Goal: Information Seeking & Learning: Check status

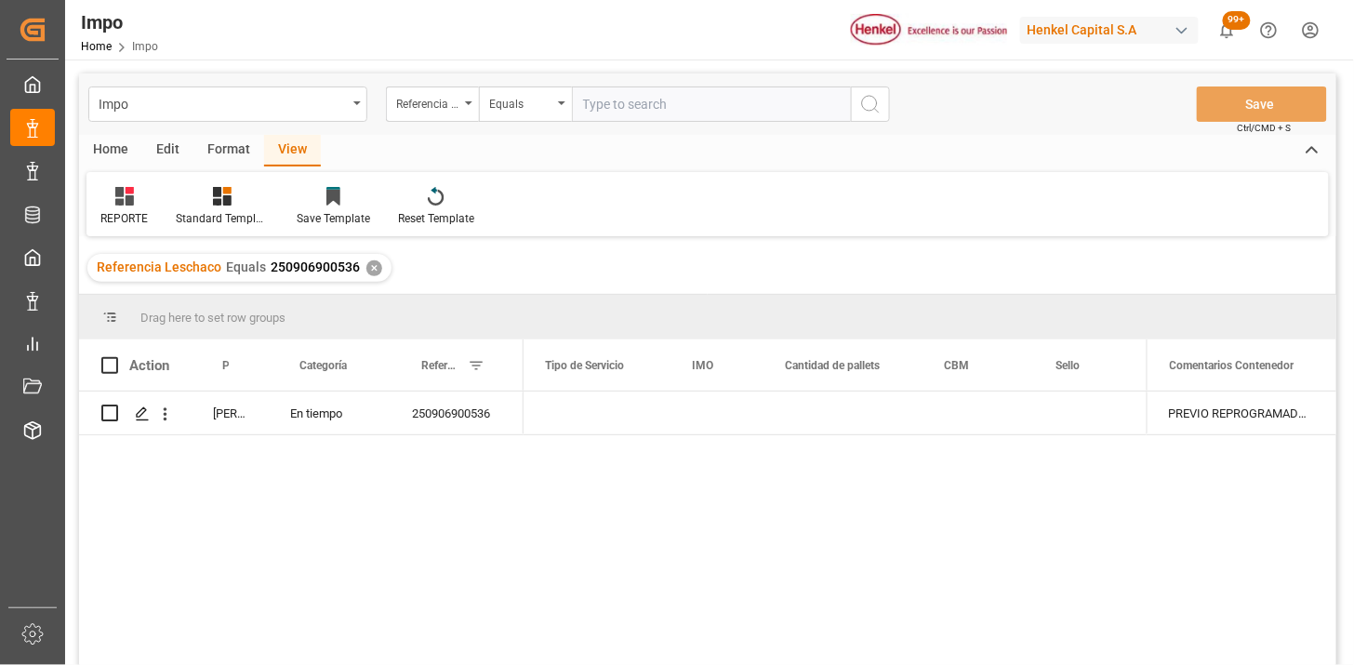
scroll to position [0, 3835]
drag, startPoint x: 664, startPoint y: 103, endPoint x: 722, endPoint y: 109, distance: 58.8
click at [666, 103] on input "text" at bounding box center [711, 103] width 279 height 35
paste input "250906900536"
type input "250906900536"
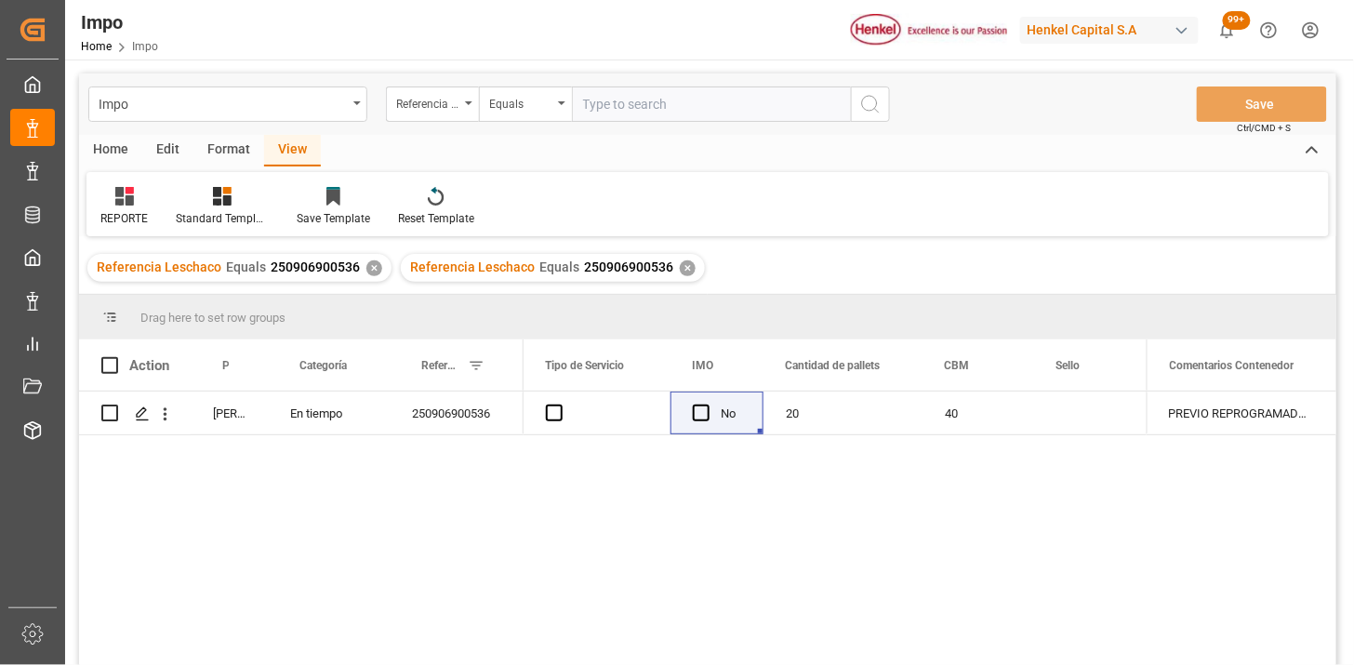
click at [367, 266] on div "✕" at bounding box center [374, 268] width 16 height 16
click at [165, 416] on icon "open menu" at bounding box center [165, 414] width 20 height 20
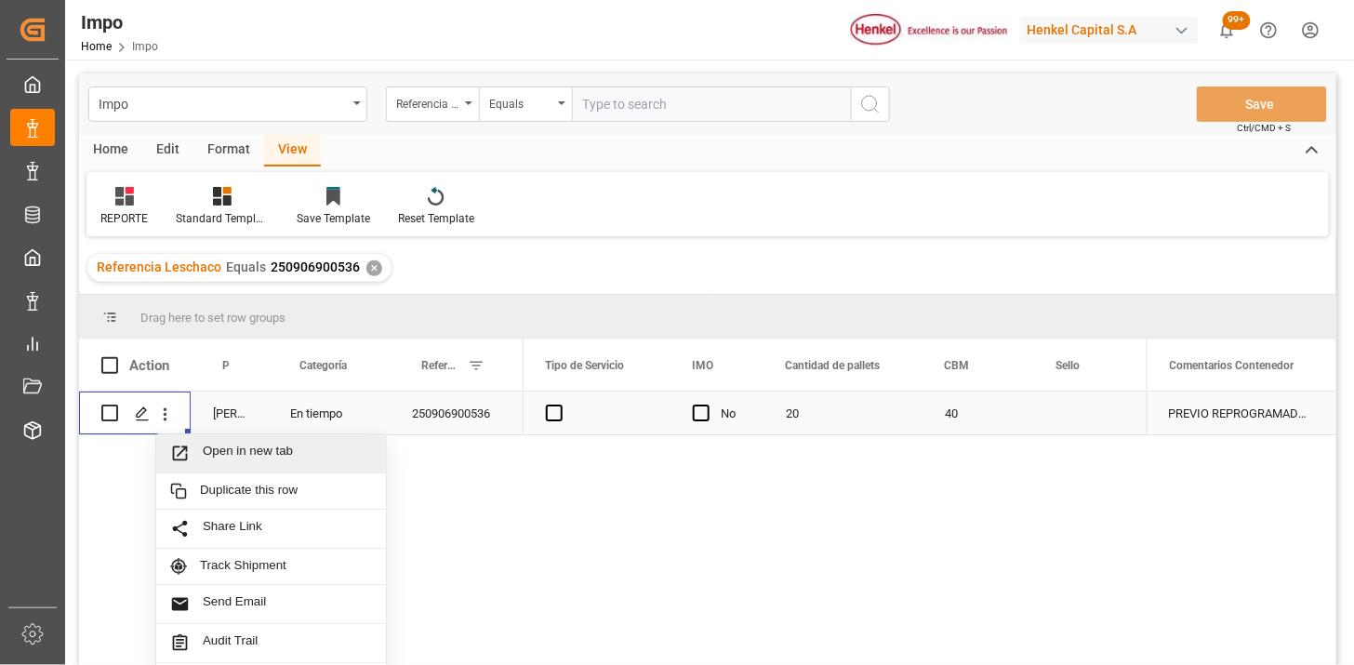
click at [195, 438] on div "Open in new tab" at bounding box center [271, 453] width 230 height 39
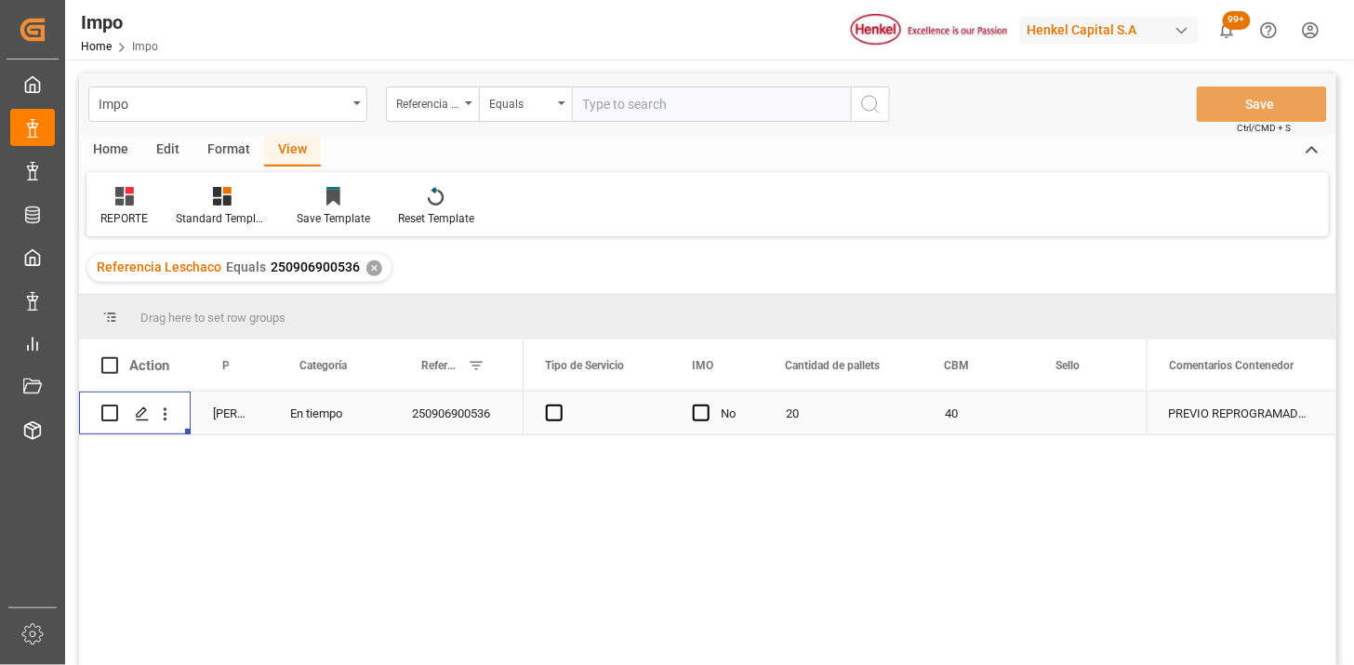
click at [662, 108] on input "text" at bounding box center [711, 103] width 279 height 35
paste input "250906900441"
type input "250906900441"
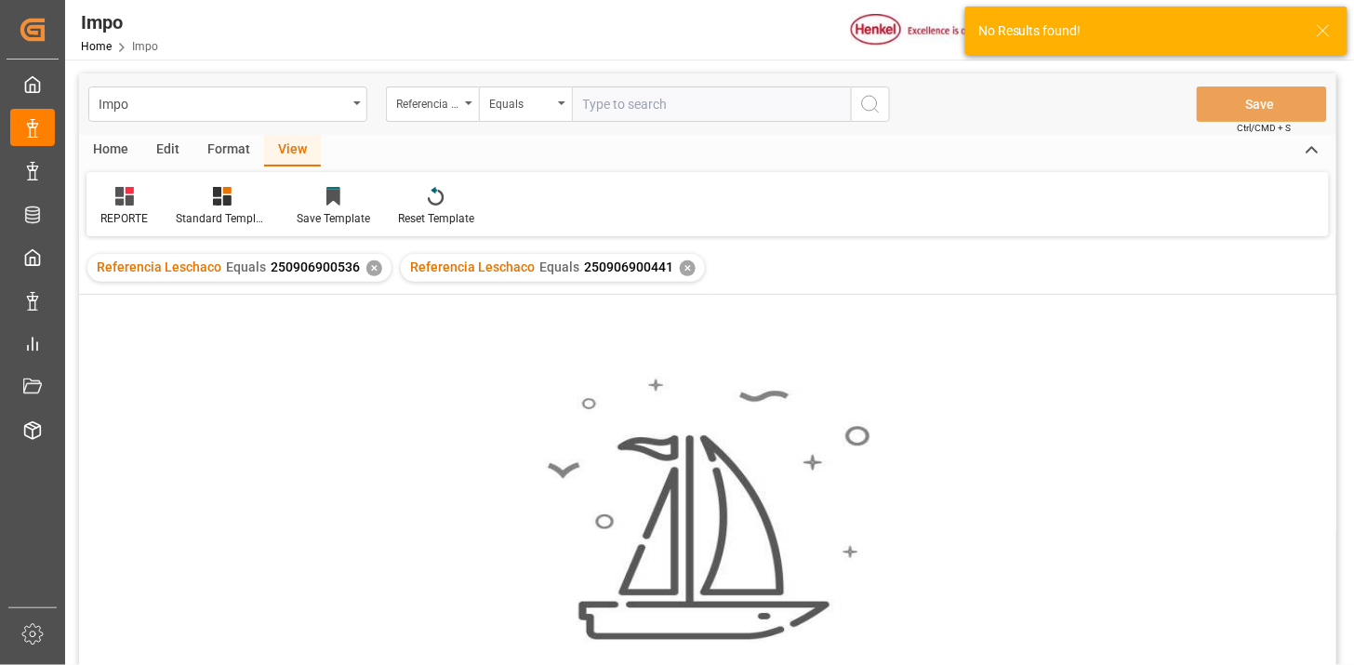
click at [370, 271] on div "✕" at bounding box center [374, 268] width 16 height 16
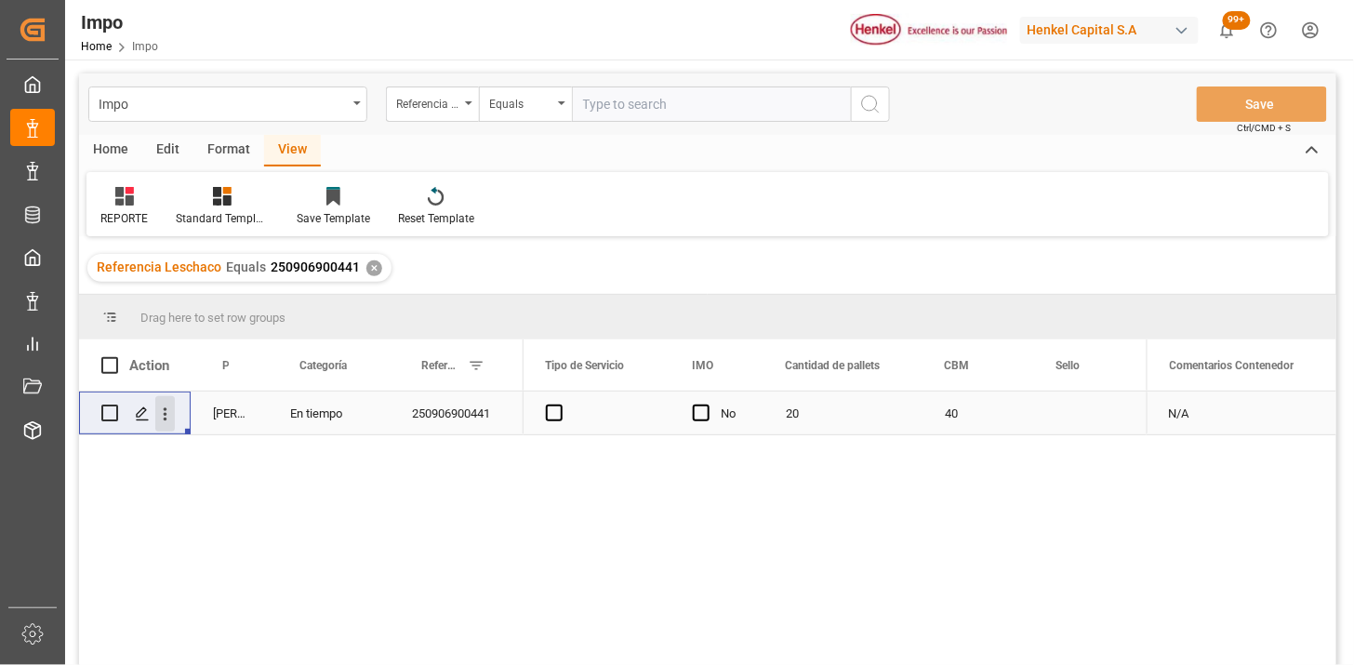
click at [164, 421] on icon "open menu" at bounding box center [165, 414] width 20 height 20
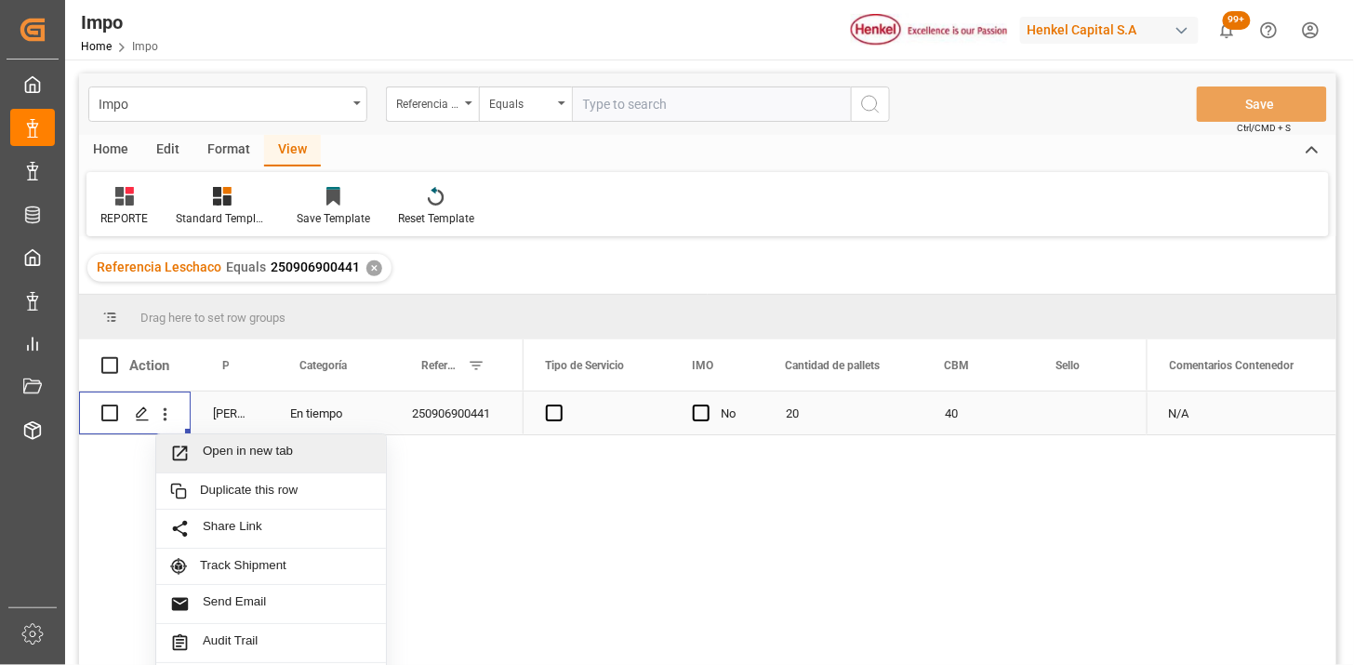
drag, startPoint x: 208, startPoint y: 450, endPoint x: 191, endPoint y: 439, distance: 20.9
click at [203, 446] on span "Open in new tab" at bounding box center [287, 453] width 169 height 20
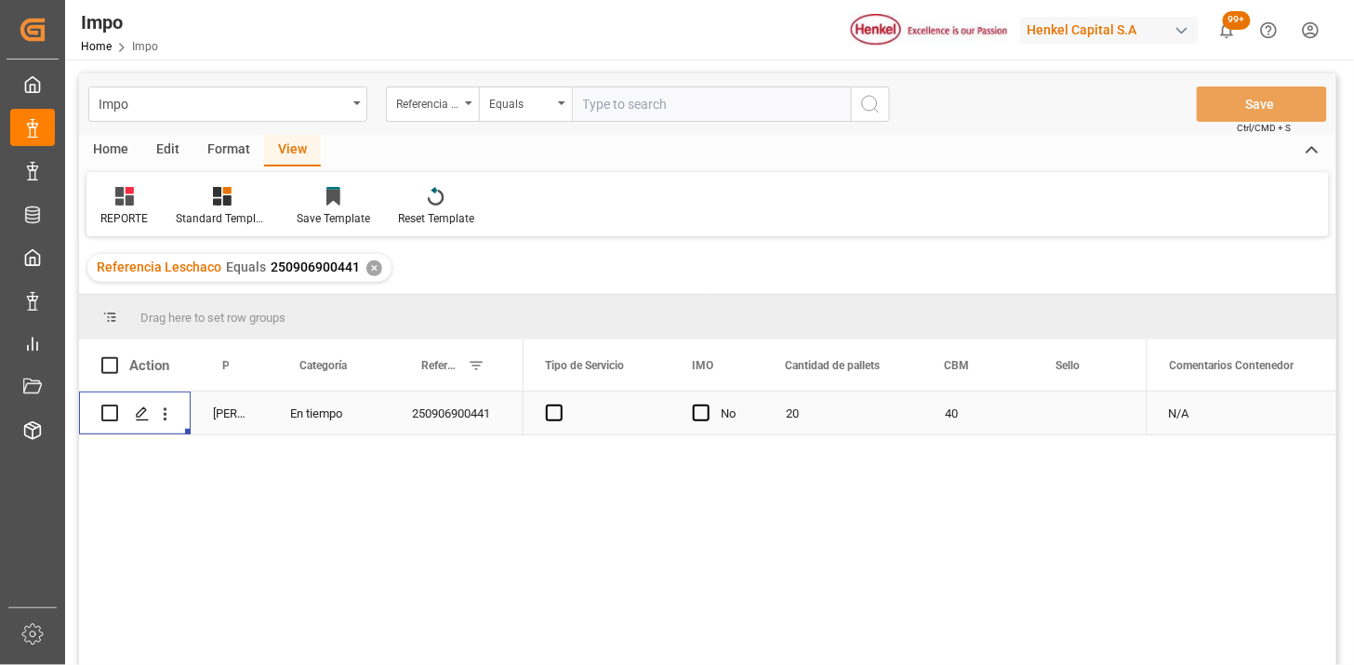
drag, startPoint x: 614, startPoint y: 91, endPoint x: 744, endPoint y: 112, distance: 130.8
click at [615, 91] on input "text" at bounding box center [711, 103] width 279 height 35
paste input "250906900806"
type input "250906900806"
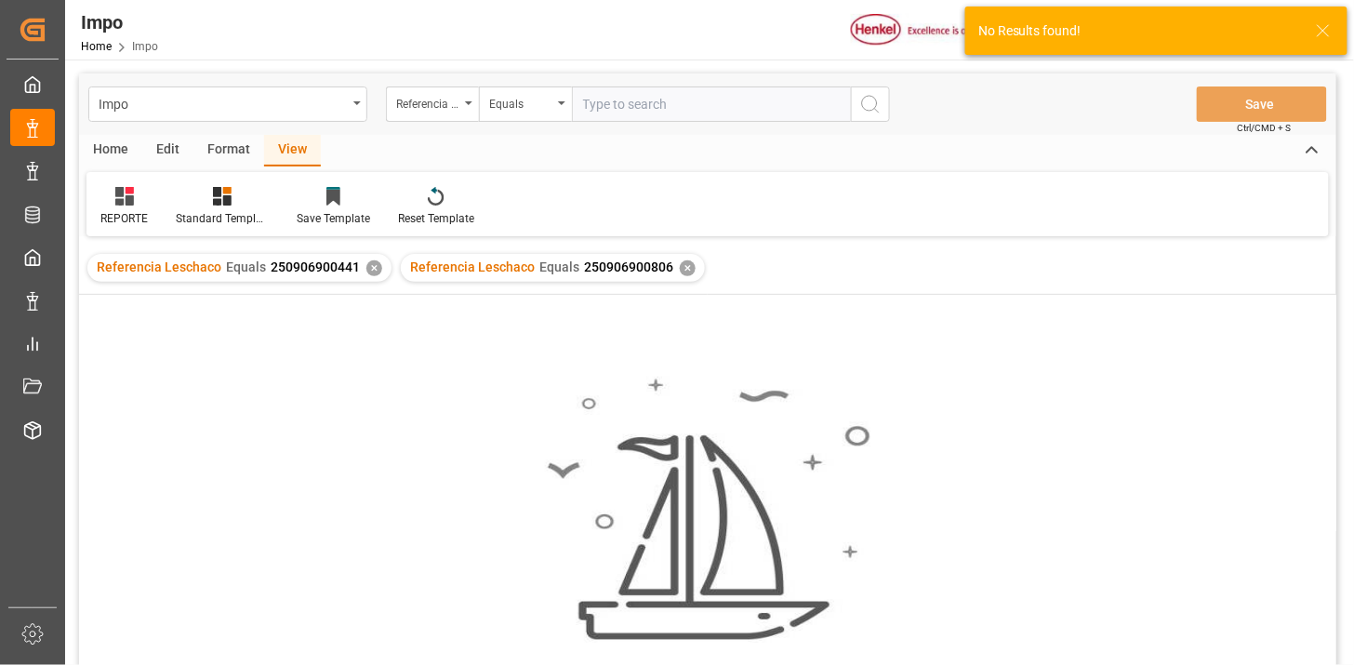
click at [368, 270] on div "✕" at bounding box center [374, 268] width 16 height 16
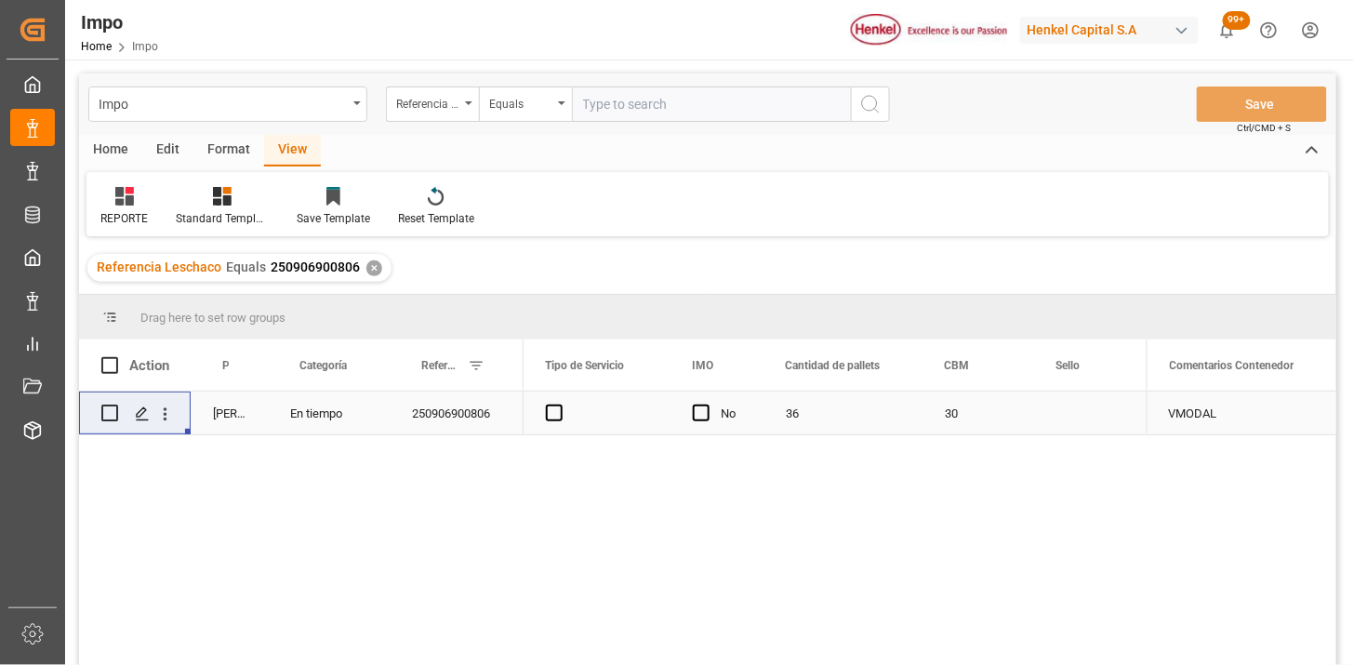
click at [895, 419] on div "36" at bounding box center [842, 412] width 159 height 43
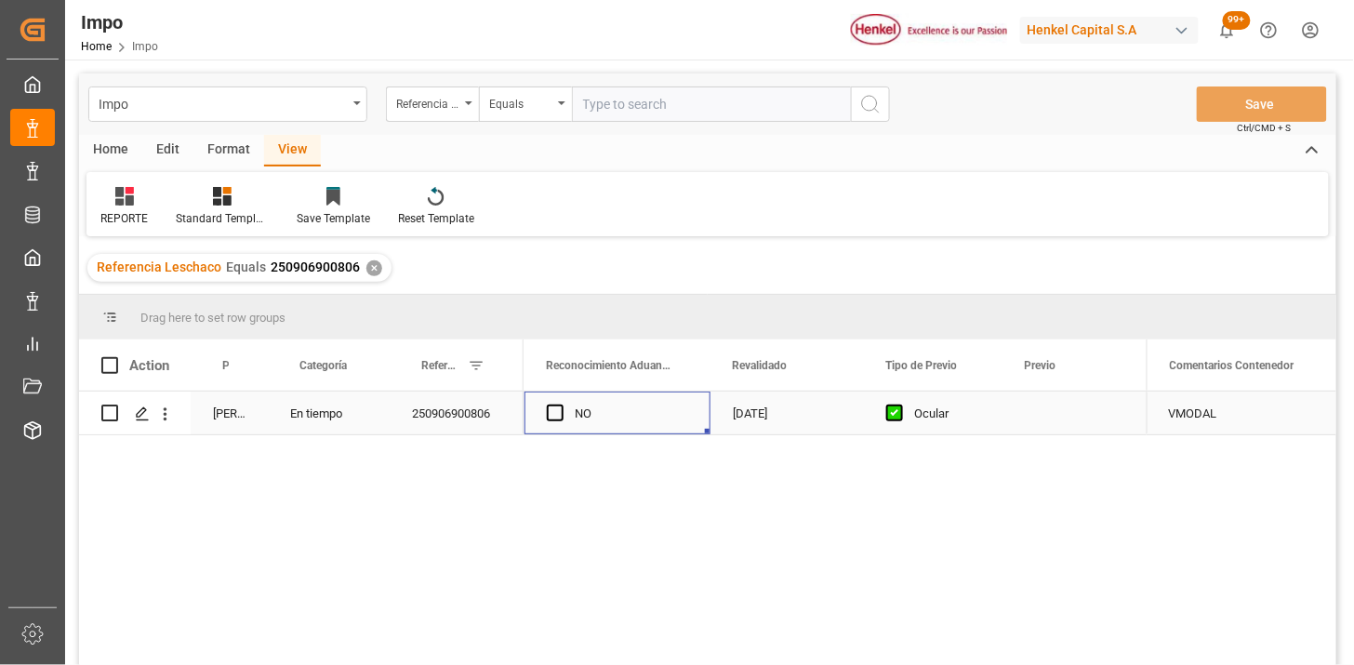
click at [1028, 413] on div "Press SPACE to select this row." at bounding box center [1079, 412] width 153 height 43
click at [1028, 412] on div "Press SPACE to select this row." at bounding box center [1079, 412] width 153 height 43
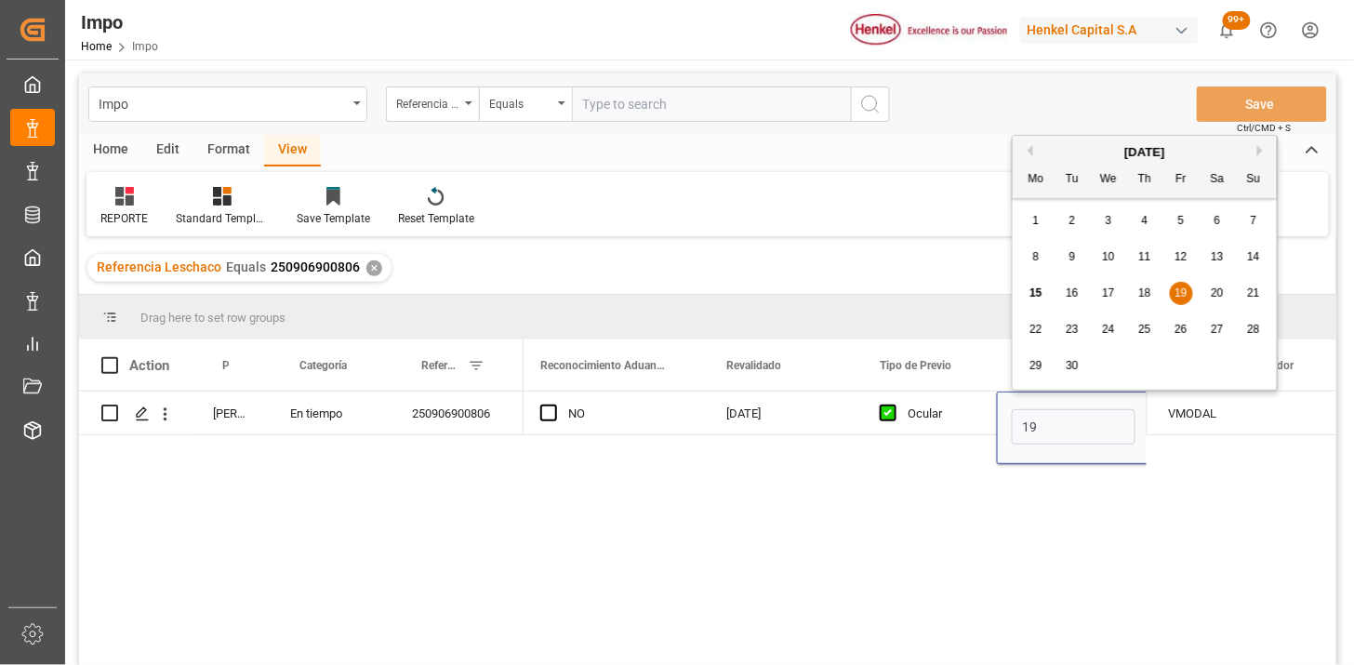
type input "[DATE]"
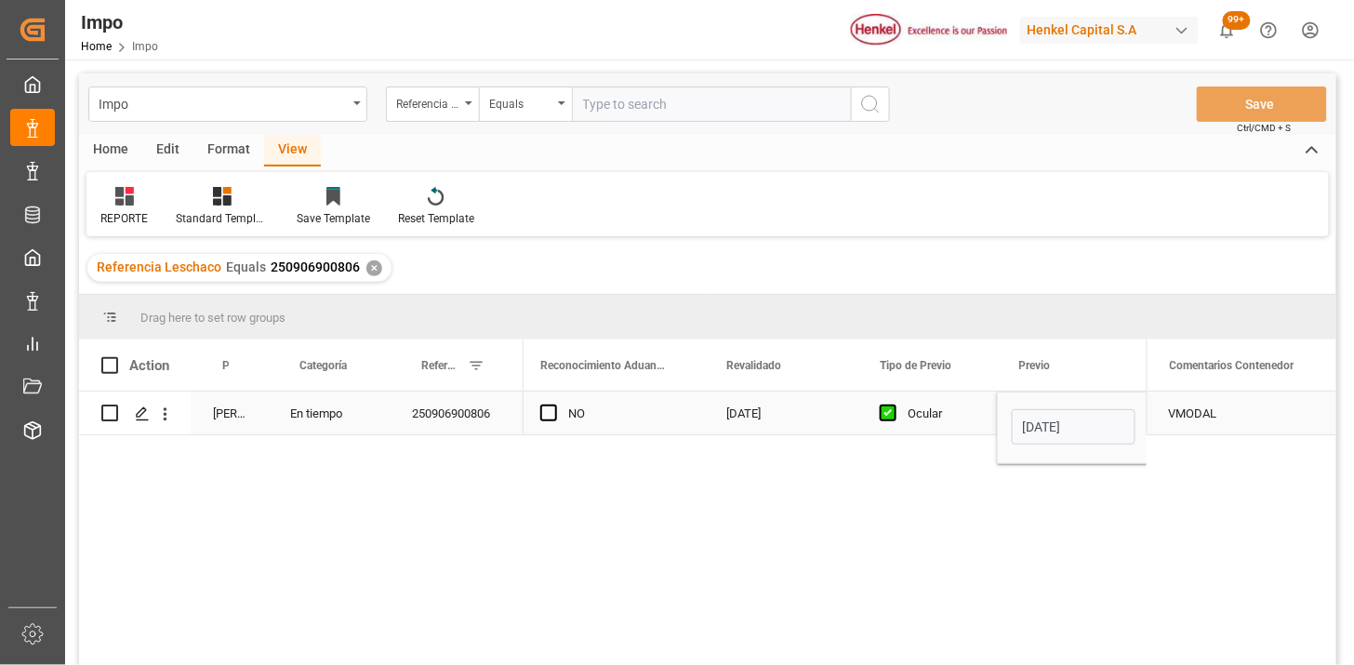
click at [918, 406] on div "Ocular" at bounding box center [940, 413] width 67 height 43
click at [411, 113] on div "Referencia Leschaco" at bounding box center [432, 103] width 93 height 35
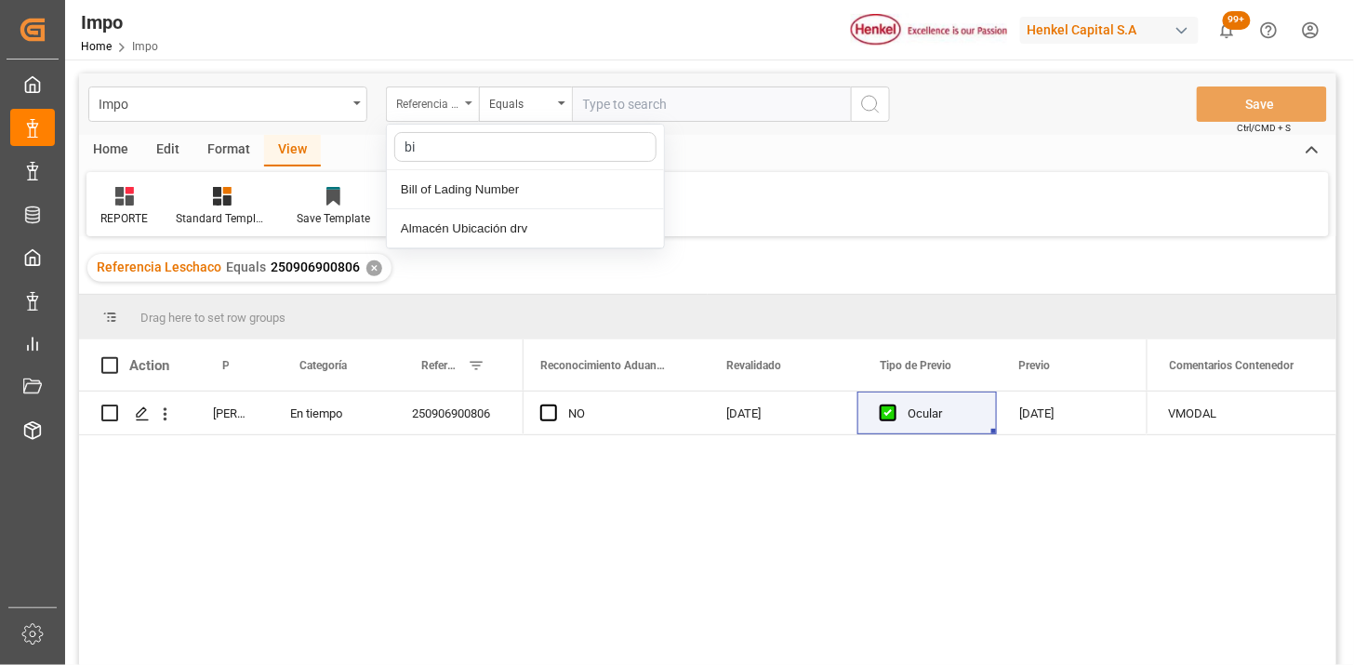
type input "bil"
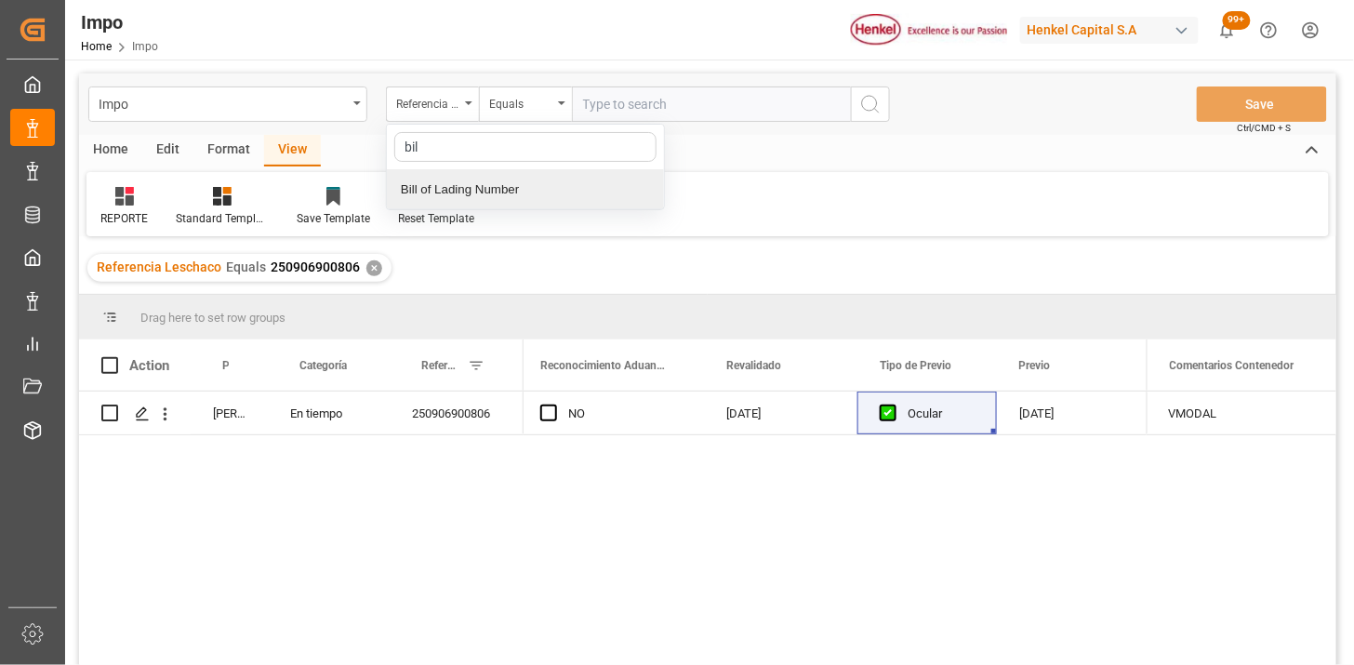
drag, startPoint x: 497, startPoint y: 180, endPoint x: 641, endPoint y: 132, distance: 152.0
click at [526, 172] on div "Bill of Lading Number" at bounding box center [525, 189] width 277 height 39
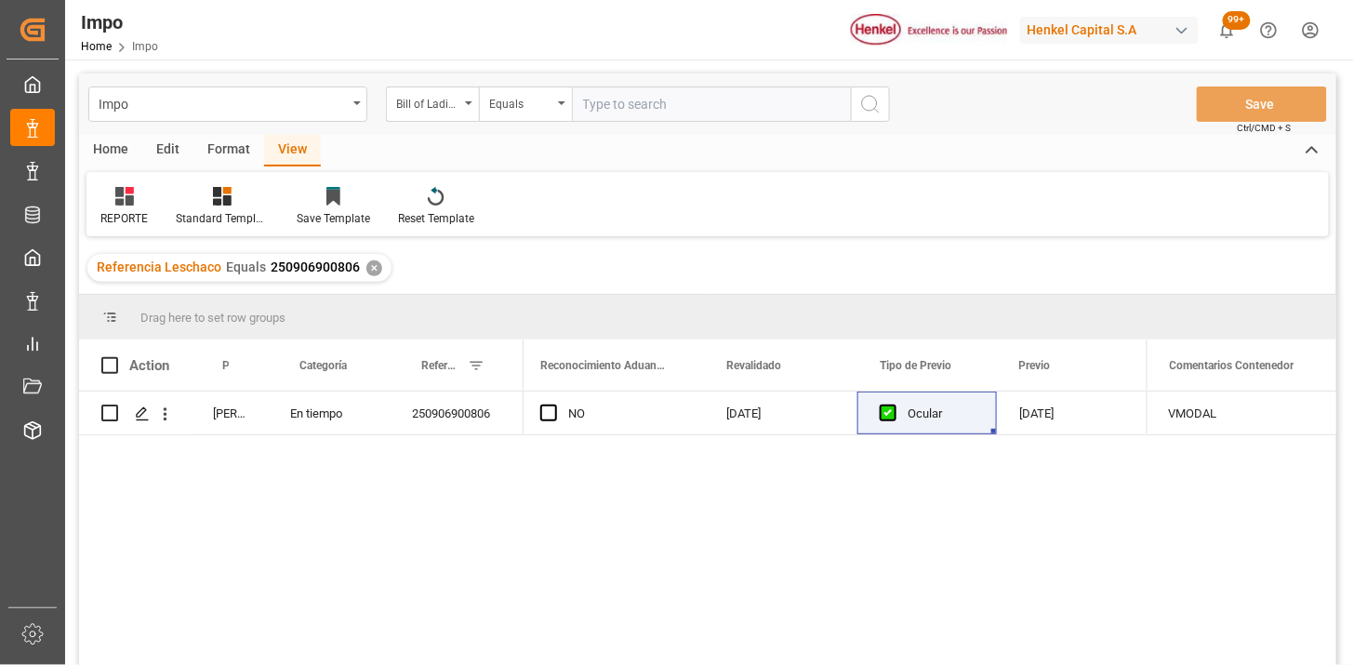
click at [643, 128] on div "Impo Bill of Lading Number Equals Save Ctrl/CMD + S" at bounding box center [707, 103] width 1257 height 61
click at [646, 116] on input "text" at bounding box center [711, 103] width 279 height 35
paste input "COSU6427011750"
type input "COSU6427011750"
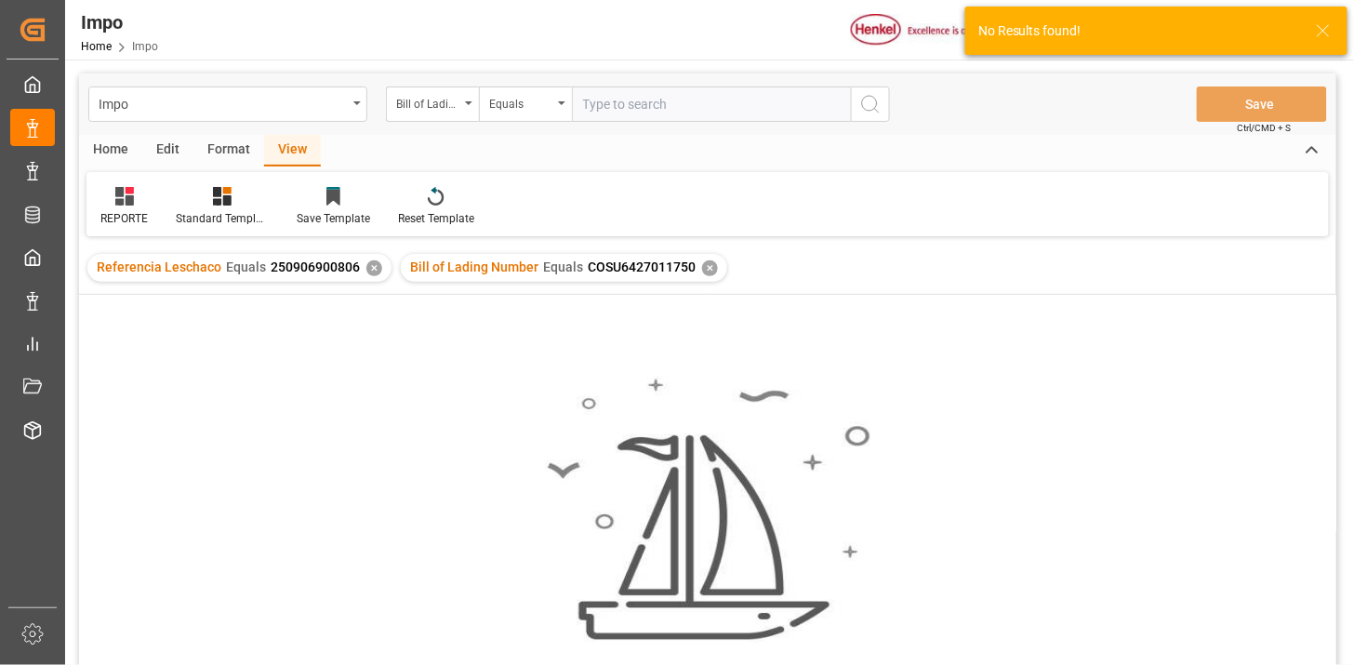
click at [366, 266] on div "✕" at bounding box center [374, 268] width 16 height 16
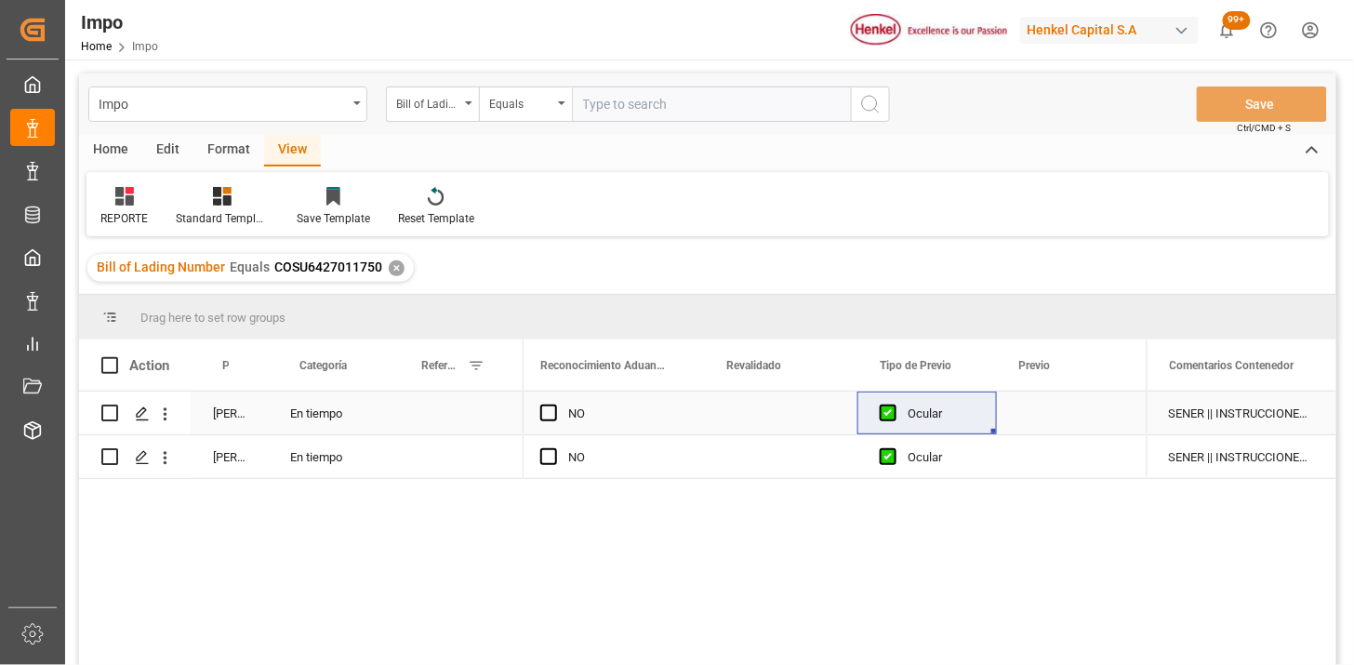
click at [477, 418] on div "Press SPACE to select this row." at bounding box center [457, 412] width 134 height 43
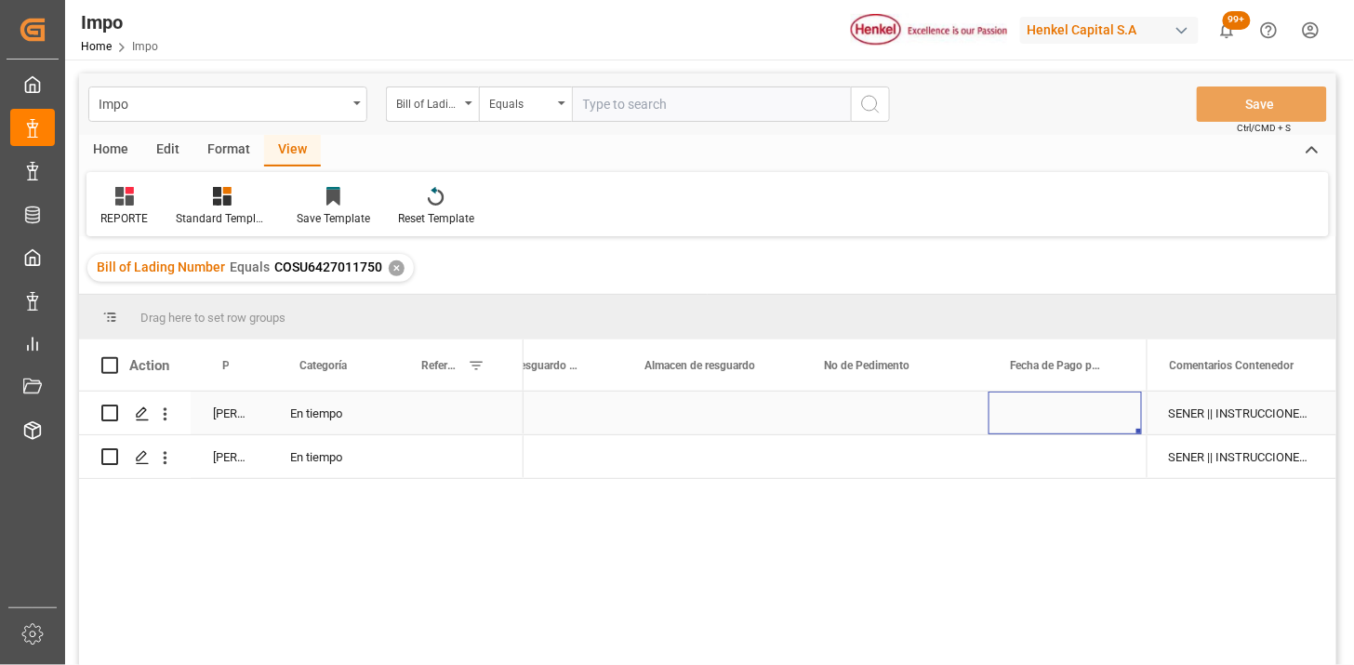
scroll to position [0, 1231]
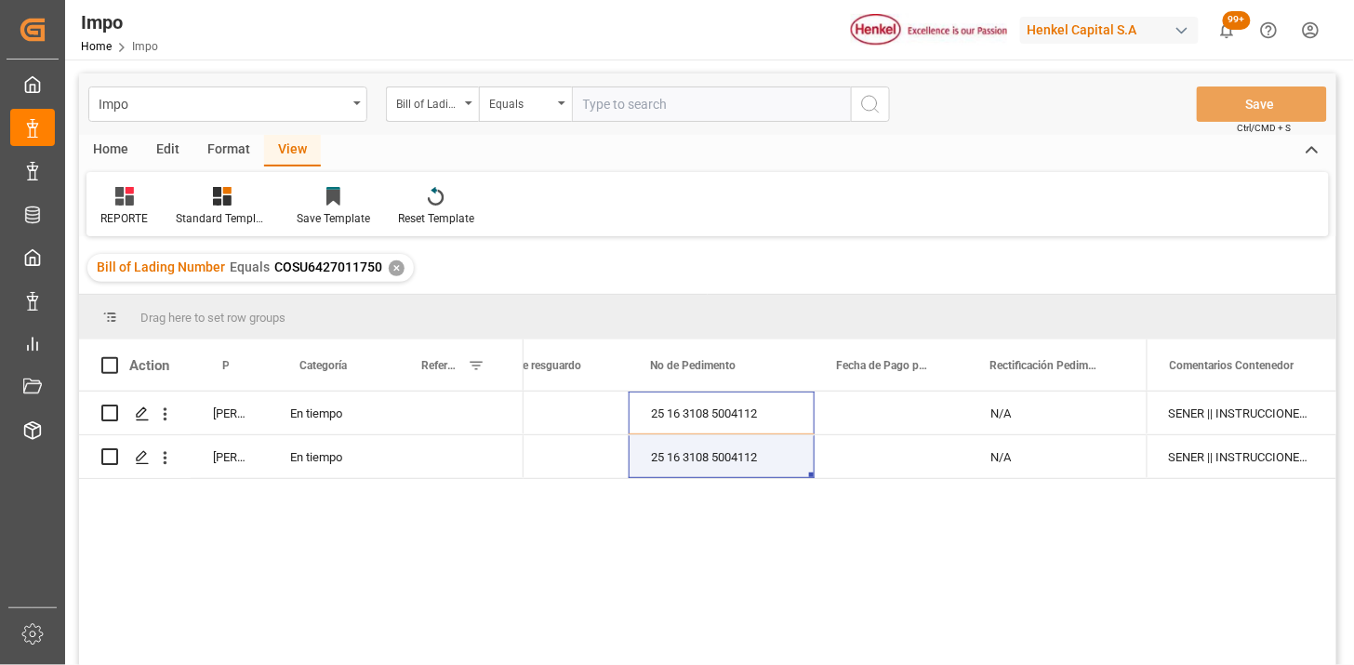
click at [727, 110] on input "text" at bounding box center [711, 103] width 279 height 35
paste input "251006900078"
type input "251006900078"
drag, startPoint x: 421, startPoint y: 99, endPoint x: 433, endPoint y: 121, distance: 25.4
click at [424, 105] on div "Bill of Lading Number" at bounding box center [427, 101] width 63 height 21
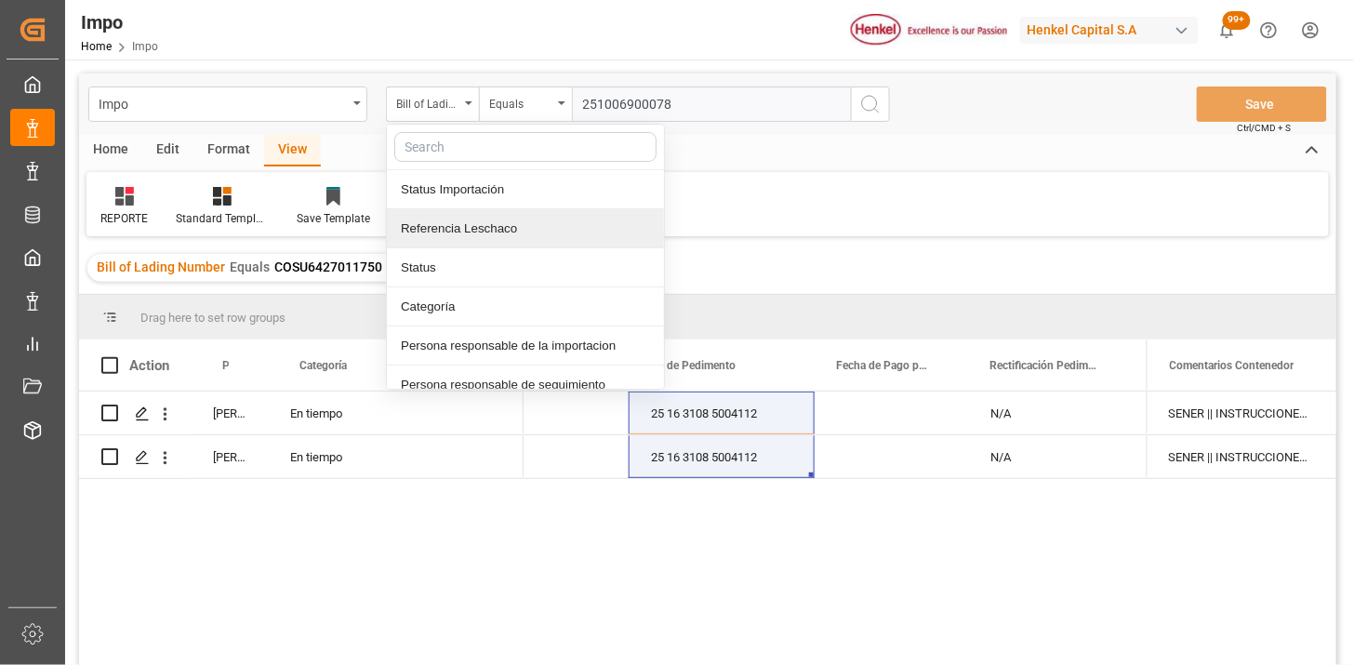
drag, startPoint x: 497, startPoint y: 242, endPoint x: 536, endPoint y: 187, distance: 67.3
click at [498, 239] on div "Referencia Leschaco" at bounding box center [525, 228] width 277 height 39
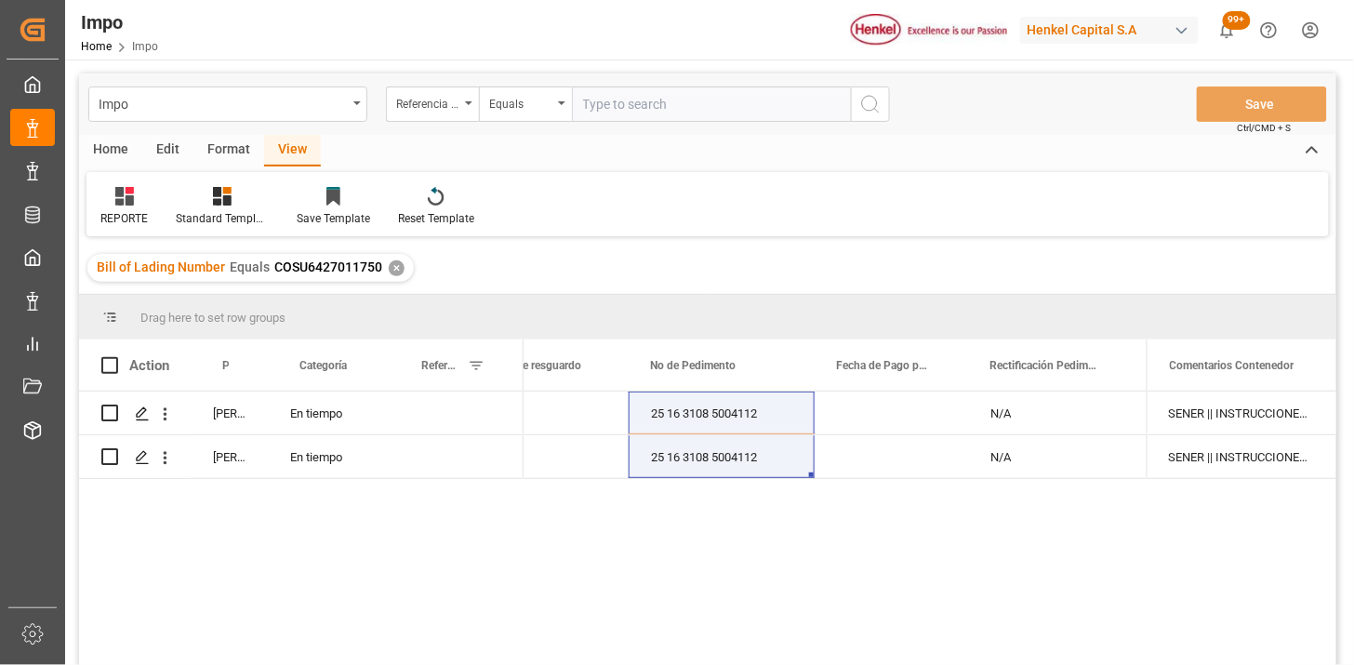
click at [601, 110] on input "text" at bounding box center [711, 103] width 279 height 35
paste input "251006900078"
type input "251006900078"
click at [758, 458] on div "25 16 3108 5004112" at bounding box center [721, 456] width 186 height 43
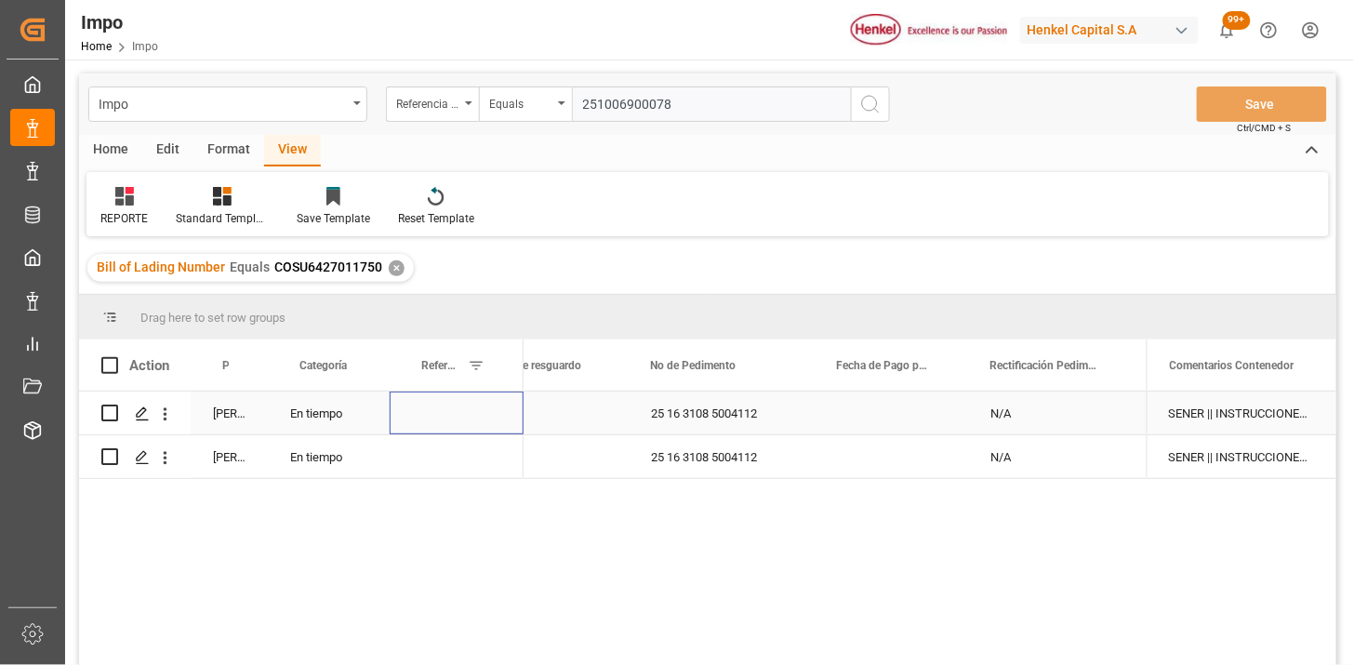
click at [458, 414] on div "Press SPACE to select this row." at bounding box center [457, 412] width 134 height 43
click at [458, 414] on input "Press SPACE to select this row." at bounding box center [456, 423] width 104 height 35
type input "250906900823"
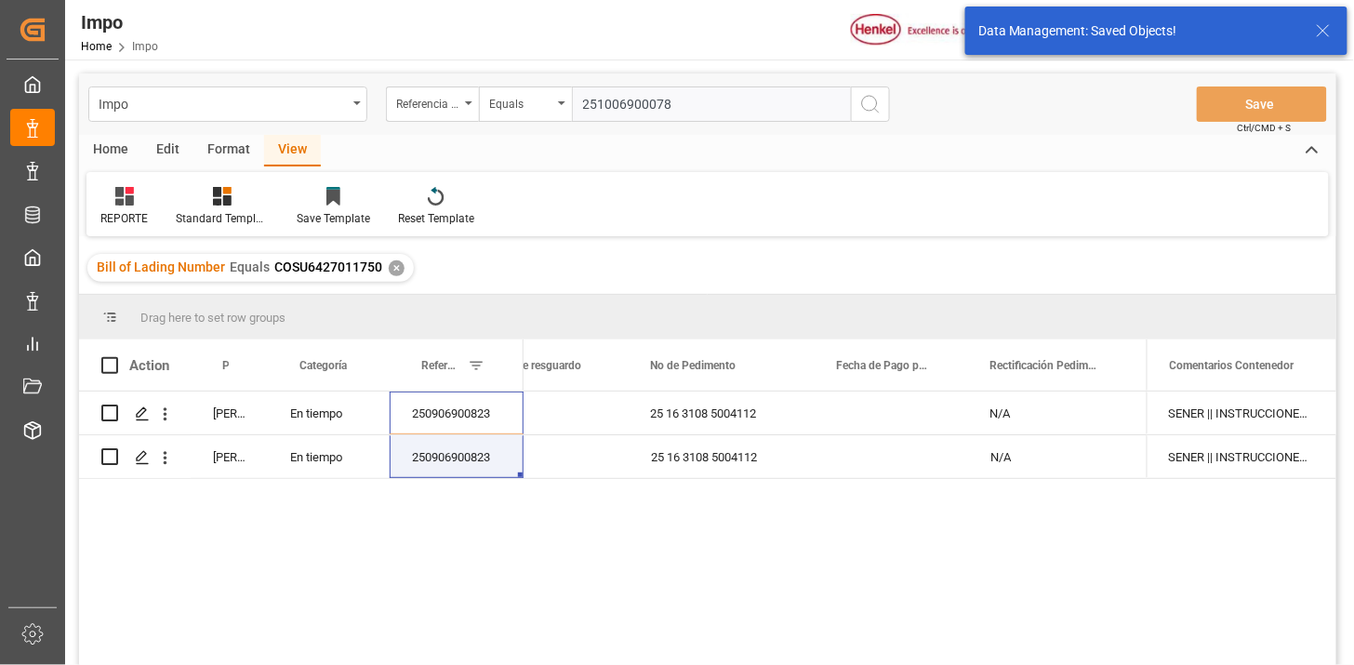
click at [721, 104] on input "251006900078" at bounding box center [711, 103] width 279 height 35
paste input "250906900242"
paste input "text"
type input "250906900242"
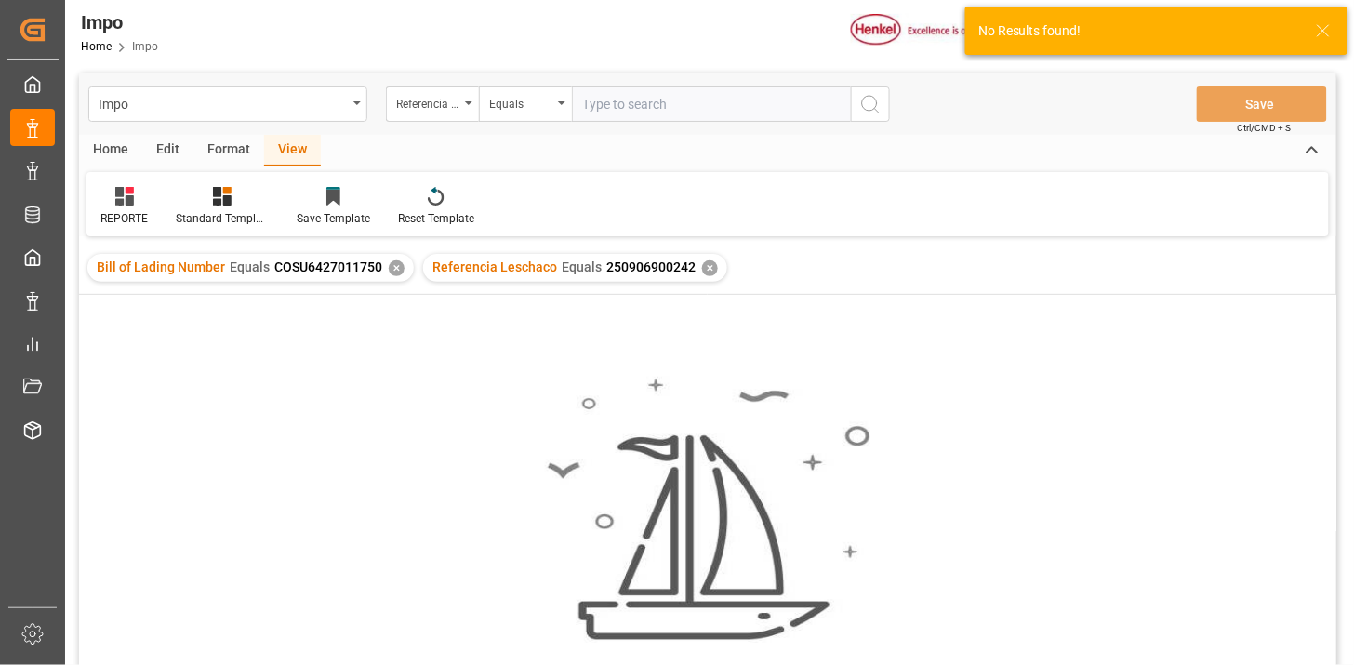
click at [389, 268] on div "✕" at bounding box center [397, 268] width 16 height 16
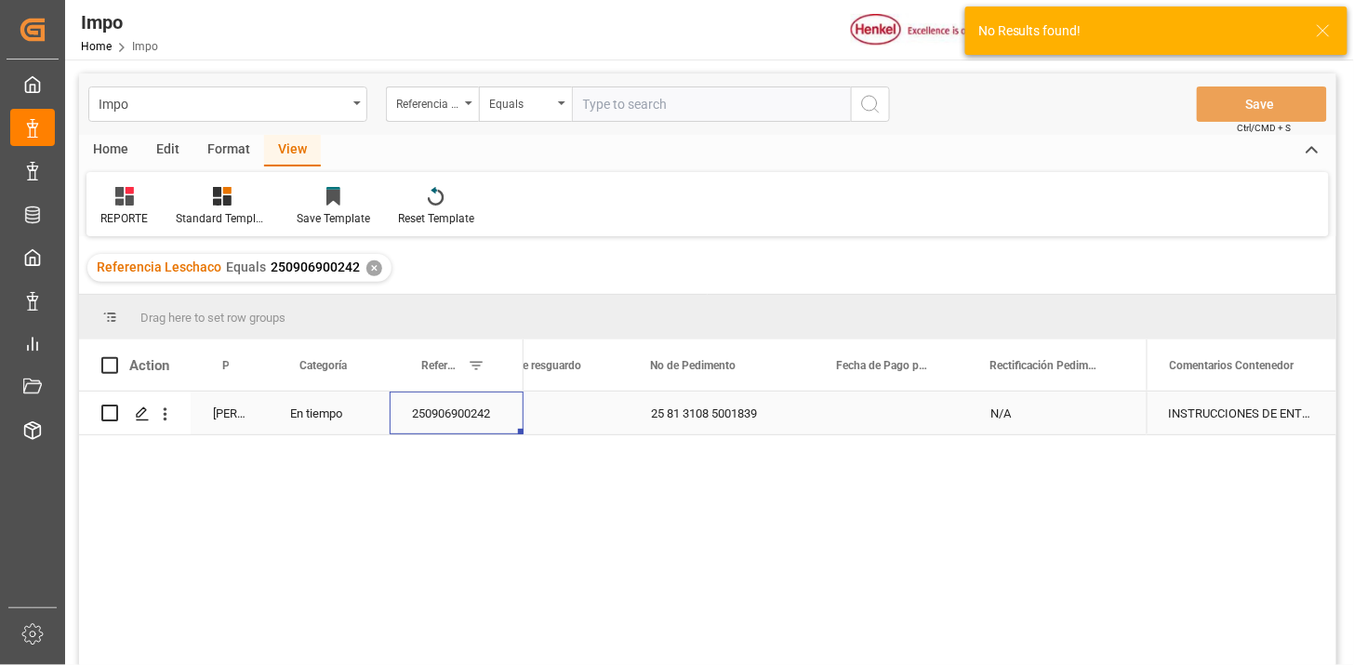
click at [482, 416] on div "250906900242" at bounding box center [457, 412] width 134 height 43
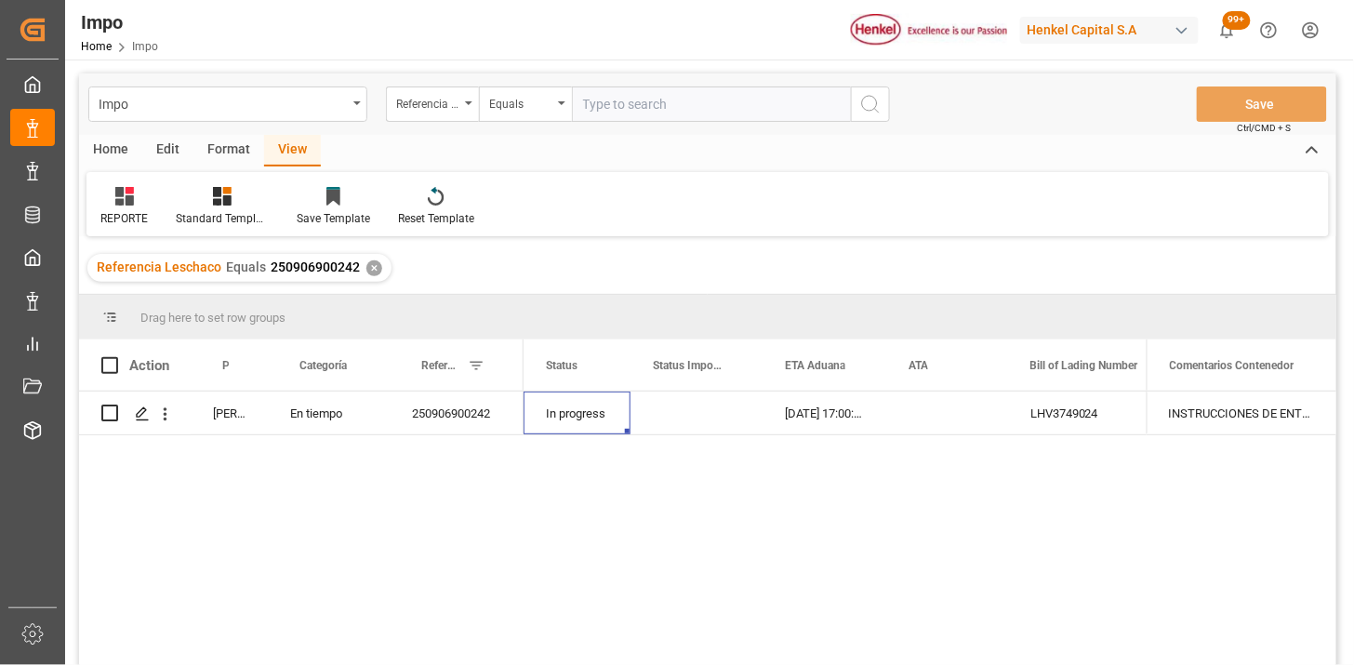
click at [728, 105] on input "text" at bounding box center [711, 103] width 279 height 35
paste input "251006900078"
type input "251006900078"
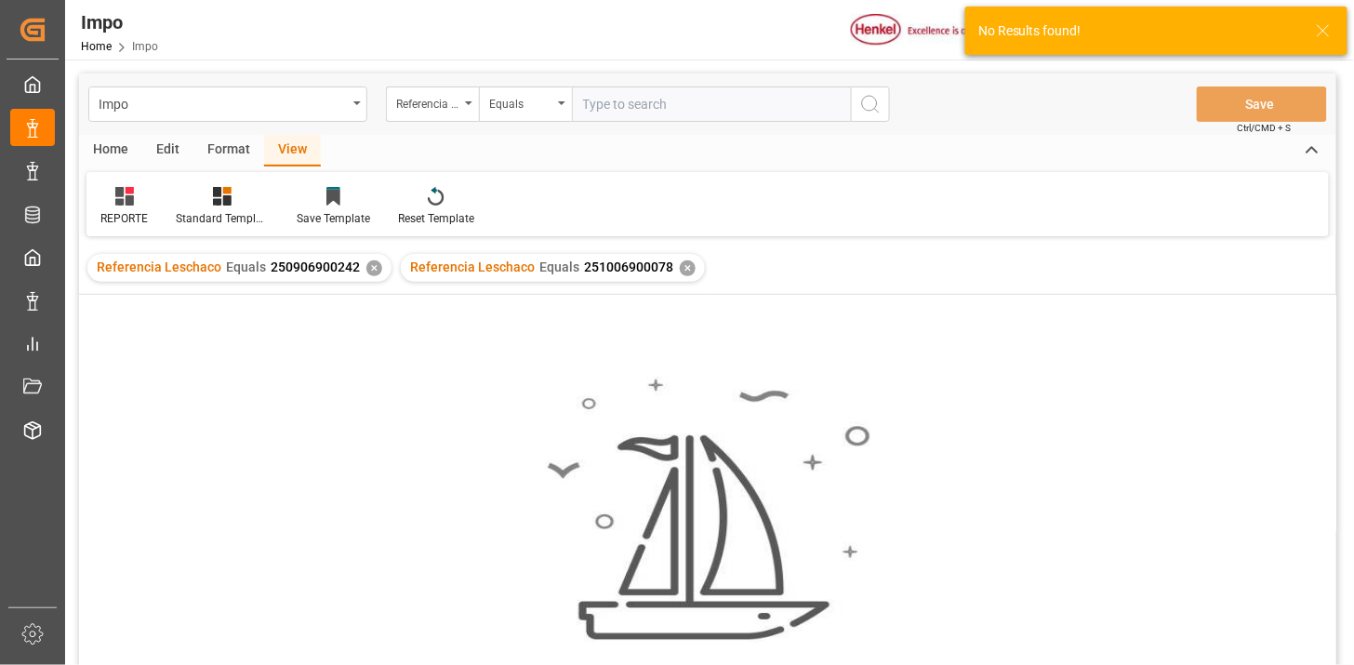
click at [366, 264] on div "✕" at bounding box center [374, 268] width 16 height 16
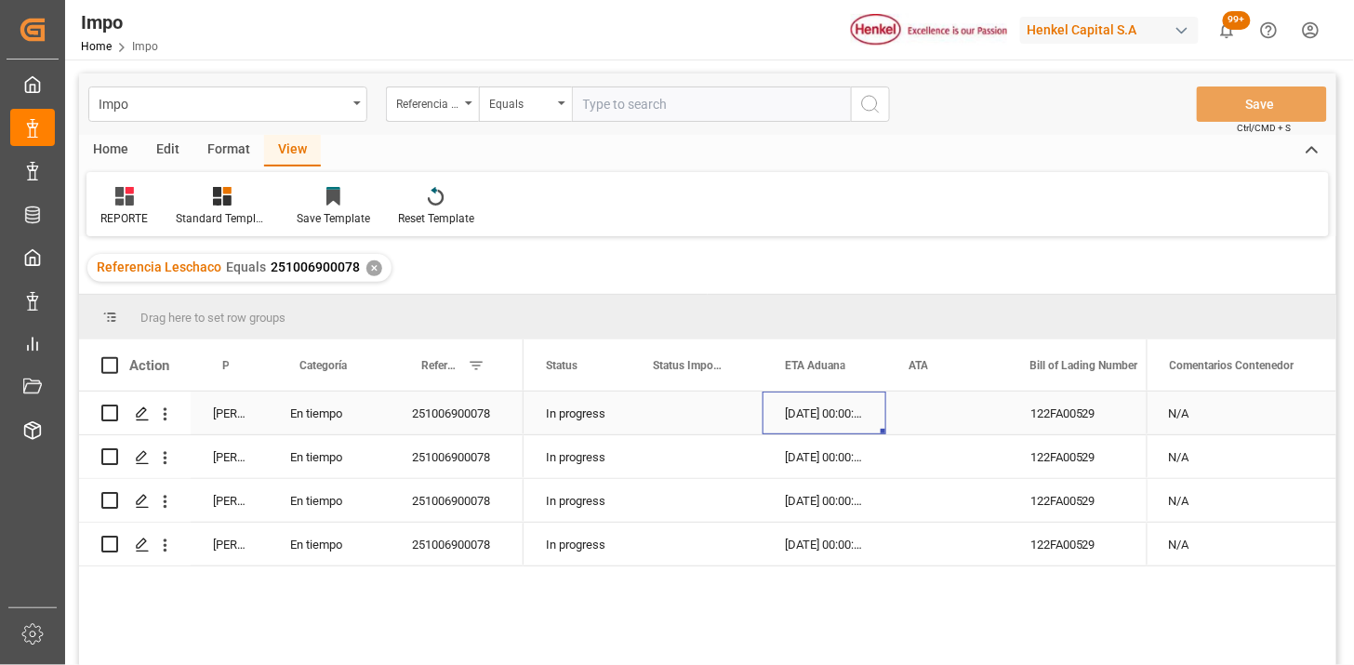
click at [787, 423] on div "[DATE] 00:00:00" at bounding box center [824, 412] width 124 height 43
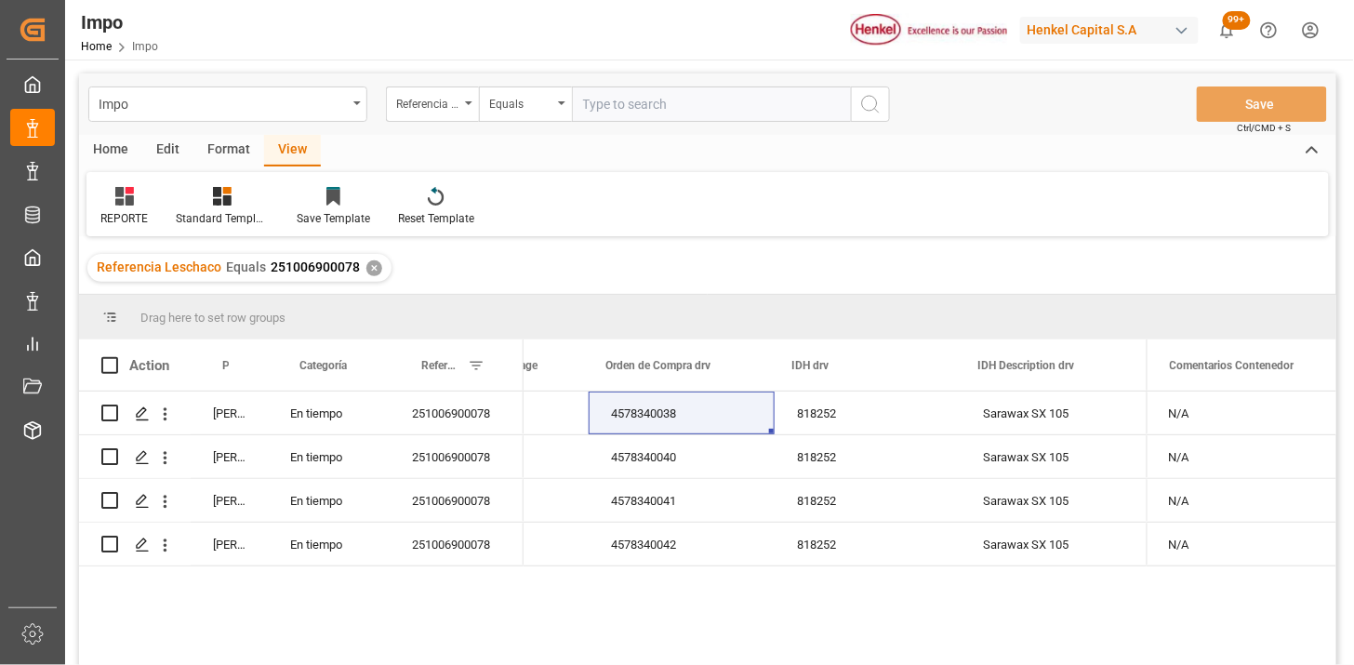
click at [370, 267] on div "✕" at bounding box center [374, 268] width 16 height 16
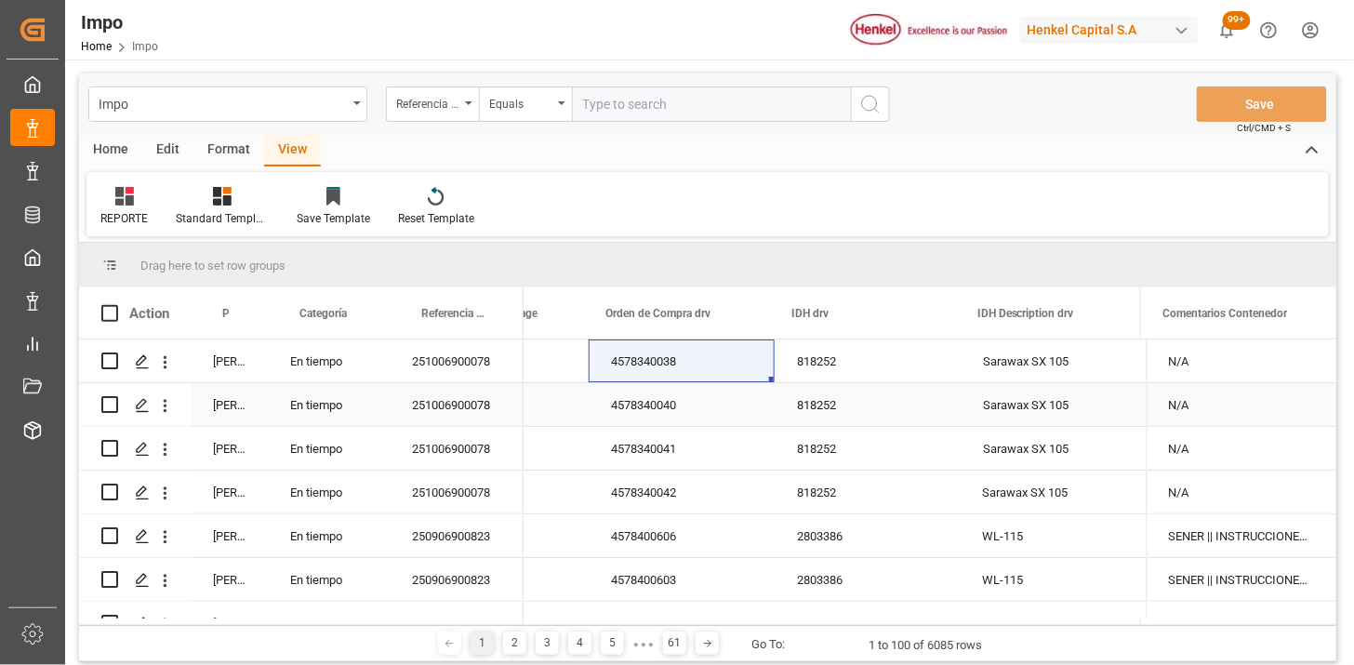
click at [300, 379] on div "En tiempo" at bounding box center [329, 360] width 122 height 43
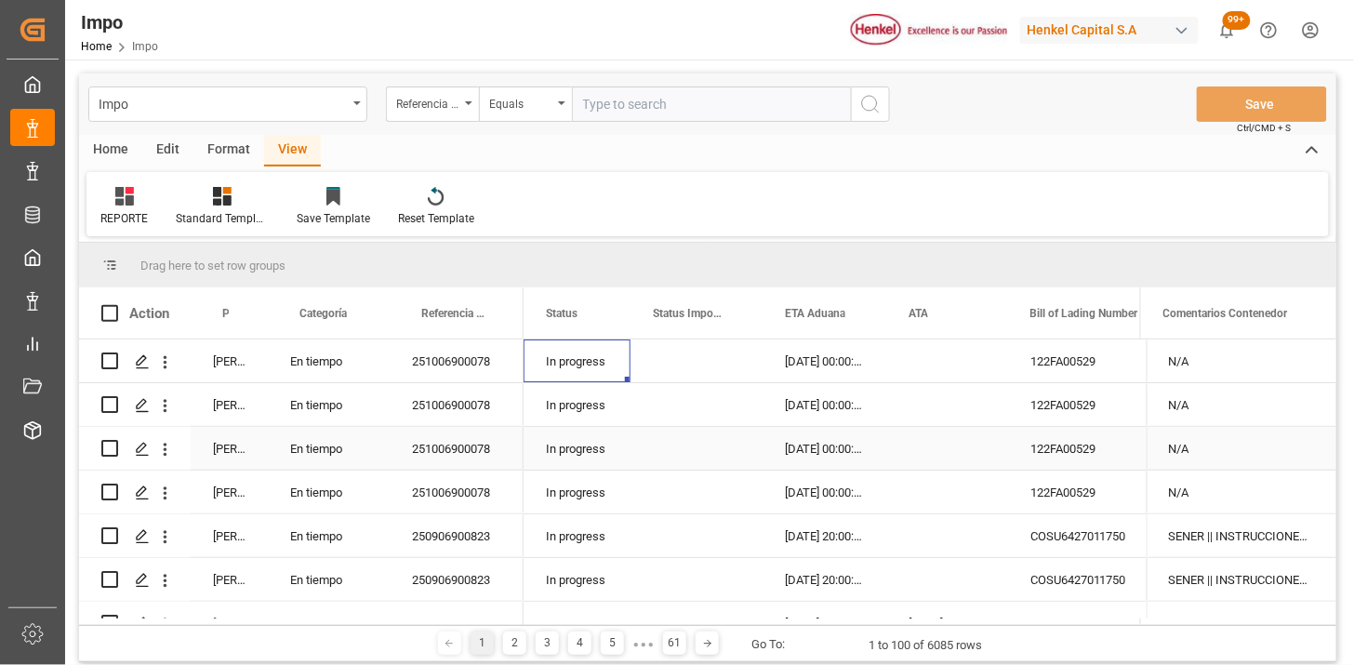
scroll to position [103, 0]
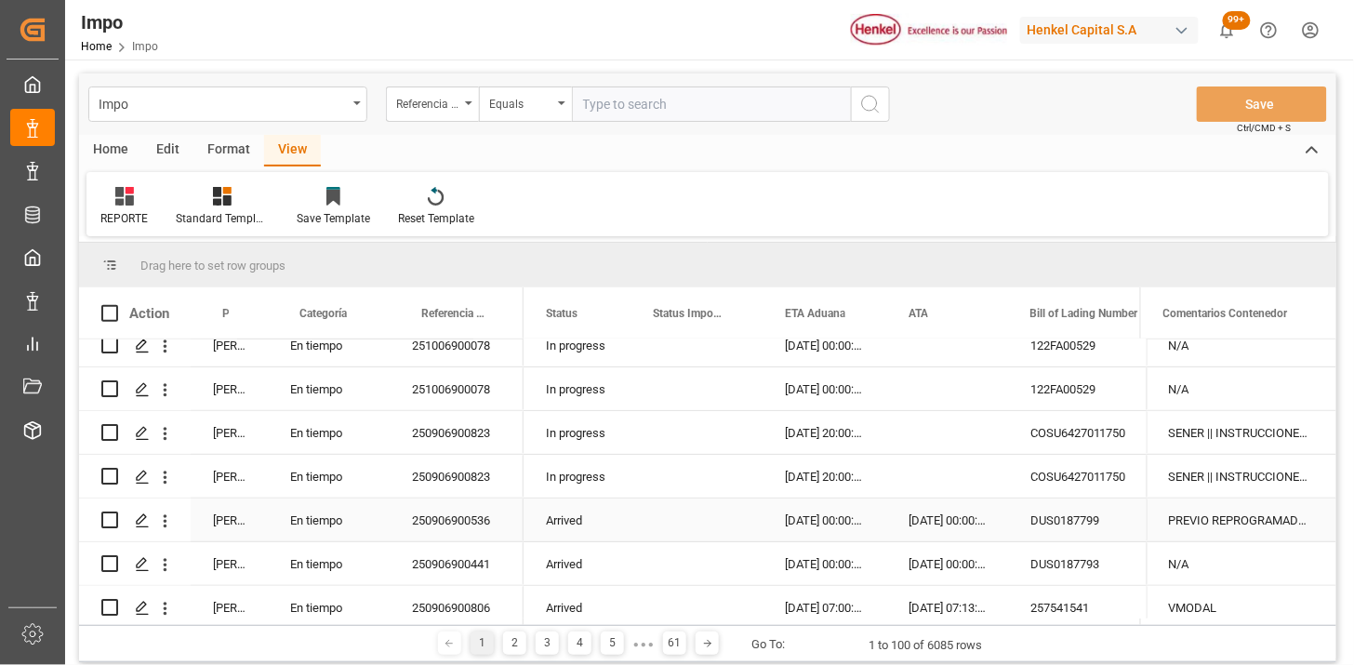
click at [574, 521] on div "Arrived" at bounding box center [576, 519] width 107 height 43
click at [597, 310] on span at bounding box center [599, 313] width 17 height 17
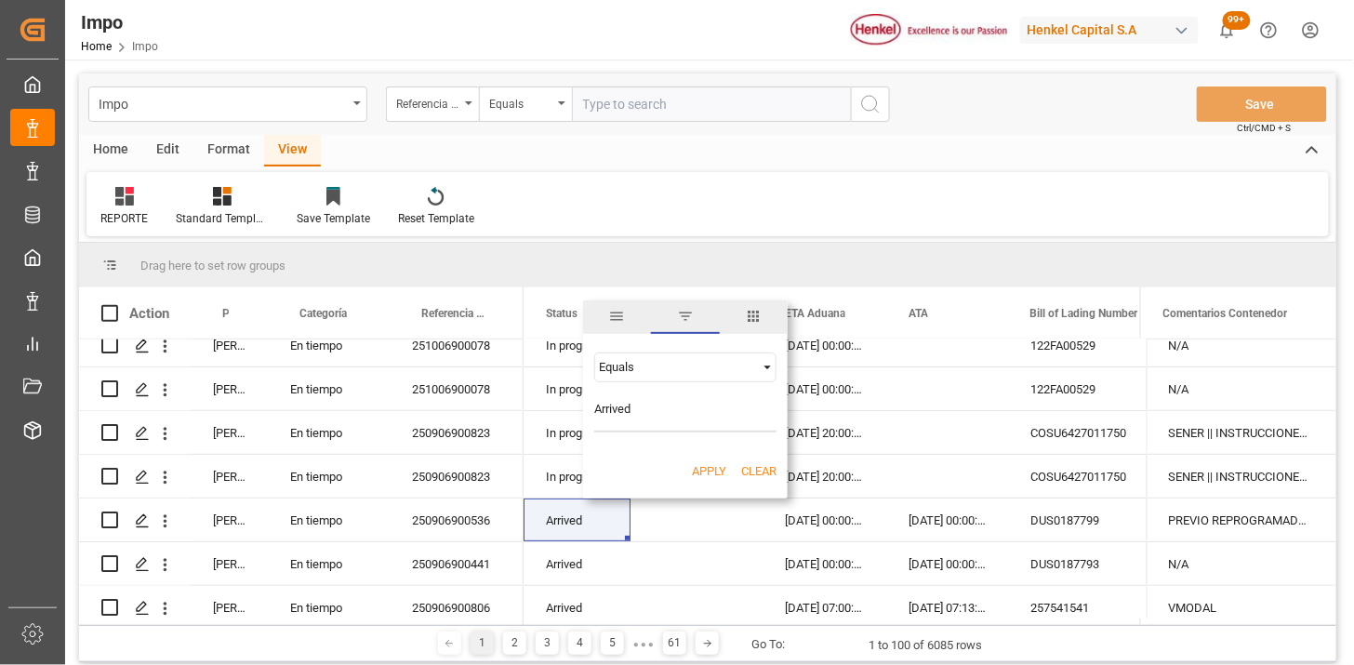
type input "Arrived"
click at [713, 470] on button "Apply" at bounding box center [709, 471] width 34 height 19
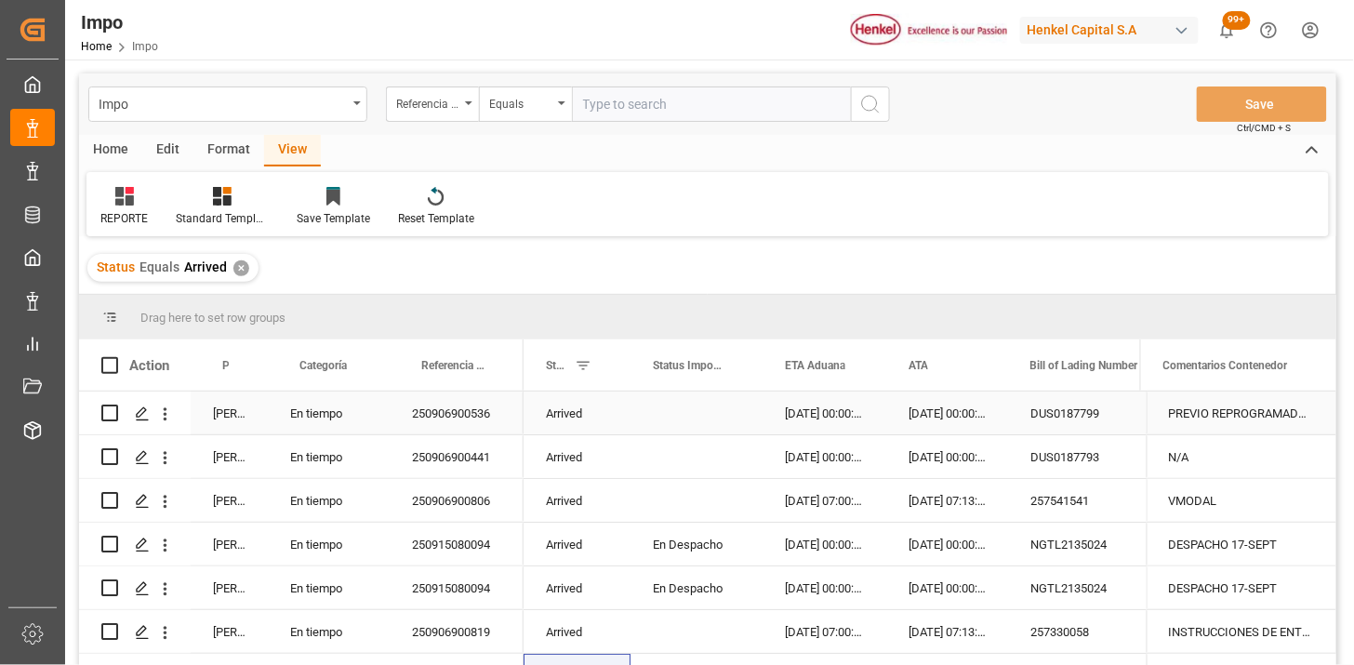
click at [229, 419] on div "[PERSON_NAME]" at bounding box center [229, 412] width 77 height 43
click at [244, 365] on span at bounding box center [237, 365] width 17 height 17
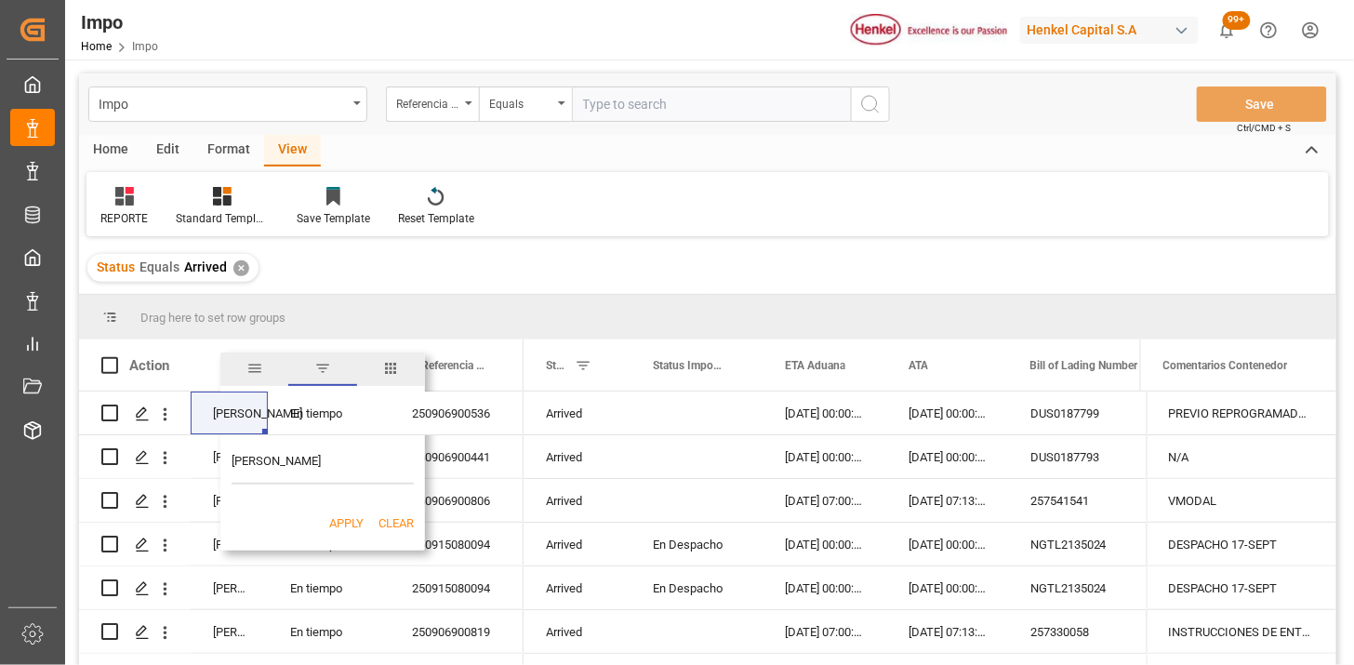
type input "[PERSON_NAME]"
click at [341, 508] on div "Apply Clear" at bounding box center [322, 523] width 205 height 48
click at [344, 512] on div "Apply Clear" at bounding box center [322, 523] width 205 height 48
click at [348, 523] on button "Apply" at bounding box center [346, 523] width 34 height 19
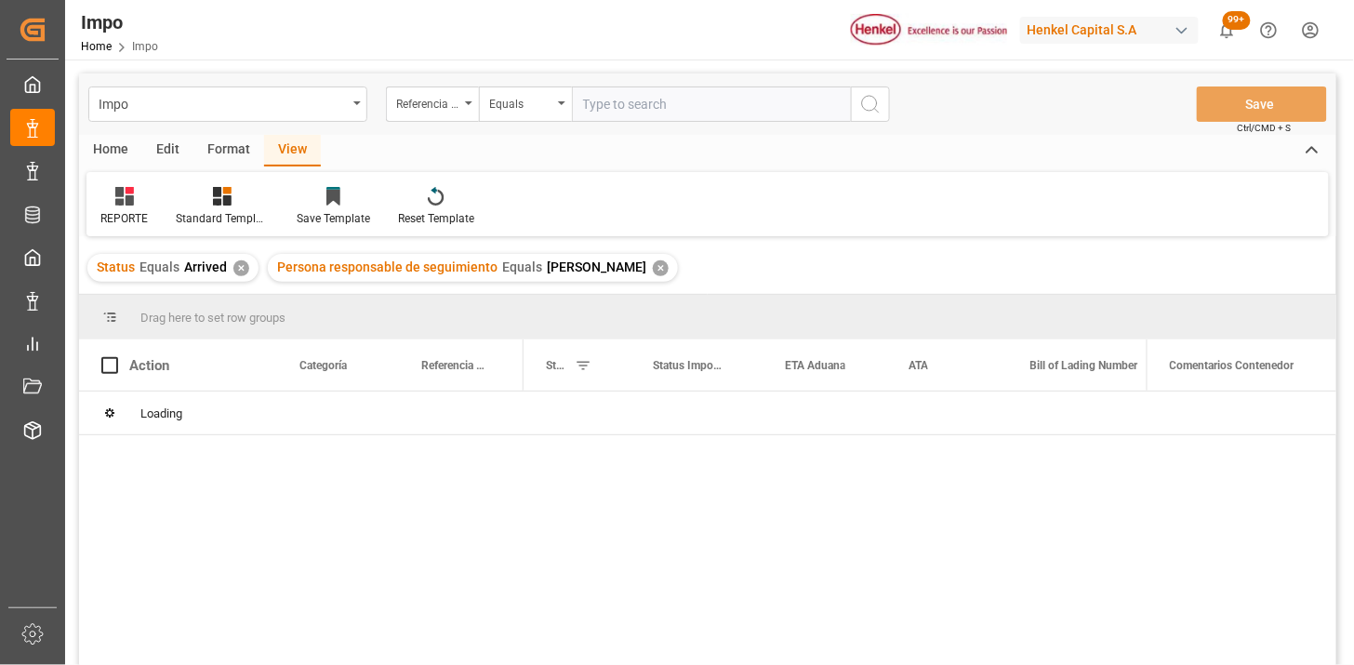
scroll to position [103, 0]
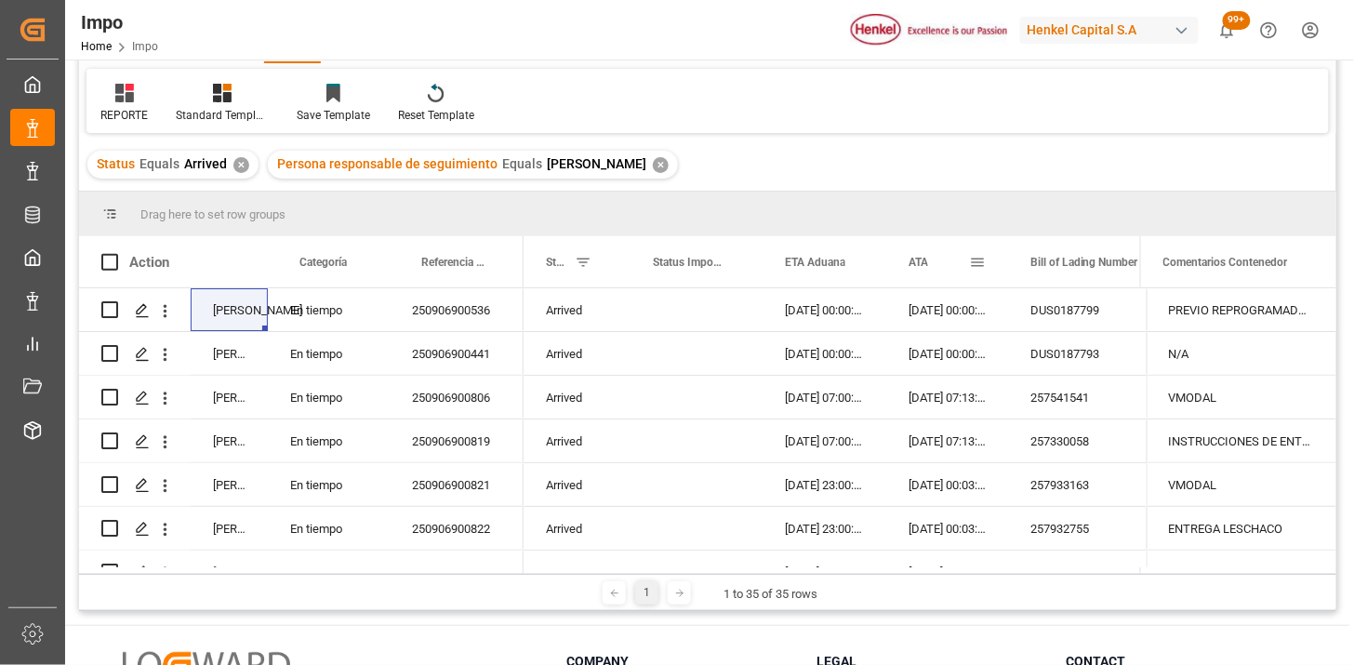
click at [909, 265] on span "ATA" at bounding box center [918, 262] width 20 height 13
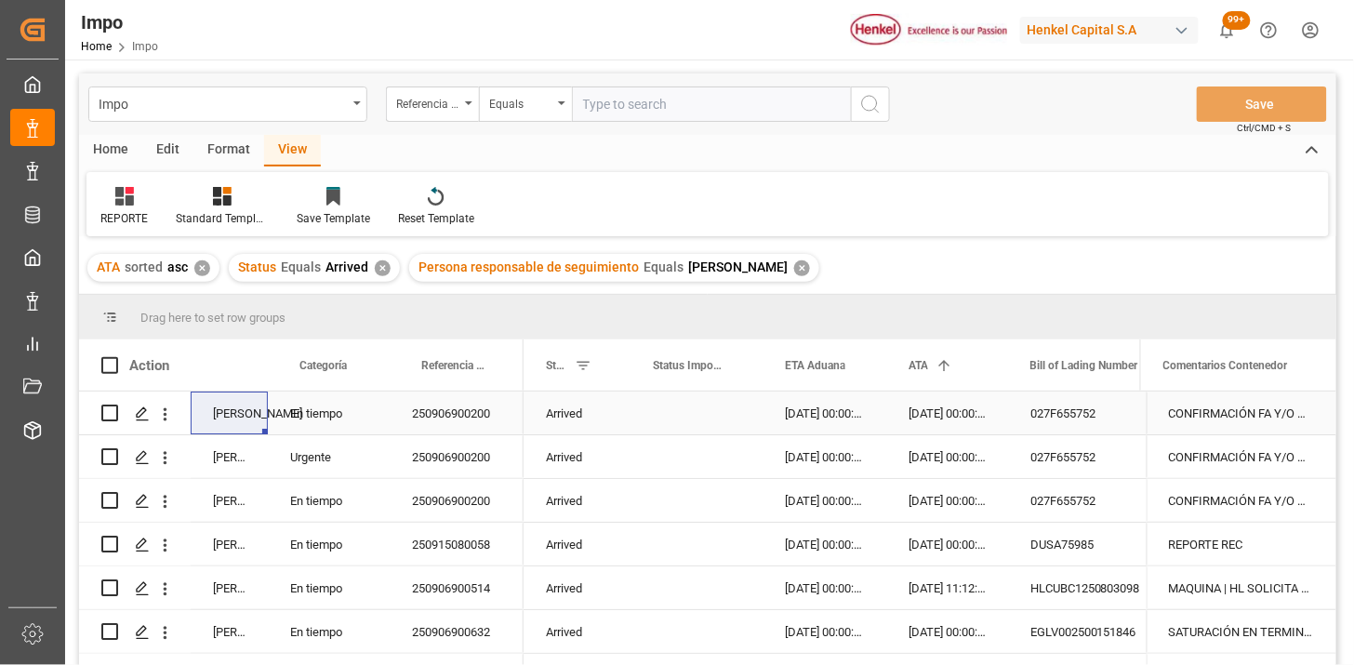
click at [320, 412] on div "En tiempo" at bounding box center [329, 412] width 122 height 43
click at [1280, 424] on div "CONFIRMACIÓN FA Y/O DESCRIPCIÓN PEDIMENTO (AA RECHAZA PROCEDER COMO EN OPERACIO…" at bounding box center [1241, 412] width 190 height 43
click at [1280, 423] on div "CONFIRMACIÓN FA Y/O DESCRIPCIÓN PEDIMENTO (AA RECHAZA PROCEDER COMO EN OPERACIO…" at bounding box center [1241, 412] width 190 height 43
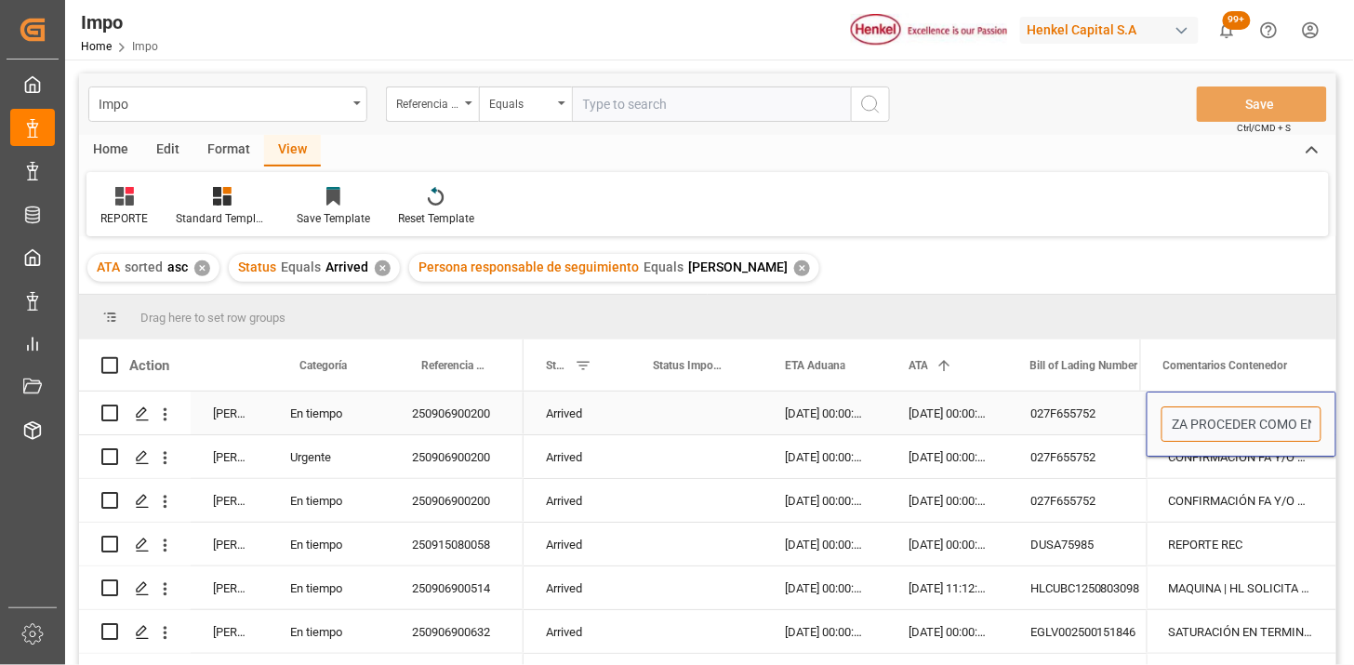
drag, startPoint x: 1280, startPoint y: 422, endPoint x: 1311, endPoint y: 421, distance: 30.7
click at [1311, 421] on input "CONFIRMACIÓN FA Y/O DESCRIPCIÓN PEDIMENTO (AA RECHAZA PROCEDER COMO EN OPERACIO…" at bounding box center [1241, 423] width 160 height 35
type input "SENER || CONFIRMACIÓN FA Y/O DESCRIPCIÓN PEDIMENTO (AA RECHAZA PROCEDER COMO EN…"
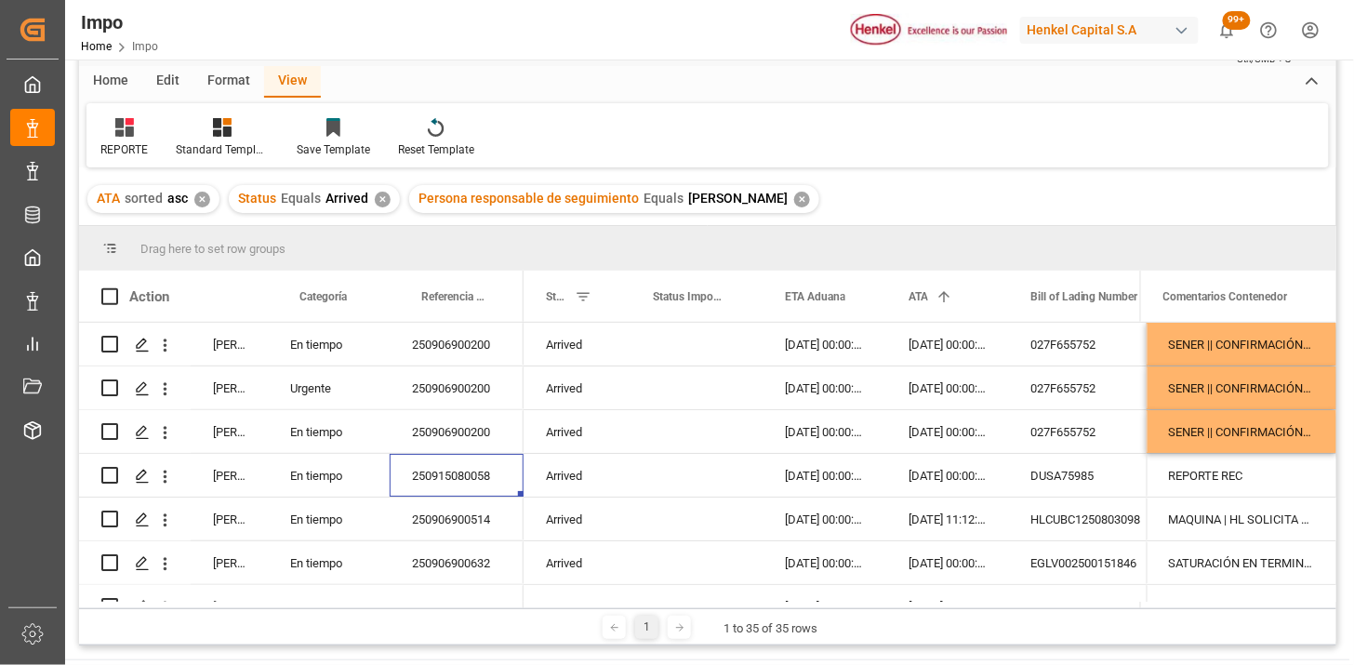
scroll to position [103, 0]
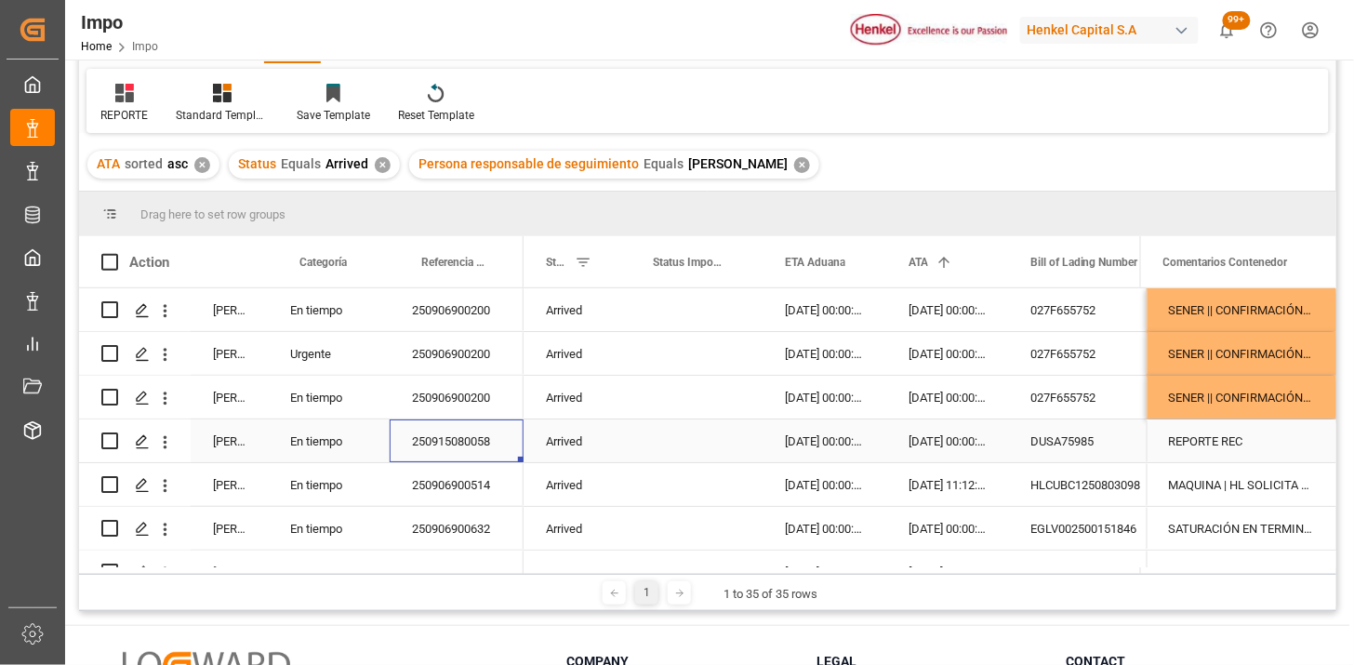
click at [169, 442] on icon "open menu" at bounding box center [165, 442] width 20 height 20
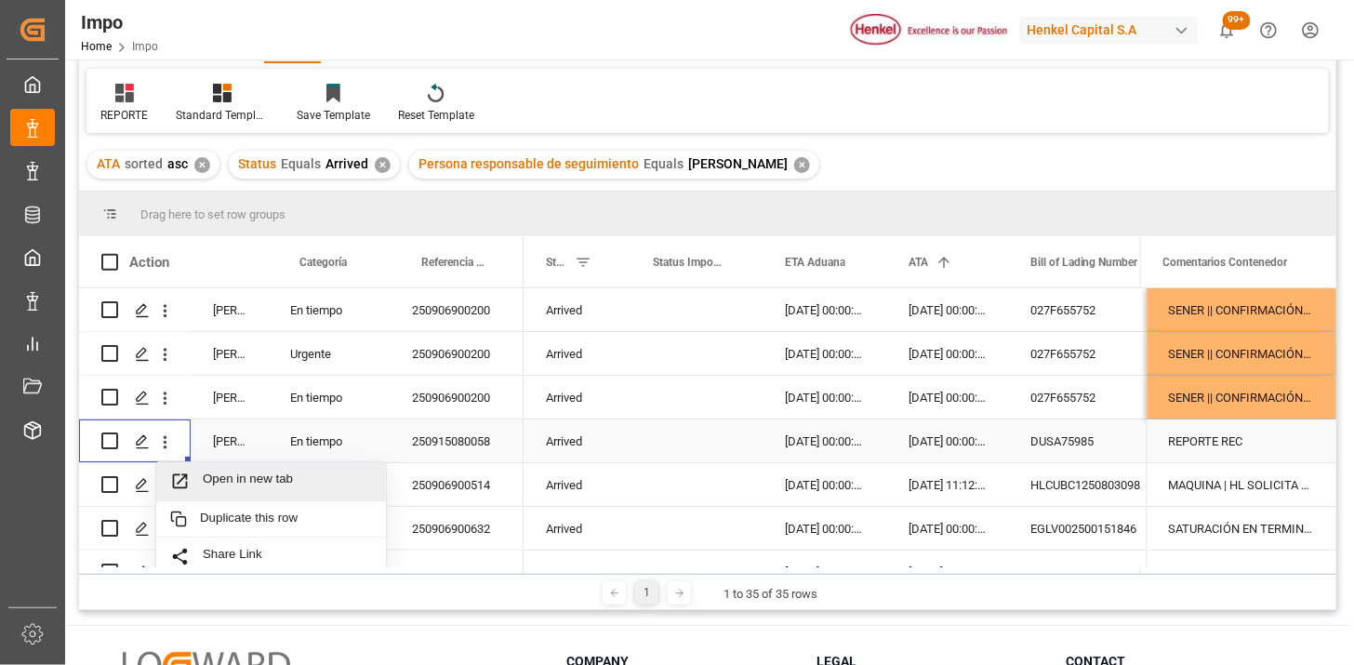
click at [219, 471] on span "Open in new tab" at bounding box center [287, 481] width 169 height 20
click at [798, 435] on div "[DATE] 00:00:00" at bounding box center [824, 440] width 124 height 43
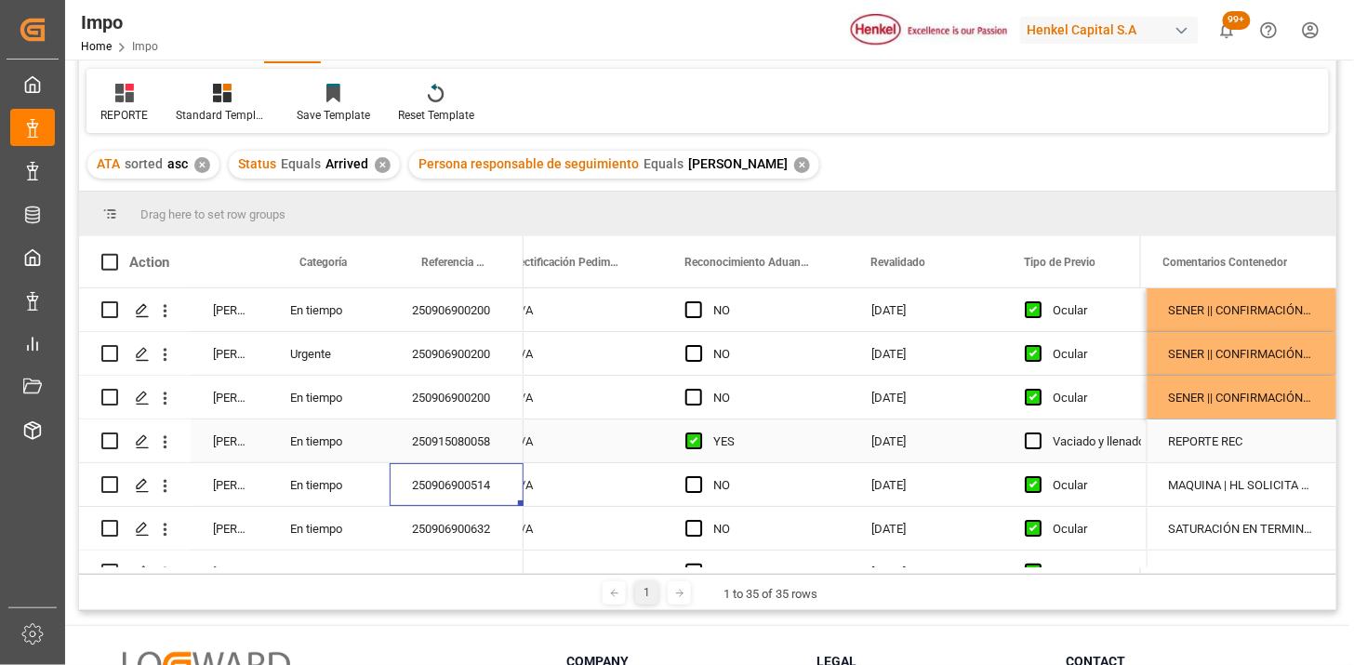
scroll to position [0, 0]
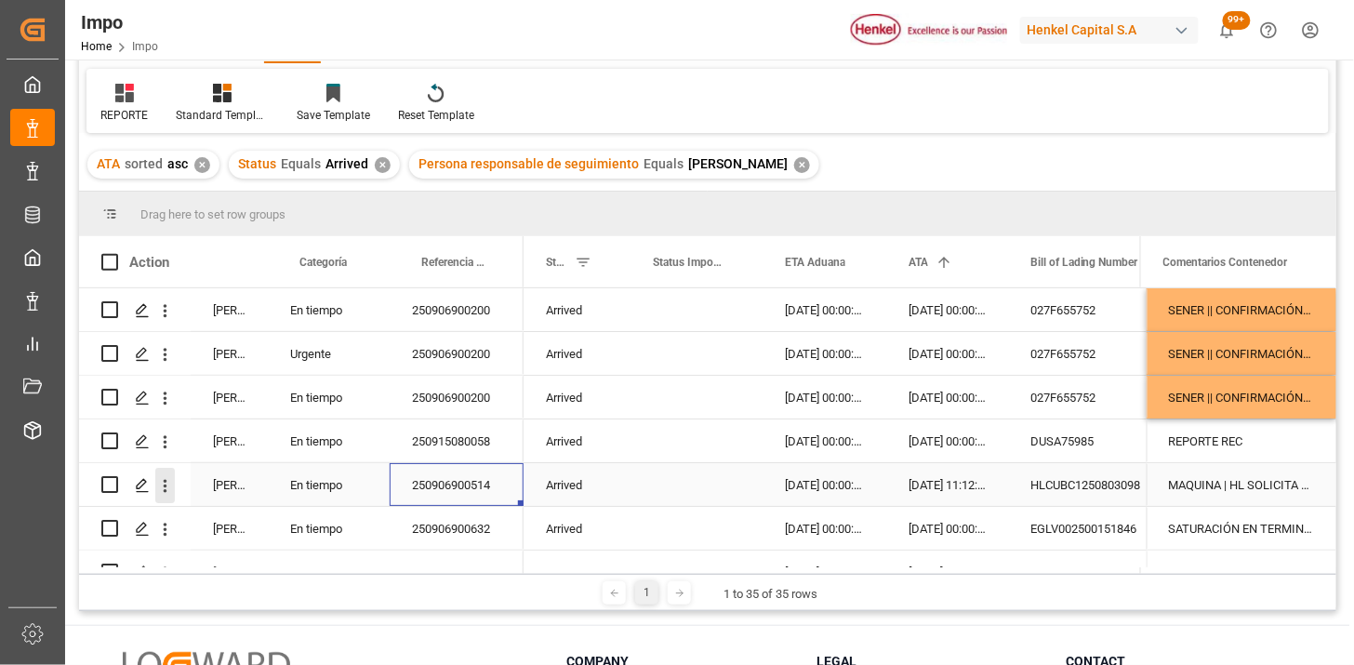
click at [165, 486] on icon "open menu" at bounding box center [165, 486] width 20 height 20
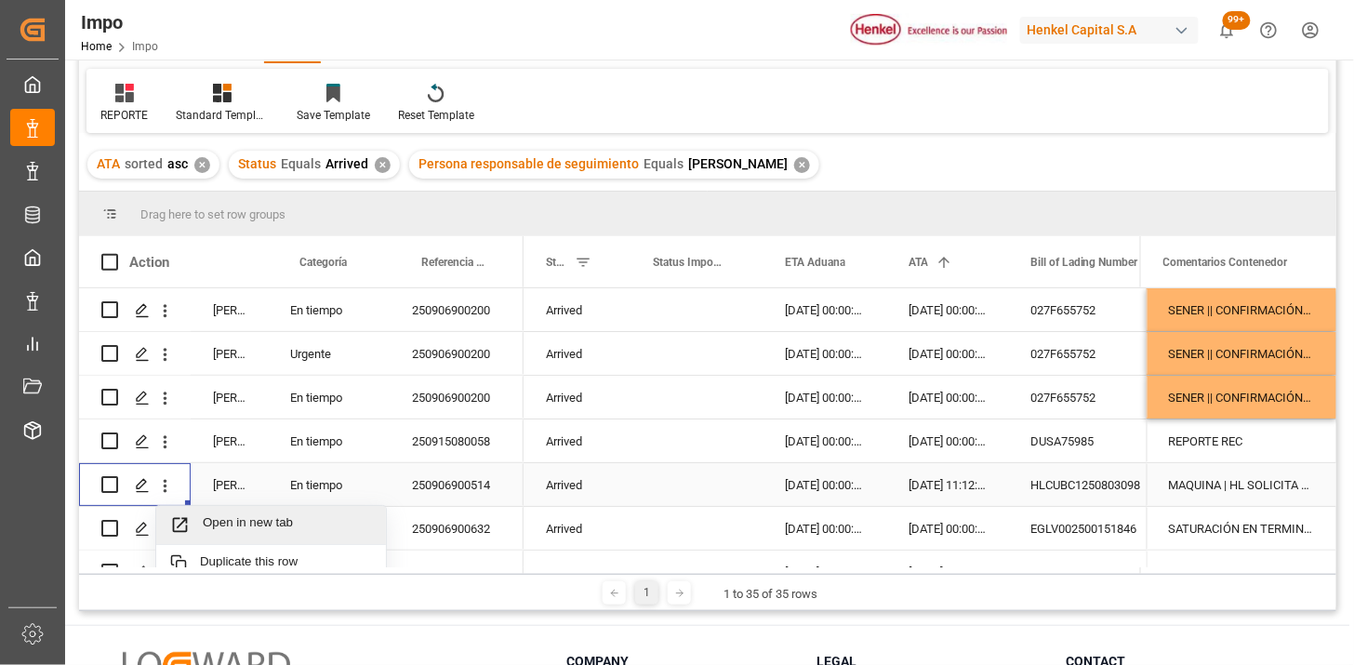
click at [212, 524] on span "Open in new tab" at bounding box center [287, 525] width 169 height 20
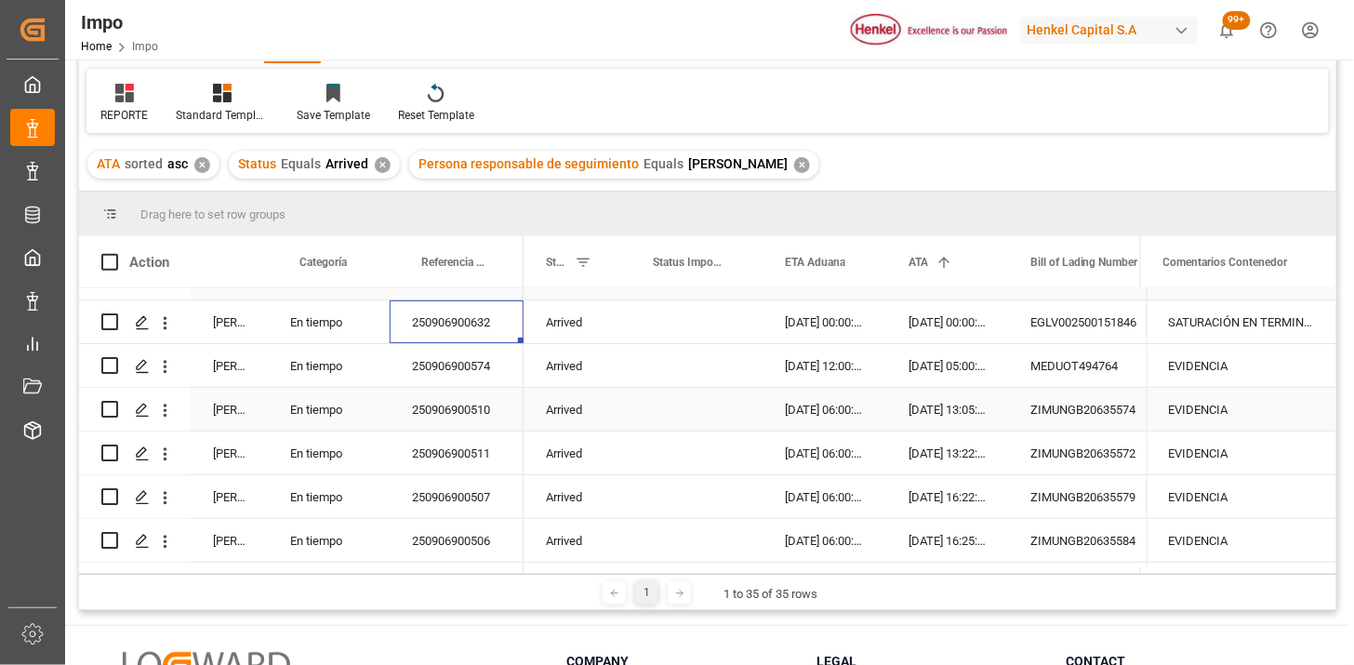
scroll to position [103, 0]
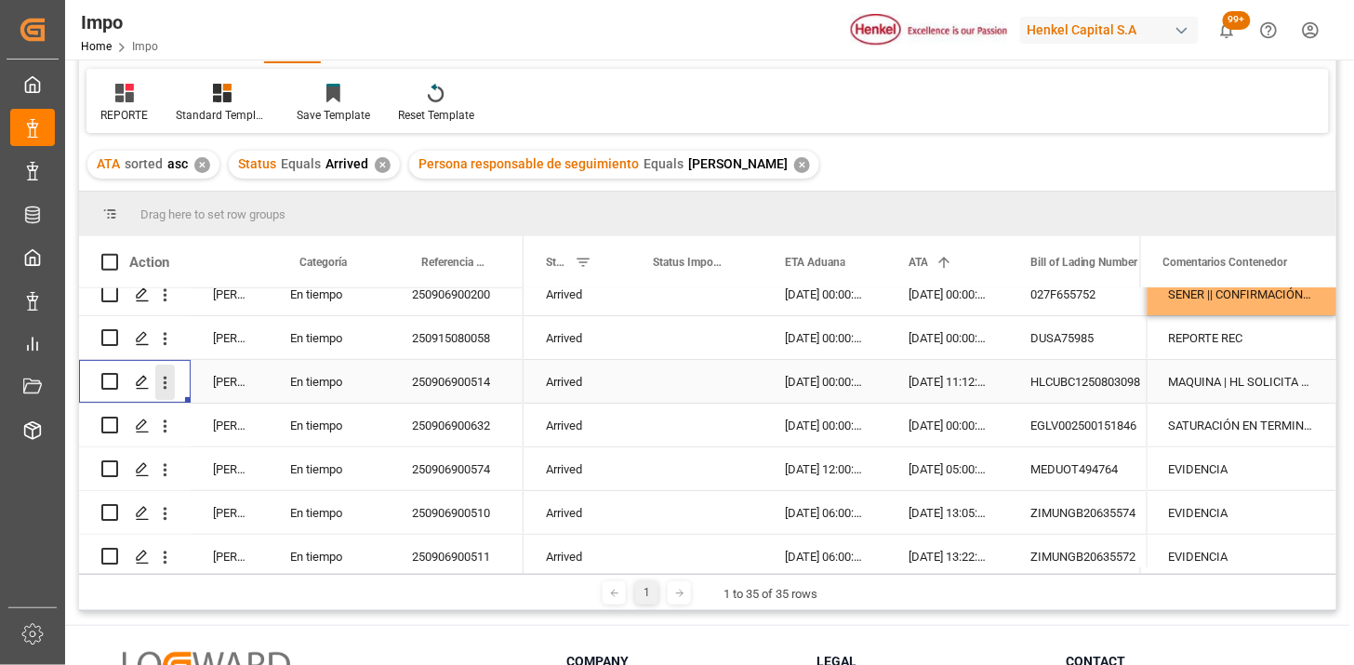
click at [170, 383] on icon "open menu" at bounding box center [165, 383] width 20 height 20
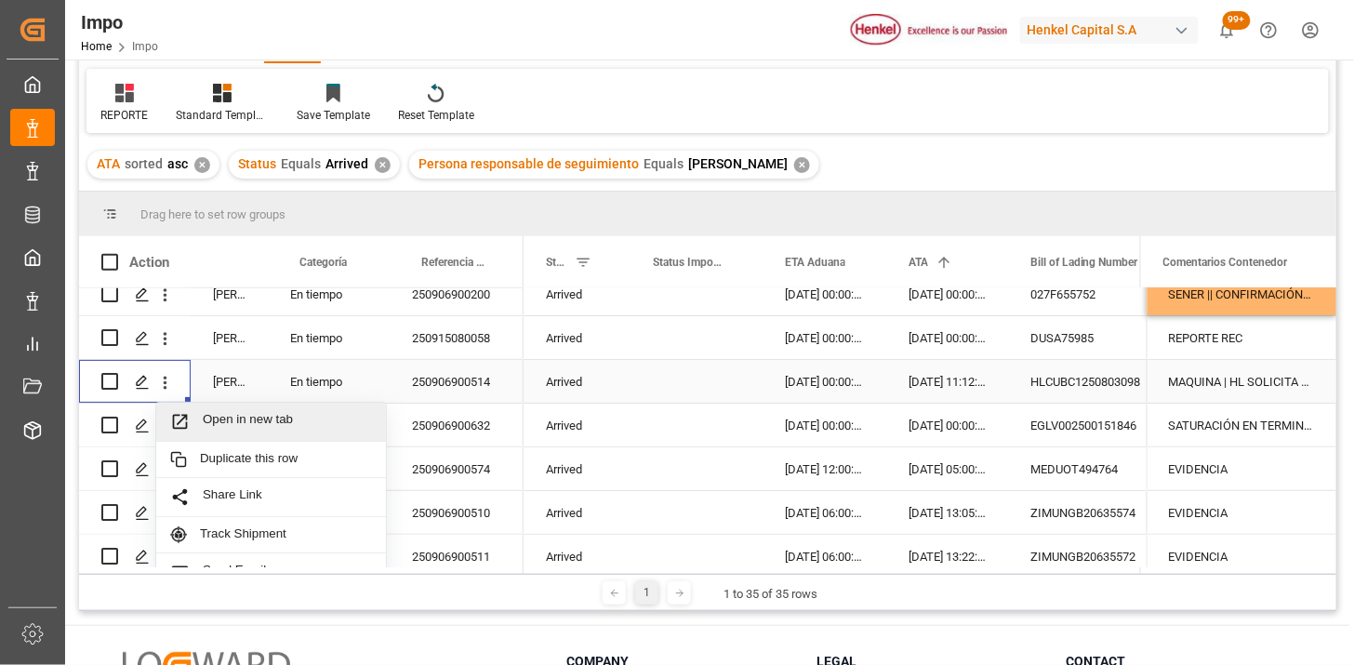
click at [263, 431] on div "Open in new tab" at bounding box center [271, 422] width 230 height 39
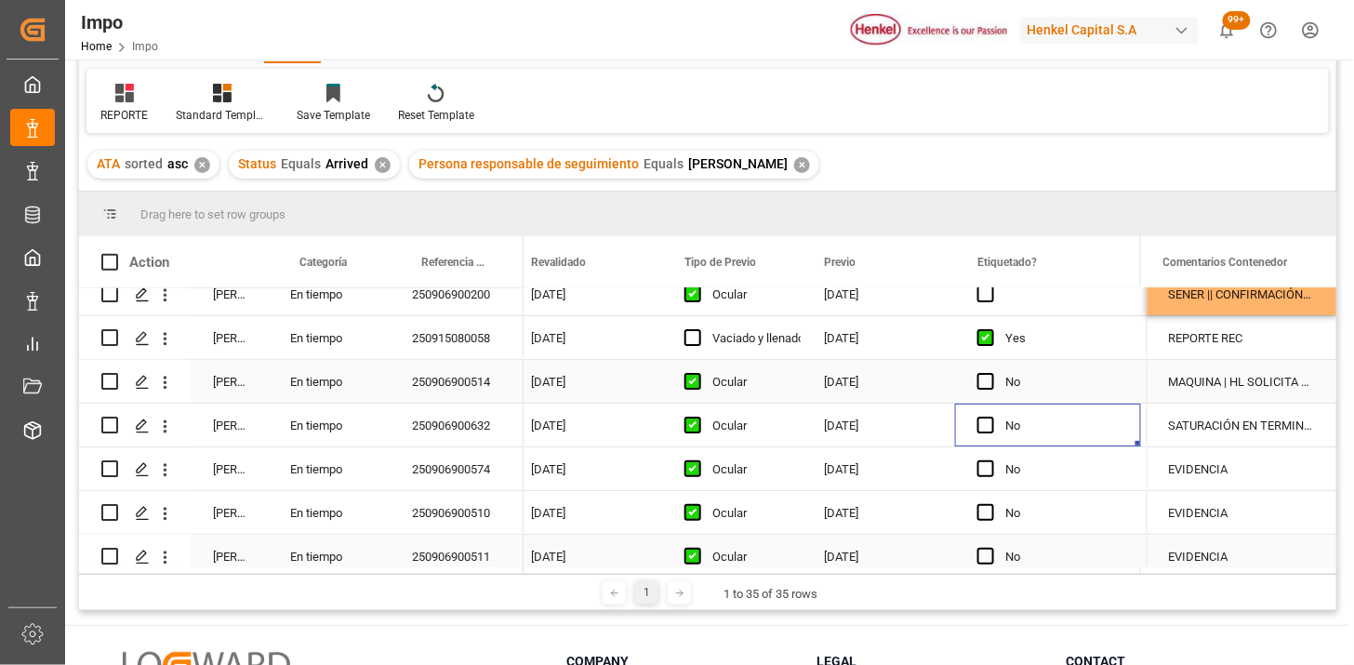
scroll to position [0, 2201]
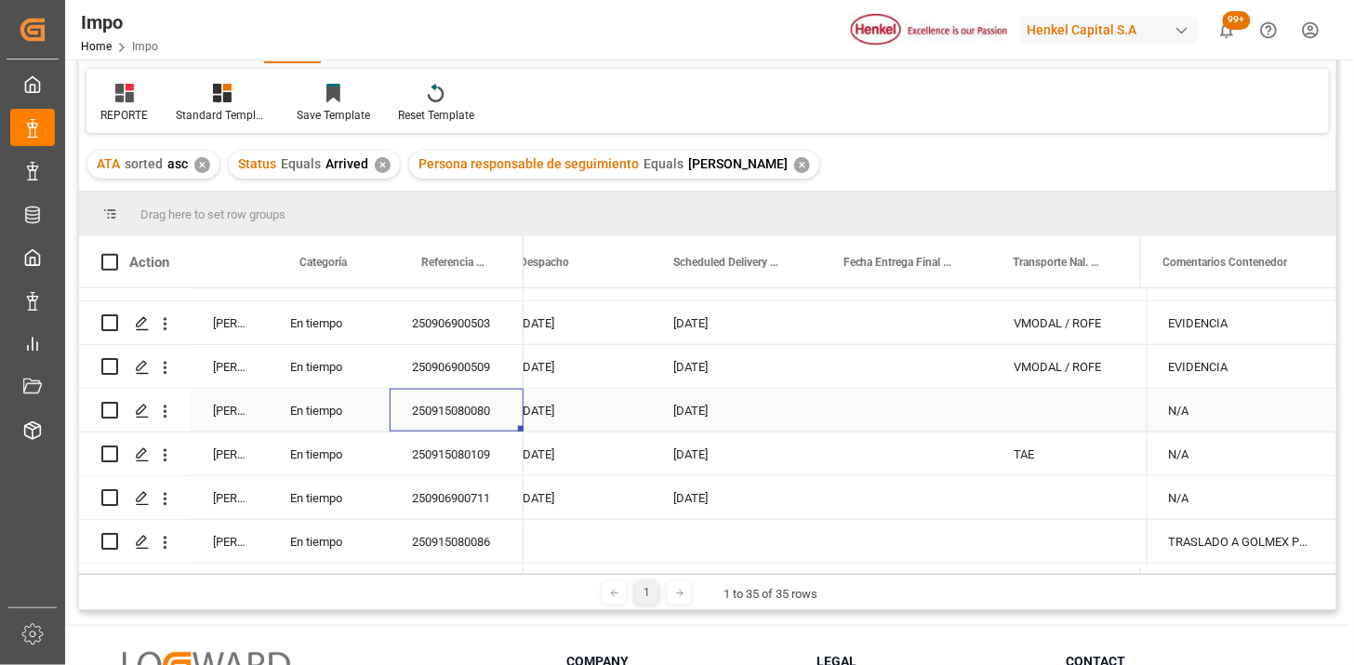
click at [589, 418] on div "[DATE]" at bounding box center [573, 410] width 153 height 43
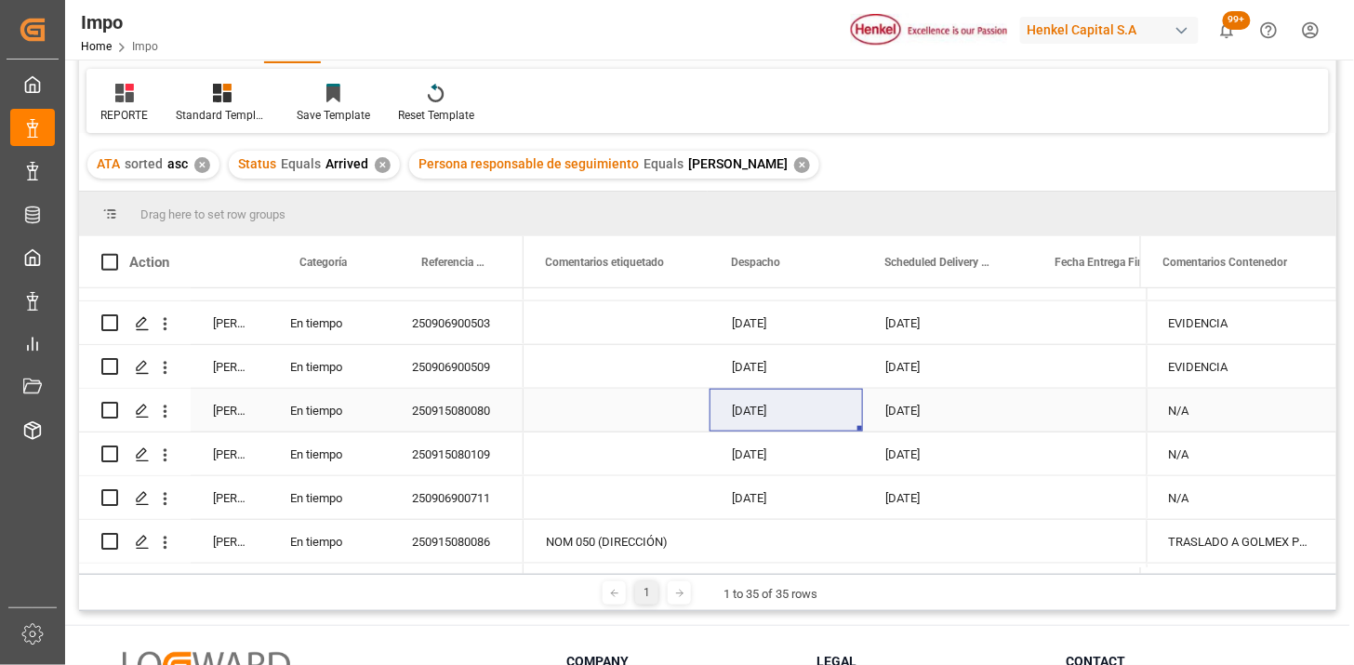
drag, startPoint x: 794, startPoint y: 422, endPoint x: 888, endPoint y: 418, distance: 94.0
click at [803, 422] on div "[DATE]" at bounding box center [785, 410] width 153 height 43
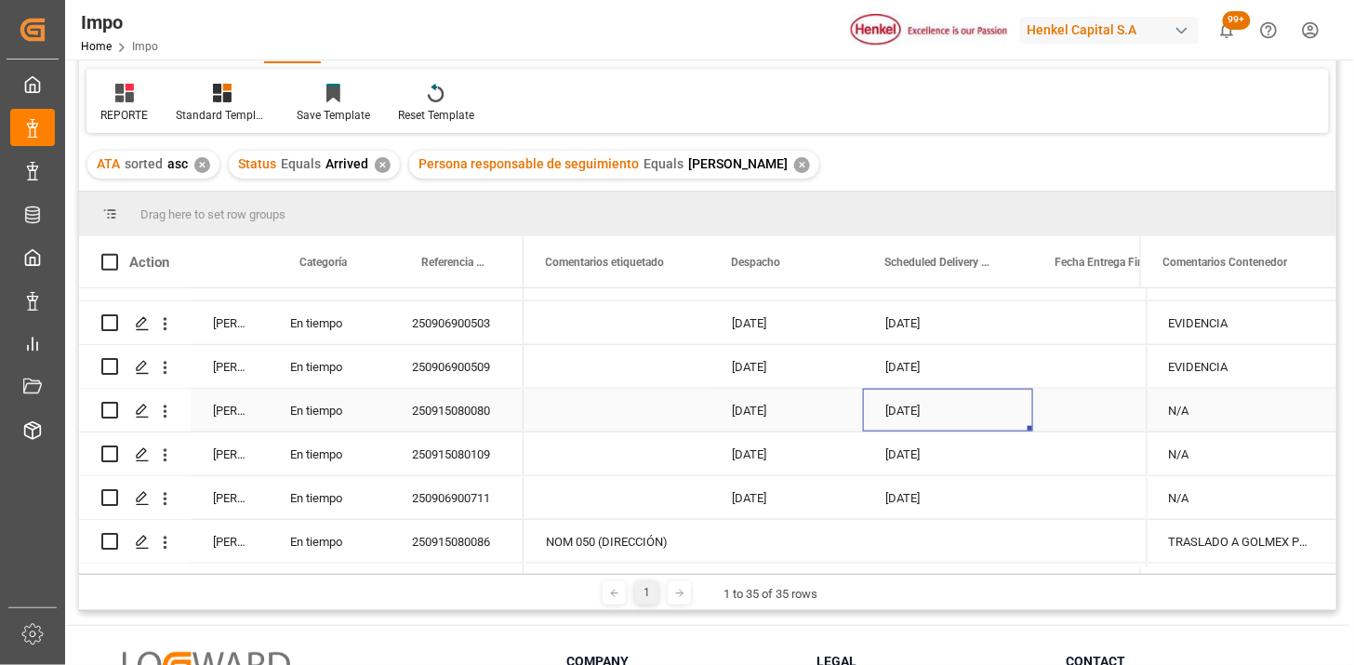
click at [899, 415] on div "11-09-2025" at bounding box center [948, 410] width 170 height 43
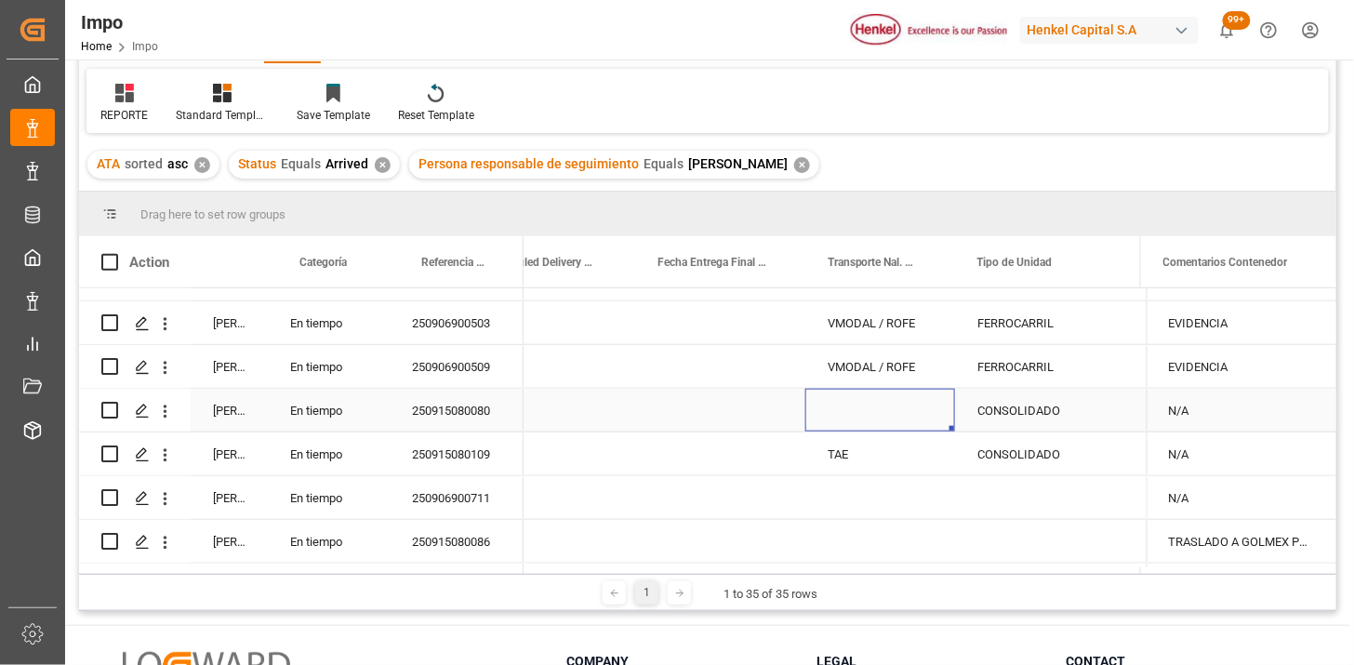
click at [909, 415] on div "Press SPACE to select this row." at bounding box center [880, 410] width 150 height 43
click at [897, 418] on input "Press SPACE to select this row." at bounding box center [880, 420] width 120 height 35
type input "NEYNO"
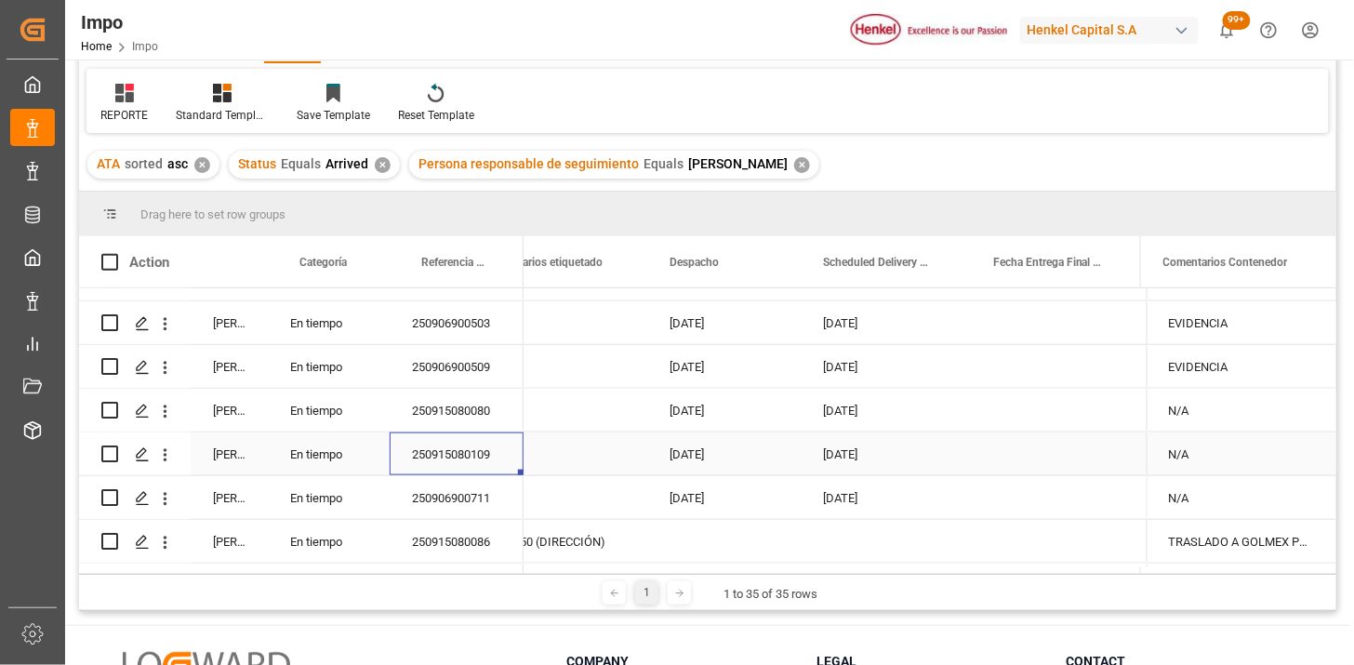
click at [1002, 458] on div "Press SPACE to select this row." at bounding box center [1056, 453] width 170 height 43
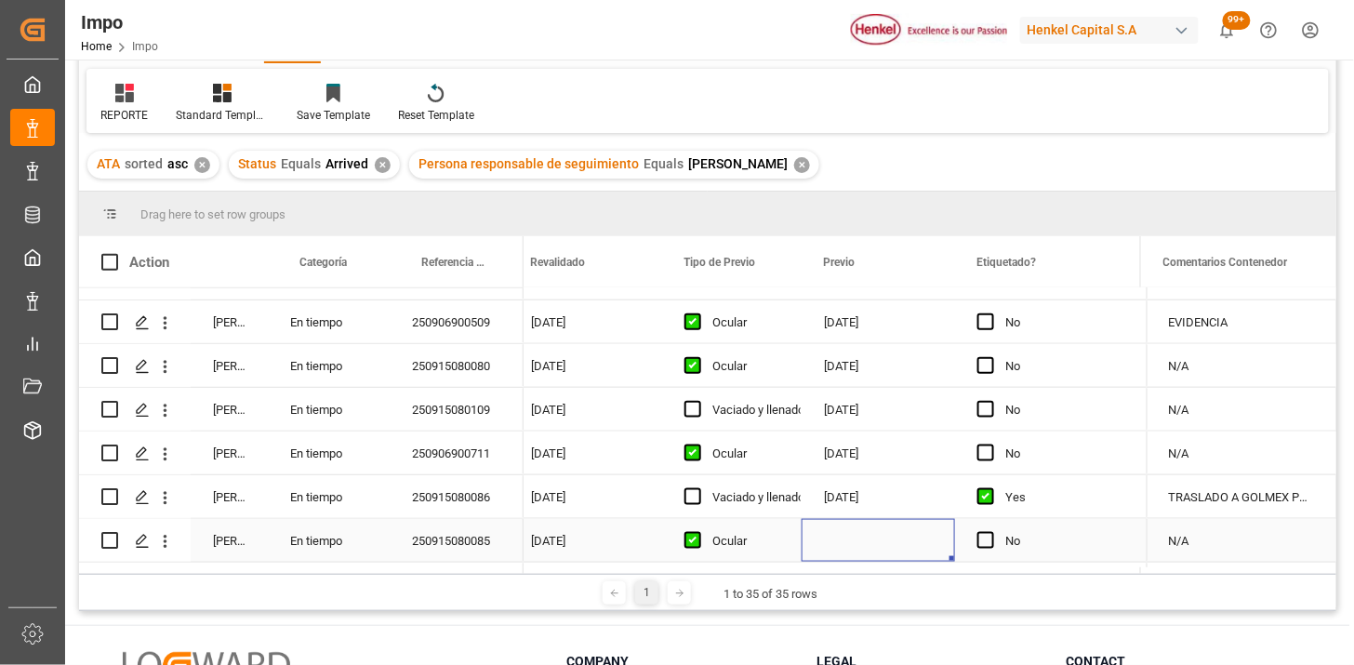
click at [856, 536] on div "Press SPACE to select this row." at bounding box center [877, 540] width 153 height 43
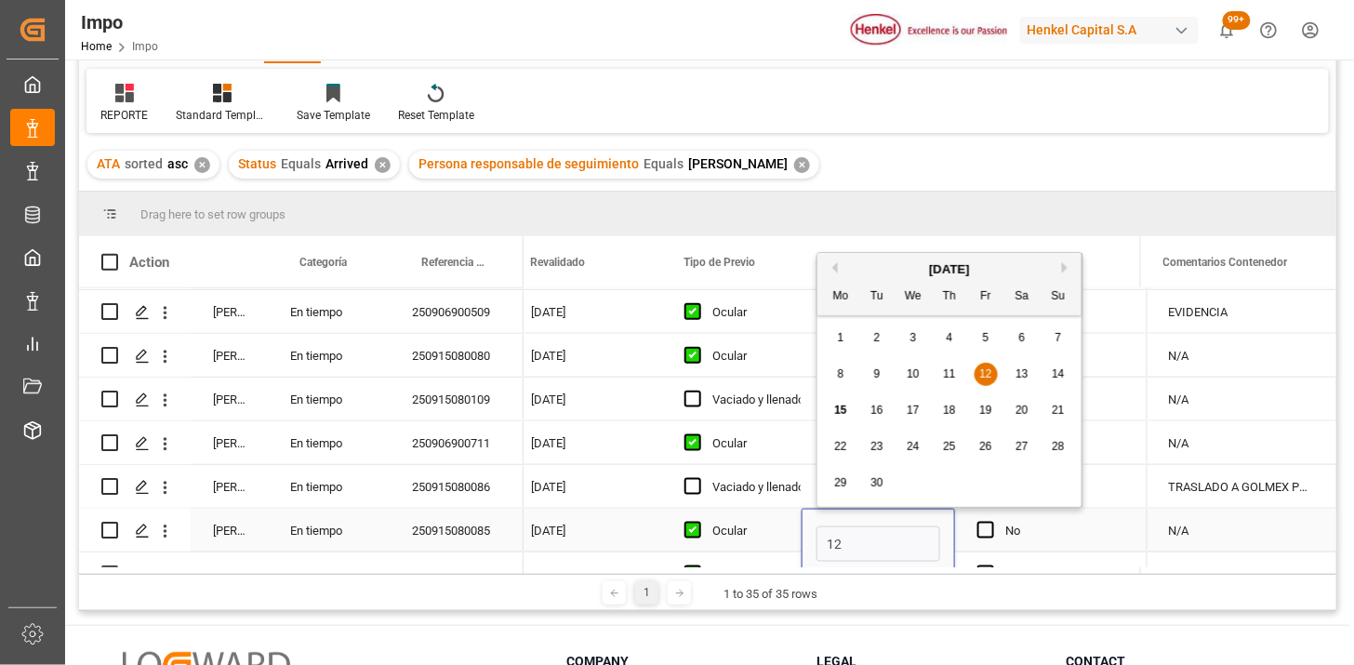
type input "12-09-2025"
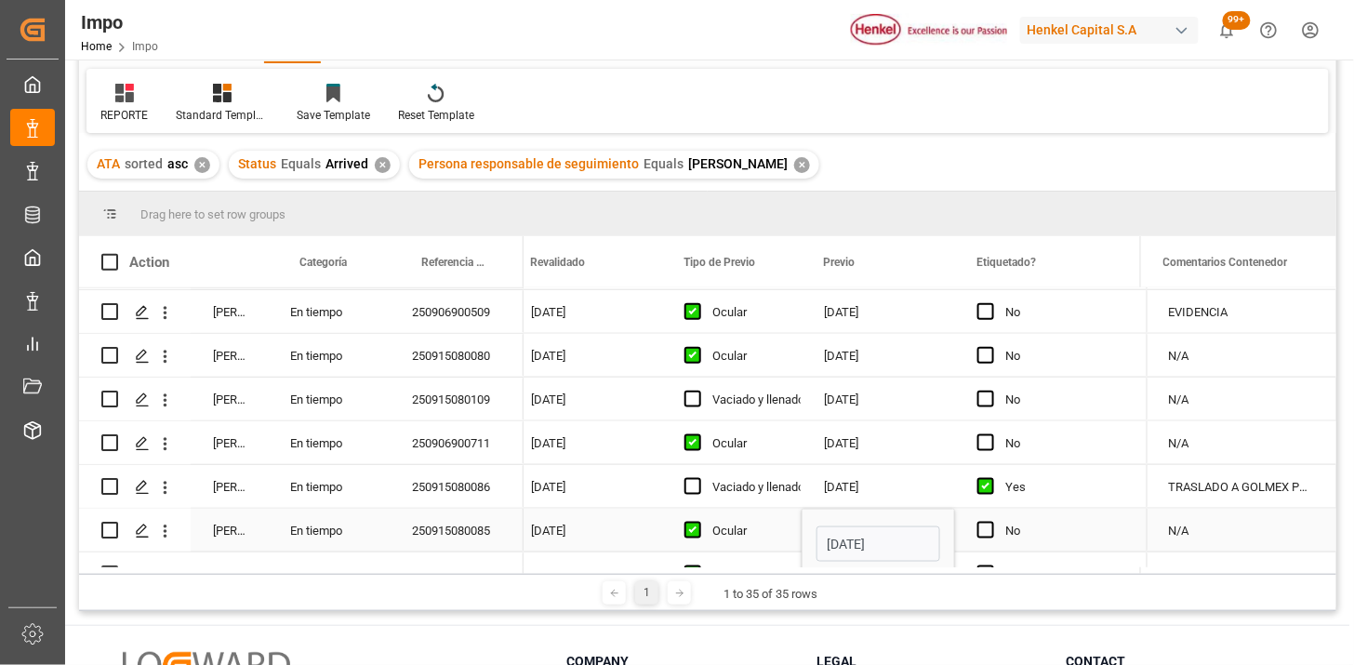
click at [1225, 534] on div "N/A" at bounding box center [1241, 530] width 190 height 43
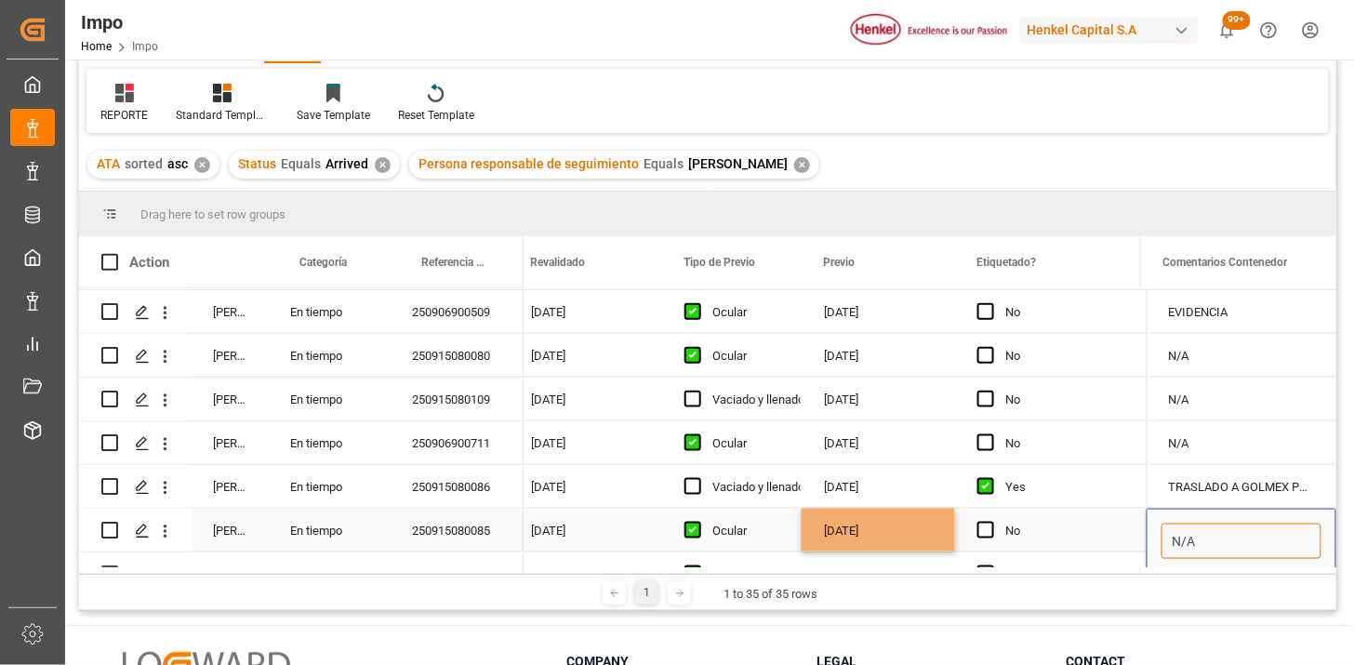
click at [1225, 534] on input "N/A" at bounding box center [1241, 540] width 160 height 35
type input "SEGUNDO PREVIO PARA MEDIR TAMAÑO DE ETIQUETA"
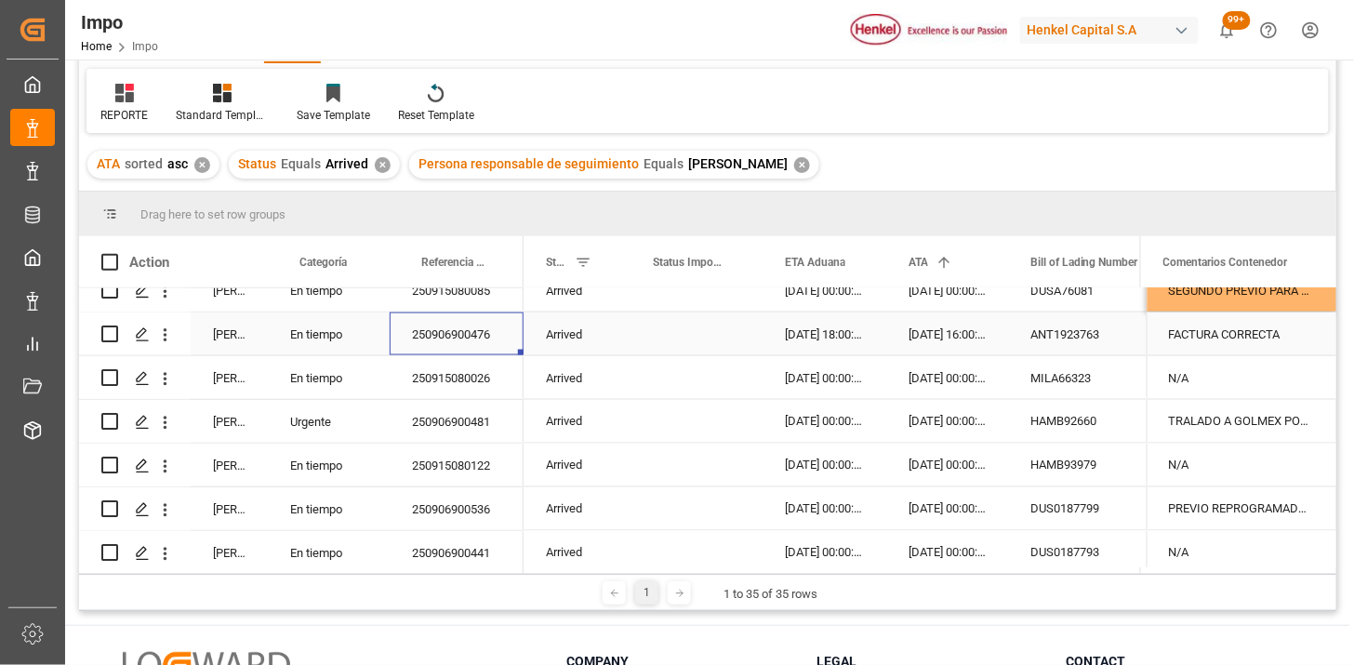
click at [1218, 340] on div "FACTURA CORRECTA" at bounding box center [1241, 333] width 190 height 43
type input "SE DESPACHO CON 3.1.8,"
click at [165, 337] on icon "open menu" at bounding box center [166, 334] width 4 height 13
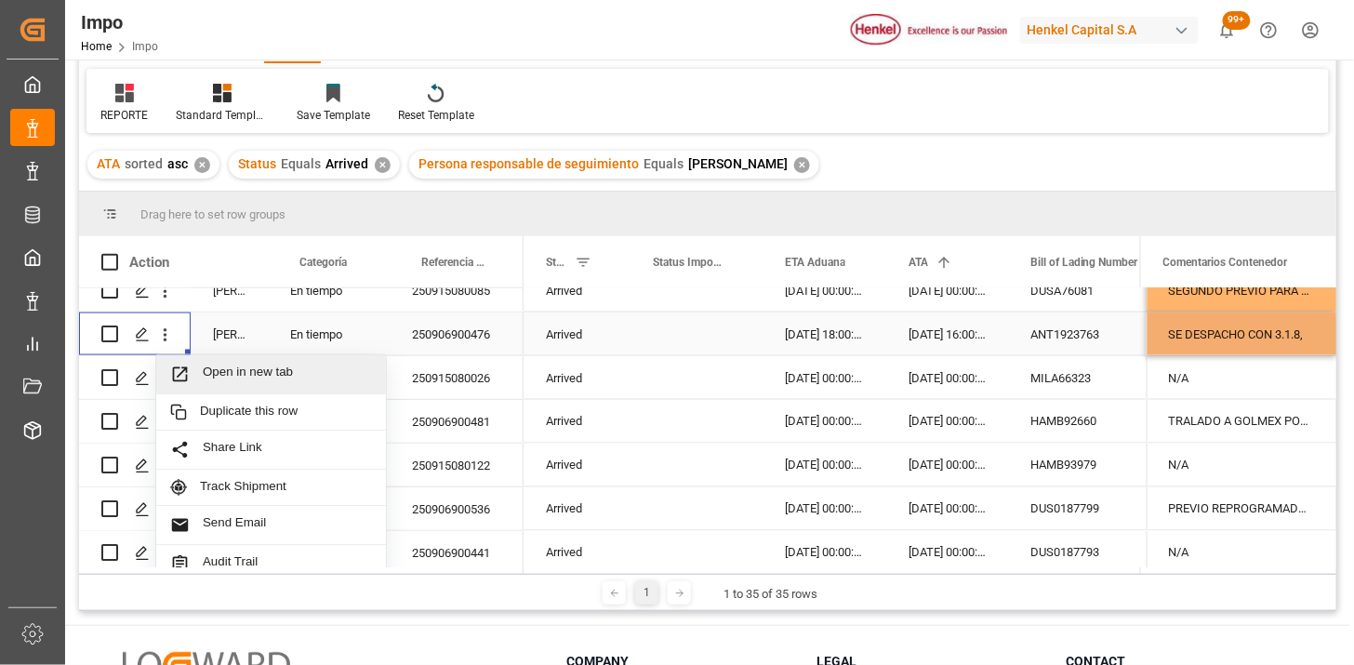
click at [235, 370] on span "Open in new tab" at bounding box center [287, 374] width 169 height 20
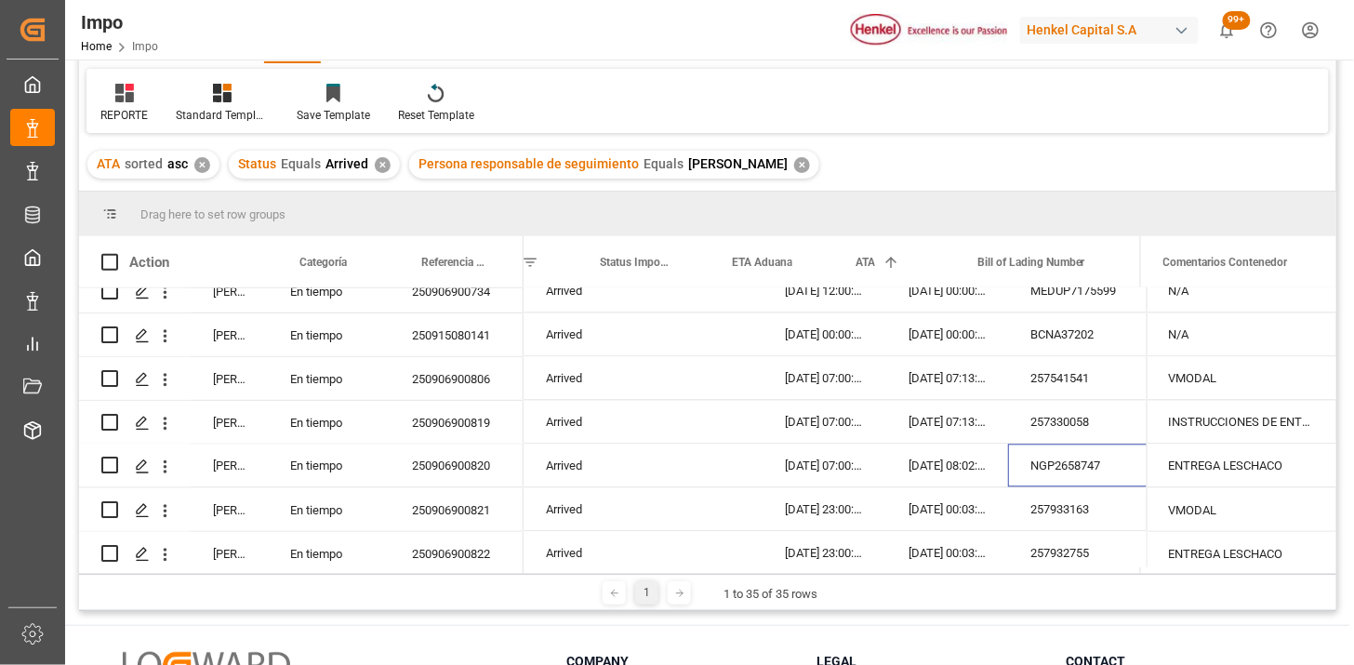
scroll to position [0, 52]
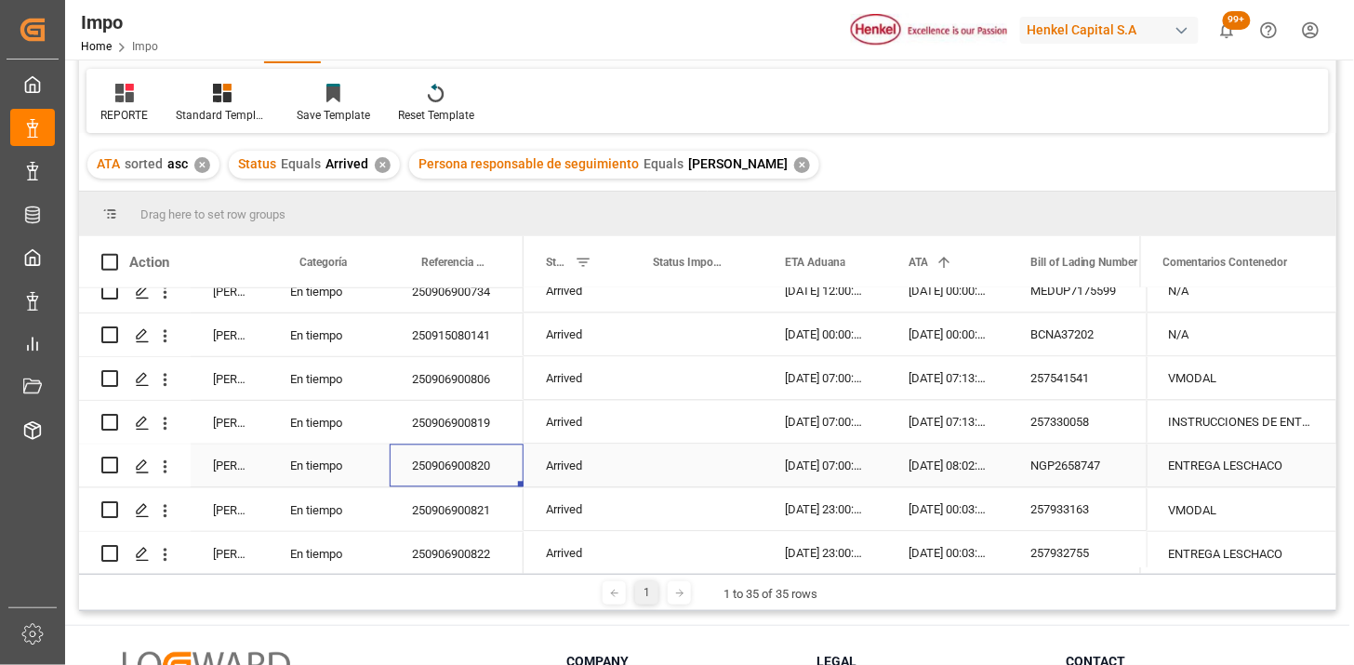
click at [1251, 477] on div "ENTREGA LESCHACO" at bounding box center [1241, 465] width 190 height 43
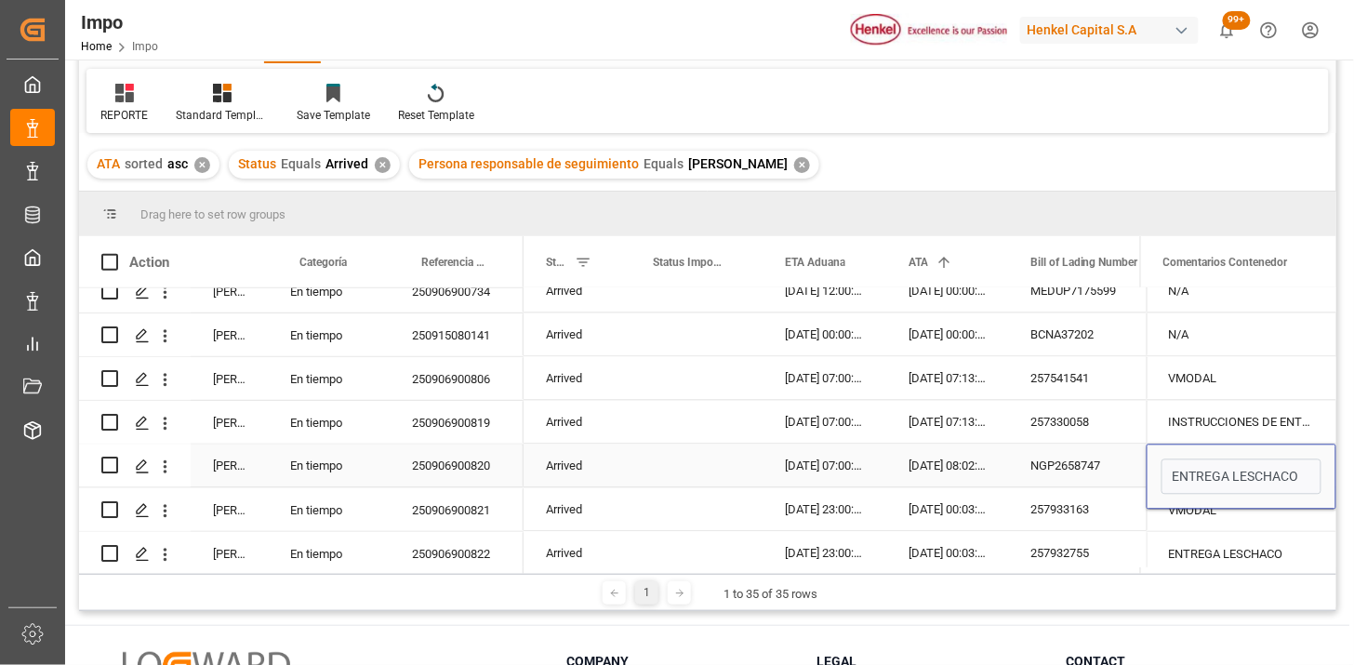
click at [1251, 477] on input "ENTREGA LESCHACO" at bounding box center [1241, 476] width 160 height 35
type input "N/A"
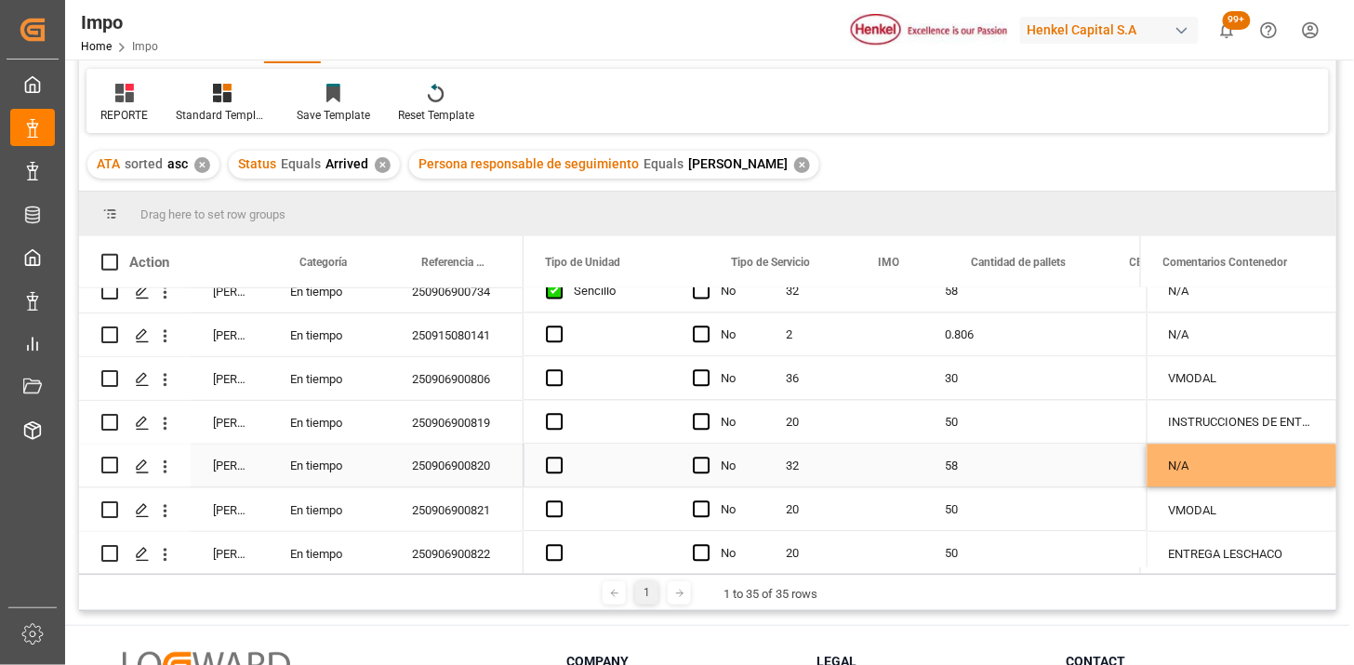
scroll to position [0, 3649]
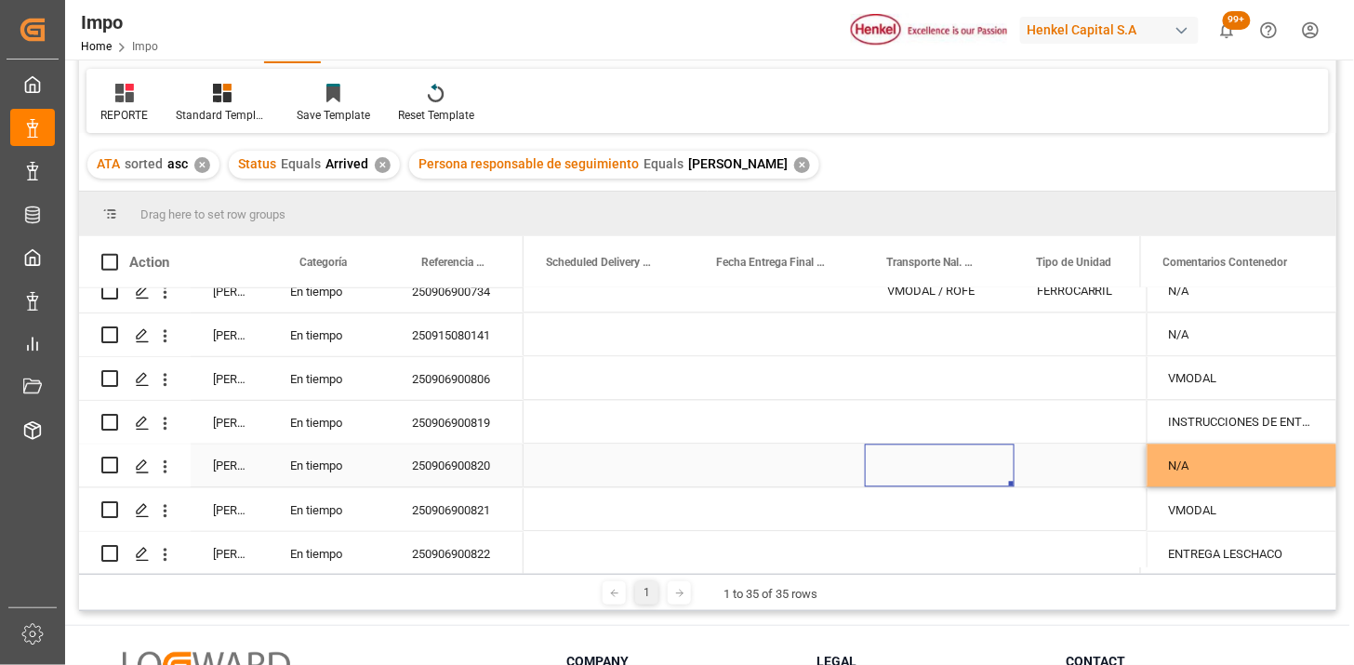
click at [920, 467] on div "Press SPACE to select this row." at bounding box center [940, 465] width 150 height 43
click at [920, 467] on input "Press SPACE to select this row." at bounding box center [939, 476] width 120 height 35
type input "LESCHACO"
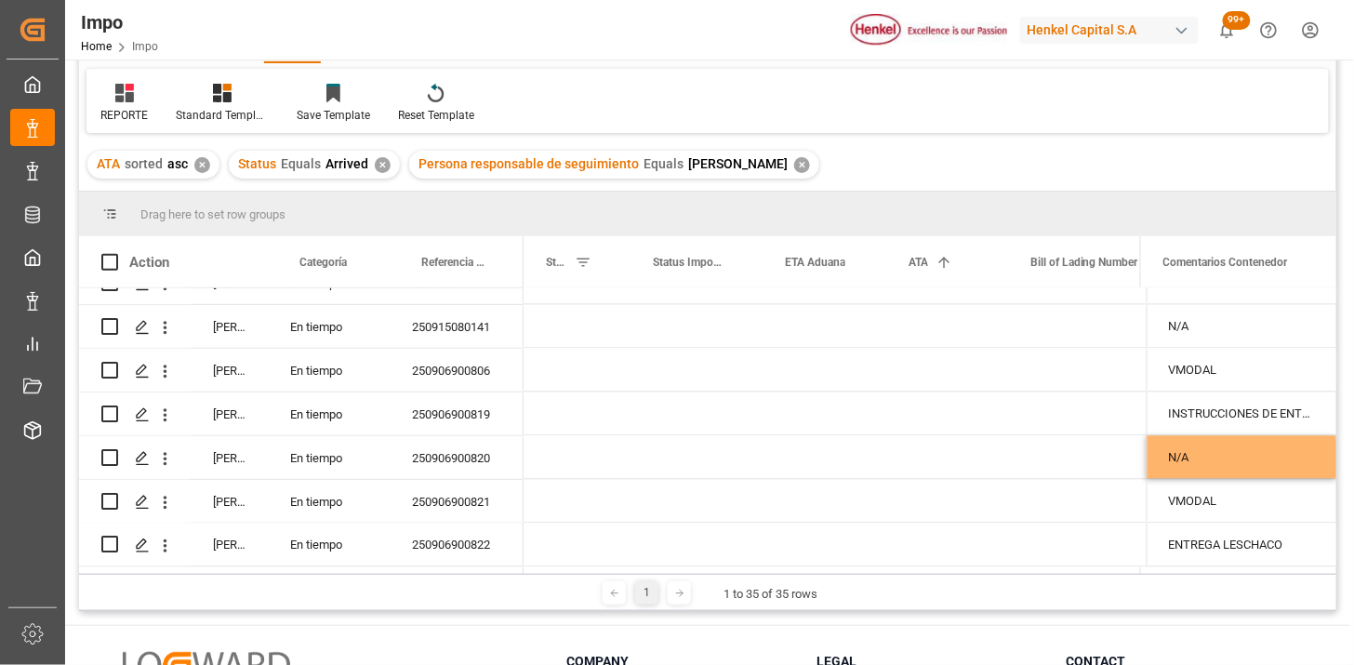
scroll to position [0, 0]
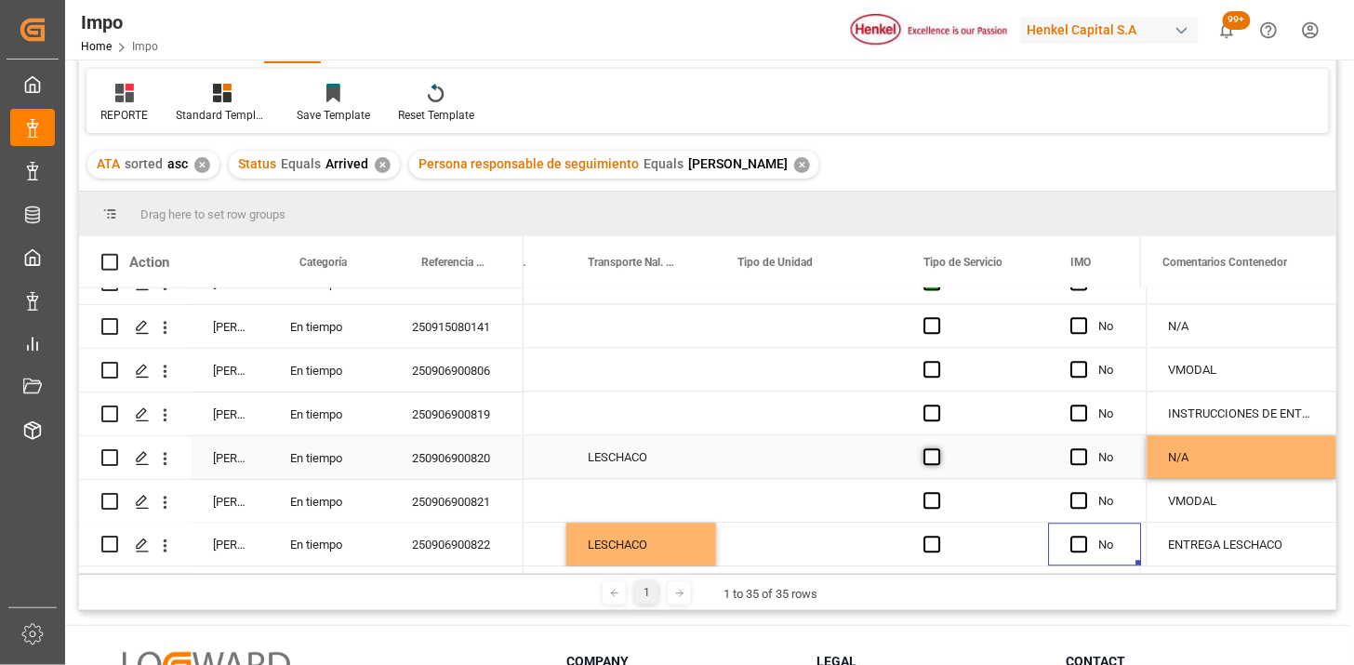
click at [936, 451] on span "Press SPACE to select this row." at bounding box center [932, 457] width 17 height 17
click at [938, 449] on input "Press SPACE to select this row." at bounding box center [938, 449] width 0 height 0
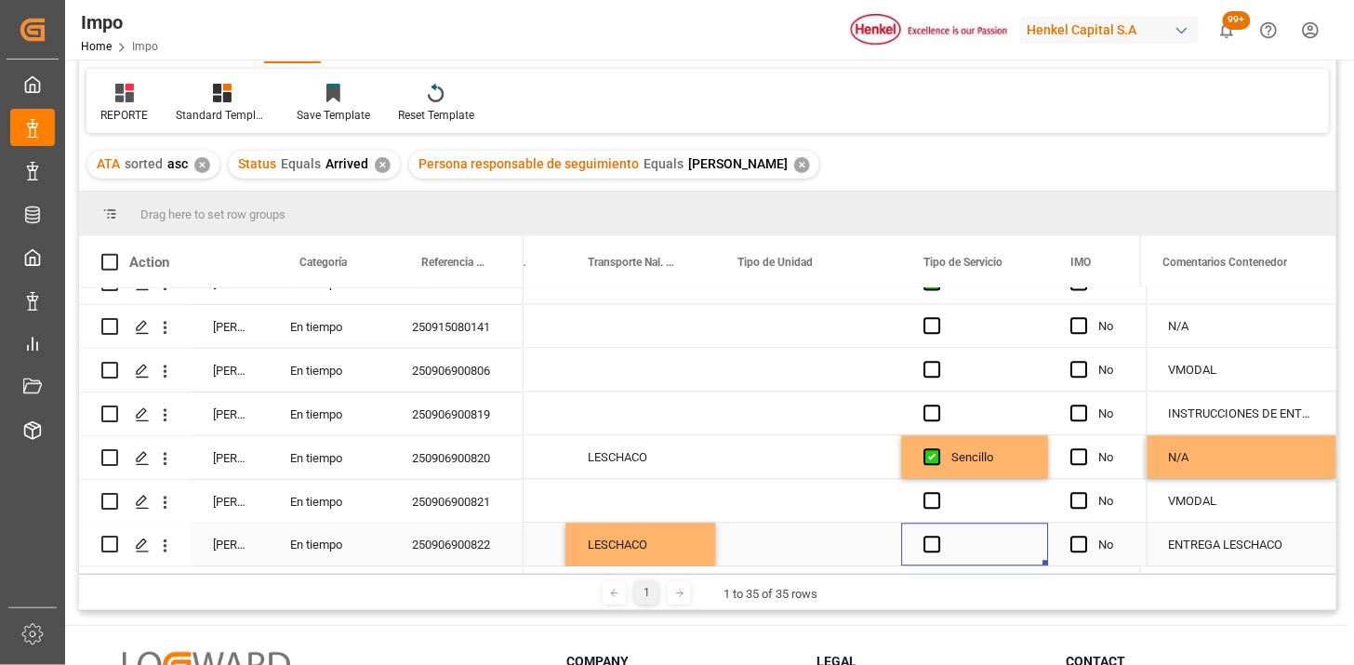
click at [931, 549] on div "Press SPACE to select this row." at bounding box center [975, 544] width 147 height 43
click at [1206, 469] on div "N/A" at bounding box center [1241, 457] width 190 height 43
click at [930, 548] on div "Press SPACE to select this row." at bounding box center [975, 544] width 147 height 43
click at [939, 543] on span "Press SPACE to select this row." at bounding box center [932, 544] width 17 height 17
click at [938, 536] on input "Press SPACE to select this row." at bounding box center [938, 536] width 0 height 0
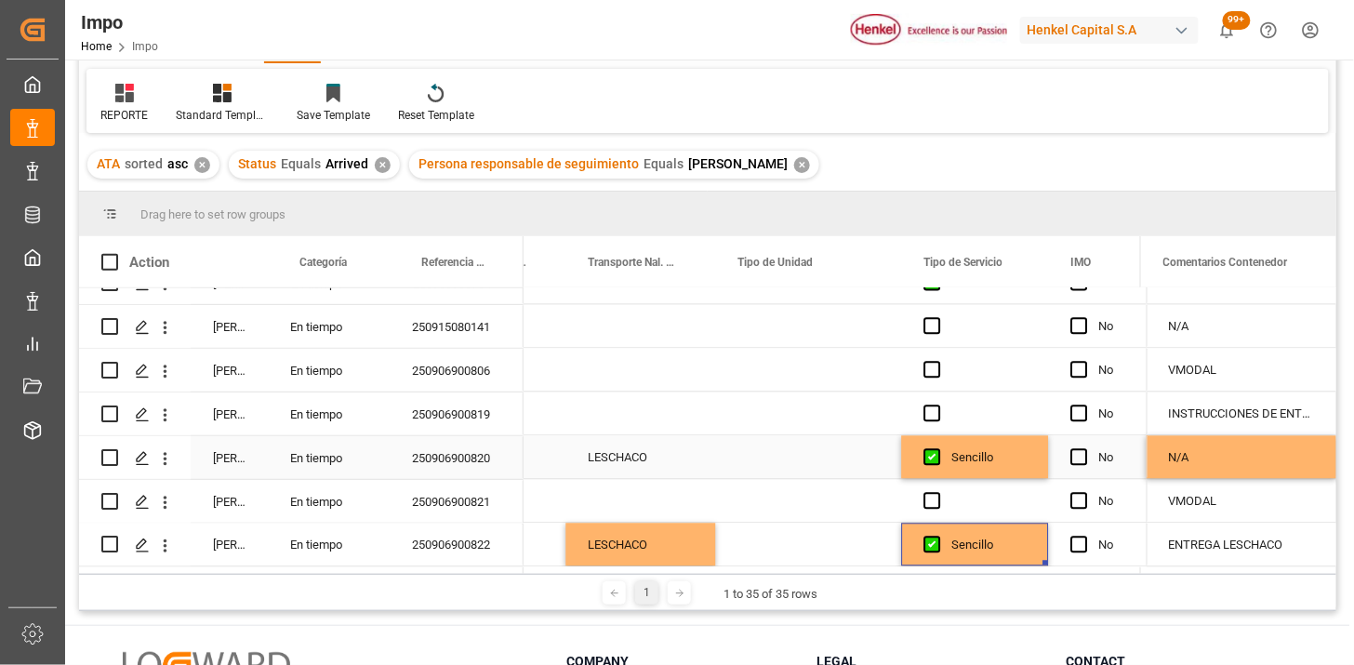
click at [1193, 460] on div "N/A" at bounding box center [1241, 457] width 190 height 43
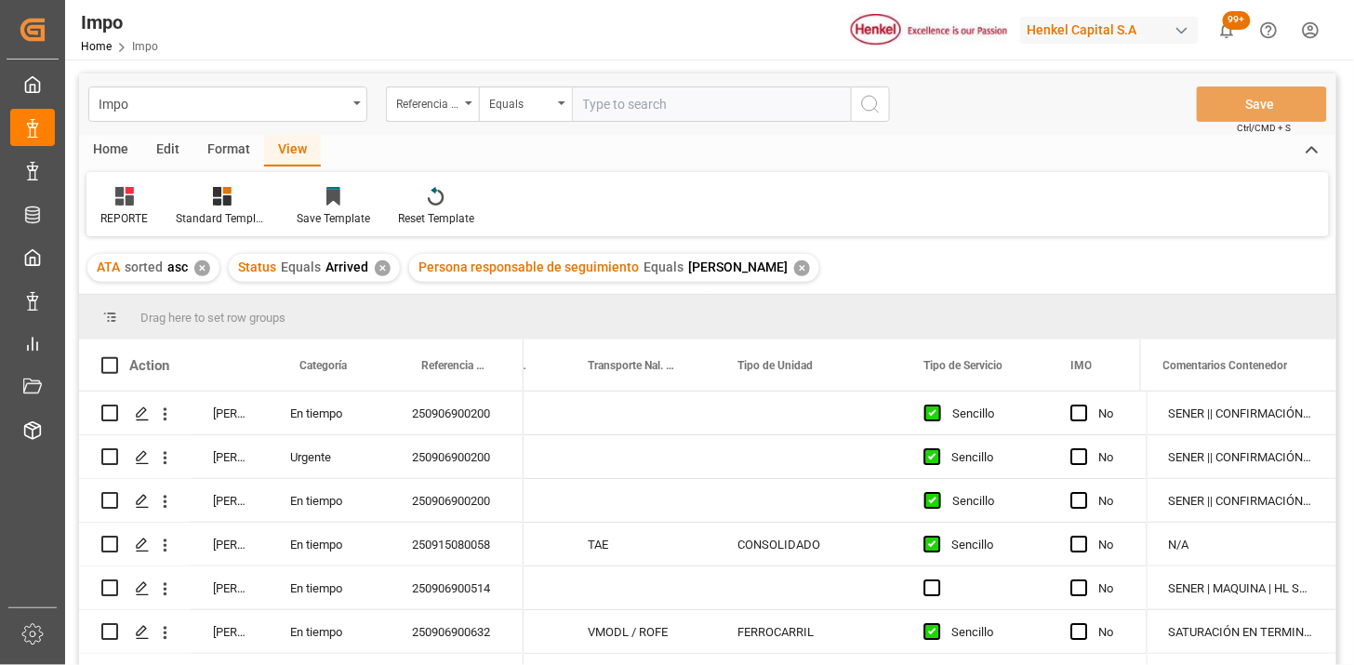
click at [794, 266] on div "✕" at bounding box center [802, 268] width 16 height 16
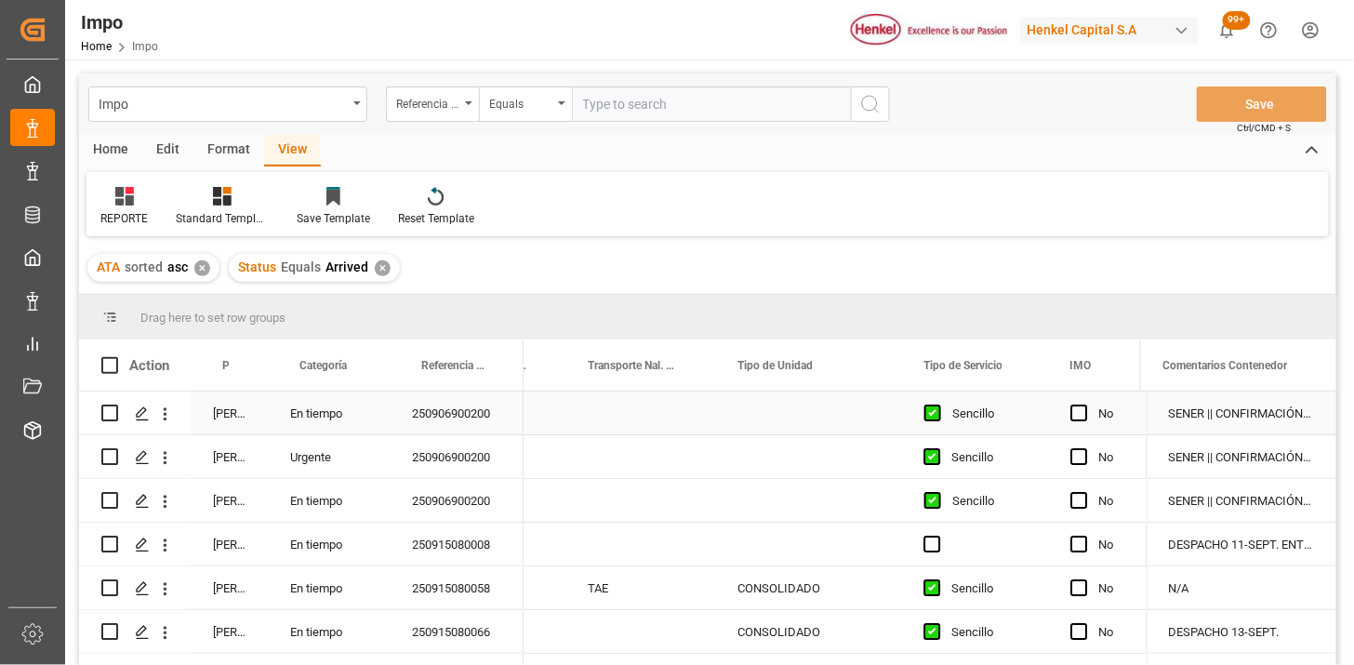
click at [480, 428] on div "250906900200" at bounding box center [457, 412] width 134 height 43
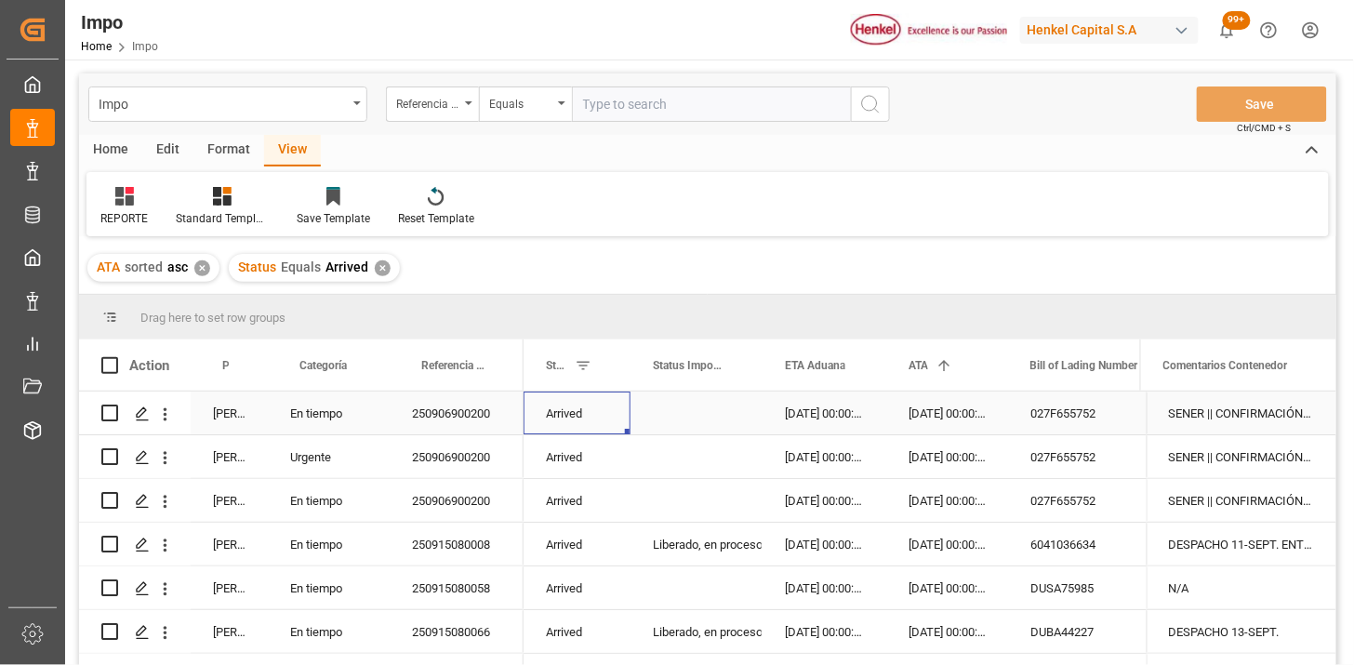
click at [215, 422] on div "Martha Gonzalez" at bounding box center [229, 412] width 77 height 43
click at [238, 374] on div "Persona responsable de seguimiento" at bounding box center [229, 364] width 33 height 51
click at [244, 365] on span at bounding box center [237, 365] width 17 height 17
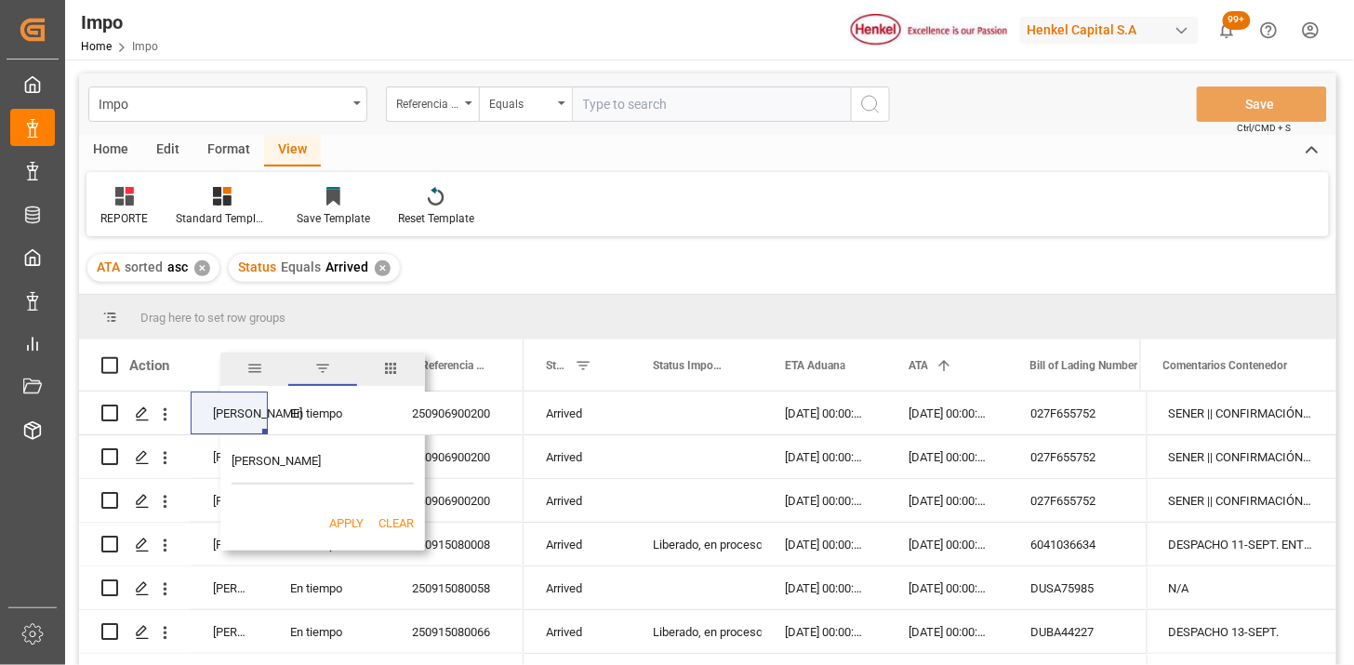
type input "Martha Gonzalez"
click at [337, 528] on button "Apply" at bounding box center [346, 523] width 34 height 19
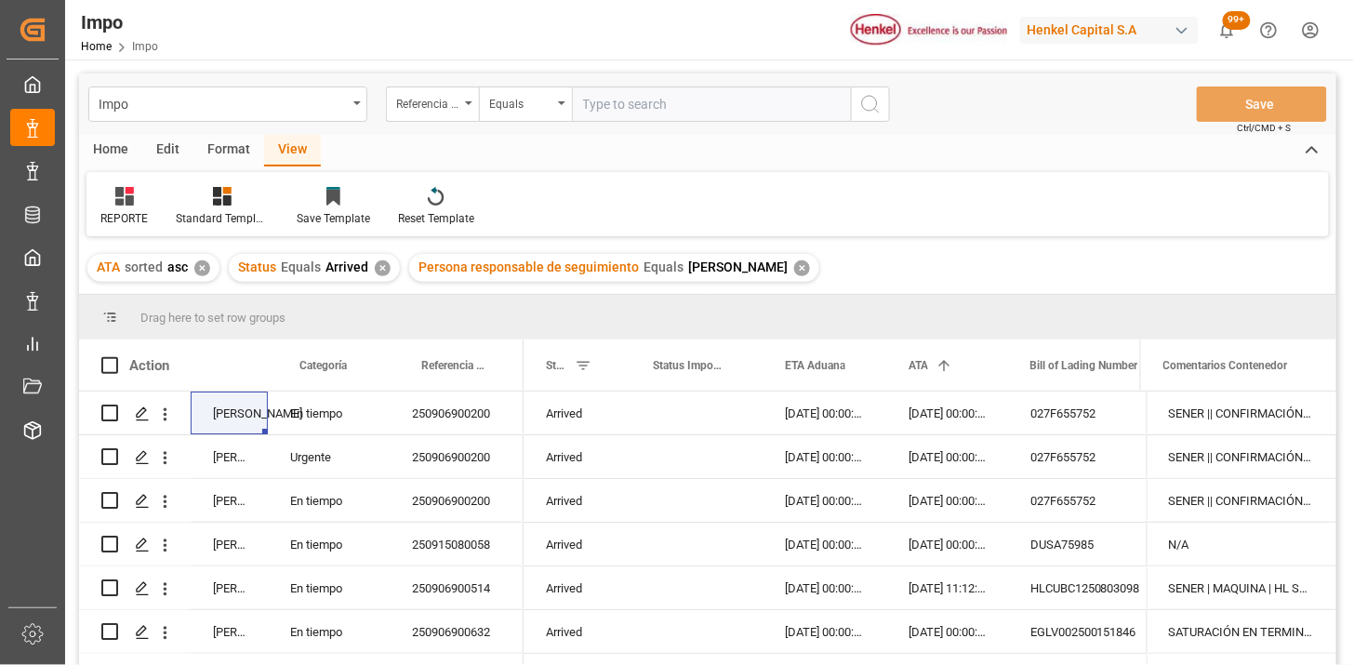
click at [377, 270] on div "✕" at bounding box center [383, 268] width 16 height 16
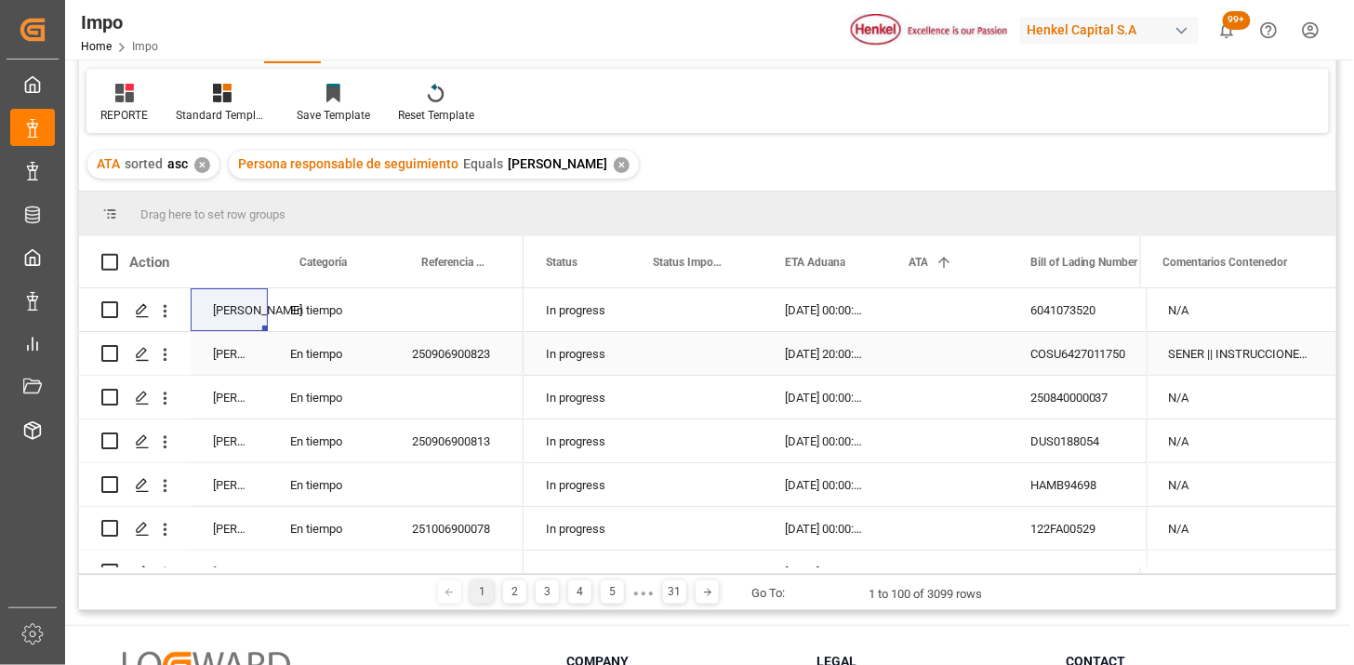
click at [569, 321] on div "In progress" at bounding box center [576, 309] width 107 height 43
click at [599, 267] on span at bounding box center [599, 262] width 17 height 17
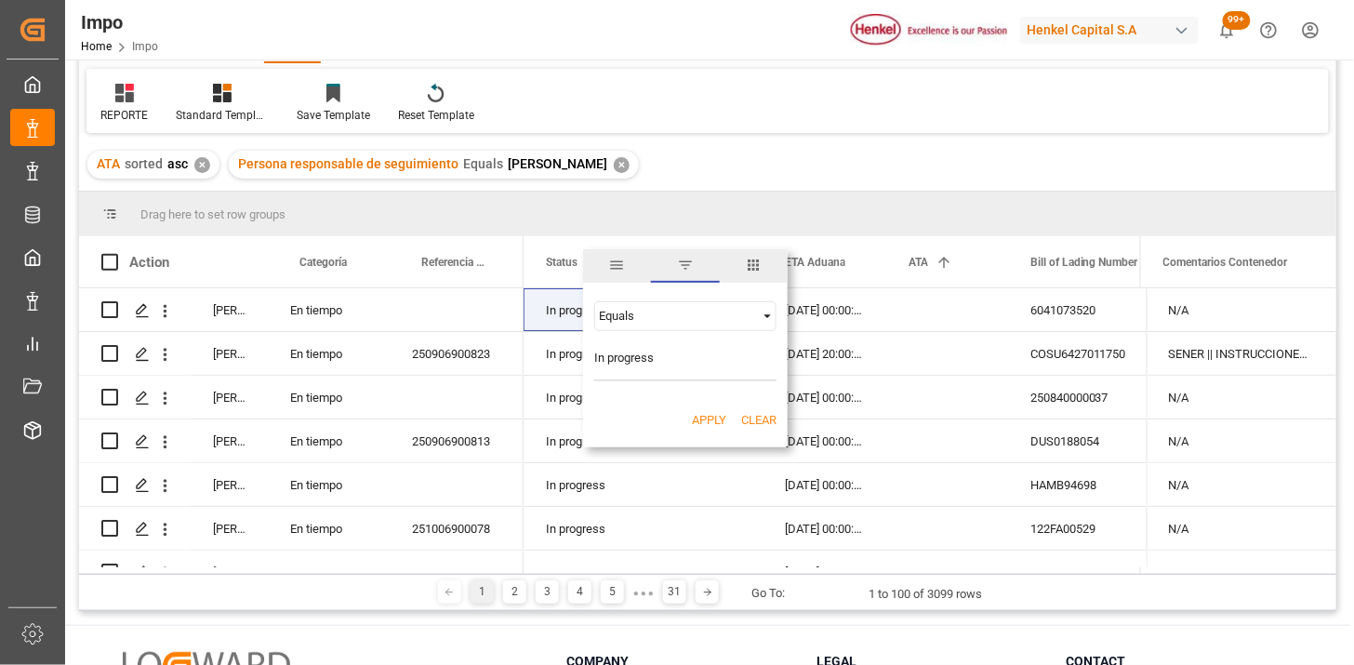
type input "In progress"
click at [714, 422] on button "Apply" at bounding box center [709, 420] width 34 height 19
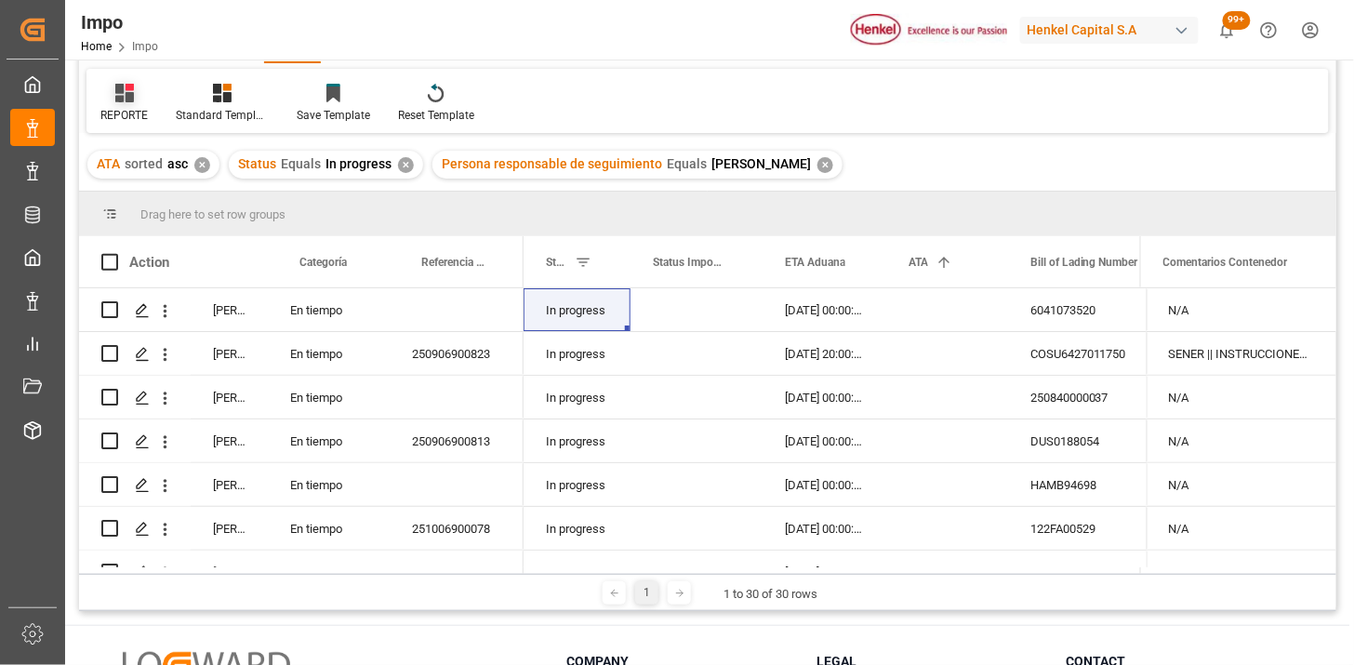
drag, startPoint x: 118, startPoint y: 104, endPoint x: 127, endPoint y: 113, distance: 13.1
click at [119, 104] on div "REPORTE" at bounding box center [123, 103] width 75 height 41
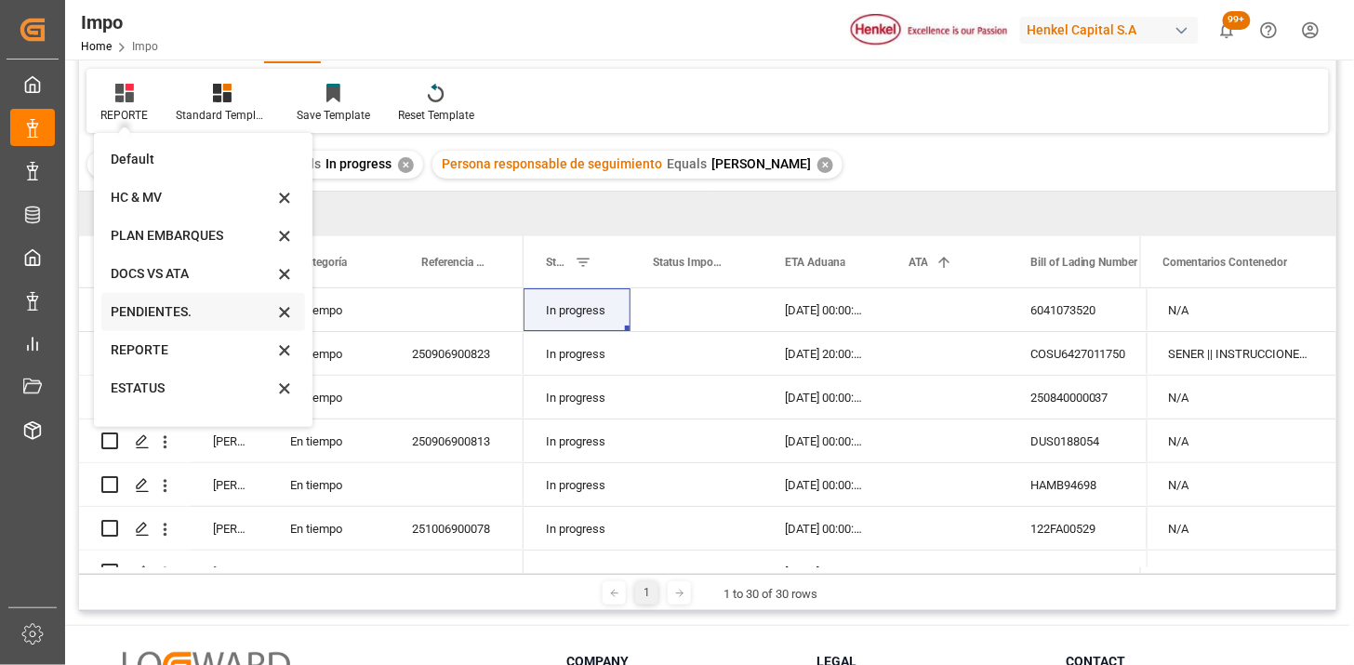
scroll to position [102, 0]
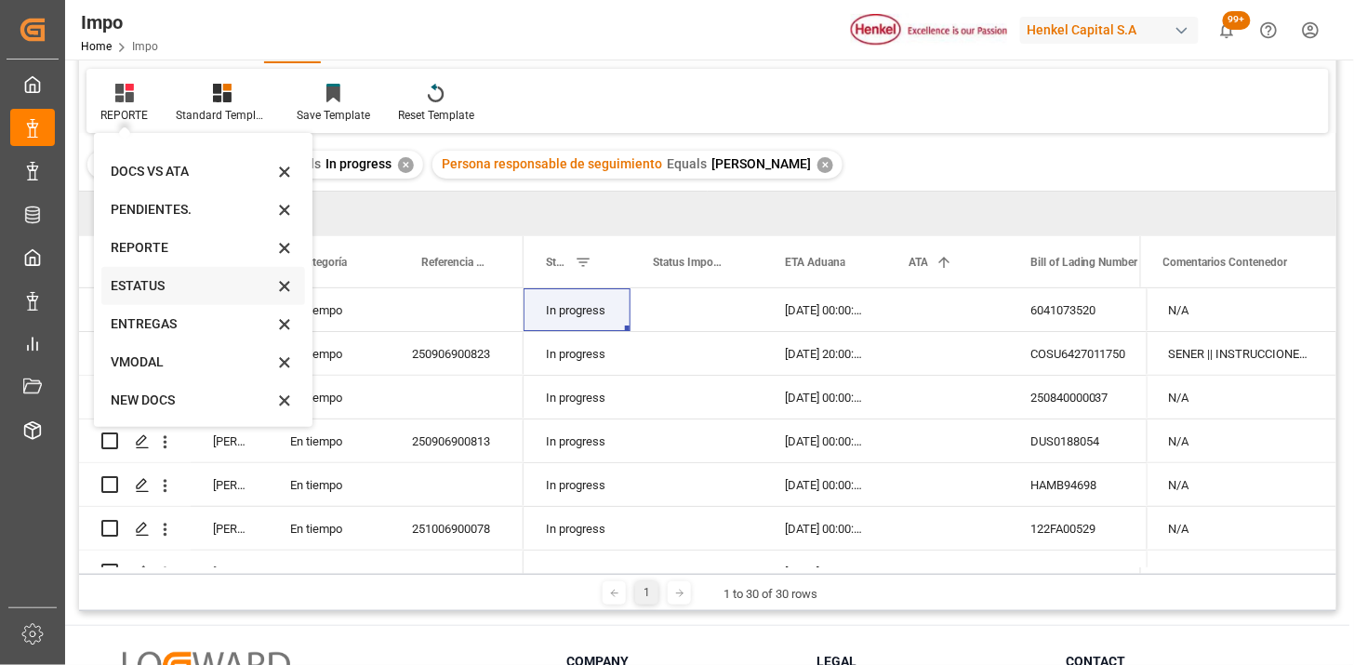
click at [168, 291] on div "ESTATUS" at bounding box center [192, 286] width 163 height 20
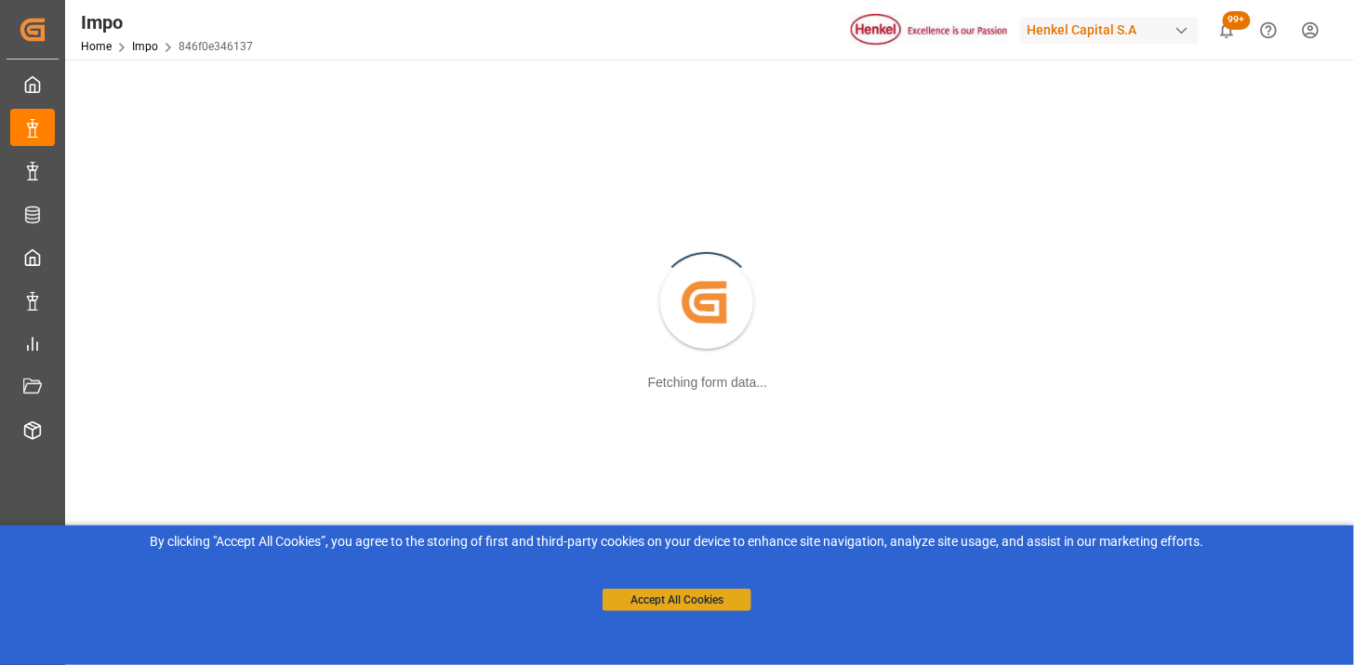
click at [655, 604] on button "Accept All Cookies" at bounding box center [676, 599] width 149 height 22
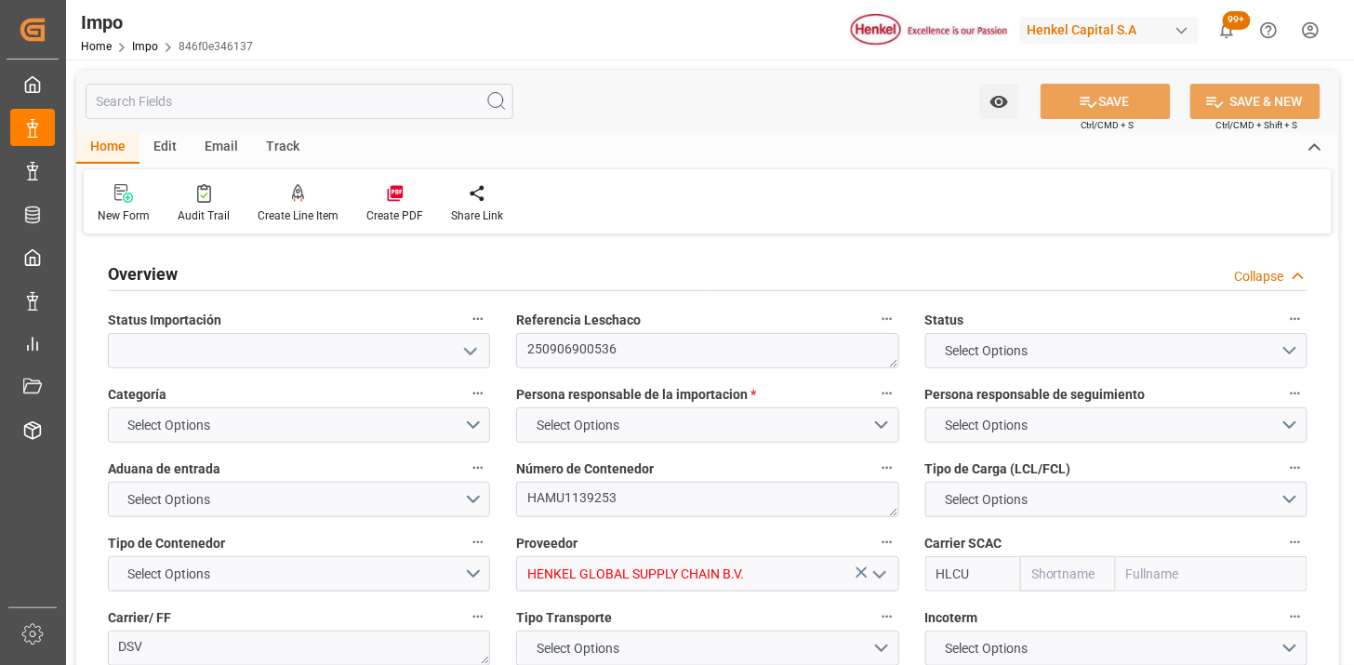
type input "Hapag Lloyd"
type input "Hapag Lloyd Aktiengesellschaft"
type input "3"
type input "40"
type input "20"
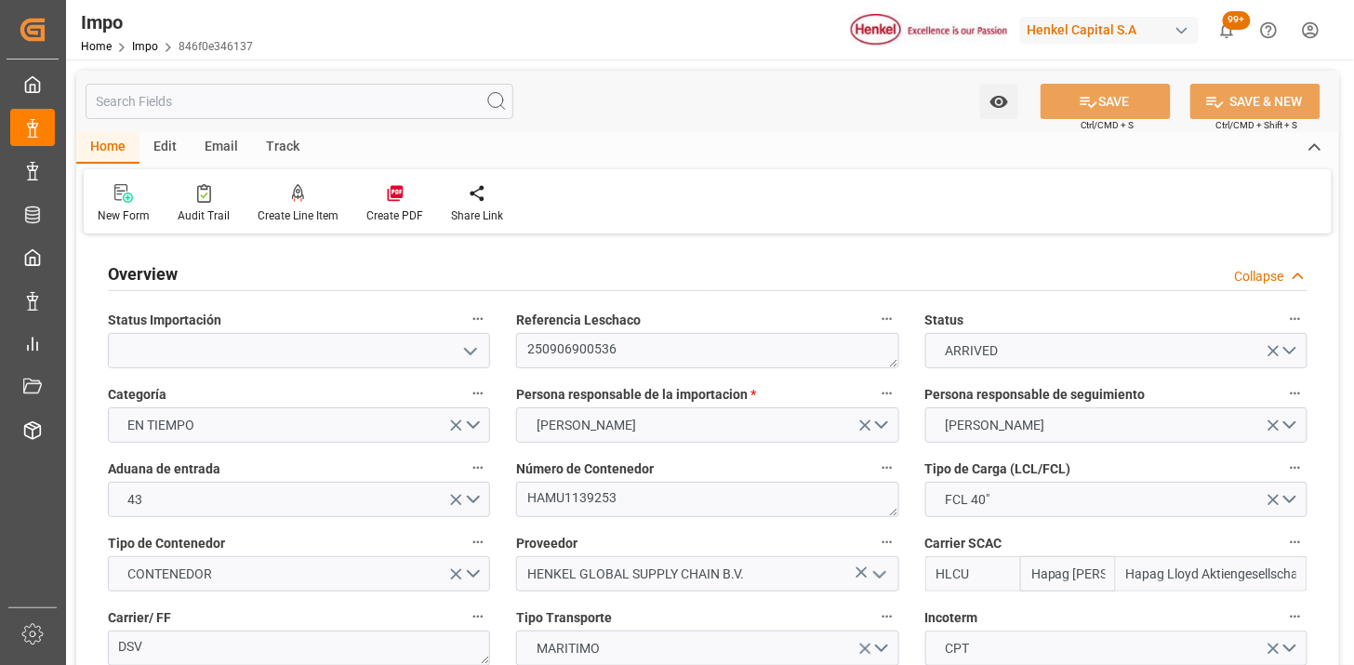
type input "19-08-2025"
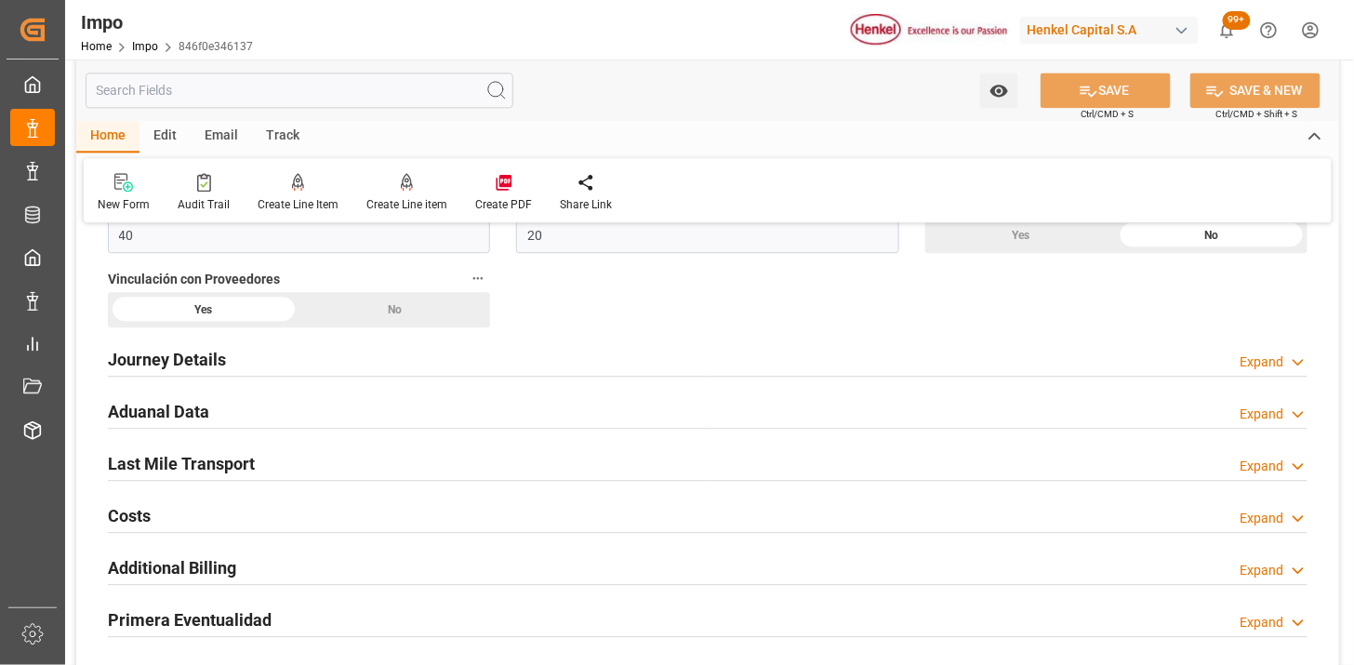
scroll to position [1342, 0]
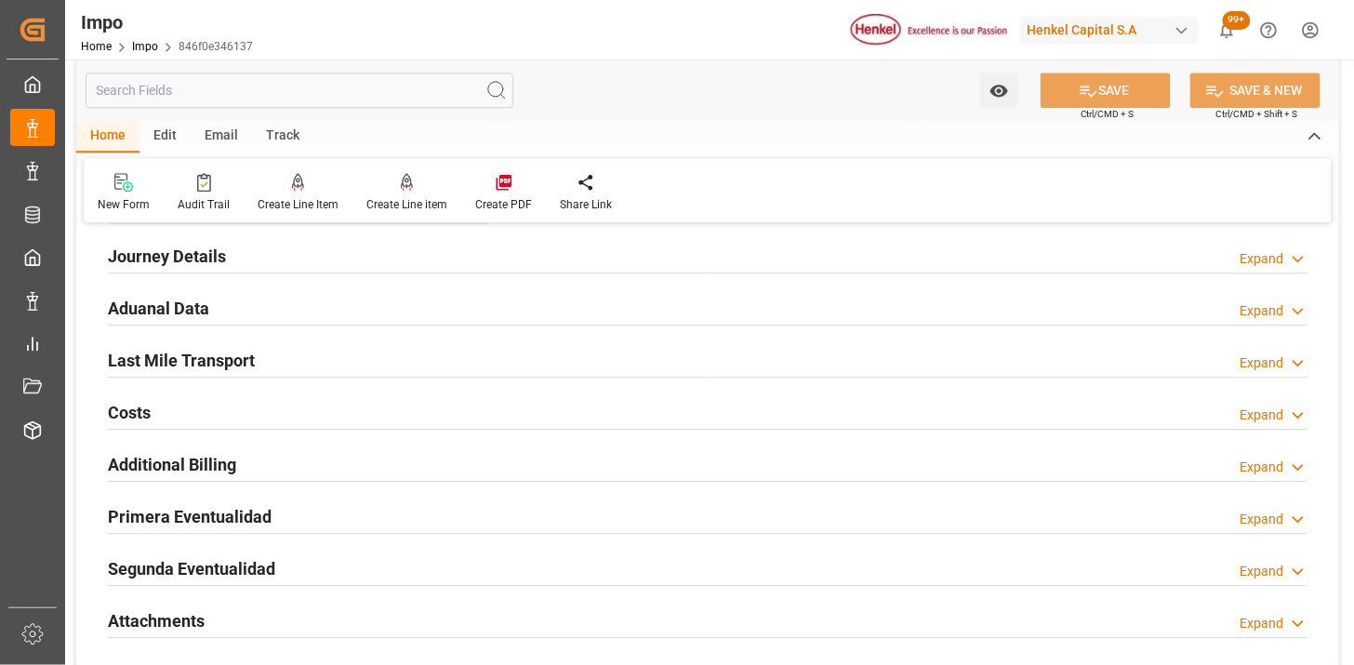
click at [390, 309] on div "Aduanal Data Expand" at bounding box center [707, 306] width 1199 height 35
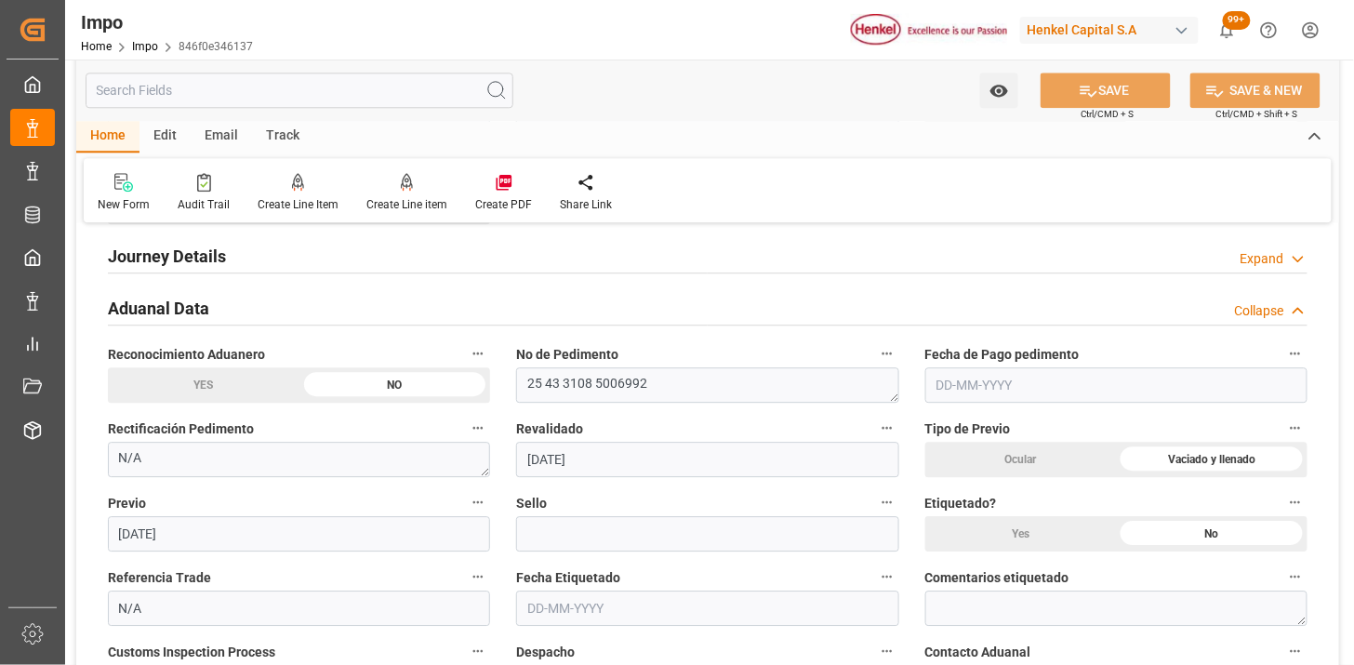
scroll to position [1446, 0]
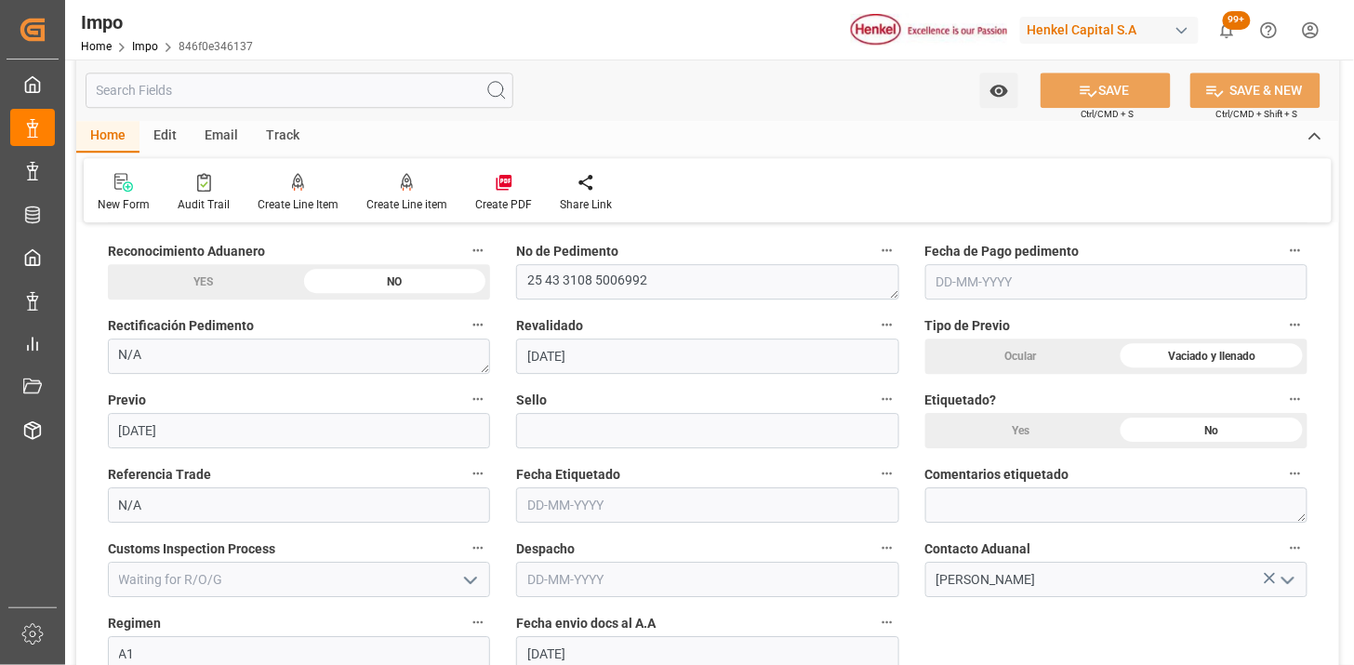
click at [1013, 416] on div "Yes" at bounding box center [1021, 430] width 192 height 35
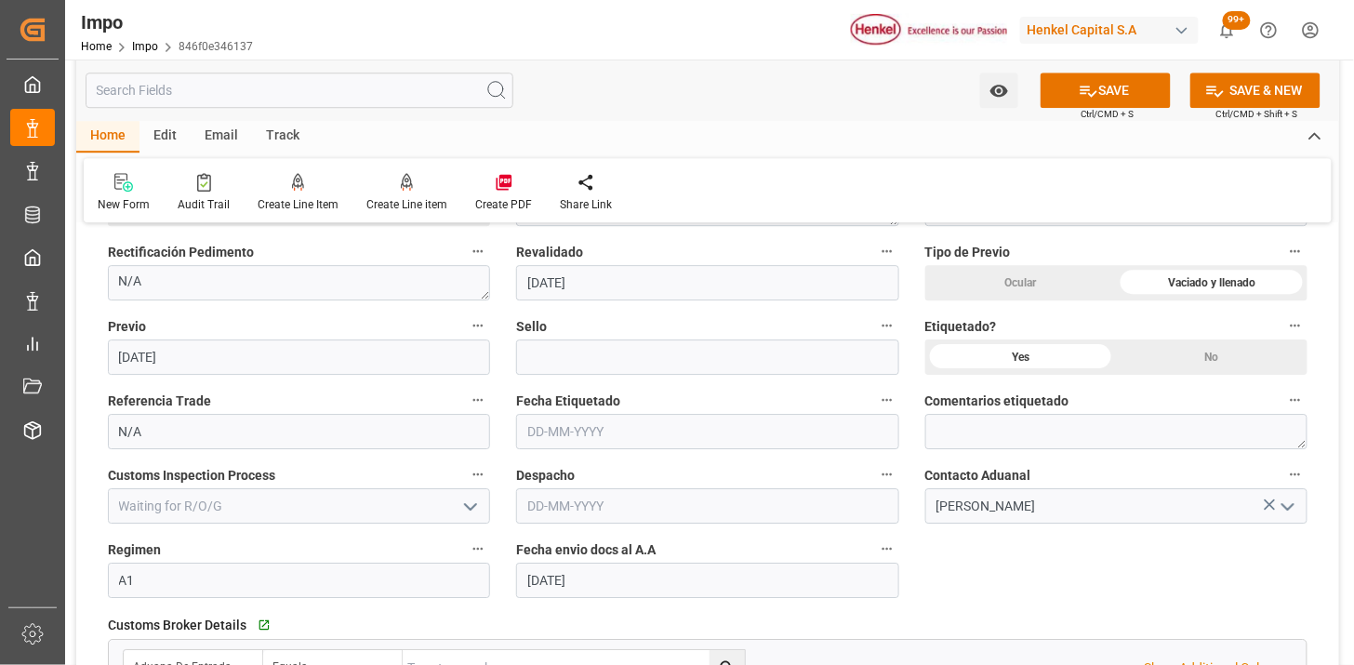
scroll to position [1549, 0]
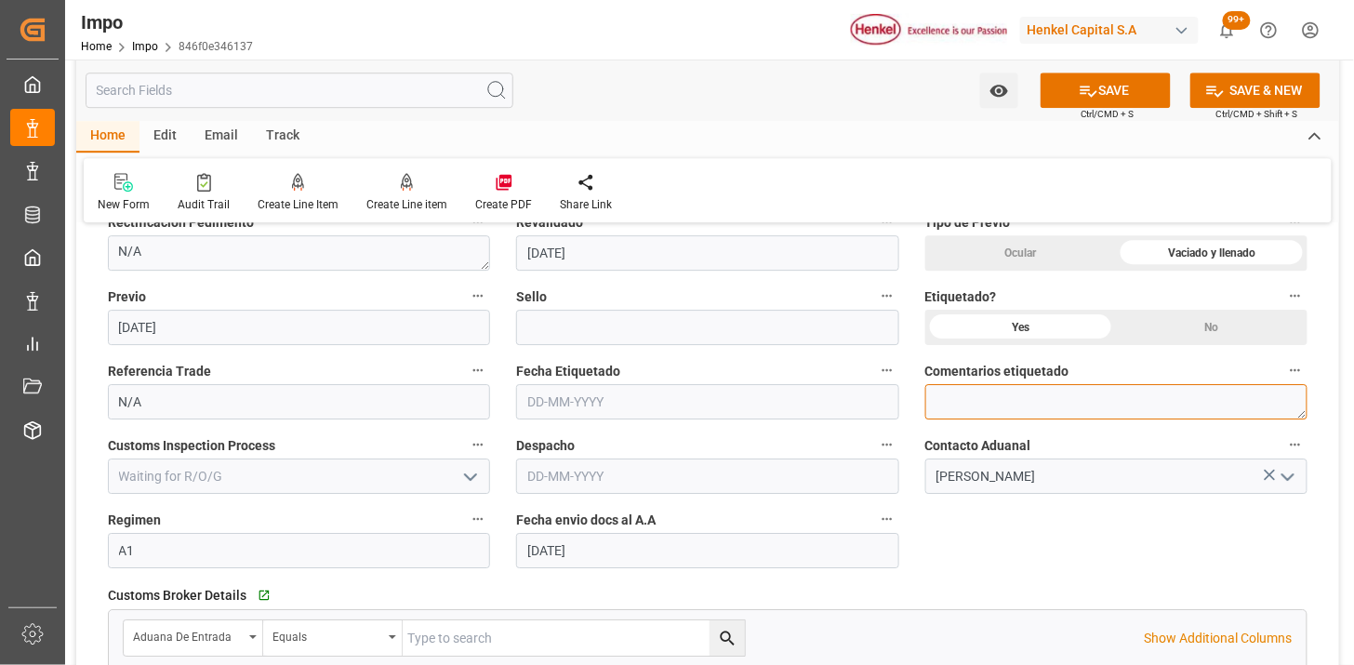
click at [992, 404] on textarea at bounding box center [1116, 401] width 382 height 35
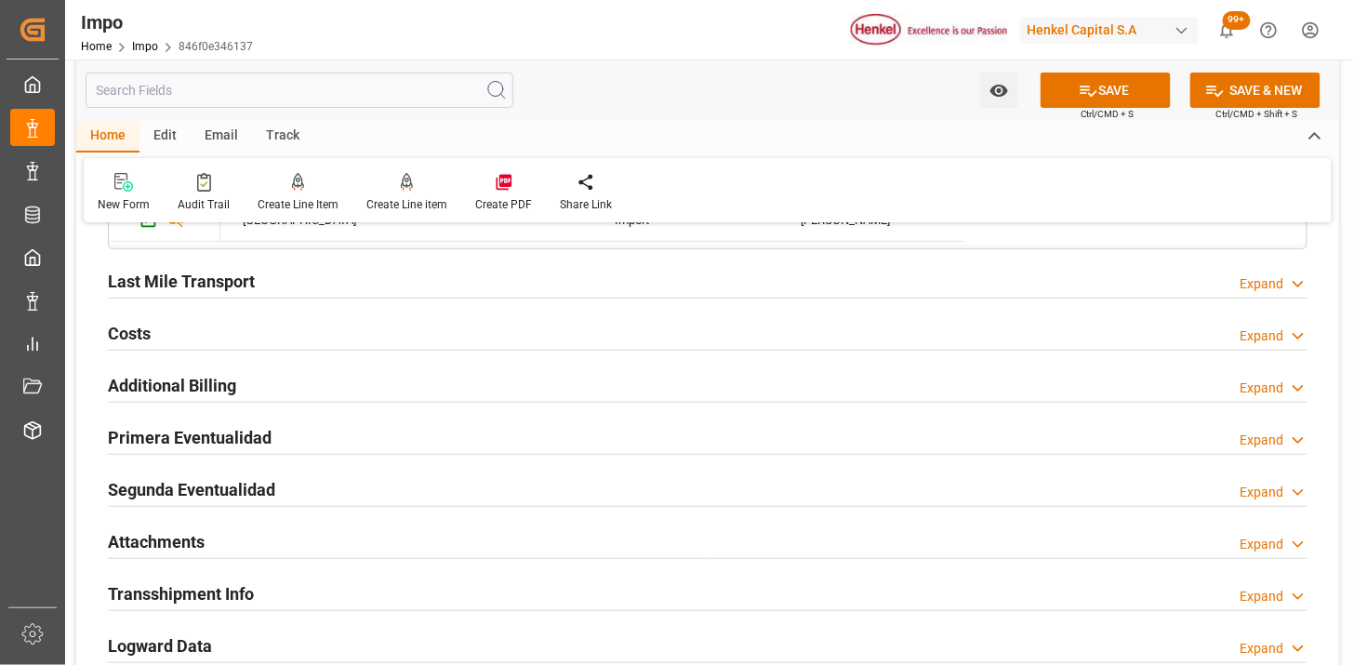
scroll to position [2169, 0]
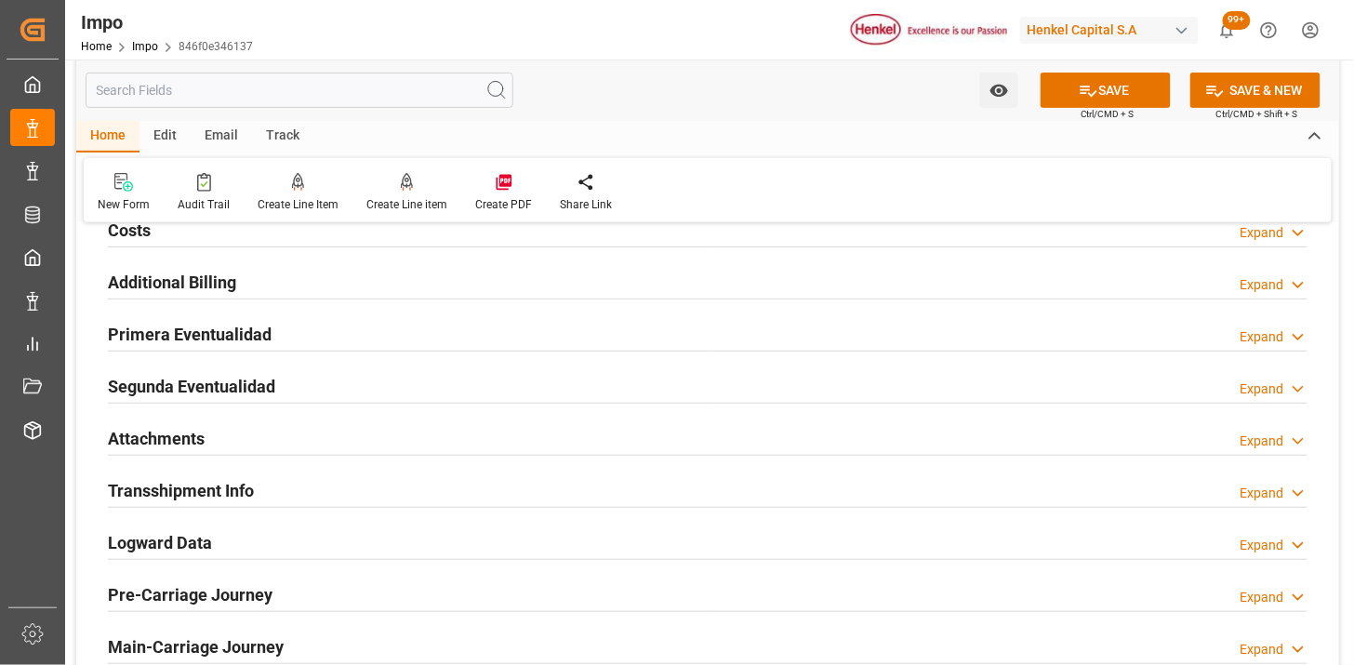
type textarea "NOM 050 (DIRECCIÓN)"
click at [439, 337] on div "Primera Eventualidad Expand" at bounding box center [707, 332] width 1199 height 35
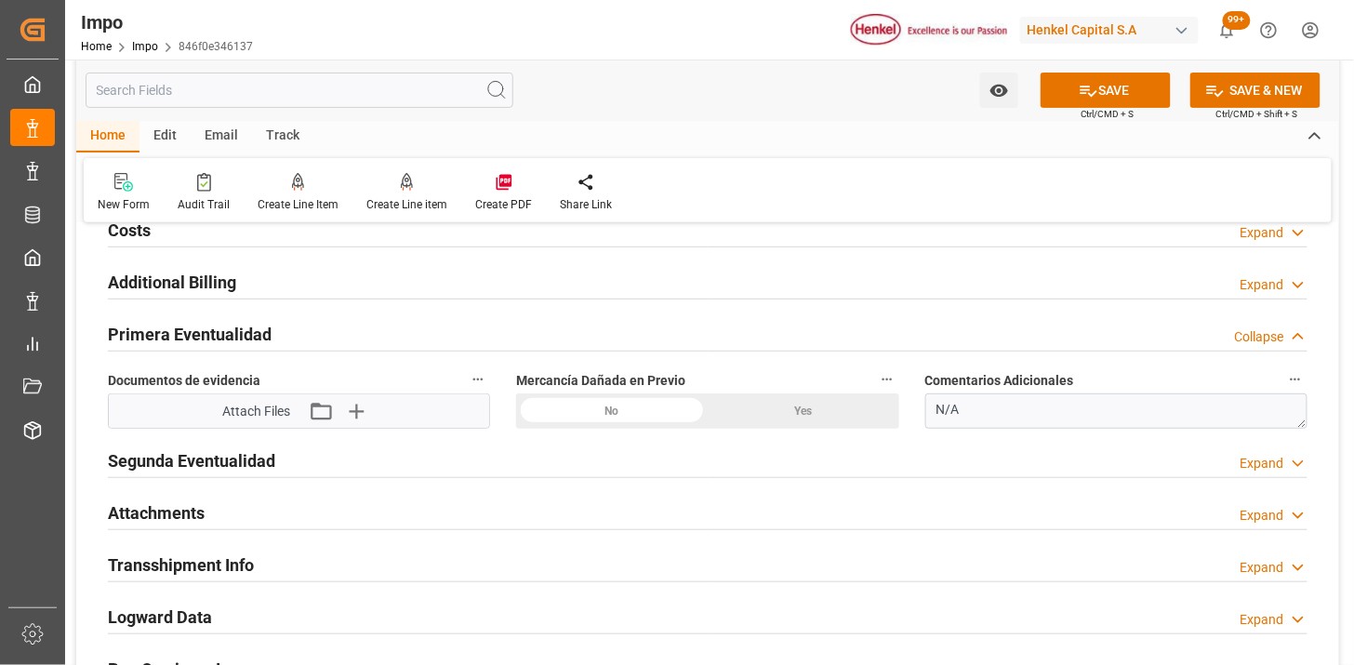
click at [644, 416] on div "No" at bounding box center [612, 410] width 192 height 35
click at [360, 423] on icon "button" at bounding box center [355, 411] width 30 height 30
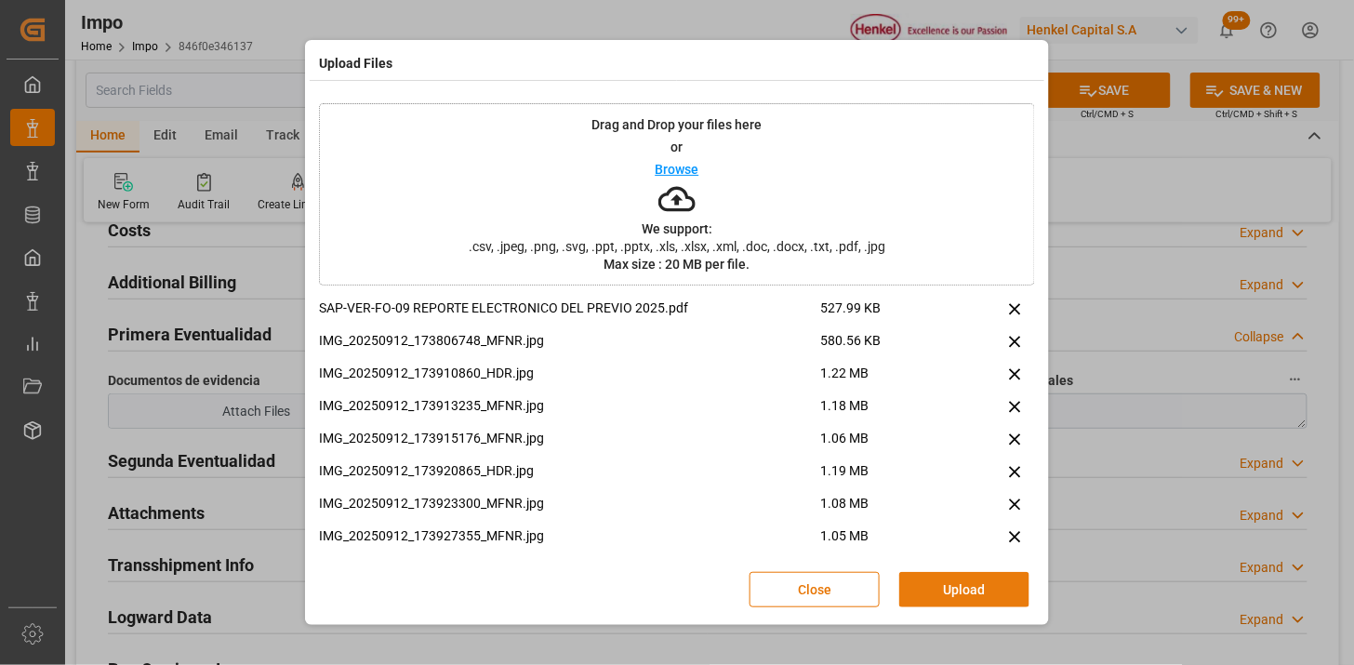
click at [988, 591] on button "Upload" at bounding box center [964, 589] width 130 height 35
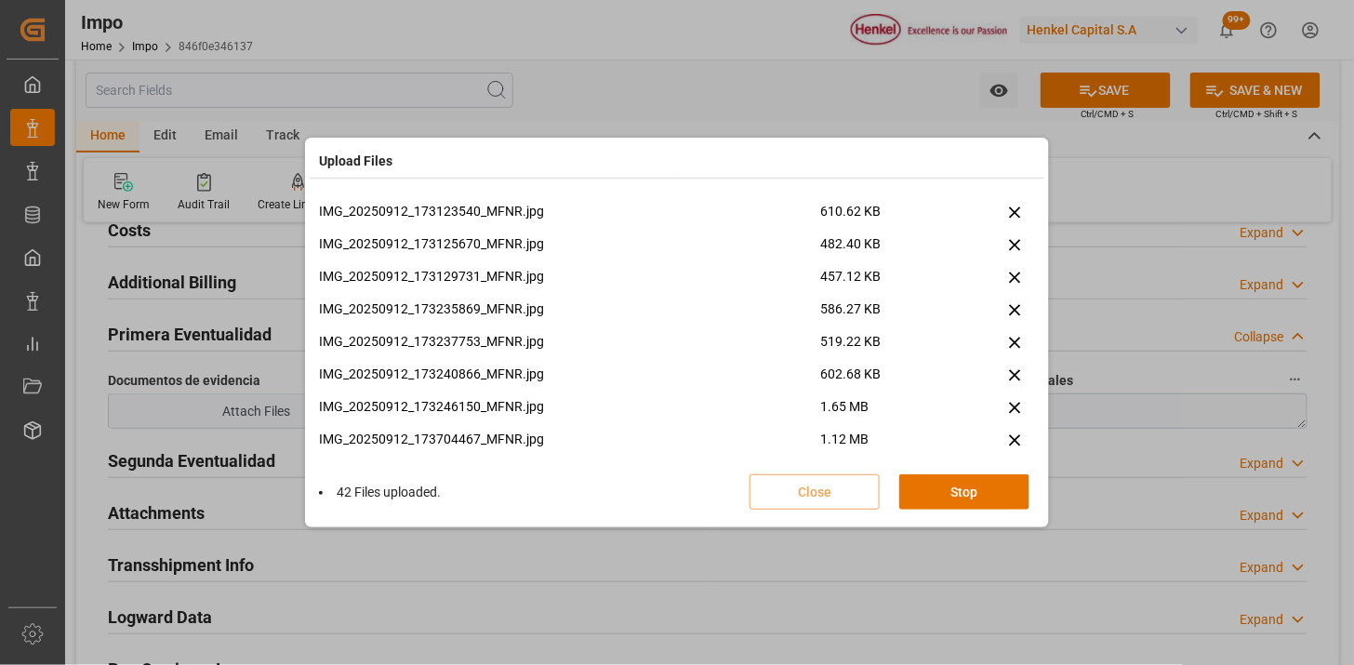
scroll to position [2451, 0]
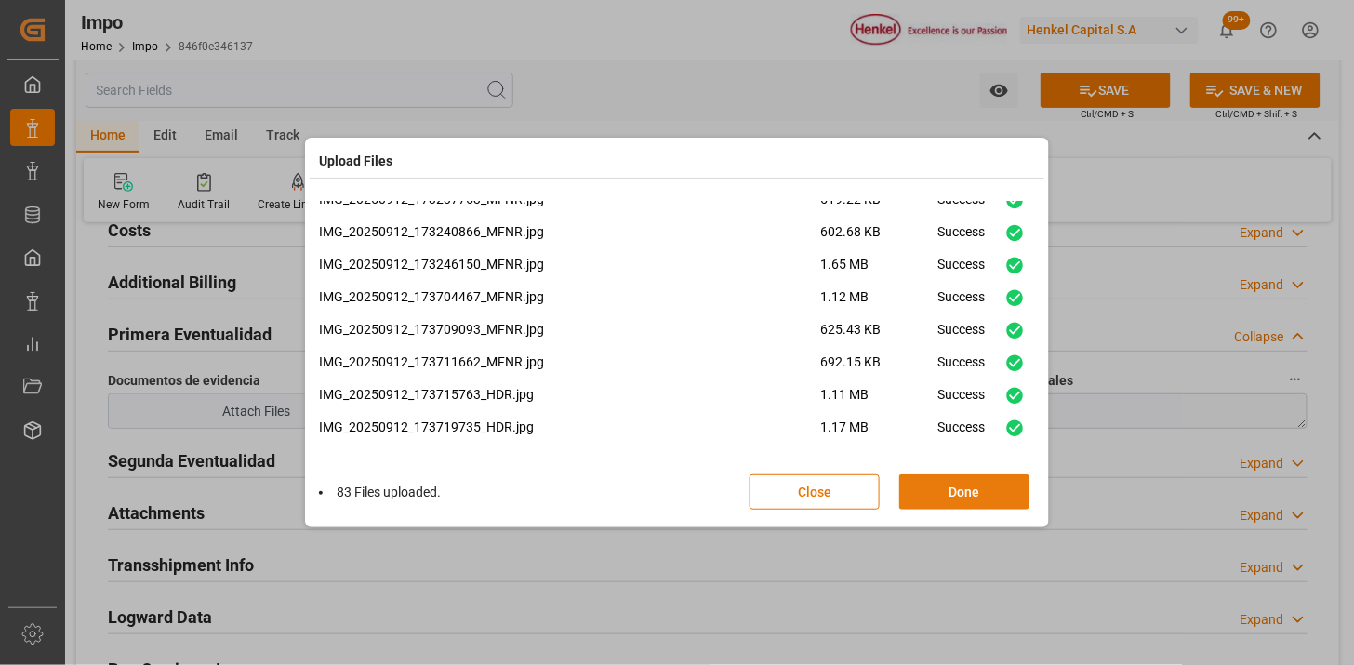
click at [964, 504] on button "Done" at bounding box center [964, 491] width 130 height 35
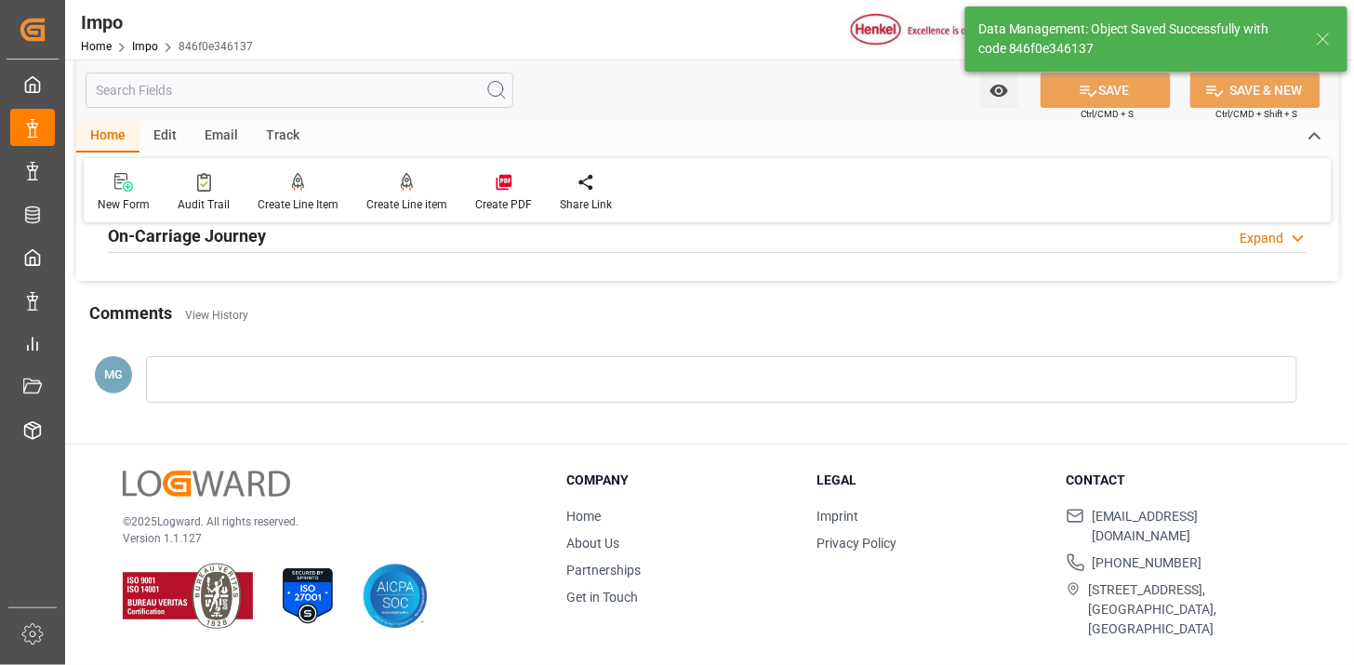
scroll to position [1525, 0]
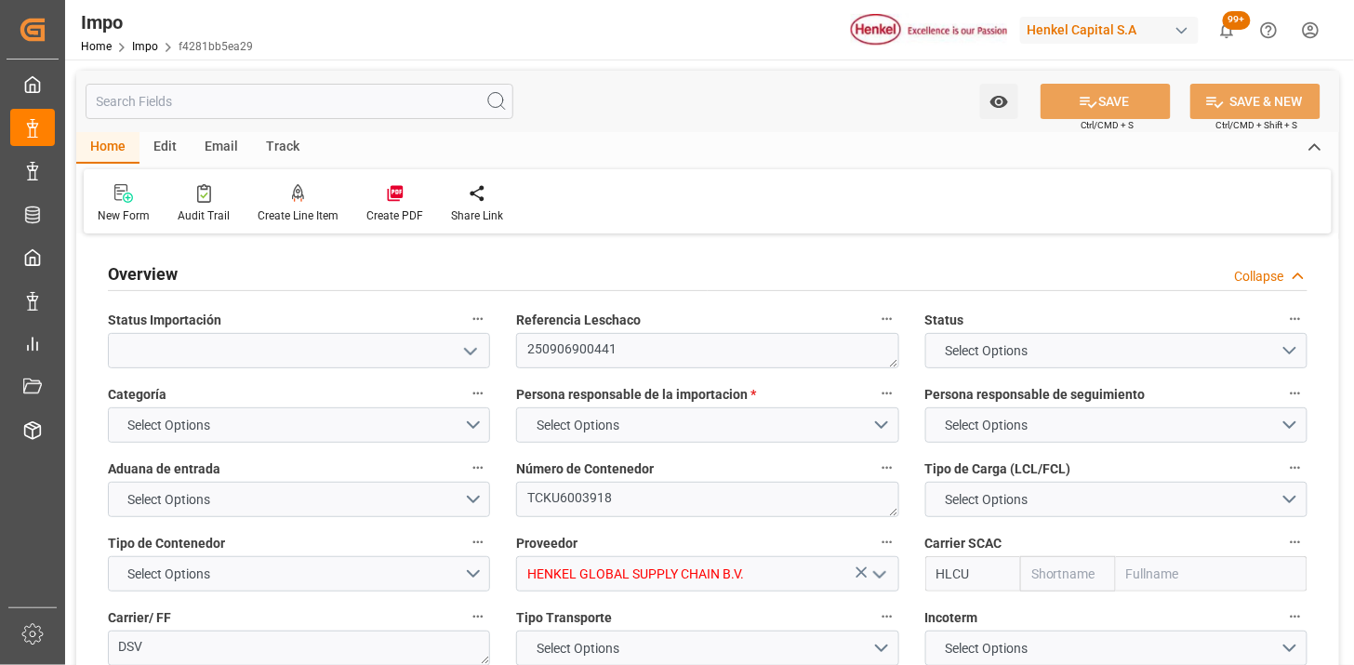
type textarea "250906900441"
type textarea "TCKU6003918"
type input "HENKEL GLOBAL SUPPLY CHAIN B.V."
type input "HLCU"
type textarea "DSV"
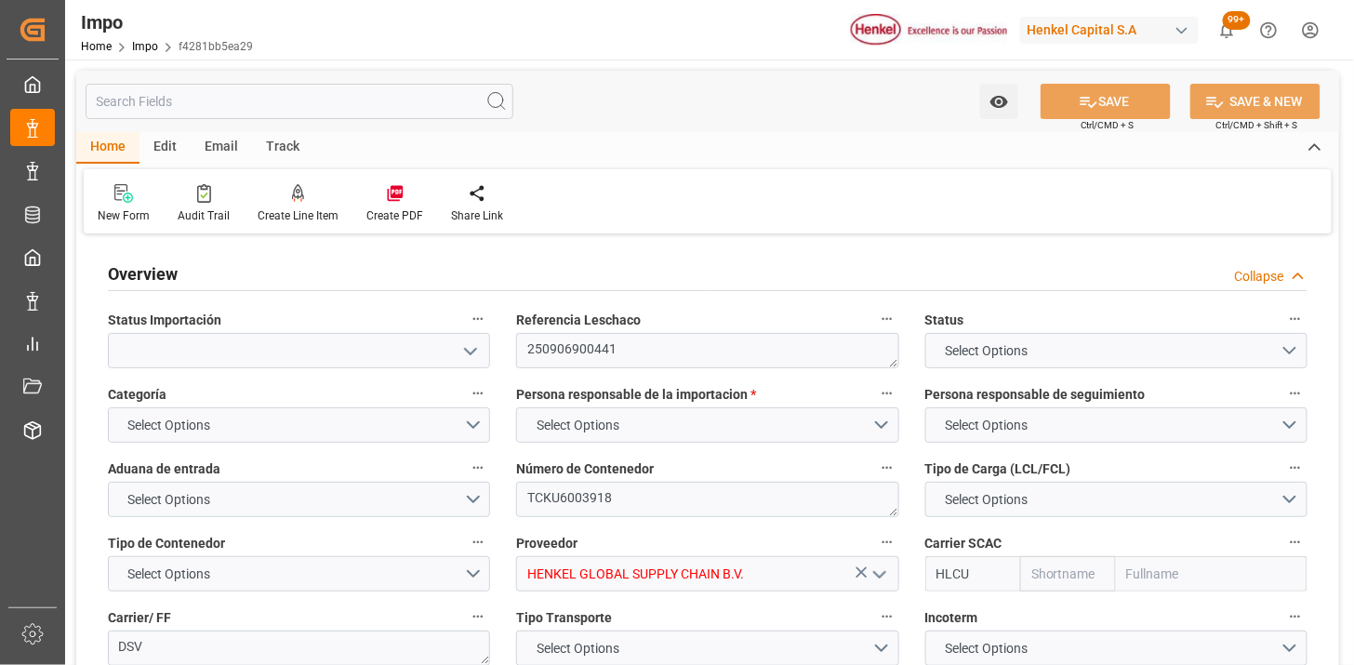
type textarea "N/A"
type input "AA"
type textarea "AA"
type input "Hapag Lloyd"
type input "Hapag Lloyd Aktiengesellschaft"
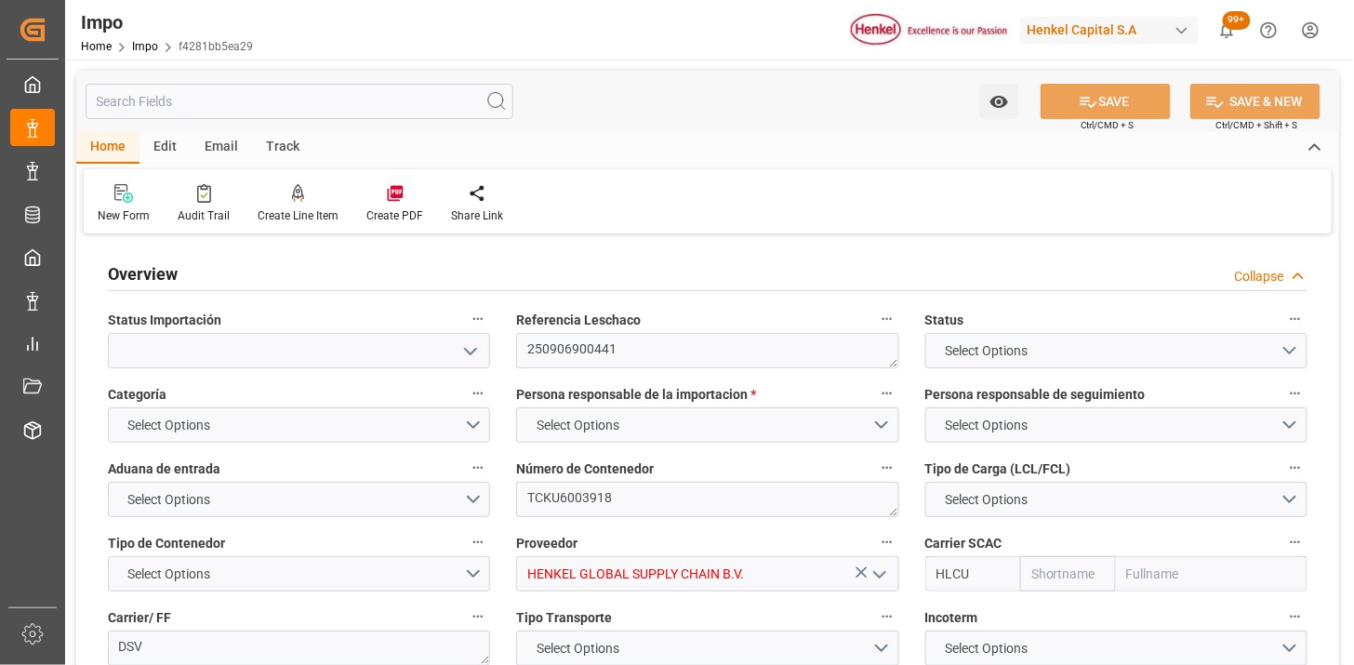
type input "1"
type input "40"
type input "20"
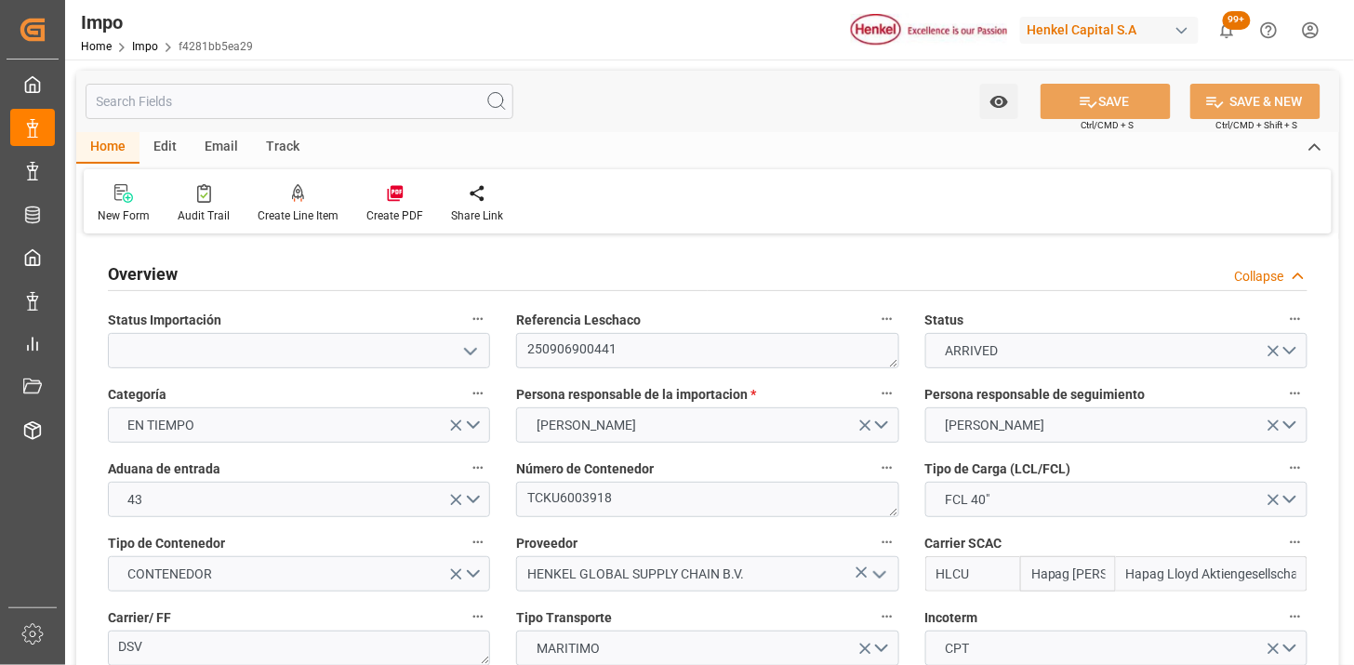
type input "19-08-2025"
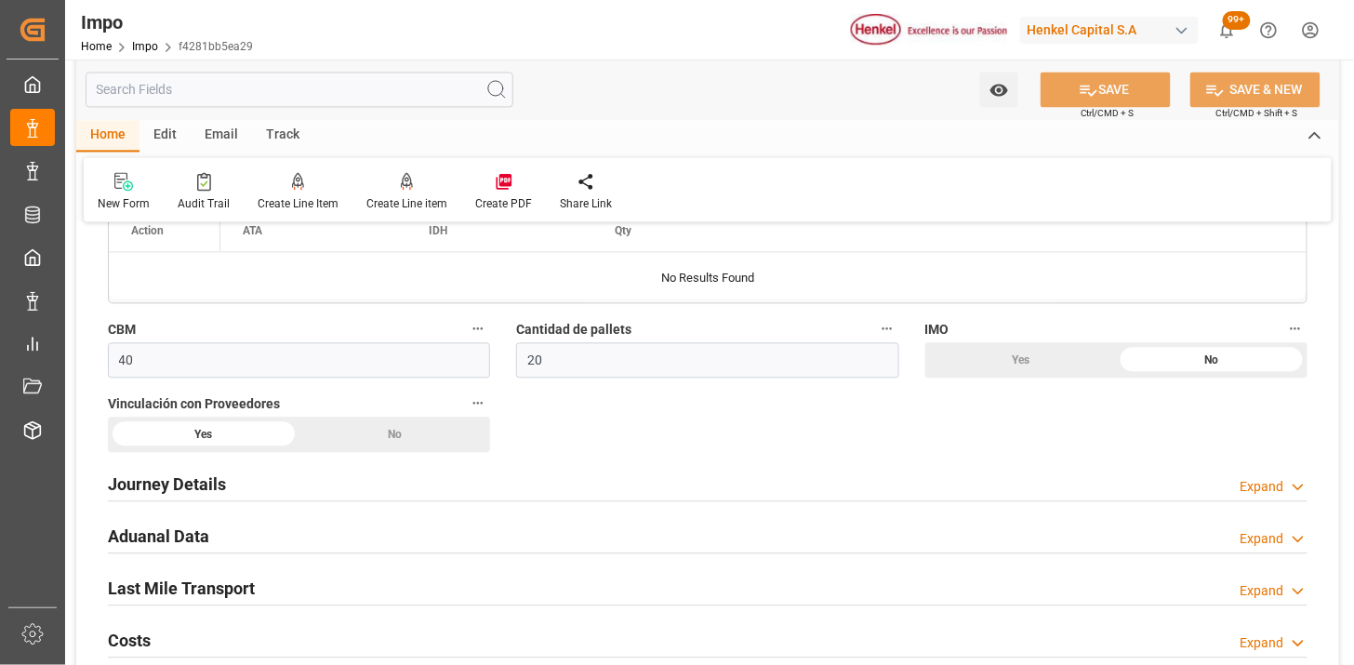
scroll to position [1136, 0]
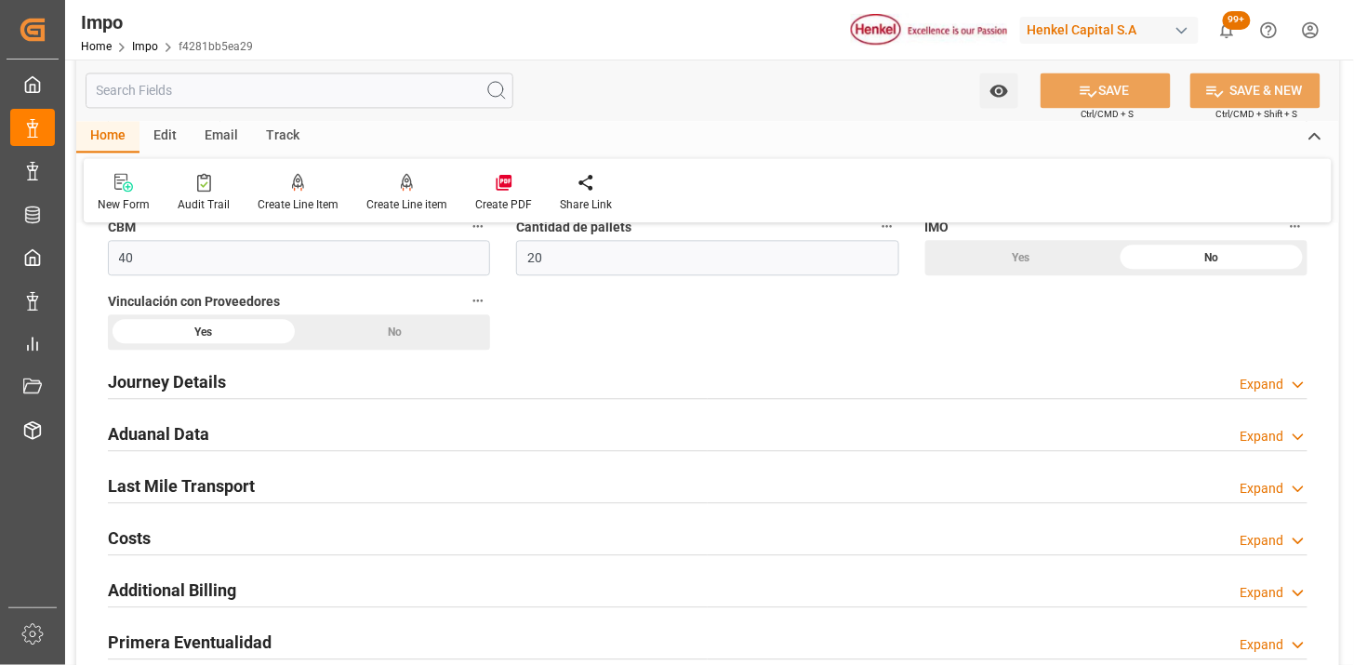
click at [384, 428] on div "Aduanal Data Expand" at bounding box center [707, 432] width 1199 height 35
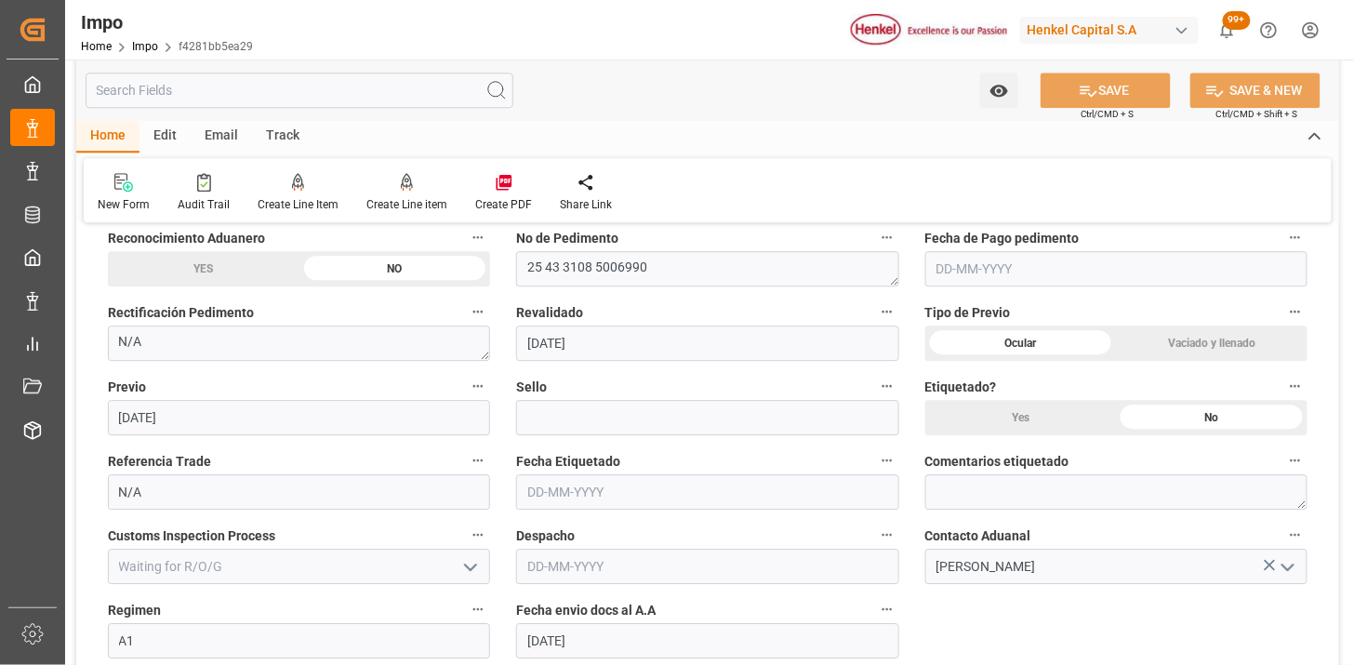
scroll to position [1342, 0]
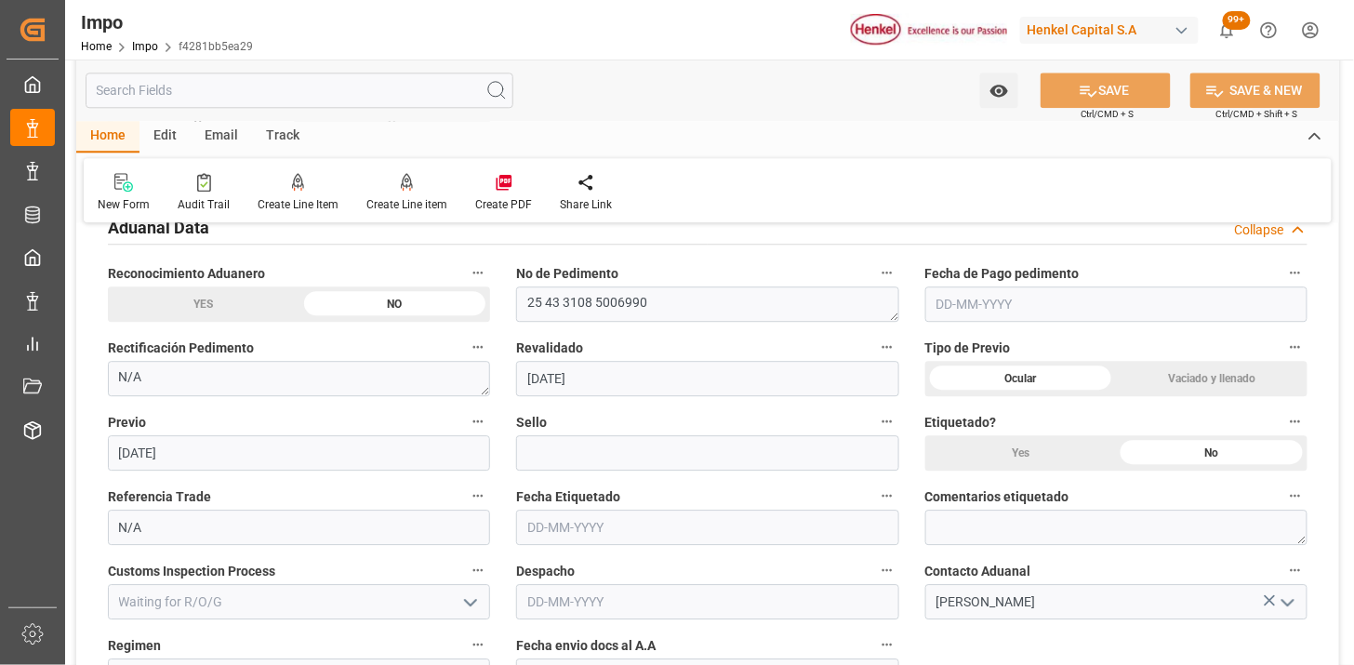
click at [945, 309] on input "text" at bounding box center [1116, 303] width 382 height 35
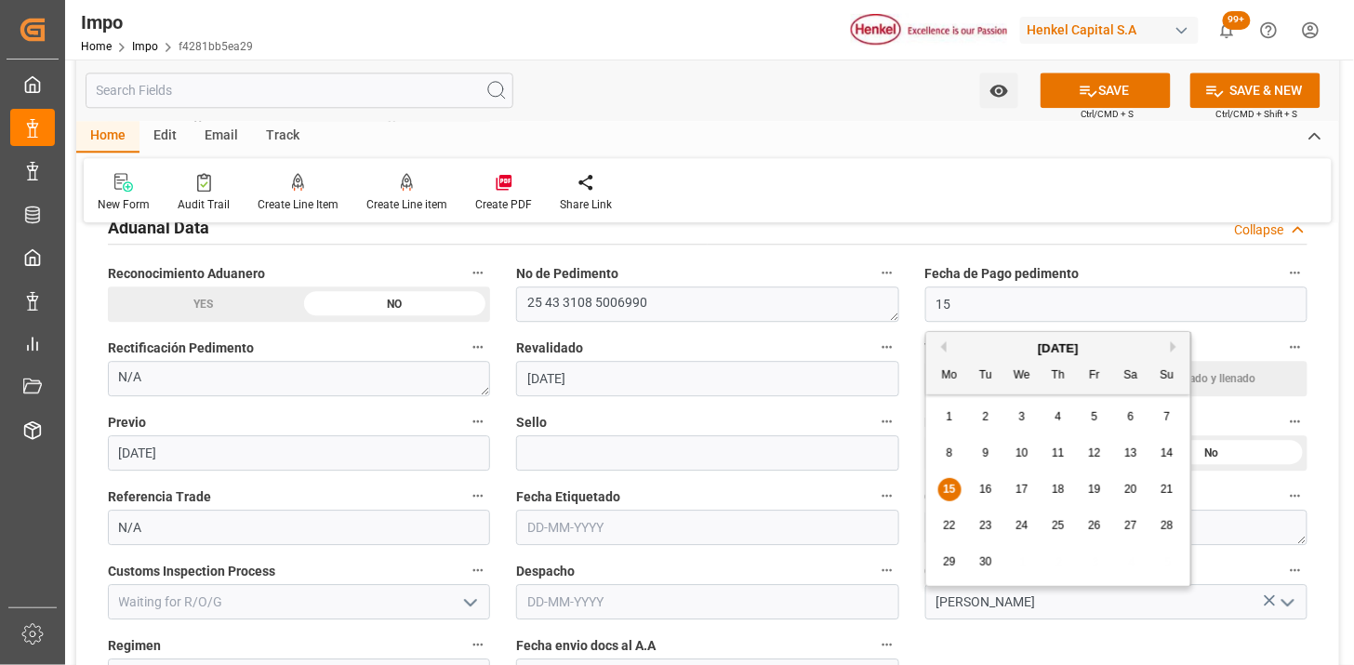
type input "[DATE]"
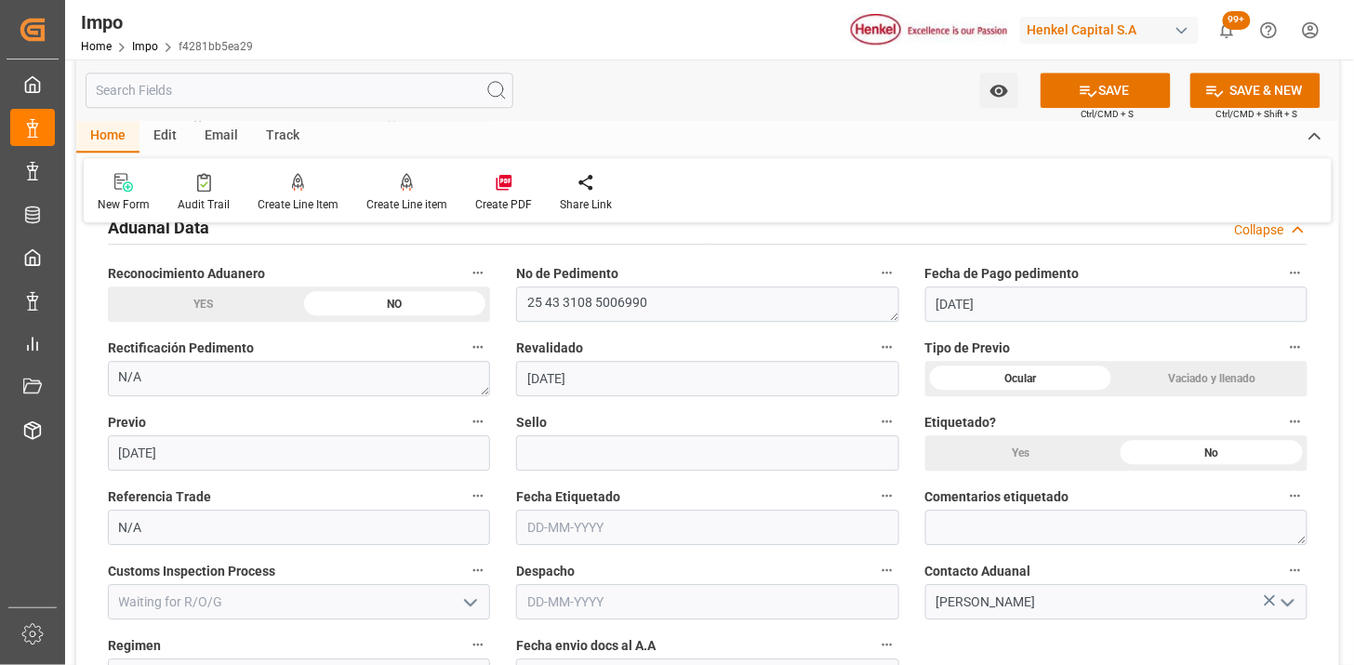
scroll to position [1446, 0]
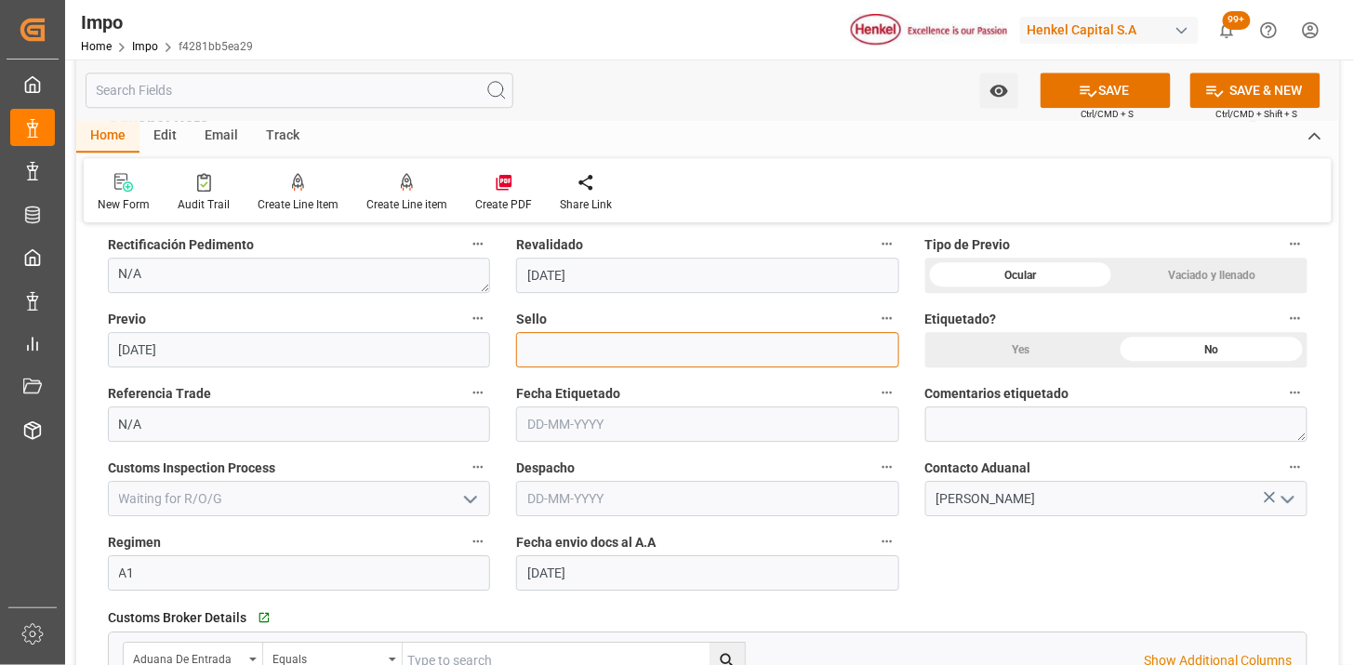
click at [642, 356] on input at bounding box center [707, 349] width 382 height 35
paste input "CEM23-3583506"
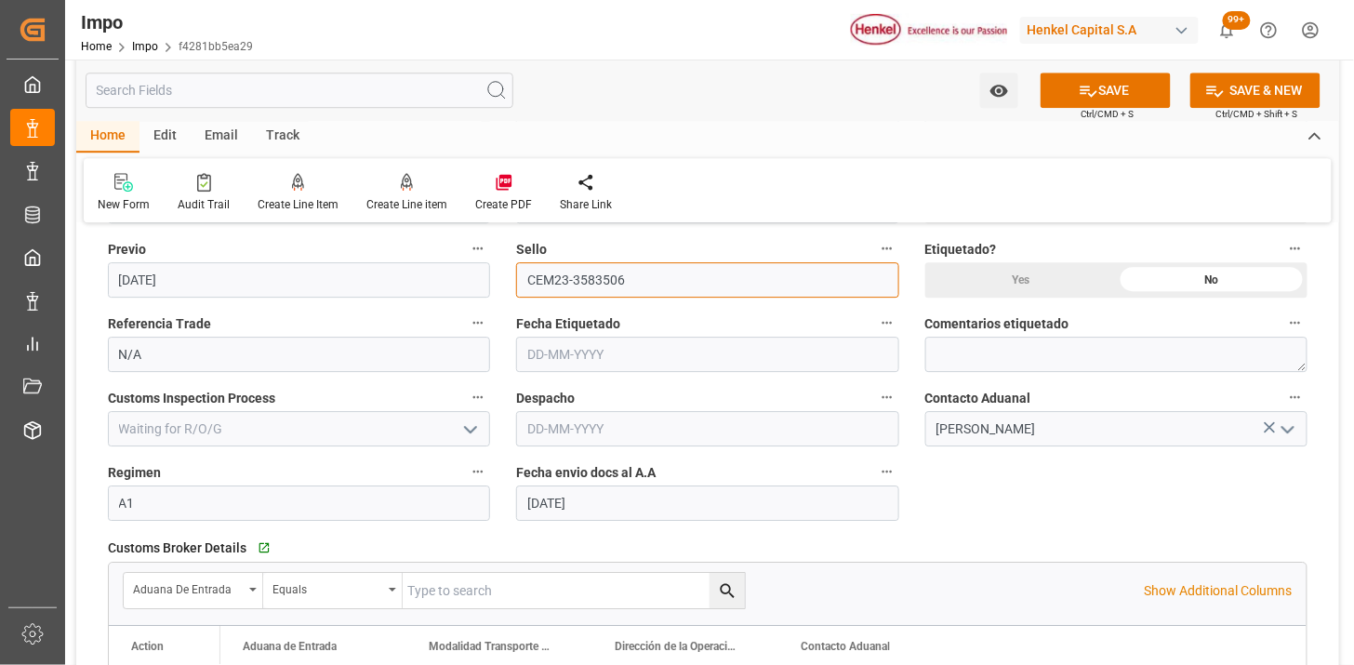
scroll to position [1549, 0]
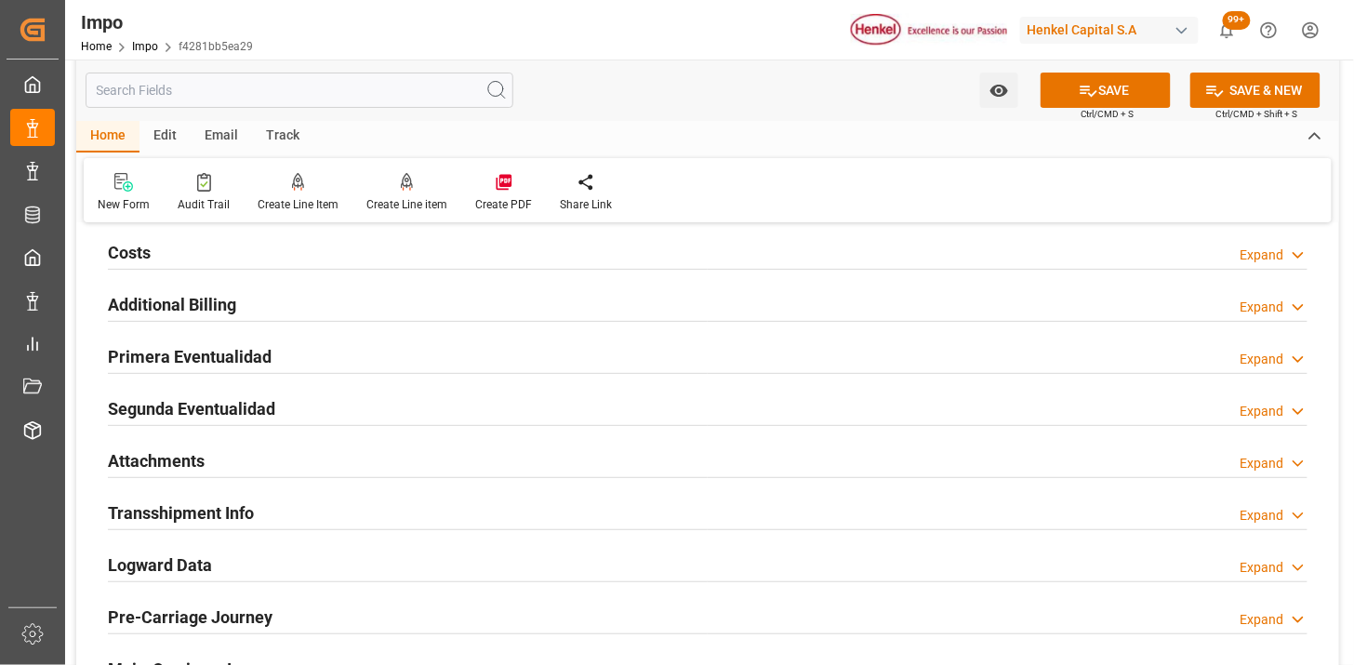
type input "CEM23-3583506"
click at [453, 349] on div "Primera Eventualidad Expand" at bounding box center [707, 354] width 1199 height 35
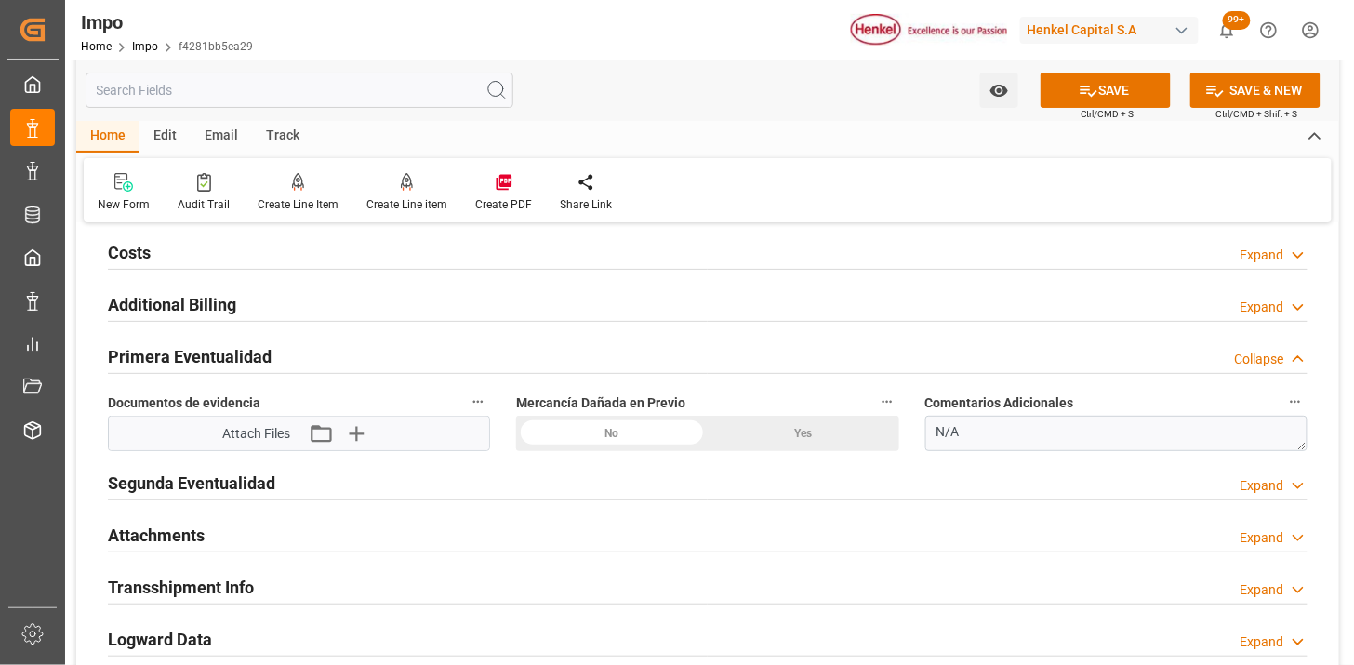
scroll to position [2169, 0]
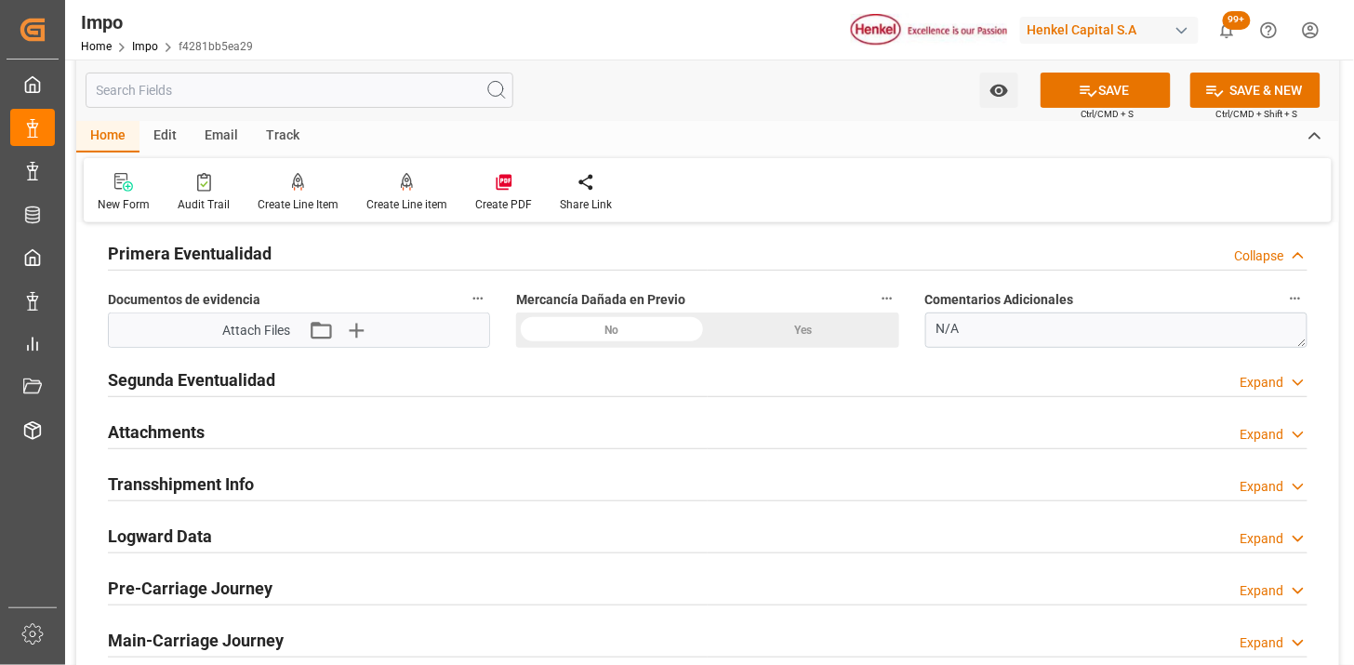
click at [589, 335] on div "No" at bounding box center [612, 329] width 192 height 35
click at [365, 333] on icon "button" at bounding box center [355, 330] width 30 height 30
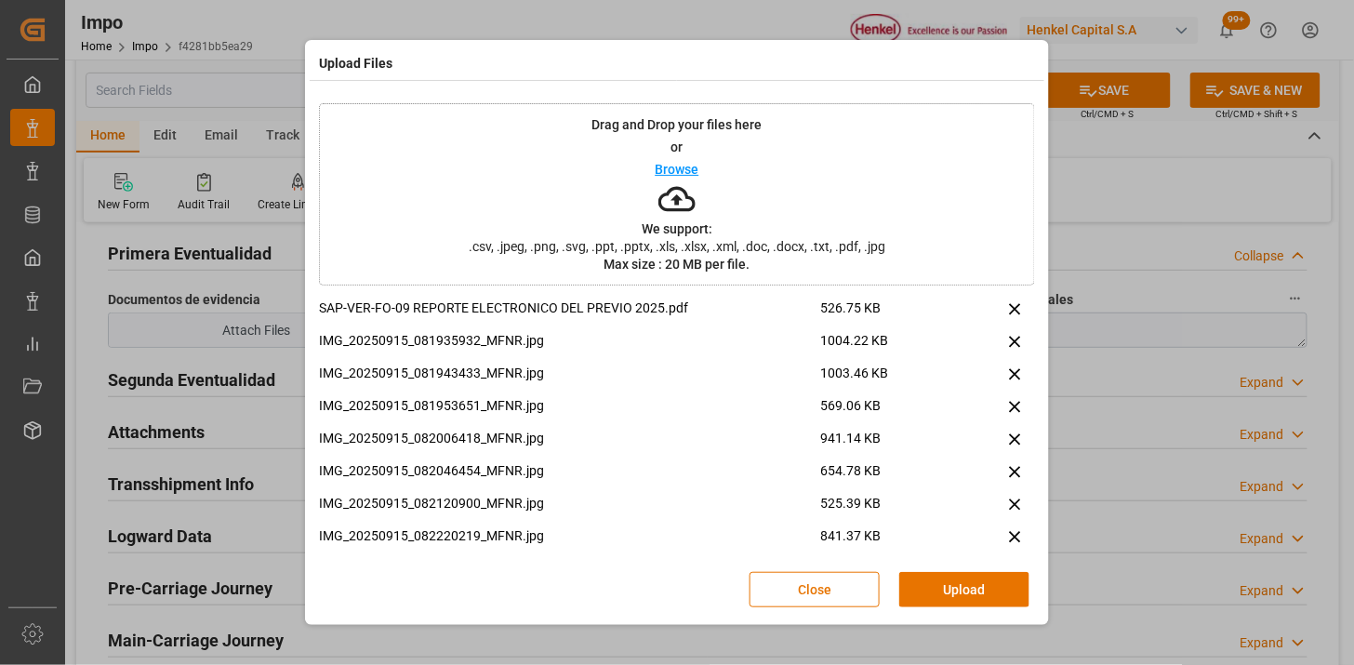
drag, startPoint x: 961, startPoint y: 601, endPoint x: 816, endPoint y: 509, distance: 171.8
click at [960, 600] on button "Upload" at bounding box center [964, 589] width 130 height 35
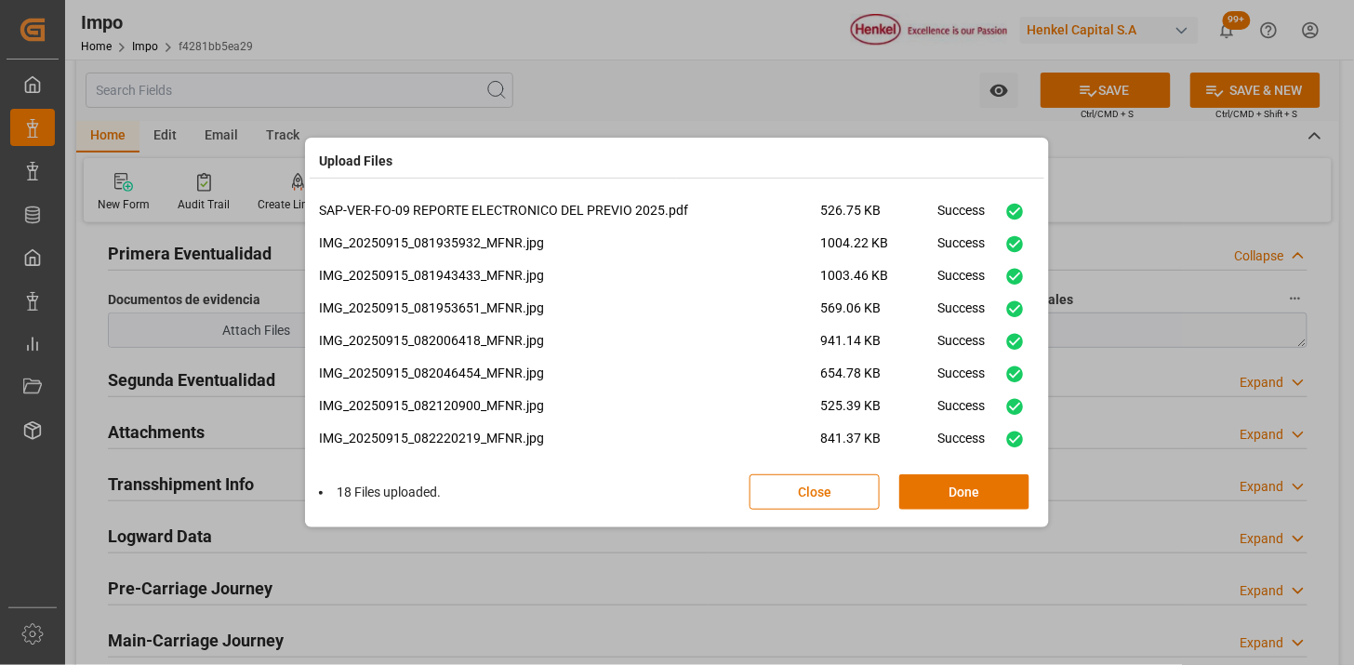
scroll to position [337, 0]
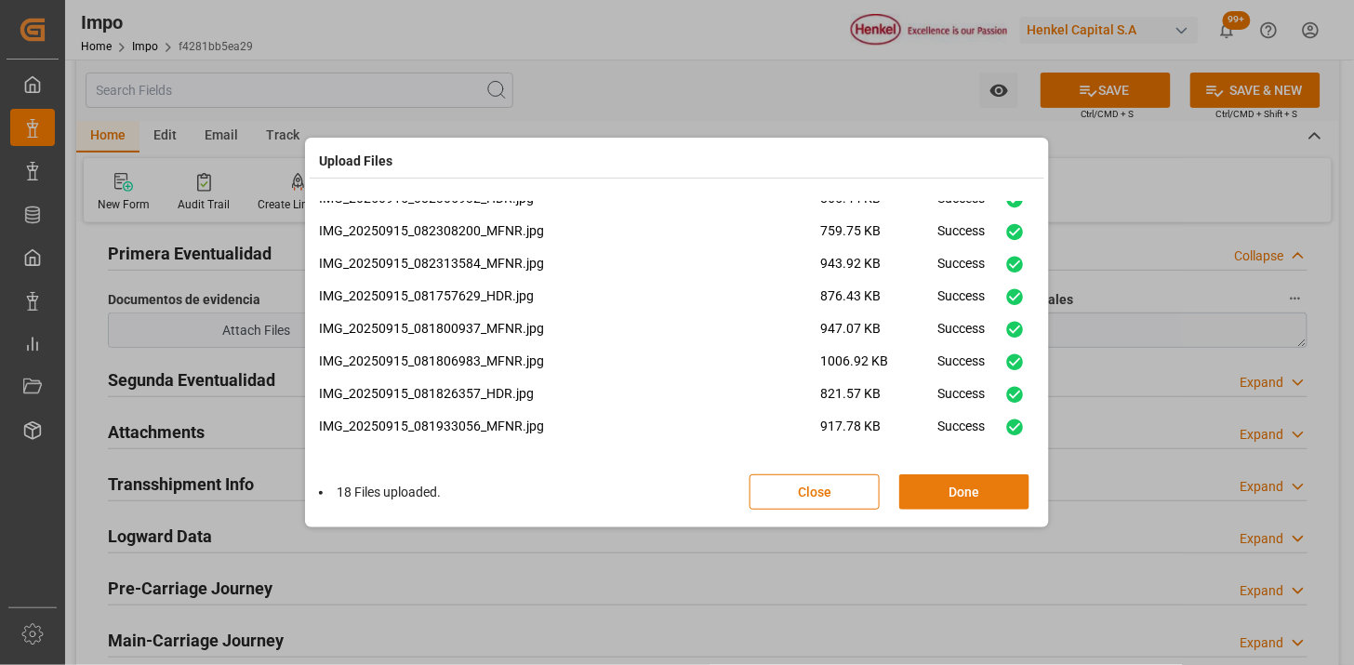
click at [997, 493] on button "Done" at bounding box center [964, 491] width 130 height 35
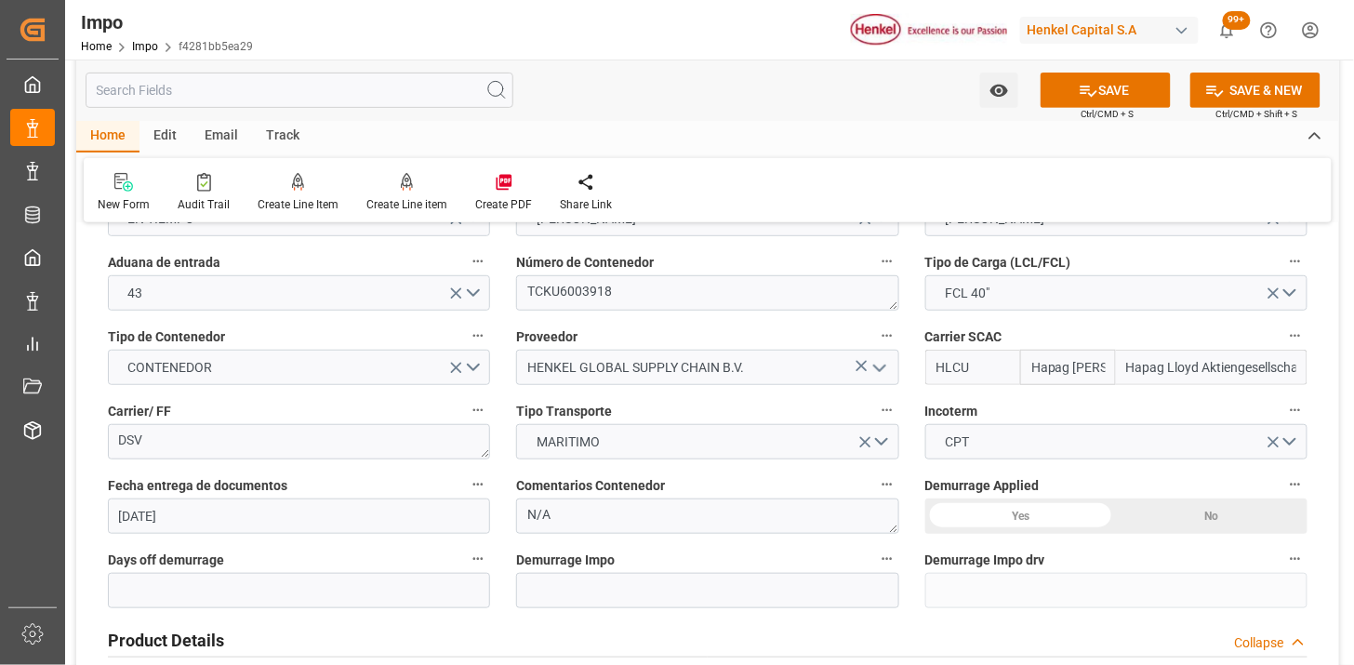
scroll to position [0, 0]
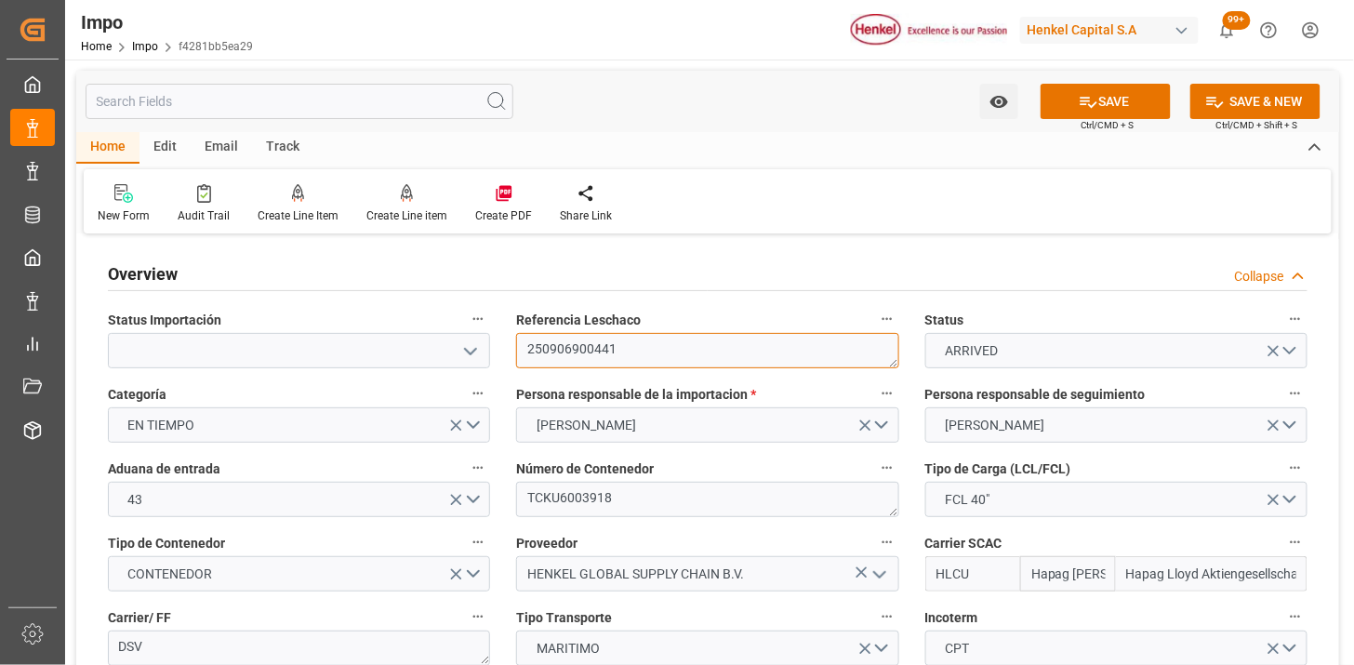
click at [663, 342] on textarea "250906900441" at bounding box center [707, 350] width 382 height 35
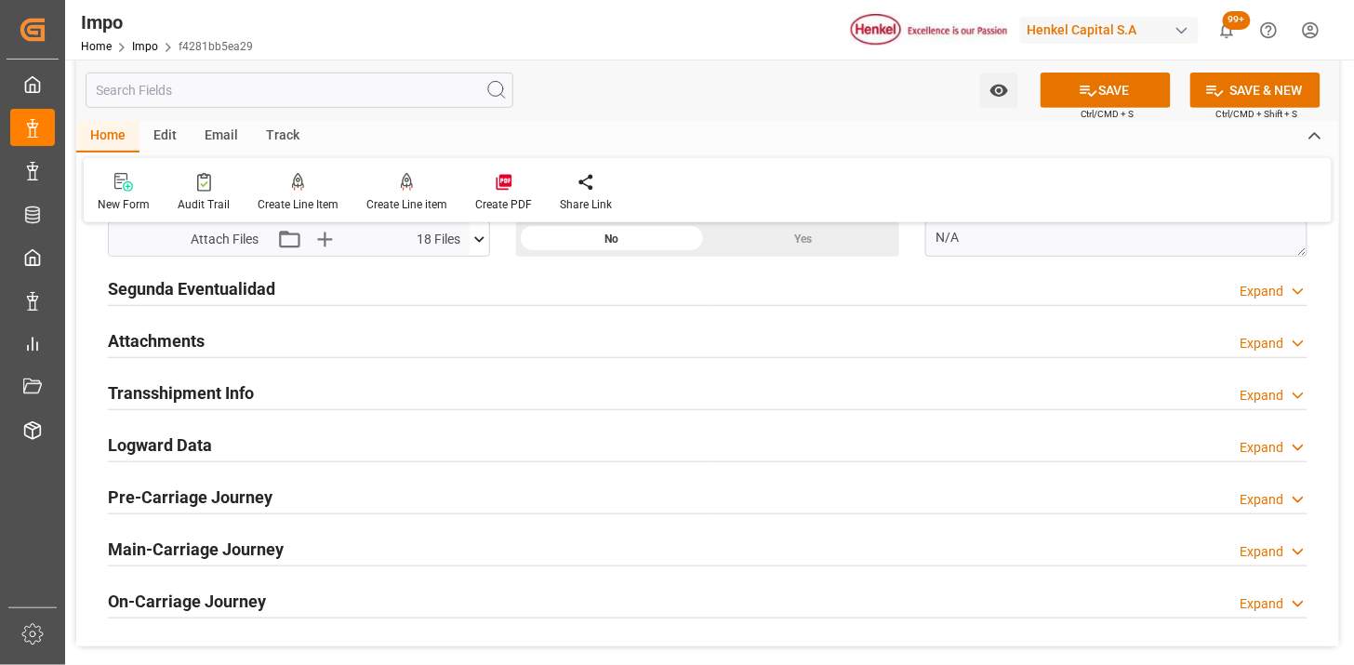
scroll to position [2306, 0]
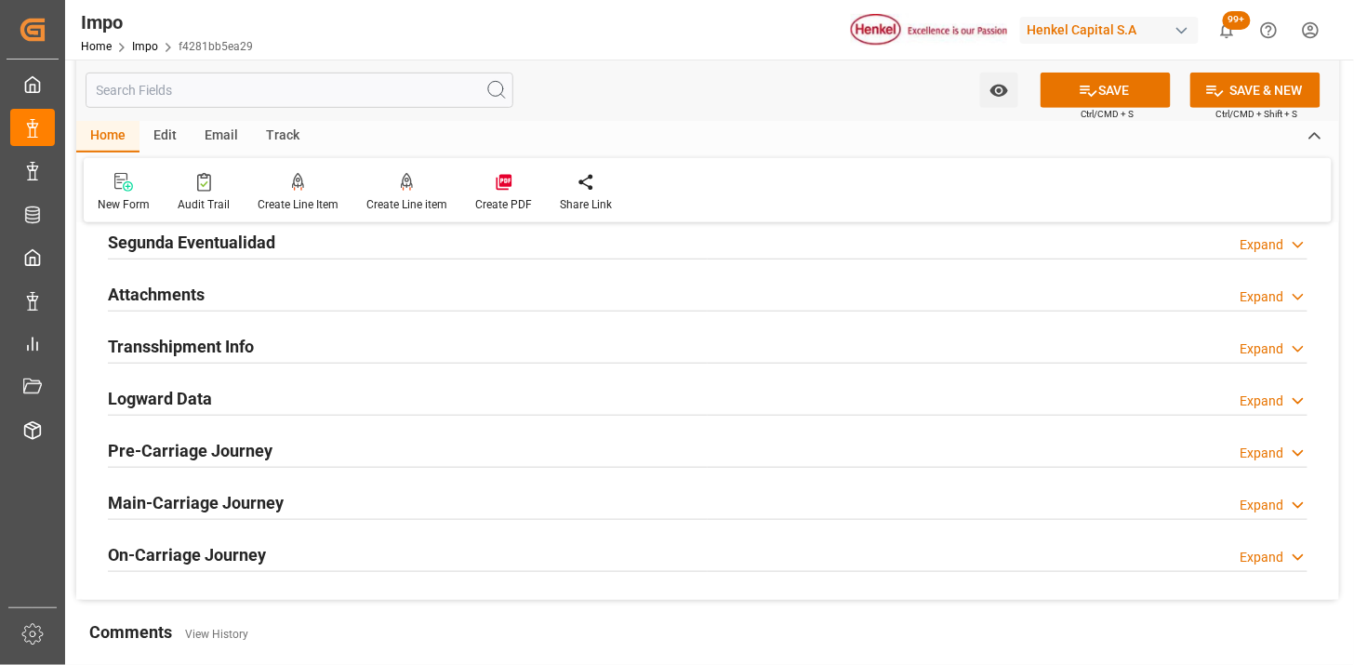
drag, startPoint x: 263, startPoint y: 286, endPoint x: 406, endPoint y: 403, distance: 184.4
click at [263, 285] on div "Attachments Expand" at bounding box center [707, 292] width 1199 height 35
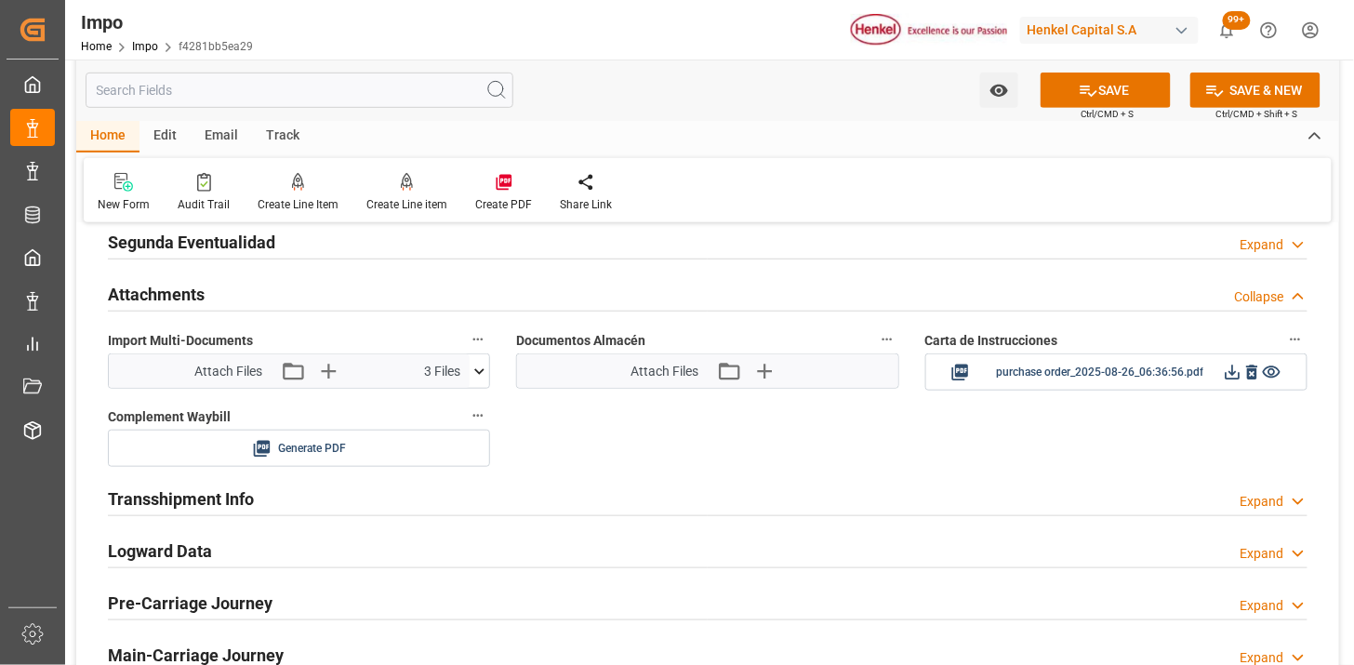
click at [478, 373] on icon at bounding box center [480, 371] width 10 height 6
click at [478, 372] on icon at bounding box center [480, 371] width 10 height 6
click at [338, 374] on icon "button" at bounding box center [327, 371] width 30 height 30
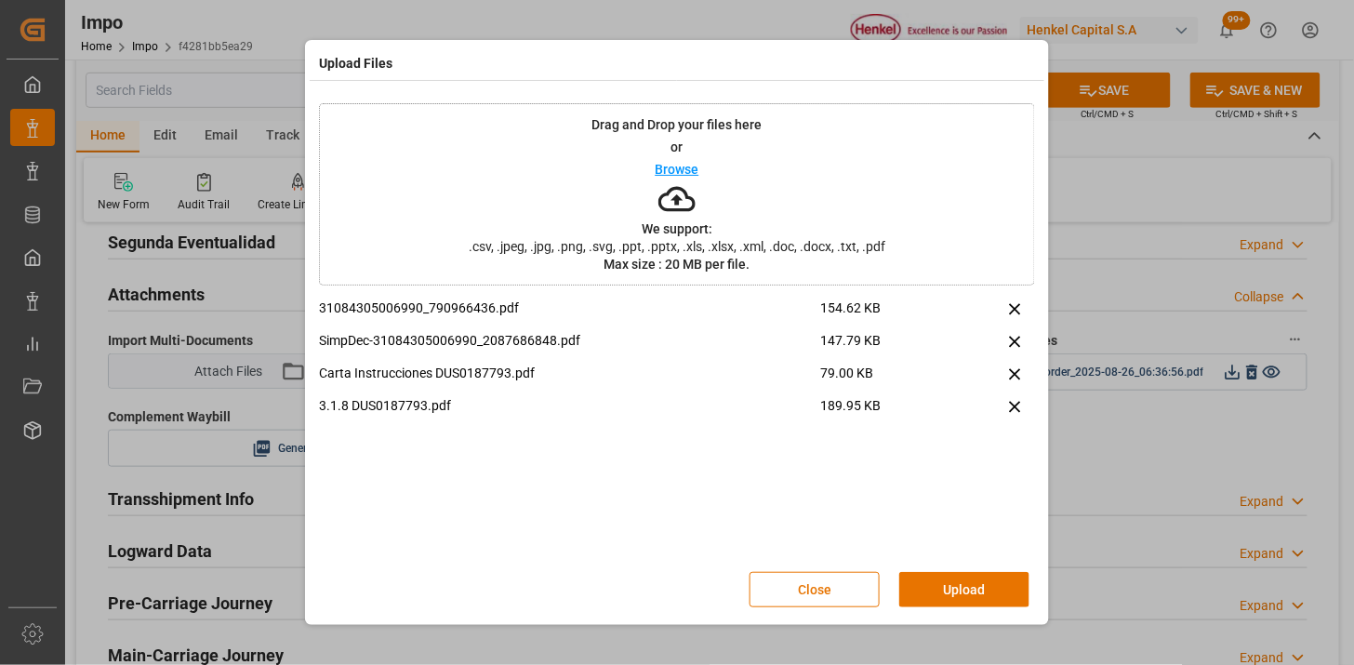
click at [960, 589] on button "Upload" at bounding box center [964, 589] width 130 height 35
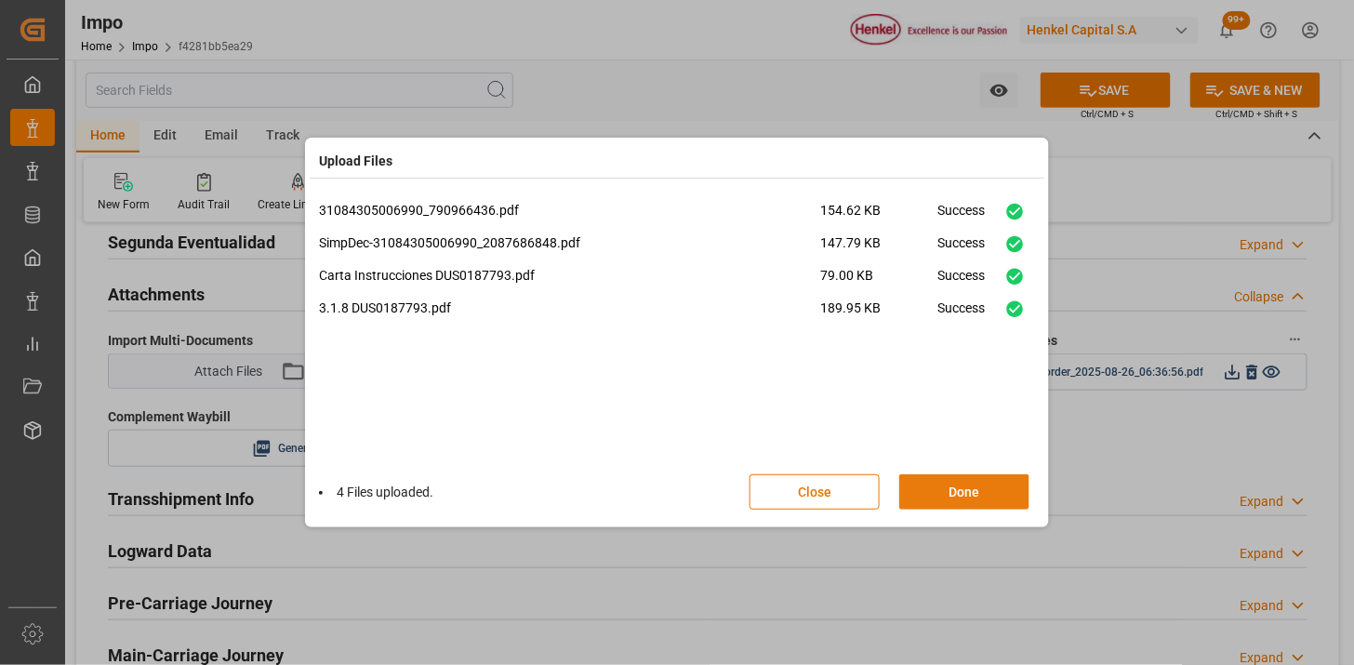
click at [959, 481] on button "Done" at bounding box center [964, 491] width 130 height 35
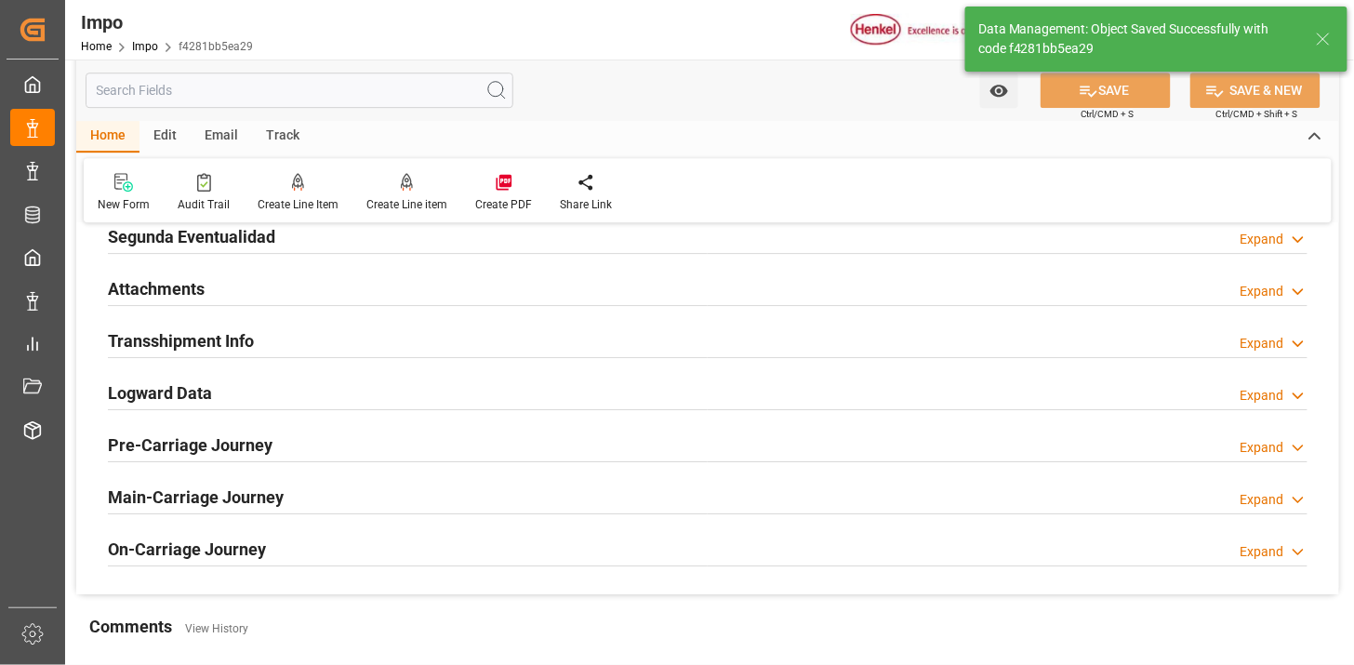
scroll to position [1558, 0]
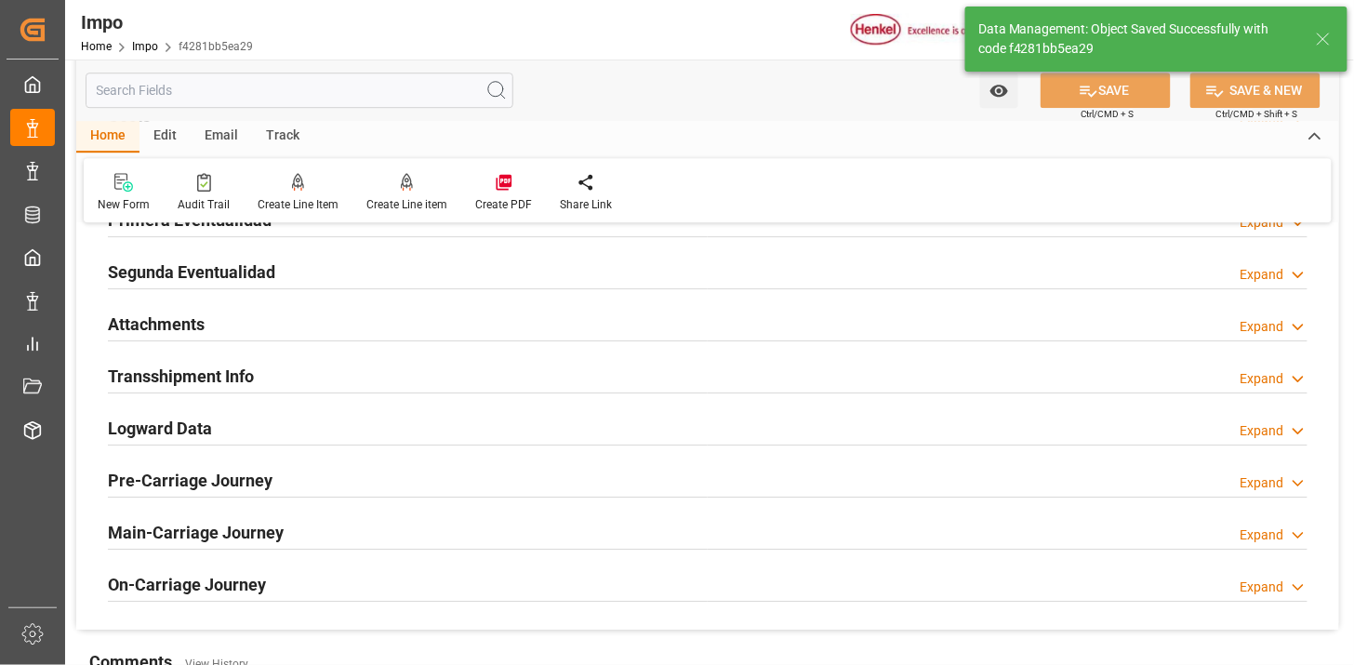
drag, startPoint x: 442, startPoint y: 326, endPoint x: 676, endPoint y: 404, distance: 246.1
click at [442, 327] on div "Attachments Expand" at bounding box center [707, 322] width 1199 height 35
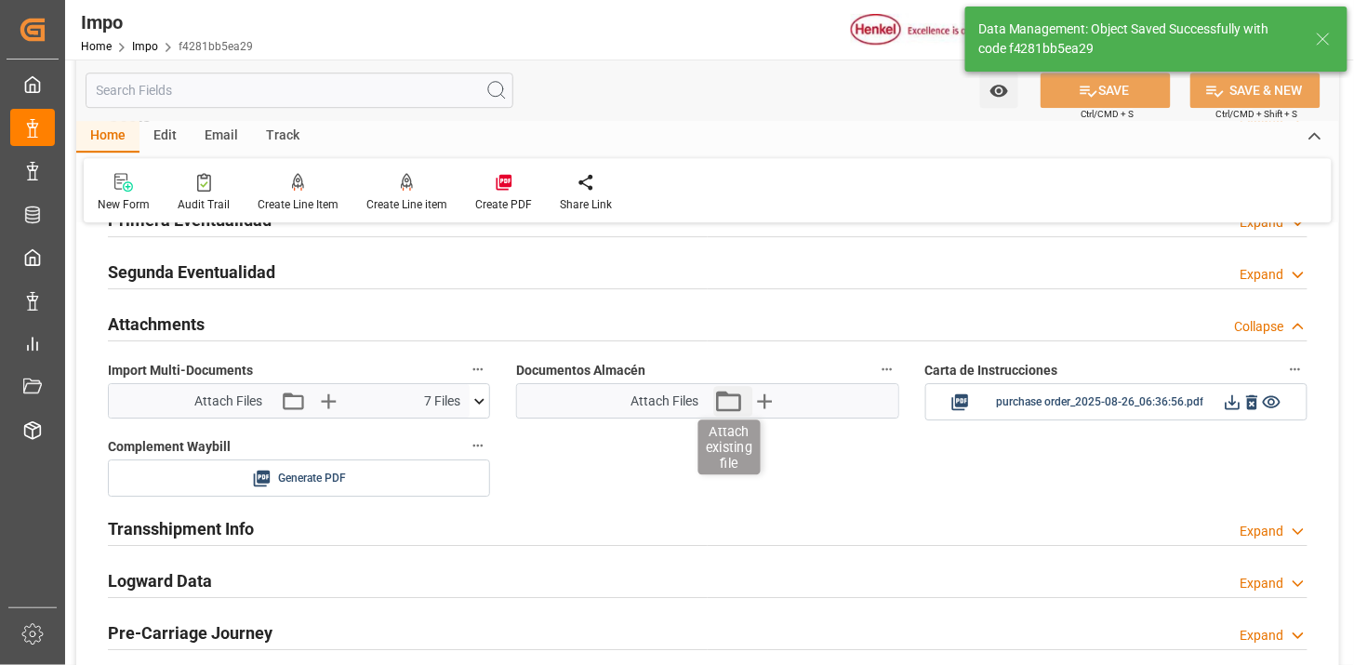
click at [729, 407] on icon "button" at bounding box center [728, 401] width 30 height 30
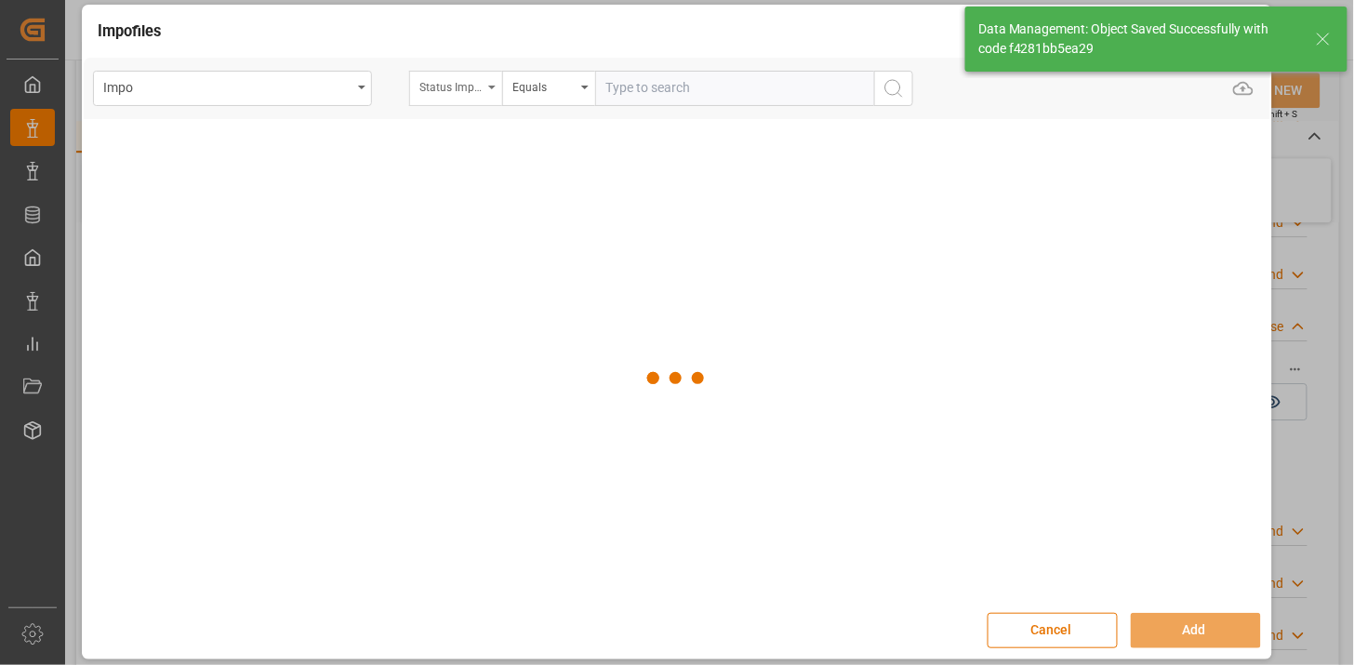
click at [474, 96] on div "Status Importación" at bounding box center [455, 88] width 93 height 35
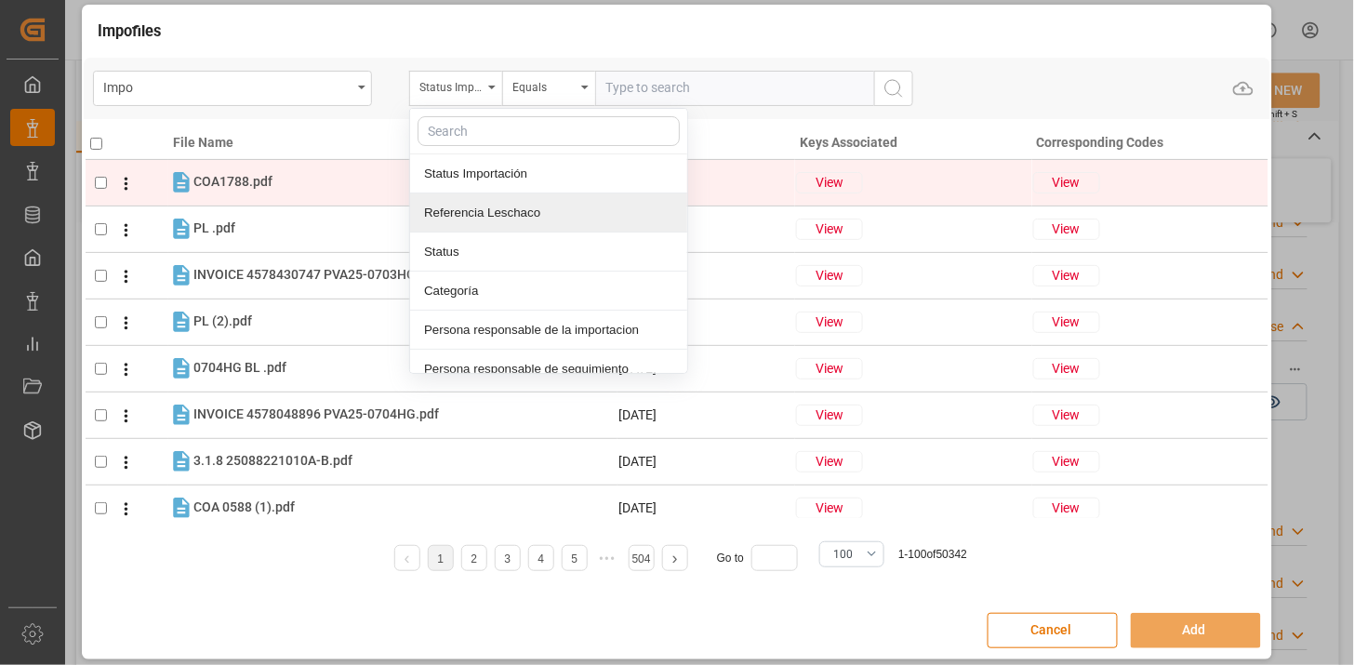
drag, startPoint x: 505, startPoint y: 208, endPoint x: 518, endPoint y: 200, distance: 15.5
click at [512, 205] on div "Referencia Leschaco" at bounding box center [548, 212] width 277 height 39
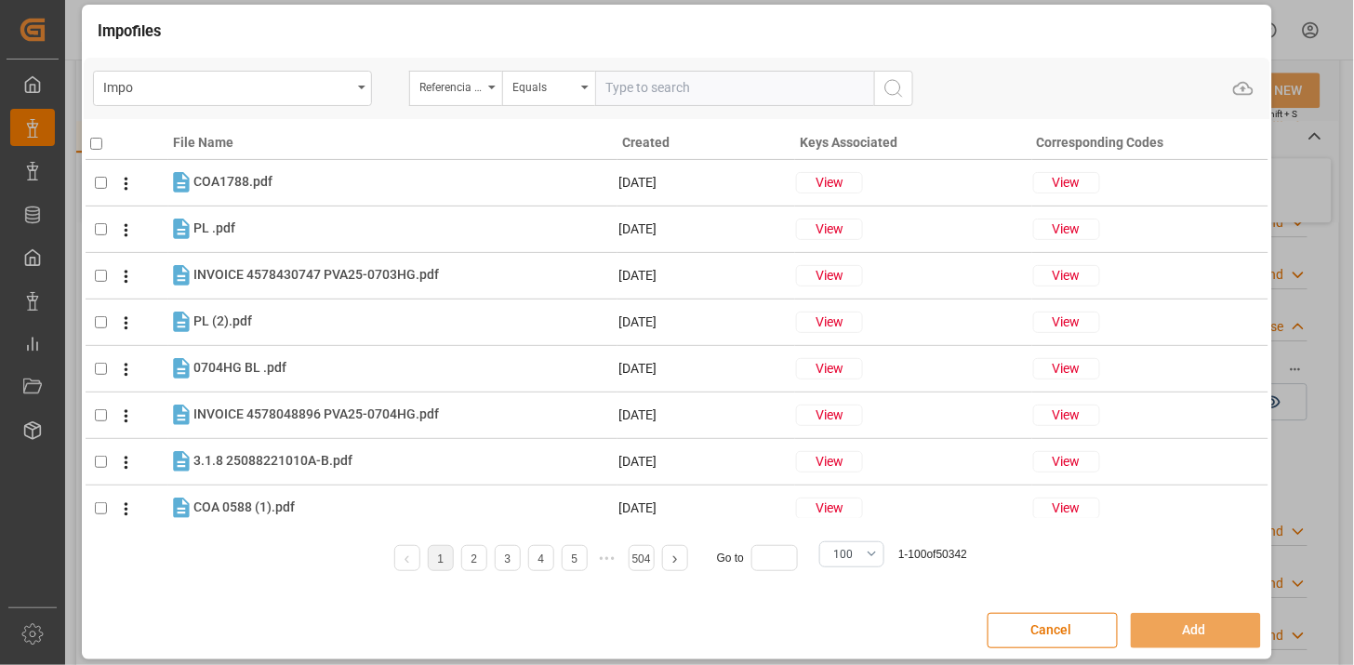
click at [643, 99] on input "text" at bounding box center [734, 88] width 279 height 35
paste input "250906900441"
type input "250906900441"
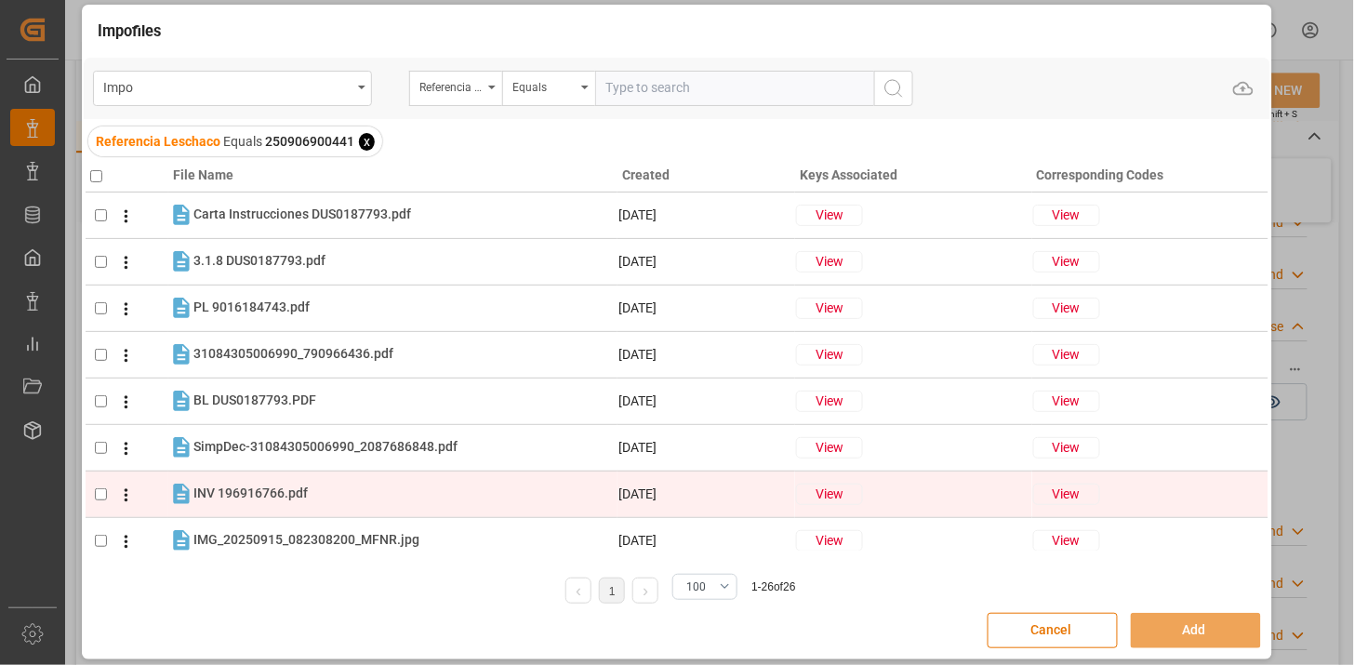
click at [335, 490] on div "INV 196916766.pdf INV 196916766.pdf" at bounding box center [404, 494] width 423 height 24
checkbox input "true"
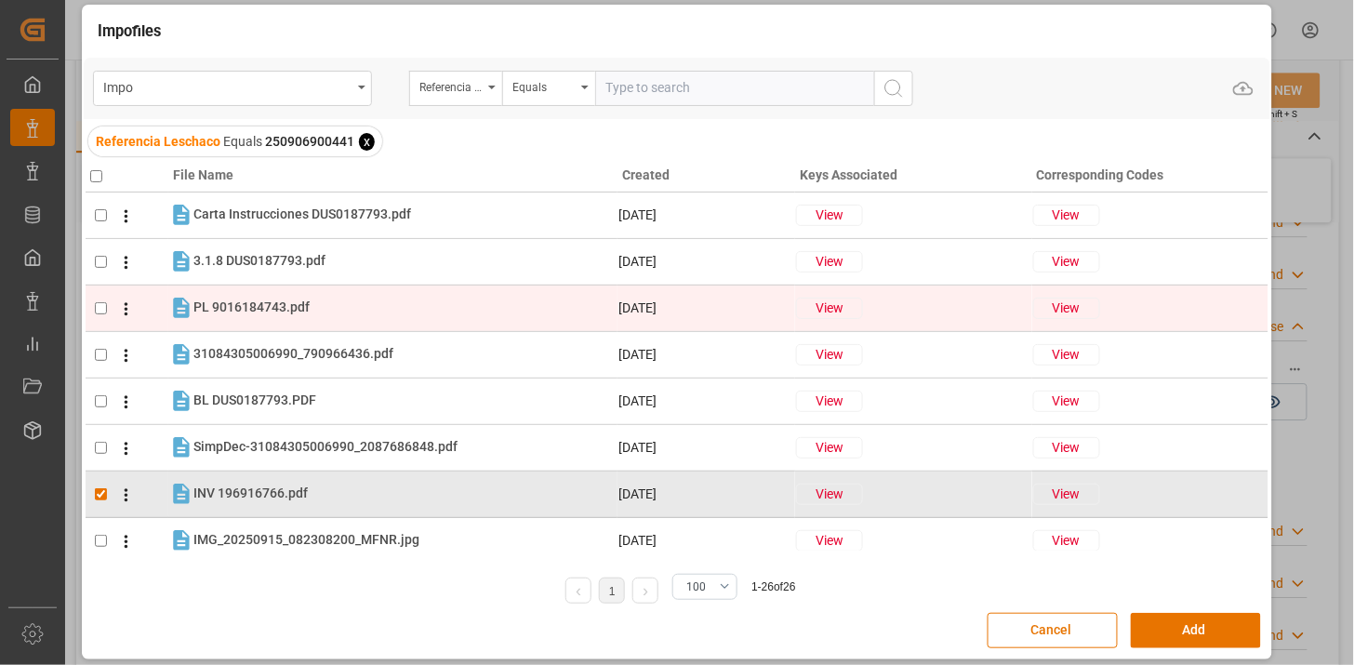
click at [303, 295] on td "PL 9016184743.pdf PL 9016184743.pdf" at bounding box center [392, 308] width 449 height 26
checkbox input "true"
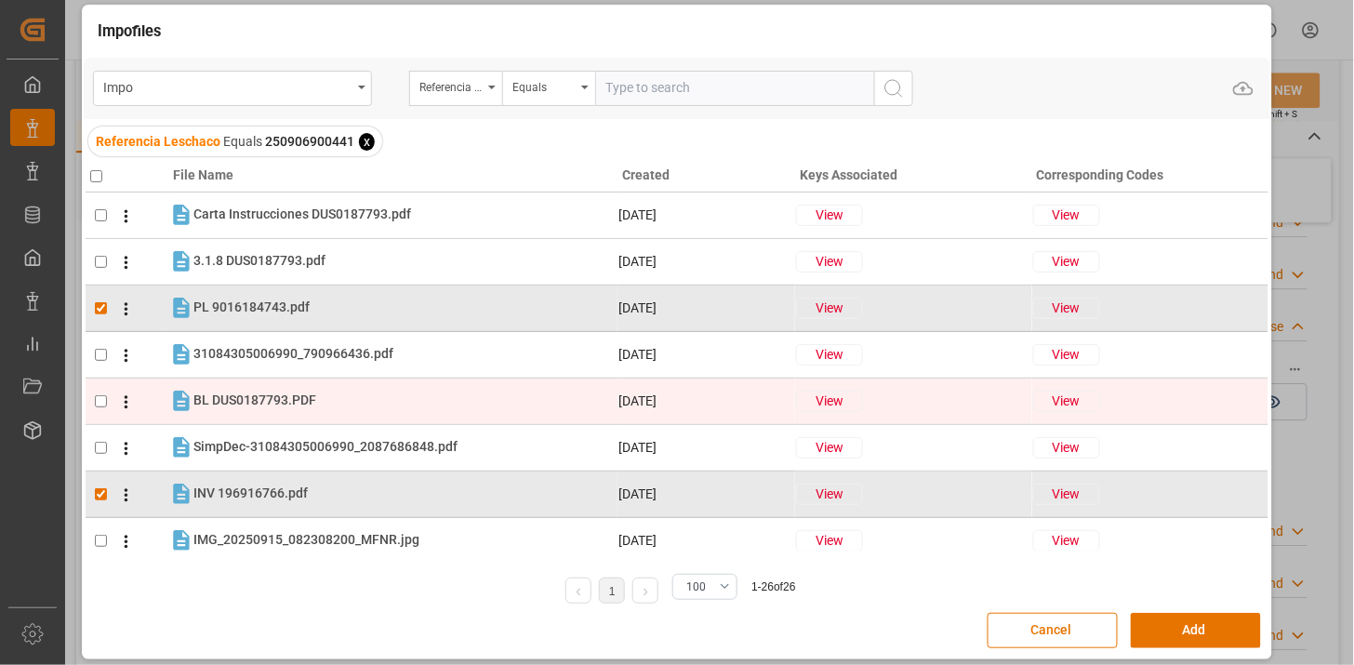
drag, startPoint x: 356, startPoint y: 340, endPoint x: 365, endPoint y: 400, distance: 60.2
click at [356, 345] on div "31084305006990_790966436.pdf 31084305006990_790966436.pdf" at bounding box center [404, 354] width 423 height 24
checkbox input "true"
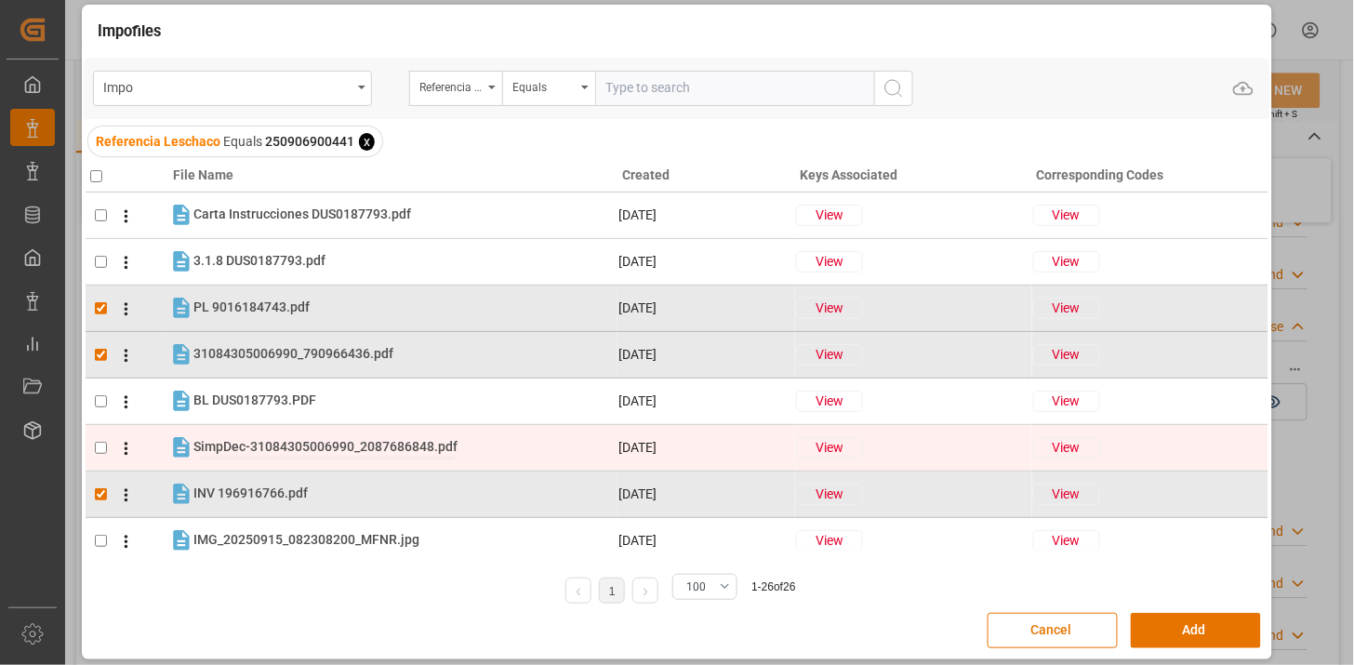
click at [366, 442] on span "SimpDec-31084305006990_2087686848.pdf" at bounding box center [325, 446] width 264 height 15
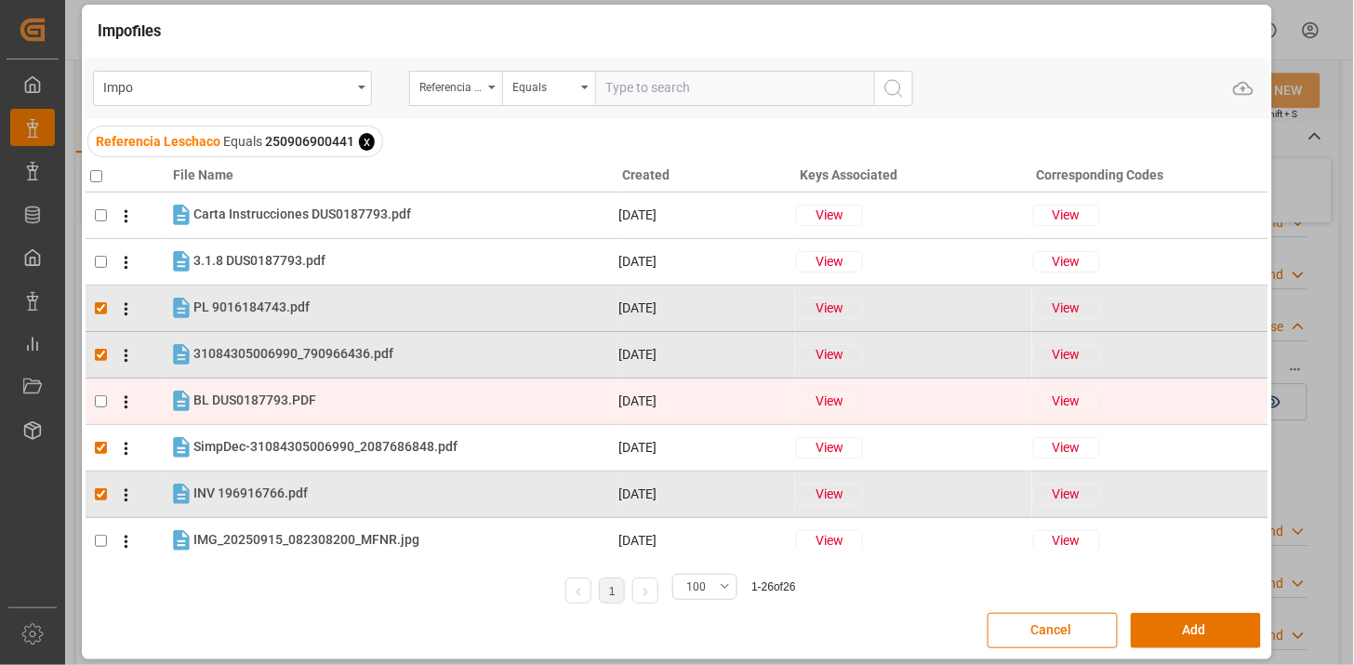
checkbox input "true"
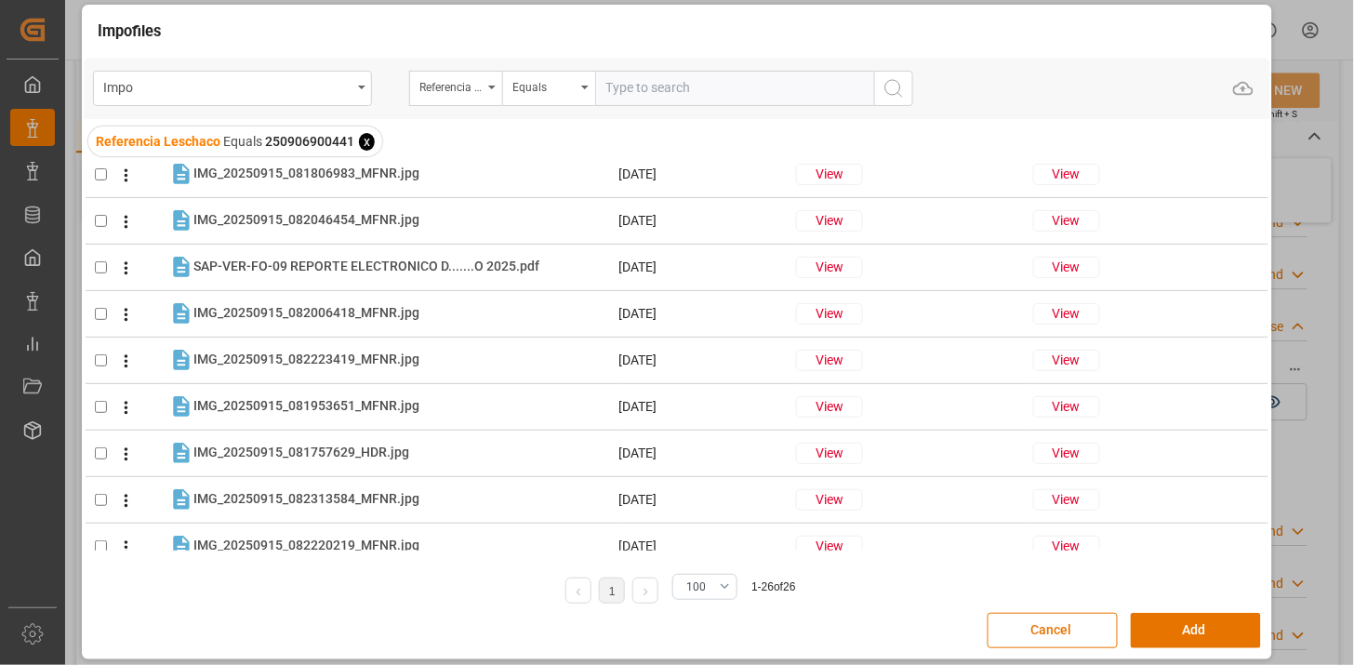
scroll to position [0, 0]
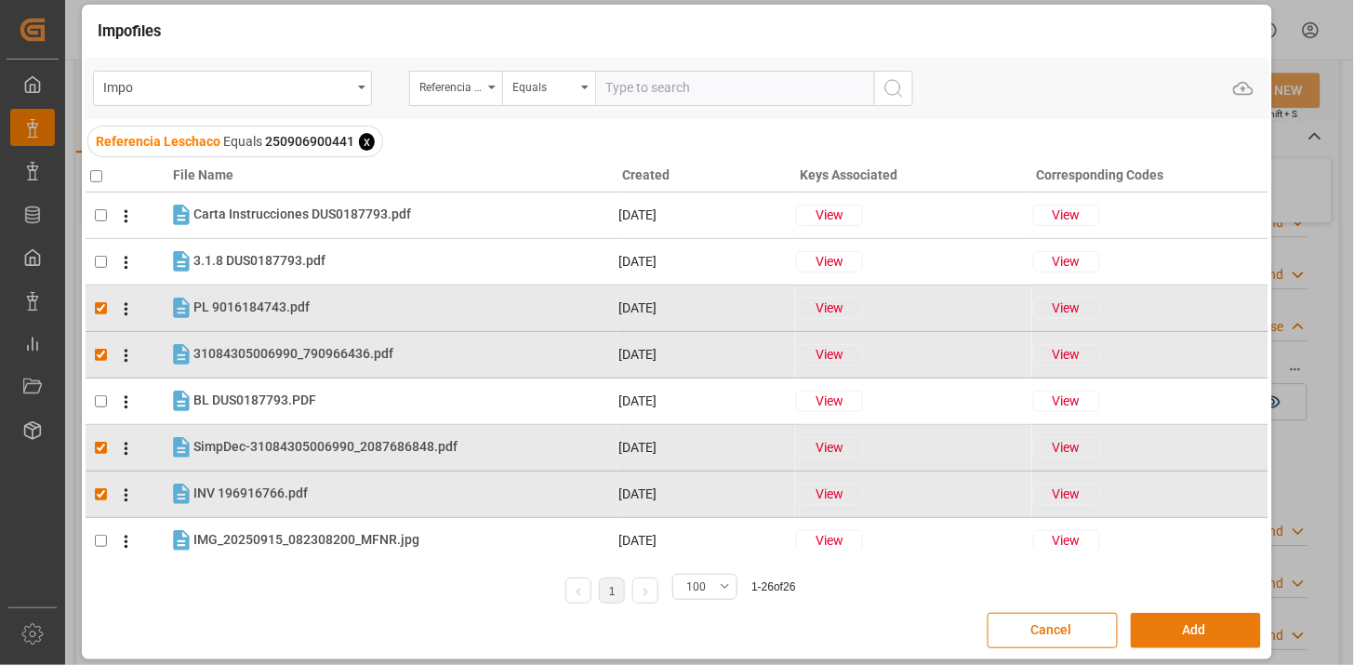
click at [1162, 625] on button "Add" at bounding box center [1195, 630] width 130 height 35
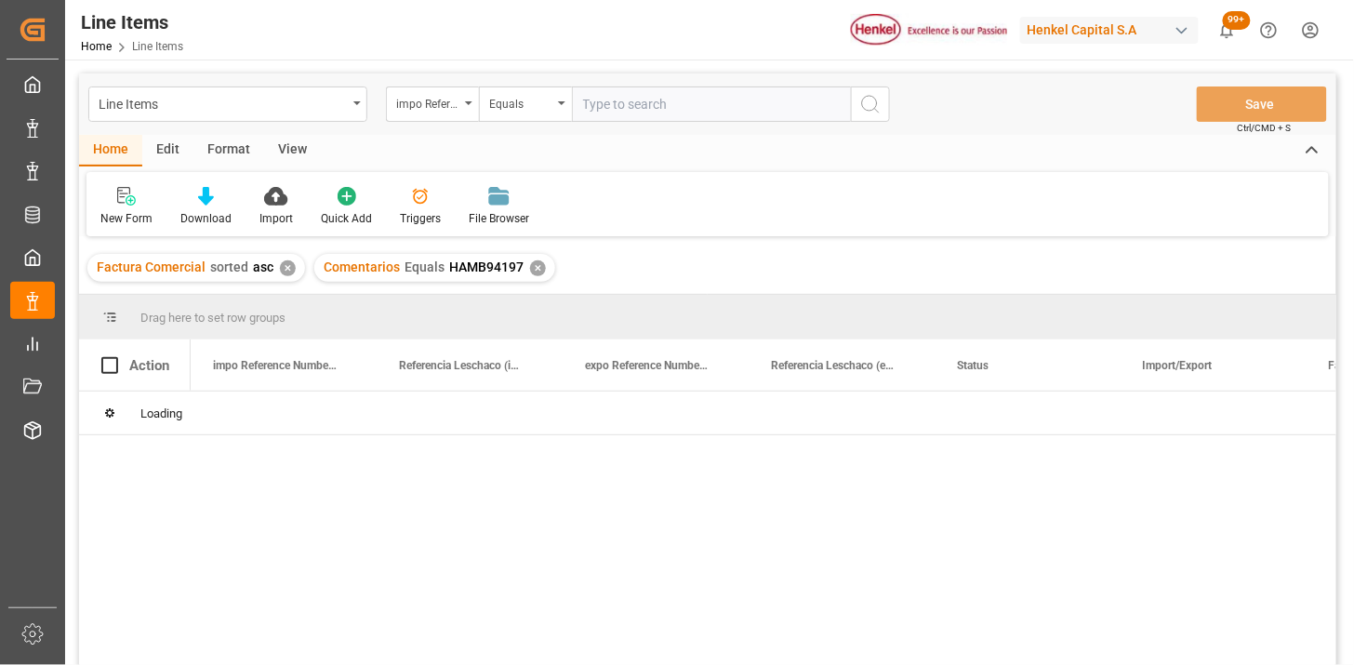
click at [453, 112] on div "impo Reference Number WF" at bounding box center [427, 101] width 63 height 21
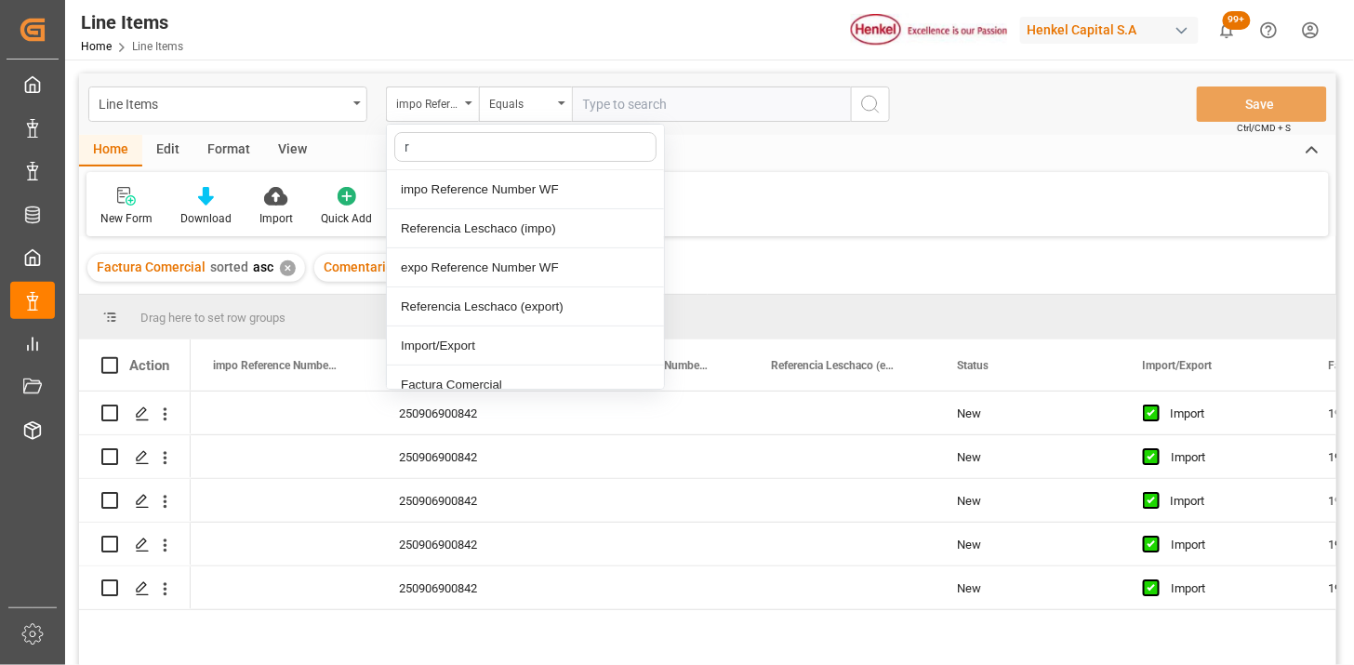
type input "re"
drag, startPoint x: 494, startPoint y: 227, endPoint x: 614, endPoint y: 159, distance: 137.8
click at [495, 225] on div "Referencia Leschaco (impo)" at bounding box center [525, 228] width 277 height 39
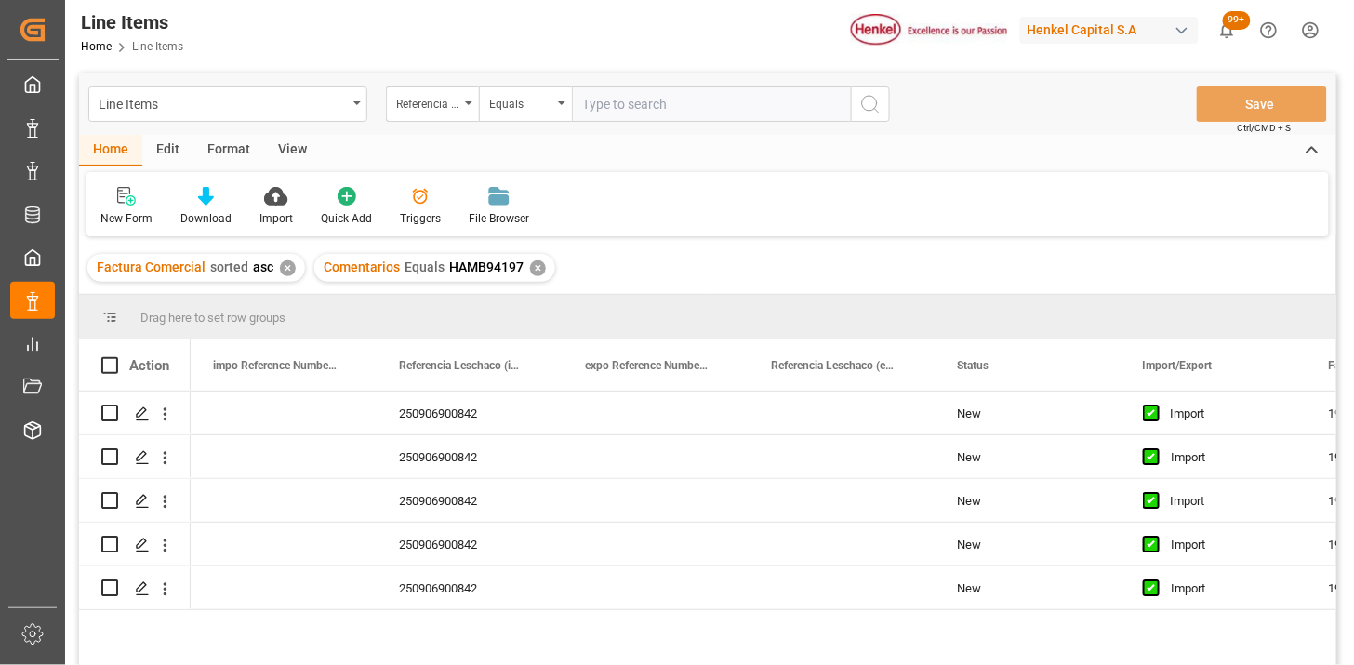
click at [656, 108] on input "text" at bounding box center [711, 103] width 279 height 35
paste input "250906900441"
type input "250906900441"
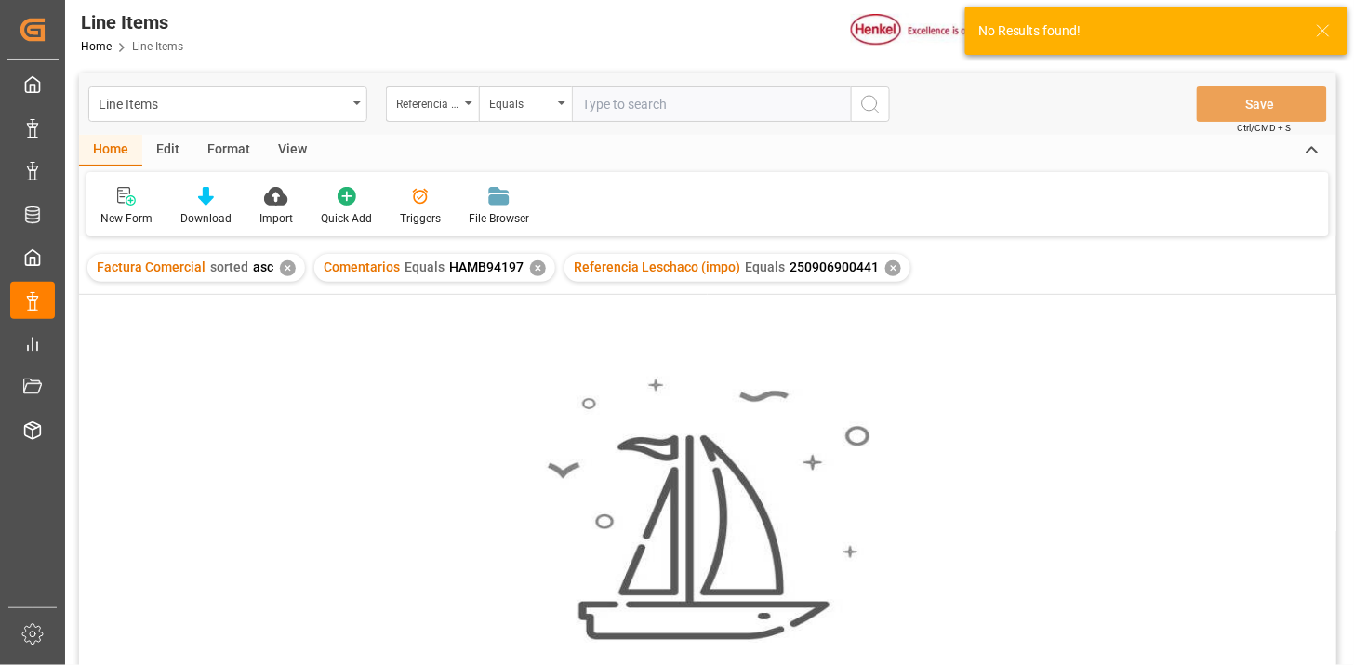
click at [530, 262] on div "✕" at bounding box center [538, 268] width 16 height 16
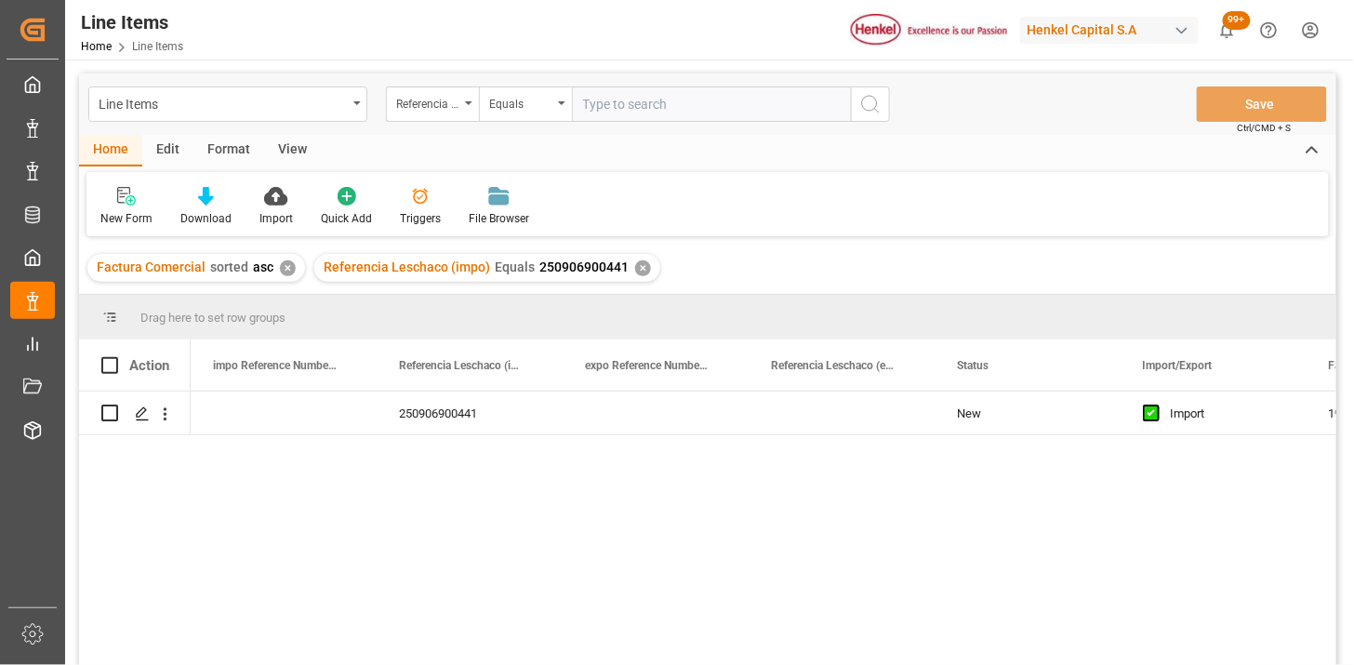
click at [284, 140] on div "View" at bounding box center [292, 151] width 57 height 32
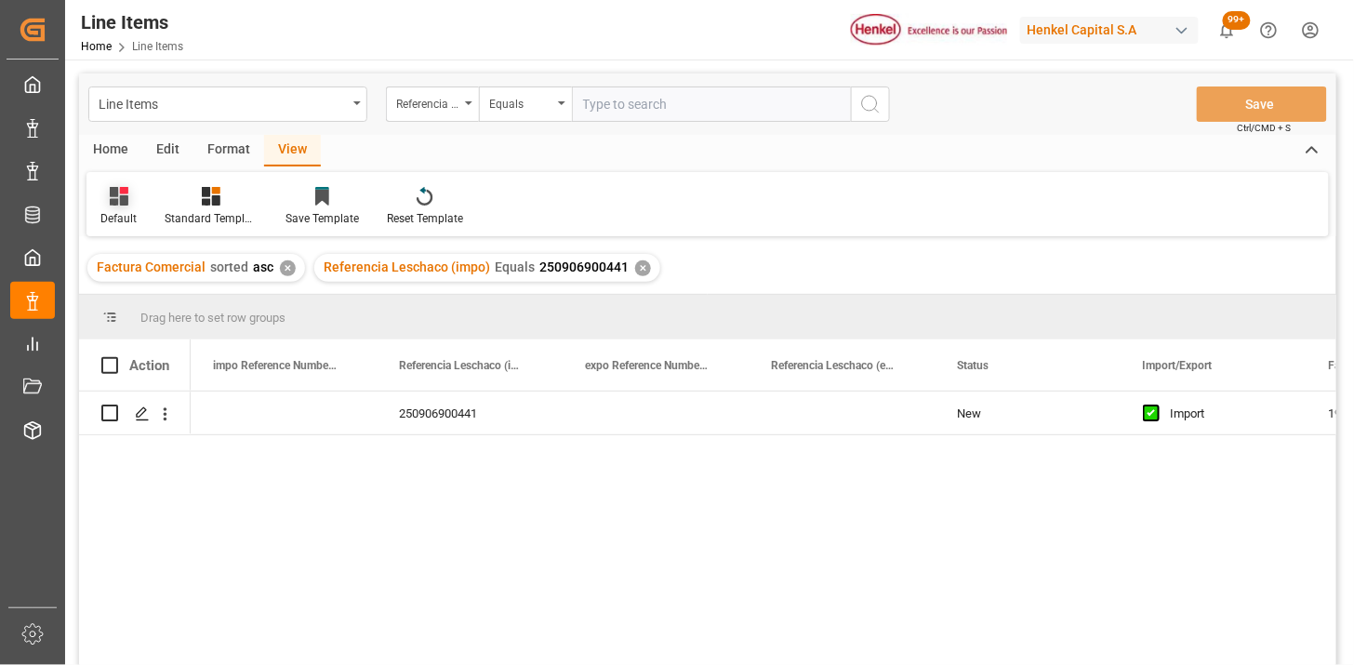
click at [123, 198] on icon at bounding box center [119, 196] width 19 height 19
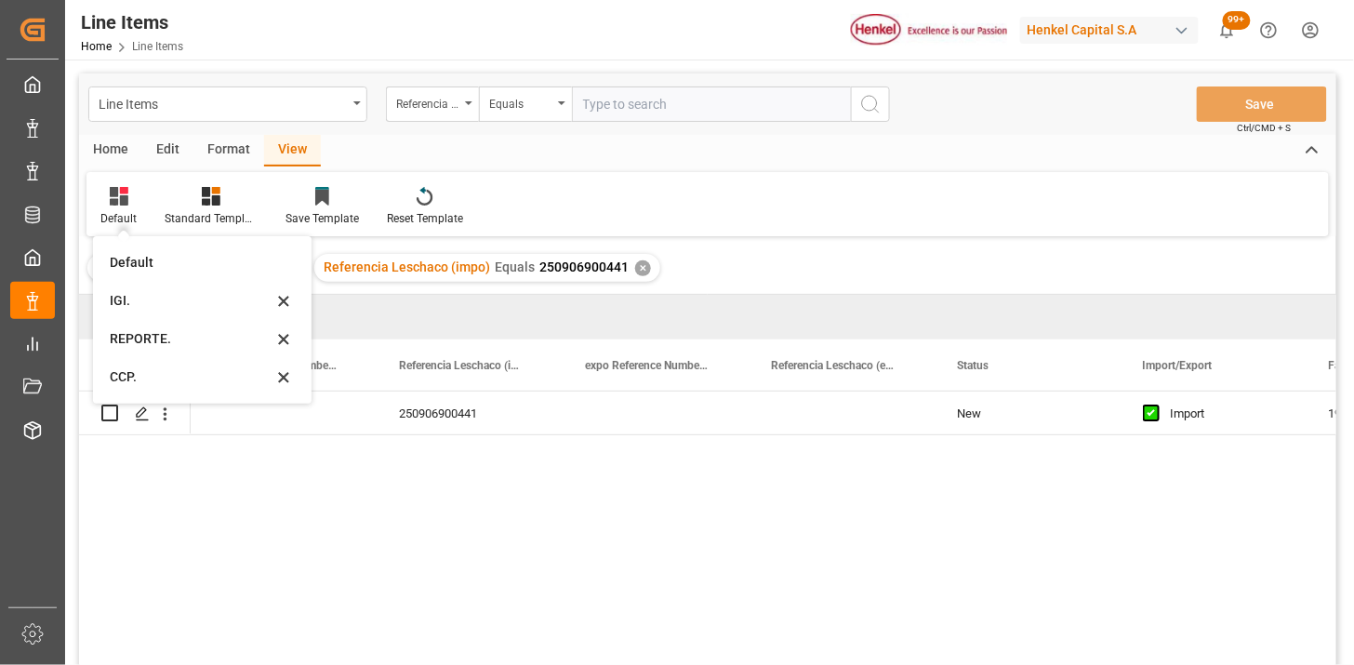
click at [134, 310] on div "IGI." at bounding box center [191, 301] width 163 height 20
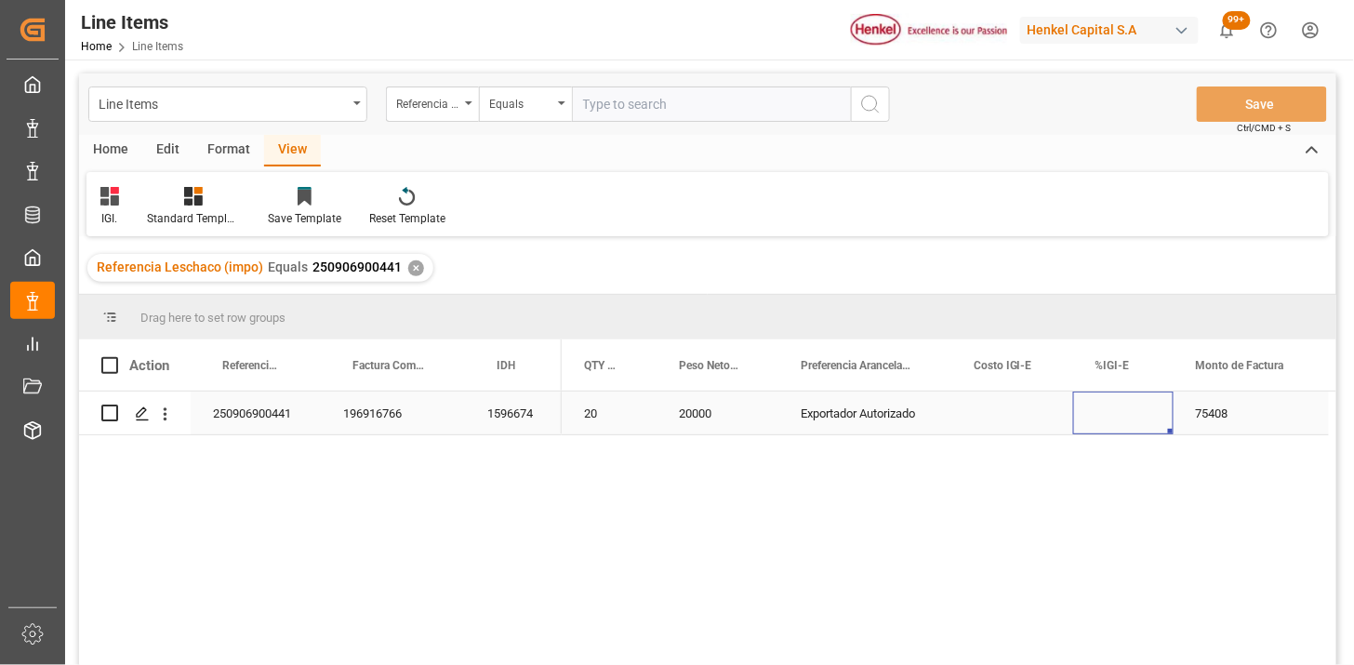
click at [1103, 413] on div "Press SPACE to select this row." at bounding box center [1123, 412] width 100 height 43
click at [1103, 413] on input "Press SPACE to select this row." at bounding box center [1123, 423] width 71 height 35
type input "0"
click at [635, 100] on input "text" at bounding box center [711, 103] width 279 height 35
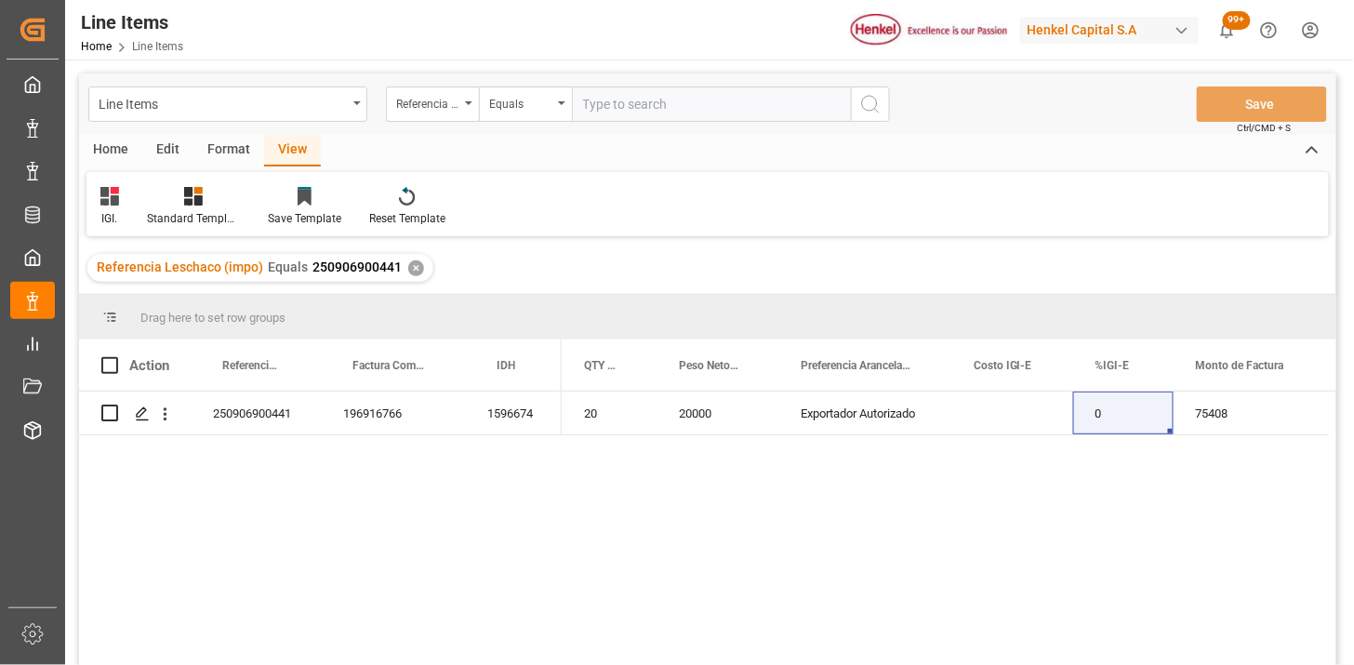
paste input "250906900514"
type input "250906900514"
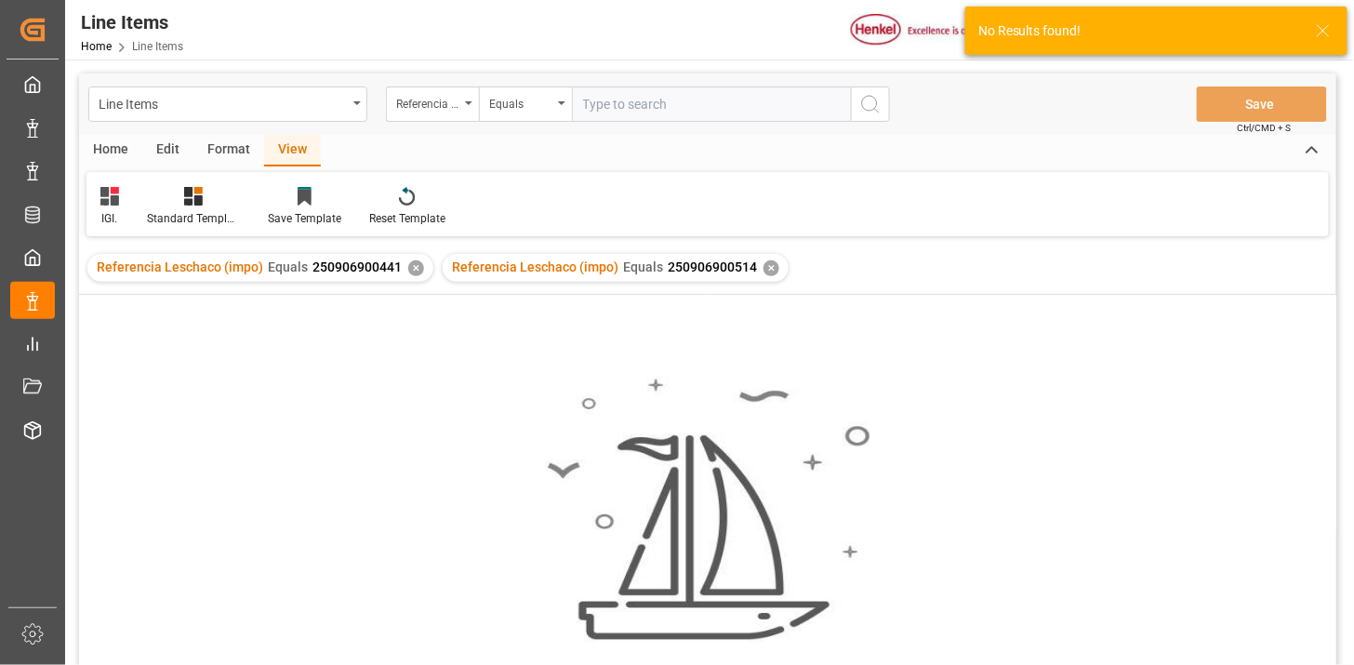
click at [413, 271] on div "✕" at bounding box center [416, 268] width 16 height 16
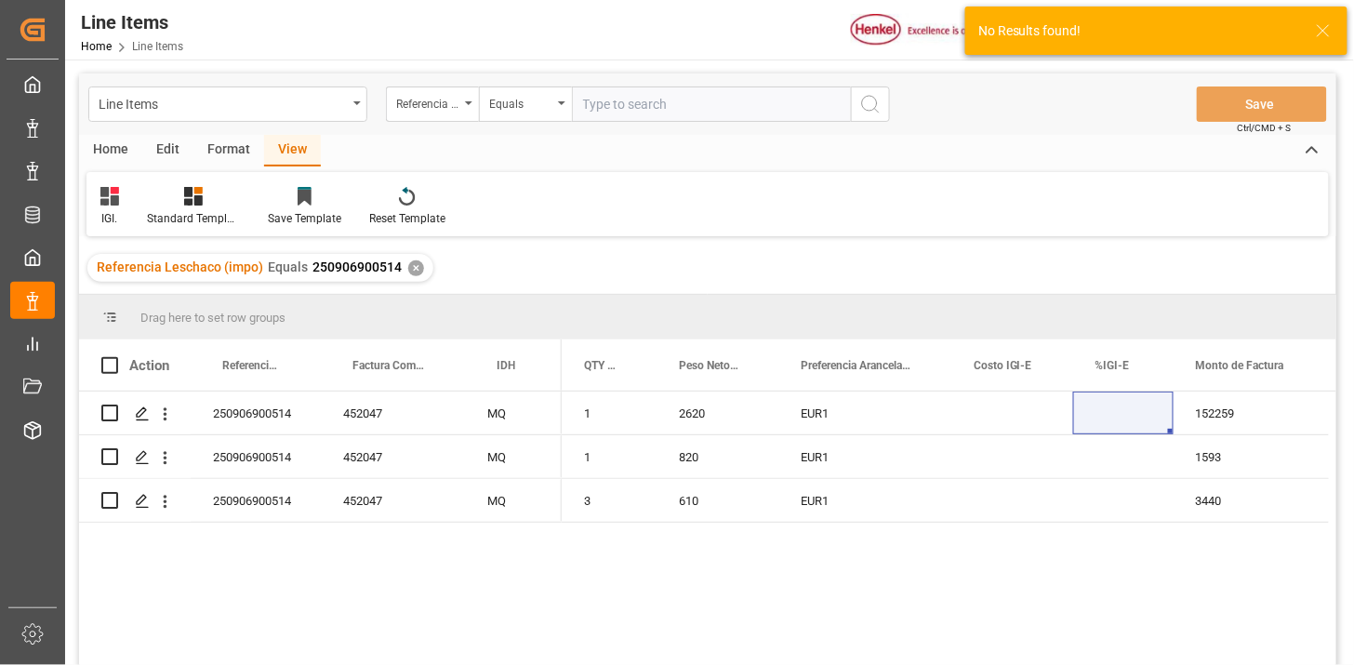
drag, startPoint x: 108, startPoint y: 197, endPoint x: 116, endPoint y: 229, distance: 32.7
click at [108, 198] on icon at bounding box center [109, 196] width 19 height 19
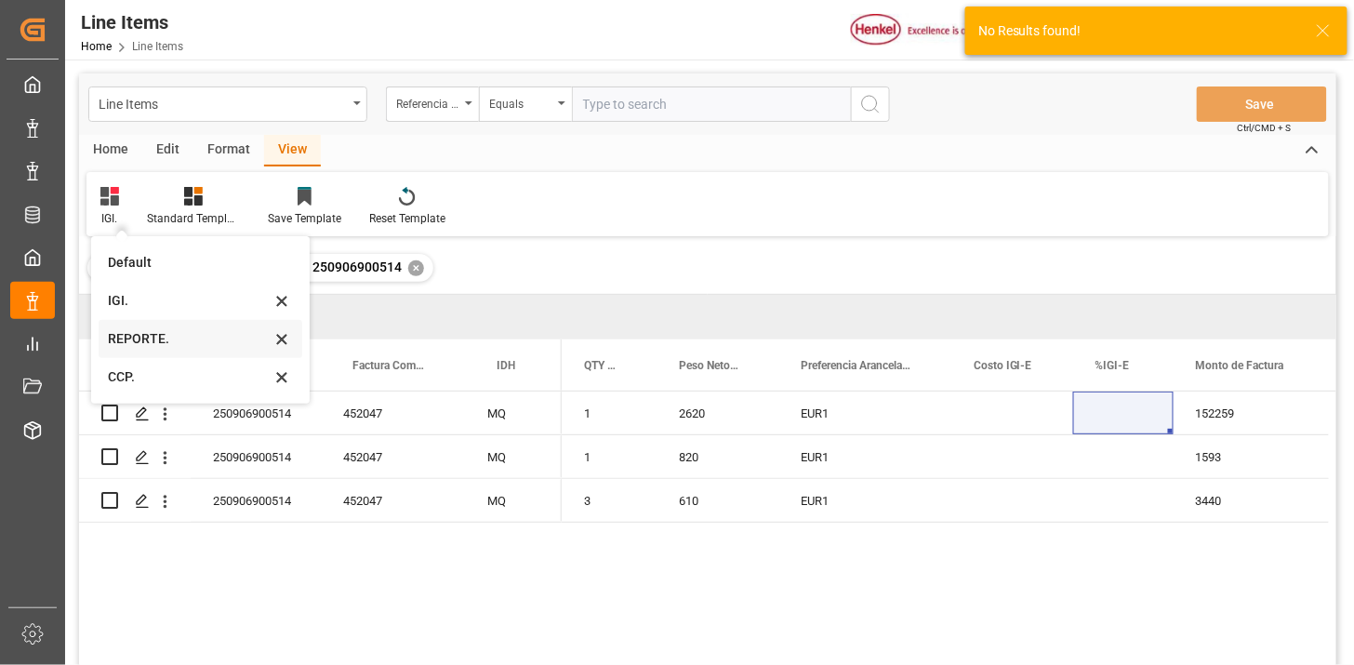
click at [137, 338] on div "REPORTE." at bounding box center [189, 339] width 163 height 20
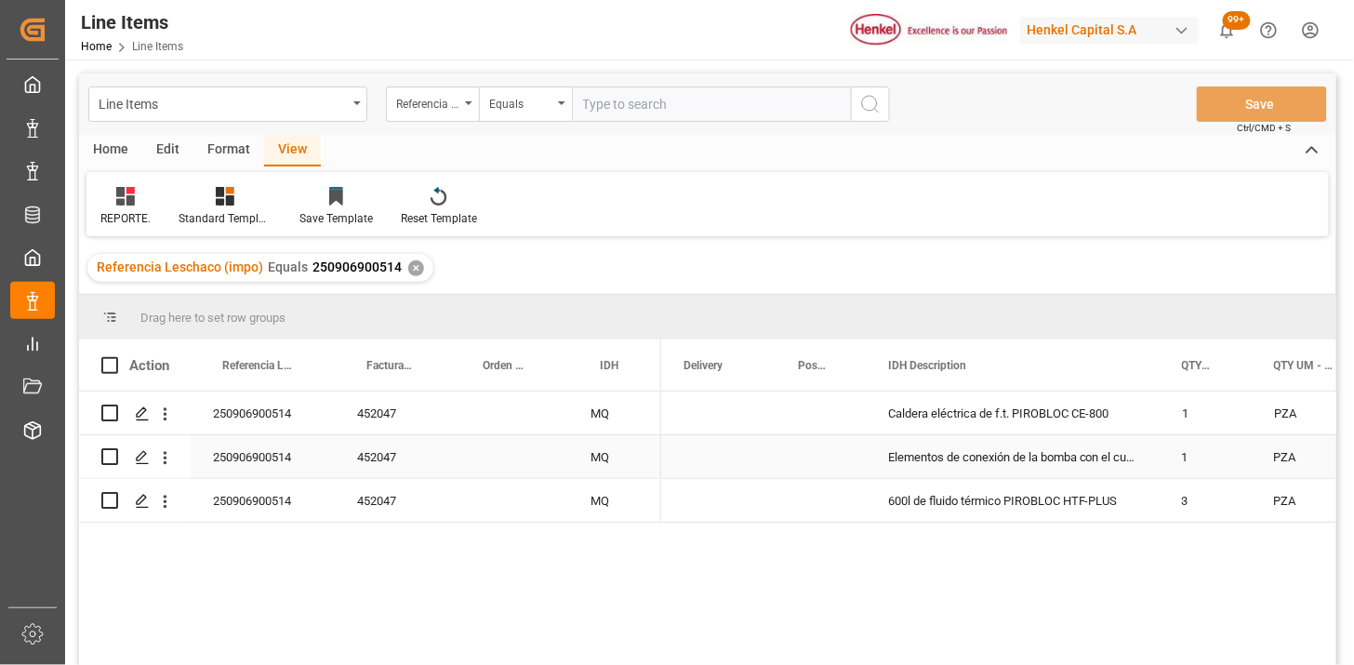
click at [395, 428] on div "452047" at bounding box center [393, 412] width 116 height 43
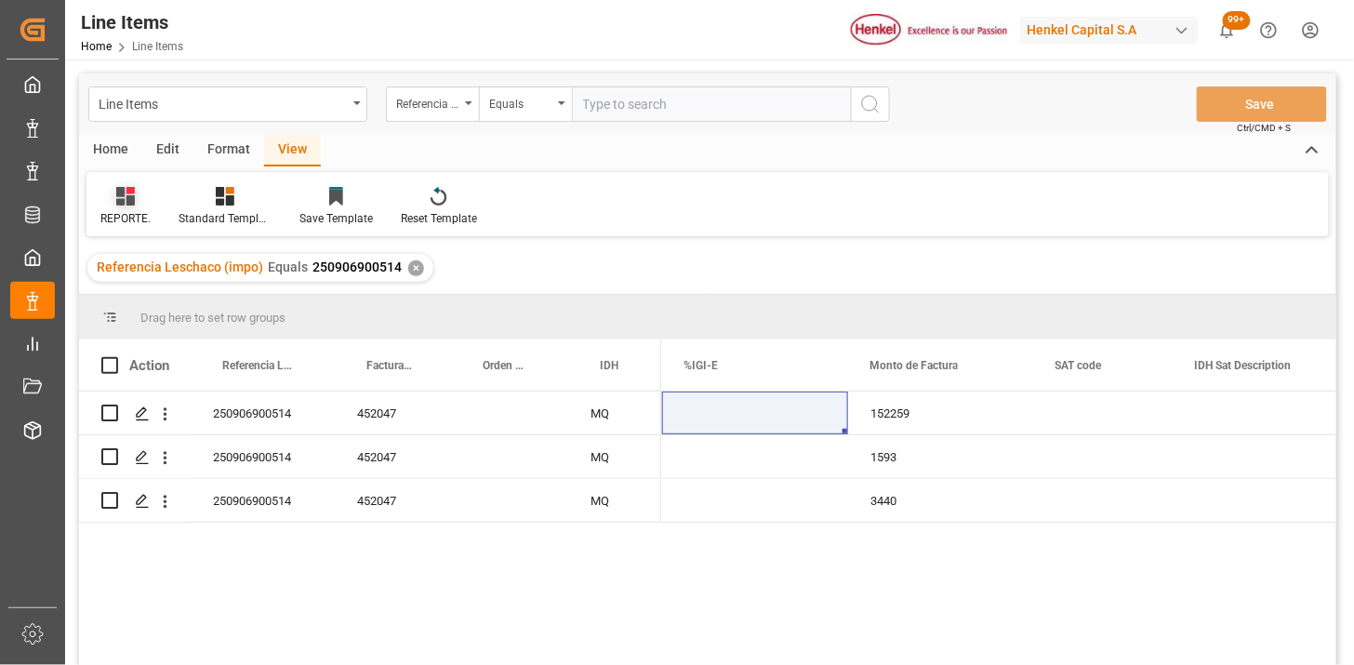
click at [134, 210] on div "REPORTE." at bounding box center [125, 218] width 50 height 17
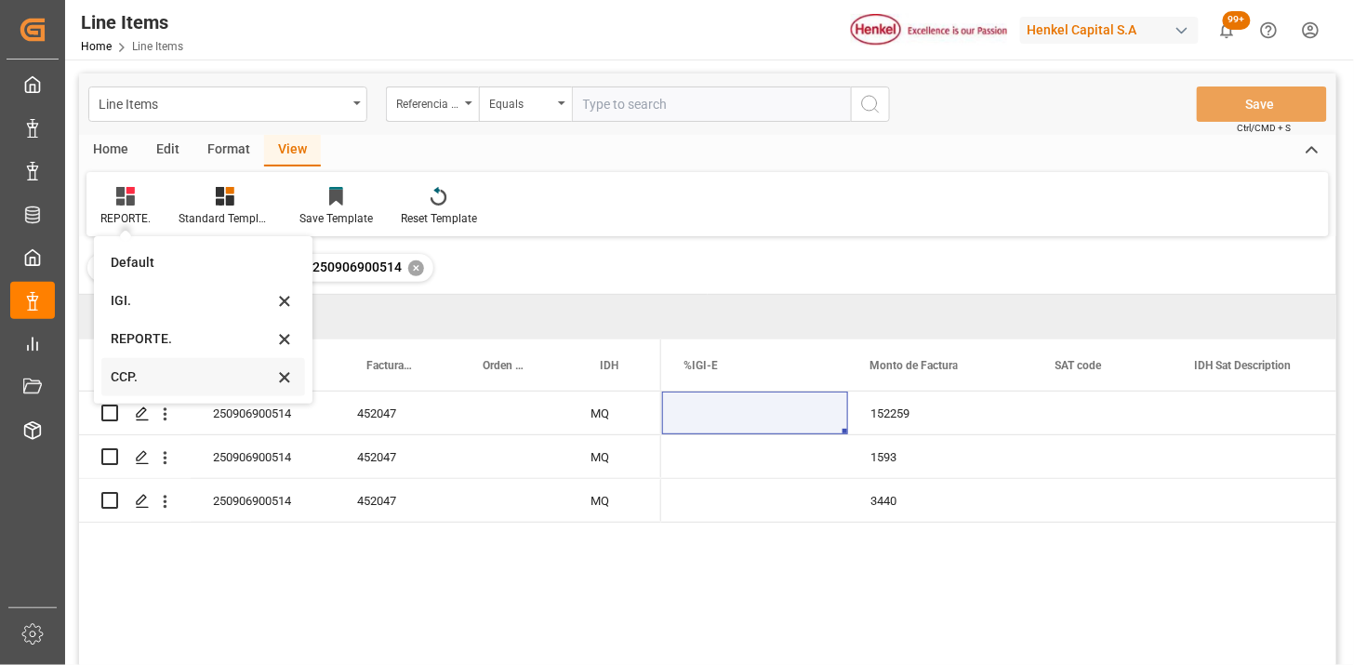
click at [168, 383] on div "CCP." at bounding box center [192, 377] width 163 height 20
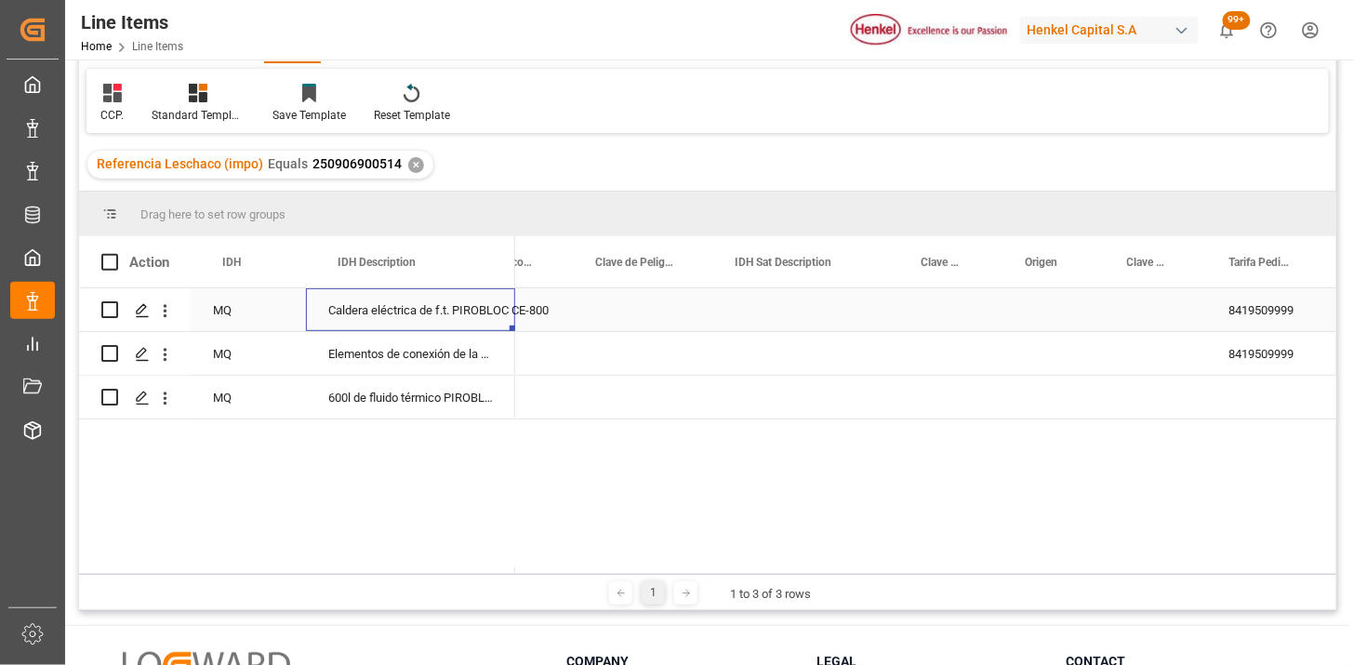
click at [458, 310] on div "Caldera eléctrica de f.t. PIROBLOC CE-800" at bounding box center [410, 309] width 209 height 43
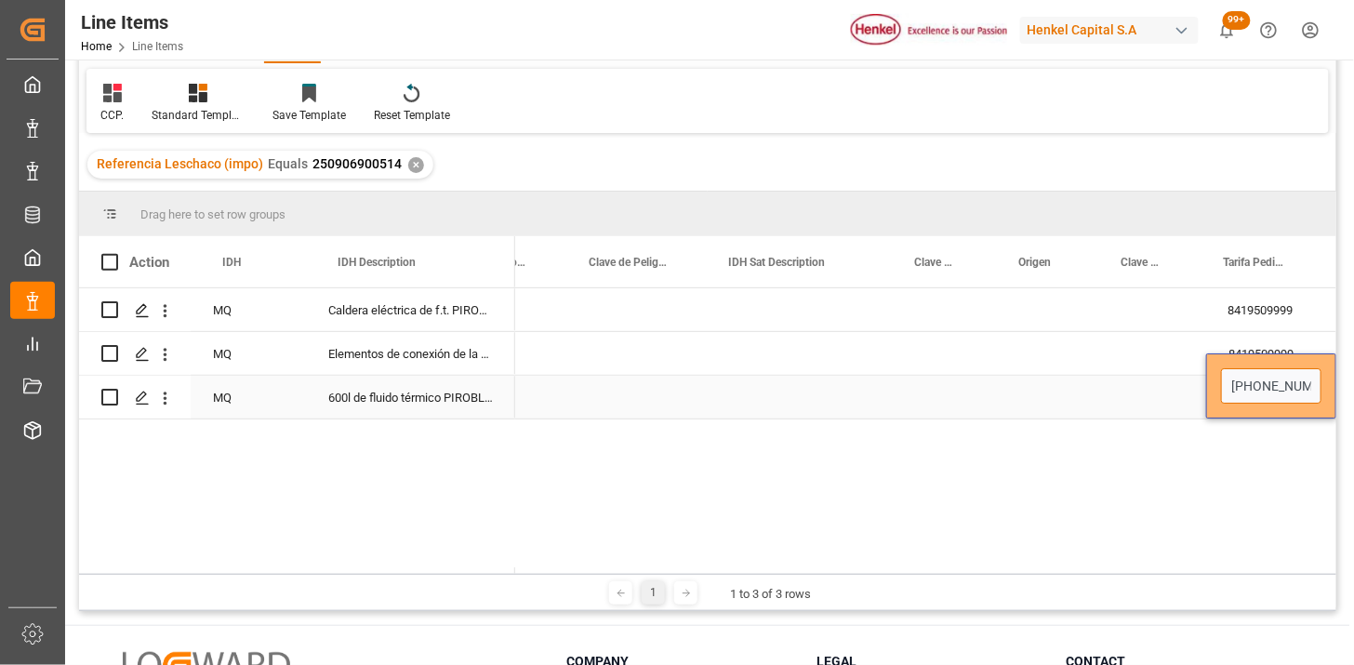
click at [1275, 386] on input "2707.50.91.00" at bounding box center [1271, 385] width 100 height 35
type input "2707509100"
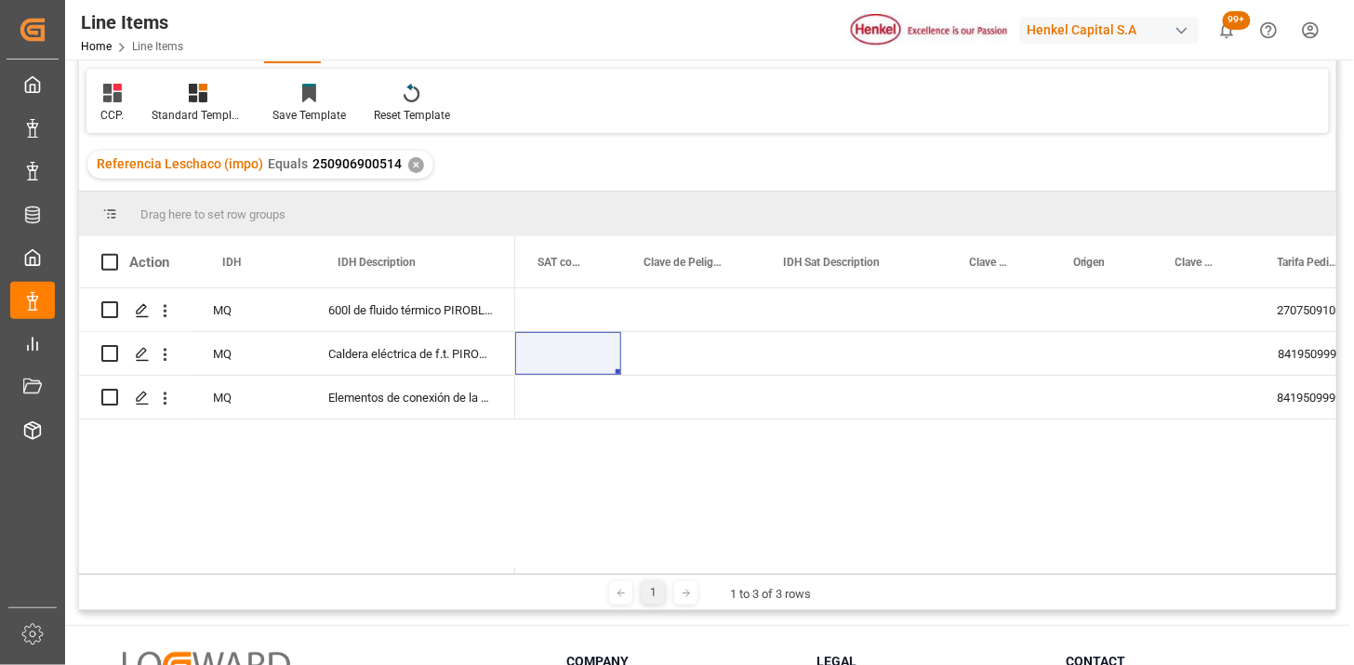
drag, startPoint x: 99, startPoint y: 100, endPoint x: 131, endPoint y: 127, distance: 41.5
click at [102, 104] on div "CCP." at bounding box center [111, 103] width 51 height 41
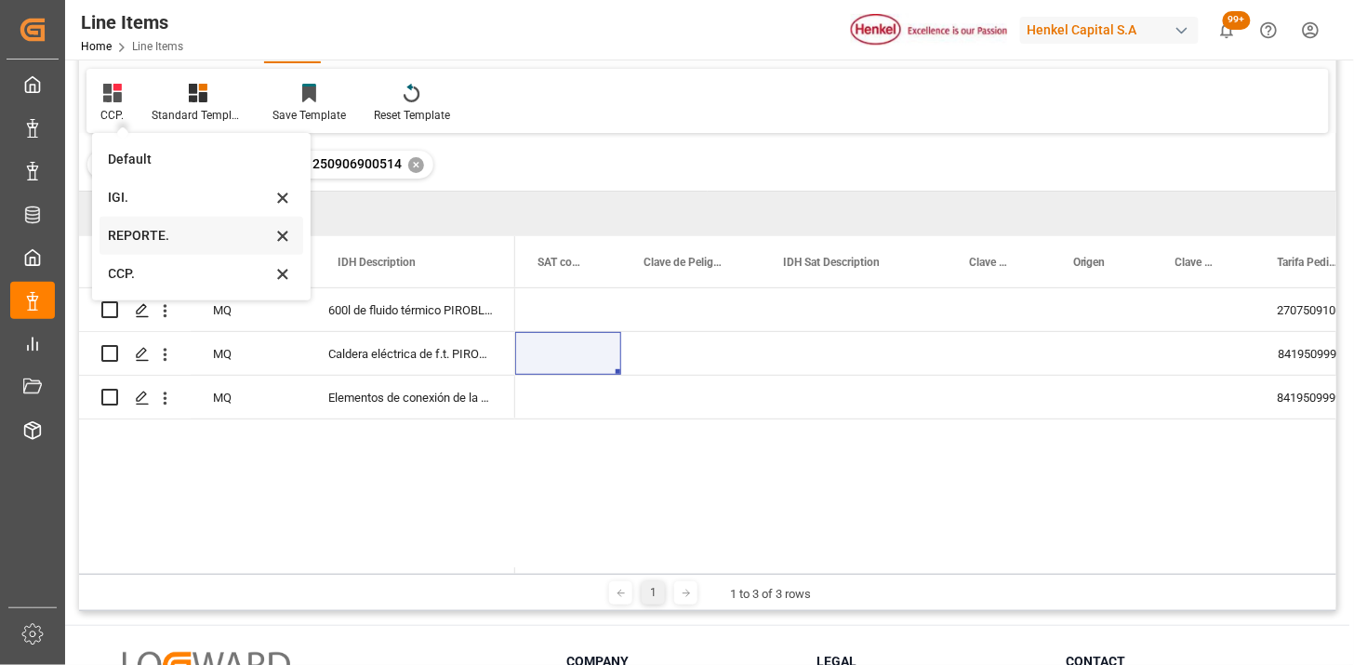
click at [143, 240] on div "REPORTE." at bounding box center [190, 236] width 163 height 20
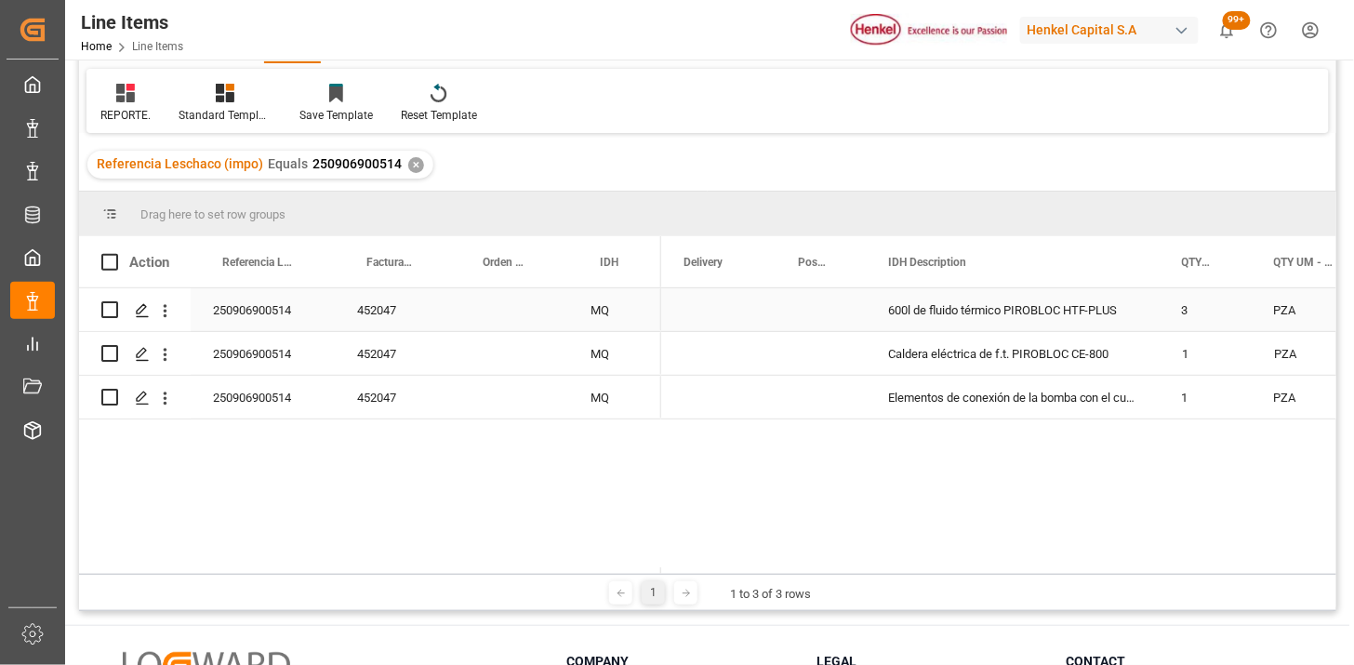
click at [605, 324] on div "MQ" at bounding box center [614, 309] width 93 height 43
click at [956, 391] on div "Elementos de conexión de la bomba con el cuerpo de la caldera" at bounding box center [1012, 397] width 294 height 43
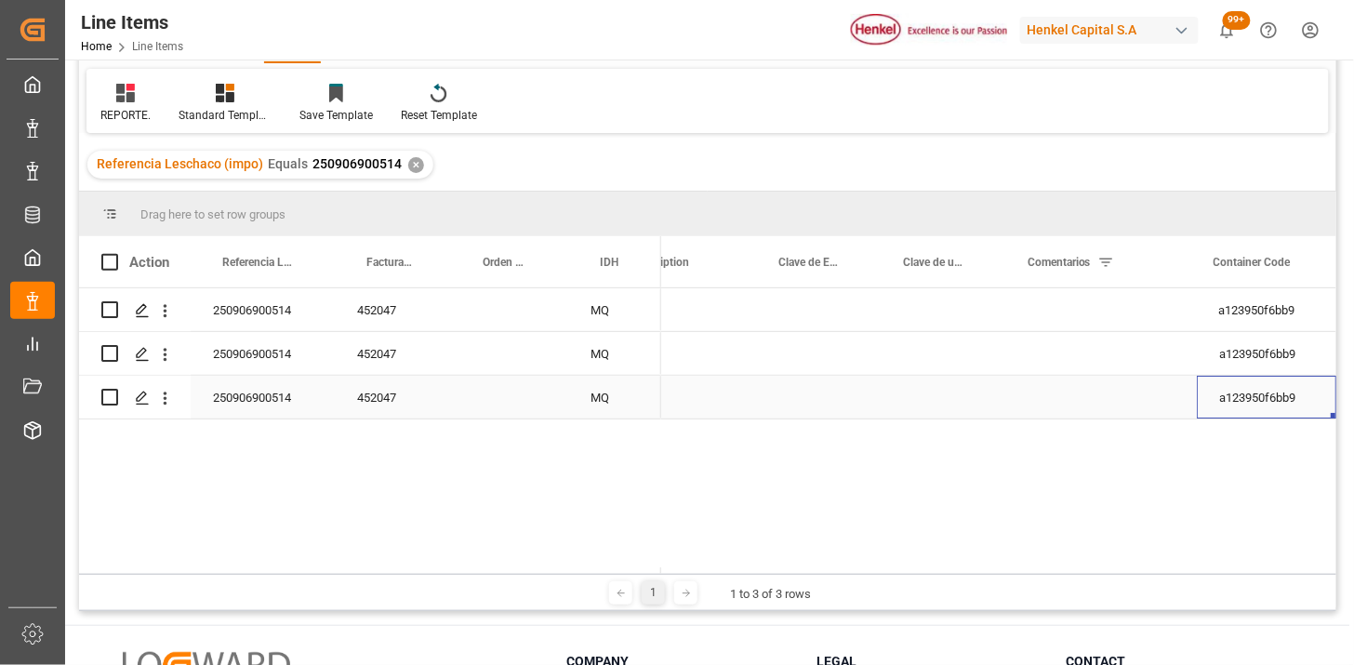
click at [1244, 398] on div "a123950f6bb9" at bounding box center [1265, 397] width 139 height 43
click at [1247, 398] on input "a123950f6bb9" at bounding box center [1266, 385] width 110 height 35
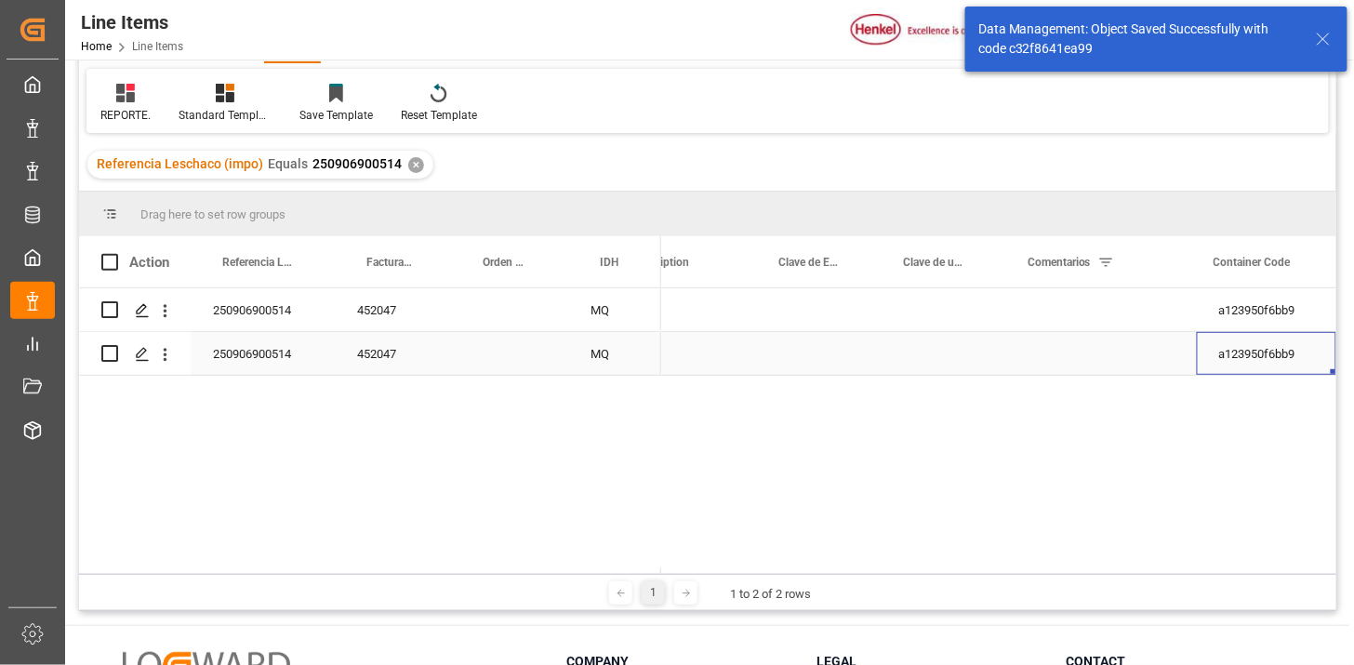
click at [1242, 366] on div "a123950f6bb9" at bounding box center [1265, 353] width 139 height 43
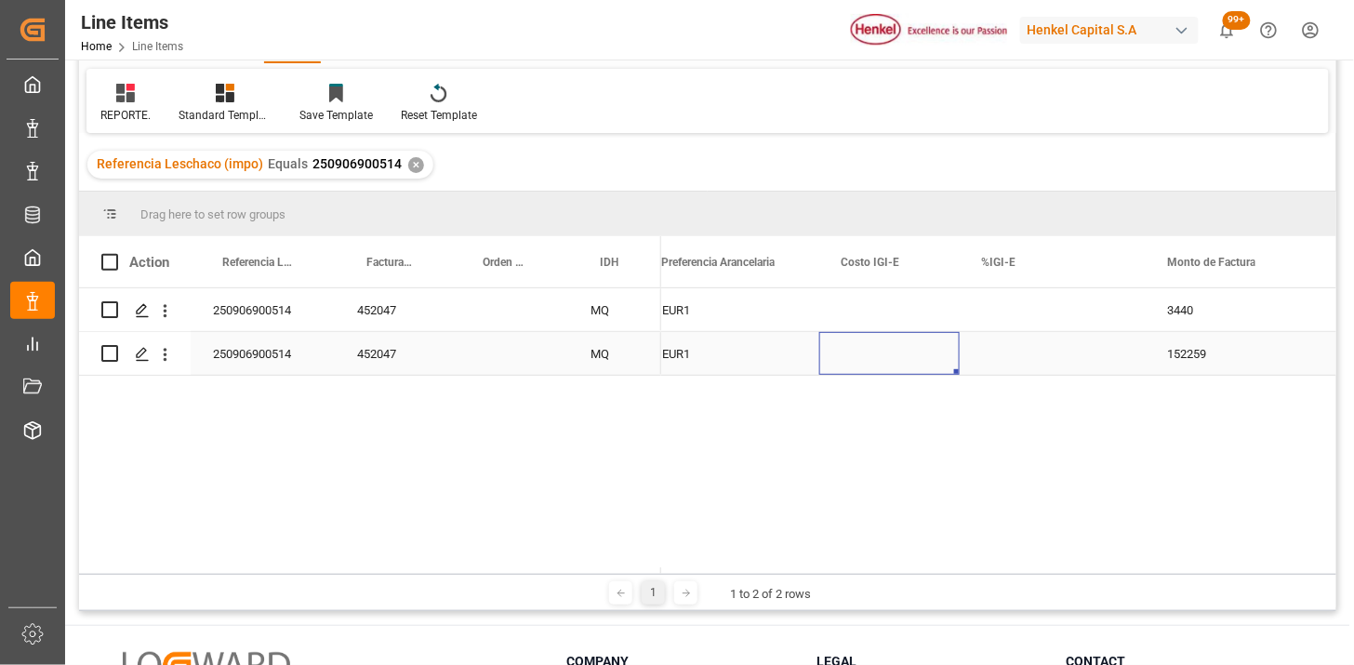
scroll to position [0, 962]
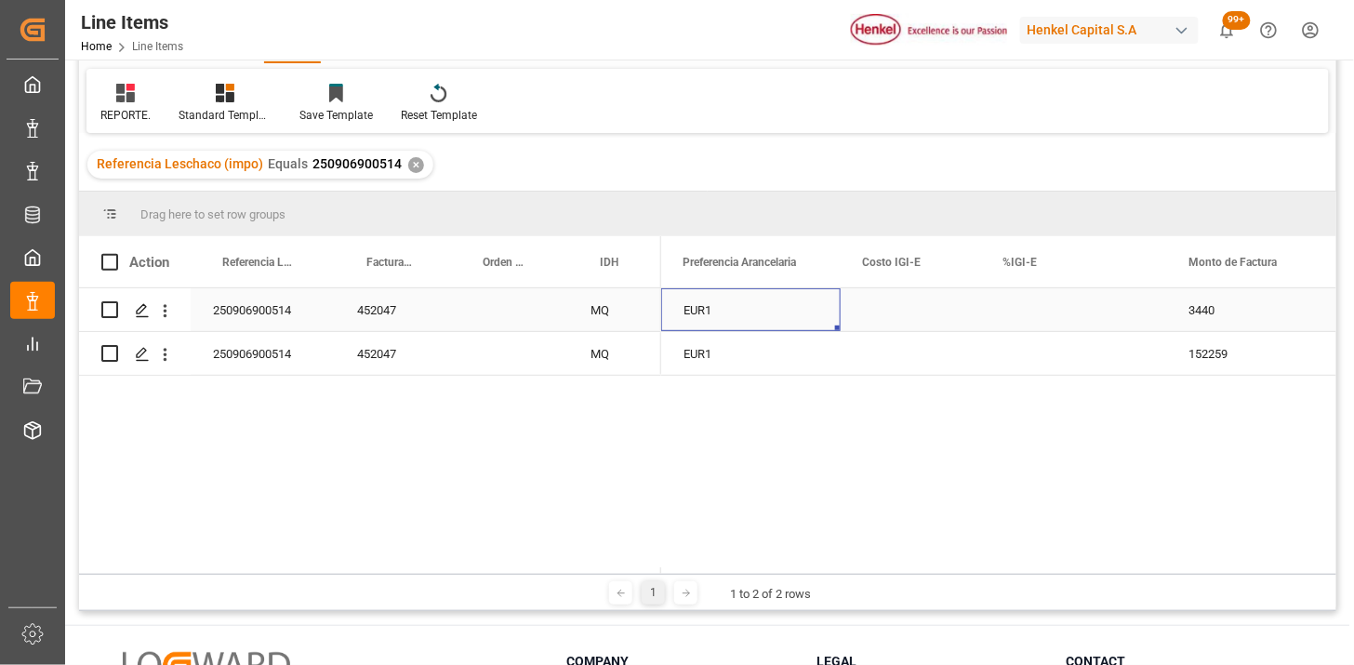
click at [760, 305] on div "EUR1" at bounding box center [750, 309] width 179 height 43
drag, startPoint x: 794, startPoint y: 325, endPoint x: 860, endPoint y: 322, distance: 66.1
click at [795, 325] on icon "Press SPACE to select this row." at bounding box center [797, 320] width 20 height 20
click at [865, 318] on div "Press SPACE to select this row." at bounding box center [910, 309] width 140 height 43
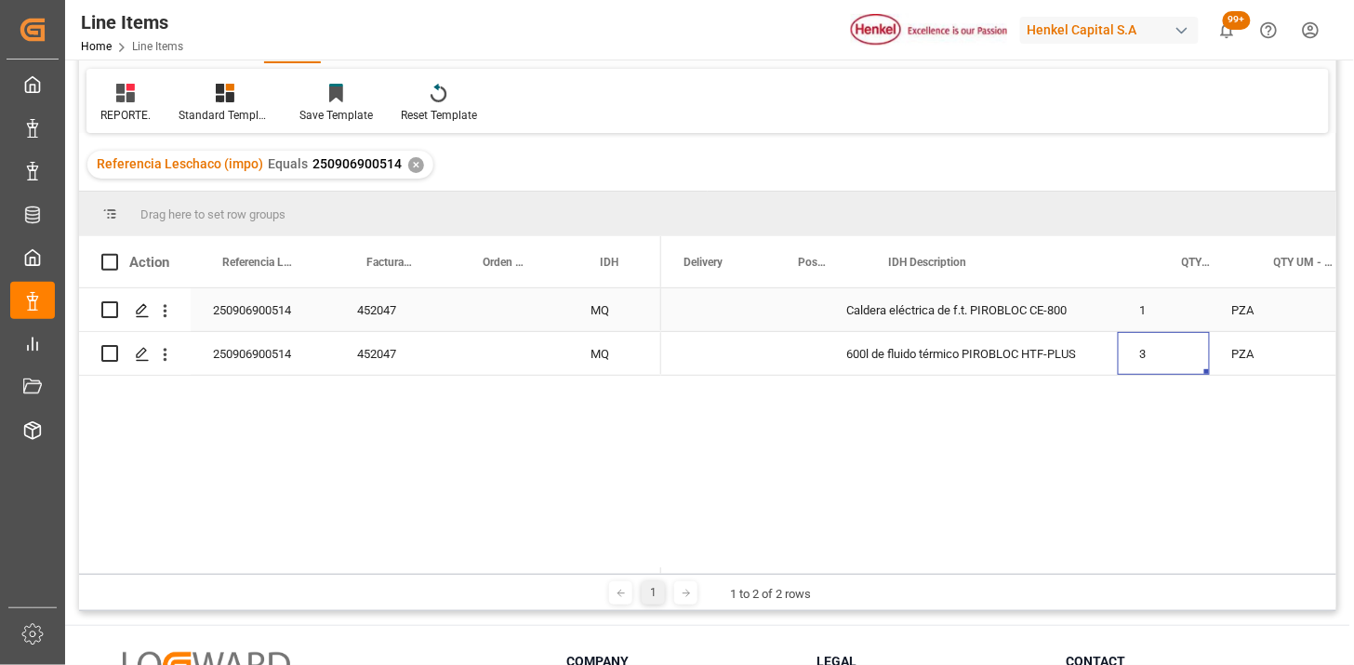
scroll to position [0, 42]
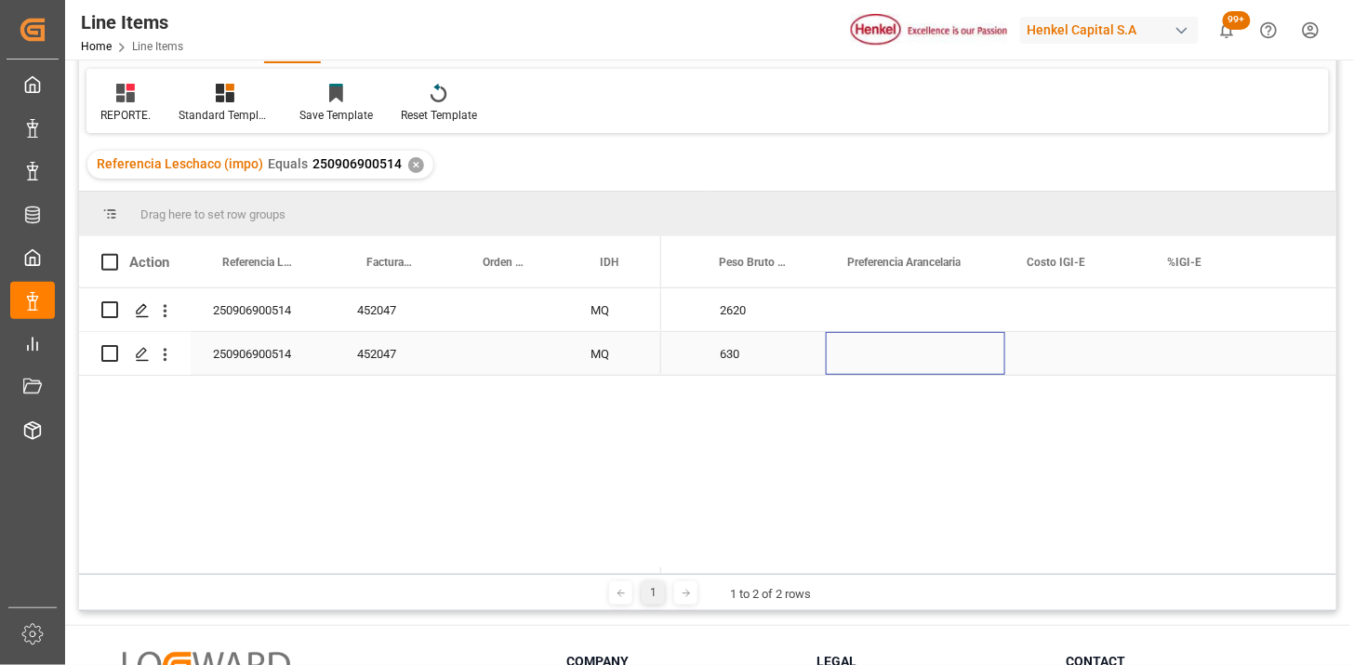
click at [890, 351] on div "Press SPACE to select this row." at bounding box center [915, 353] width 179 height 43
click at [892, 351] on div "Press SPACE to select this row." at bounding box center [915, 353] width 179 height 43
click at [967, 348] on button "Select" at bounding box center [915, 341] width 150 height 35
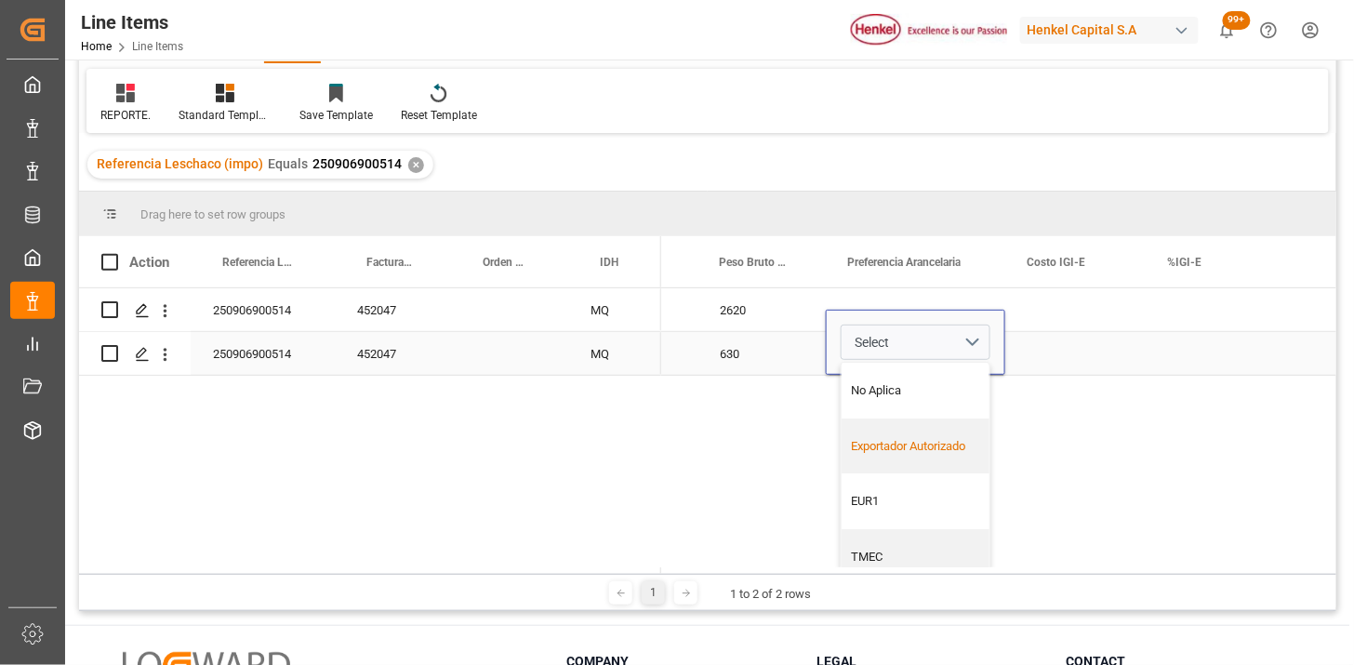
drag, startPoint x: 924, startPoint y: 440, endPoint x: 1017, endPoint y: 358, distance: 123.8
click at [925, 439] on div "Exportador Autorizado" at bounding box center [916, 446] width 128 height 19
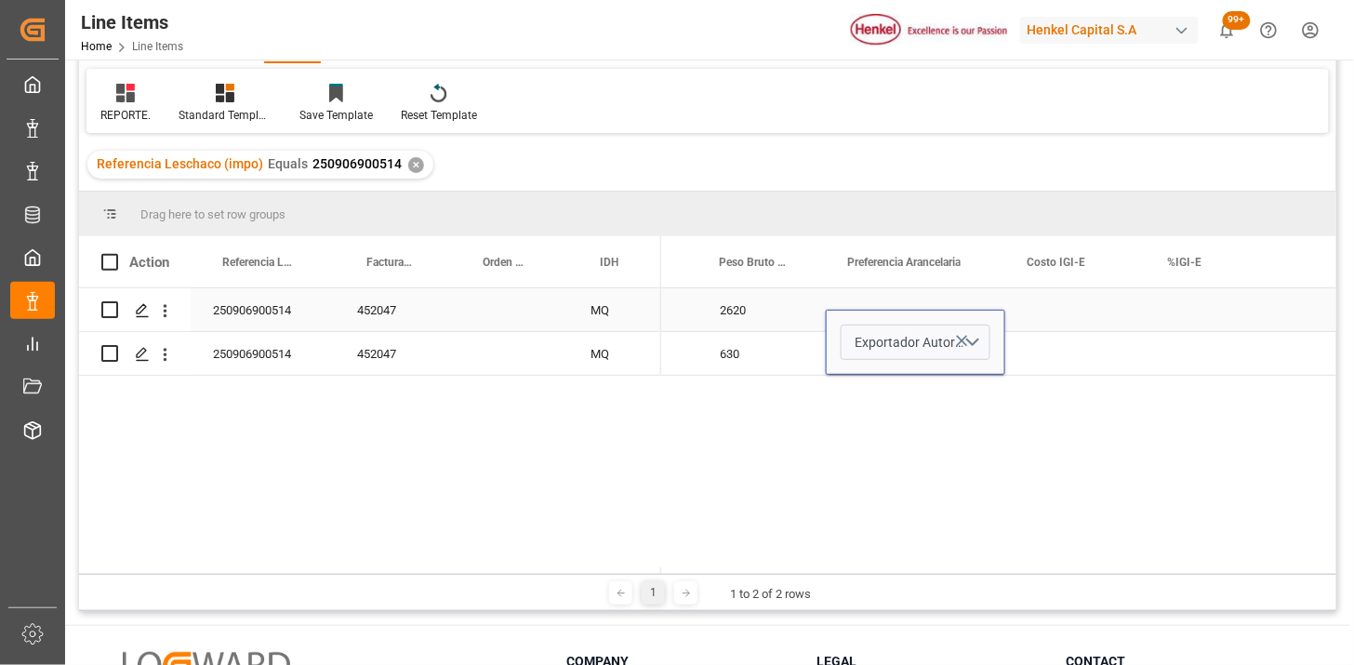
click at [1050, 312] on div "Press SPACE to select this row." at bounding box center [1075, 309] width 140 height 43
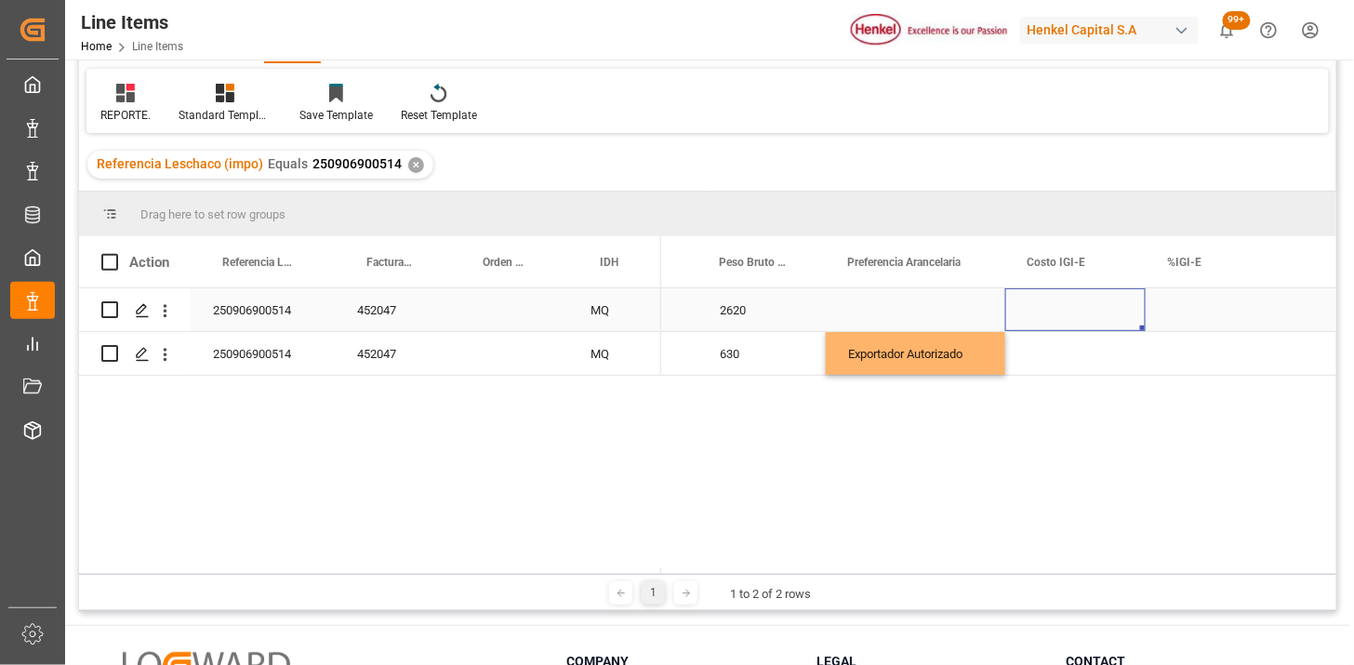
click at [912, 312] on div "Press SPACE to select this row." at bounding box center [915, 309] width 179 height 43
click at [914, 313] on div "Press SPACE to select this row." at bounding box center [915, 309] width 179 height 43
click at [903, 341] on div "Exportador Autorizado" at bounding box center [915, 353] width 179 height 43
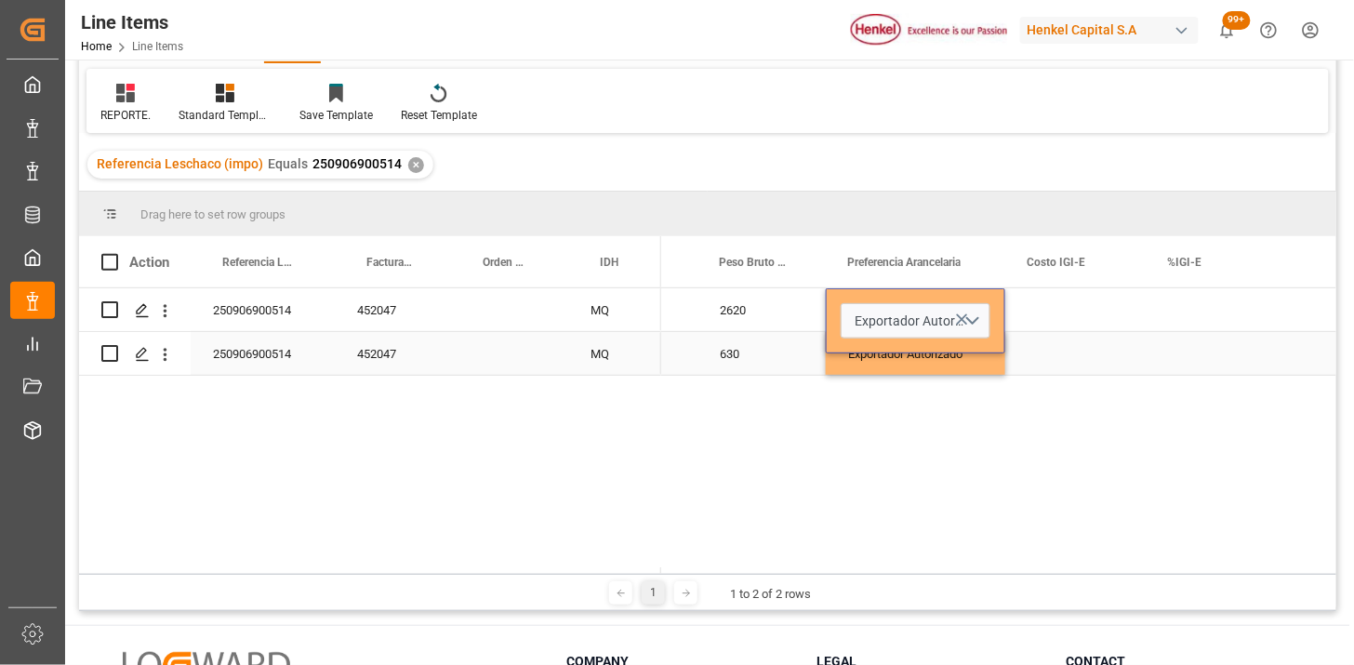
click at [726, 364] on div "630" at bounding box center [761, 353] width 128 height 43
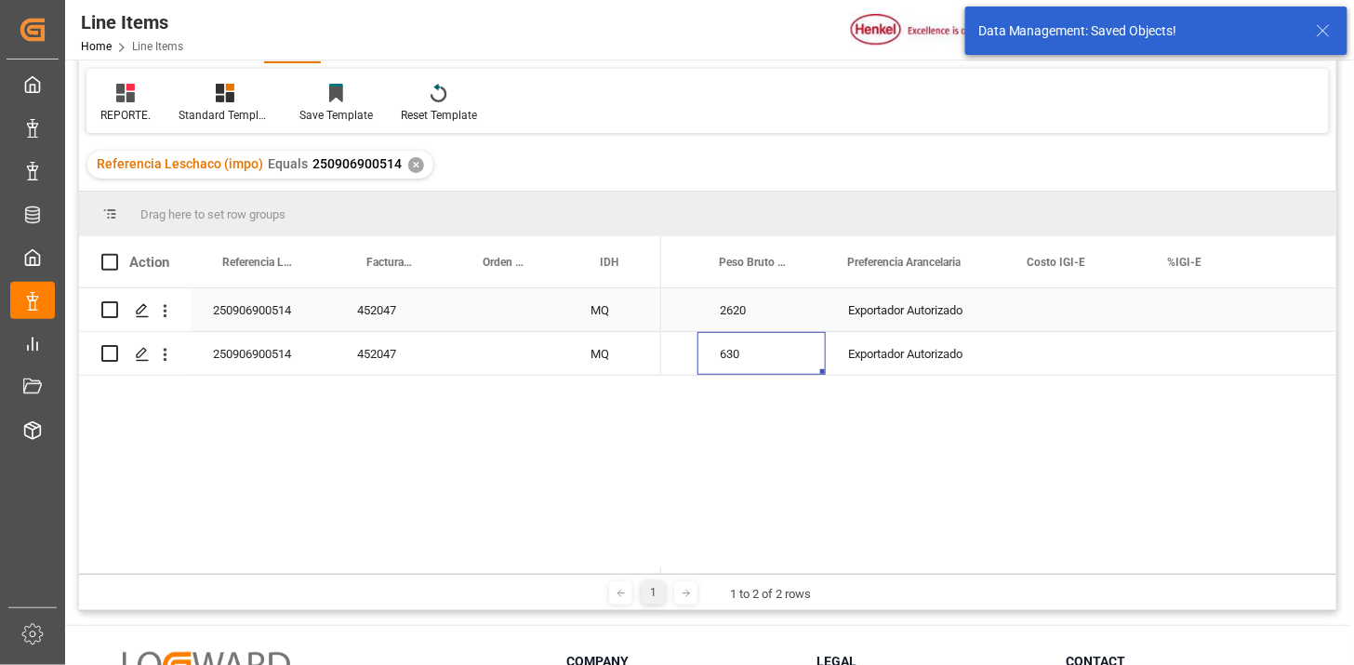
click at [868, 324] on div "Exportador Autorizado" at bounding box center [915, 309] width 179 height 43
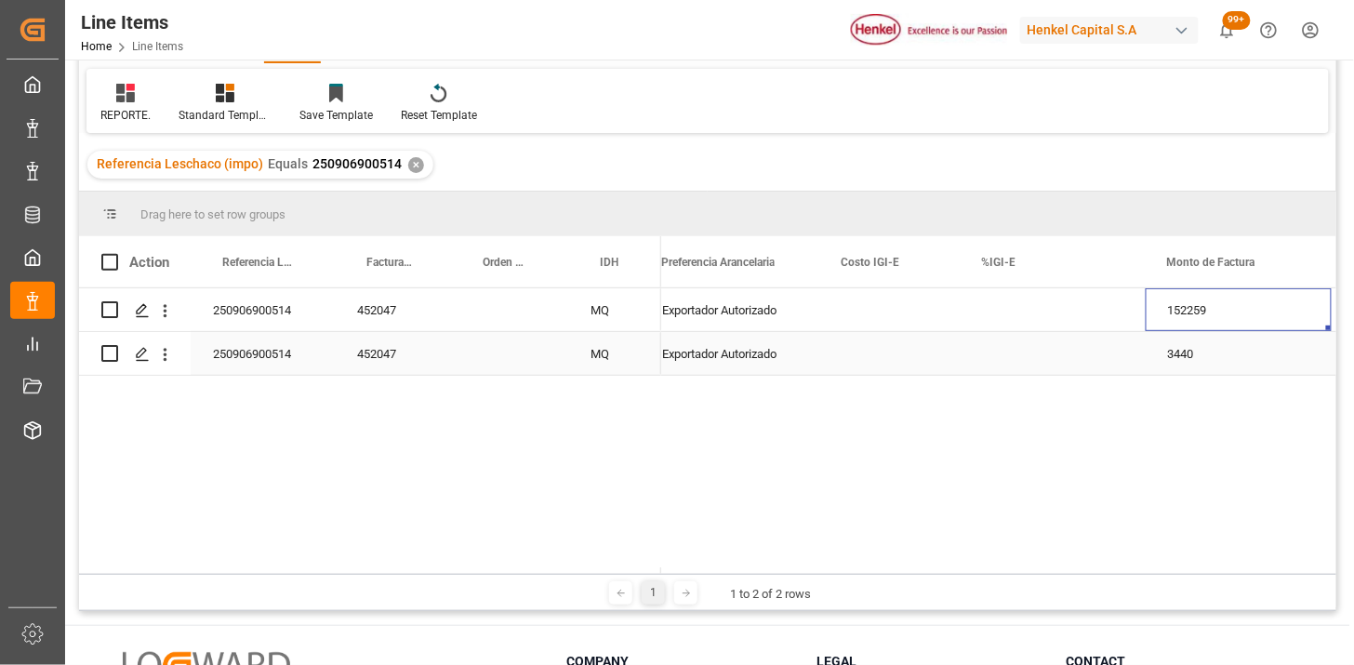
click at [746, 354] on div "Exportador Autorizado" at bounding box center [729, 353] width 179 height 43
click at [753, 356] on div "Exportador Autorizado" at bounding box center [729, 353] width 179 height 43
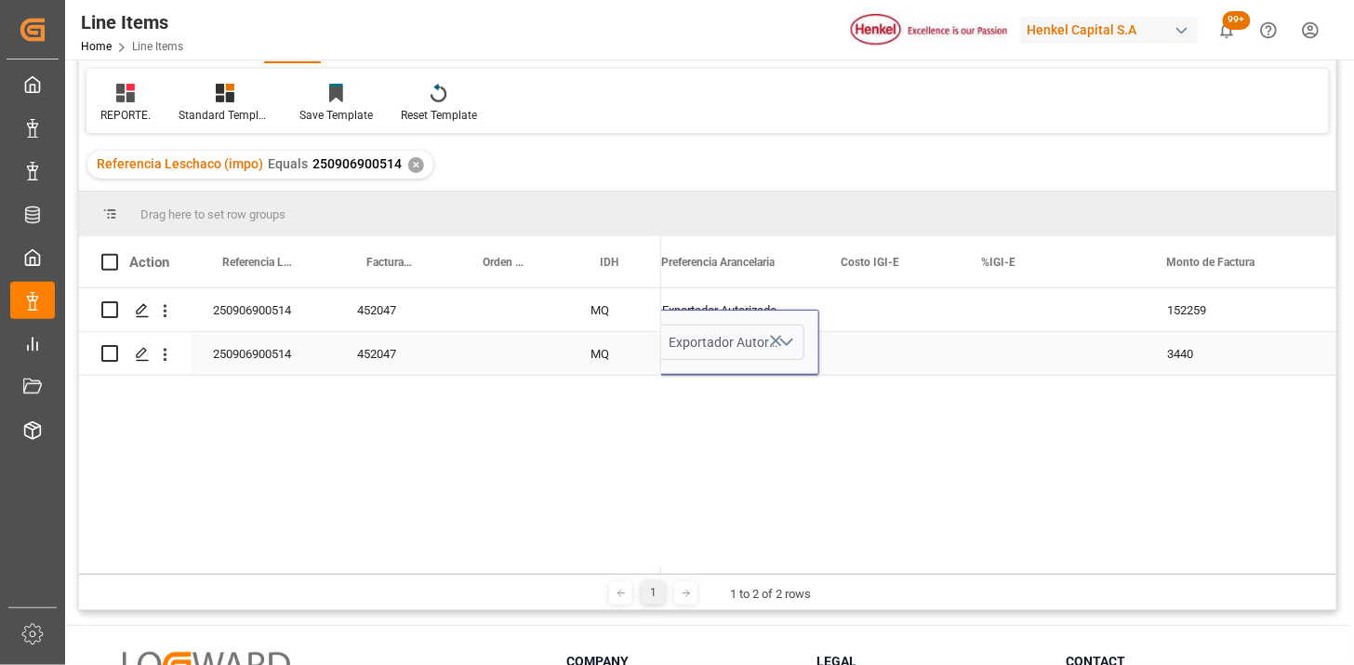
click at [787, 347] on button "Exportador Autorizado" at bounding box center [729, 341] width 150 height 35
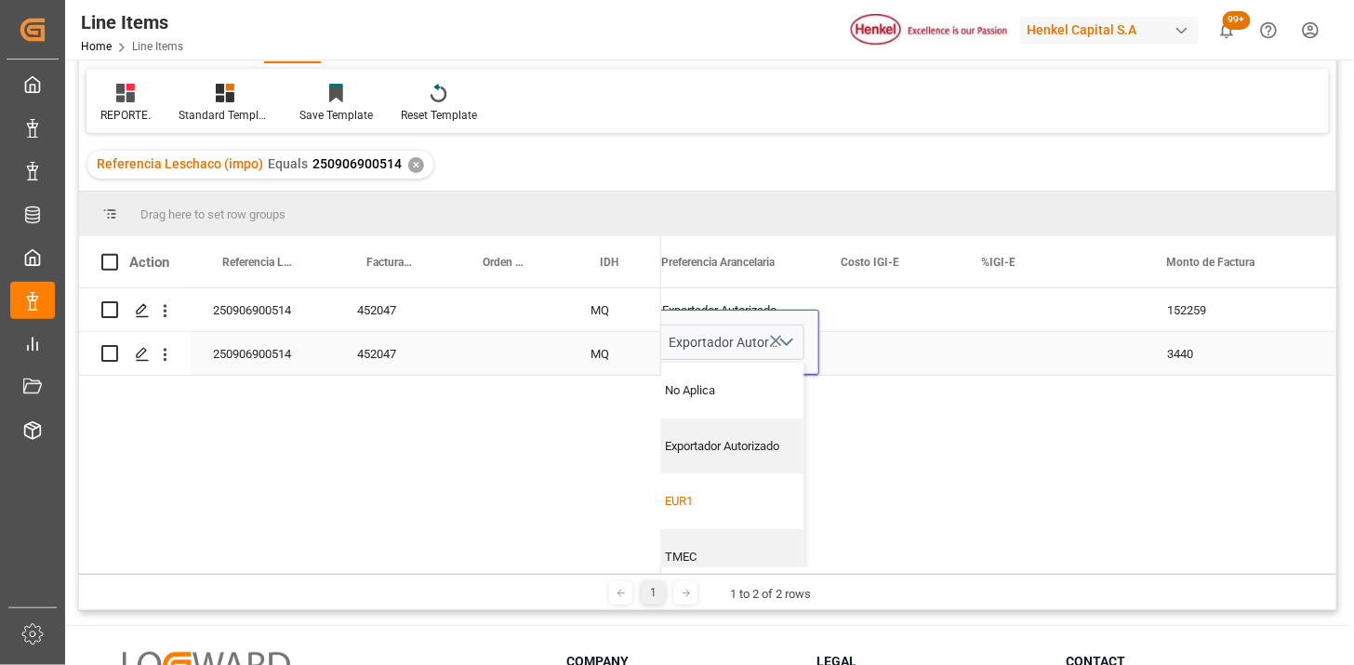
drag, startPoint x: 705, startPoint y: 509, endPoint x: 825, endPoint y: 416, distance: 151.7
click at [707, 509] on div "EUR1" at bounding box center [730, 501] width 128 height 19
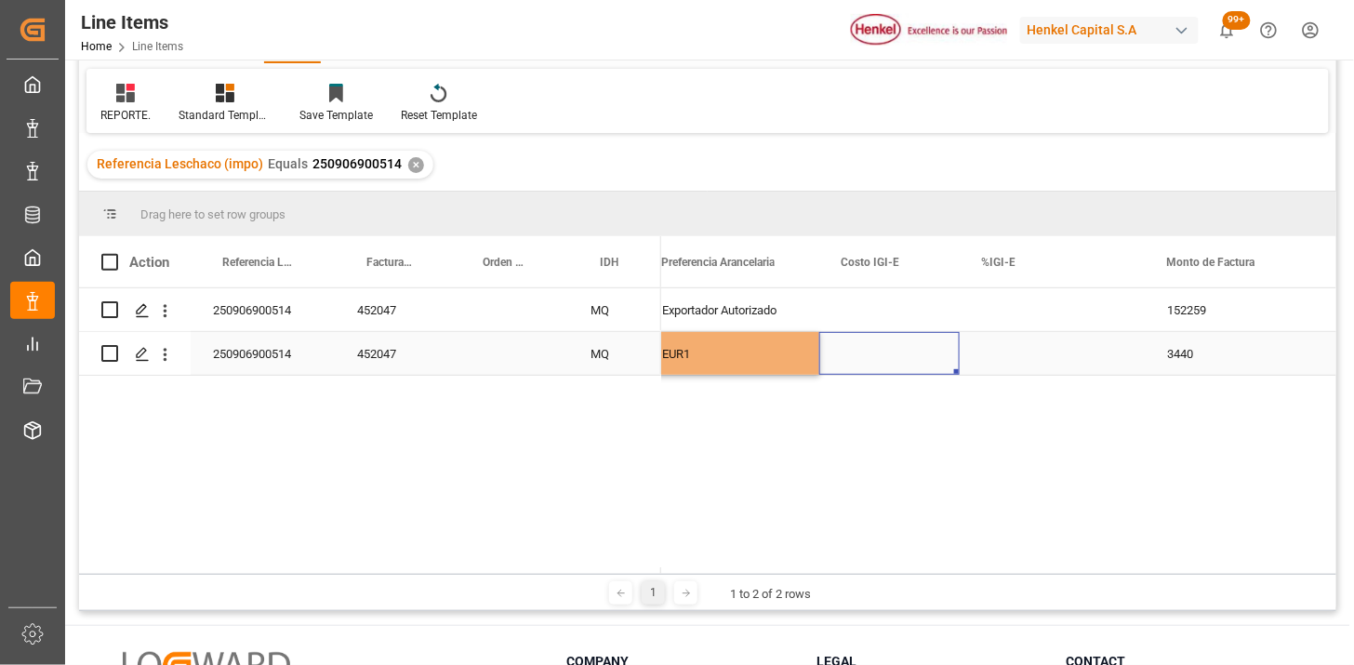
click at [857, 363] on div "Press SPACE to select this row." at bounding box center [889, 353] width 140 height 43
click at [741, 313] on div "Exportador Autorizado" at bounding box center [729, 309] width 179 height 43
click at [747, 351] on div "EUR1" at bounding box center [729, 353] width 179 height 43
click at [747, 350] on div "EUR1" at bounding box center [729, 353] width 179 height 43
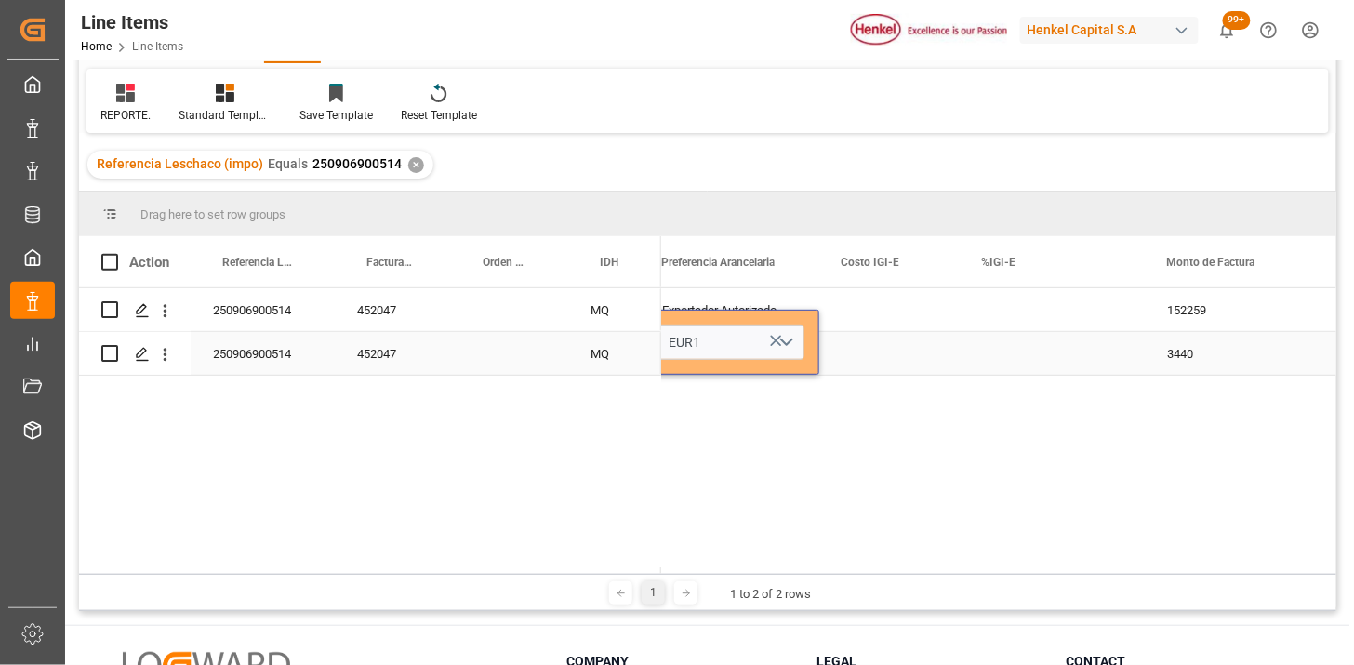
click at [769, 340] on icon "Press SPACE to select this row." at bounding box center [776, 341] width 20 height 20
click at [754, 310] on div "Select" at bounding box center [729, 342] width 179 height 65
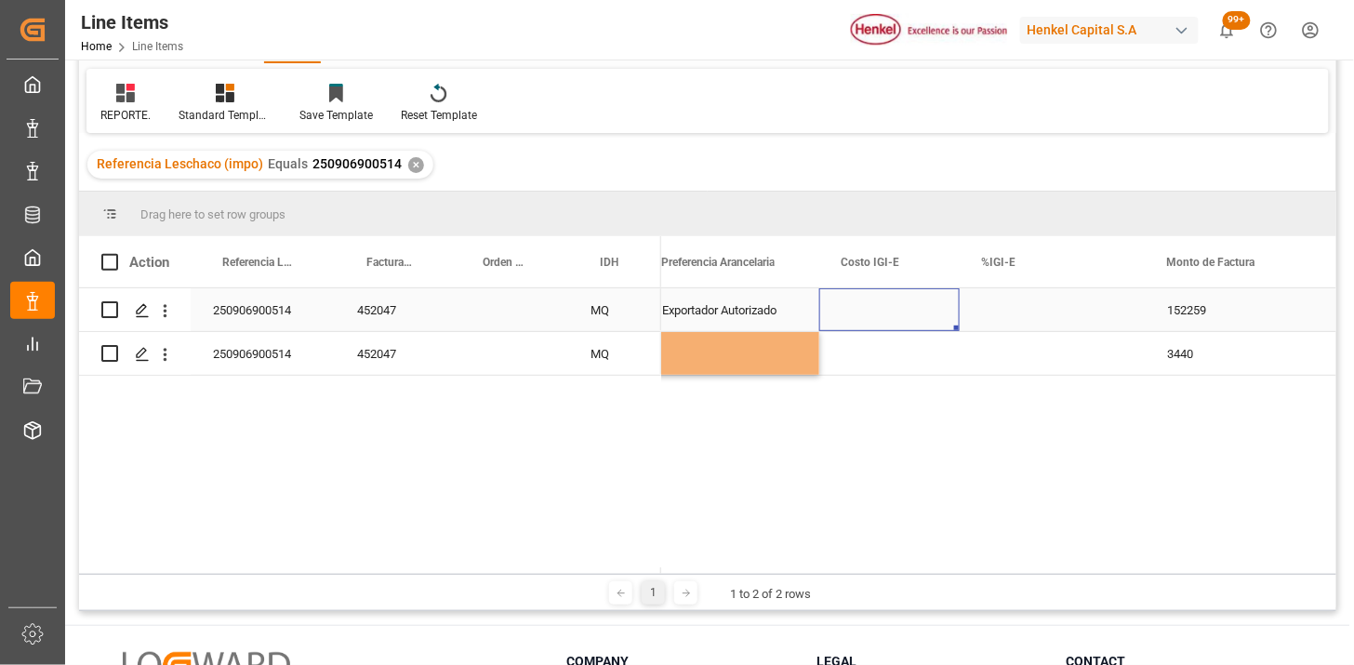
click at [931, 330] on div "Press SPACE to select this row." at bounding box center [889, 309] width 140 height 43
click at [773, 302] on div "Exportador Autorizado" at bounding box center [729, 309] width 179 height 43
click at [786, 322] on button "Exportador Autorizado" at bounding box center [729, 320] width 150 height 35
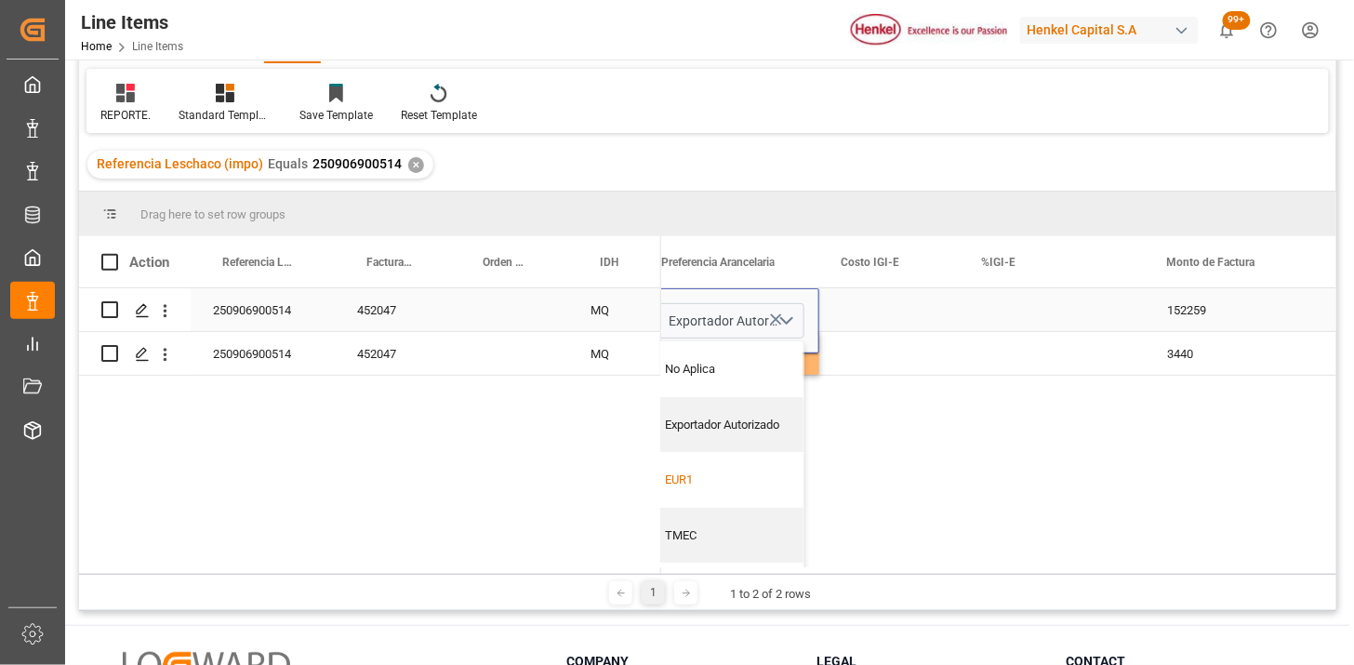
drag, startPoint x: 718, startPoint y: 478, endPoint x: 852, endPoint y: 378, distance: 166.8
click at [727, 471] on div "EUR1" at bounding box center [730, 479] width 128 height 19
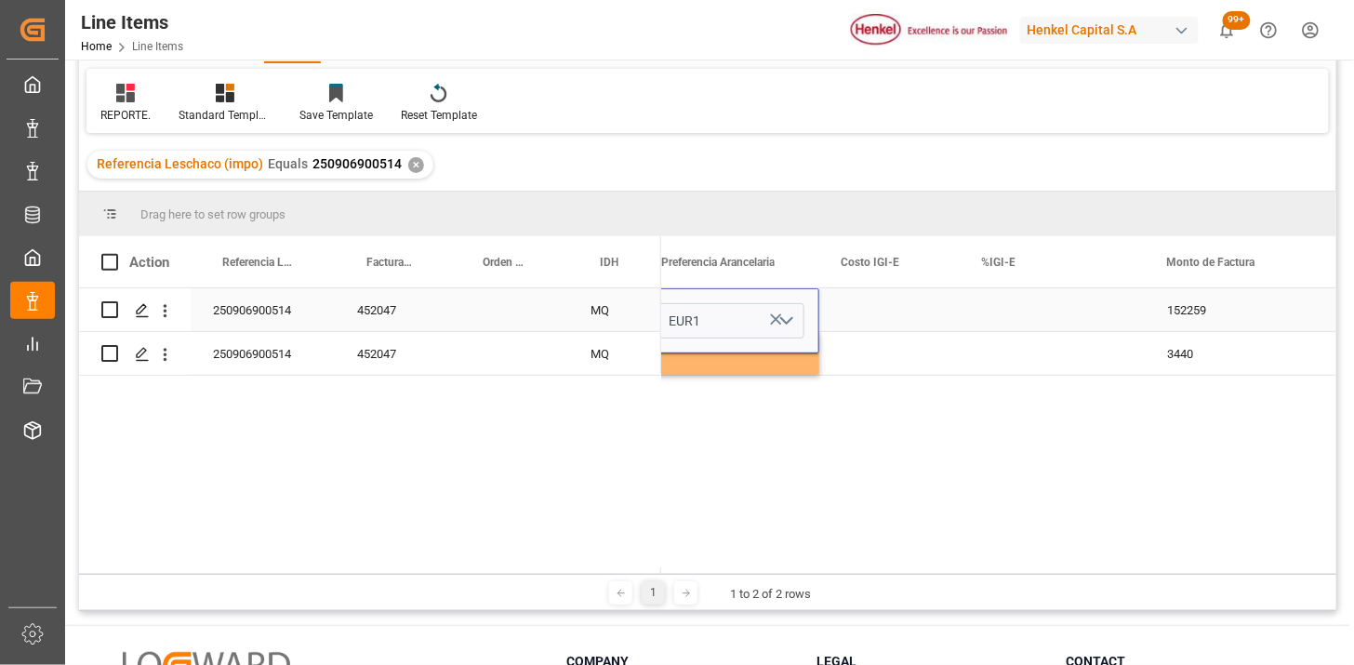
click at [865, 311] on div "Press SPACE to select this row." at bounding box center [889, 309] width 140 height 43
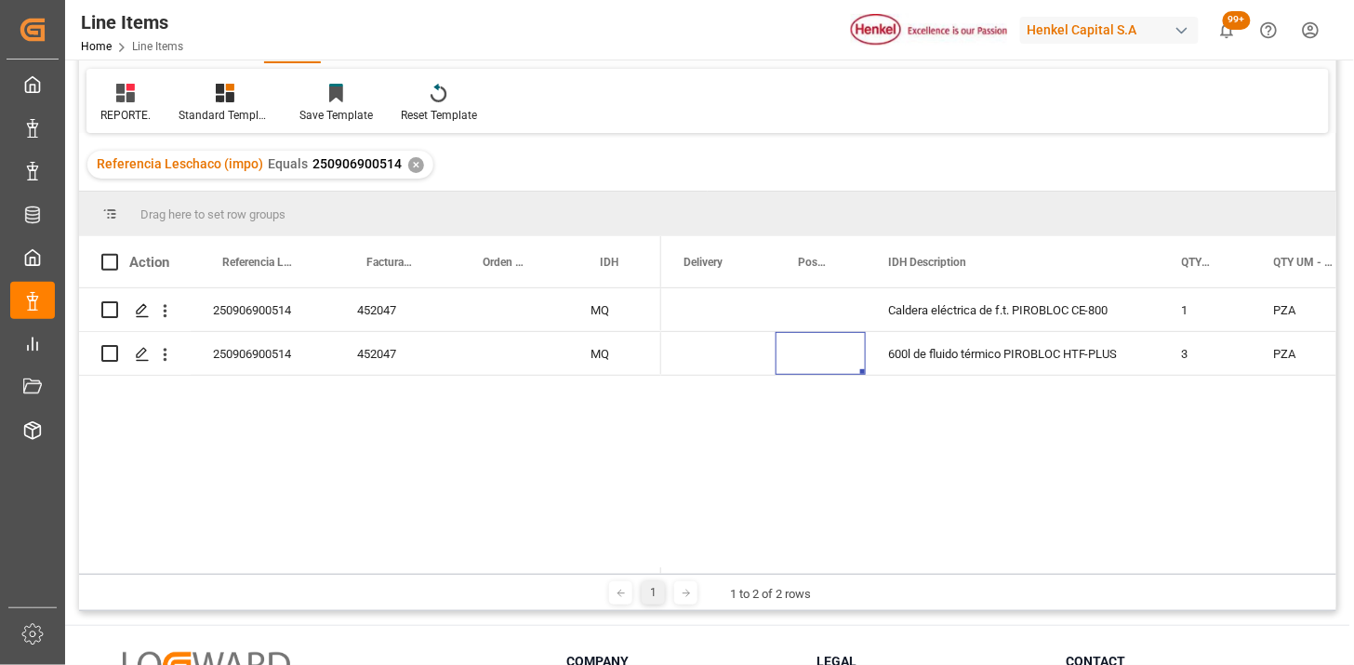
click at [408, 162] on div "✕" at bounding box center [416, 165] width 16 height 16
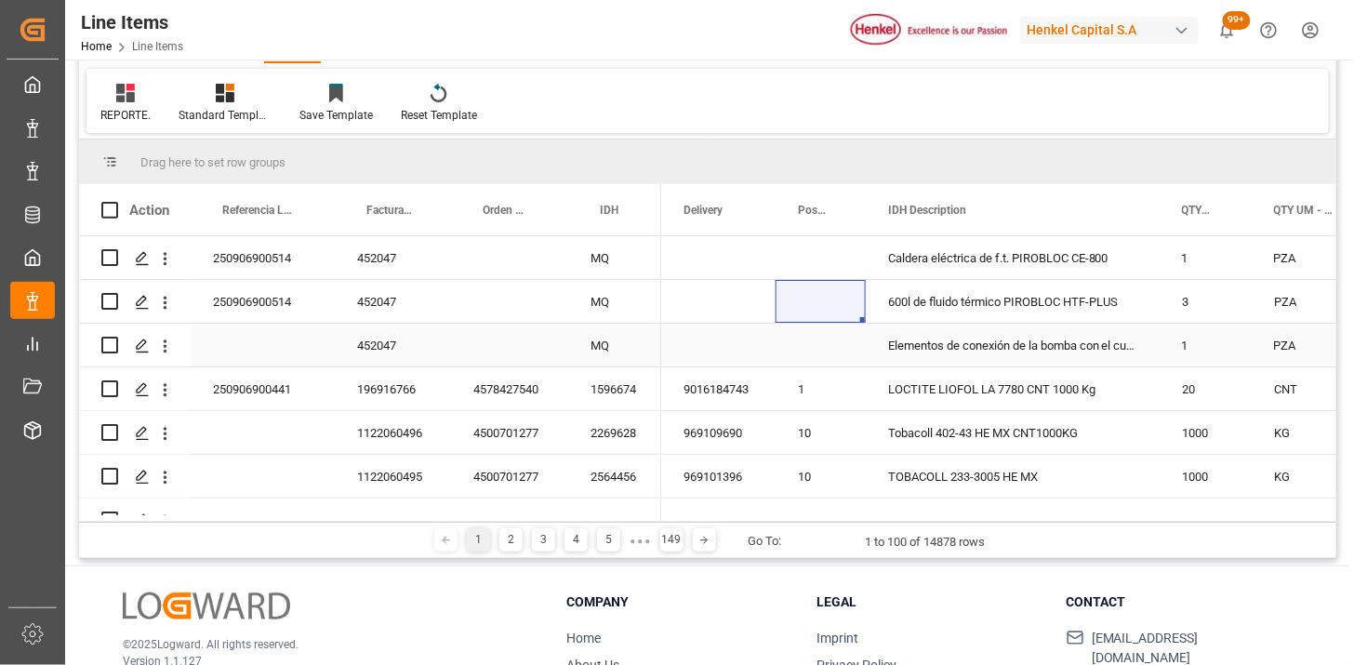
click at [434, 347] on div "452047" at bounding box center [393, 345] width 116 height 43
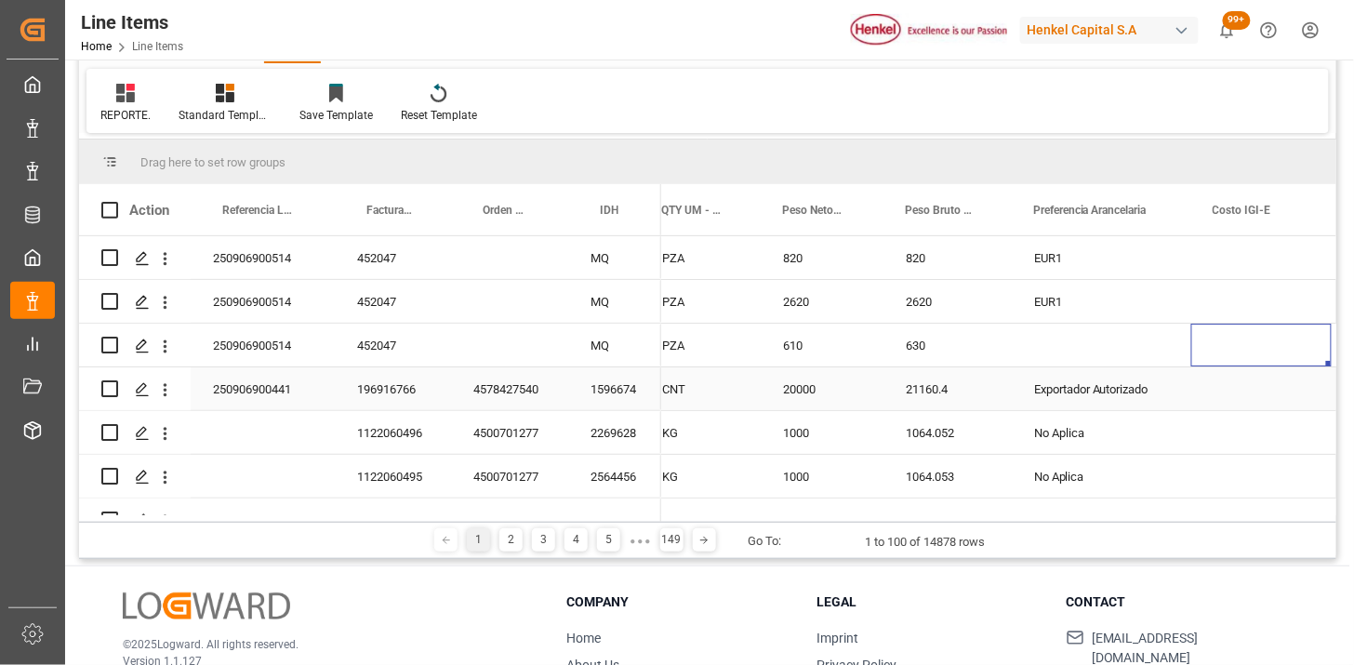
scroll to position [0, 798]
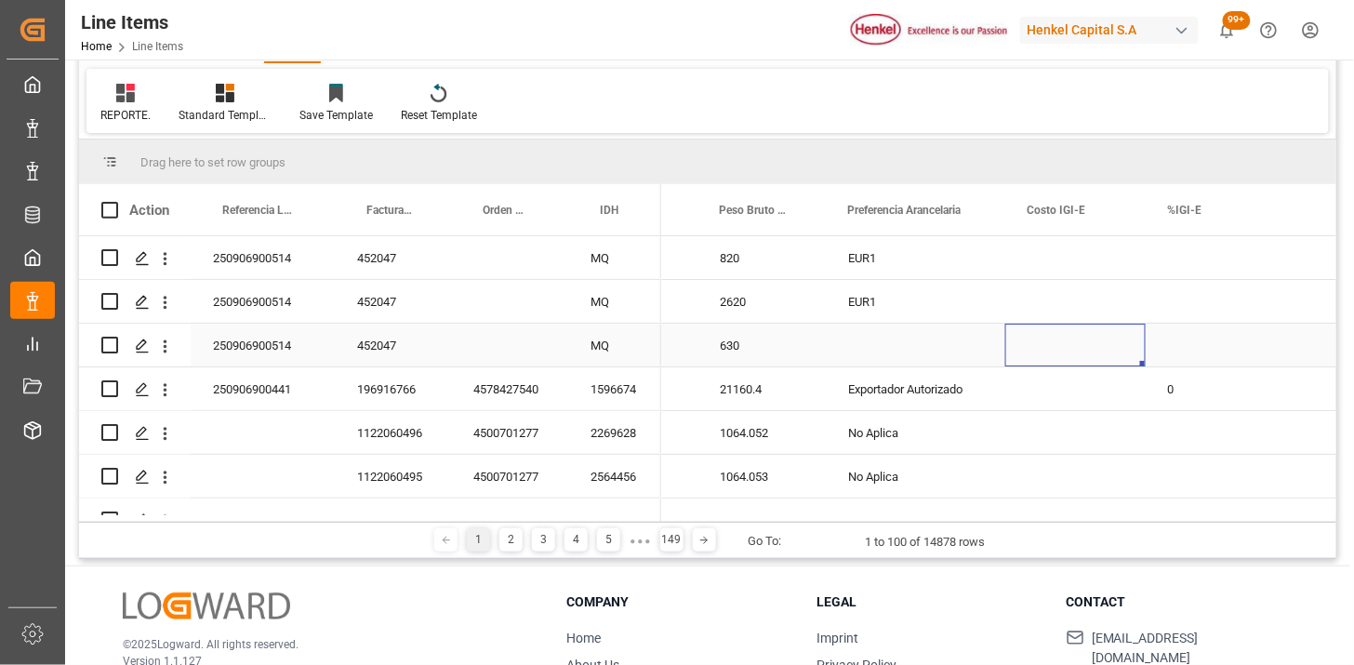
click at [898, 349] on div "Press SPACE to select this row." at bounding box center [915, 345] width 179 height 43
drag, startPoint x: 968, startPoint y: 356, endPoint x: 971, endPoint y: 365, distance: 9.7
click at [969, 356] on button "Select" at bounding box center [915, 355] width 150 height 35
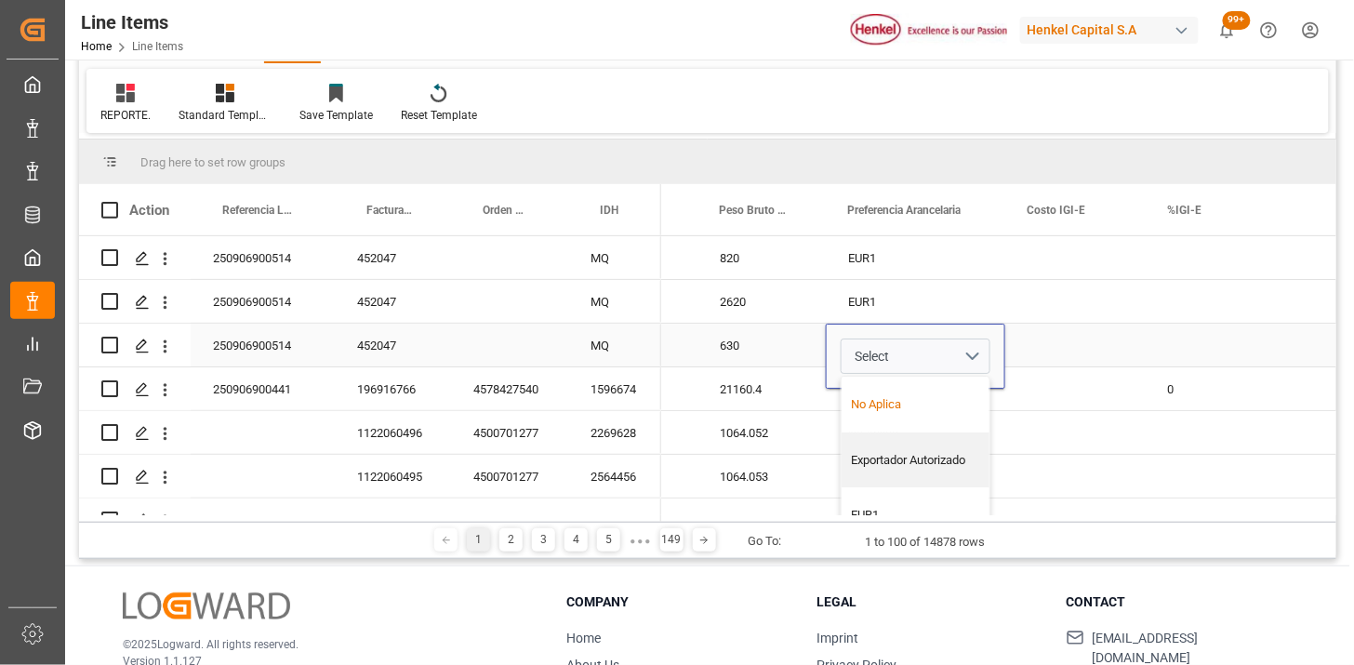
click at [932, 403] on div "No Aplica" at bounding box center [916, 404] width 128 height 19
click at [1061, 344] on div "Press SPACE to select this row." at bounding box center [1075, 345] width 140 height 43
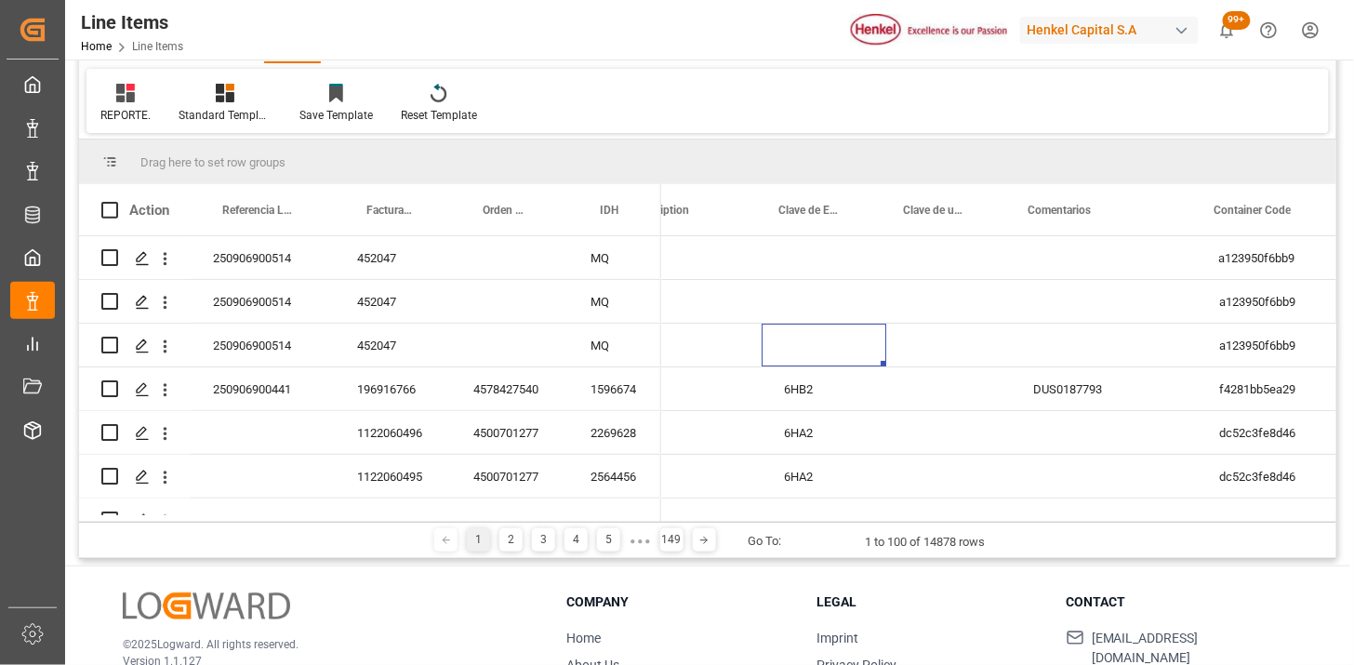
scroll to position [0, 0]
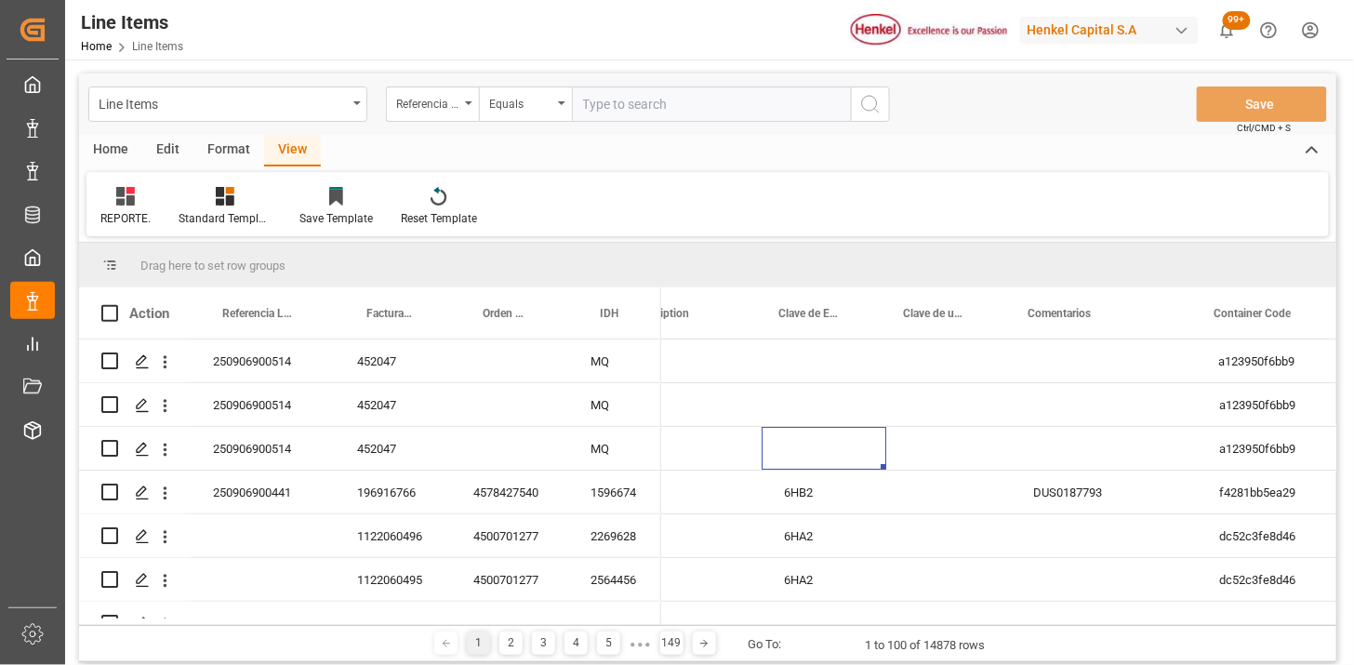
click at [617, 103] on input "text" at bounding box center [711, 103] width 279 height 35
paste input "250906900476"
type input "250906900476"
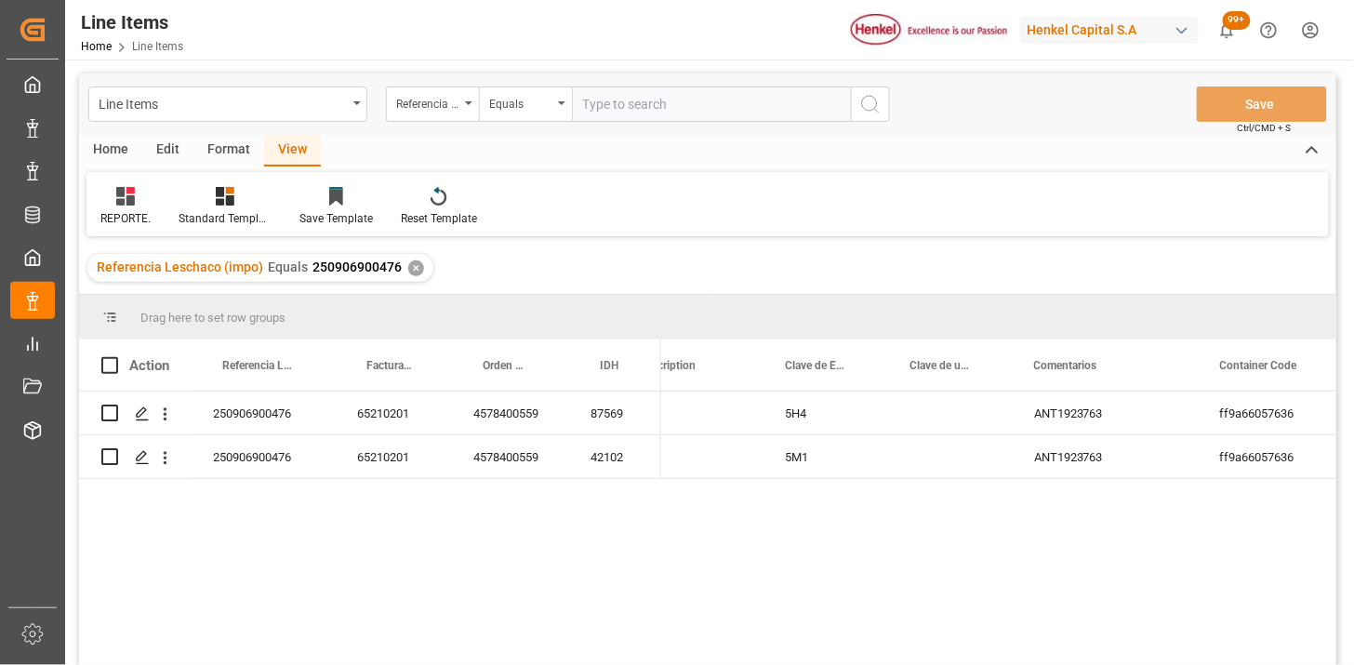
scroll to position [103, 0]
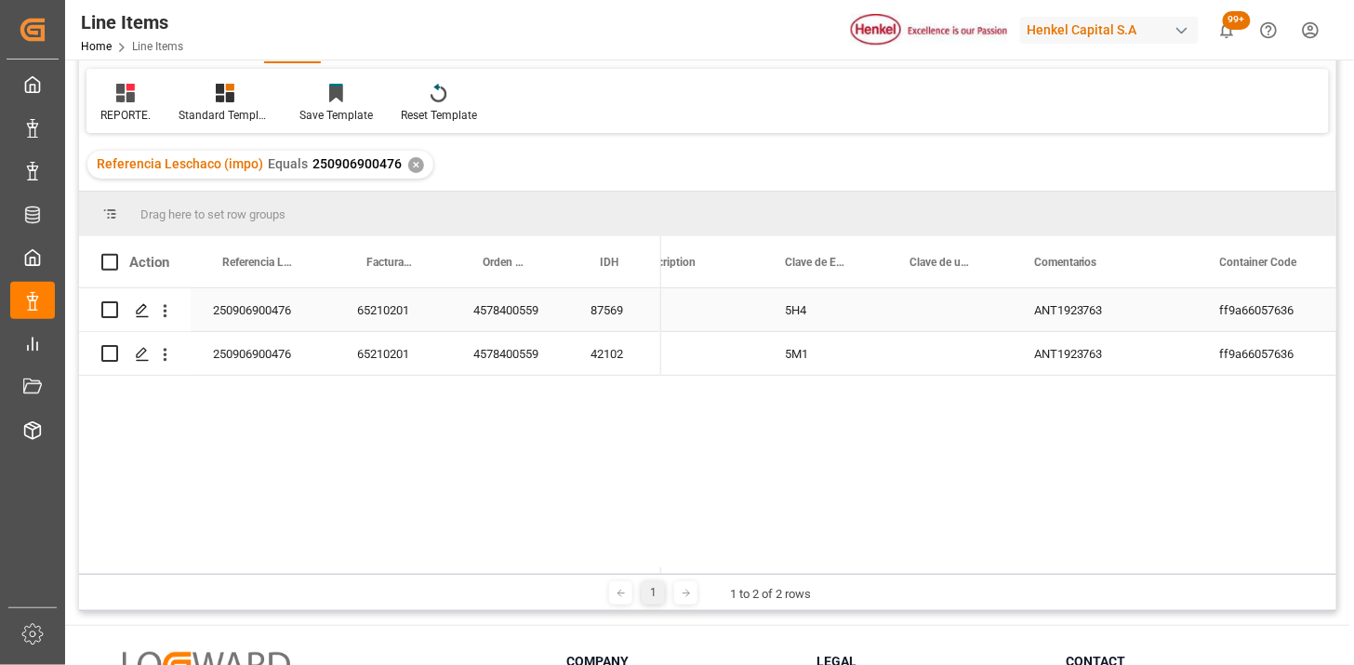
click at [524, 325] on div "4578400559" at bounding box center [509, 309] width 117 height 43
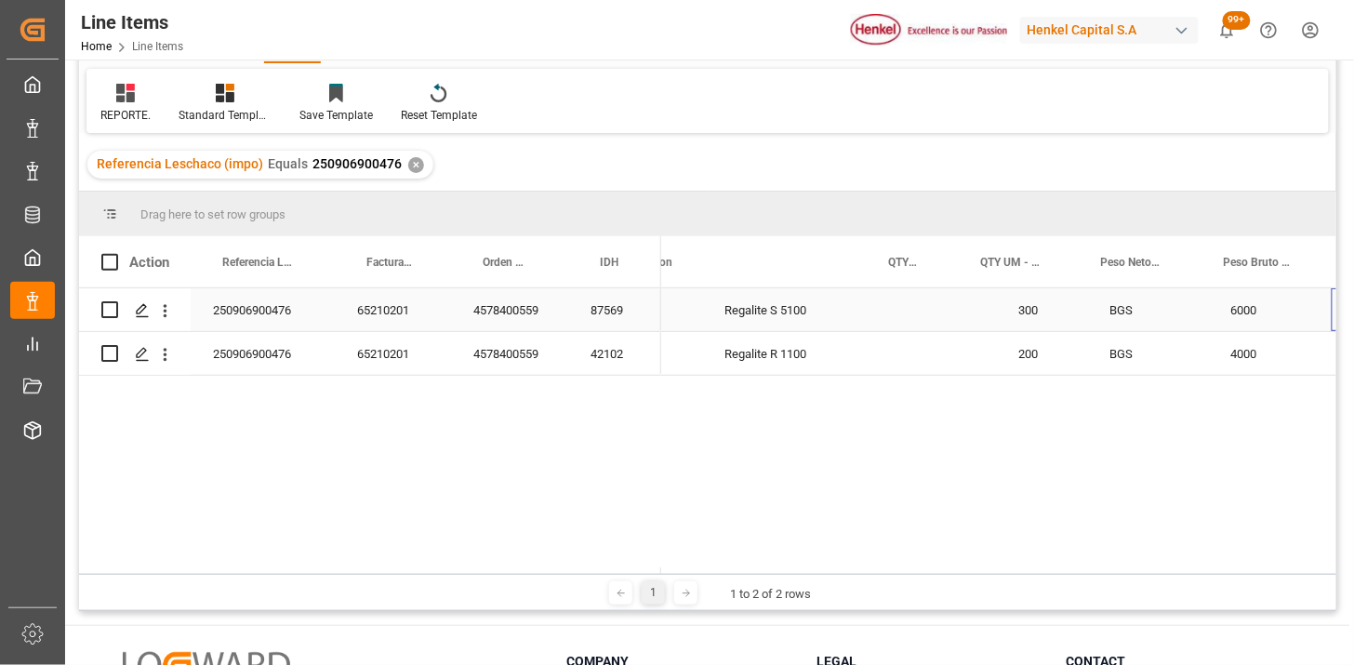
scroll to position [0, 293]
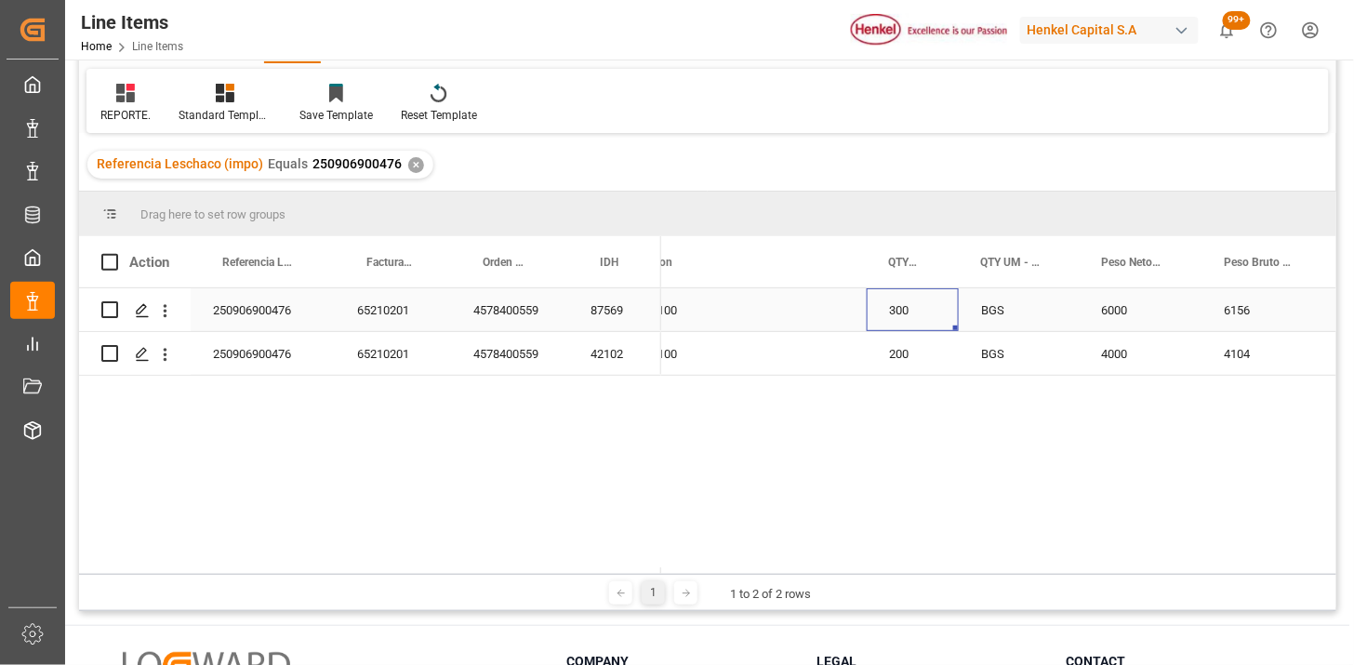
click at [920, 310] on div "300" at bounding box center [912, 309] width 92 height 43
click at [920, 310] on input "300" at bounding box center [912, 320] width 62 height 35
type input "200"
click at [923, 363] on div "200" at bounding box center [912, 353] width 92 height 43
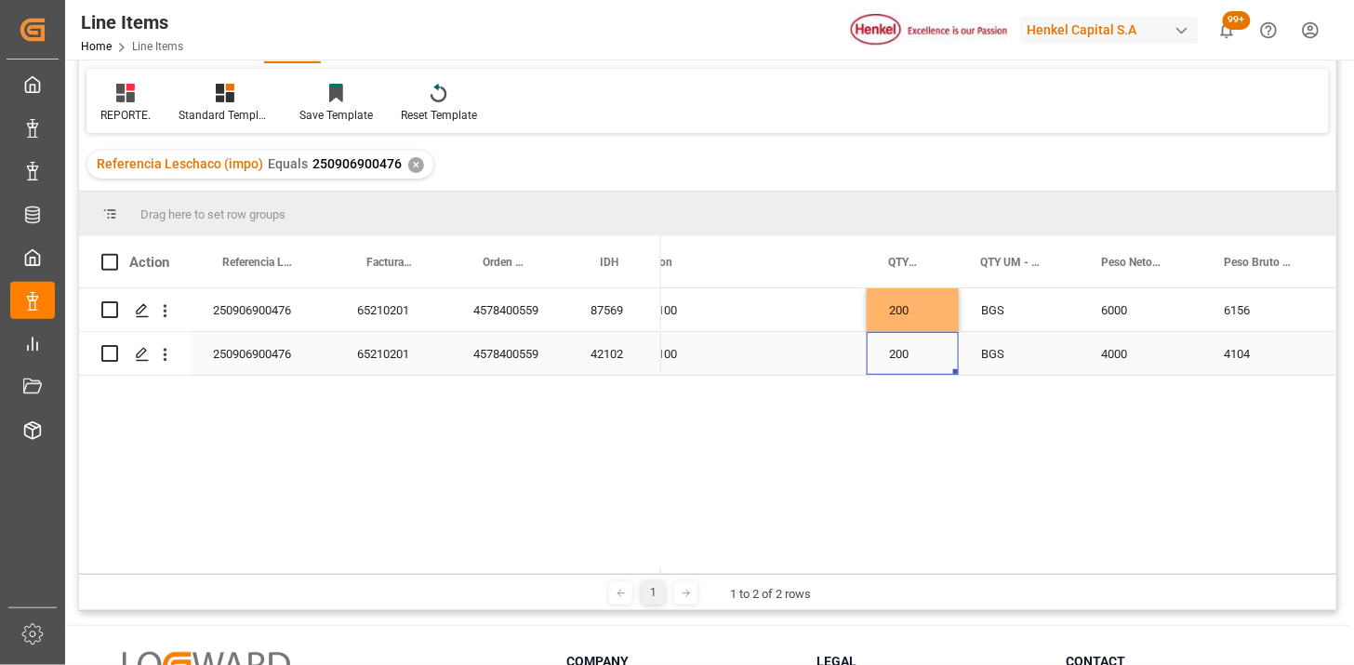
click at [923, 363] on div "200" at bounding box center [912, 353] width 92 height 43
click at [923, 363] on div "200" at bounding box center [912, 342] width 92 height 65
click at [908, 337] on input "200" at bounding box center [912, 341] width 62 height 35
type input "300"
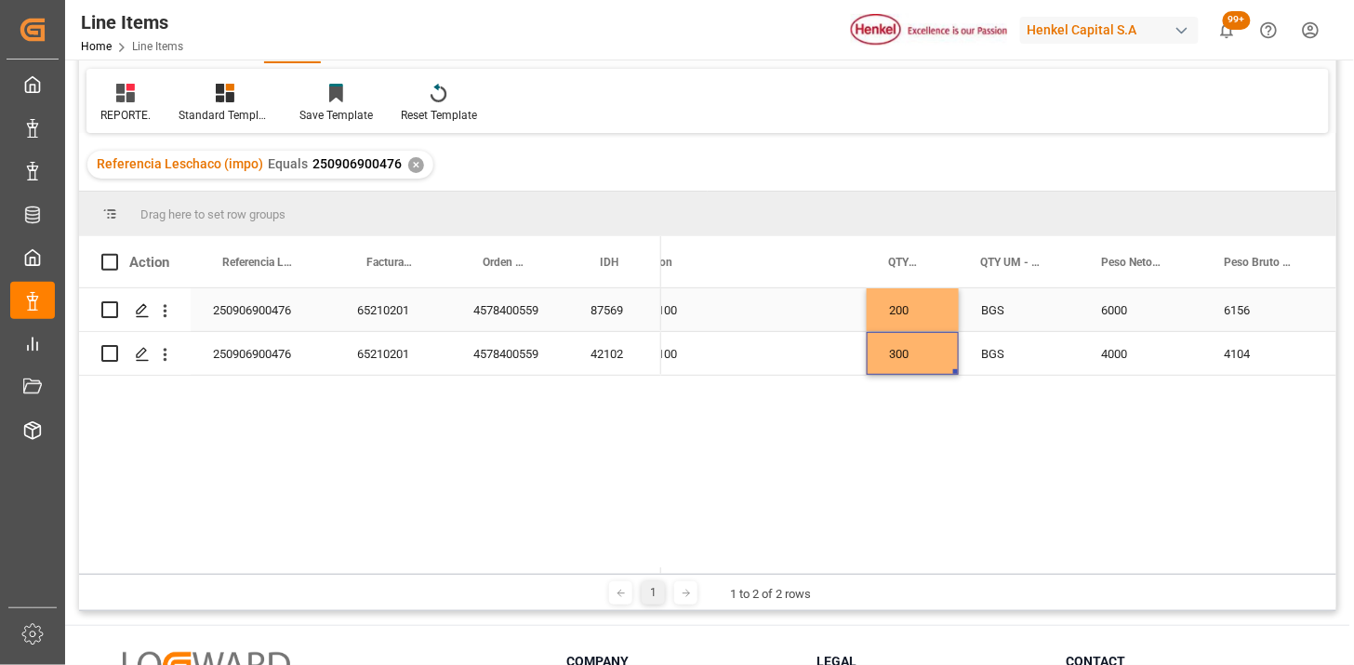
click at [1112, 312] on div "6000" at bounding box center [1140, 309] width 123 height 43
click at [1112, 312] on input "6000" at bounding box center [1140, 320] width 93 height 35
type input "4000"
click at [1108, 342] on div "4000" at bounding box center [1140, 353] width 123 height 43
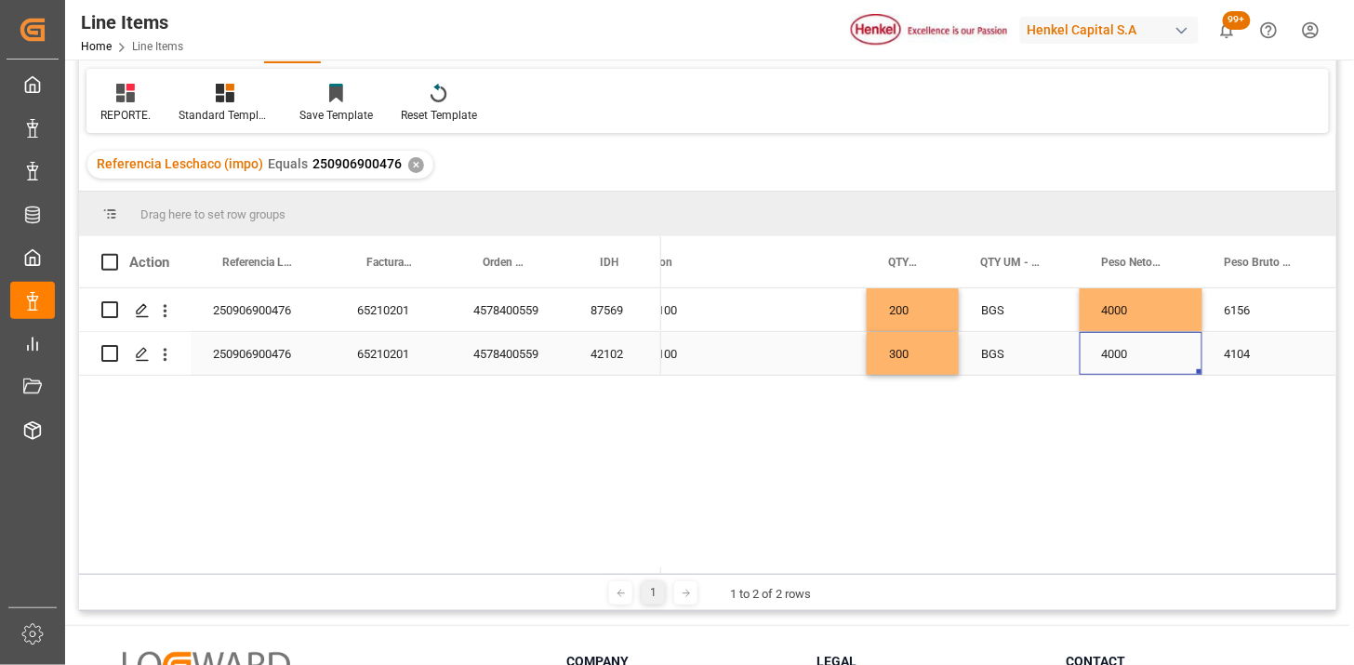
click at [1108, 342] on div "4000" at bounding box center [1140, 353] width 123 height 43
click at [1108, 342] on input "4000" at bounding box center [1140, 341] width 93 height 35
type input "6000"
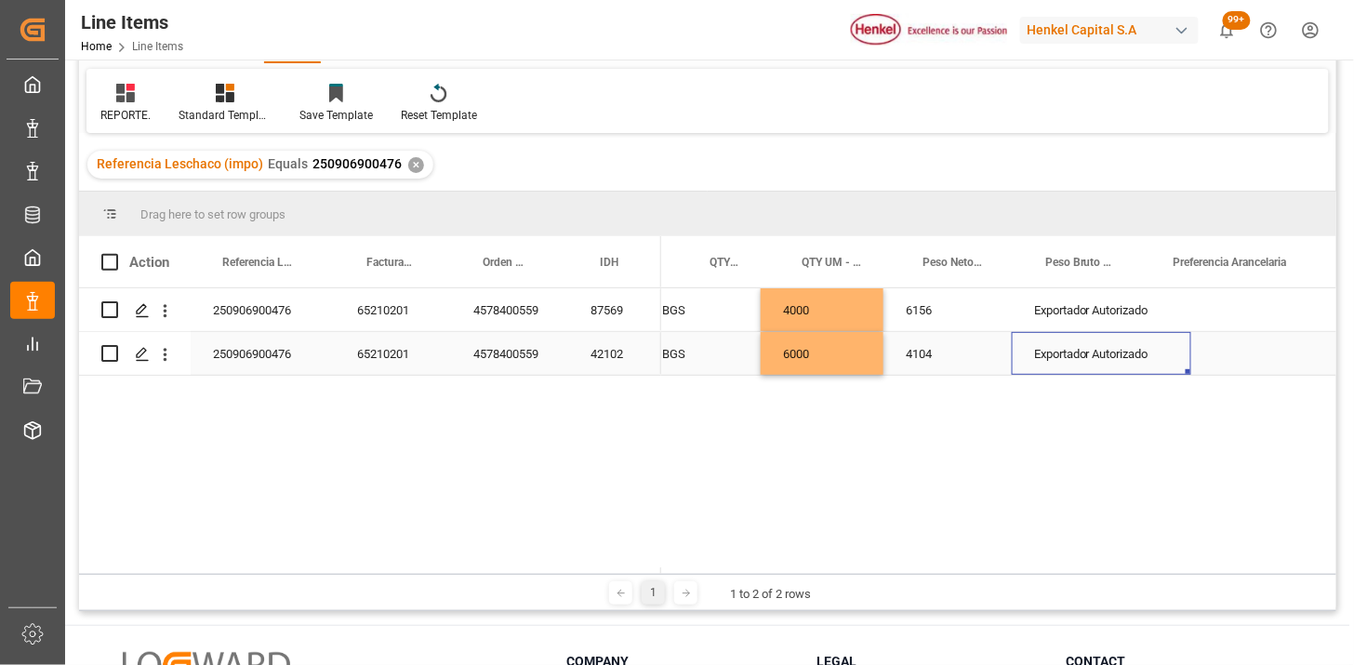
scroll to position [0, 612]
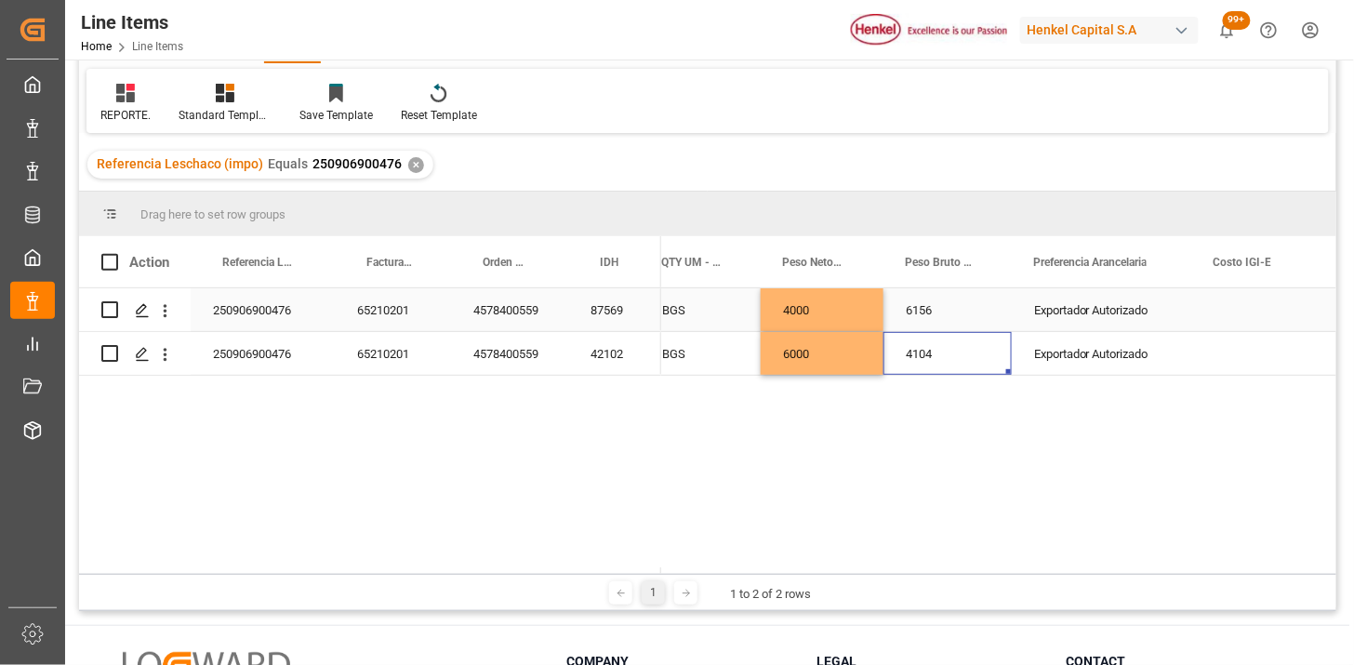
click at [958, 311] on div "6156" at bounding box center [947, 309] width 128 height 43
click at [961, 345] on div "4104" at bounding box center [947, 353] width 128 height 43
click at [953, 303] on div "6156" at bounding box center [947, 309] width 128 height 43
click at [953, 303] on input "6156" at bounding box center [947, 320] width 99 height 35
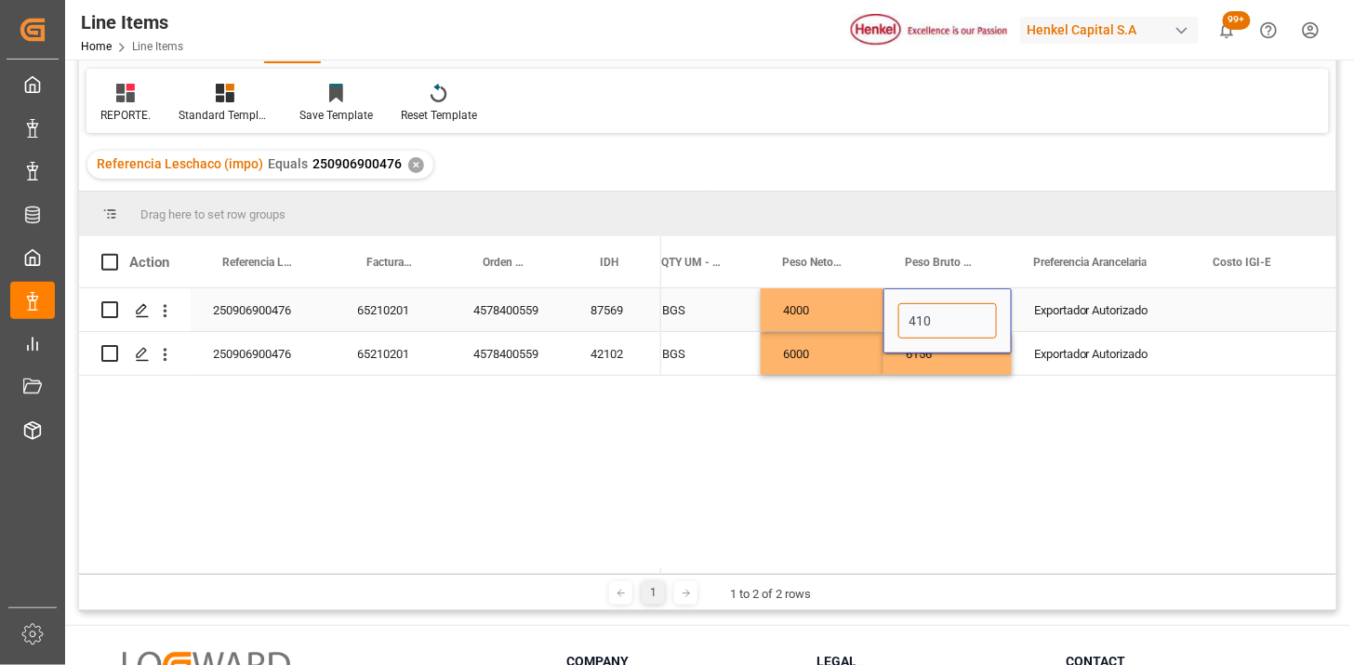
type input "4104"
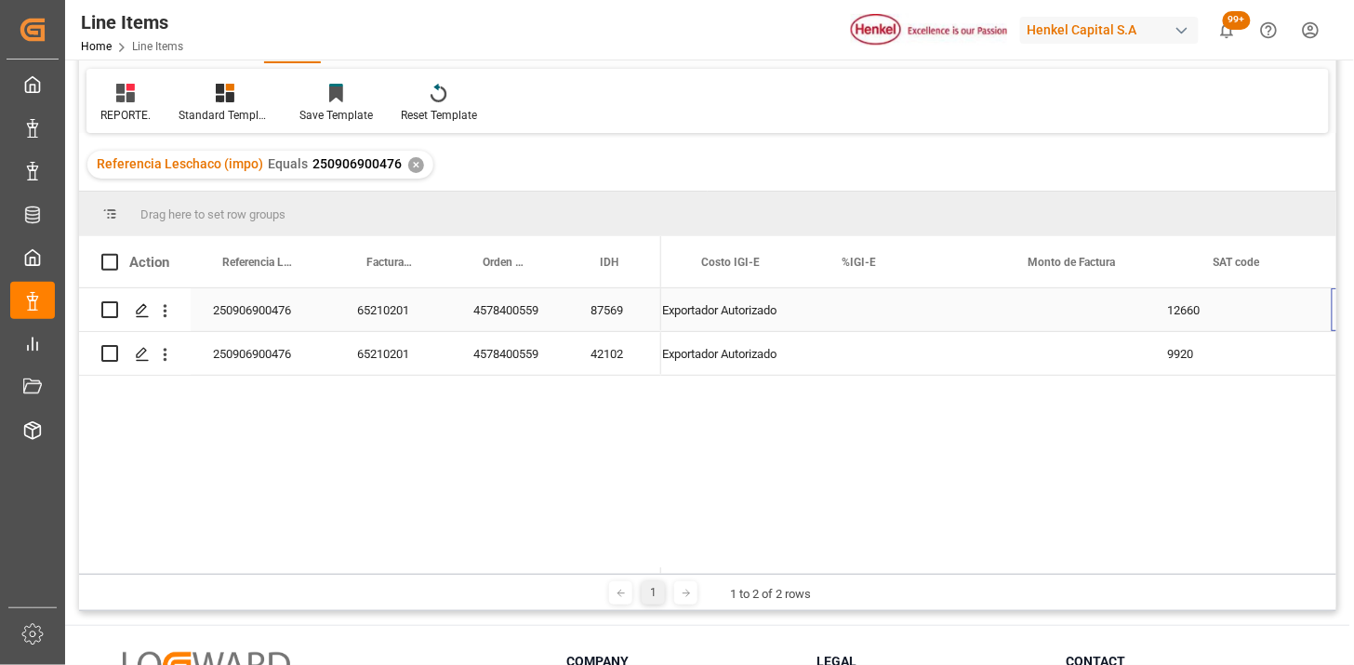
scroll to position [0, 1123]
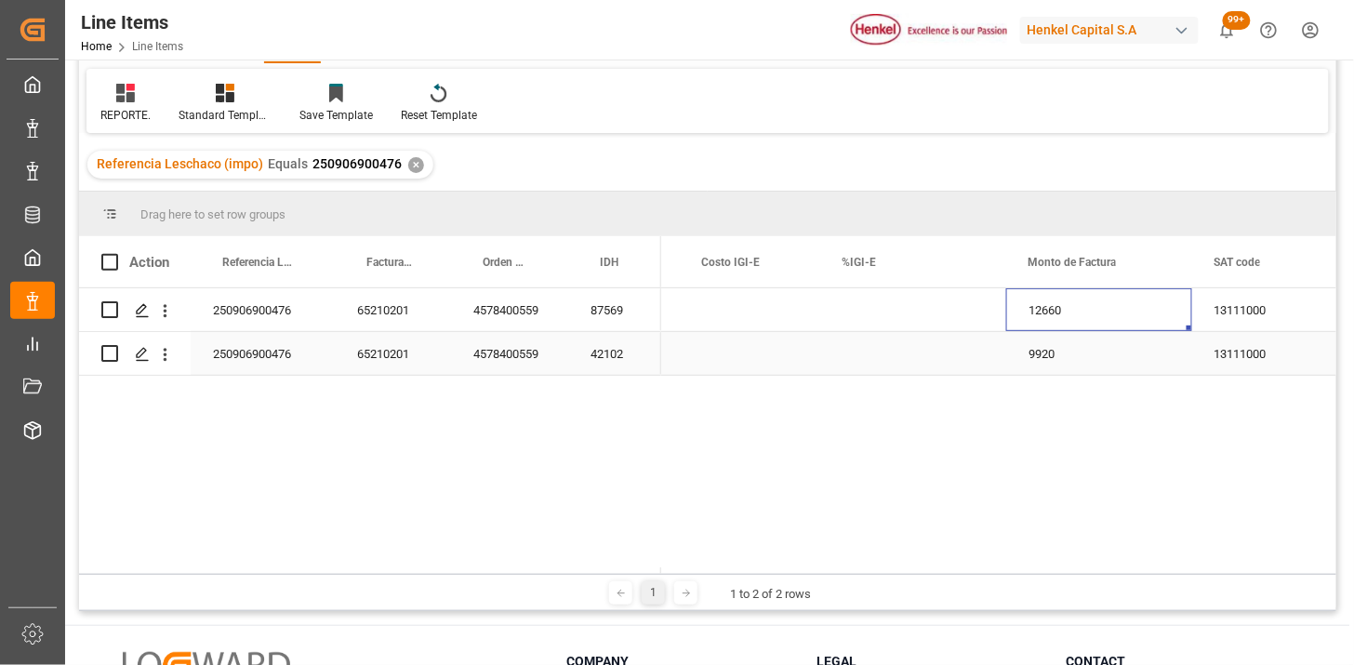
click at [1071, 360] on div "9920" at bounding box center [1099, 353] width 186 height 43
click at [1071, 360] on div "9920" at bounding box center [1099, 342] width 186 height 65
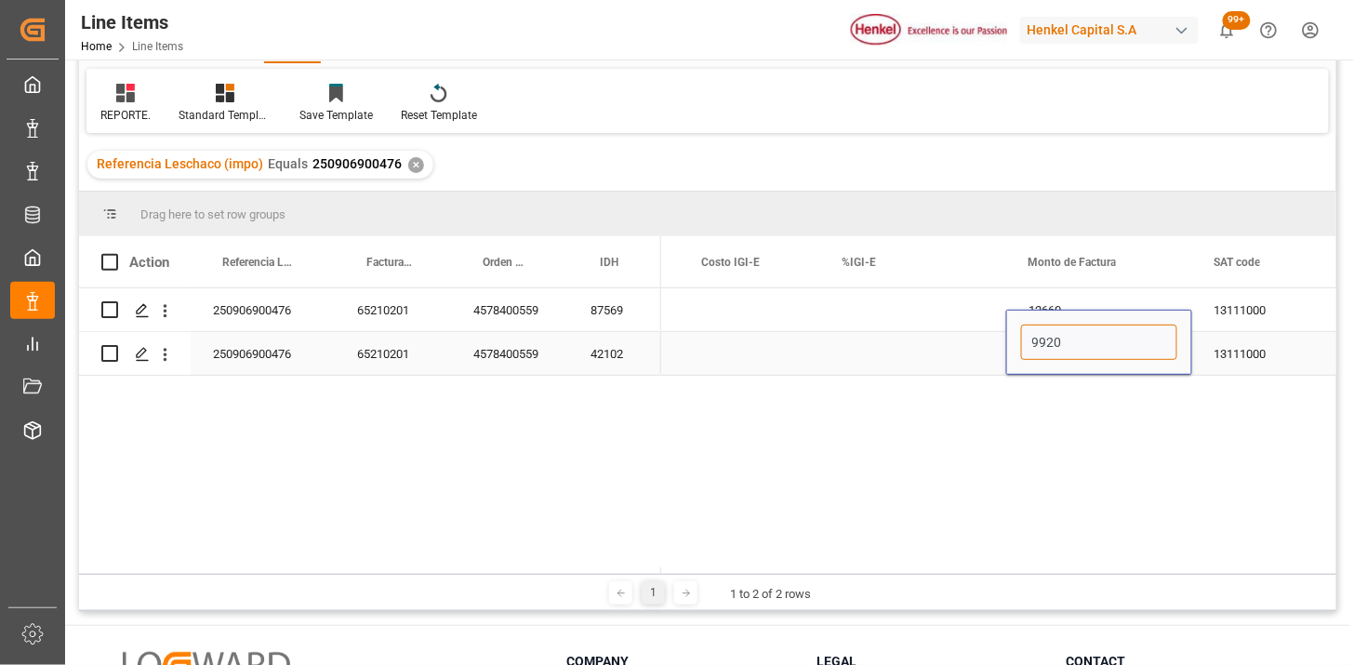
click at [1076, 347] on input "9920" at bounding box center [1099, 341] width 156 height 35
type input "14880"
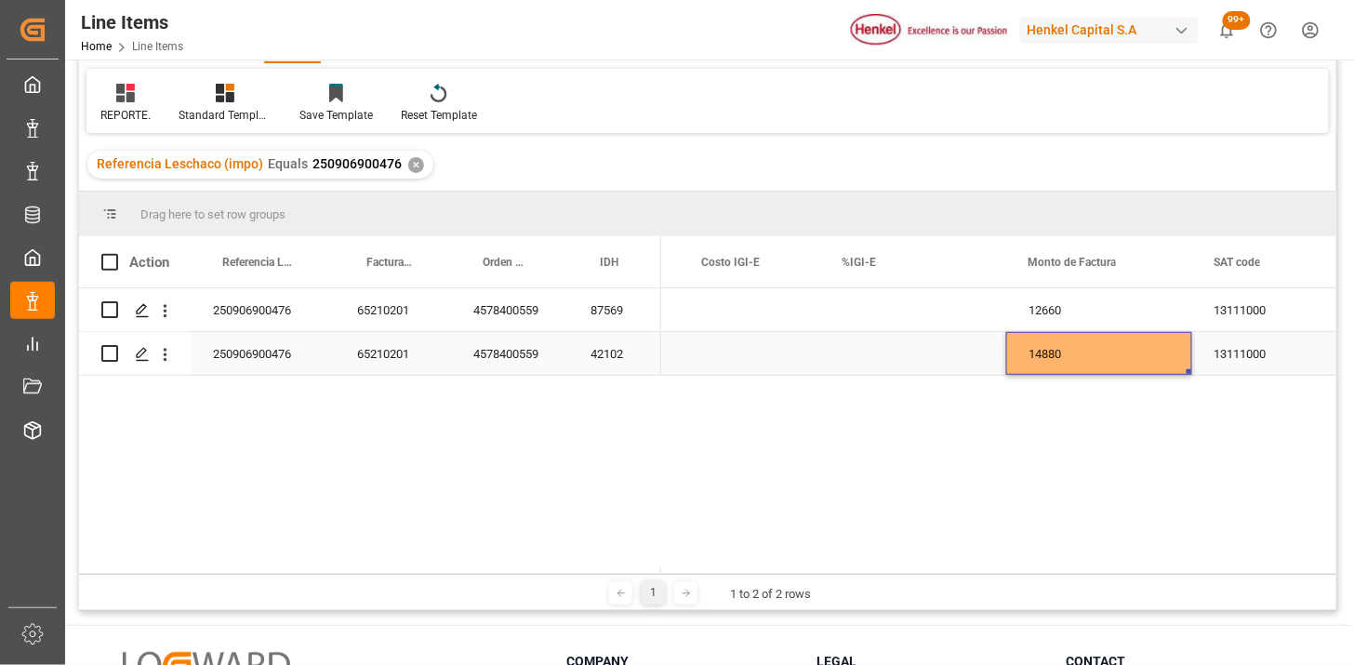
click at [1081, 320] on div "12660" at bounding box center [1099, 309] width 186 height 43
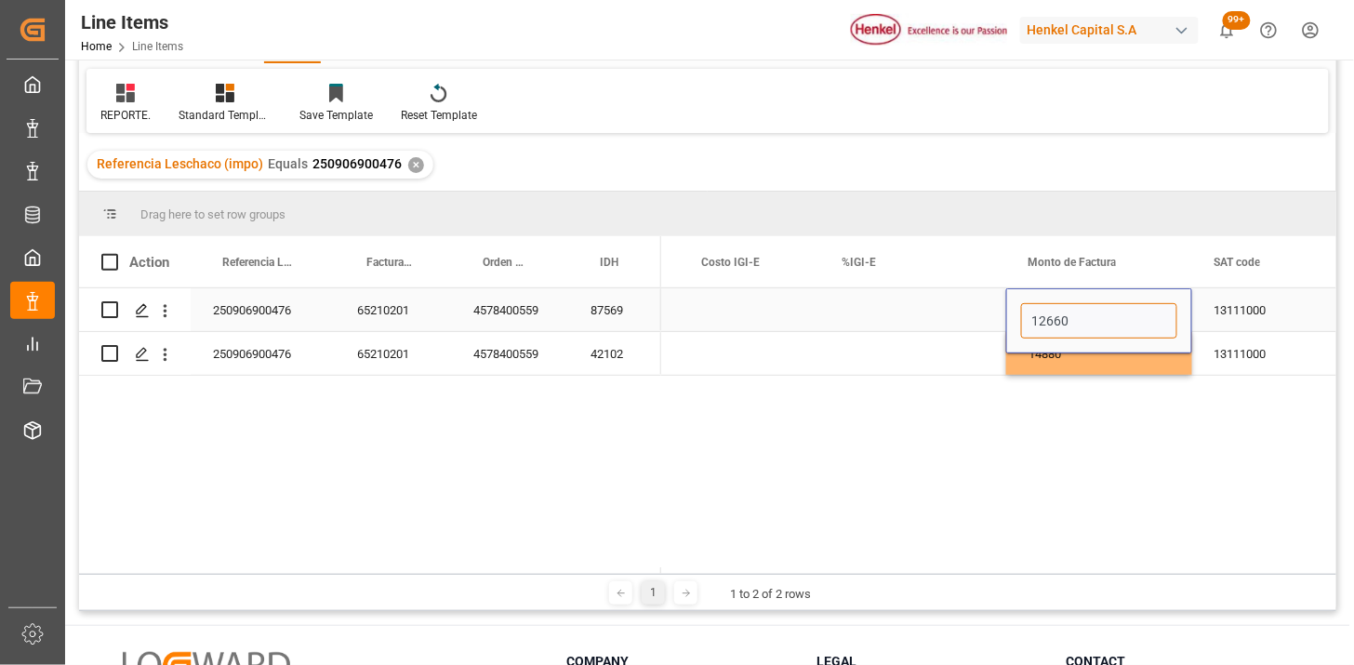
click at [1081, 320] on input "12660" at bounding box center [1099, 320] width 156 height 35
type input "8440"
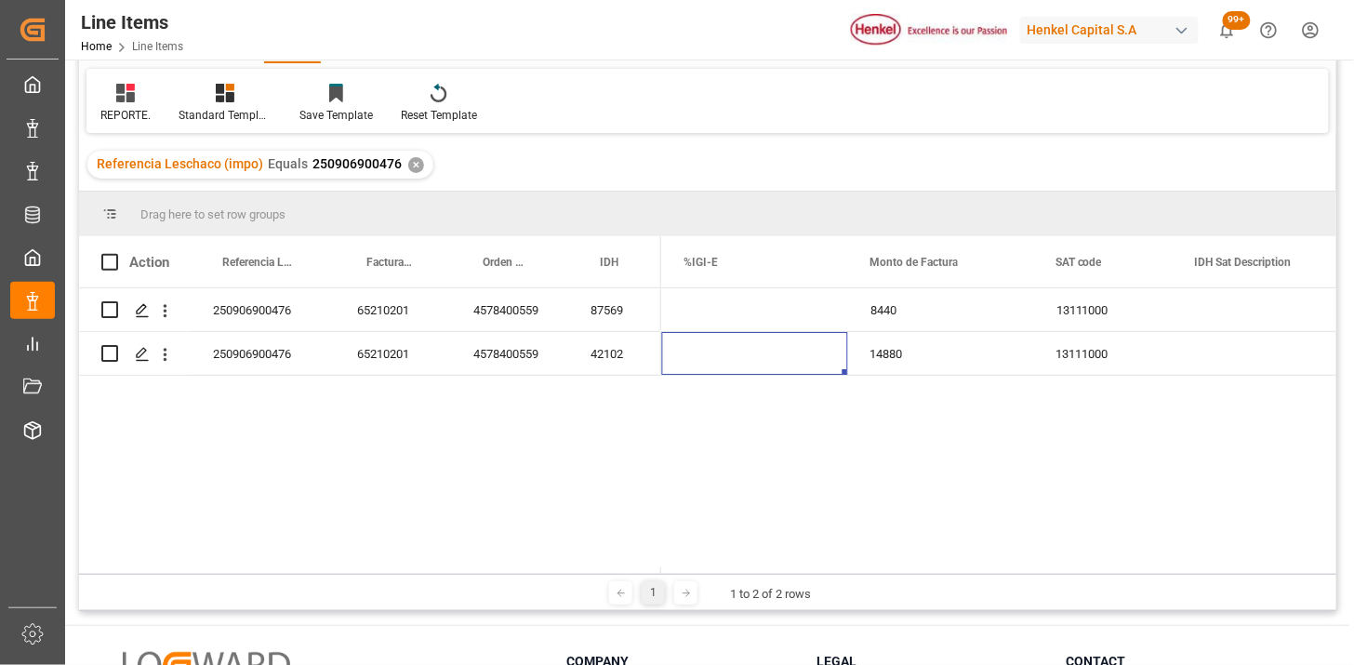
scroll to position [0, 1141]
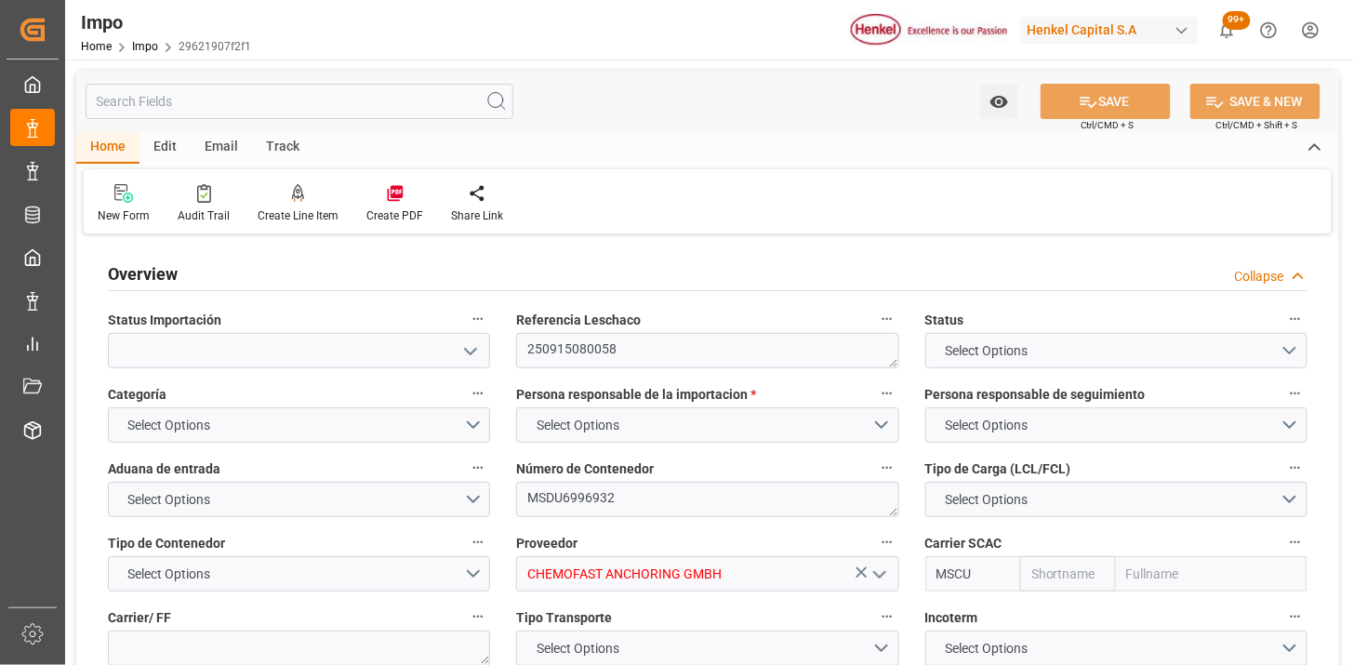
type input "MSC"
type input "Mediterranean Shipping Company"
type input "1"
type input "1.44"
type input "1"
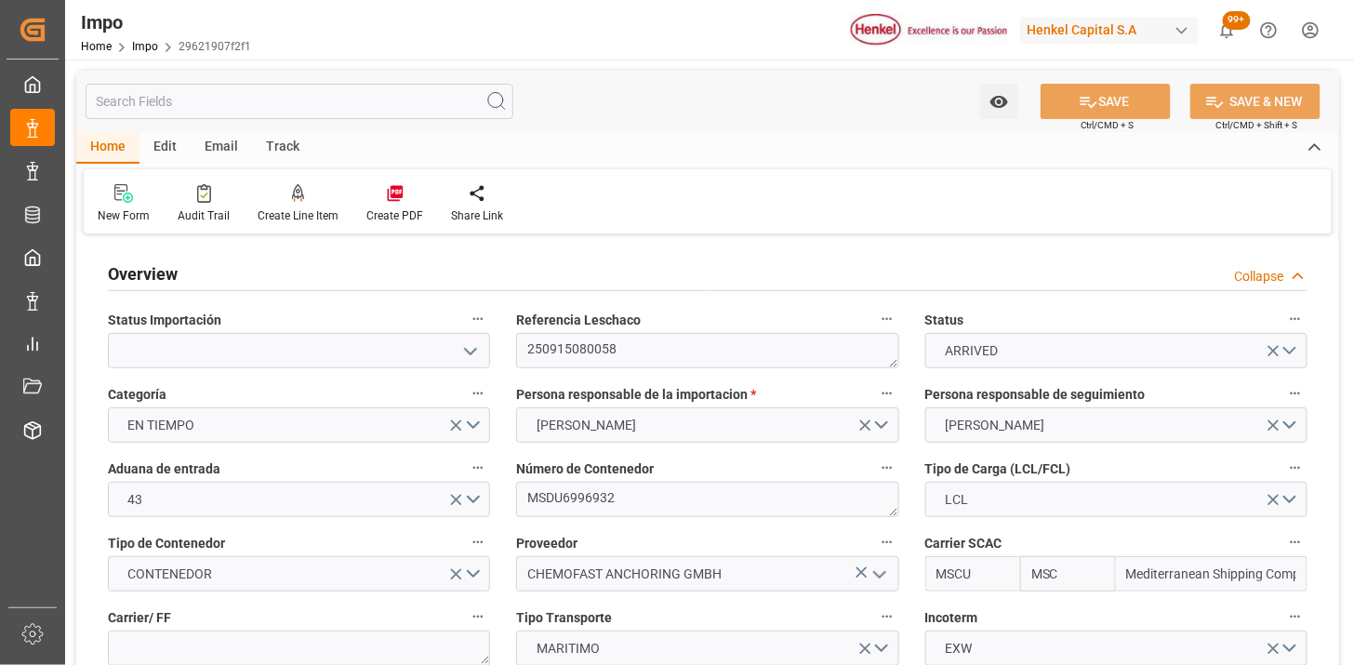
type input "[DATE]"
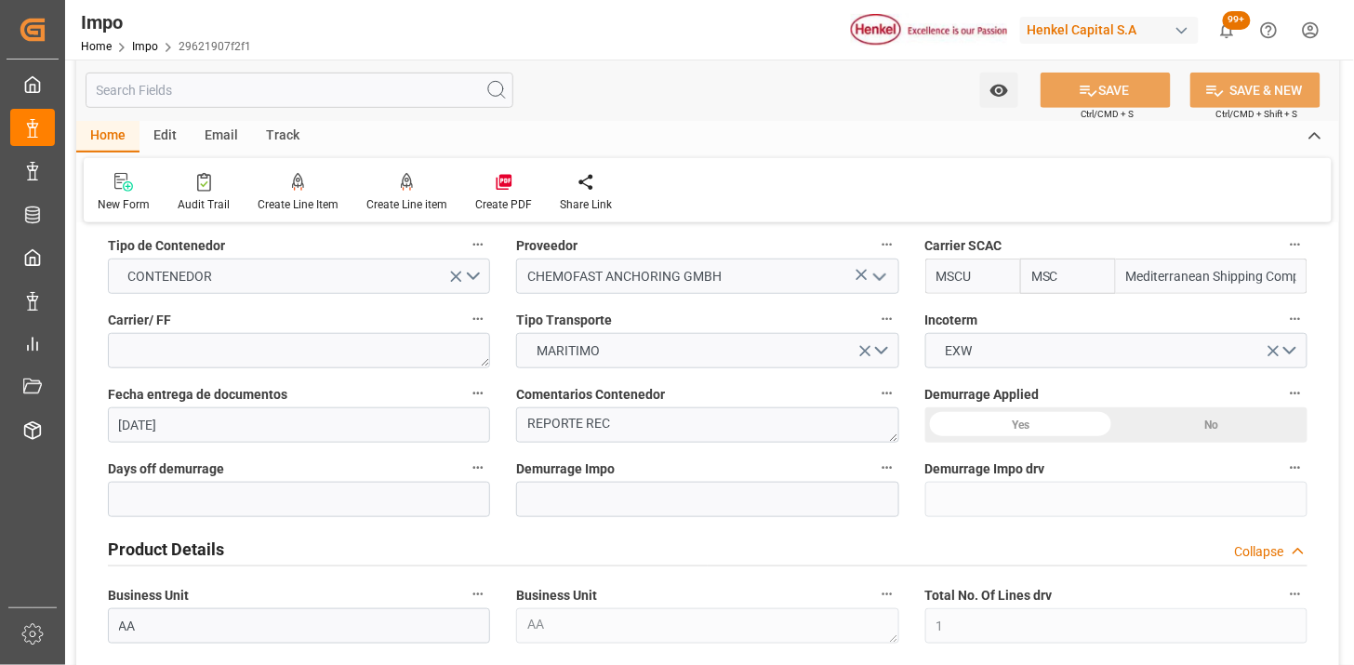
scroll to position [310, 0]
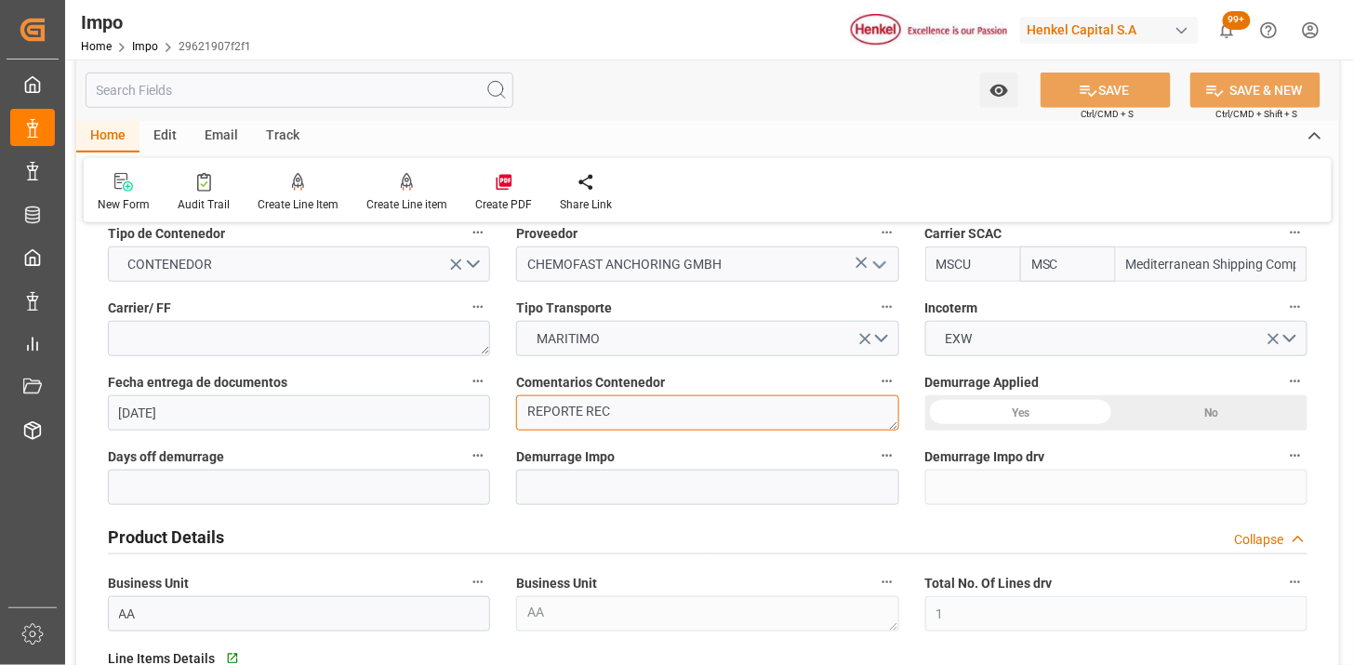
drag, startPoint x: 639, startPoint y: 404, endPoint x: 465, endPoint y: 406, distance: 173.8
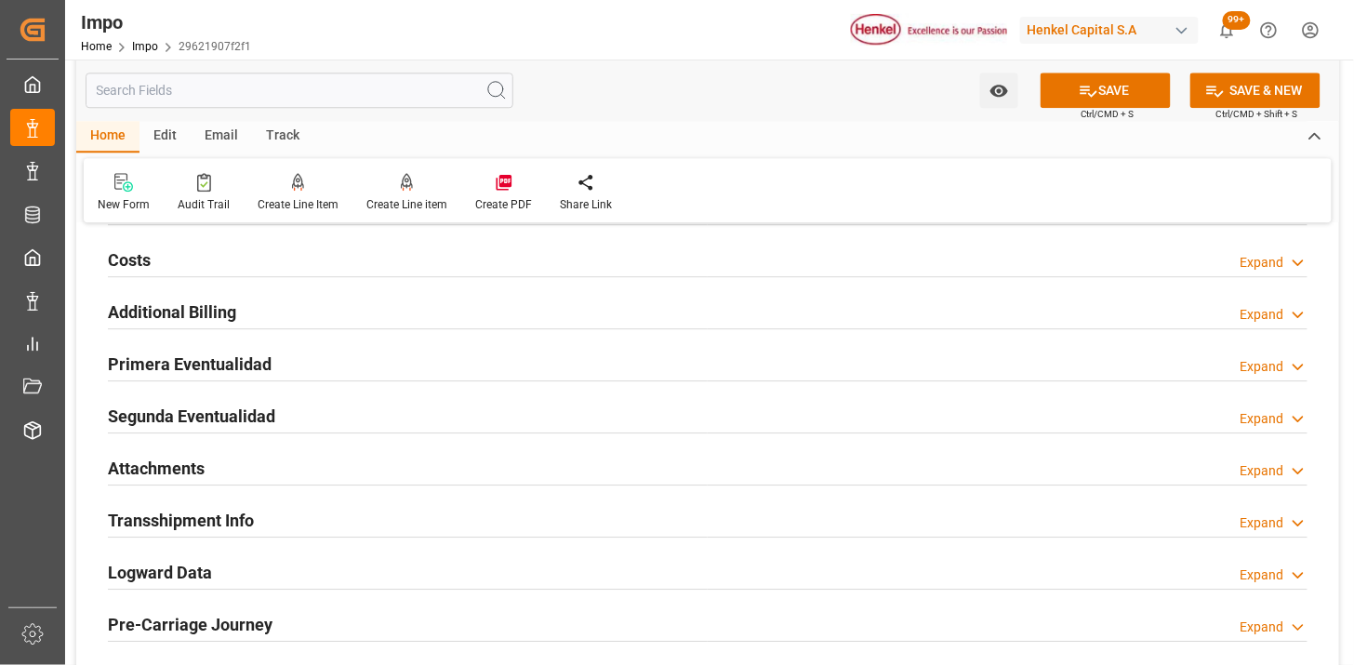
scroll to position [1446, 0]
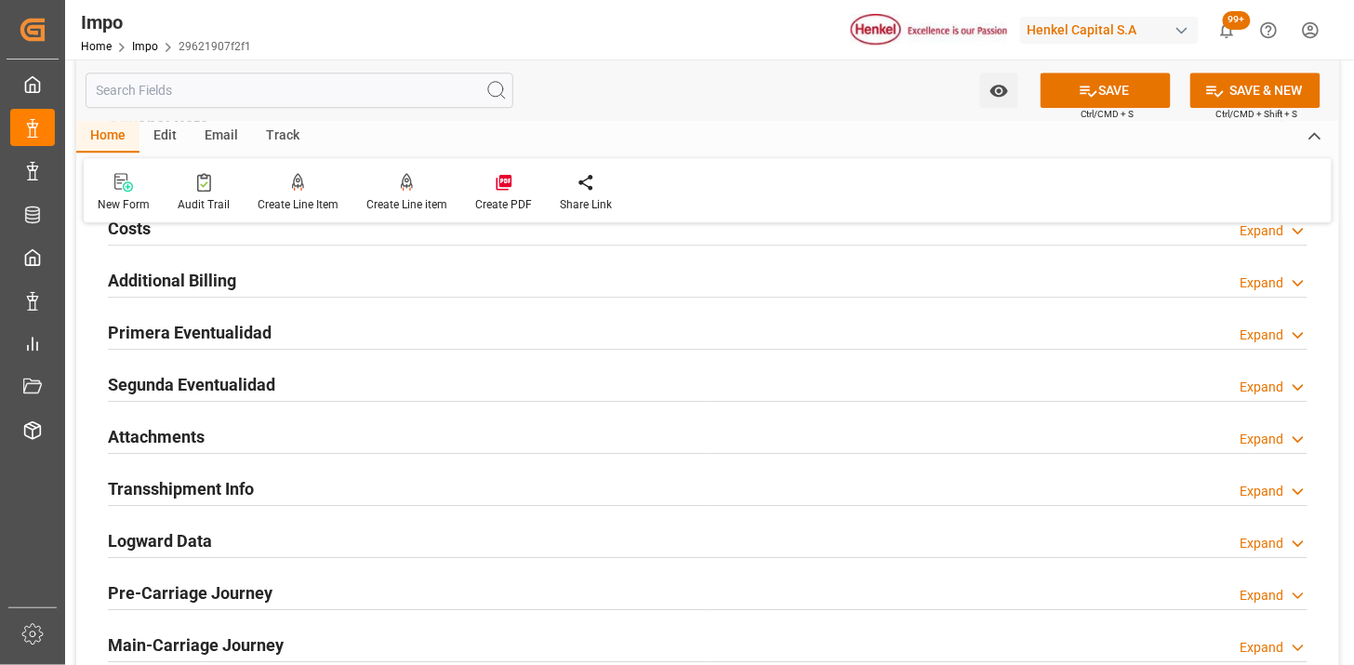
type textarea "N/A"
click at [253, 425] on div "Attachments Expand" at bounding box center [707, 434] width 1199 height 35
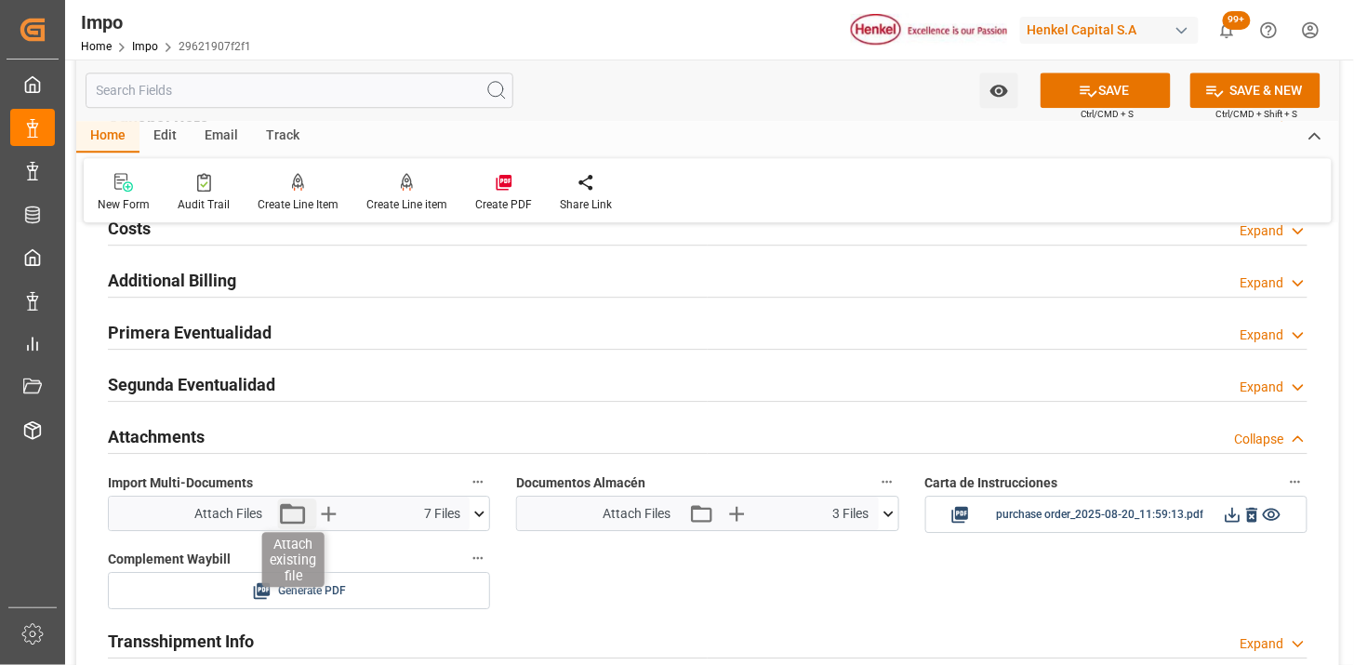
scroll to position [1549, 0]
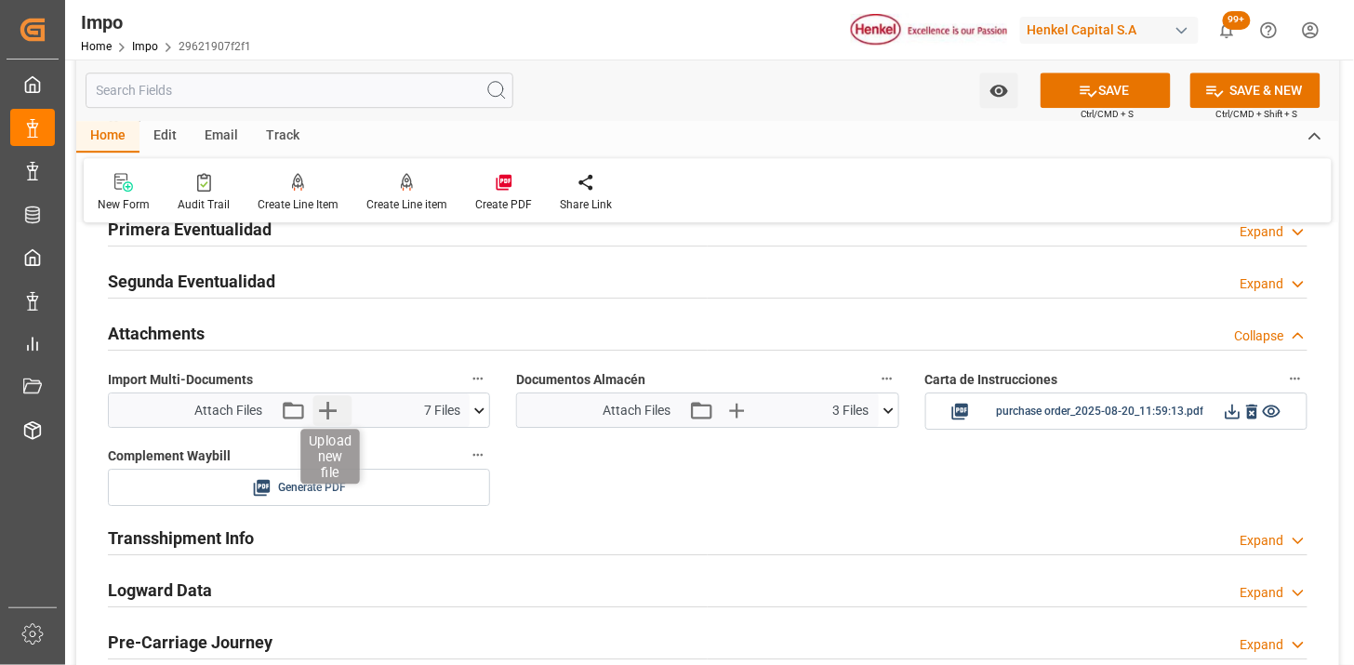
click at [335, 413] on icon "button" at bounding box center [327, 410] width 30 height 30
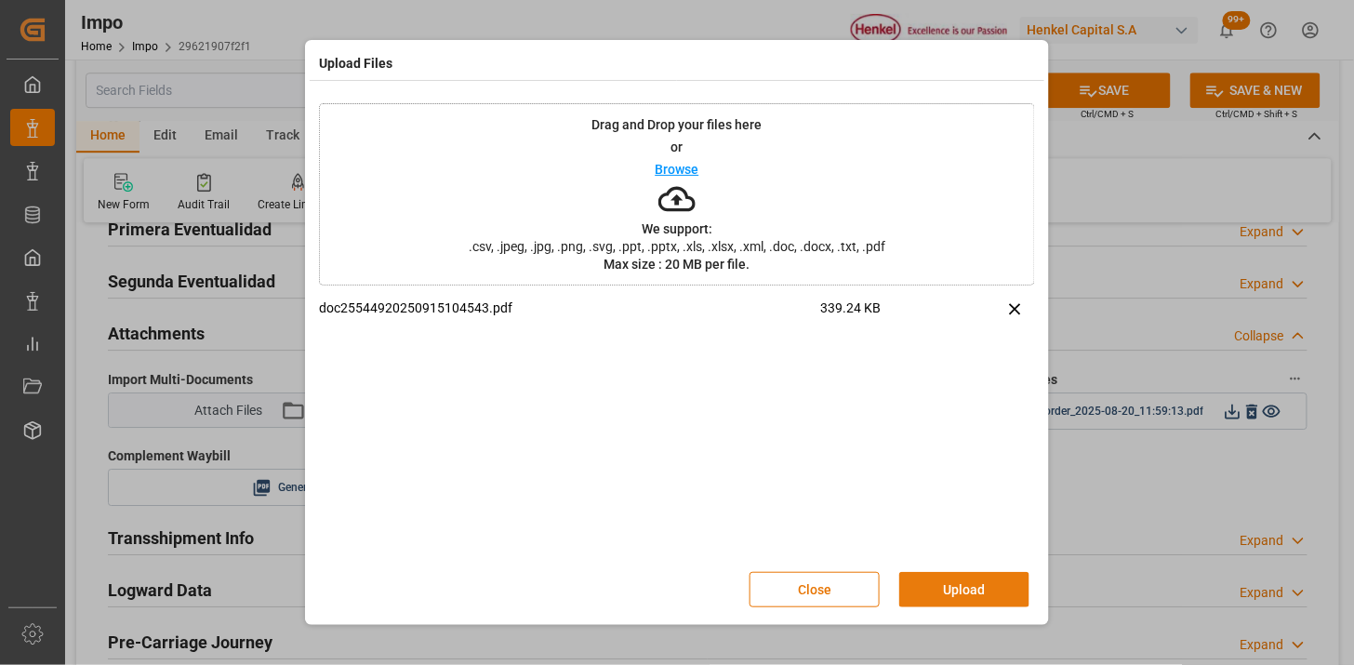
click at [996, 584] on button "Upload" at bounding box center [964, 589] width 130 height 35
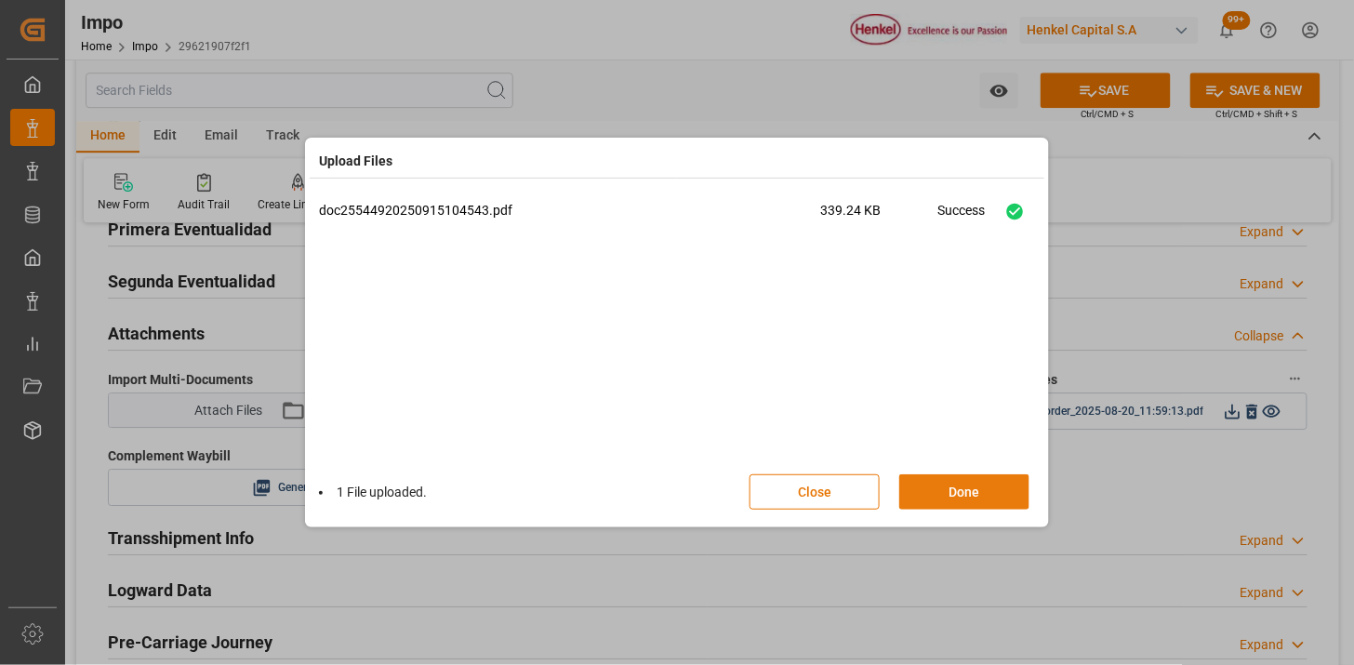
click at [980, 491] on button "Done" at bounding box center [964, 491] width 130 height 35
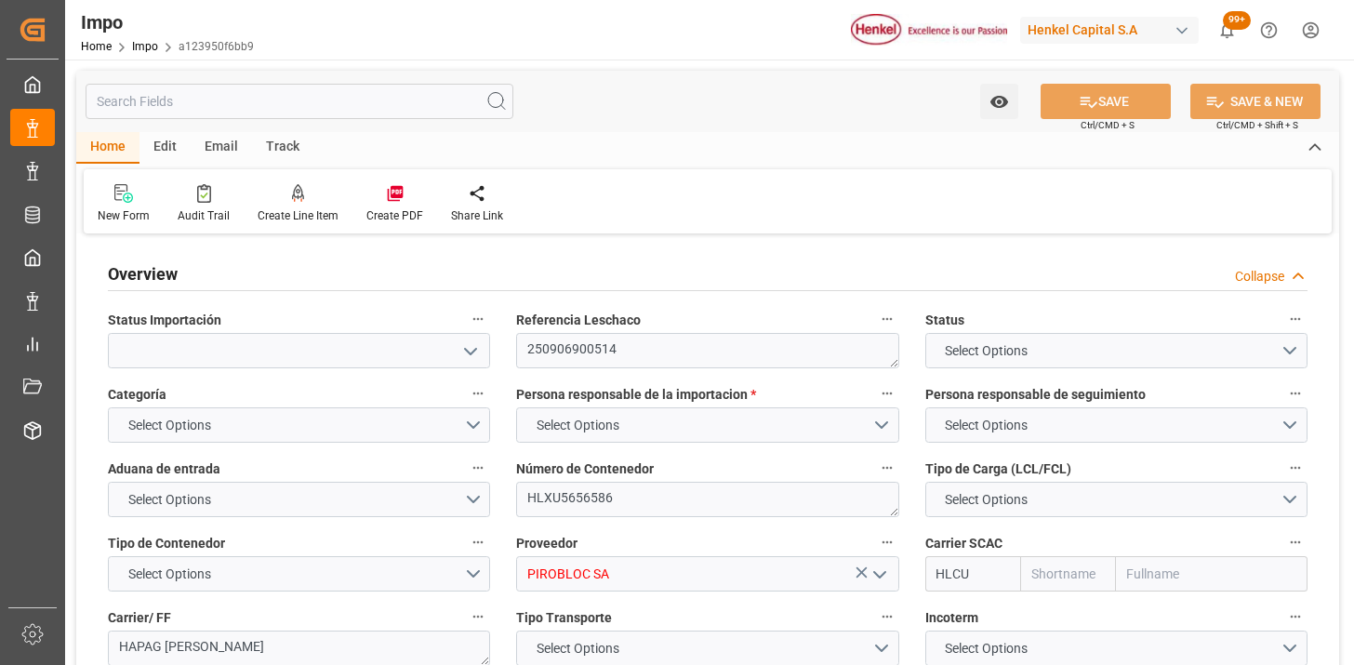
type textarea "250906900514"
type textarea "HLXU5656586"
type input "PIROBLOC SA"
type input "HLCU"
type textarea "HAPAG [PERSON_NAME]"
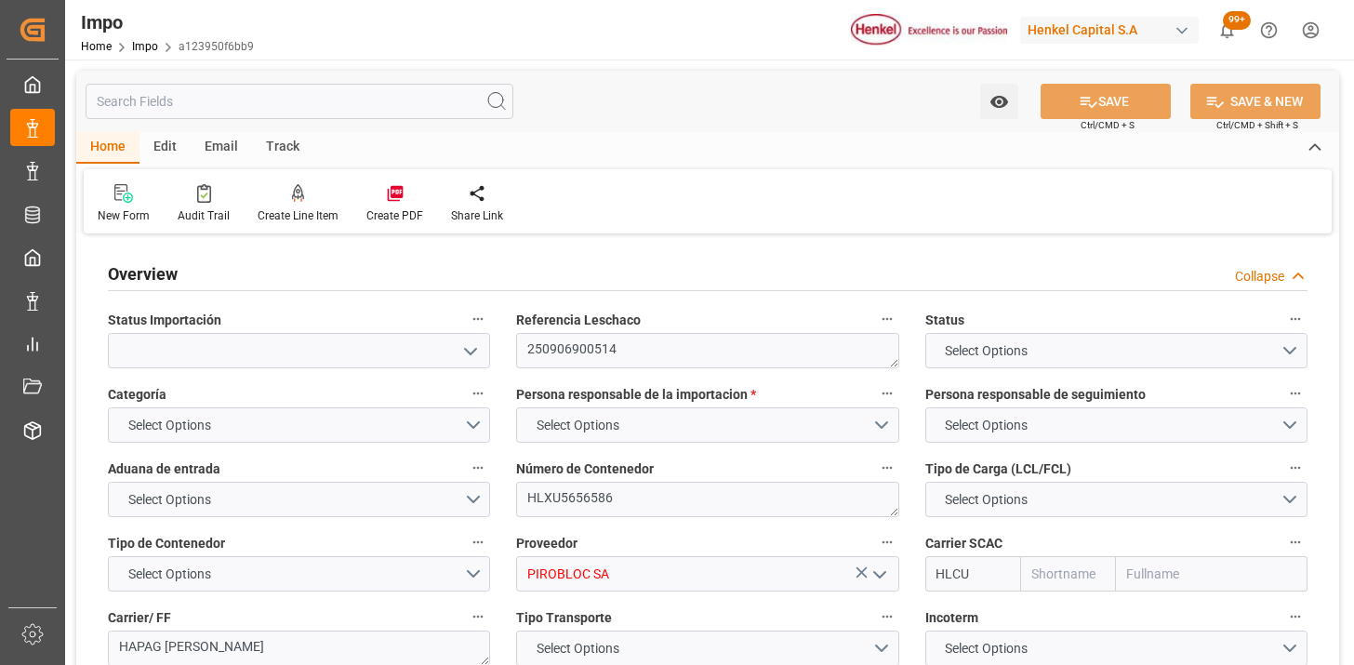
type textarea "MAQUINA | HL SOLICITA CORRECCIÓN DEL CONSIGNEE | CONFIRMACIÓN FA Y PERMISO SENER"
type input "AA"
type input "Hapag [PERSON_NAME]"
type input "Hapag Lloyd Aktiengesellschaft"
type input "3"
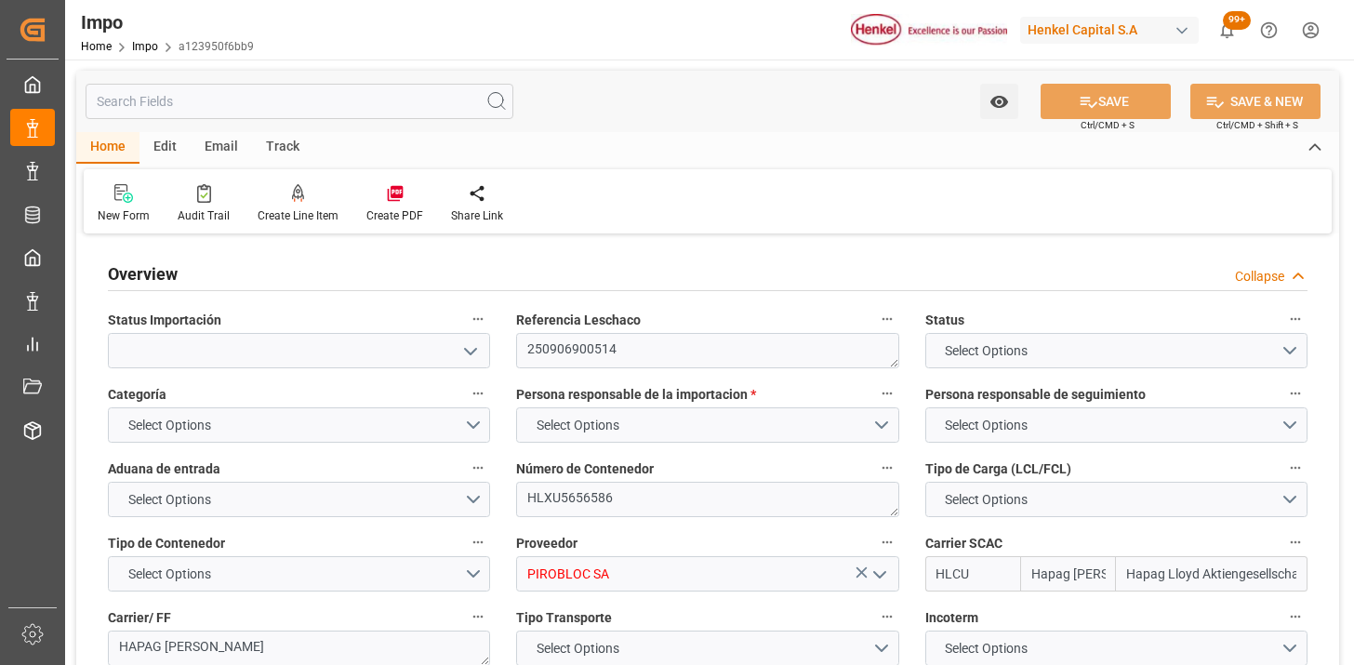
type input "66"
type input "3"
type input "[DATE]"
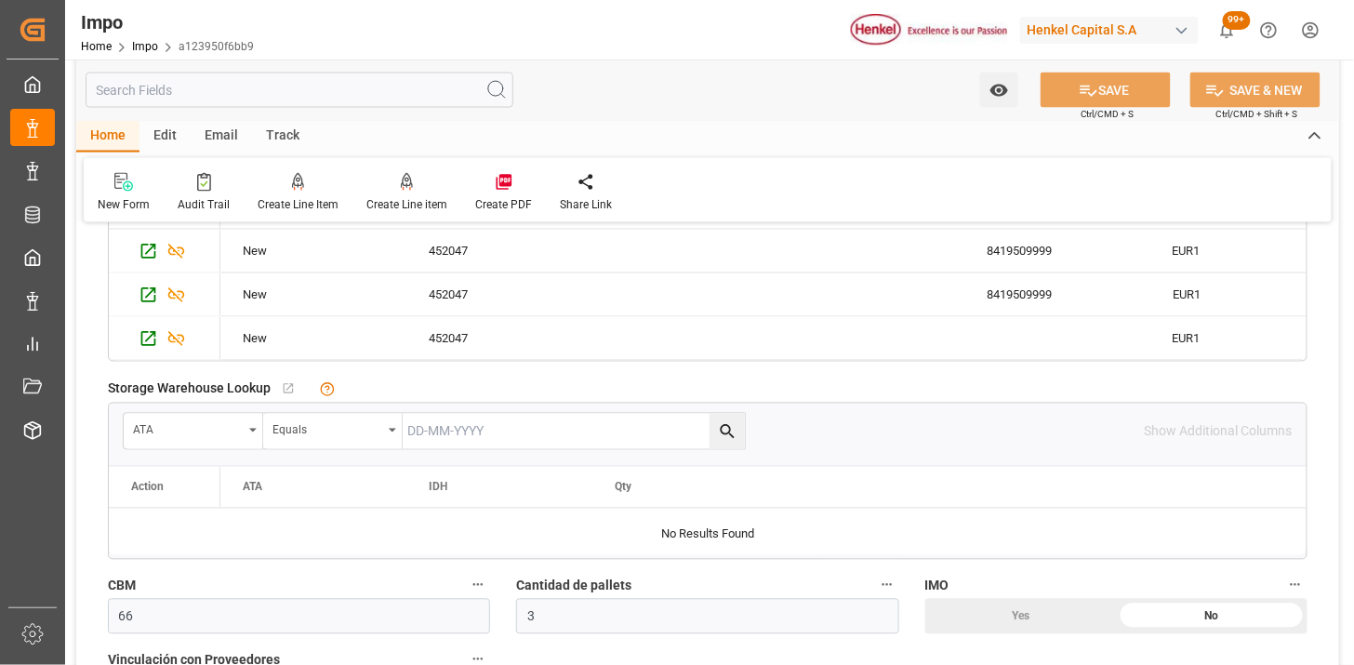
scroll to position [826, 0]
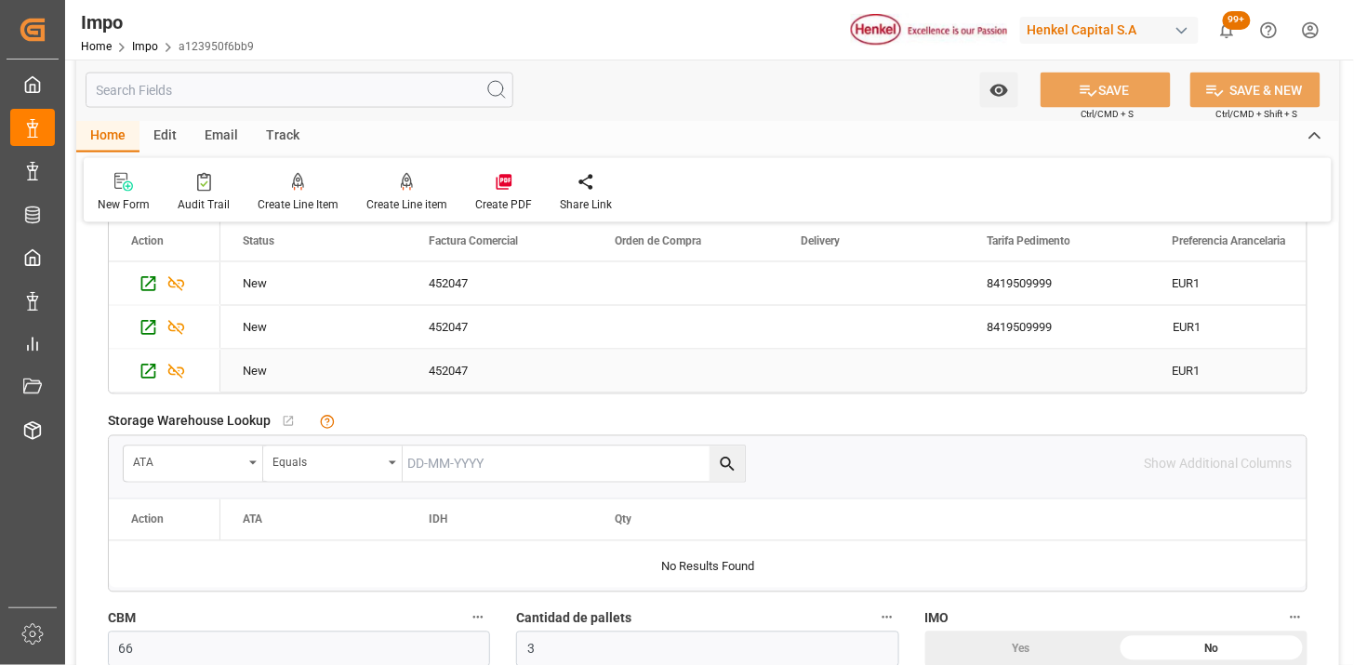
click at [456, 373] on div "452047" at bounding box center [499, 371] width 186 height 43
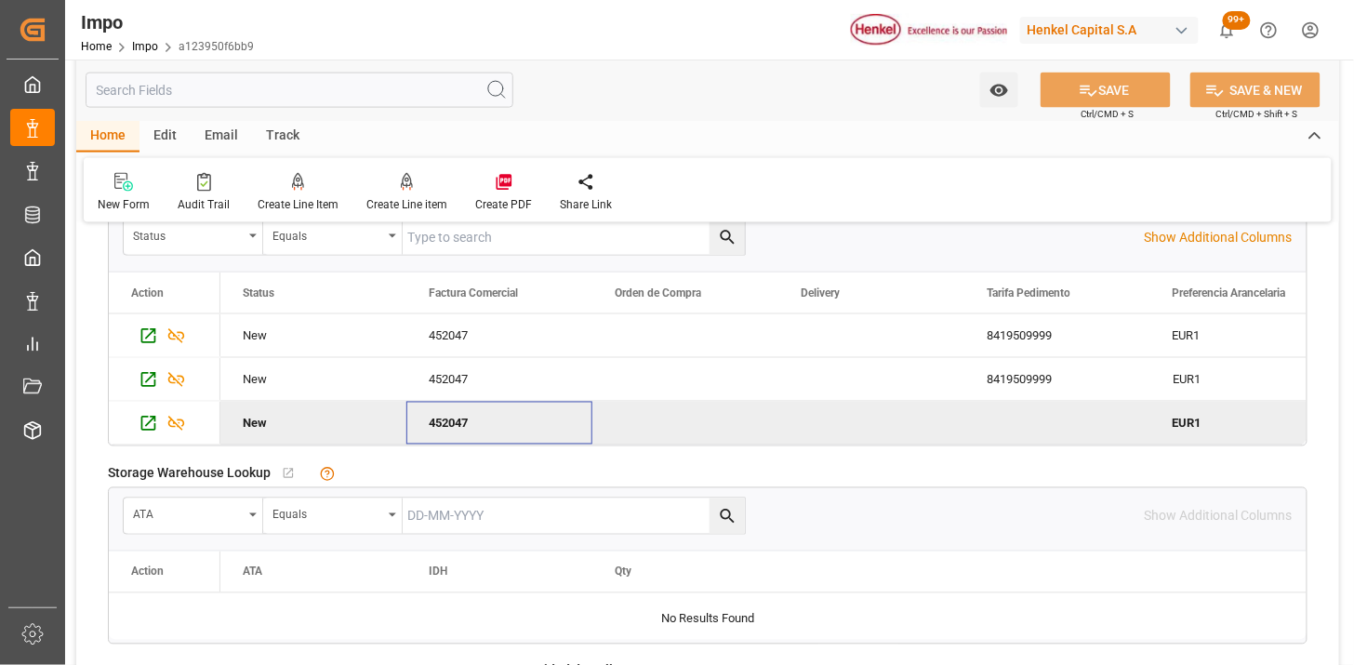
scroll to position [722, 0]
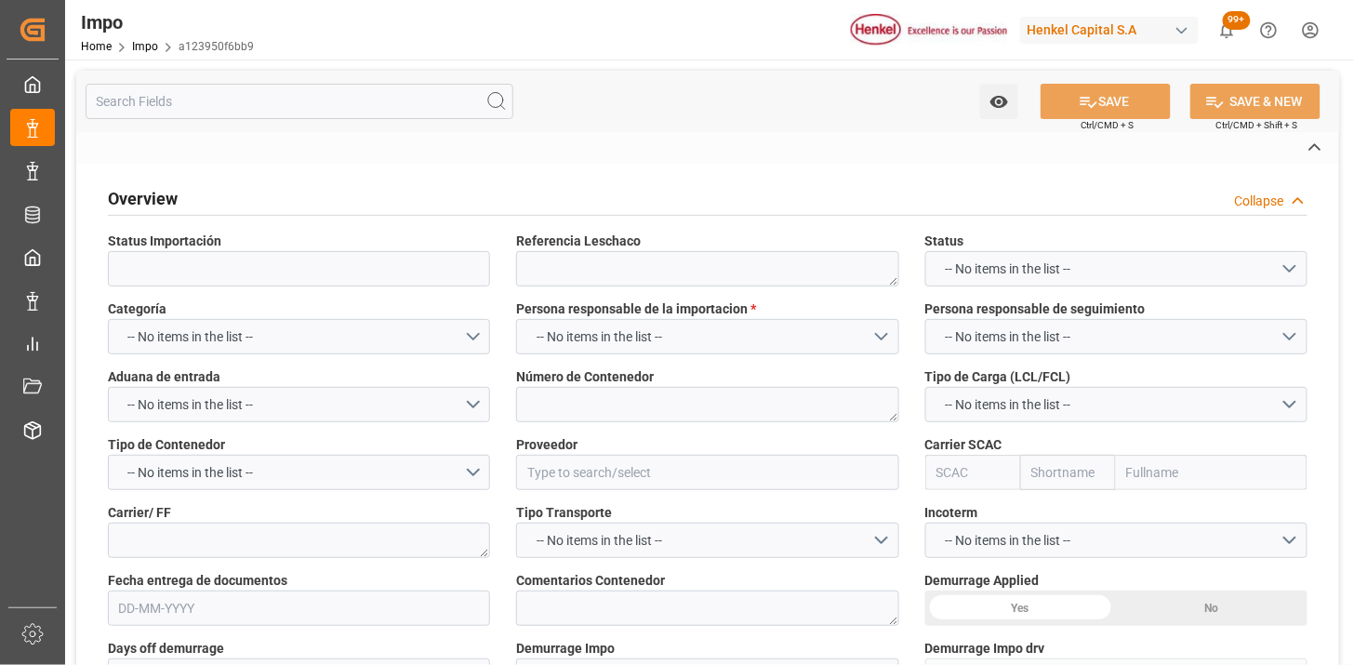
type textarea "250906900514"
type textarea "HLXU5656586"
type input "PIROBLOC SA"
type input "HLCU"
type textarea "HAPAG [PERSON_NAME]"
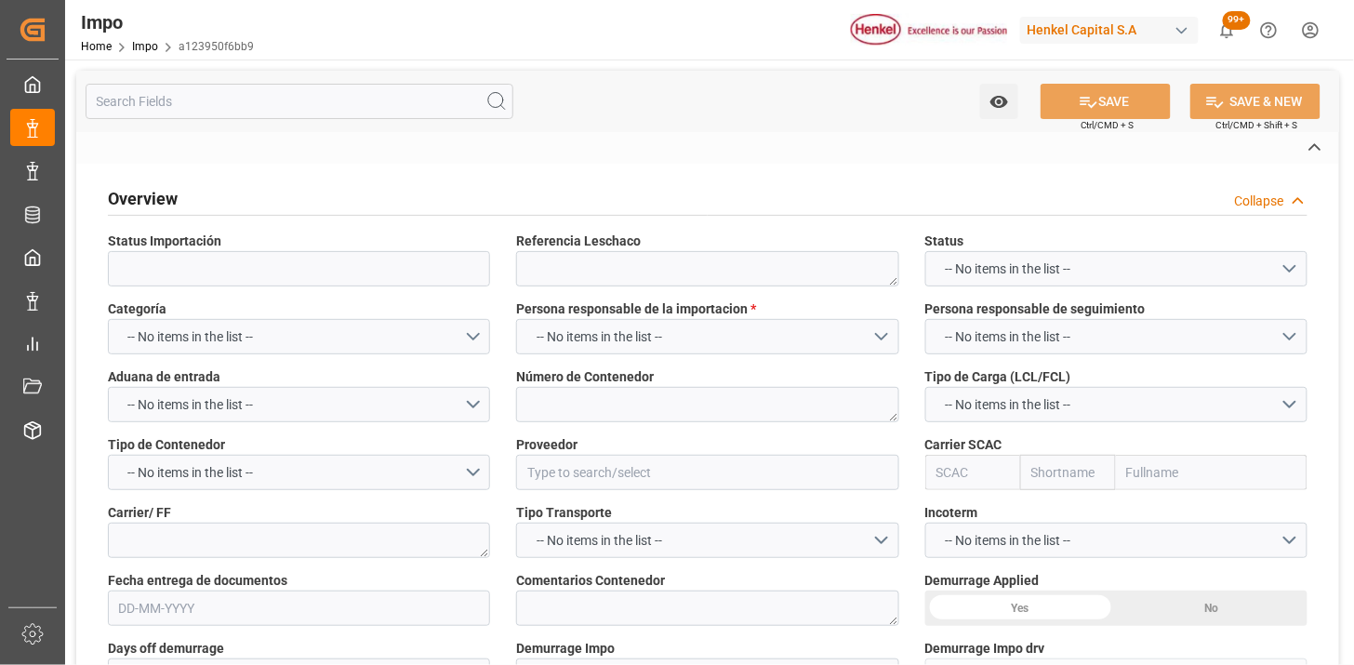
type textarea "MAQUINA | HL SOLICITA CORRECCIÓN DEL CONSIGNEE | CONFIRMACIÓN FA Y PERMISO SENER"
type input "AA"
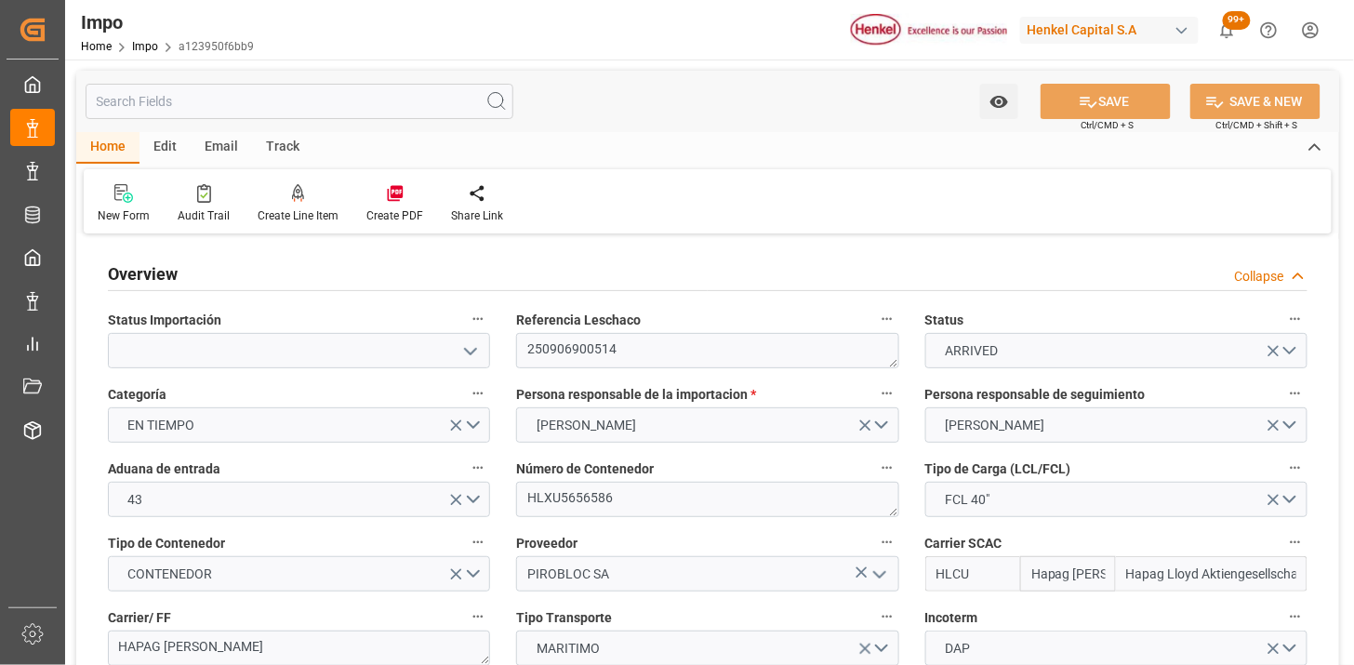
type input "Hapag [PERSON_NAME]"
type input "Hapag Lloyd Aktiengesellschaft"
type input "2"
type input "66"
type input "3"
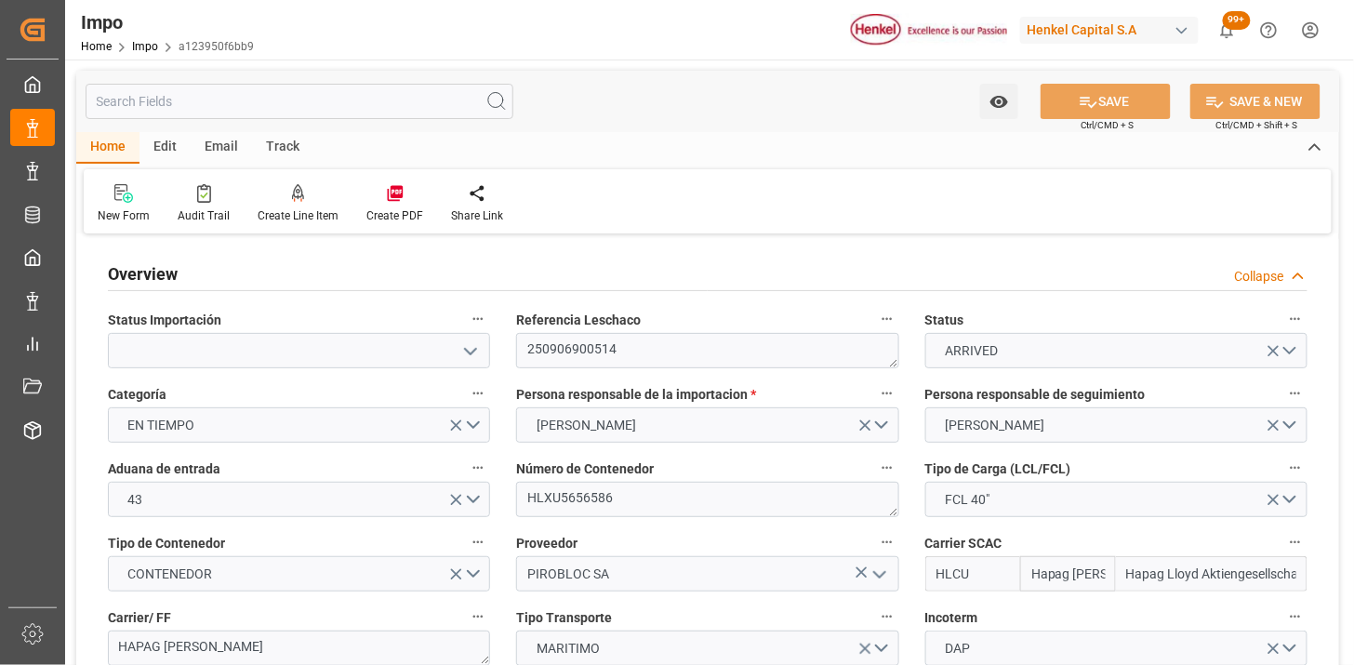
type input "[DATE]"
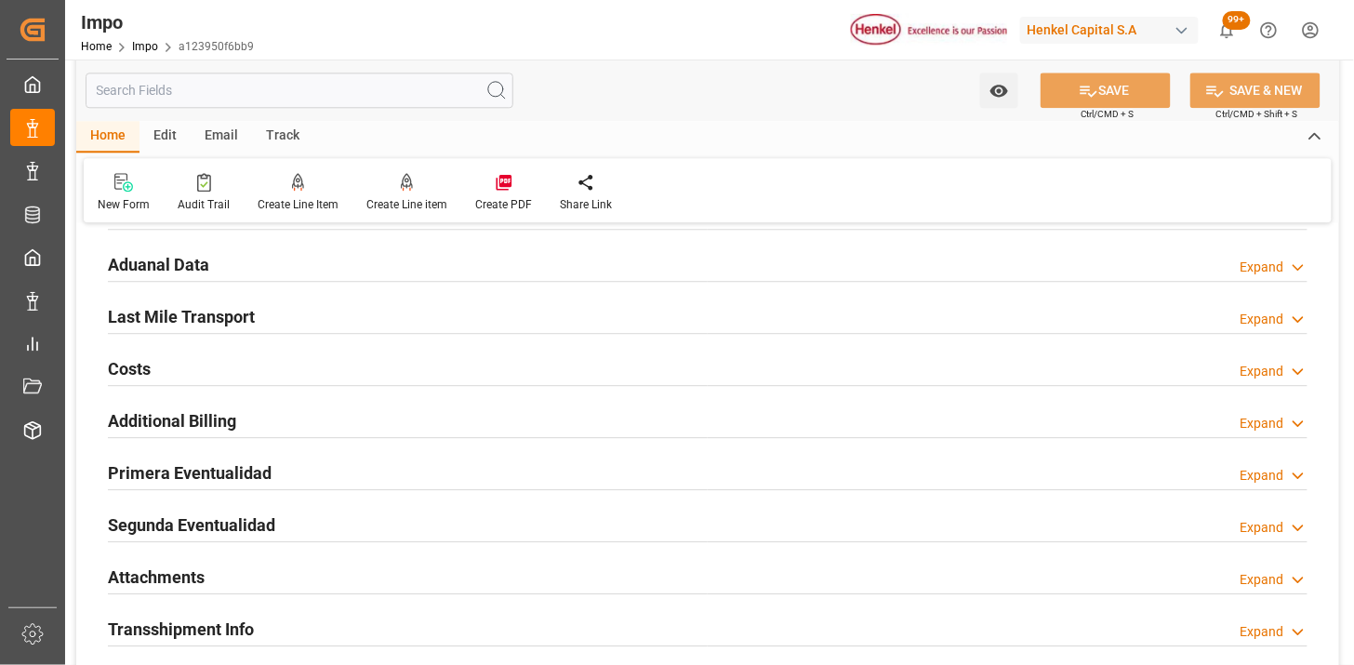
scroll to position [1446, 0]
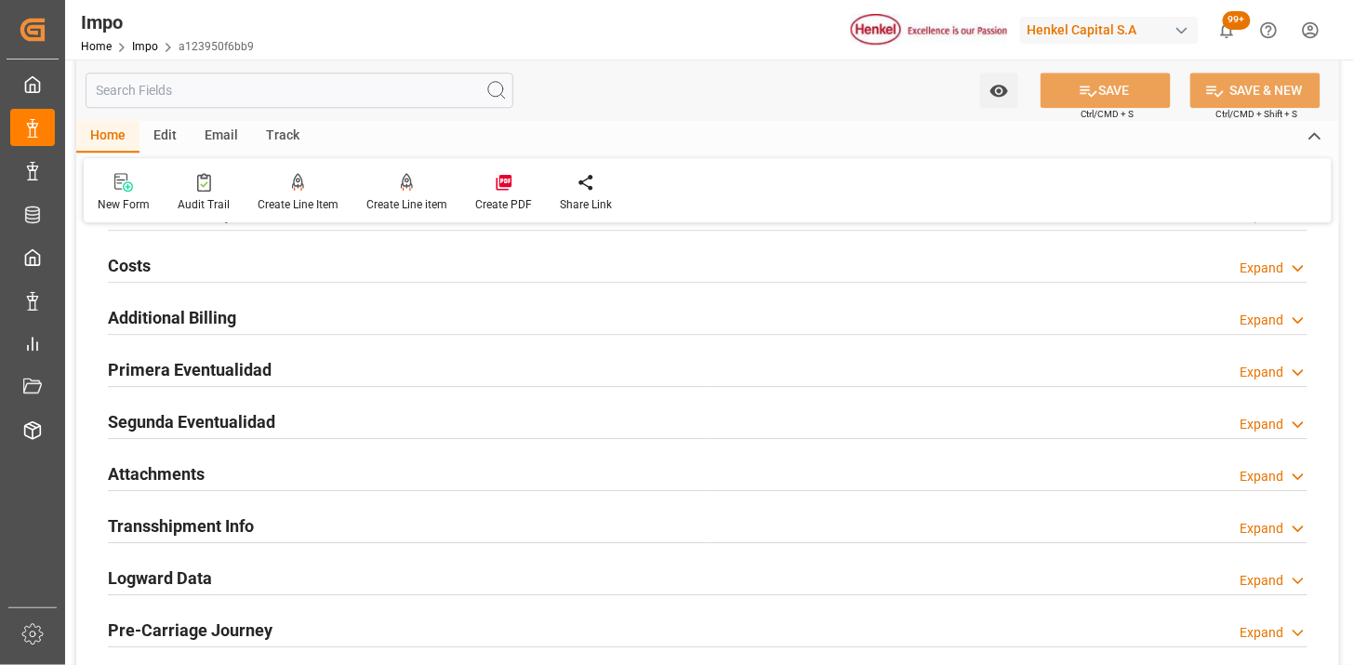
drag, startPoint x: 203, startPoint y: 478, endPoint x: 701, endPoint y: 336, distance: 518.2
click at [203, 479] on h2 "Attachments" at bounding box center [156, 473] width 97 height 25
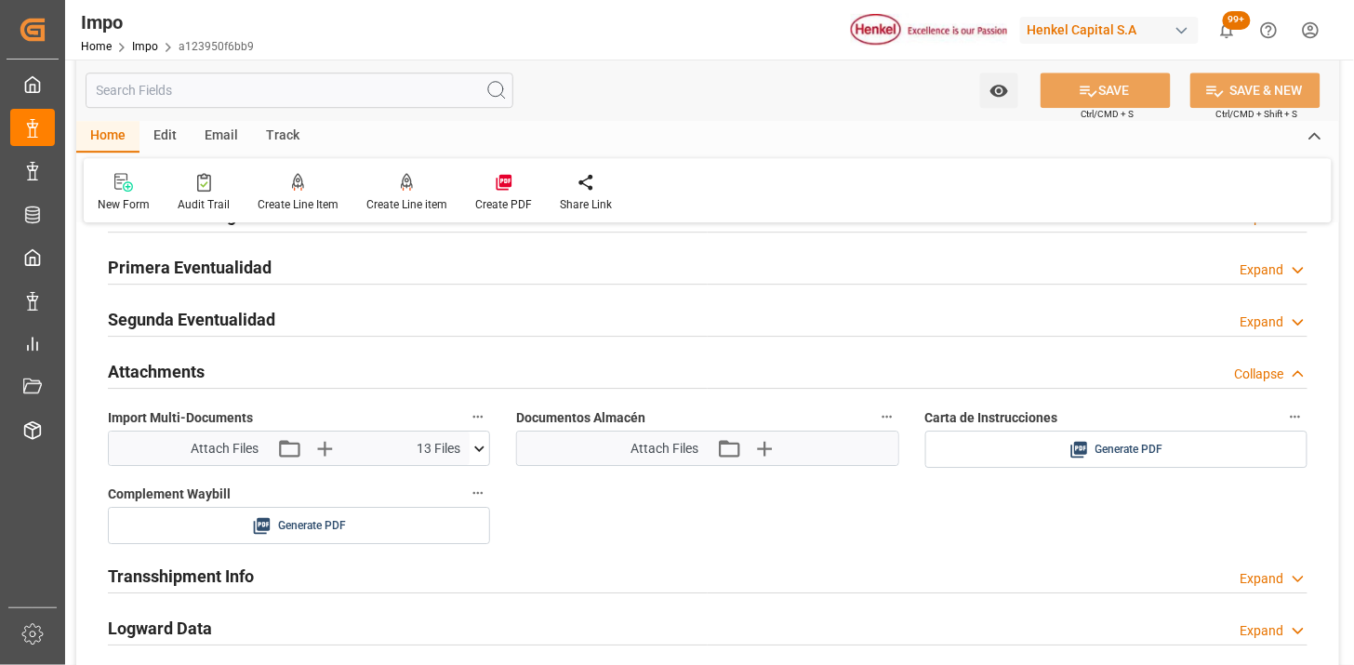
scroll to position [1549, 0]
click at [1103, 458] on span "Generate PDF" at bounding box center [1129, 448] width 68 height 23
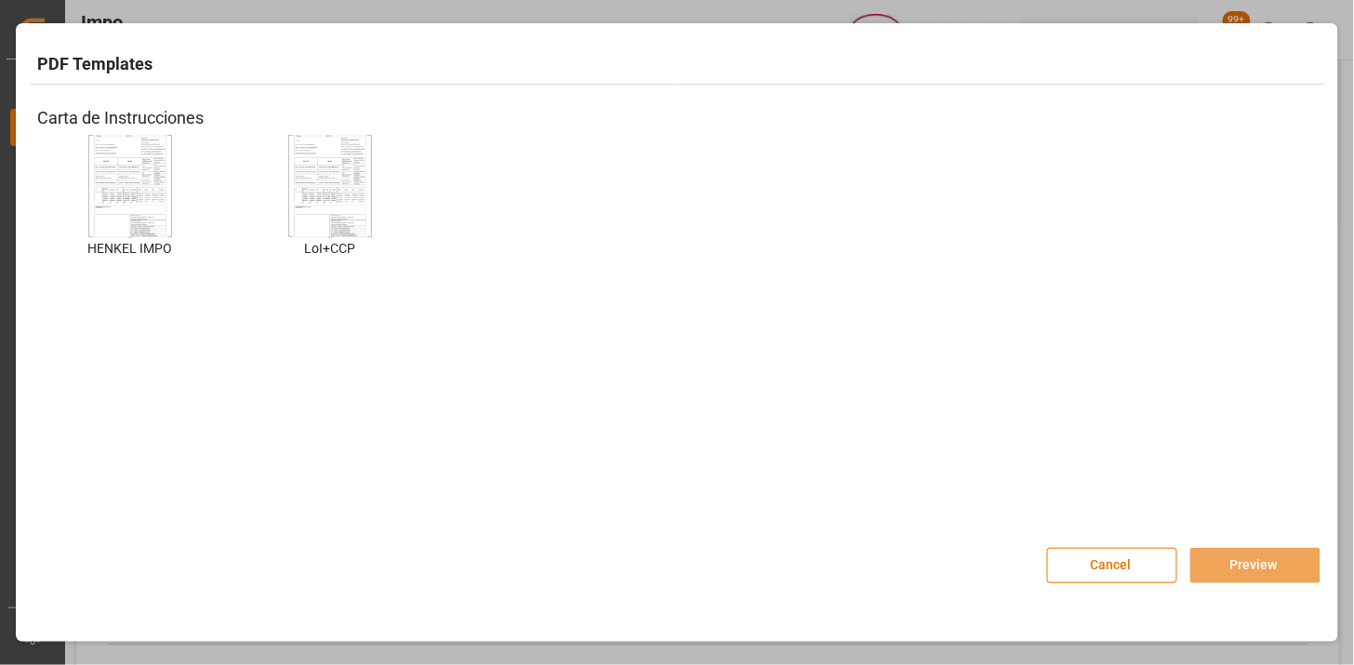
click at [132, 178] on img at bounding box center [130, 186] width 74 height 105
click at [1242, 570] on button "Preview" at bounding box center [1255, 565] width 130 height 35
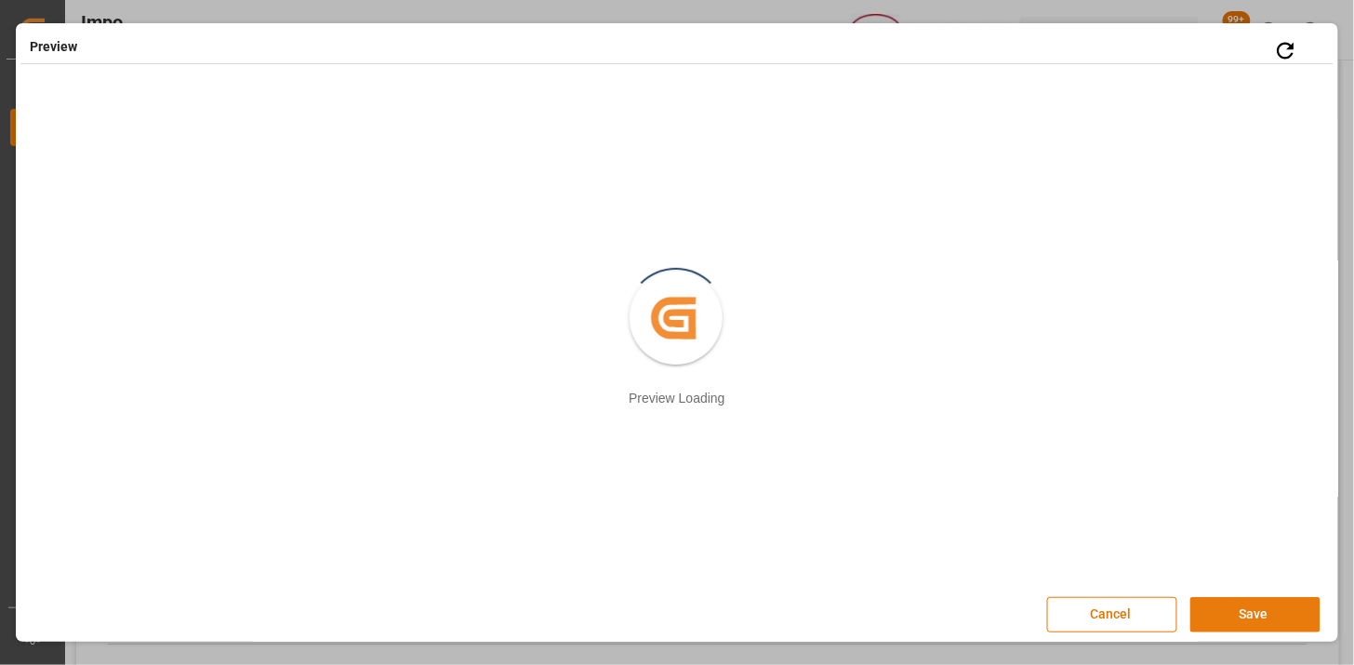
click at [1230, 598] on button "Save" at bounding box center [1255, 614] width 130 height 35
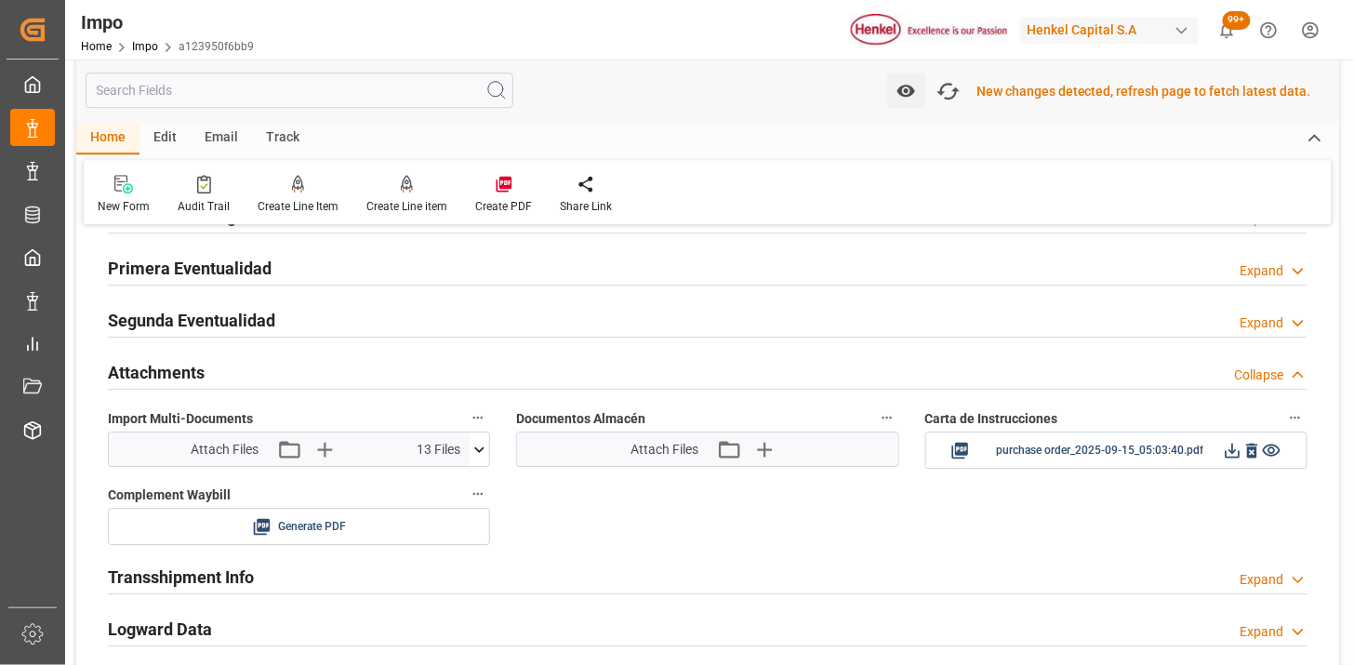
scroll to position [1550, 0]
click at [1237, 450] on icon at bounding box center [1232, 450] width 20 height 20
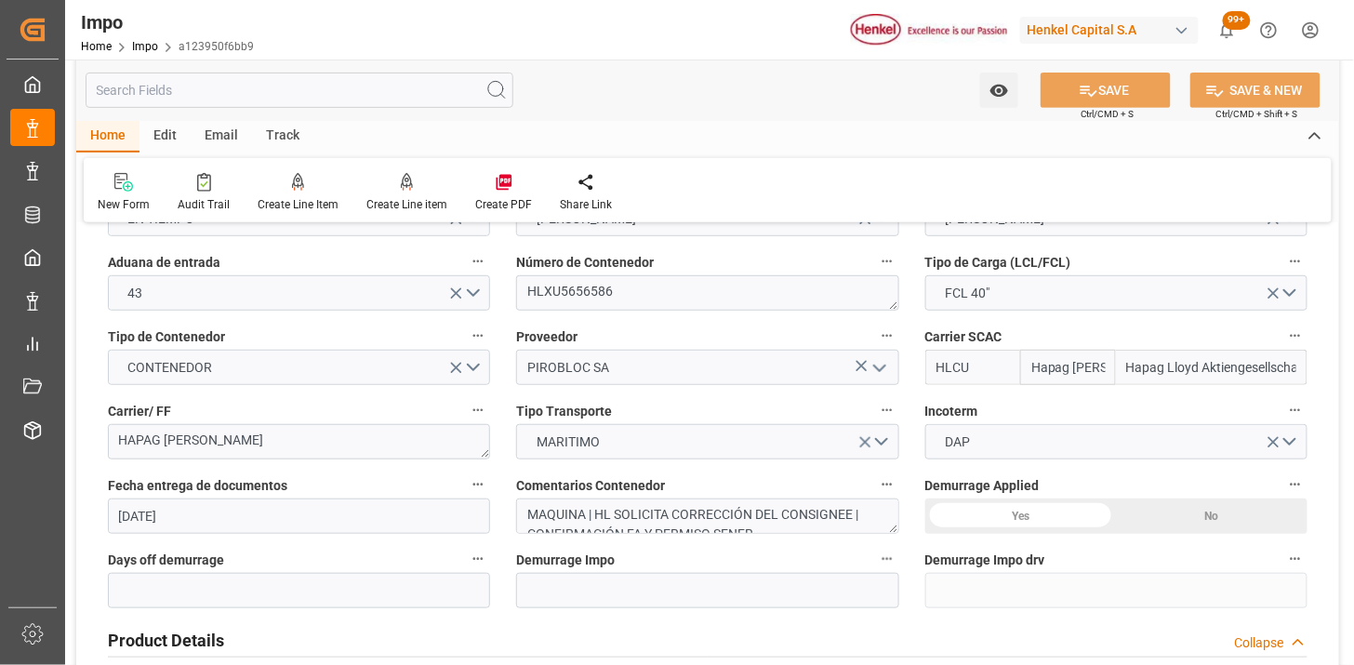
scroll to position [15, 0]
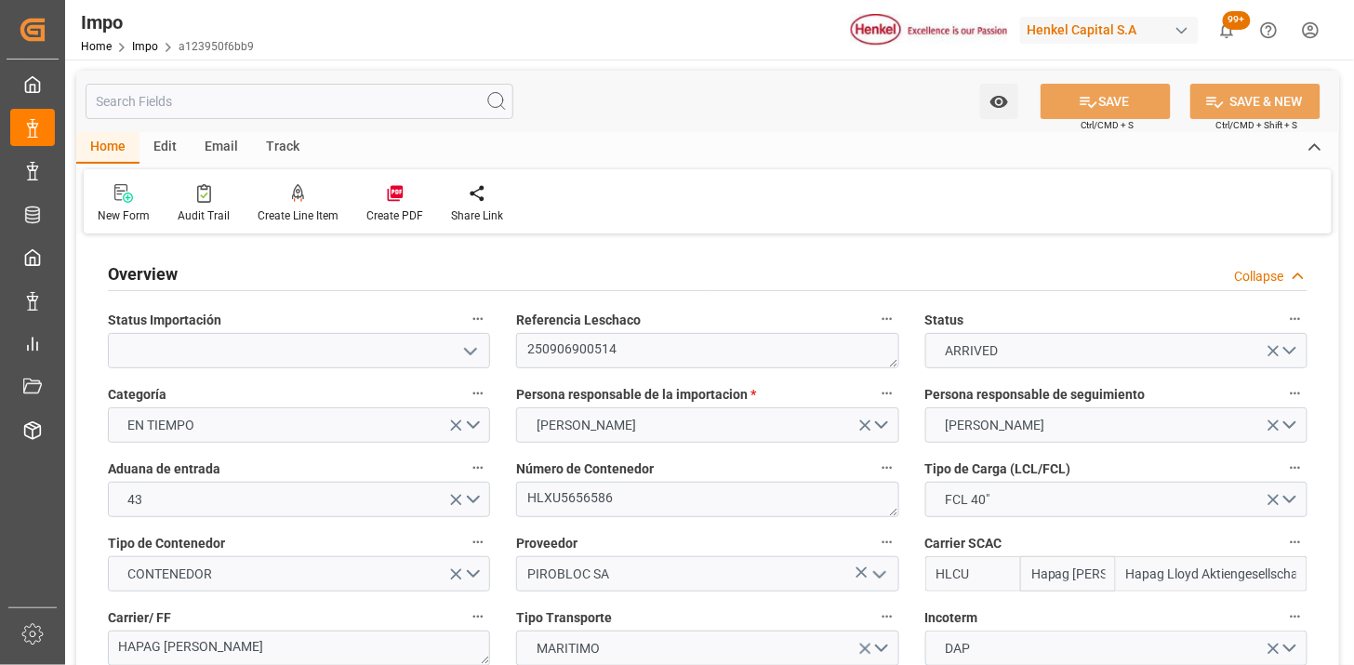
type input "Hapag [PERSON_NAME]"
type input "Hapag Lloyd Aktiengesellschaft"
type input "3"
type input "66"
type input "3"
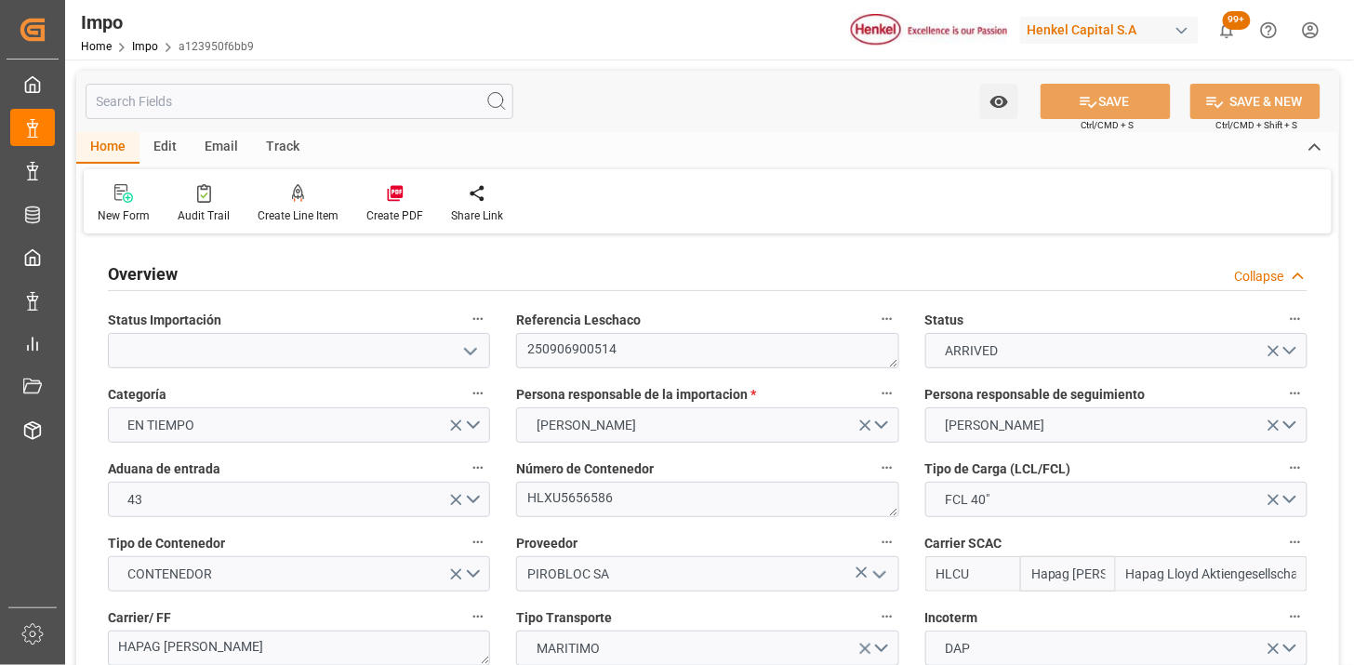
type input "[DATE]"
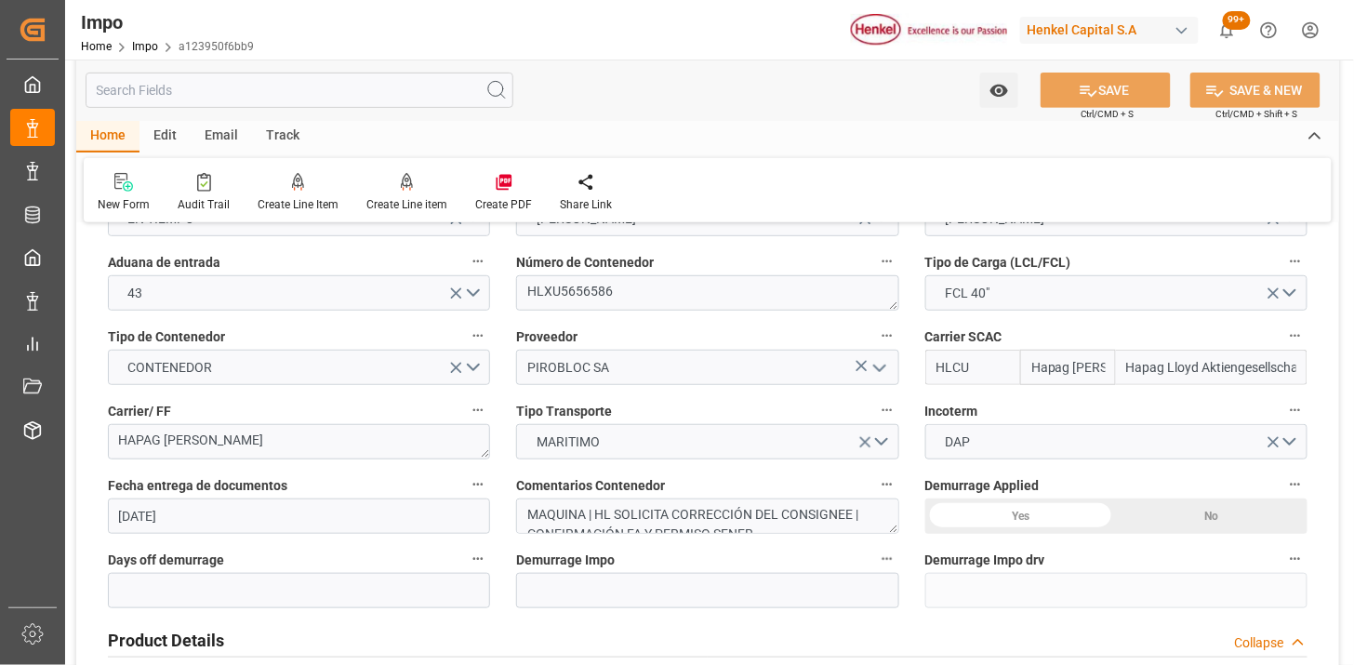
scroll to position [15, 0]
drag, startPoint x: 778, startPoint y: 519, endPoint x: 526, endPoint y: 535, distance: 252.5
click at [526, 535] on div "Comentarios Contenedor MAQUINA | HL SOLICITA CORRECCIÓN DEL CONSIGNEE | CONFIRM…" at bounding box center [707, 503] width 408 height 74
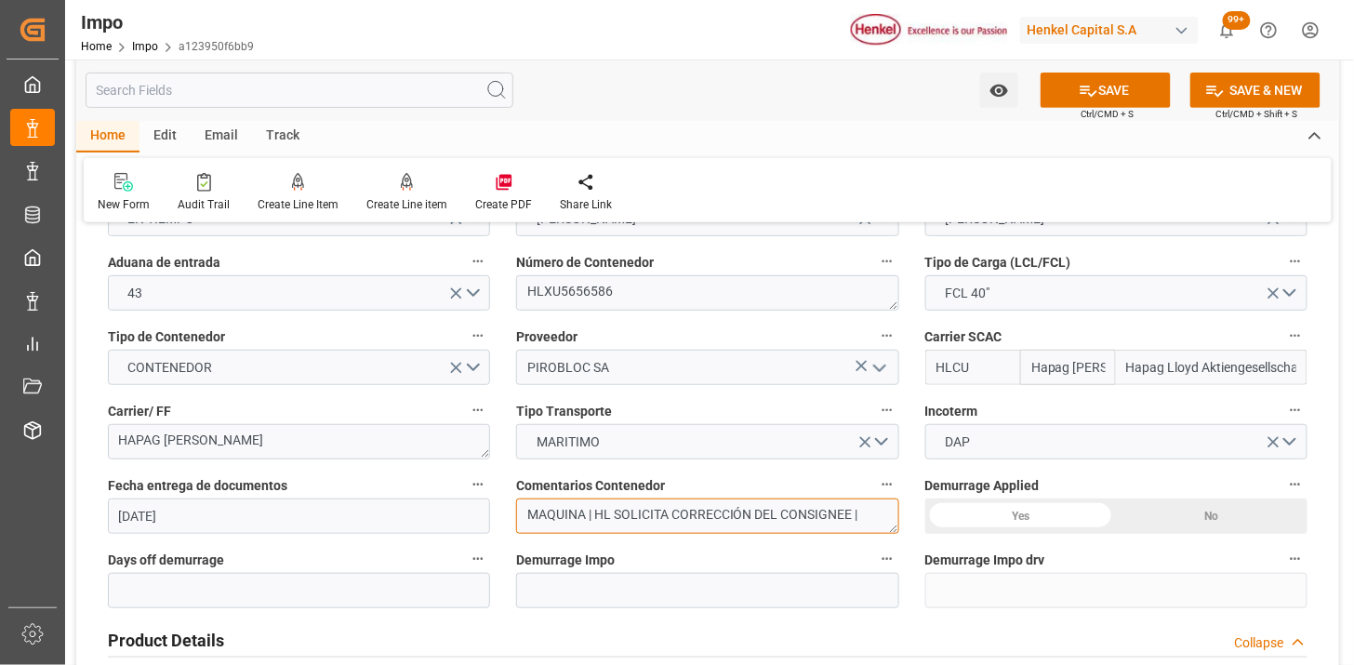
scroll to position [0, 0]
type textarea "SENER | MAQUINA | HL SOLICITA CORRECCIÓN DEL CONSIGNEE"
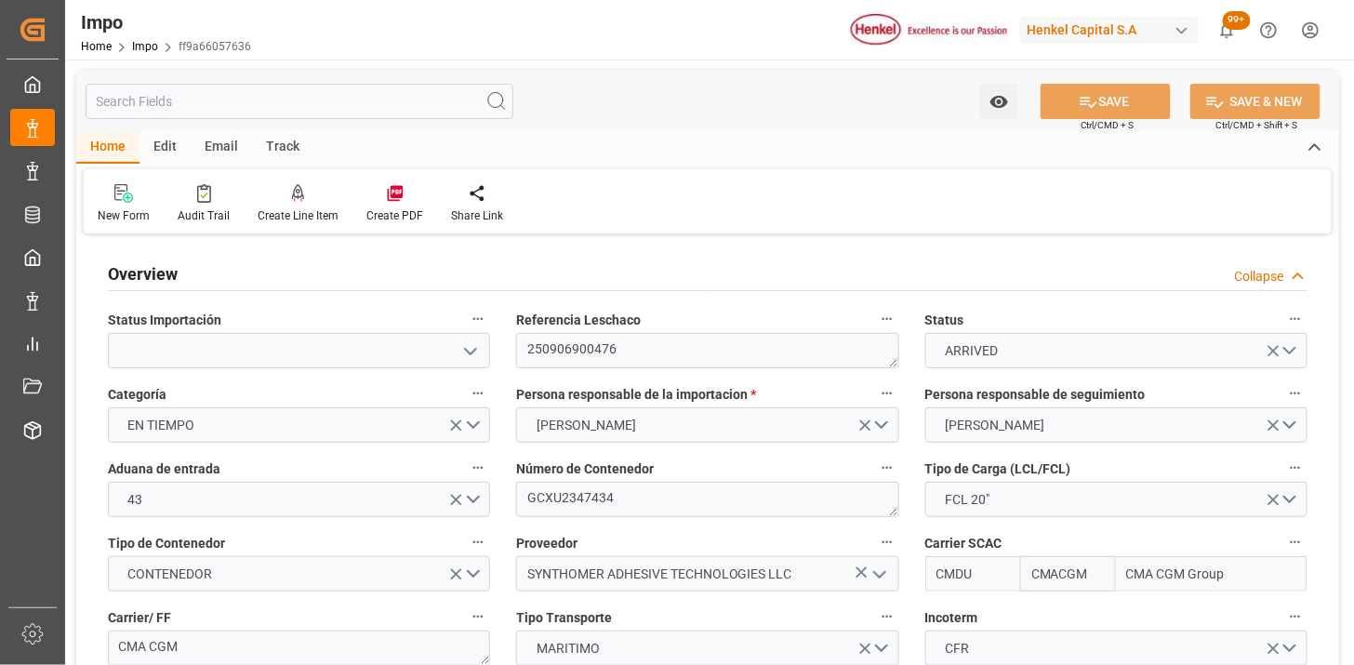
type input "CMACGM"
type input "CMA CGM Group"
type input "2"
type input "25"
type input "10"
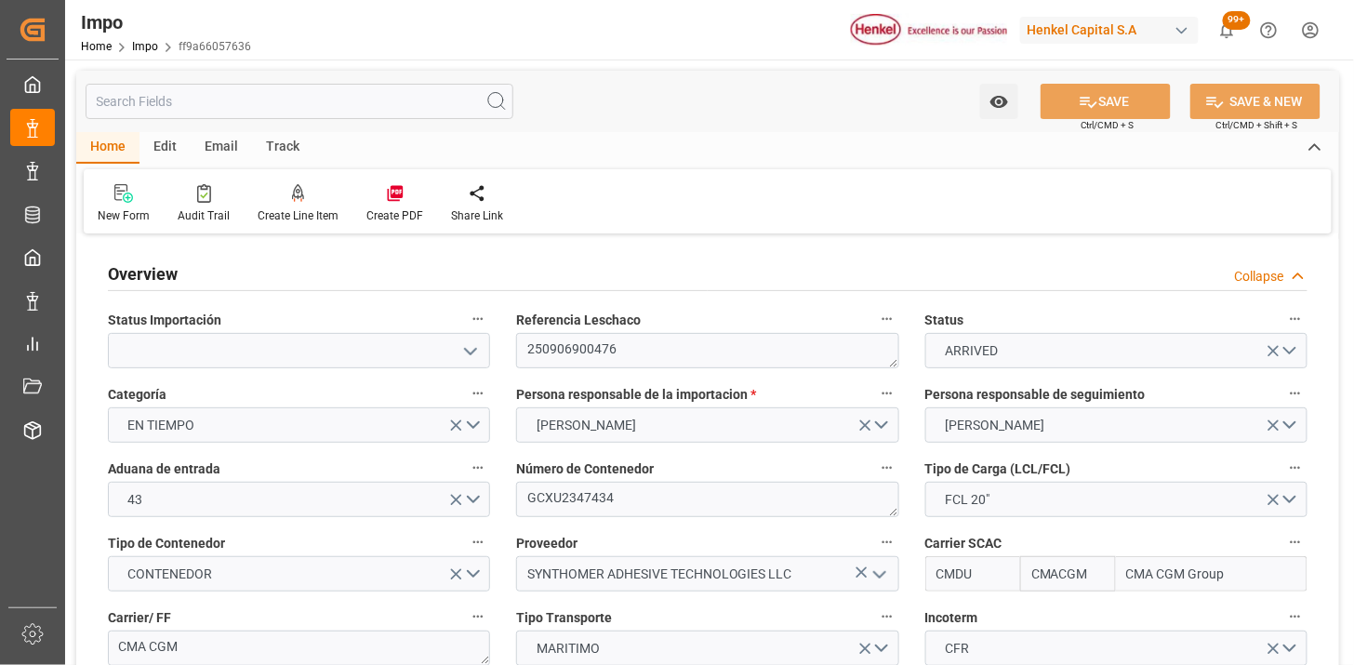
type input "[DATE]"
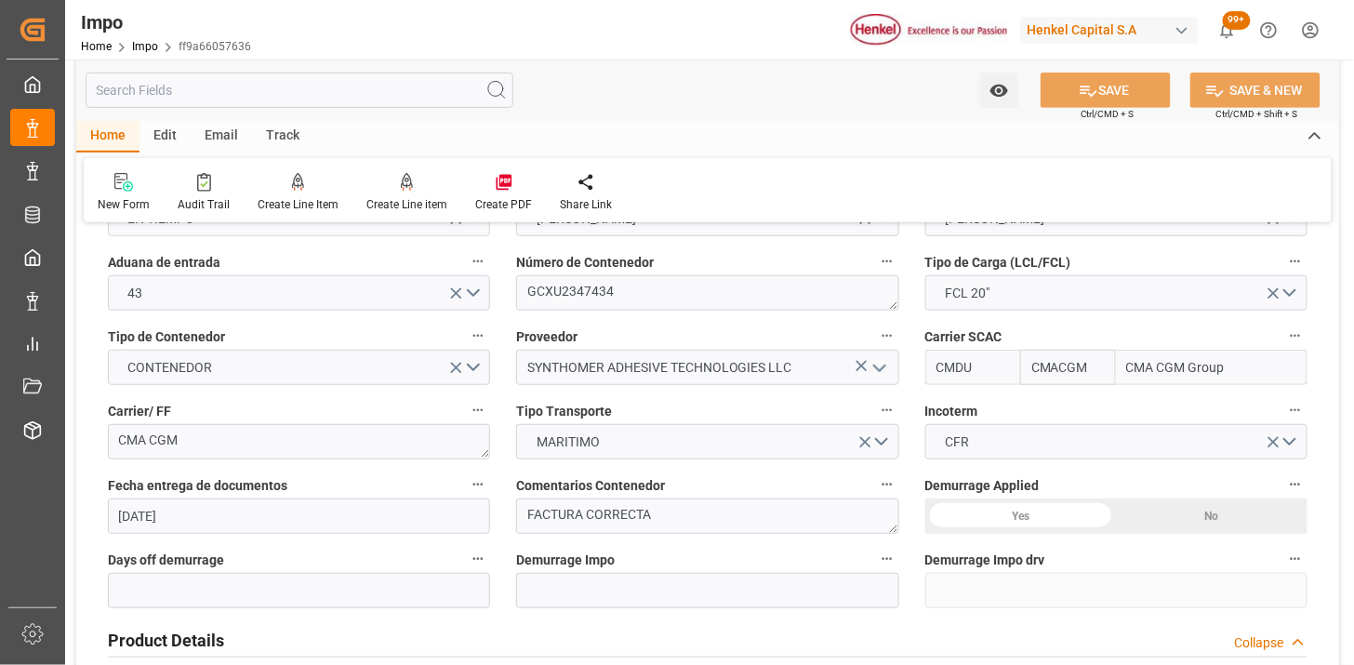
scroll to position [310, 0]
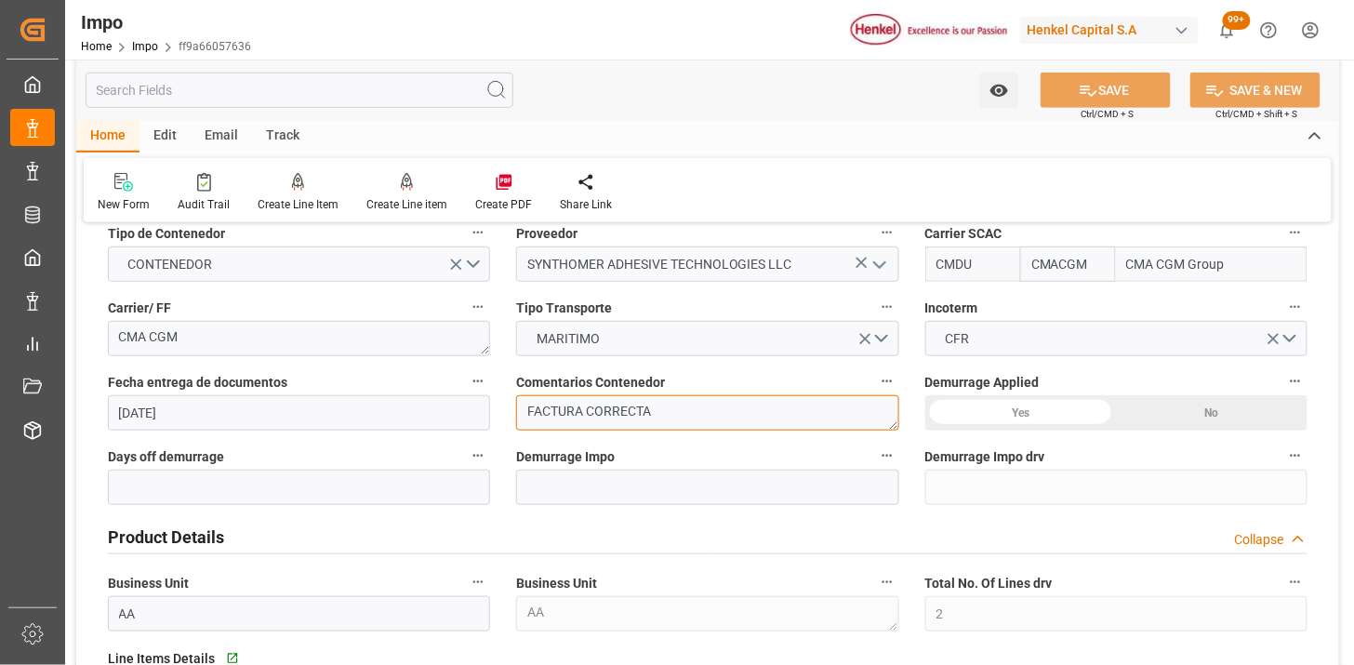
click at [741, 404] on textarea "FACTURA CORRECTA" at bounding box center [707, 412] width 382 height 35
type textarea "S"
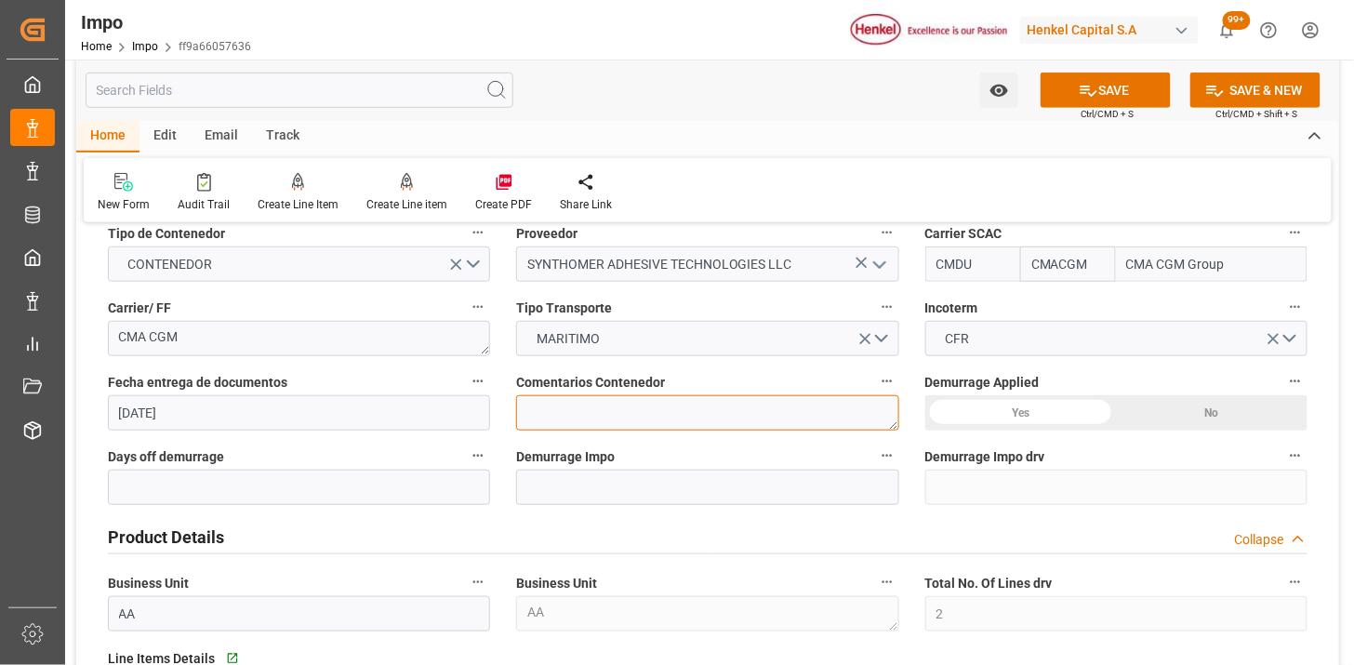
type textarea "E"
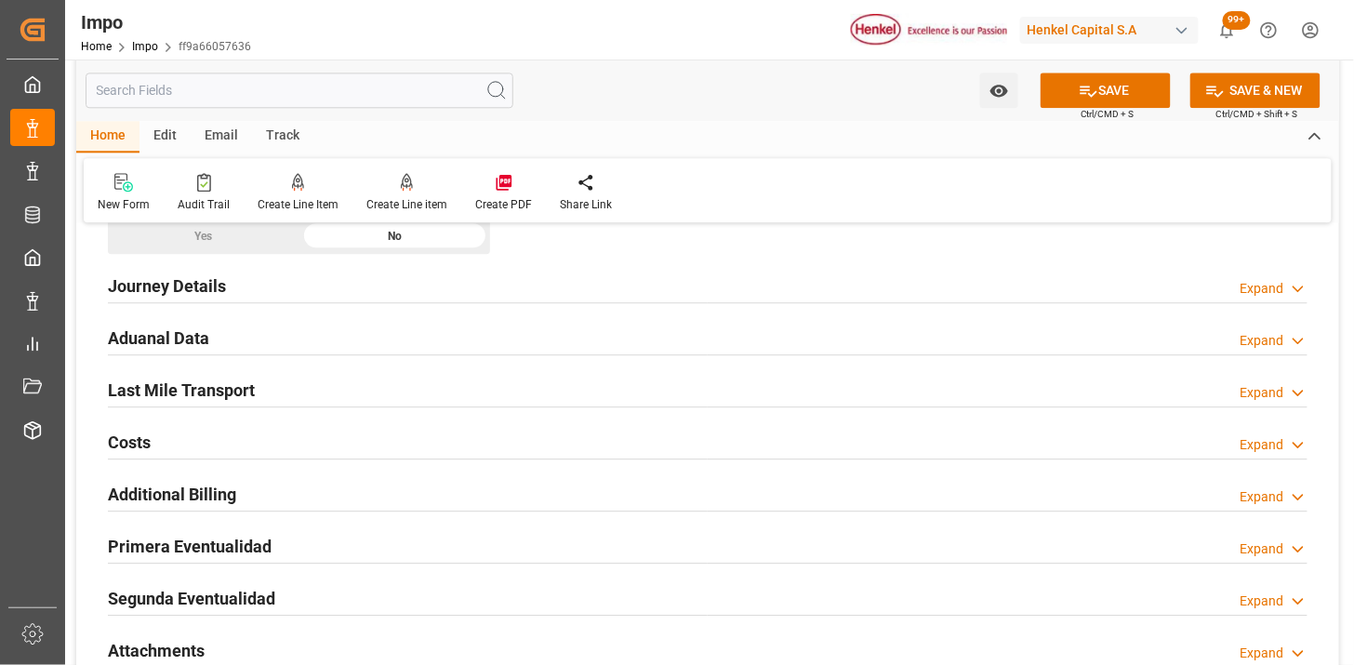
scroll to position [1342, 0]
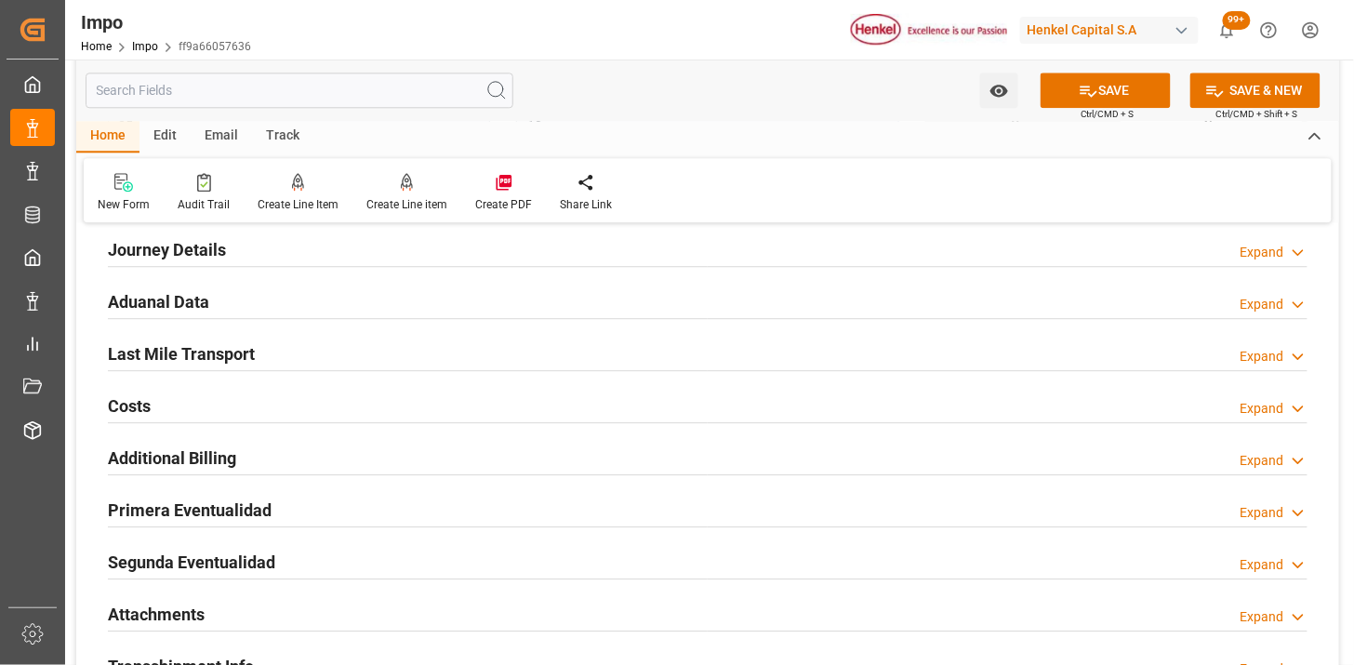
type textarea "DESPACHO CON 3.1.8, FACTURA INCORRECTA"
click at [370, 511] on div "Primera Eventualidad Expand" at bounding box center [707, 508] width 1199 height 35
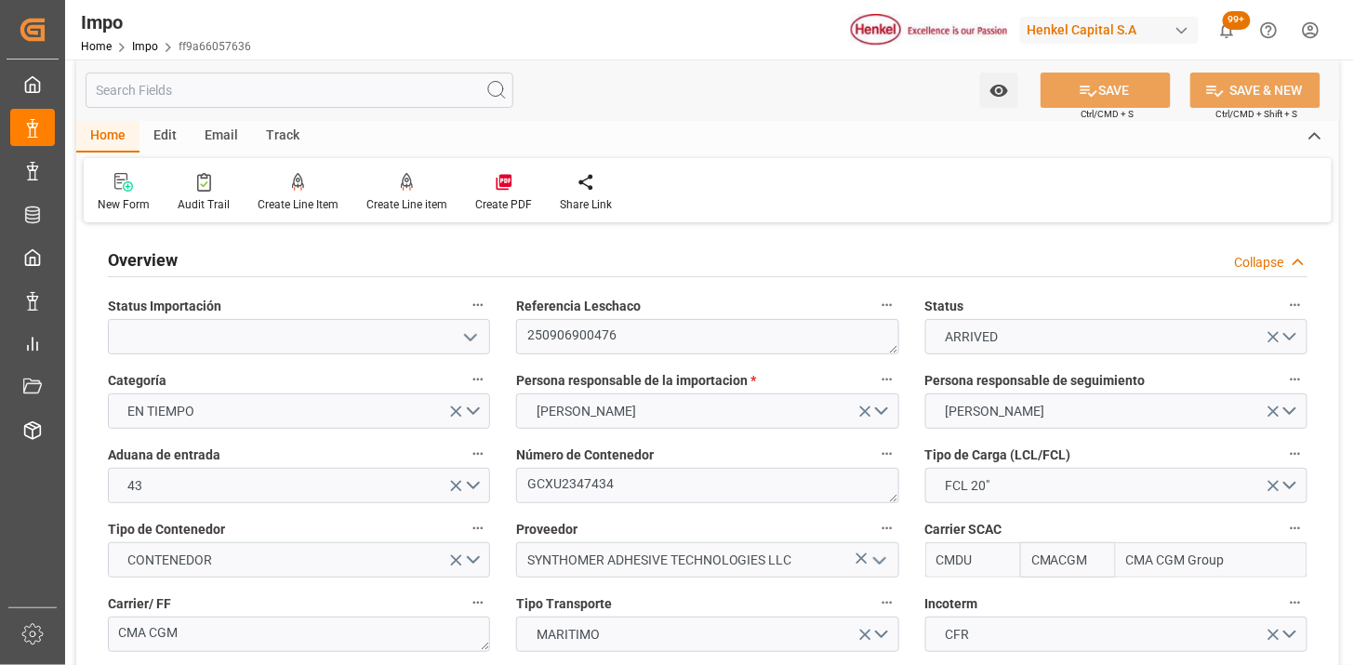
scroll to position [0, 0]
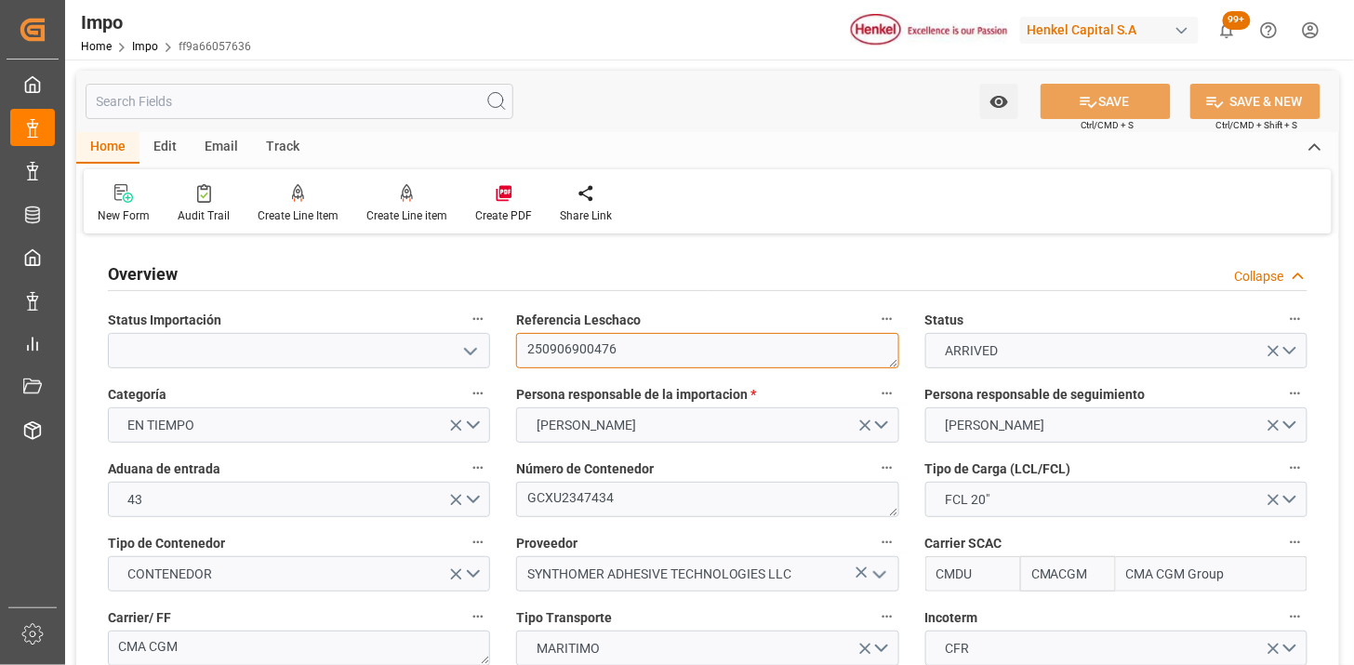
click at [641, 346] on textarea "250906900476" at bounding box center [707, 350] width 382 height 35
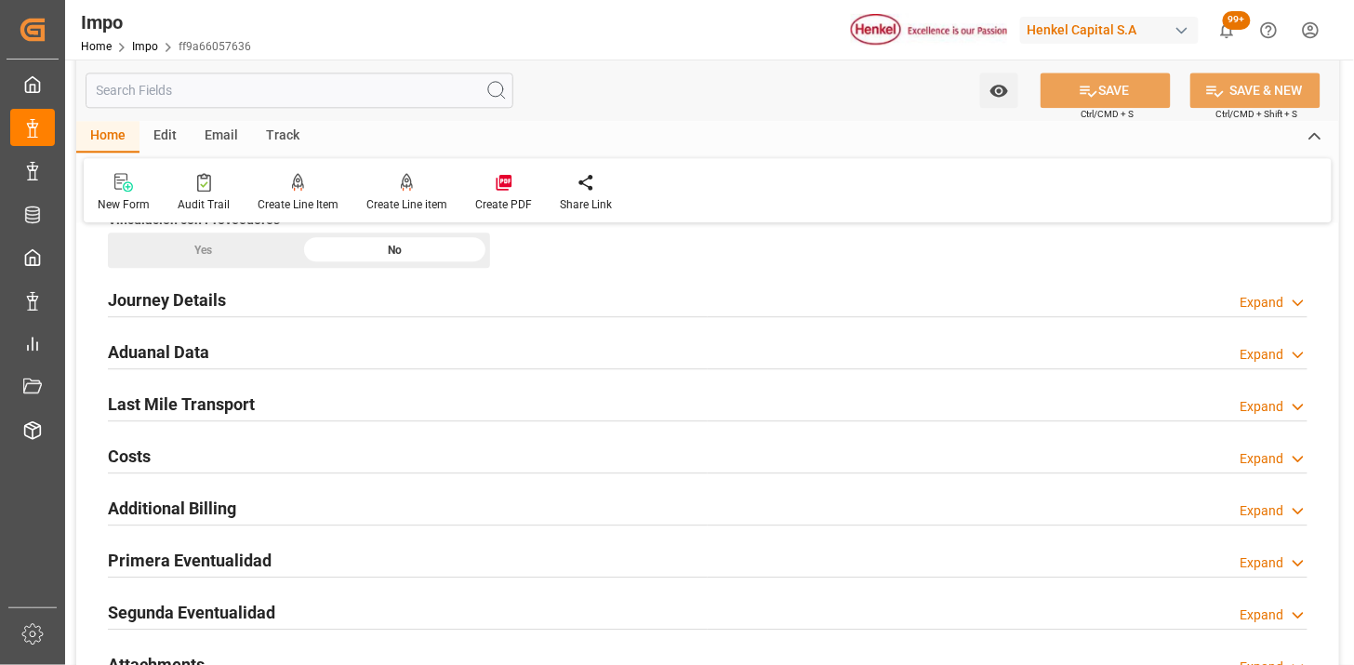
scroll to position [1652, 0]
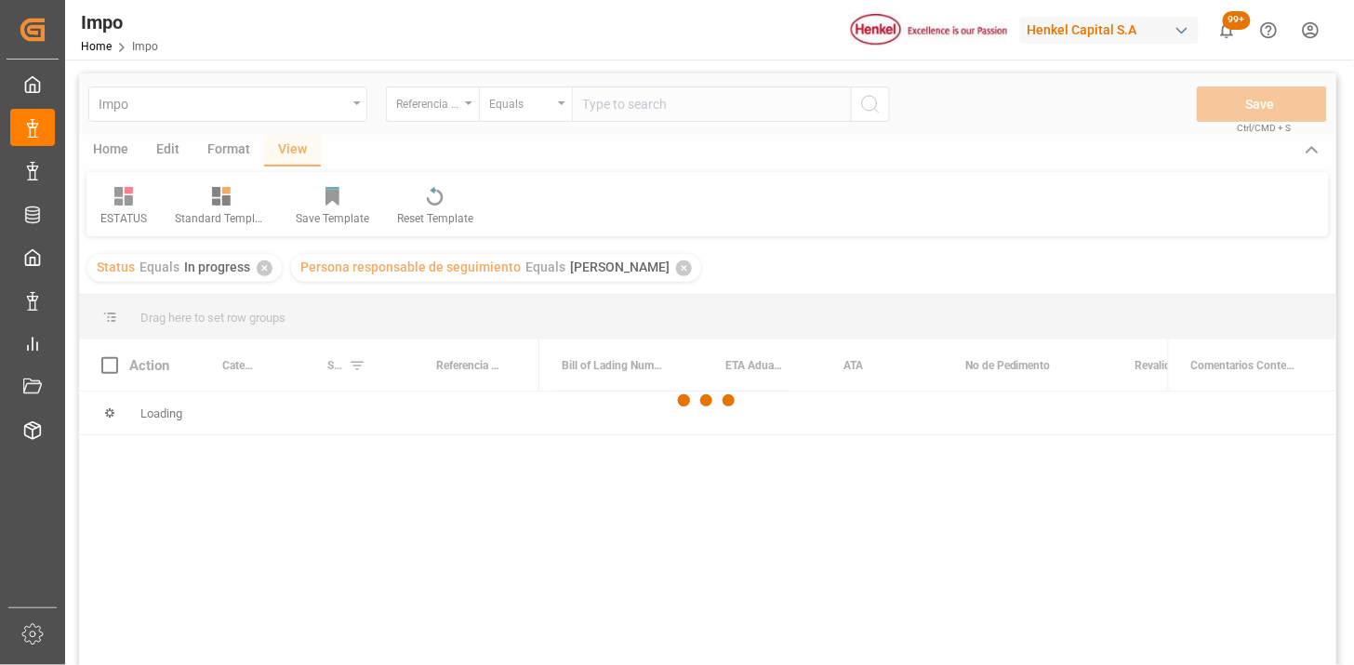
scroll to position [103, 0]
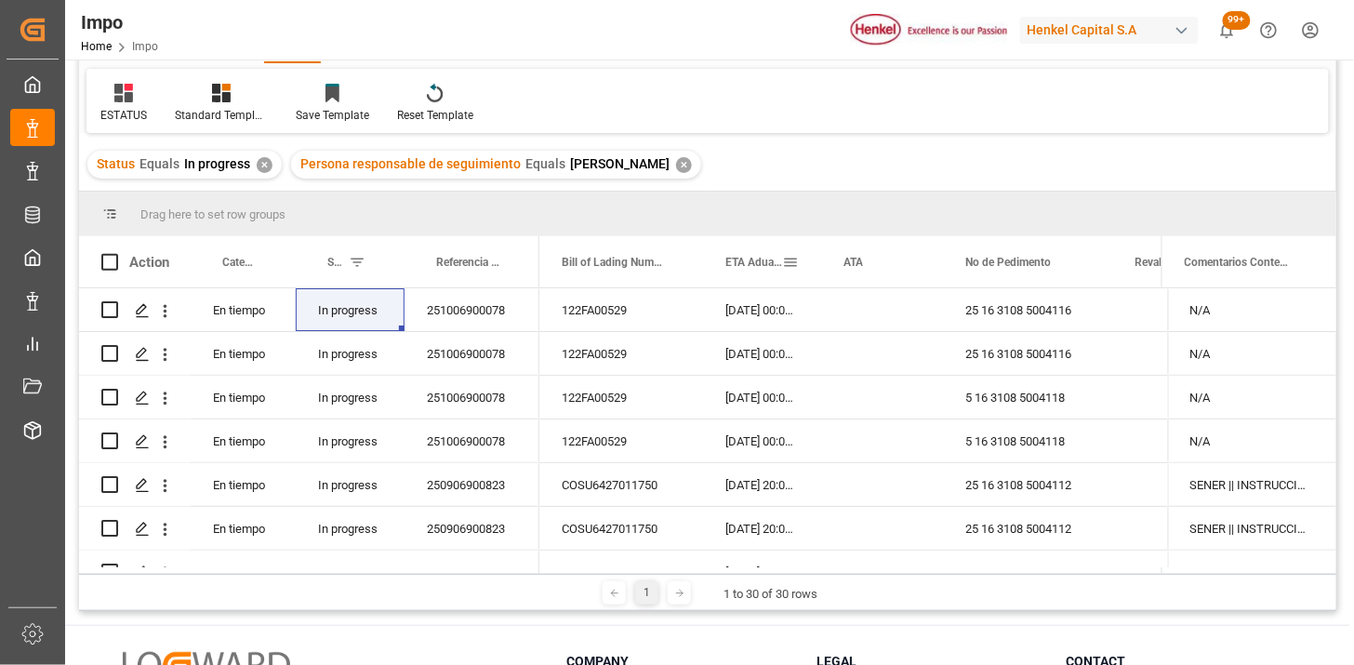
click at [750, 268] on div "ETA Aduana" at bounding box center [753, 261] width 57 height 51
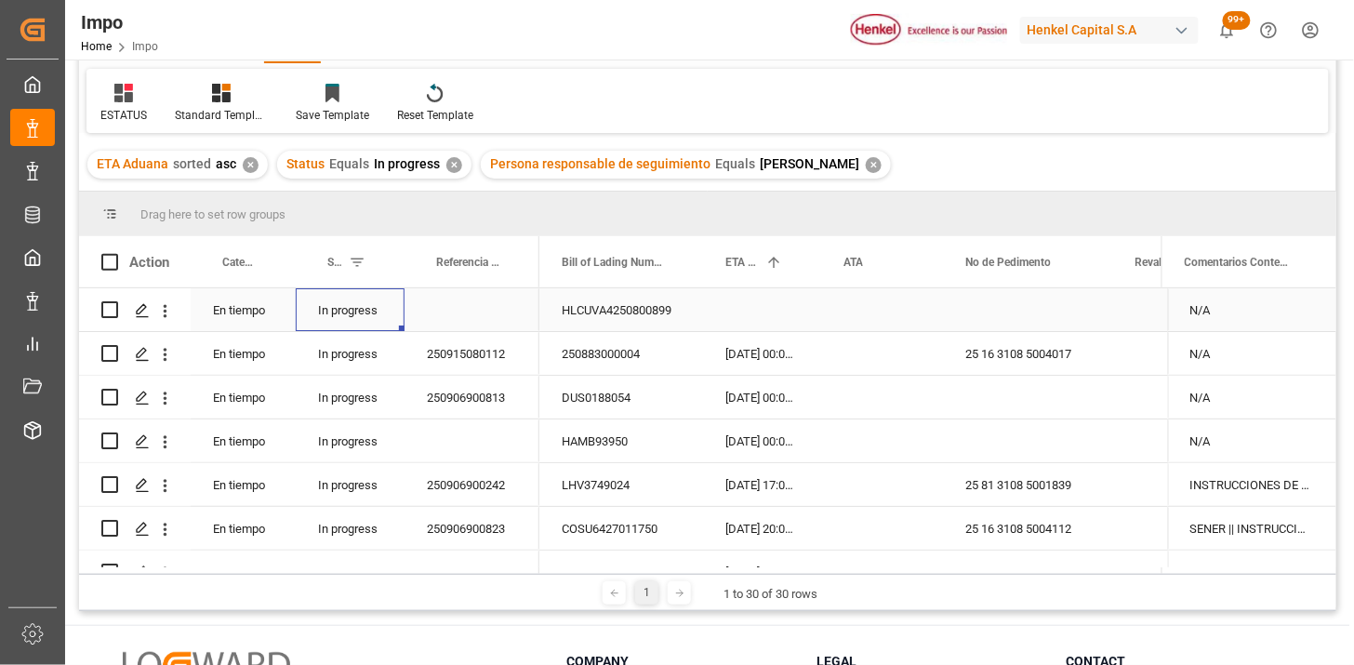
click at [363, 313] on div "In progress" at bounding box center [350, 309] width 109 height 43
click at [614, 314] on div "HLCUVA4250800899" at bounding box center [621, 309] width 164 height 43
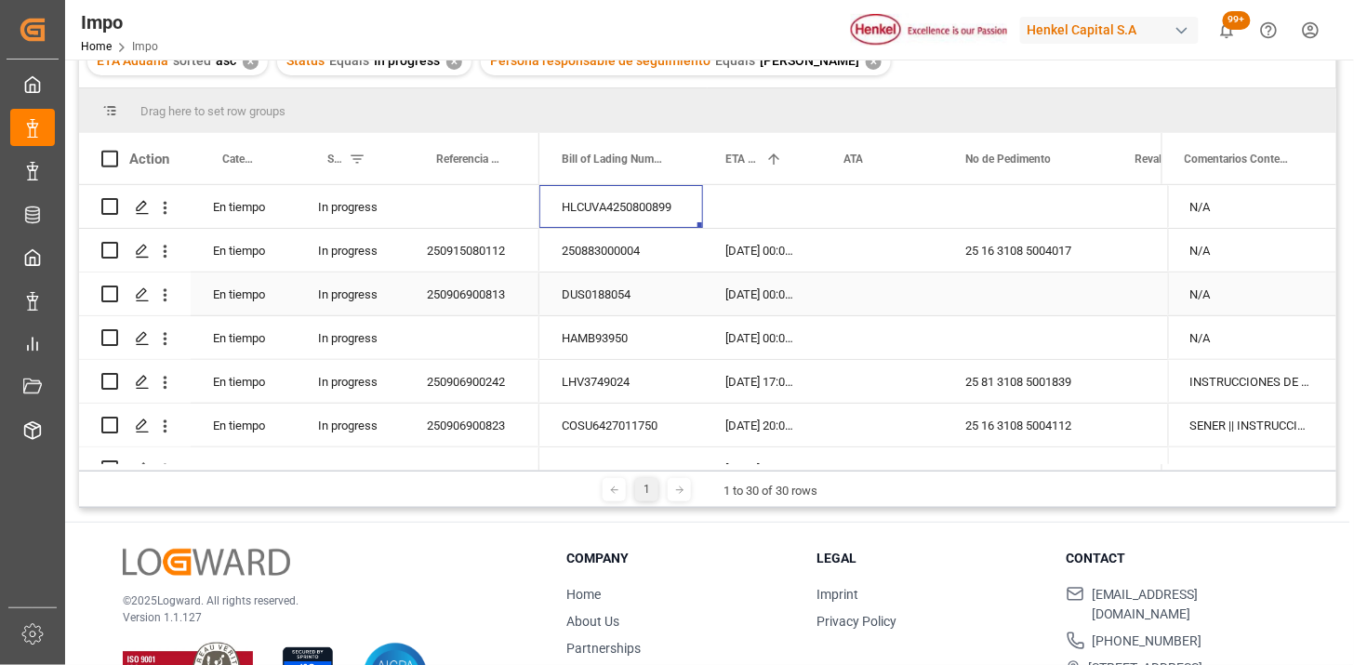
scroll to position [103, 0]
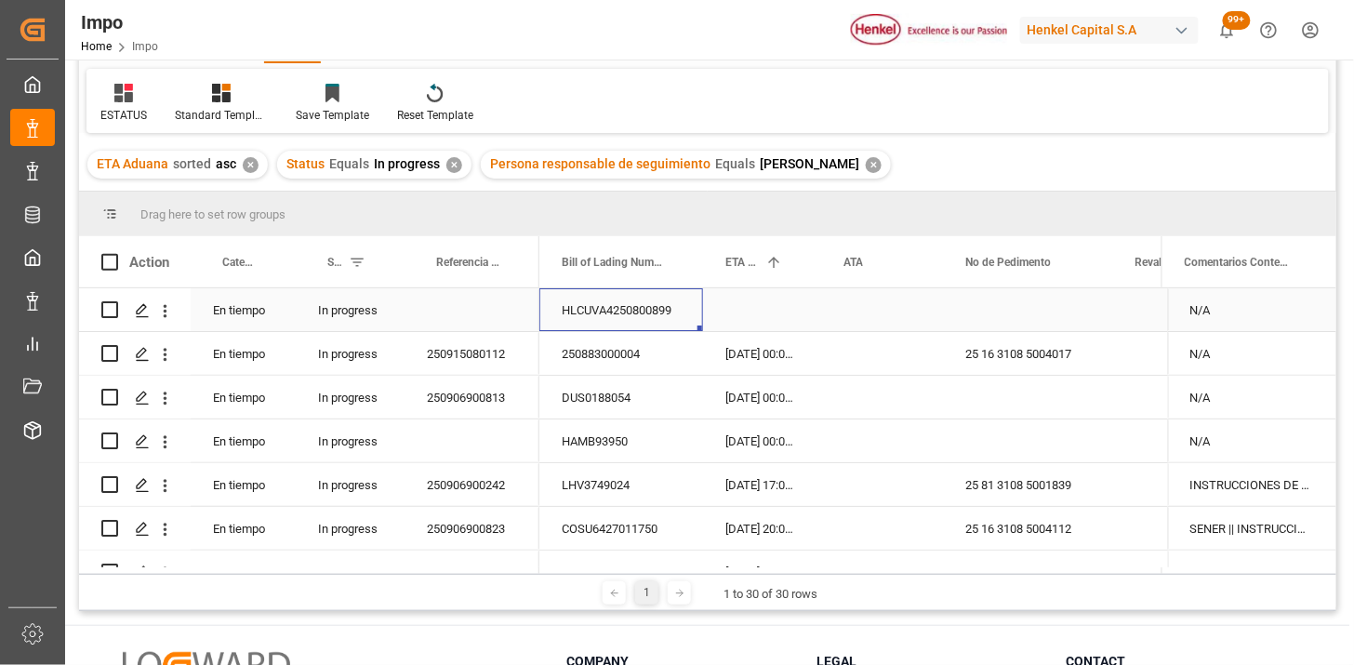
click at [759, 309] on div "Press SPACE to select this row." at bounding box center [762, 309] width 118 height 43
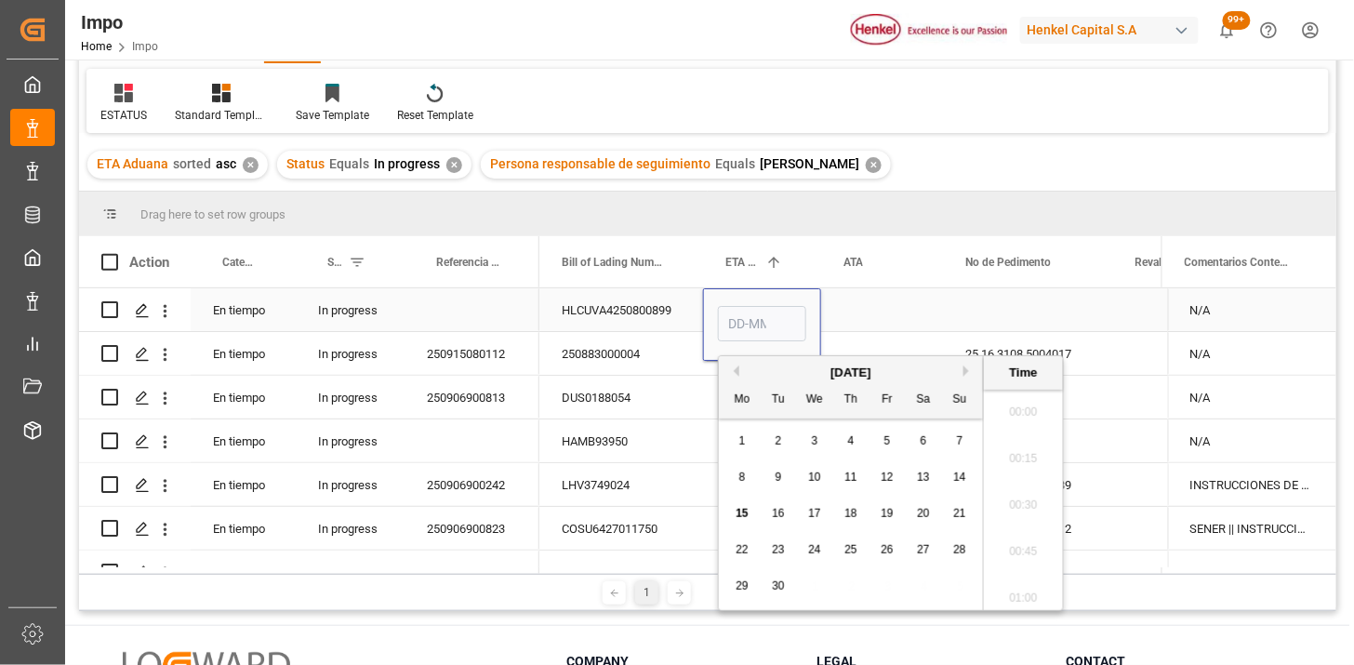
scroll to position [2051, 0]
type input "23-10-2025 00:00"
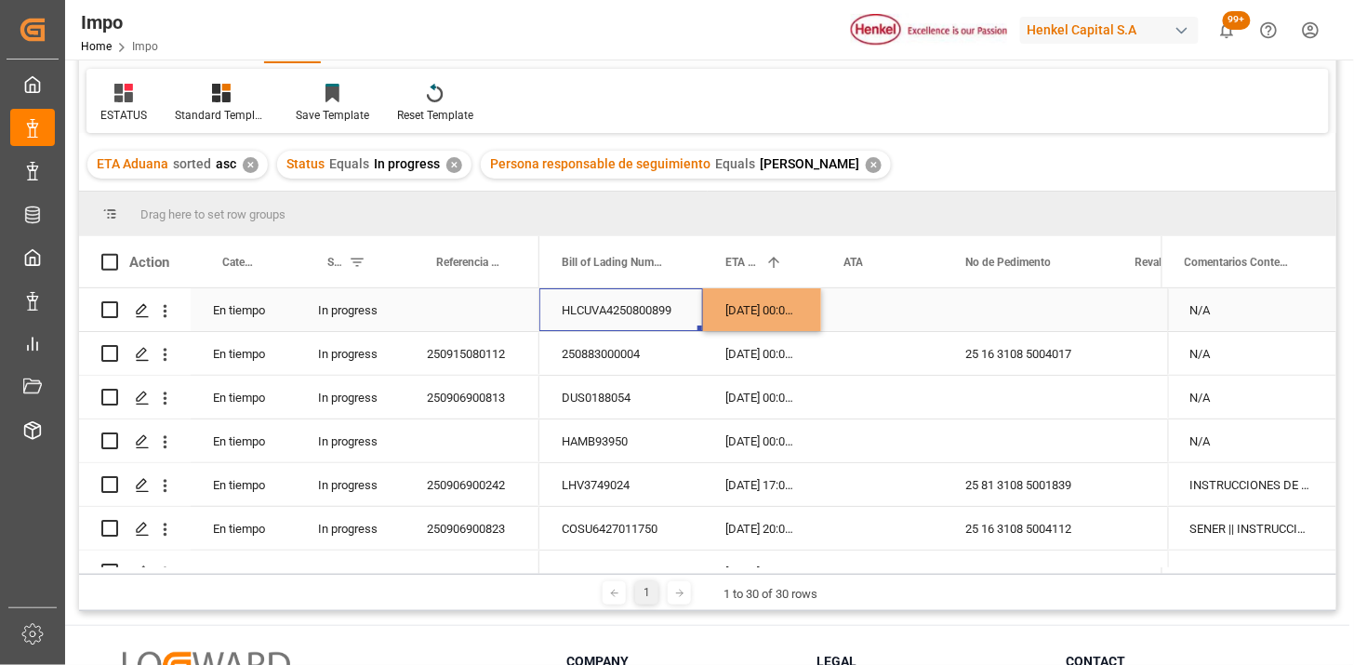
click at [615, 322] on div "HLCUVA4250800899" at bounding box center [621, 309] width 164 height 43
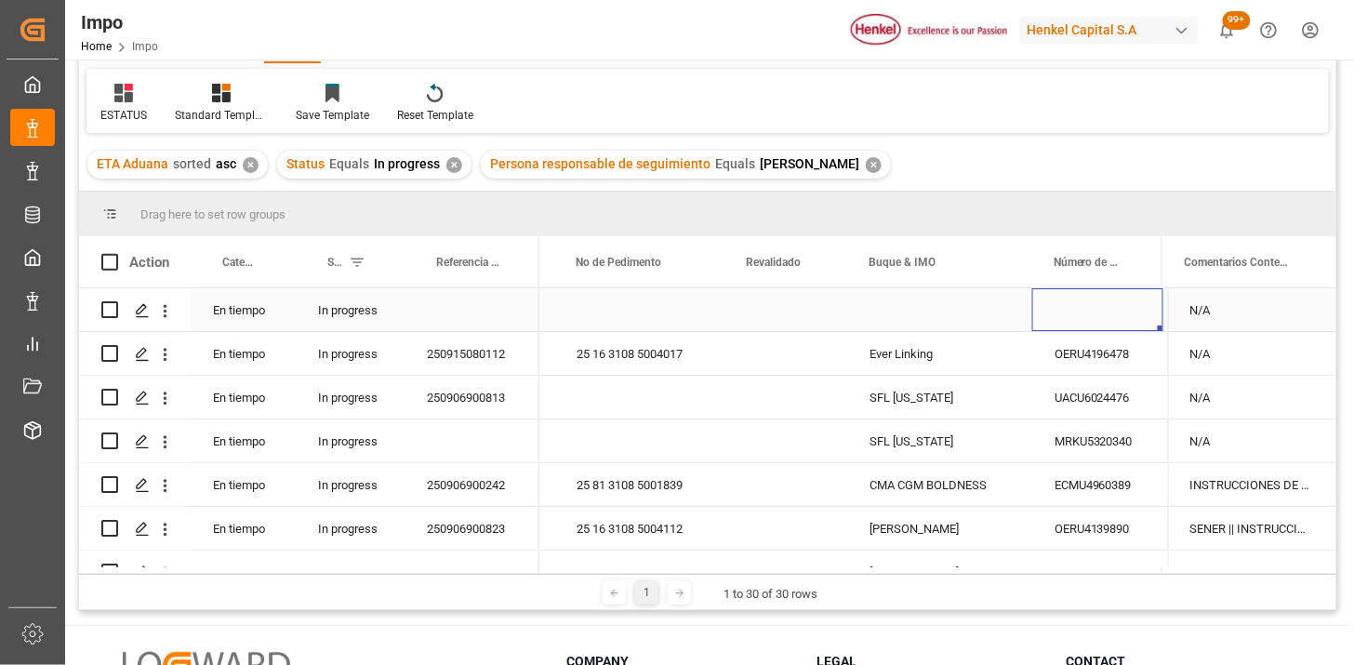
scroll to position [0, 514]
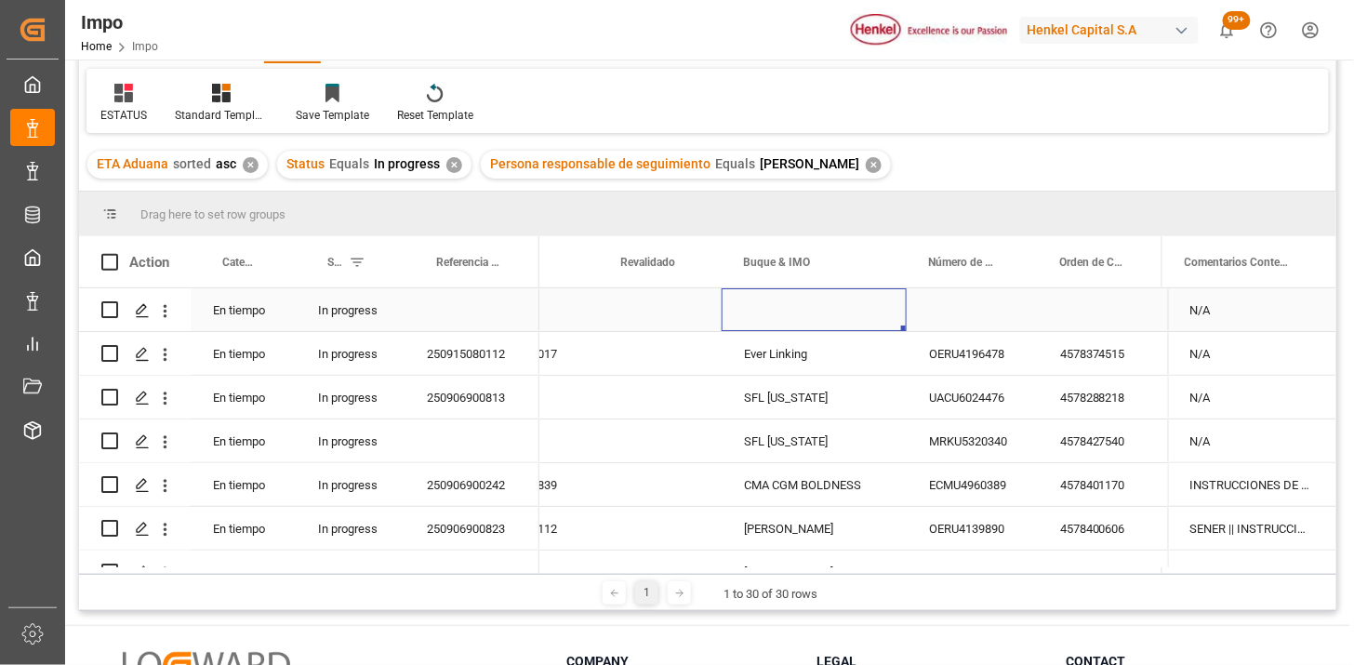
click at [797, 299] on div "Press SPACE to select this row." at bounding box center [813, 309] width 185 height 43
click at [798, 310] on input "Press SPACE to select this row." at bounding box center [813, 320] width 155 height 35
paste input "SINAR BUKITTINGGI"
type input "SINAR BUKITTINGGI"
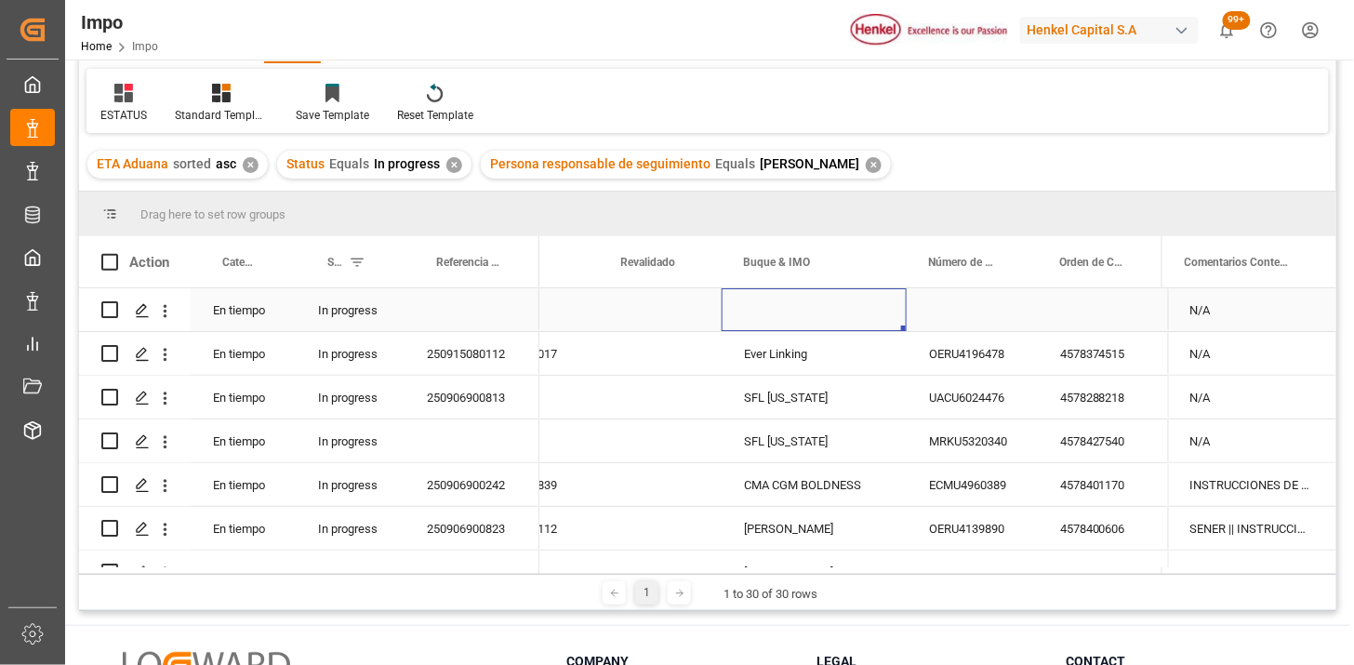
click at [804, 311] on div "Press SPACE to select this row." at bounding box center [813, 309] width 185 height 43
click at [804, 311] on input "Press SPACE to select this row." at bounding box center [813, 320] width 155 height 35
paste input "SINAR BUKITTINGGI"
type input "SINAR BUKITTINGGI"
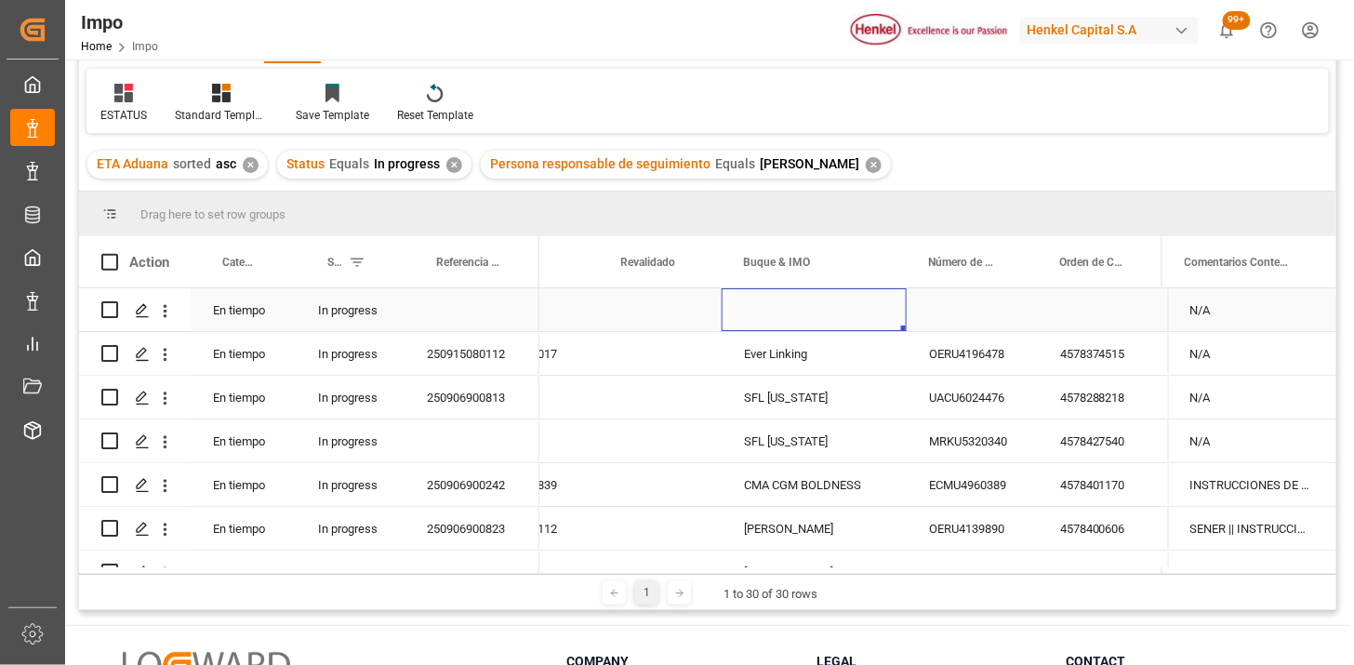
click at [171, 320] on button "open menu" at bounding box center [165, 310] width 20 height 35
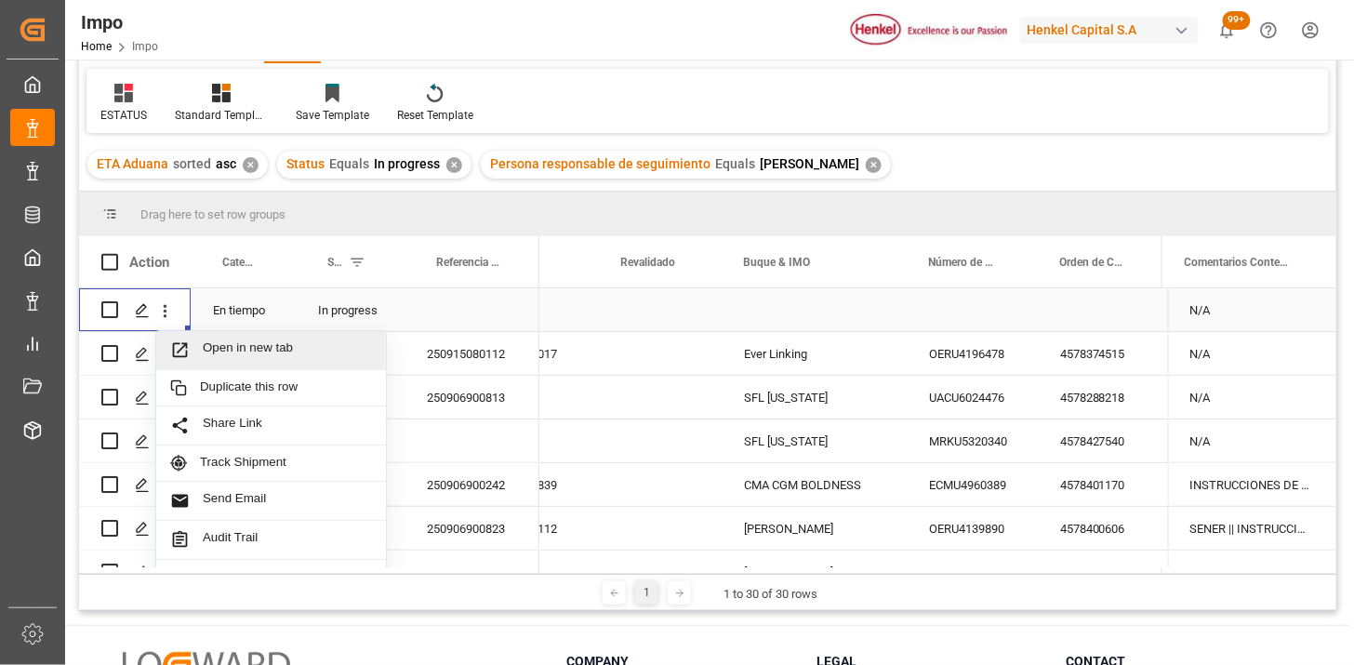
drag, startPoint x: 219, startPoint y: 351, endPoint x: 237, endPoint y: 356, distance: 18.3
click at [219, 353] on span "Open in new tab" at bounding box center [287, 350] width 169 height 20
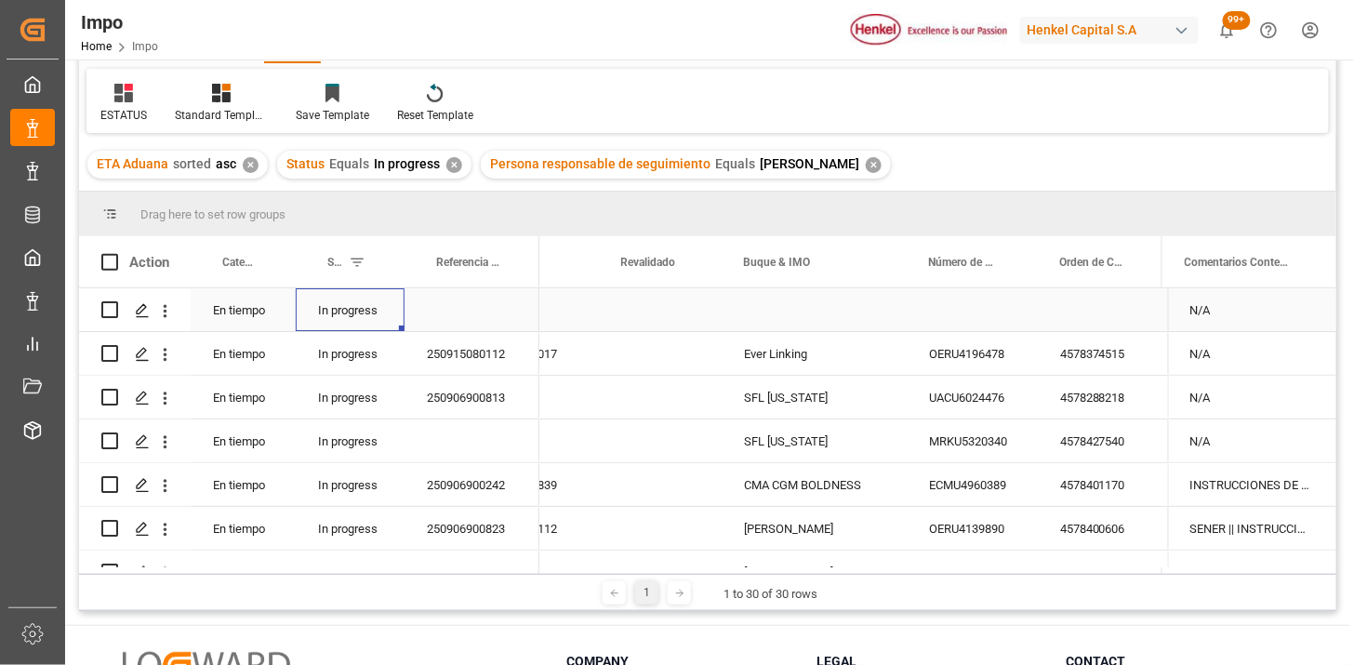
drag, startPoint x: 350, startPoint y: 316, endPoint x: 356, endPoint y: 335, distance: 19.7
click at [351, 328] on div "In progress" at bounding box center [350, 309] width 109 height 43
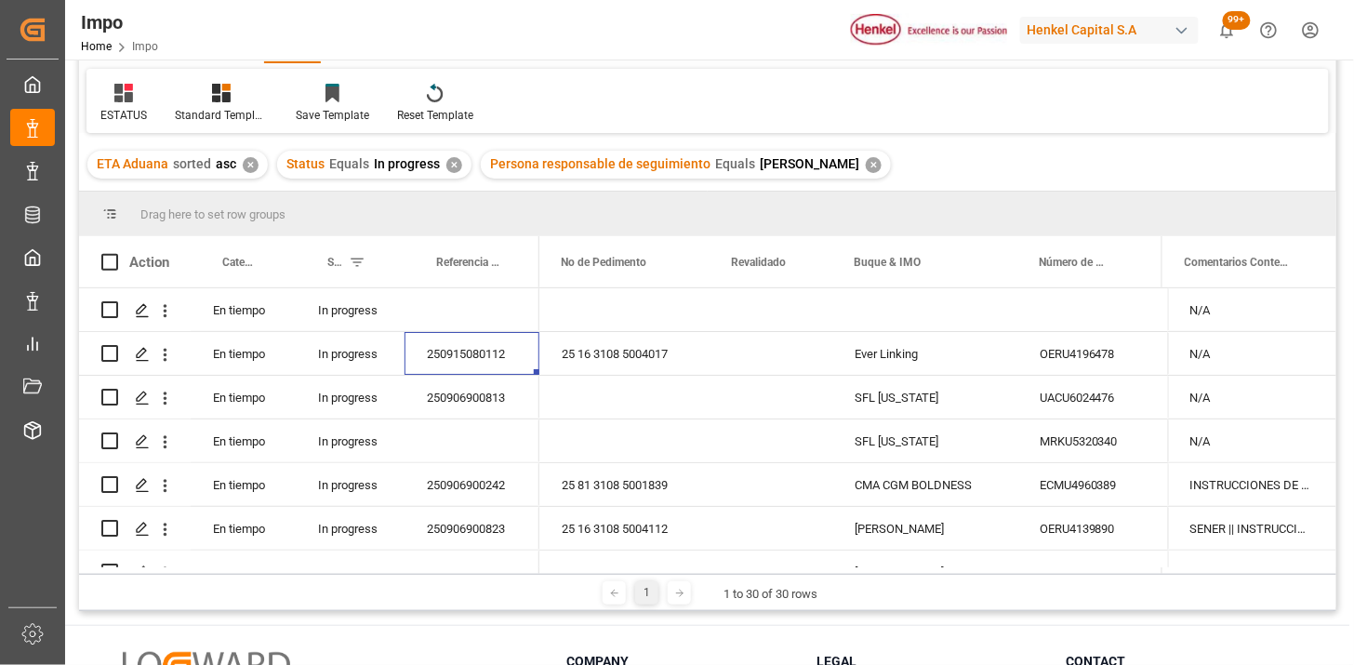
scroll to position [0, 0]
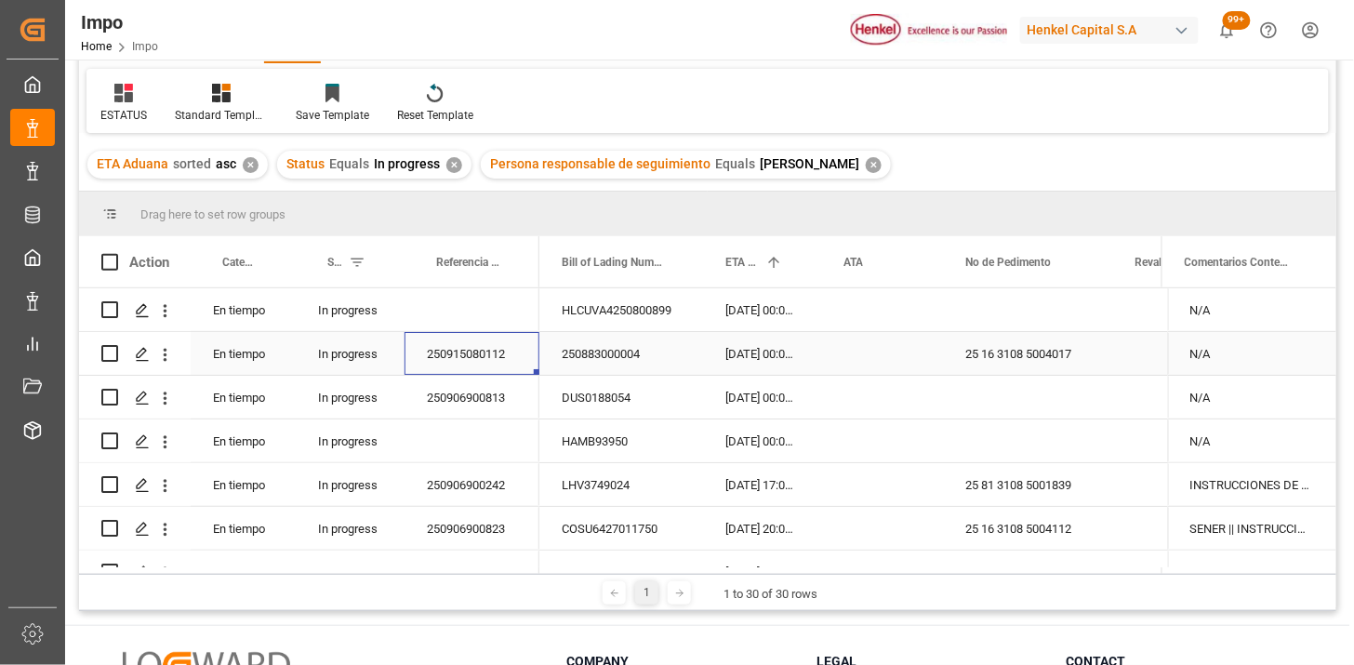
click at [165, 351] on icon "open menu" at bounding box center [165, 355] width 20 height 20
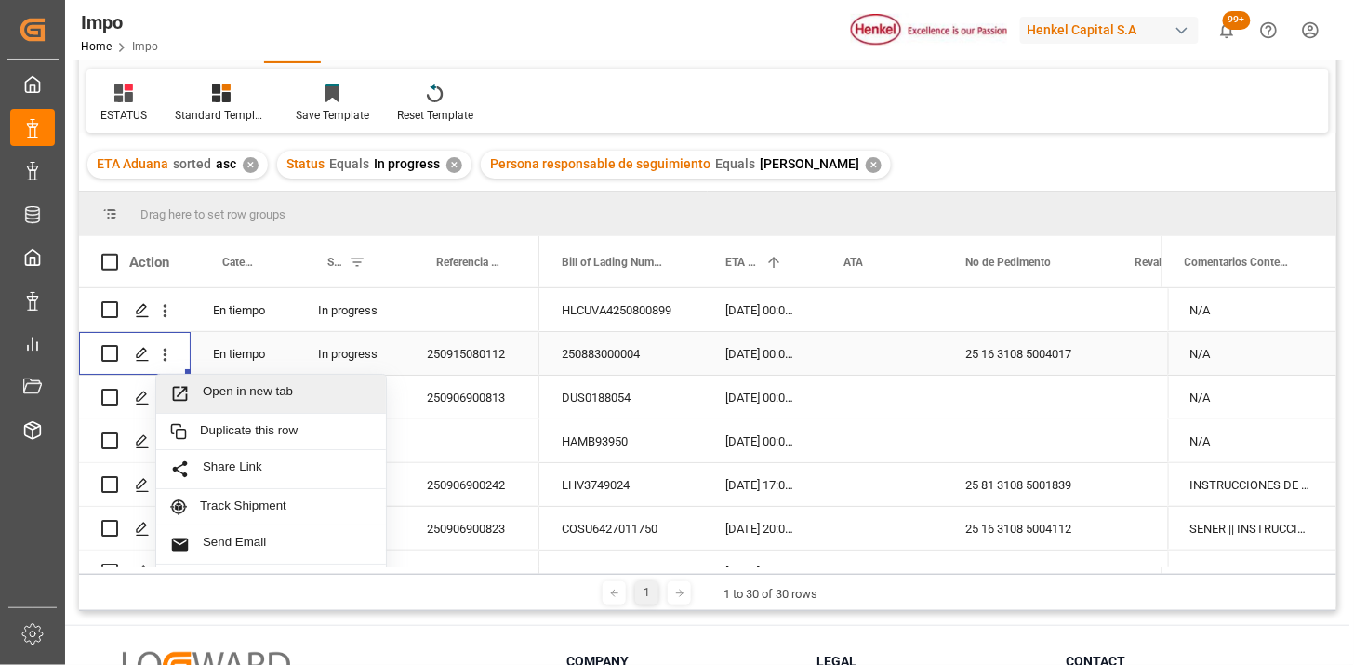
click at [221, 382] on div "Open in new tab" at bounding box center [271, 394] width 230 height 39
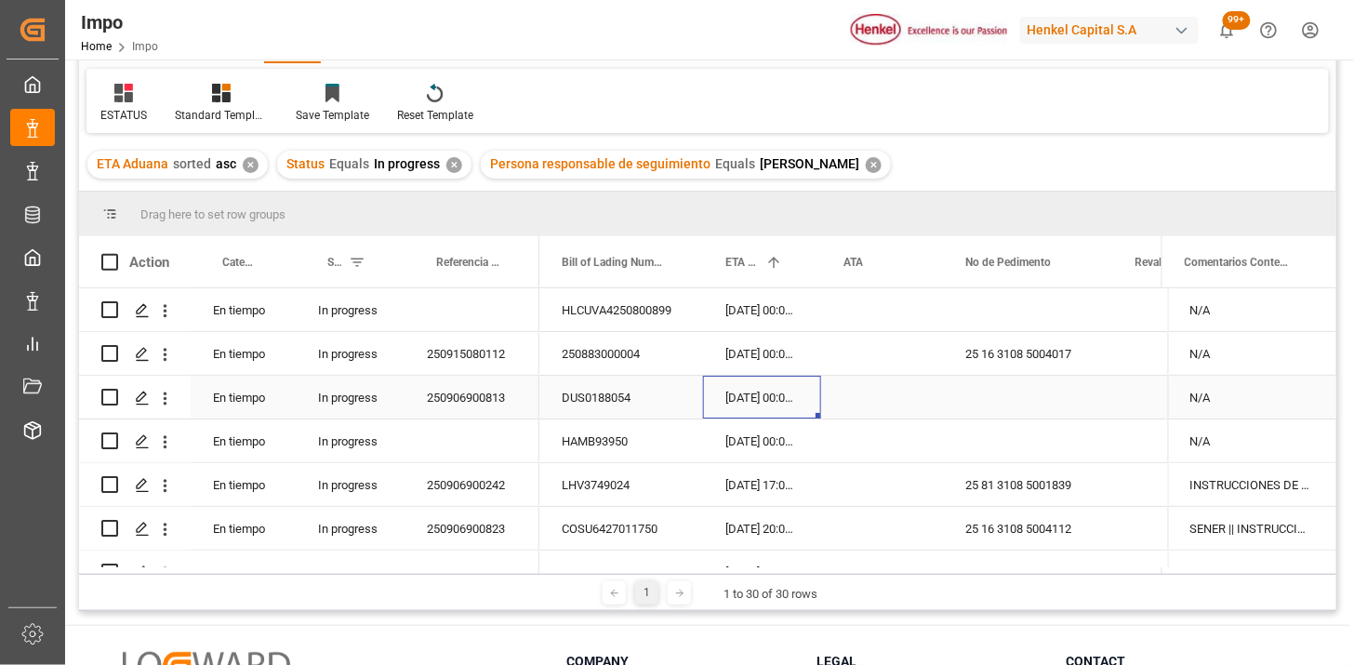
click at [755, 414] on div "15-09-2025 00:00:00" at bounding box center [762, 397] width 118 height 43
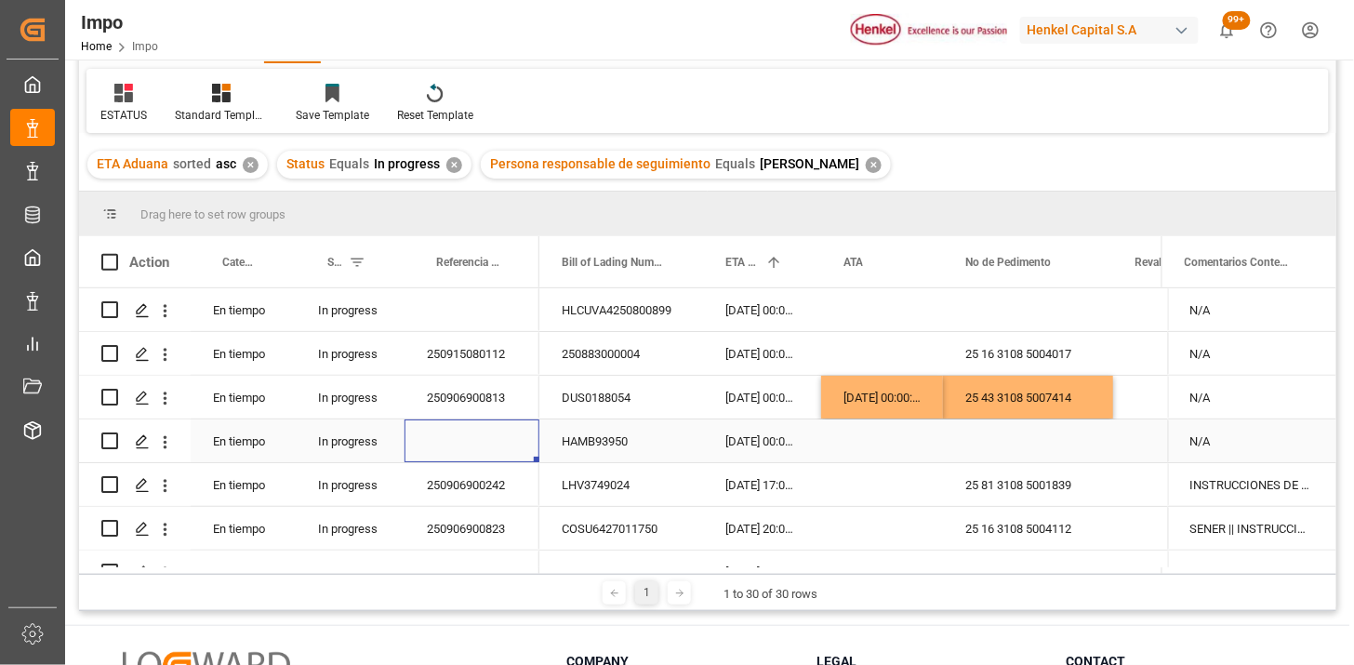
click at [472, 430] on div "Press SPACE to select this row." at bounding box center [471, 440] width 135 height 43
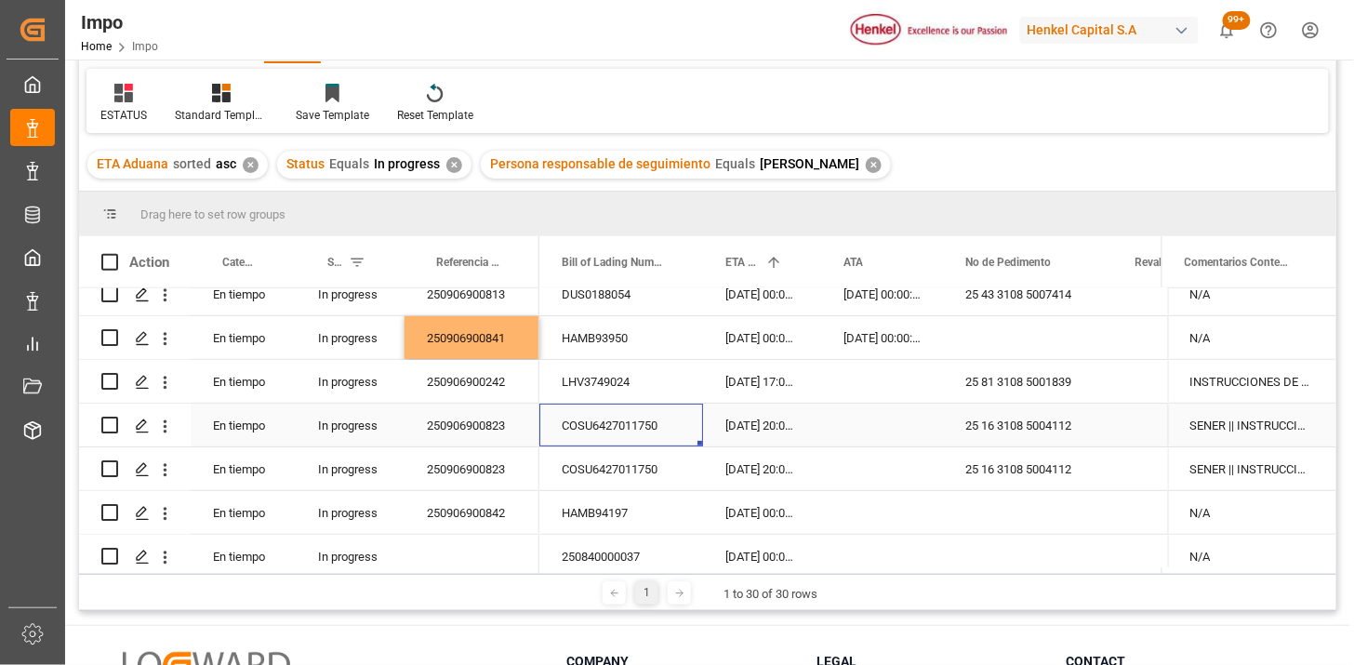
click at [669, 429] on div "COSU6427011750" at bounding box center [621, 424] width 164 height 43
drag, startPoint x: 673, startPoint y: 429, endPoint x: 600, endPoint y: 450, distance: 76.2
click at [600, 450] on input "COSU6427011750" at bounding box center [621, 435] width 134 height 35
click at [522, 439] on div "250906900823" at bounding box center [471, 424] width 135 height 43
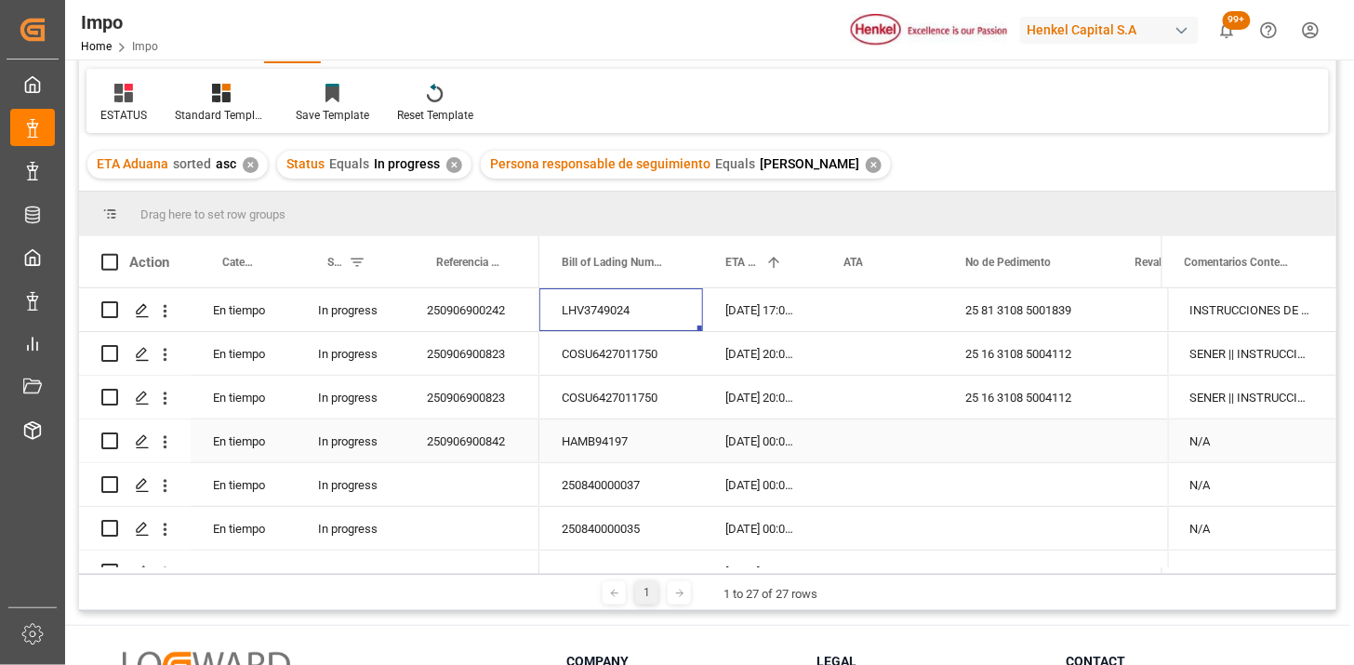
click at [785, 441] on div "16-09-2025 00:00:00" at bounding box center [762, 440] width 118 height 43
click at [865, 165] on div "✕" at bounding box center [873, 165] width 16 height 16
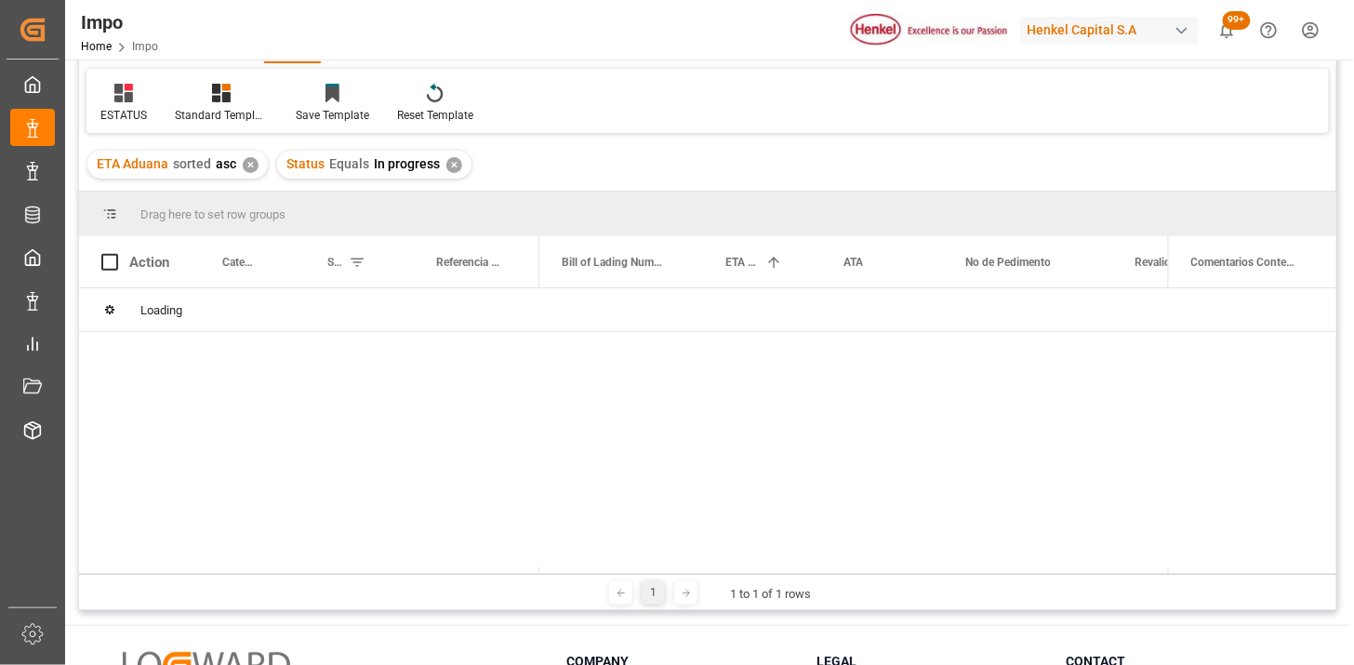
click at [452, 162] on div "✕" at bounding box center [454, 165] width 16 height 16
click at [252, 164] on div "✕" at bounding box center [251, 165] width 16 height 16
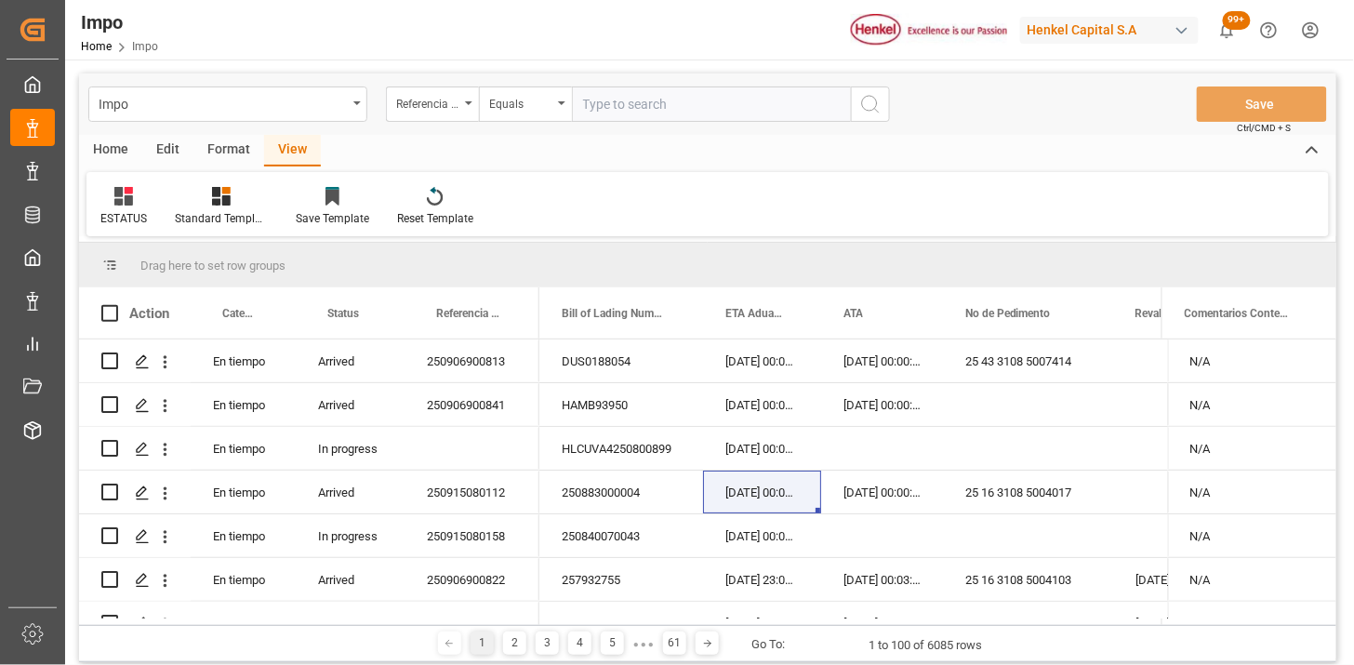
click at [620, 110] on input "text" at bounding box center [711, 103] width 279 height 35
paste input "250906900774"
type input "250906900774"
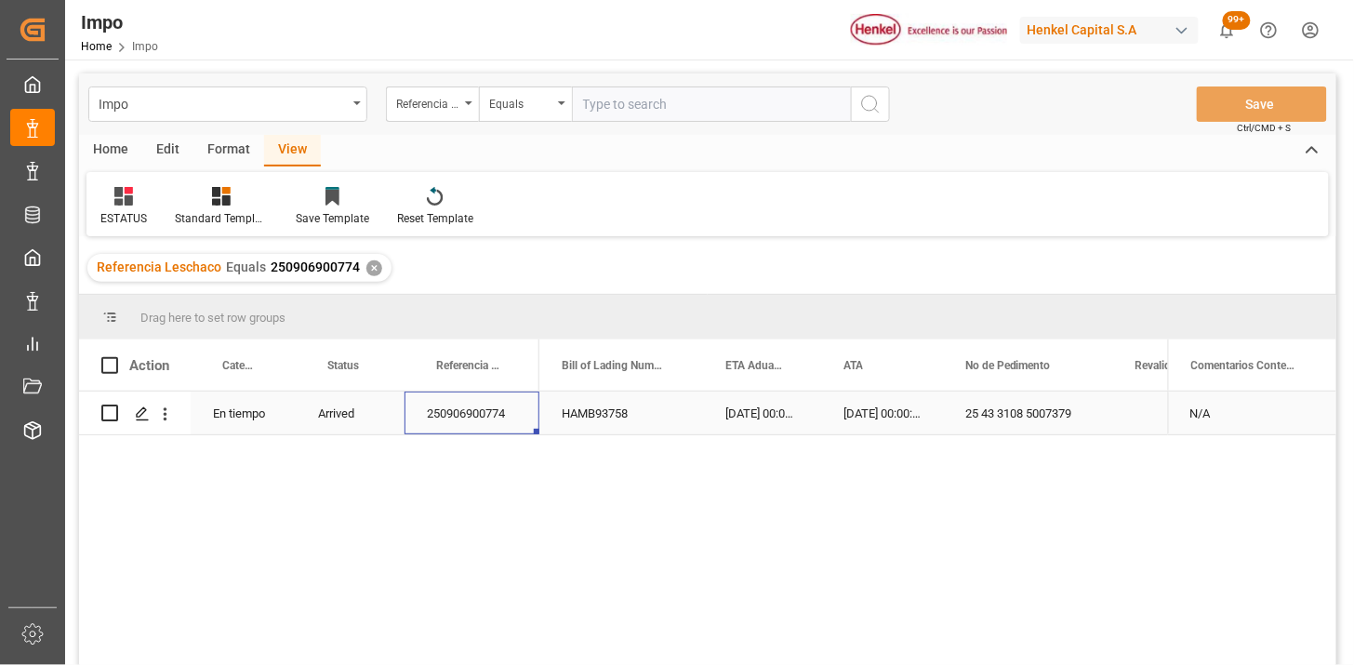
click at [468, 403] on div "250906900774" at bounding box center [471, 412] width 135 height 43
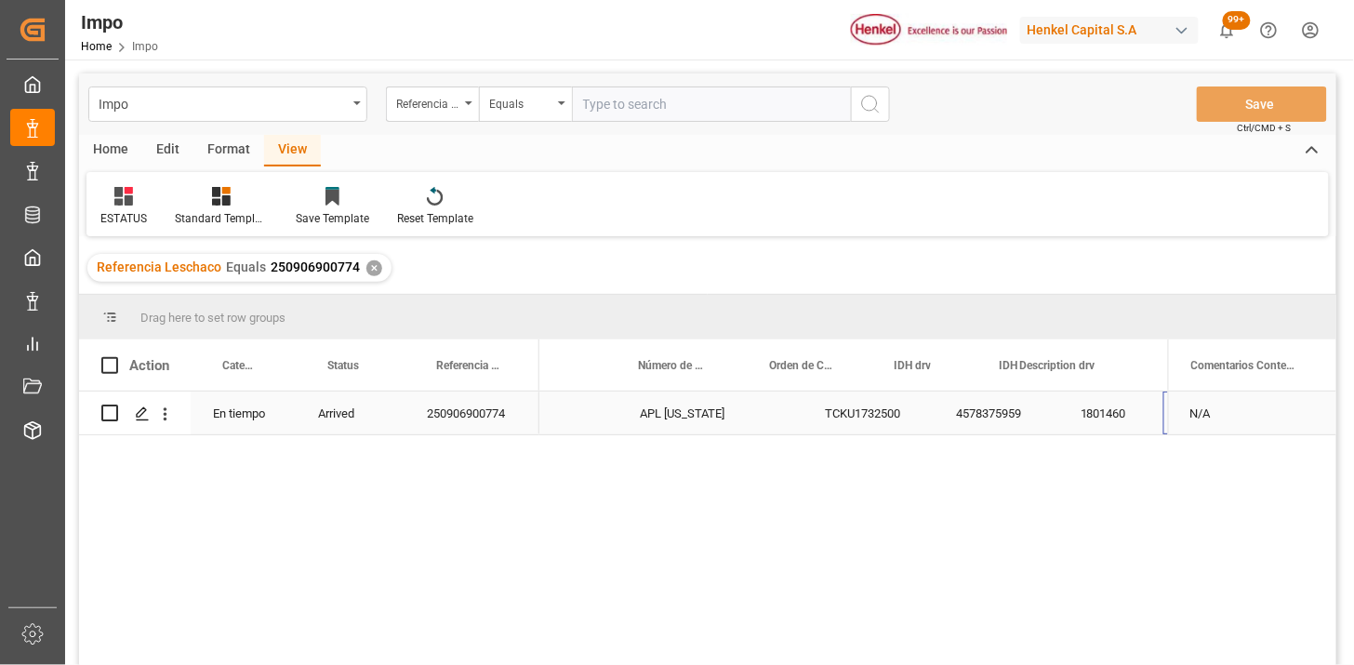
scroll to position [0, 798]
click at [131, 192] on icon at bounding box center [129, 190] width 8 height 7
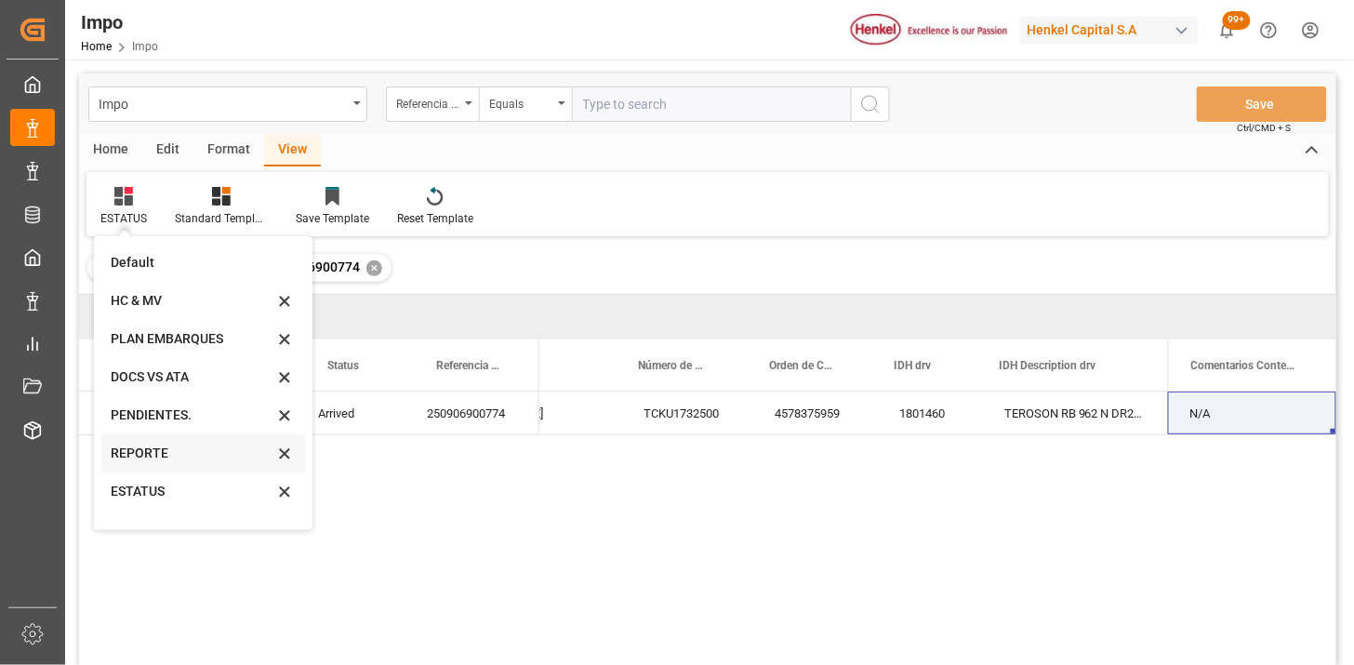
click at [154, 443] on div "REPORTE" at bounding box center [192, 453] width 163 height 20
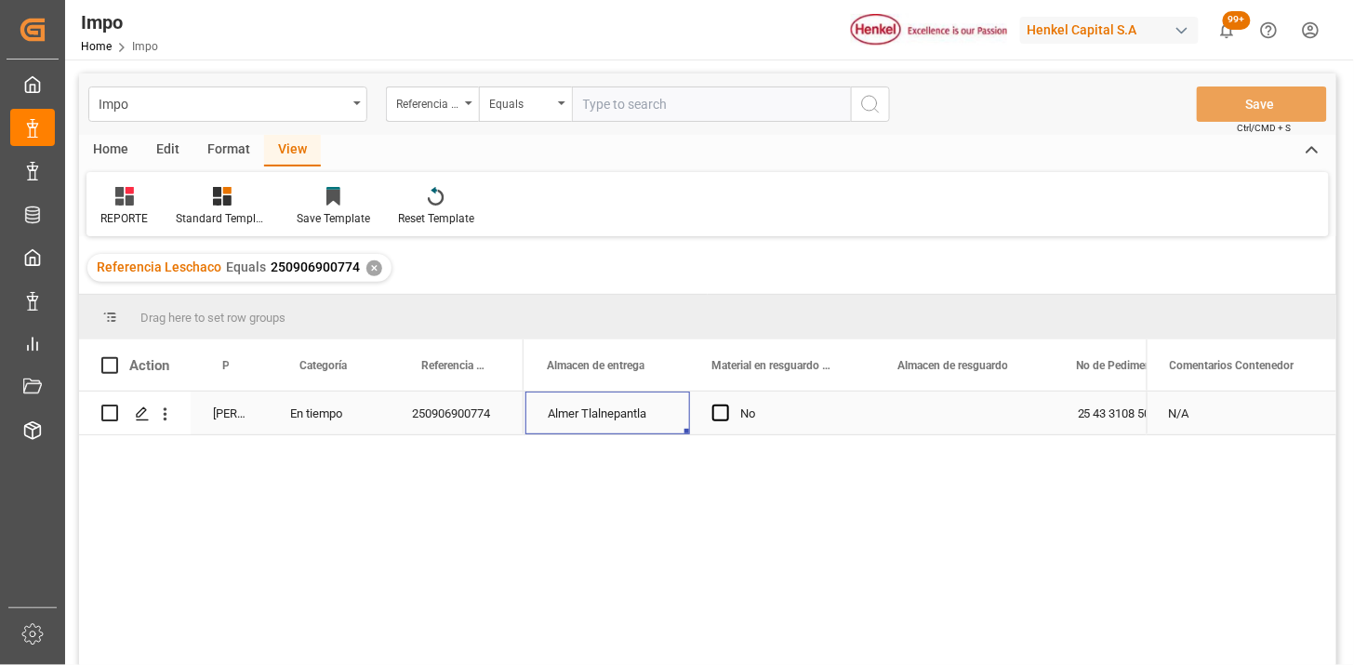
click at [633, 421] on div "Almer Tlalnepantla" at bounding box center [607, 412] width 165 height 43
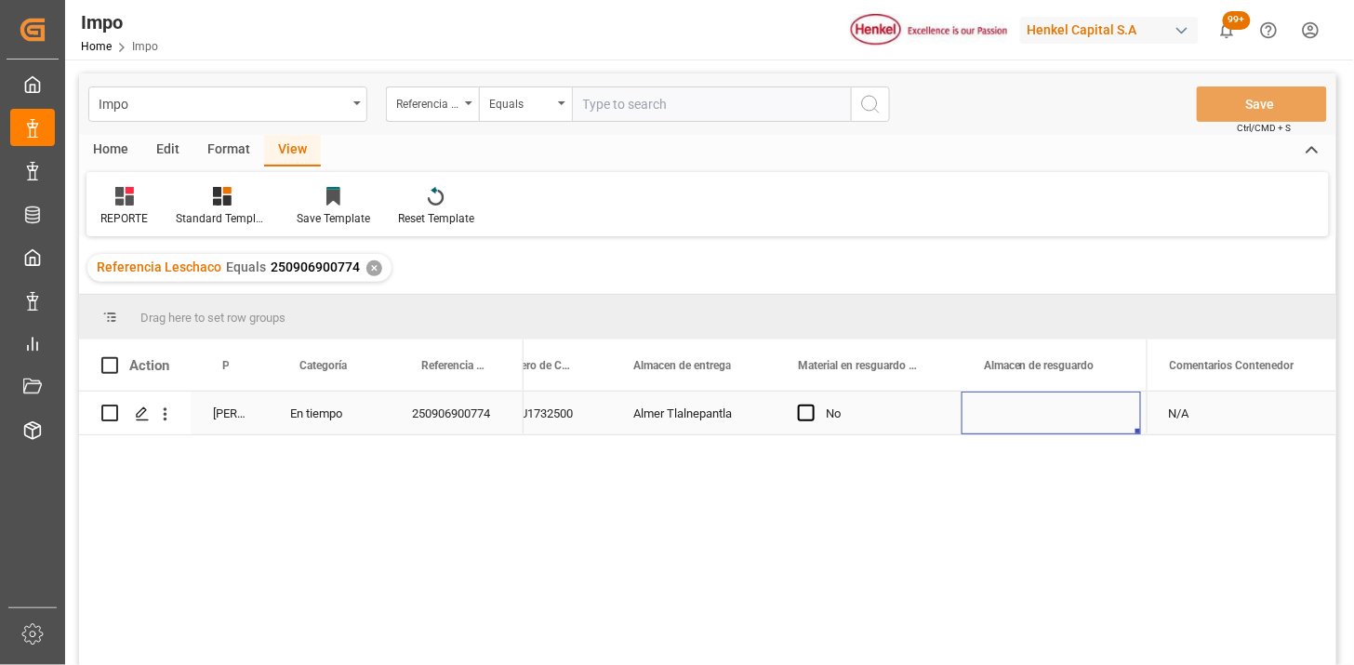
scroll to position [0, 719]
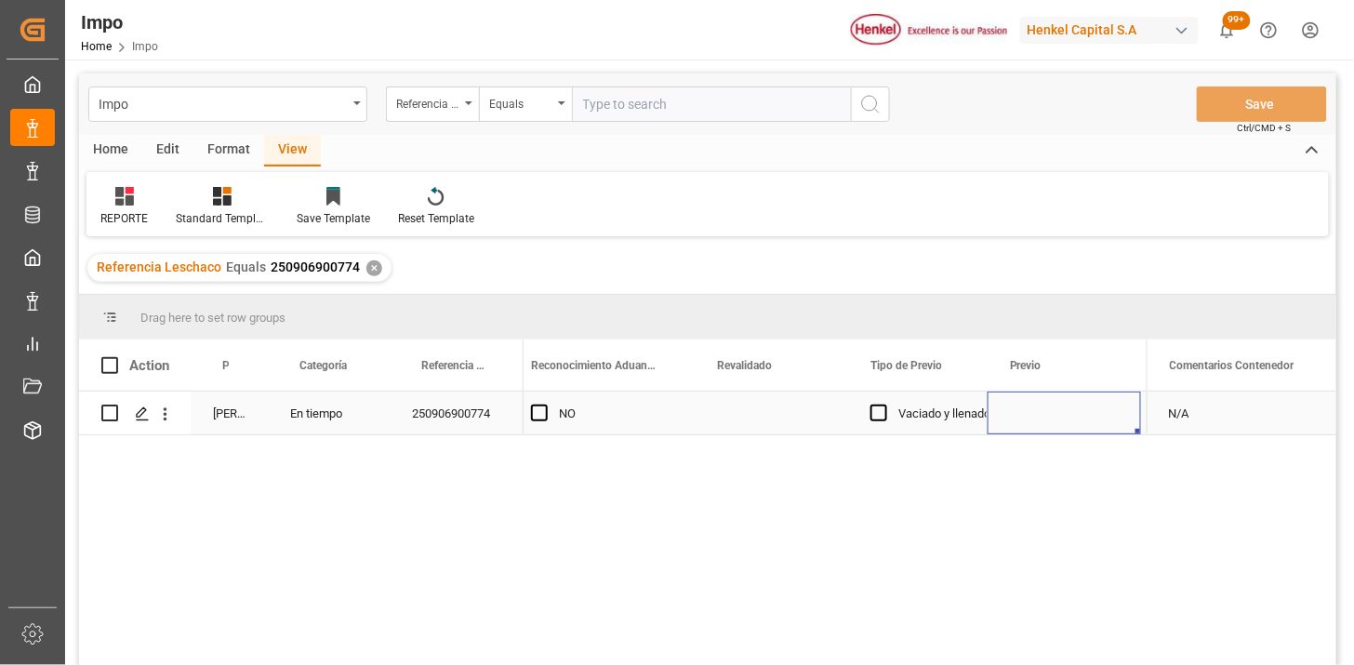
click at [755, 416] on div "Press SPACE to select this row." at bounding box center [770, 412] width 153 height 43
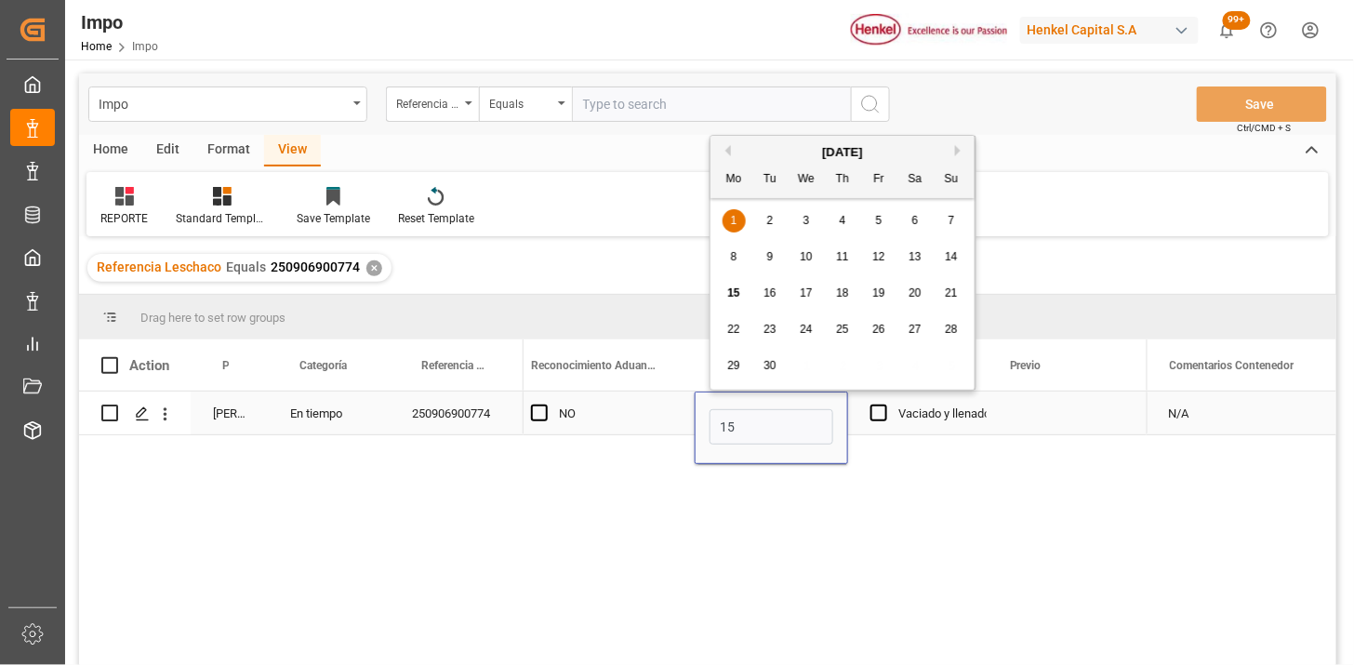
type input "[DATE]"
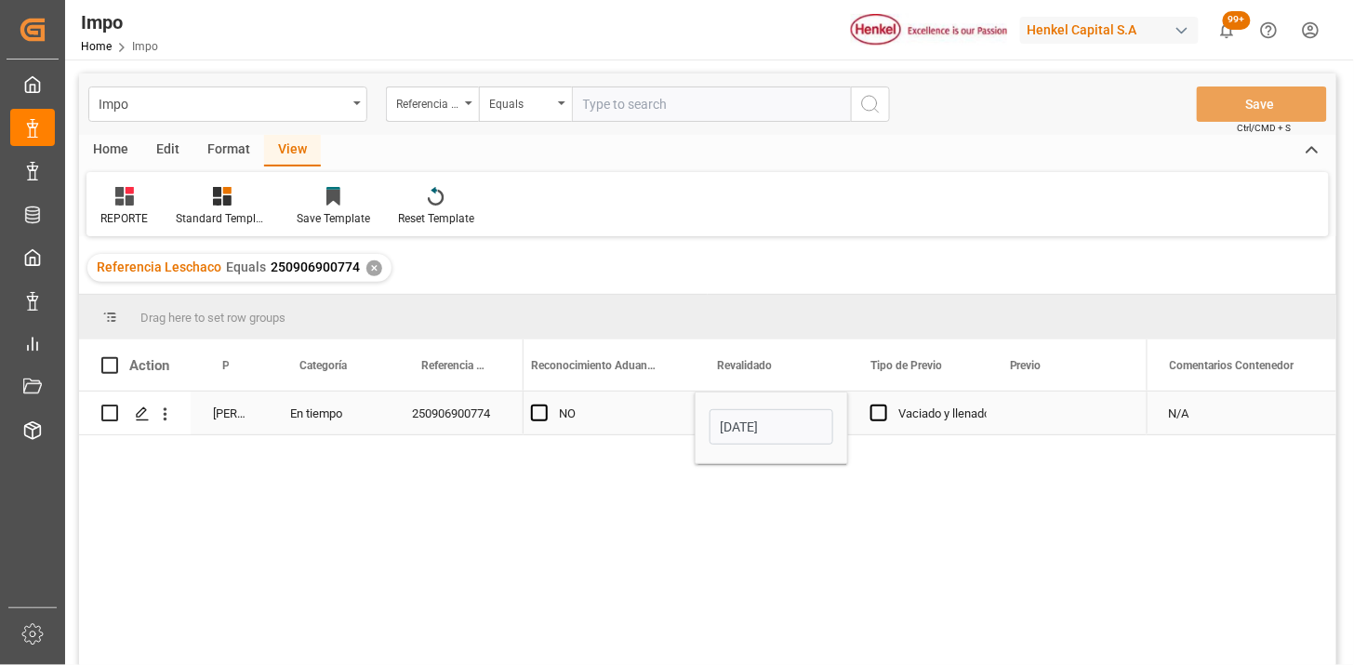
click at [1024, 415] on div "Press SPACE to select this row." at bounding box center [1063, 412] width 153 height 43
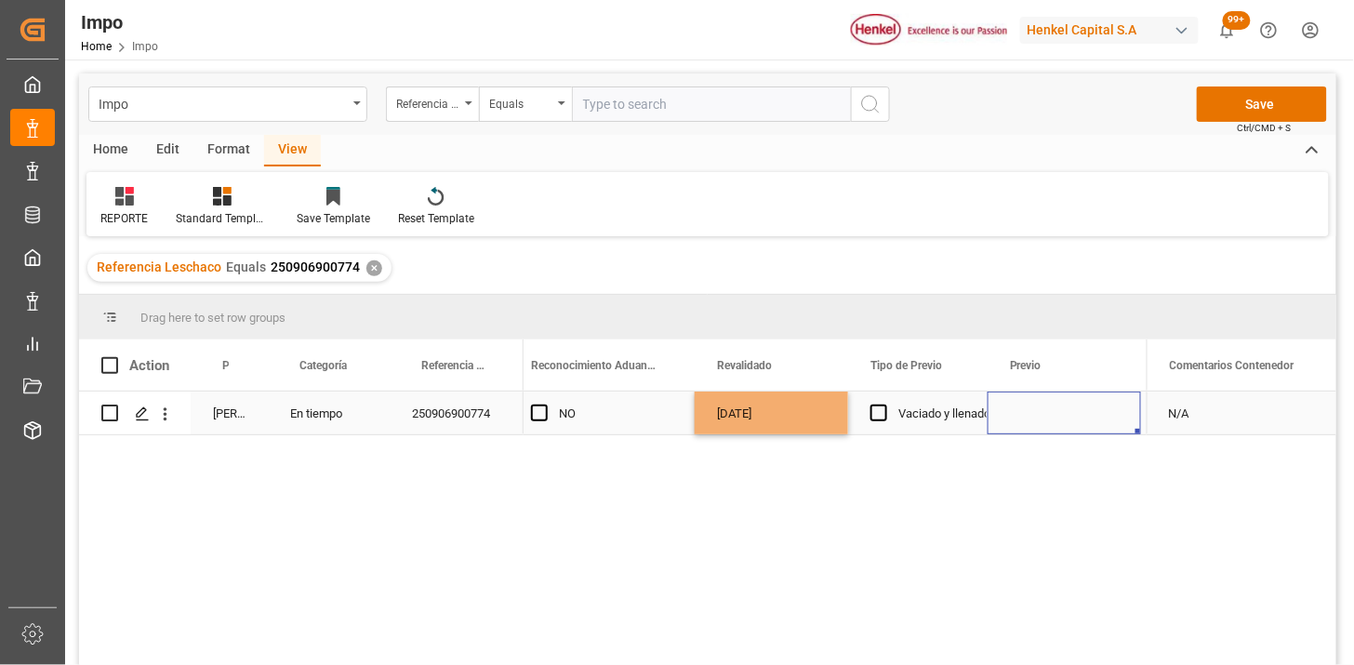
click at [1024, 415] on div "Press SPACE to select this row." at bounding box center [1063, 412] width 153 height 43
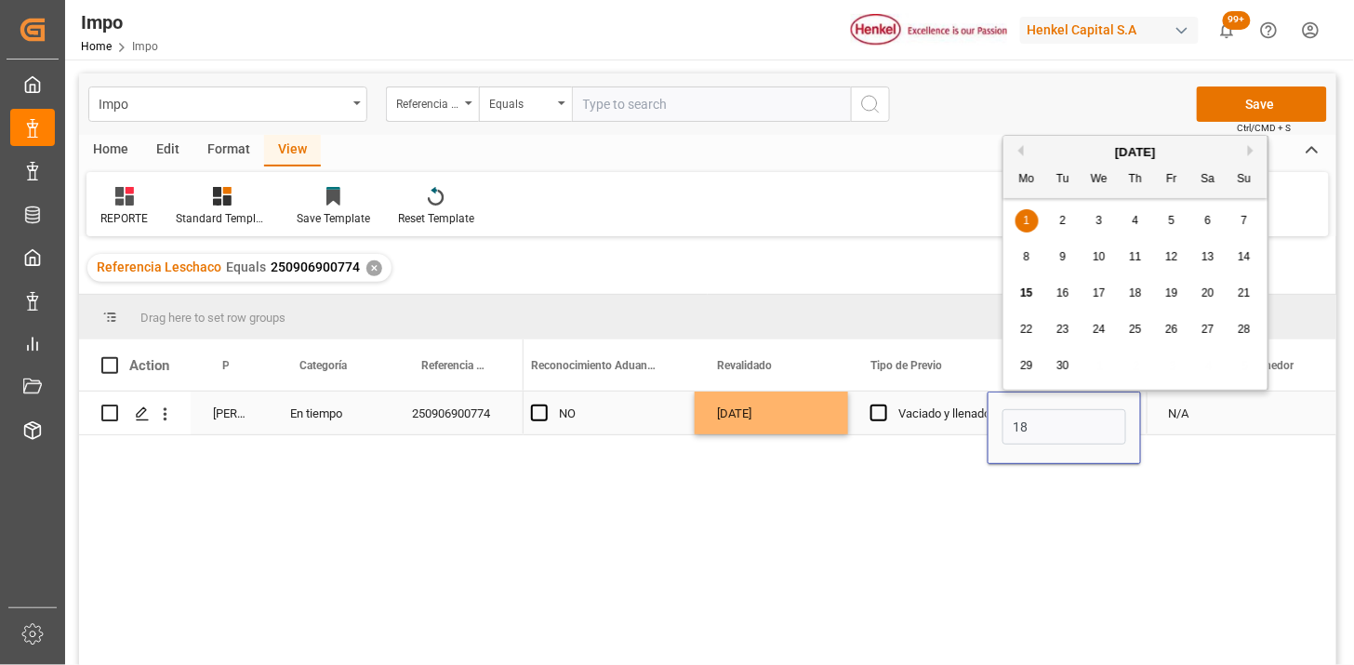
type input "18-09-2025"
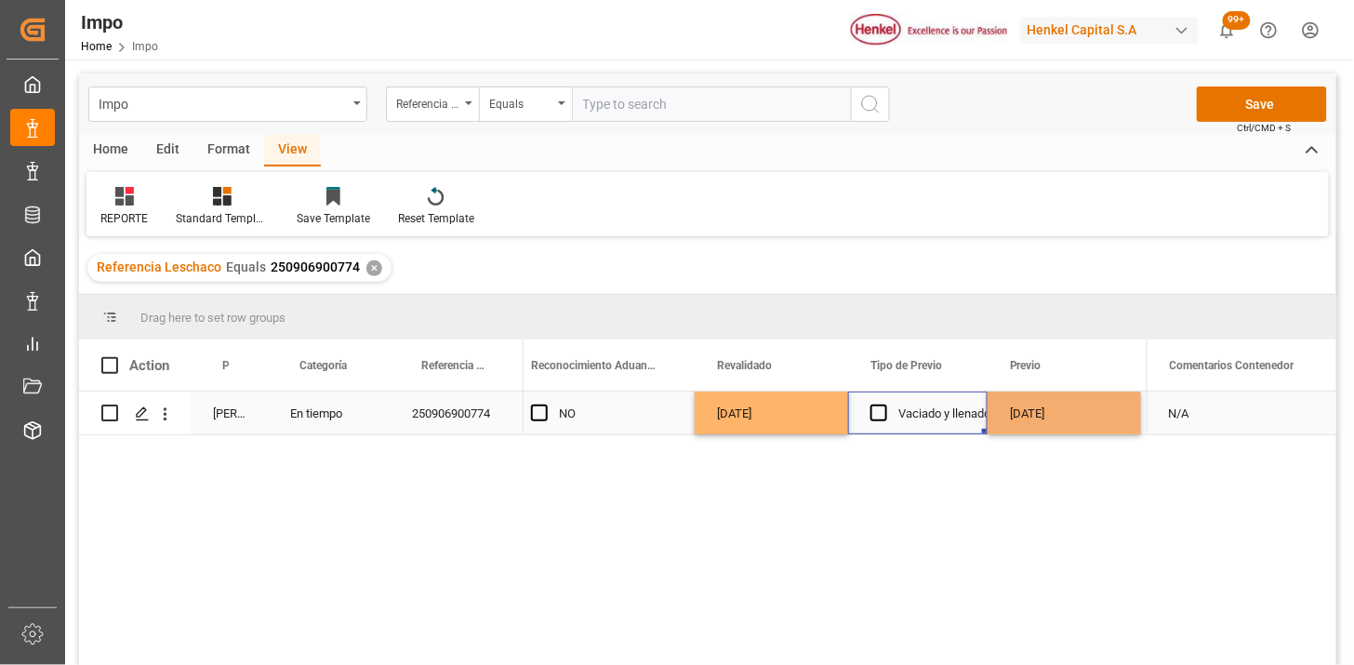
click at [924, 407] on div "Vaciado y llenado" at bounding box center [944, 413] width 92 height 43
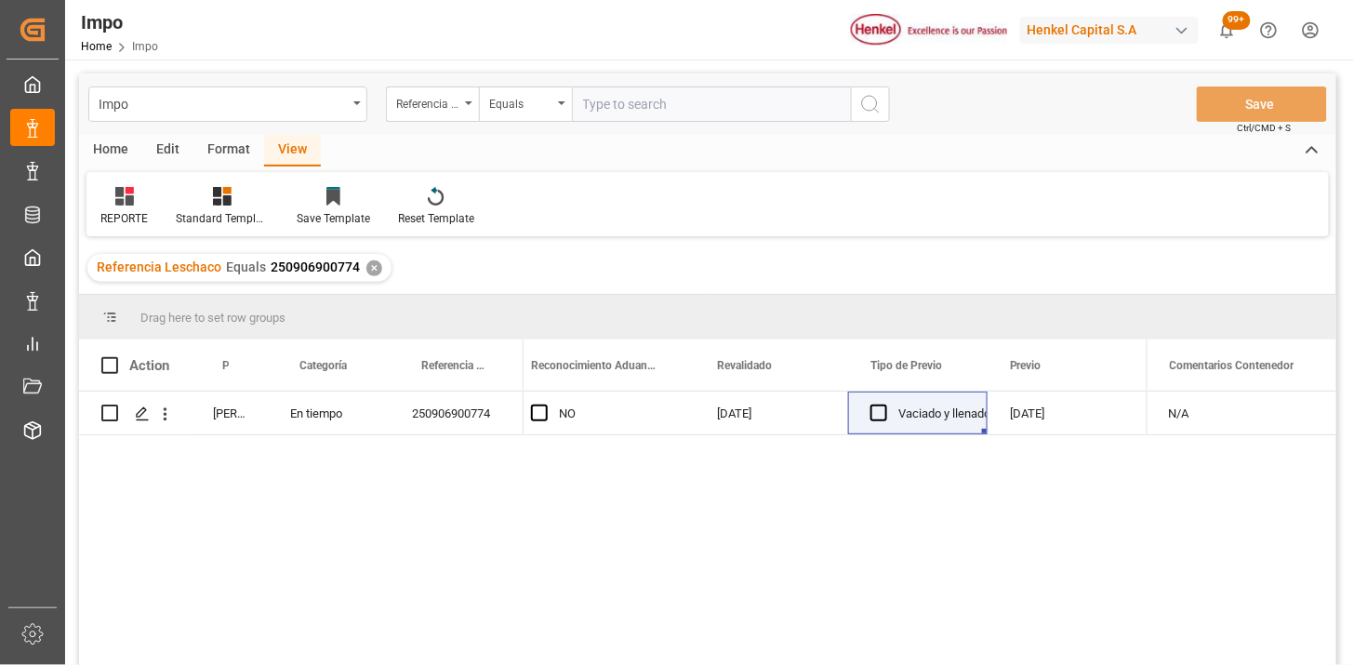
click at [654, 107] on input "text" at bounding box center [711, 103] width 279 height 35
paste input "250906900734"
type input "250906900734"
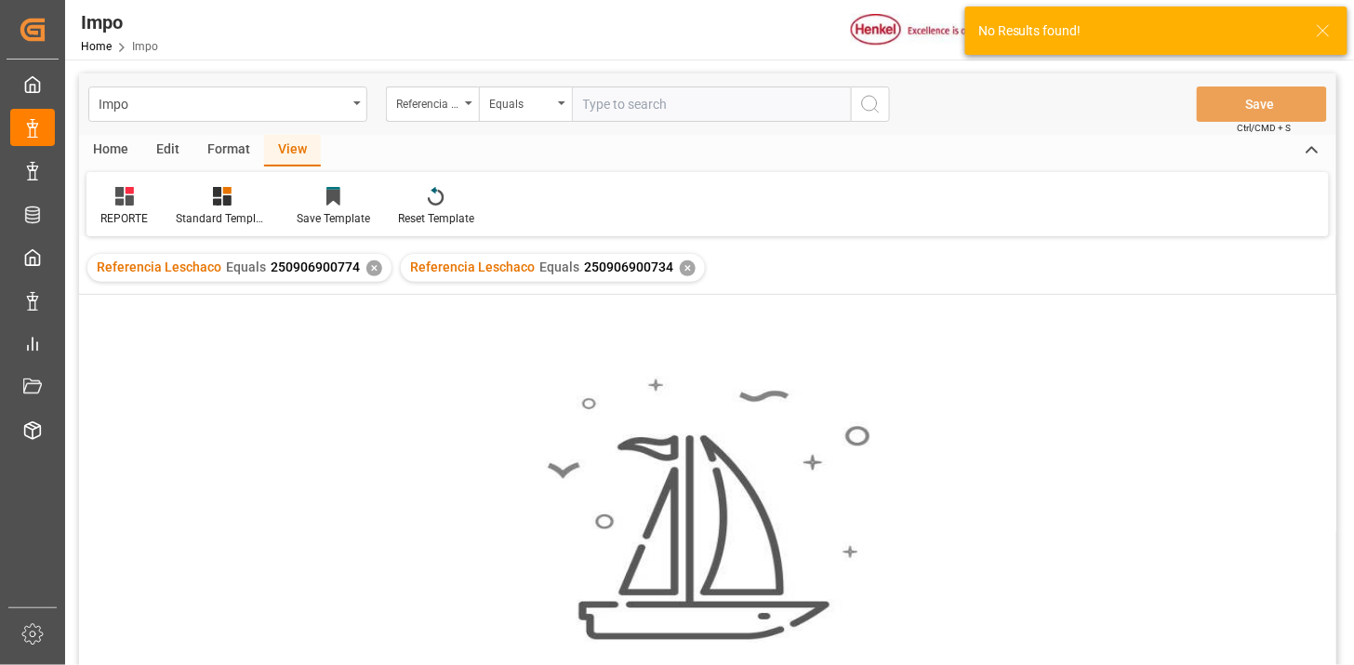
click at [366, 265] on div "✕" at bounding box center [374, 268] width 16 height 16
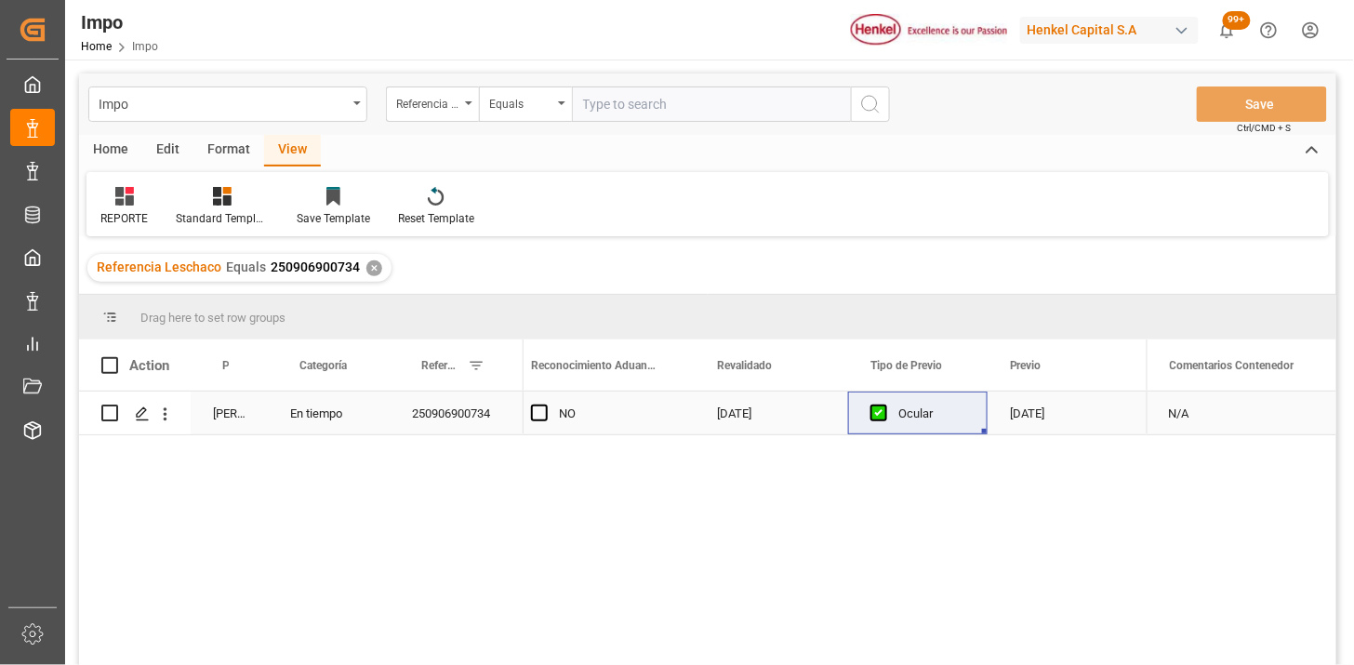
click at [600, 429] on div "NO" at bounding box center [615, 413] width 113 height 43
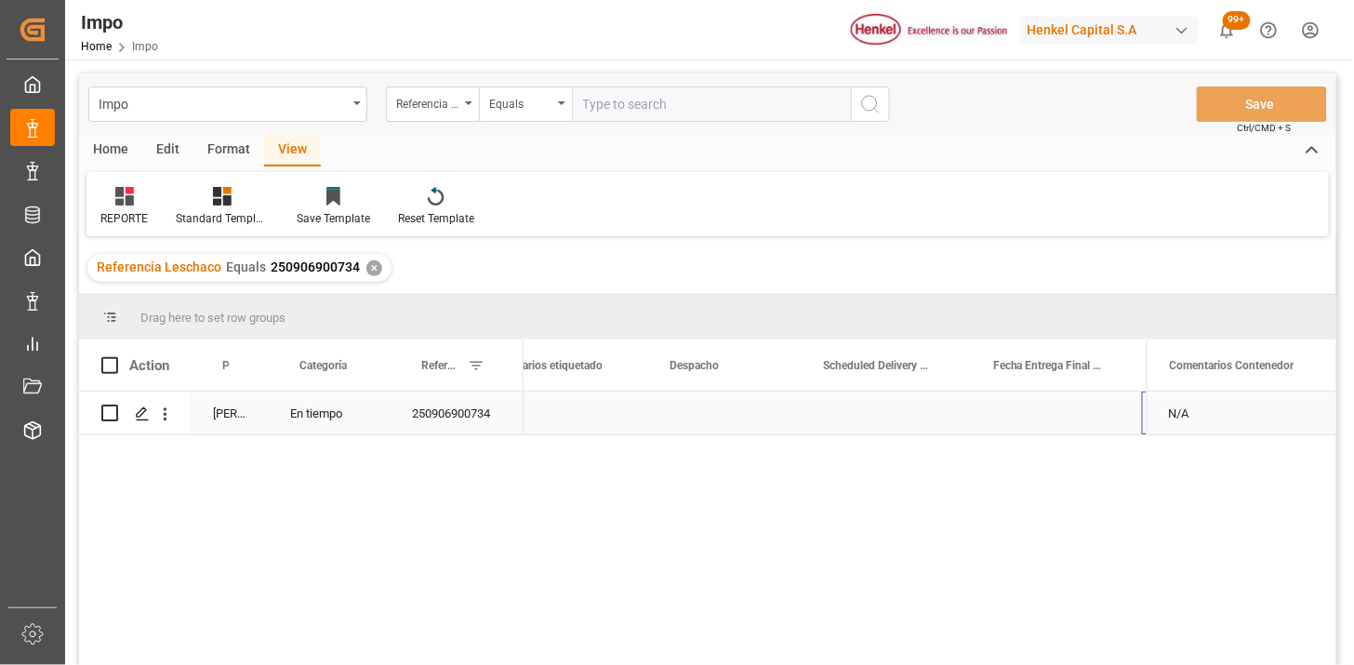
scroll to position [0, 2882]
click at [694, 415] on div "Press SPACE to select this row." at bounding box center [723, 412] width 153 height 43
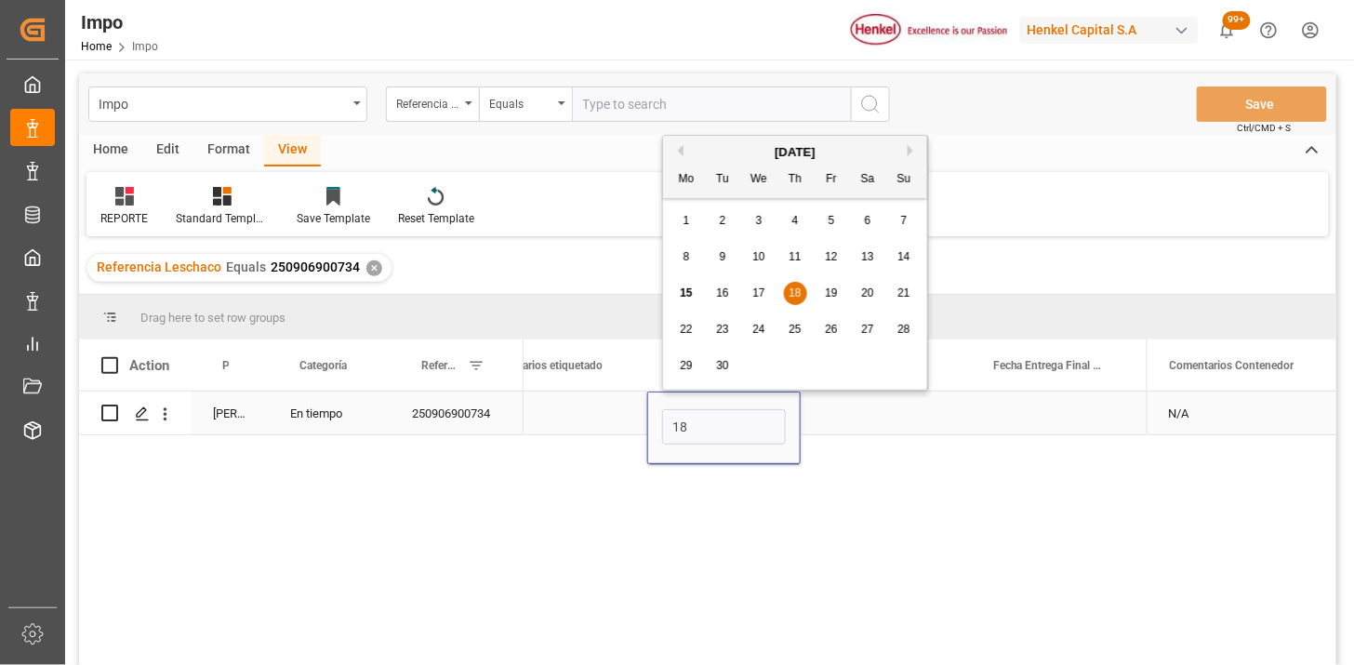
type input "18-09-2025"
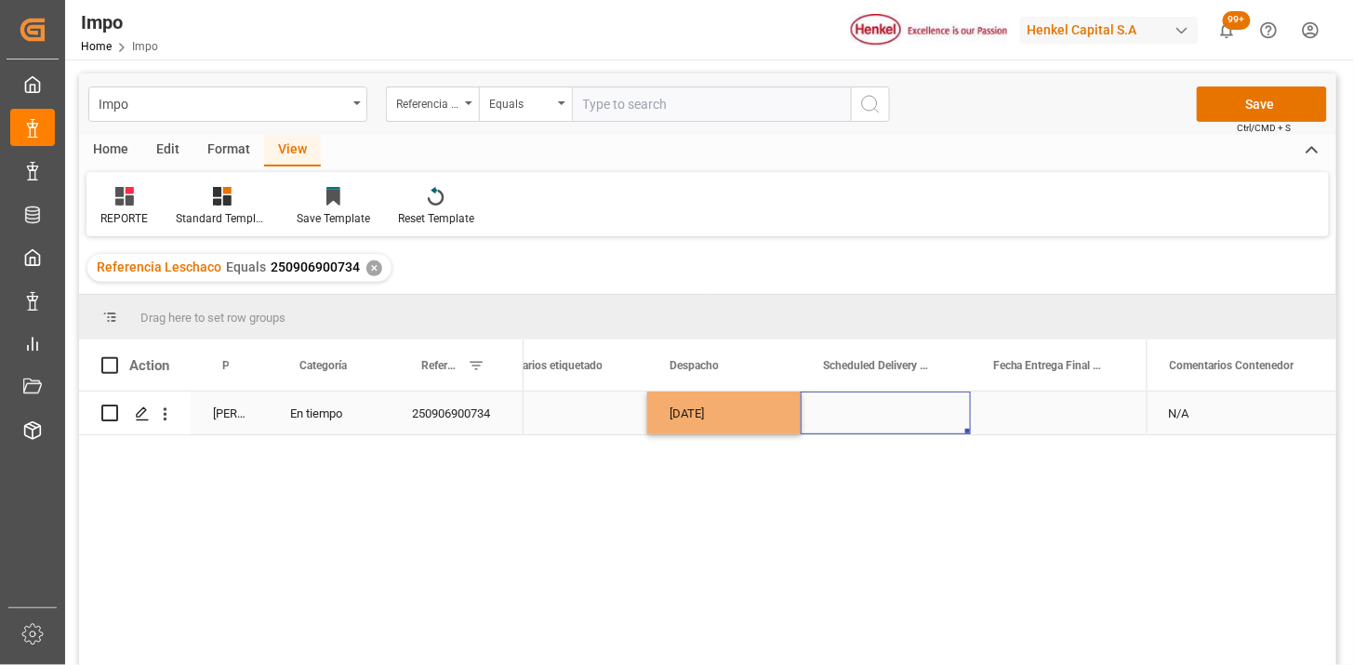
click at [811, 420] on div "Press SPACE to select this row." at bounding box center [885, 412] width 170 height 43
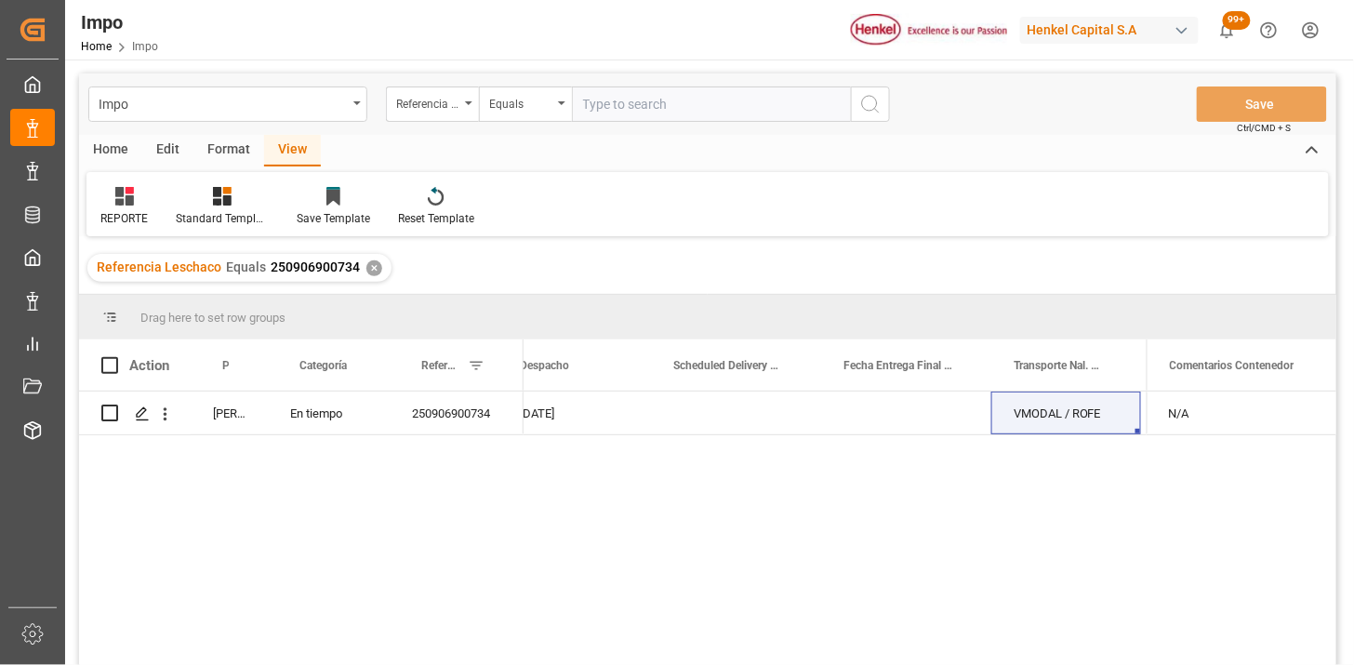
click at [366, 267] on div "✕" at bounding box center [374, 268] width 16 height 16
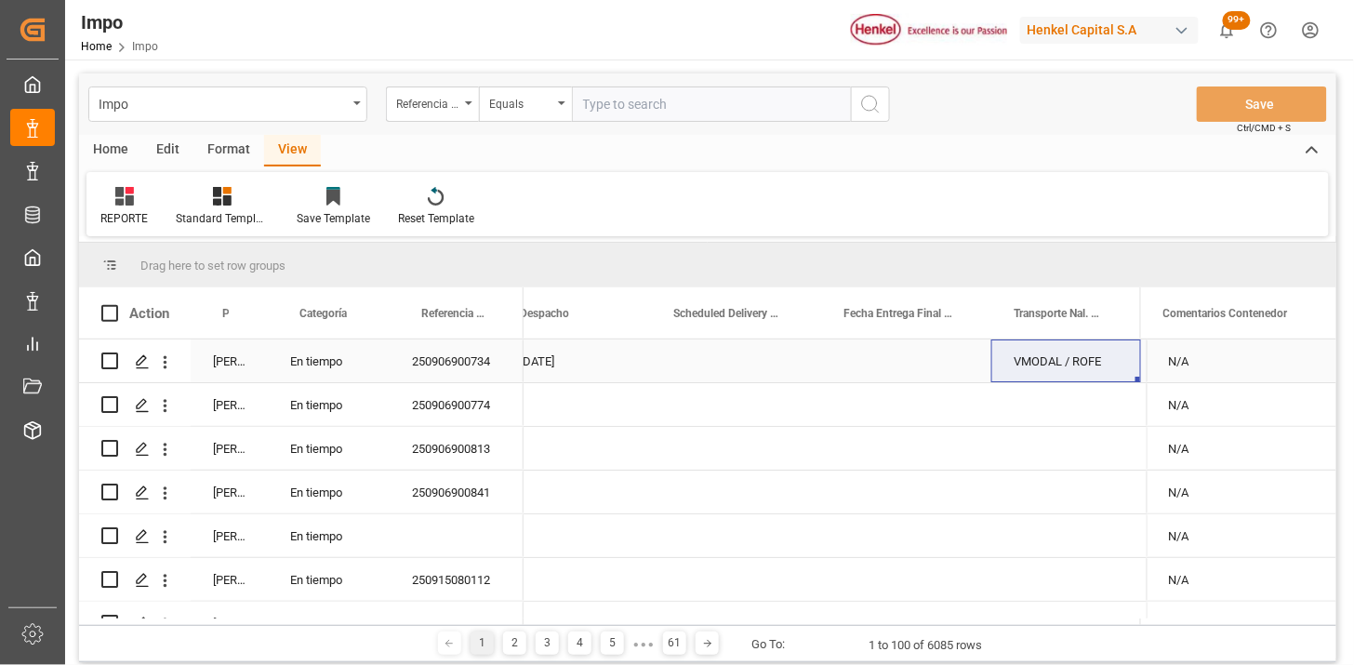
click at [1054, 361] on div "VMODAL / ROFE" at bounding box center [1066, 360] width 150 height 43
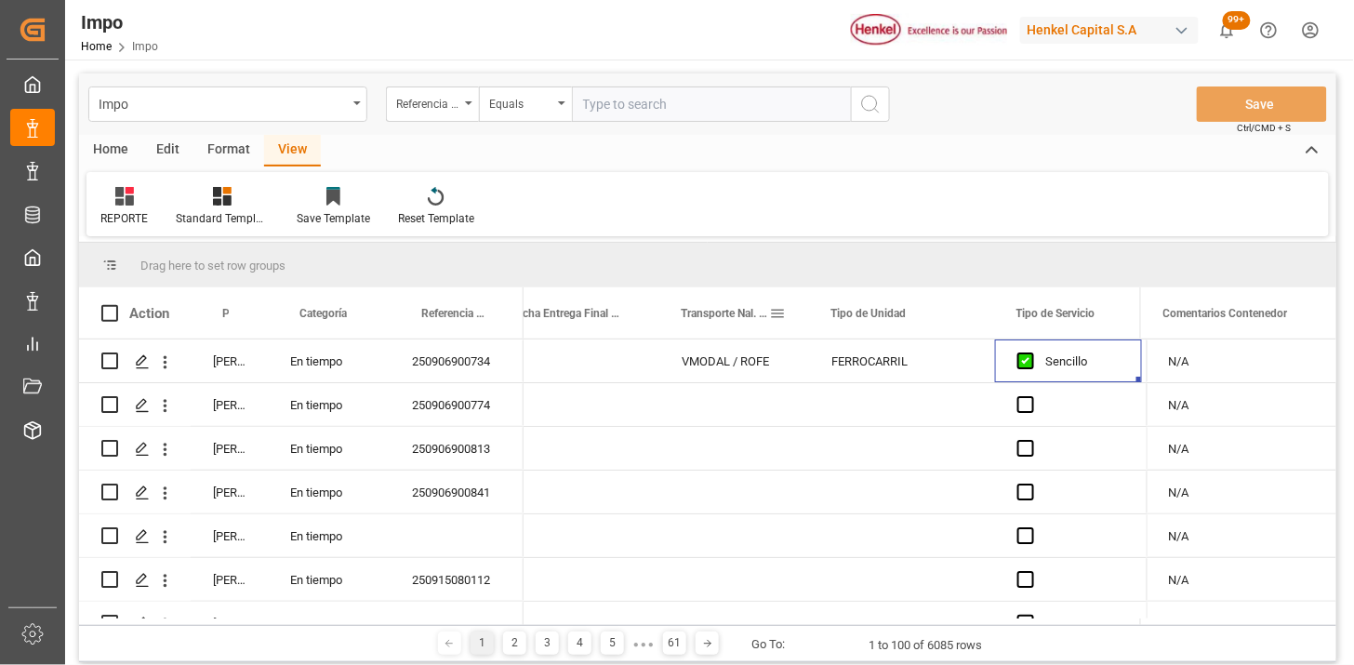
click at [781, 310] on span at bounding box center [777, 313] width 17 height 17
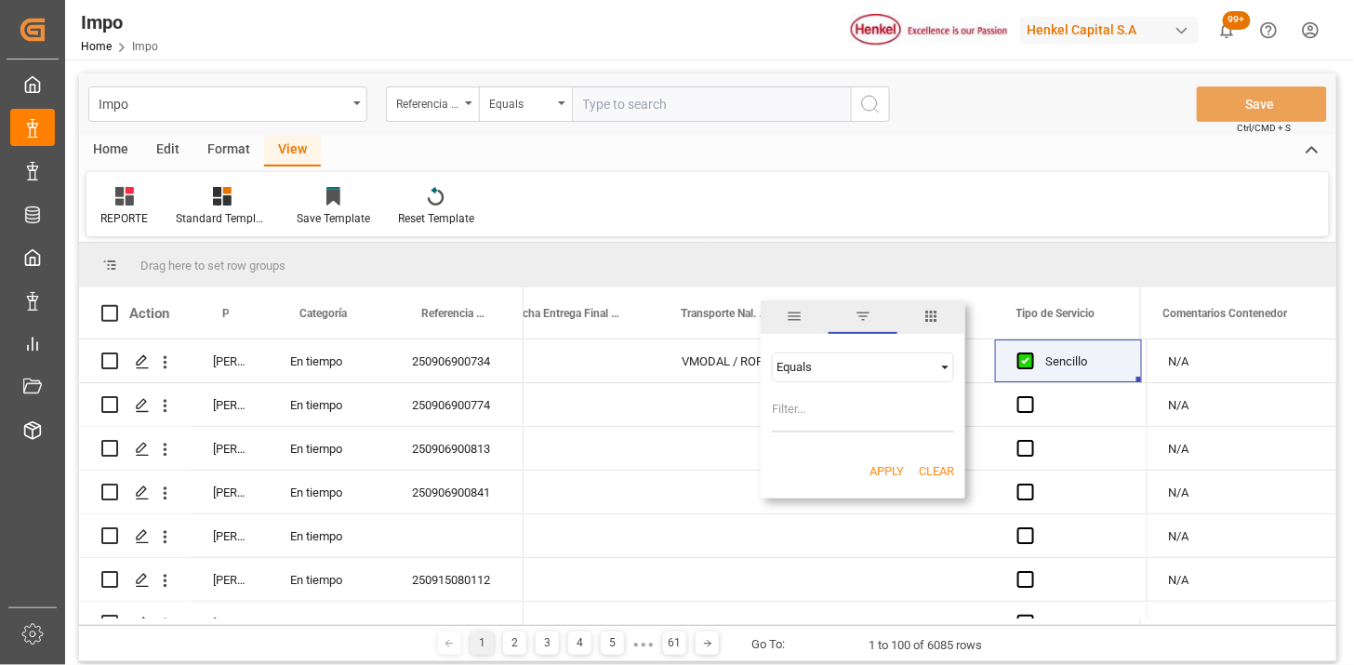
click at [812, 367] on div "Equals" at bounding box center [854, 367] width 156 height 14
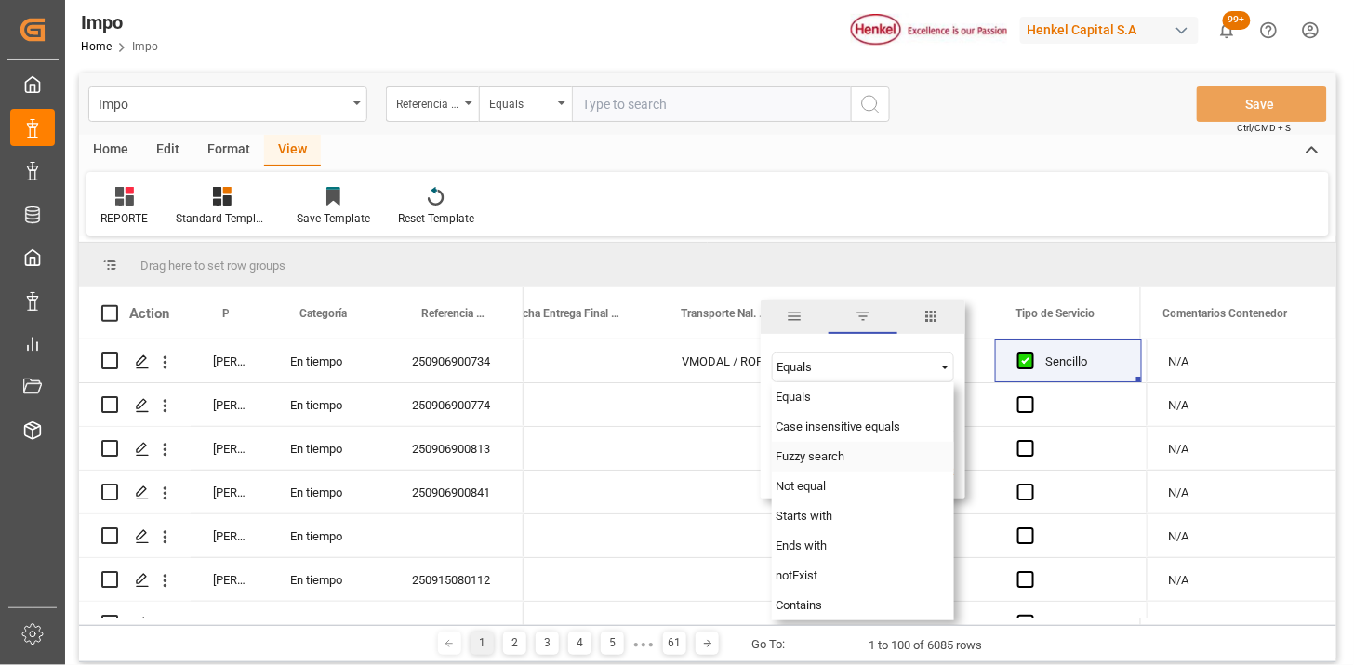
click at [809, 450] on span "Fuzzy search" at bounding box center [809, 456] width 69 height 14
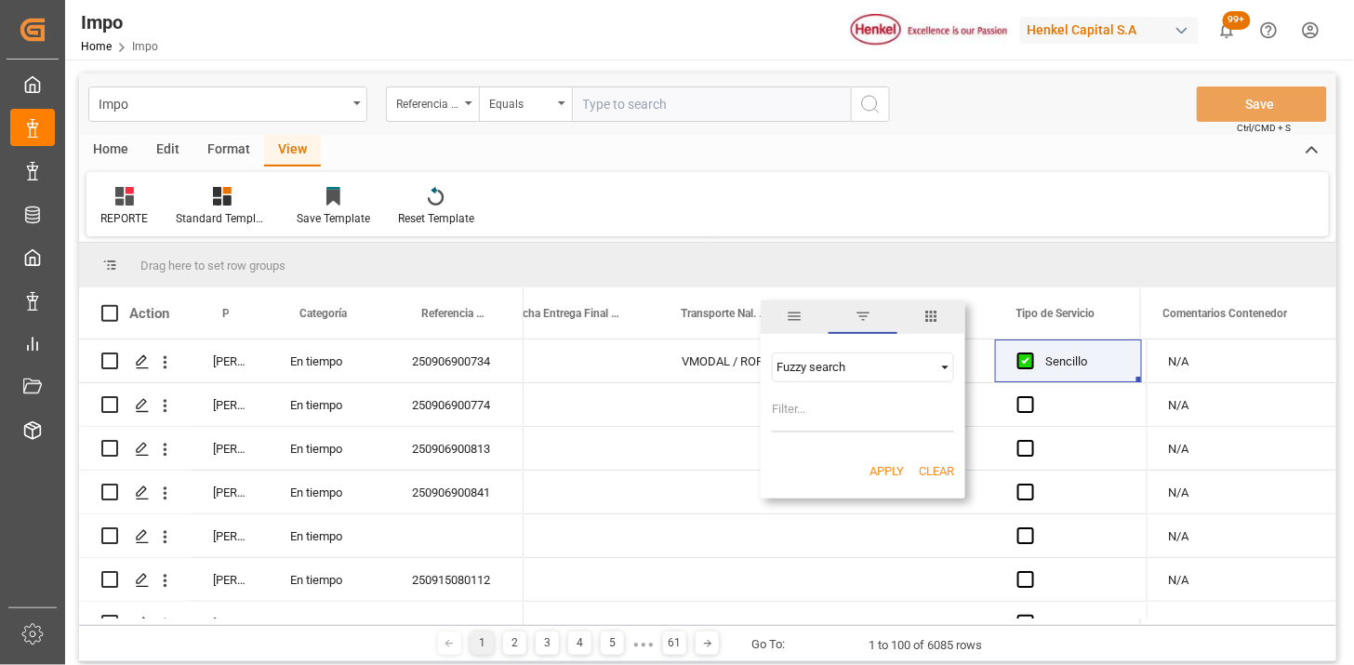
click at [790, 409] on input "Filter Value" at bounding box center [863, 413] width 182 height 37
type input "VMODAL"
click at [880, 469] on button "Apply" at bounding box center [886, 471] width 34 height 19
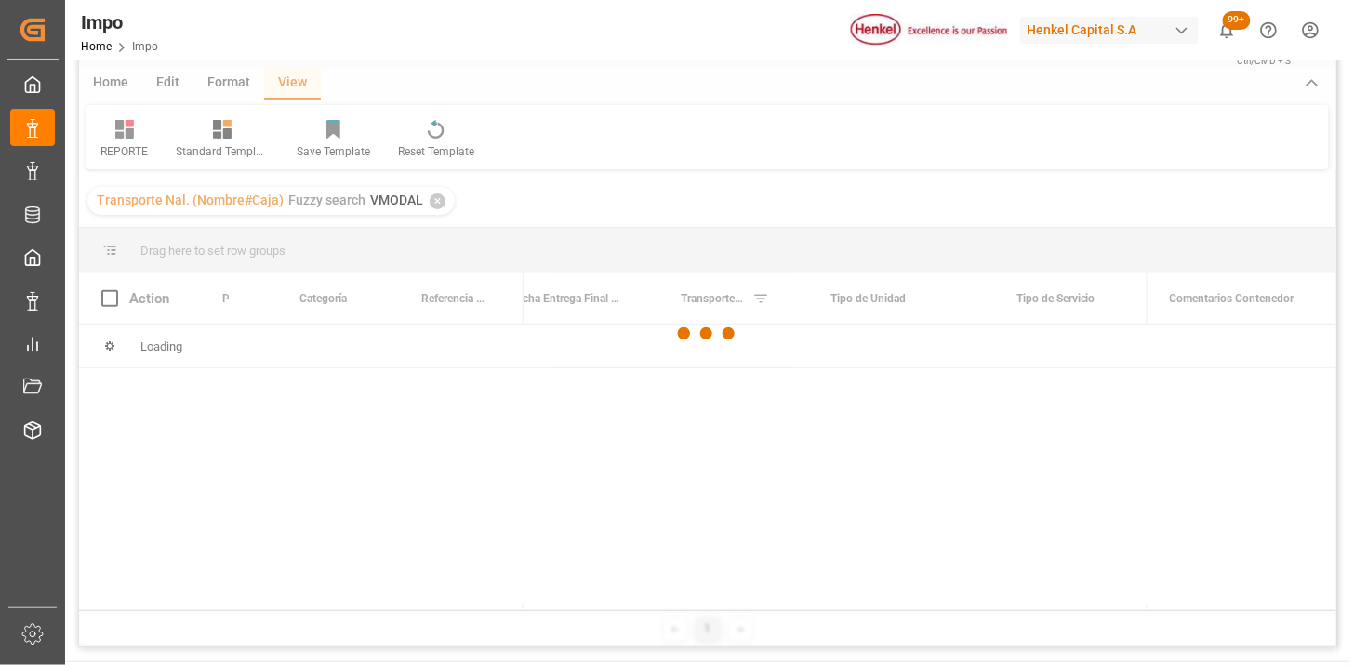
scroll to position [103, 0]
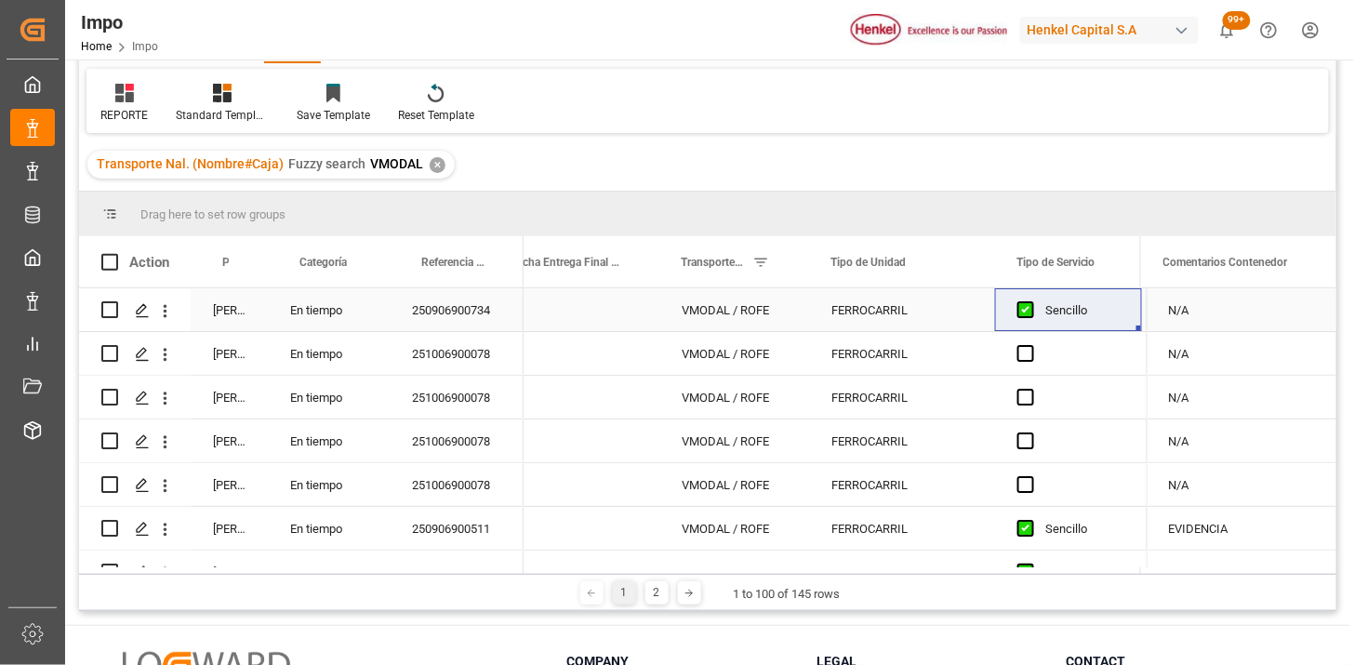
click at [732, 318] on div "VMODAL / ROFE" at bounding box center [734, 309] width 150 height 43
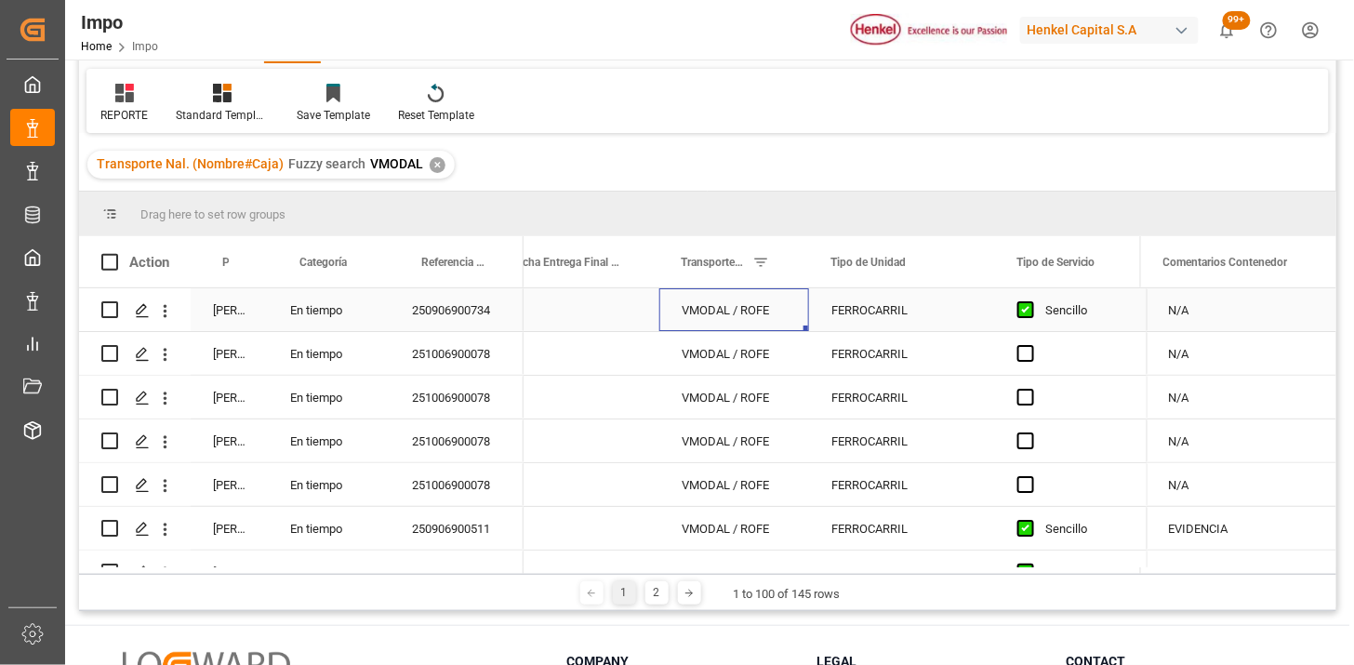
click at [1065, 320] on div "Sencillo" at bounding box center [1082, 310] width 74 height 43
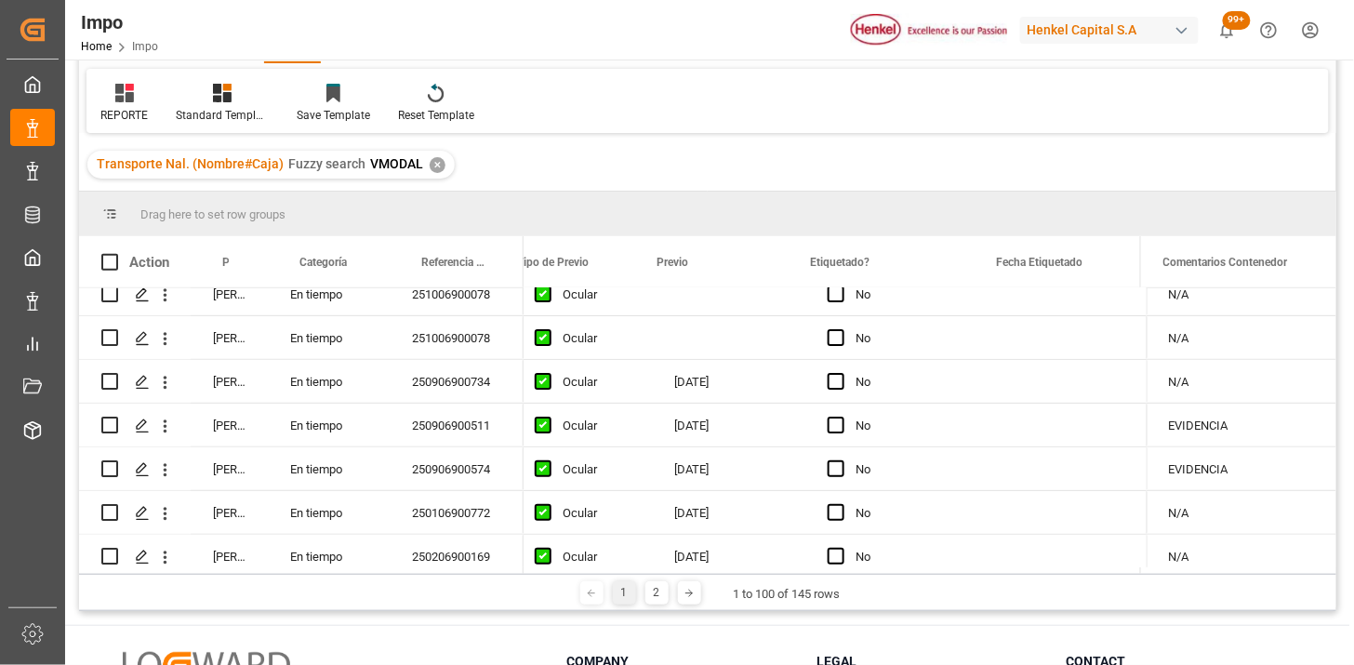
scroll to position [0, 2559]
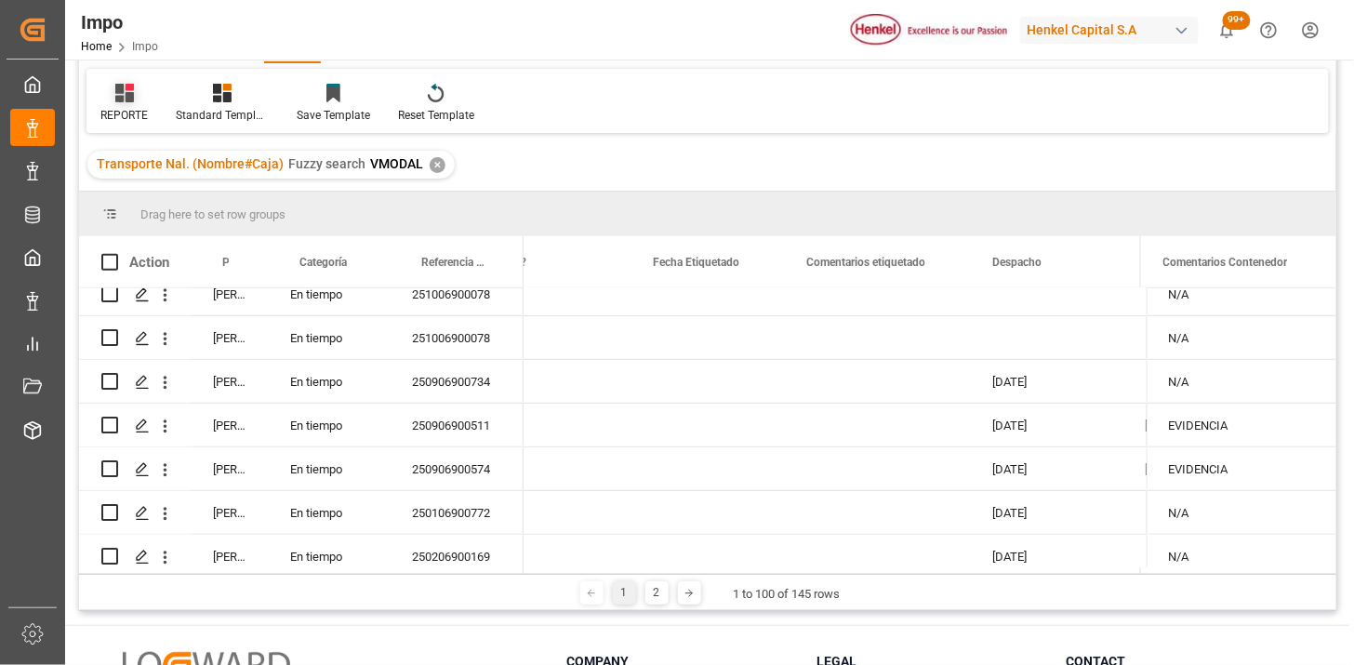
click at [130, 99] on icon at bounding box center [124, 93] width 19 height 19
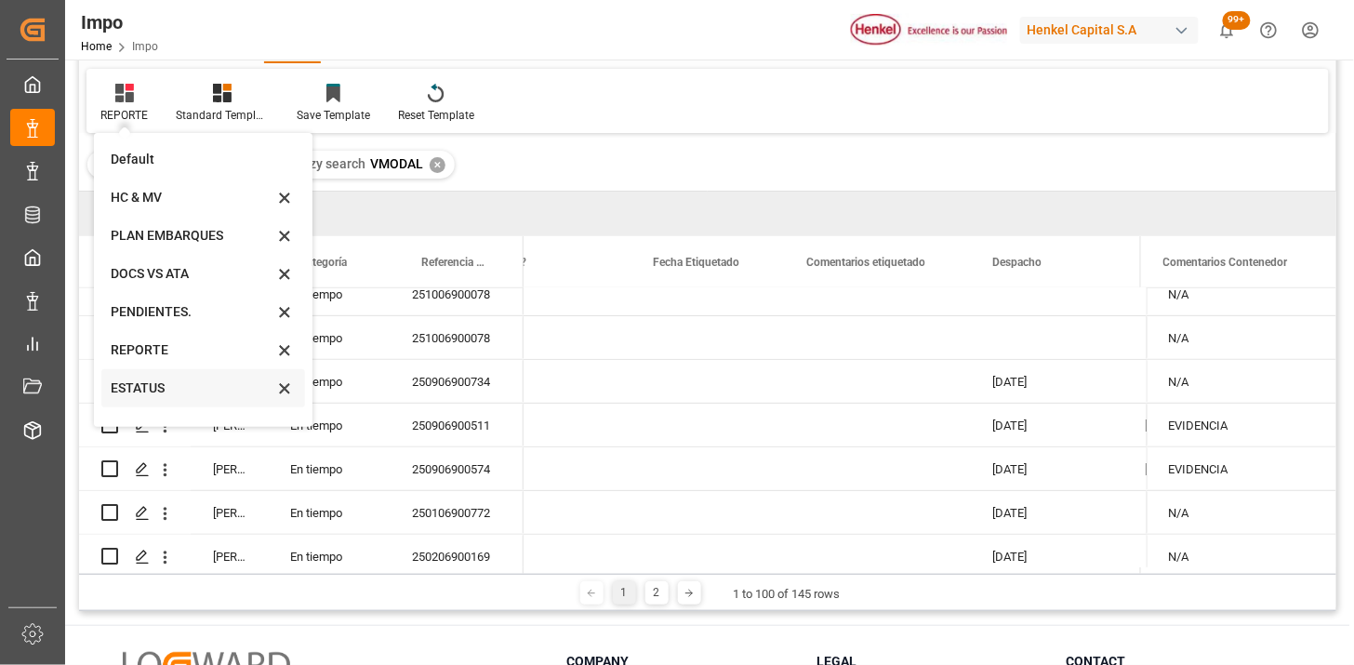
scroll to position [102, 0]
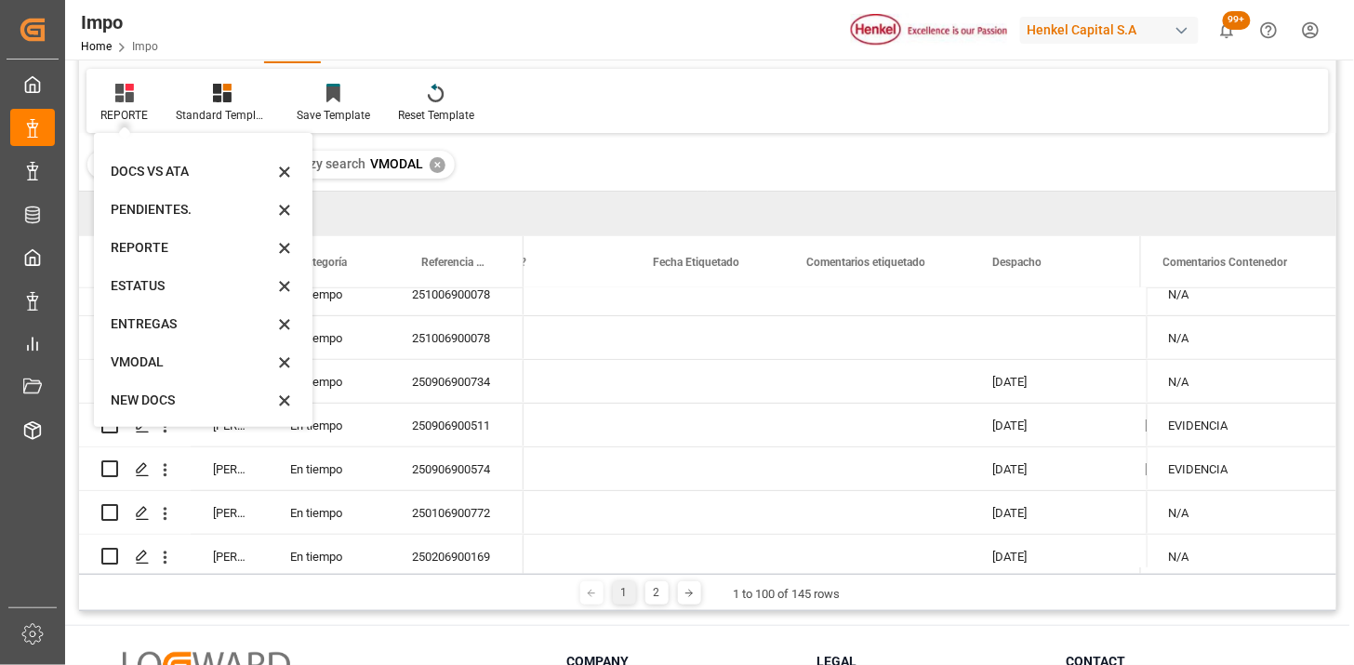
click at [165, 363] on div "VMODAL" at bounding box center [192, 362] width 163 height 20
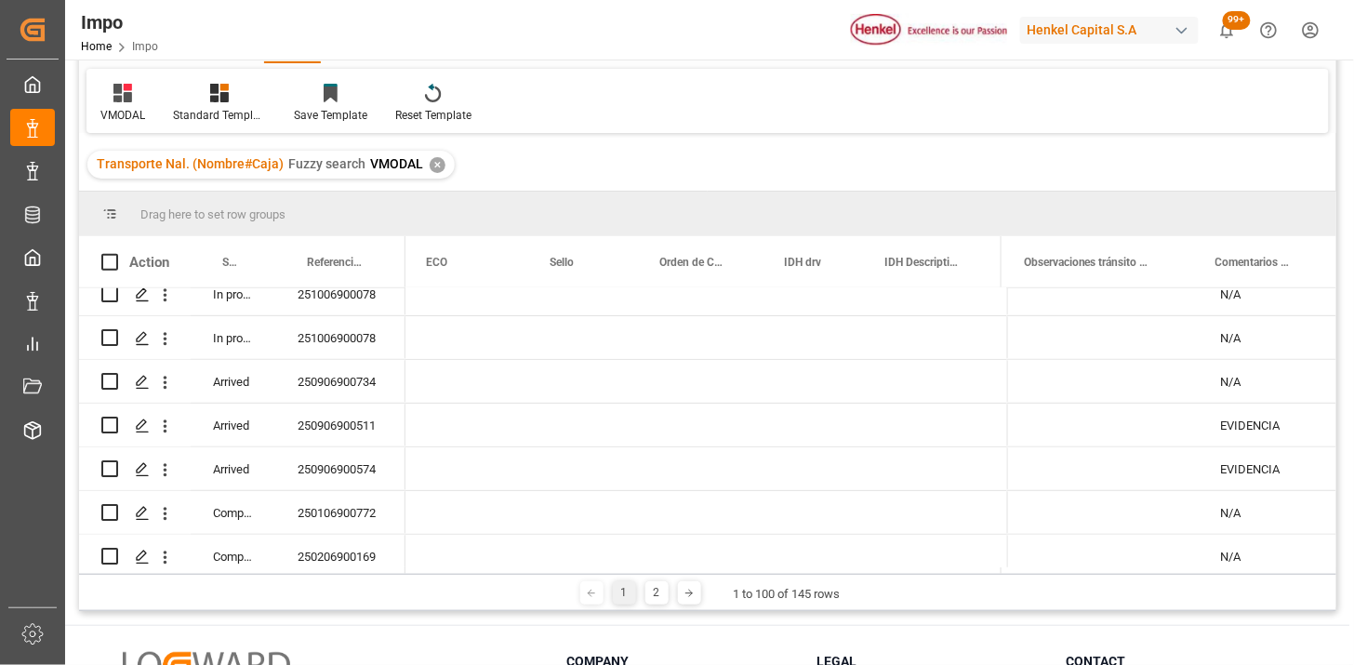
scroll to position [206, 0]
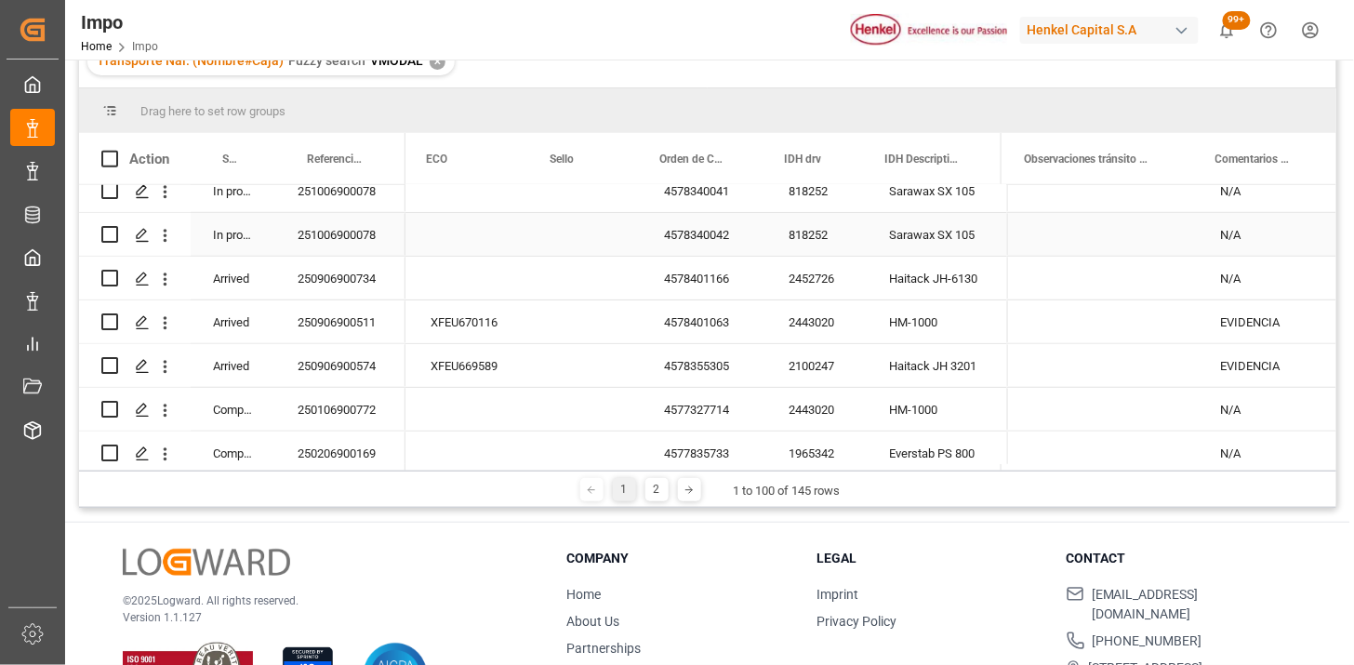
click at [340, 186] on div "251006900078" at bounding box center [340, 190] width 130 height 43
click at [342, 318] on div "250906900511" at bounding box center [340, 321] width 130 height 43
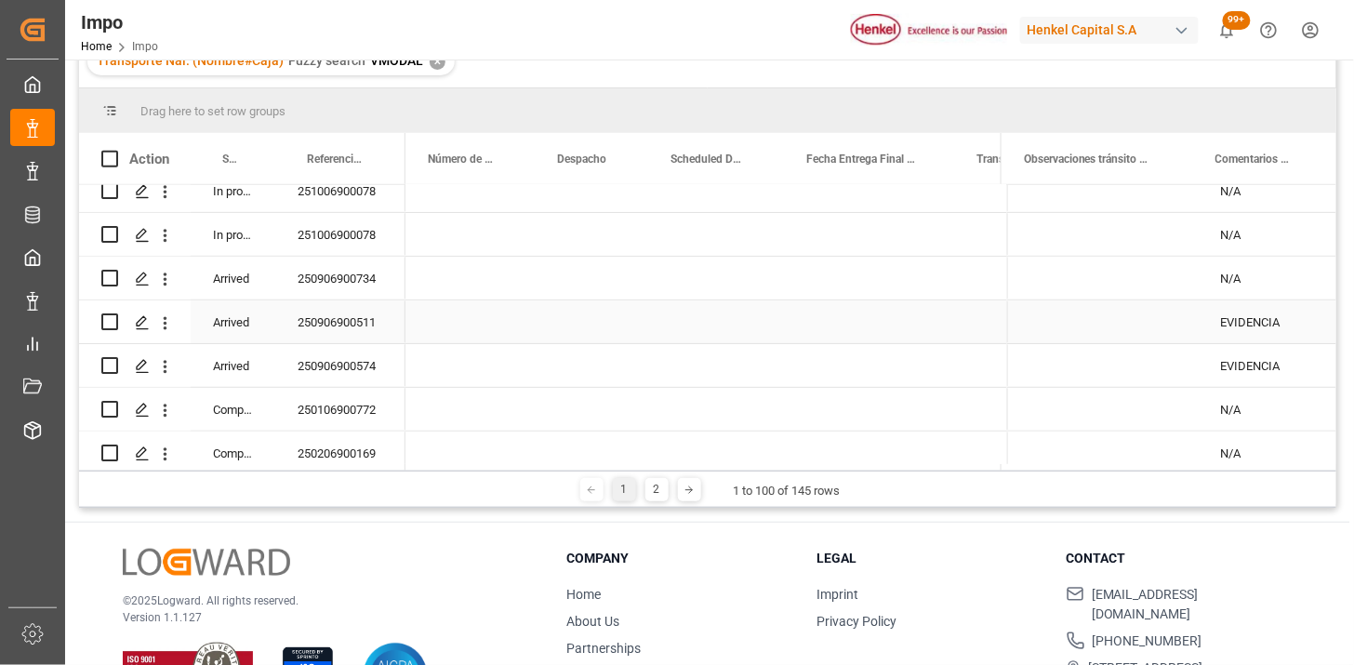
scroll to position [0, 0]
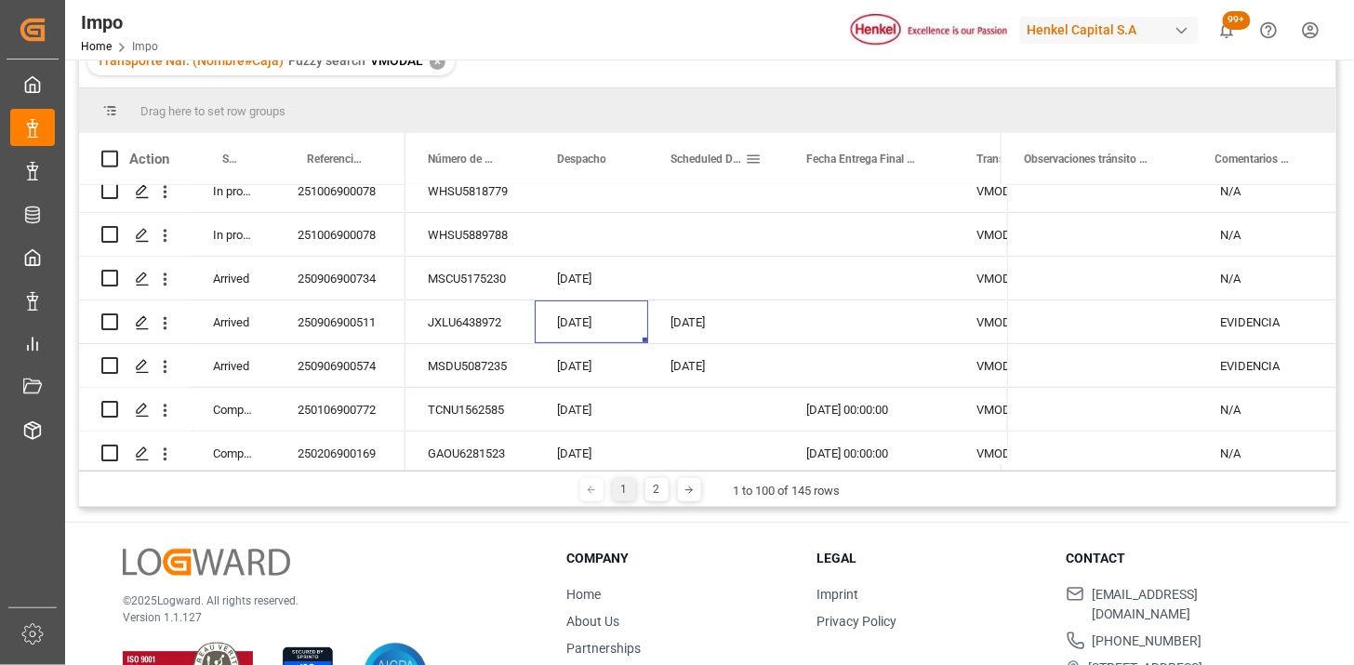
click at [707, 161] on span "Scheduled Delivery Date" at bounding box center [707, 158] width 74 height 13
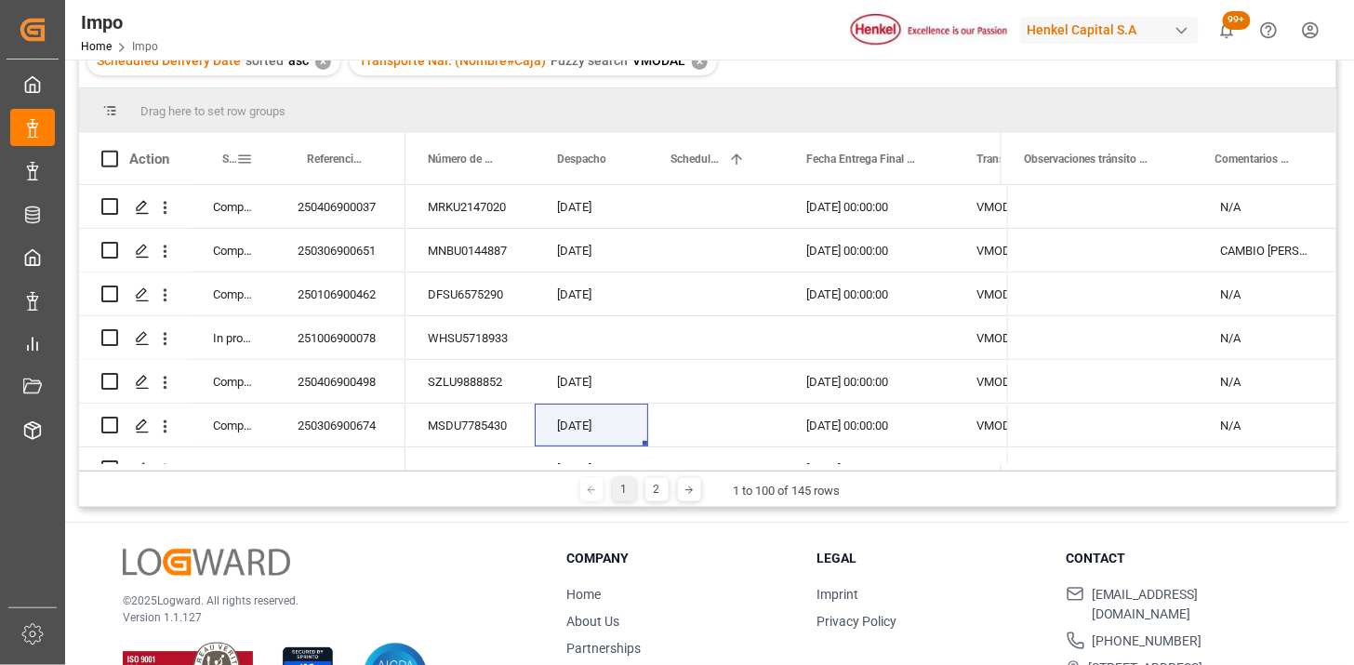
click at [249, 163] on span at bounding box center [244, 159] width 17 height 17
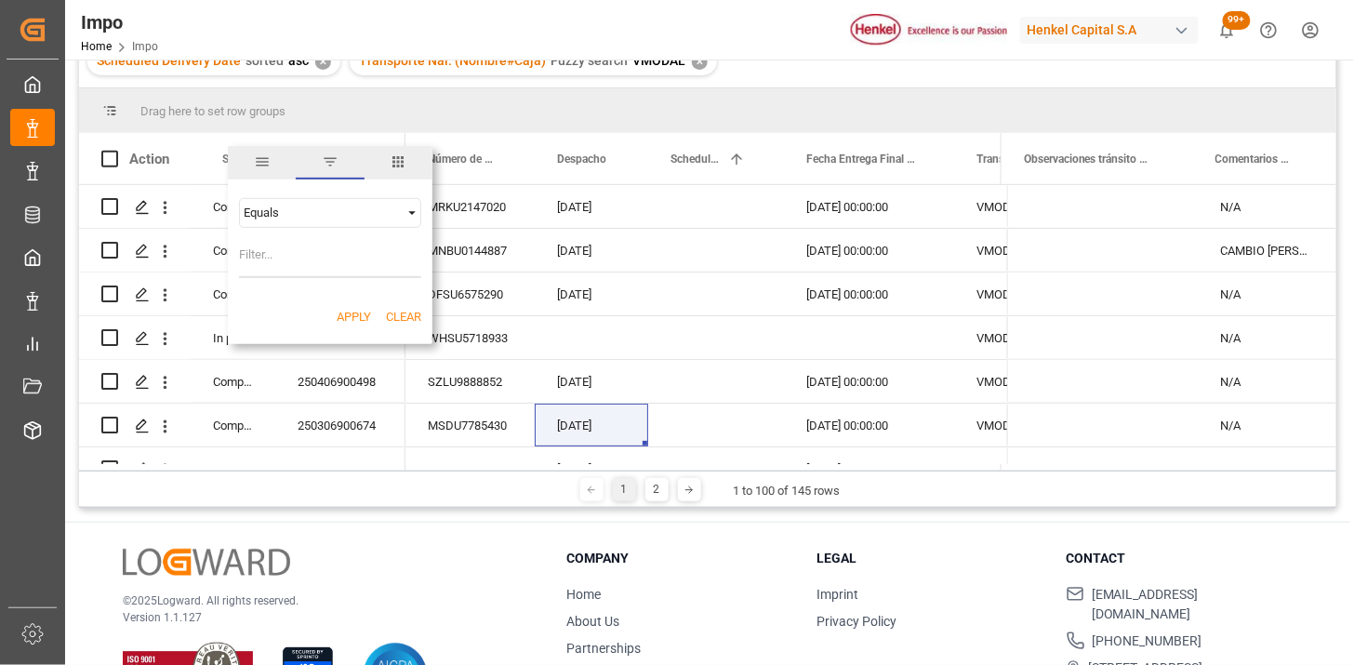
click at [314, 211] on div "Equals" at bounding box center [322, 212] width 156 height 14
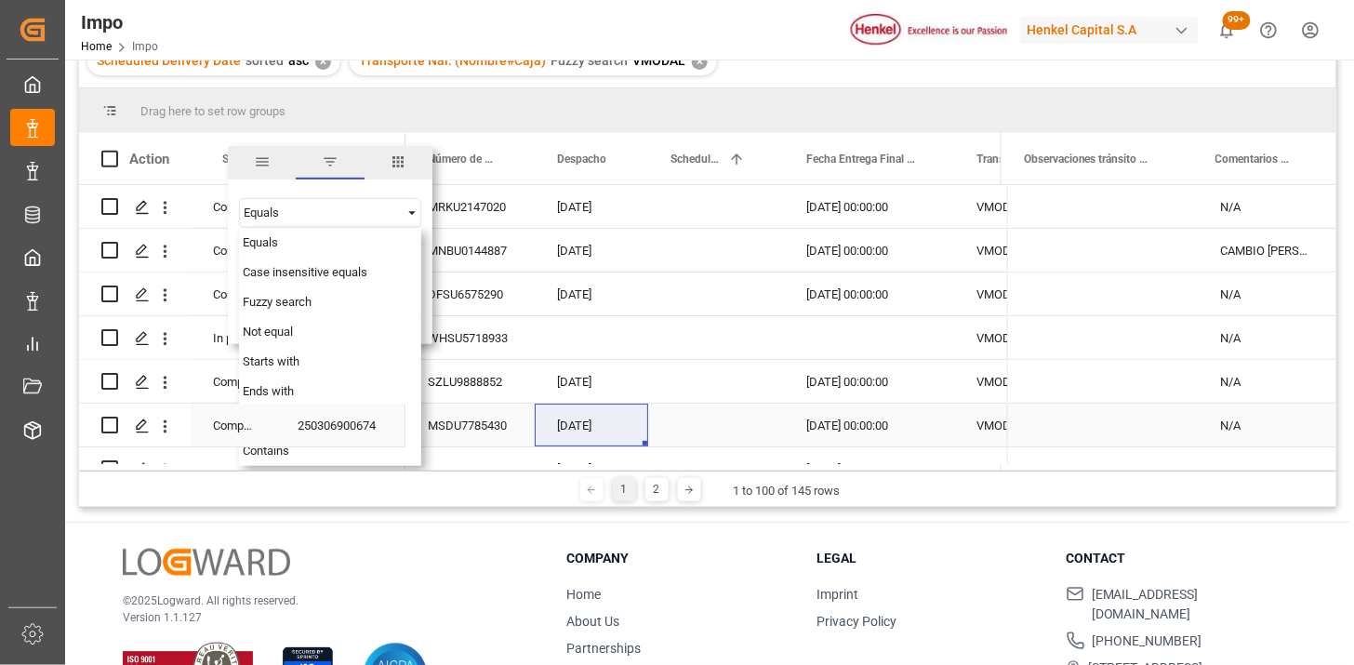
click at [284, 442] on div "250306900674" at bounding box center [340, 424] width 130 height 43
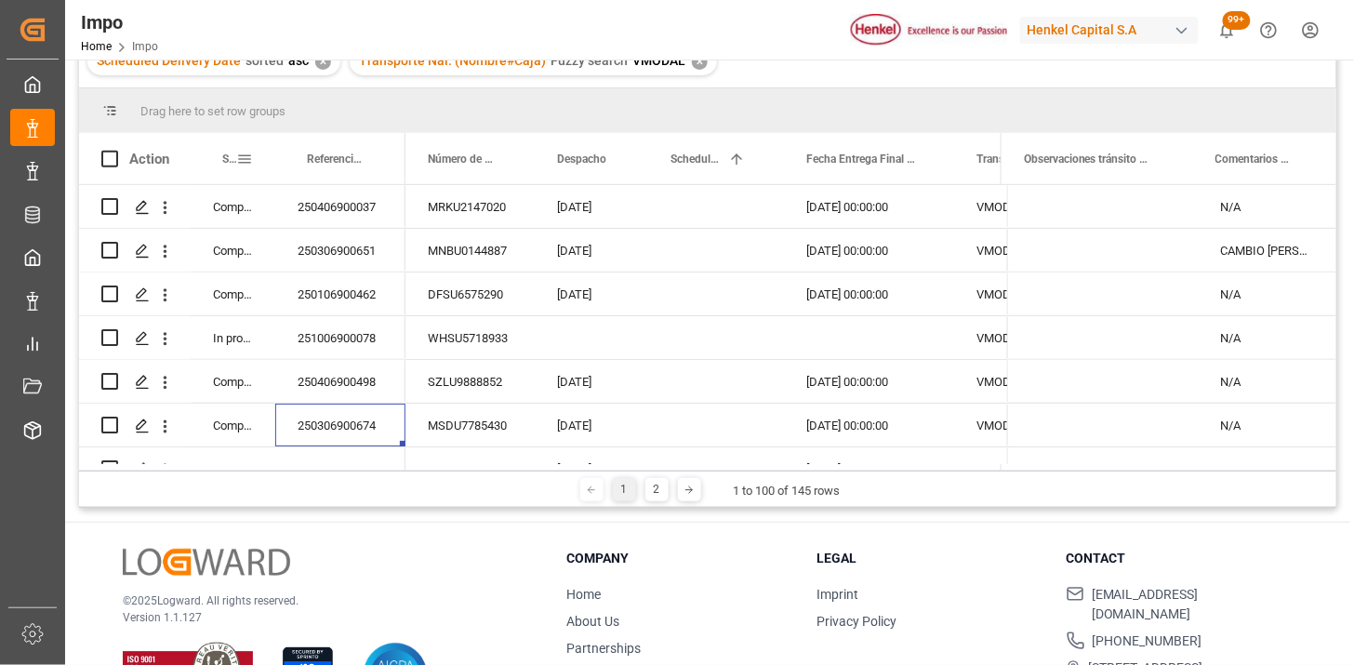
click at [247, 155] on span at bounding box center [244, 159] width 17 height 17
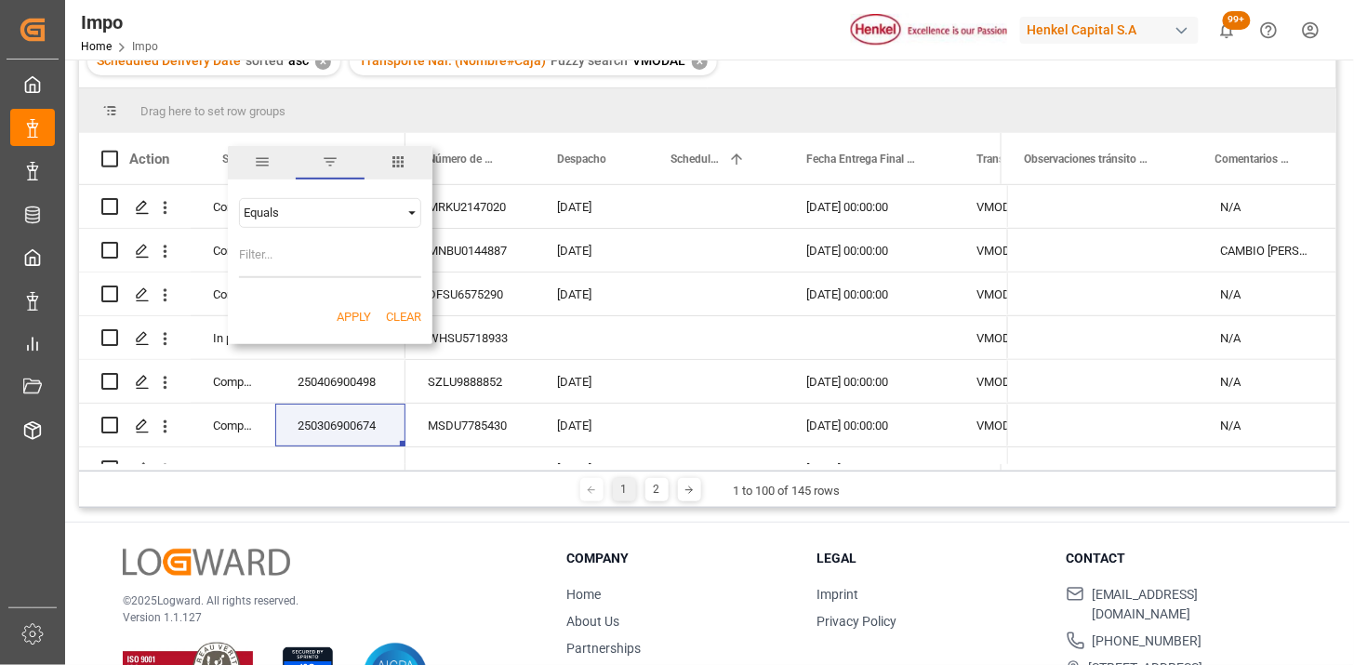
click at [423, 215] on div "Equals AND OR Equals" at bounding box center [330, 238] width 205 height 110
click at [418, 212] on span "Filtering operator" at bounding box center [411, 213] width 17 height 17
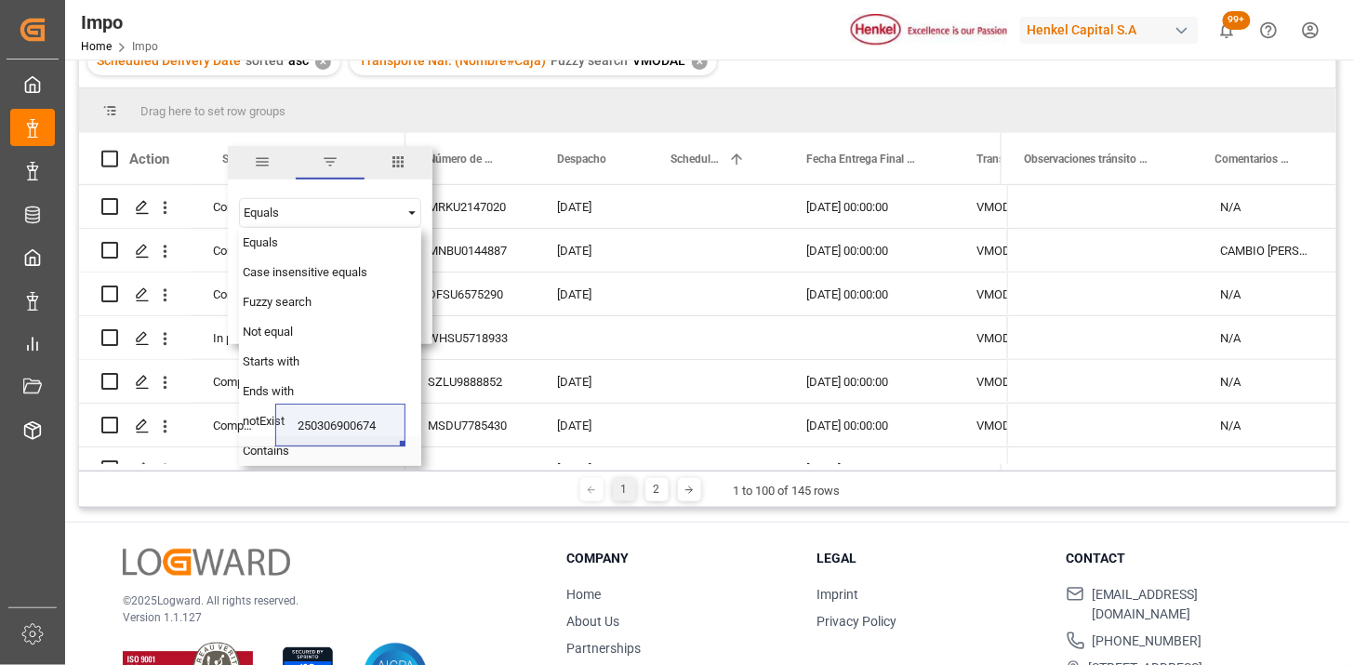
click at [251, 456] on span "Contains" at bounding box center [266, 450] width 46 height 14
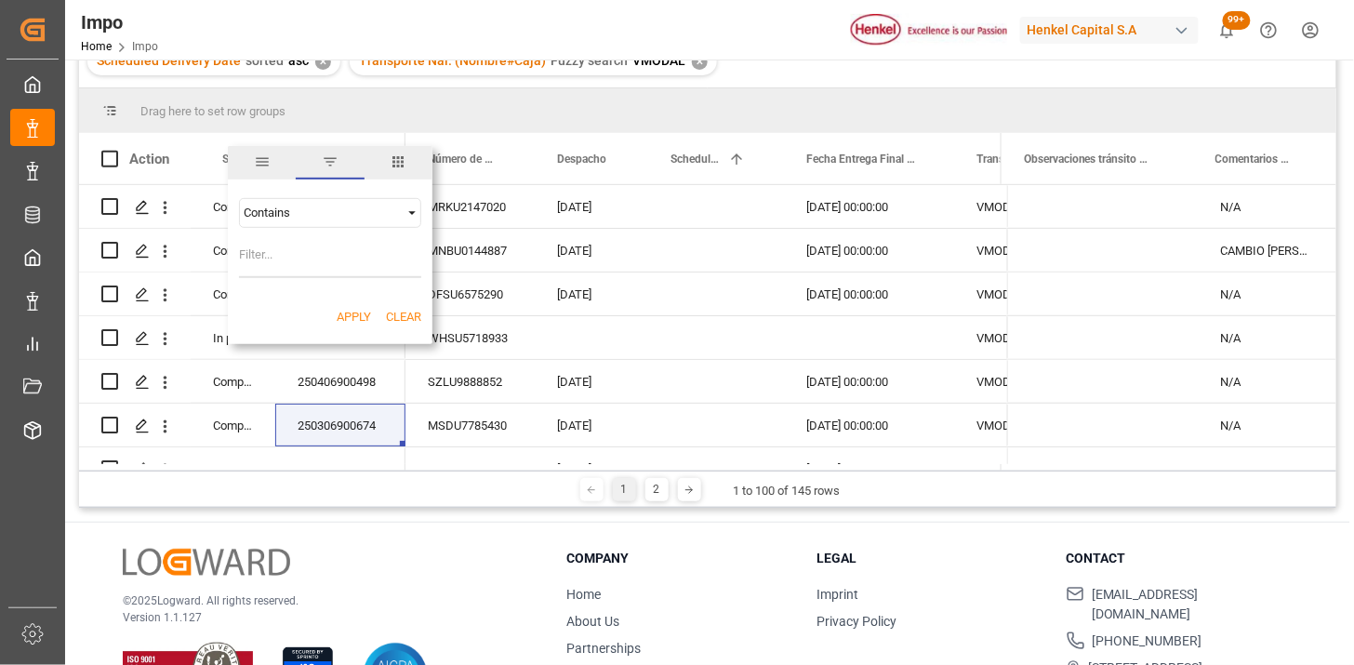
click at [266, 265] on input "Filter Value" at bounding box center [330, 259] width 182 height 37
click at [311, 256] on input "Arrived" at bounding box center [330, 259] width 182 height 37
type input "Arrived,In Progress"
click at [341, 313] on button "Apply" at bounding box center [354, 317] width 34 height 19
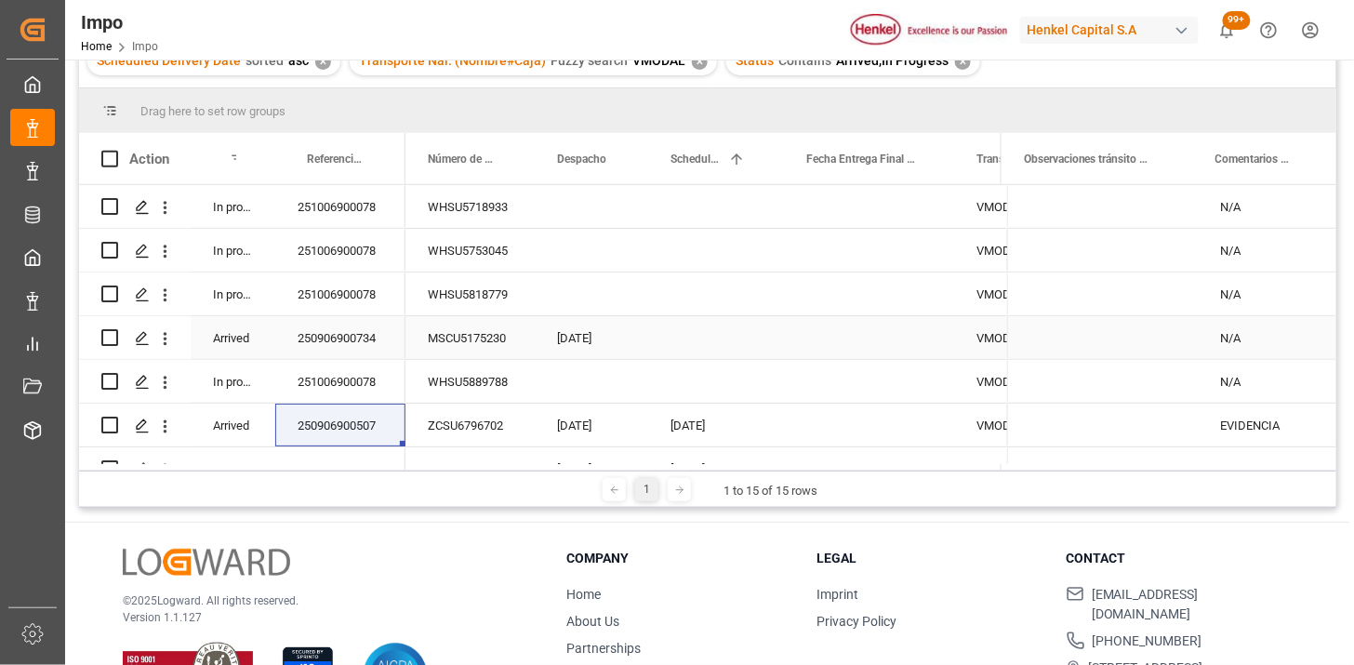
scroll to position [171, 0]
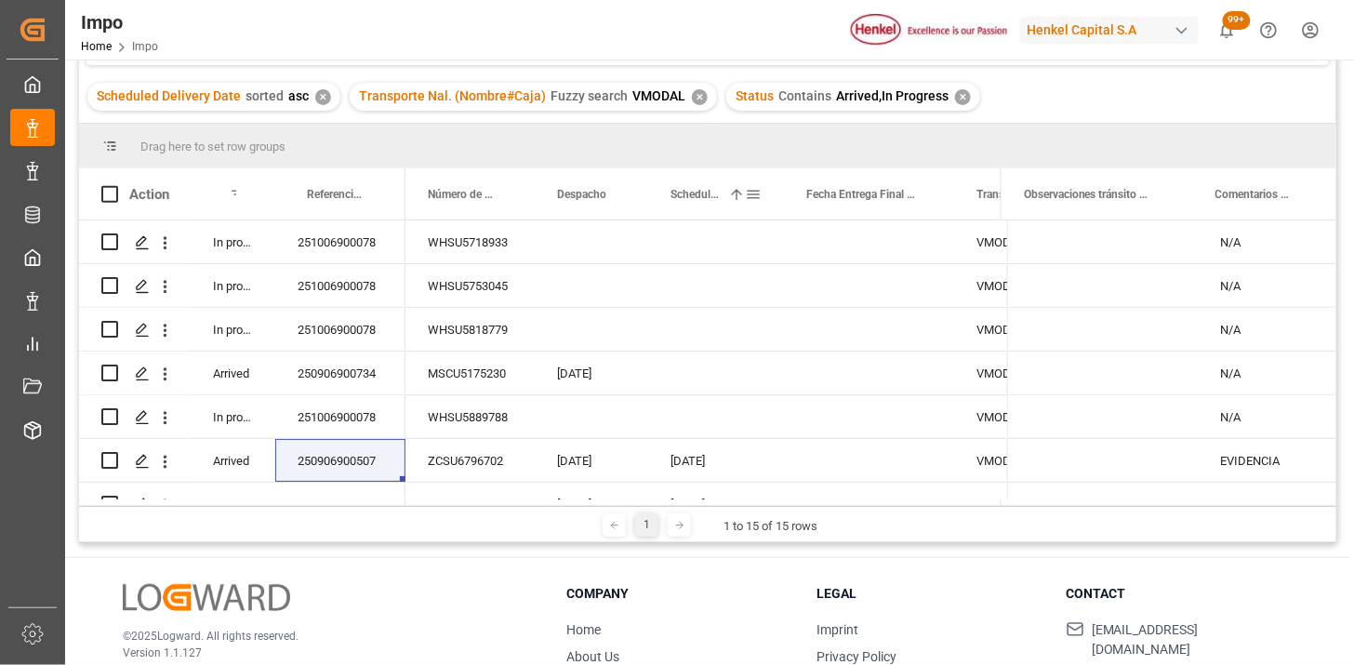
click at [755, 196] on span at bounding box center [753, 194] width 17 height 17
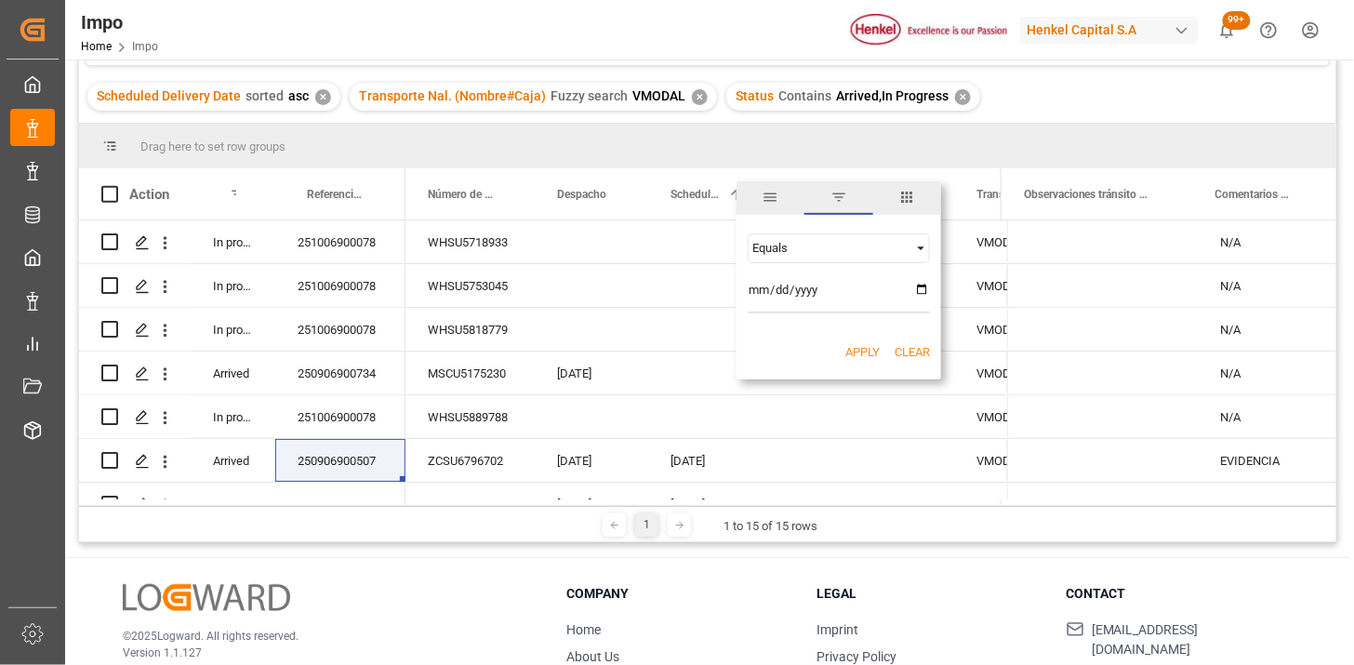
click at [812, 249] on div "Equals" at bounding box center [830, 248] width 156 height 14
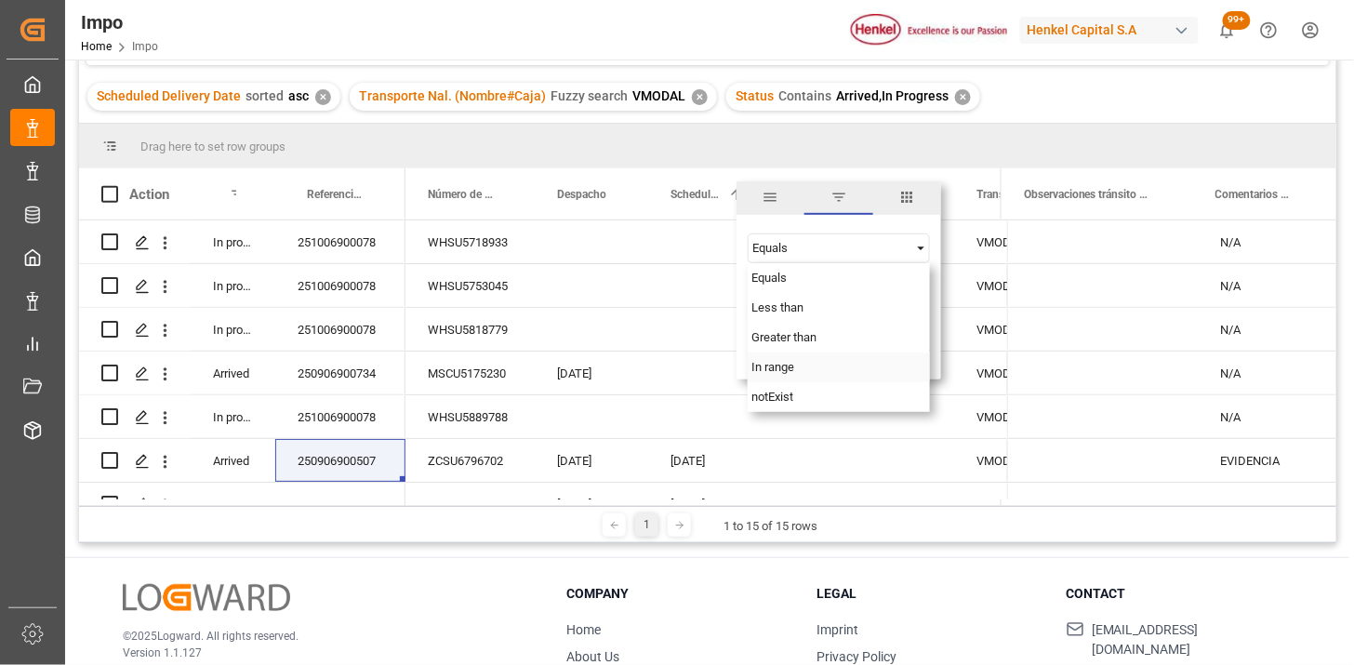
click at [794, 372] on div "In range" at bounding box center [838, 367] width 182 height 30
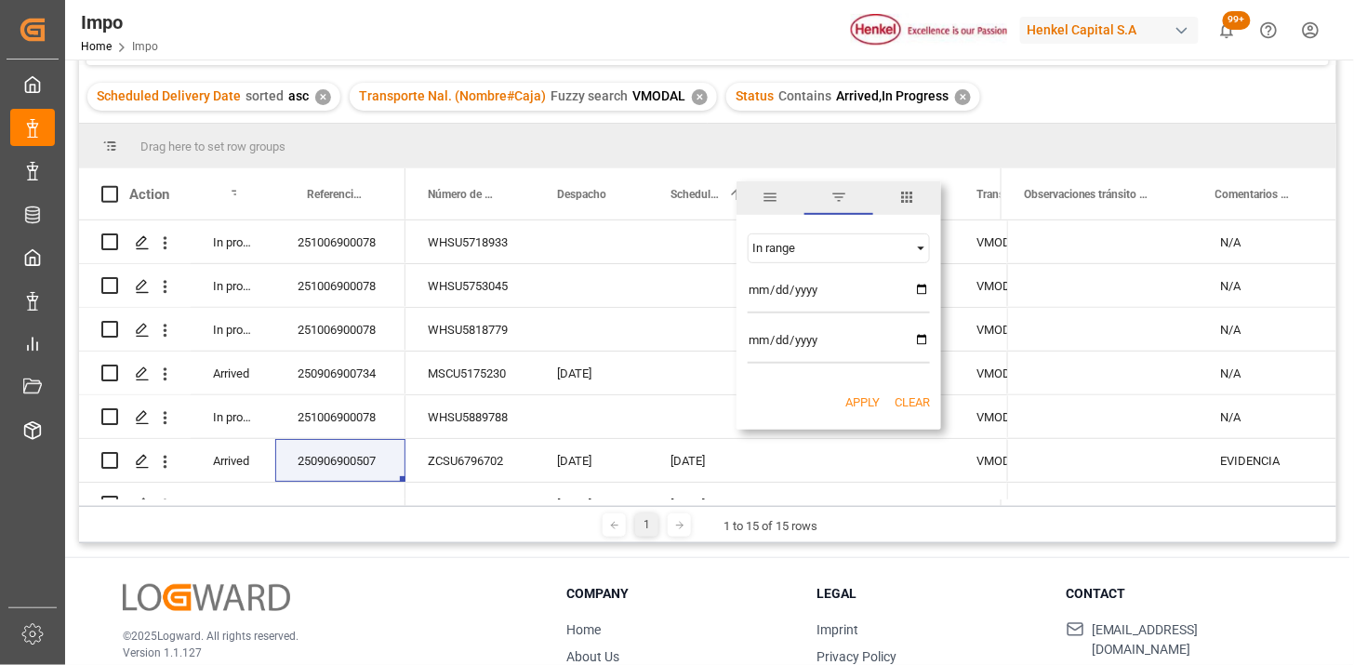
click at [749, 295] on input "date" at bounding box center [838, 294] width 182 height 37
type input "2025-09-10"
click at [755, 340] on input "date" at bounding box center [838, 344] width 182 height 37
type input "2025-09-15"
click at [865, 403] on button "Apply" at bounding box center [862, 402] width 34 height 19
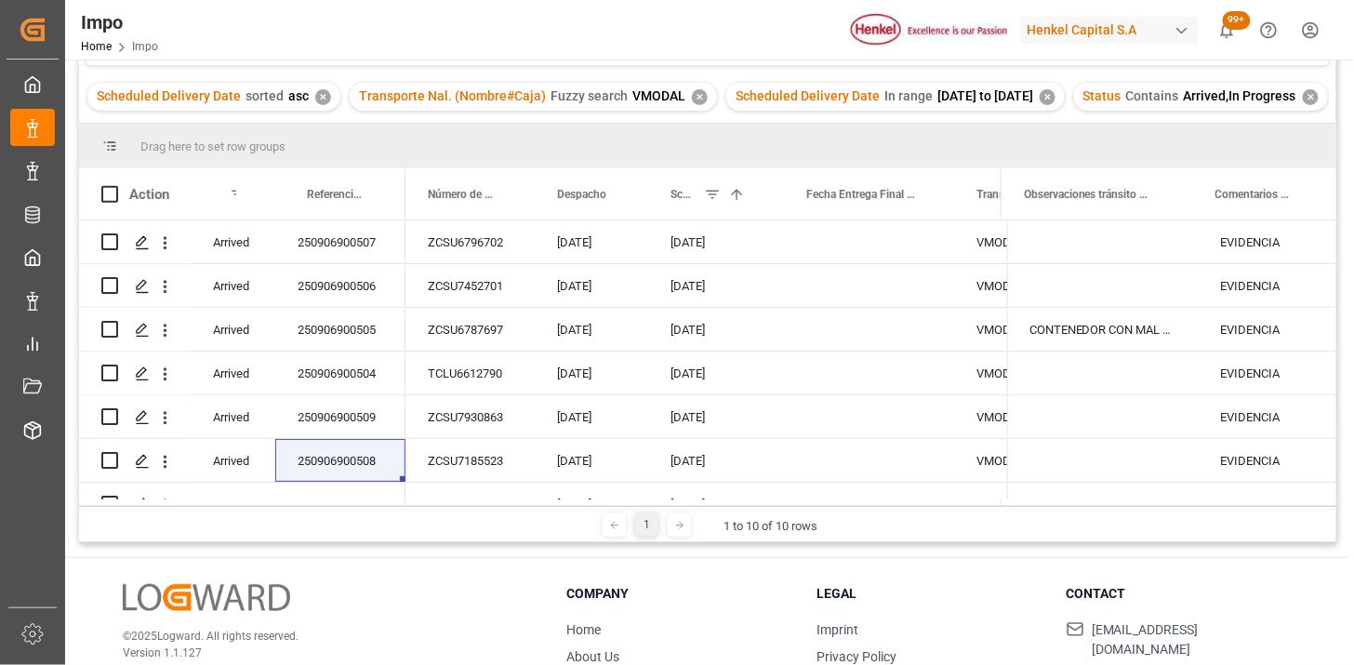
click at [1302, 105] on div "✕" at bounding box center [1310, 97] width 16 height 16
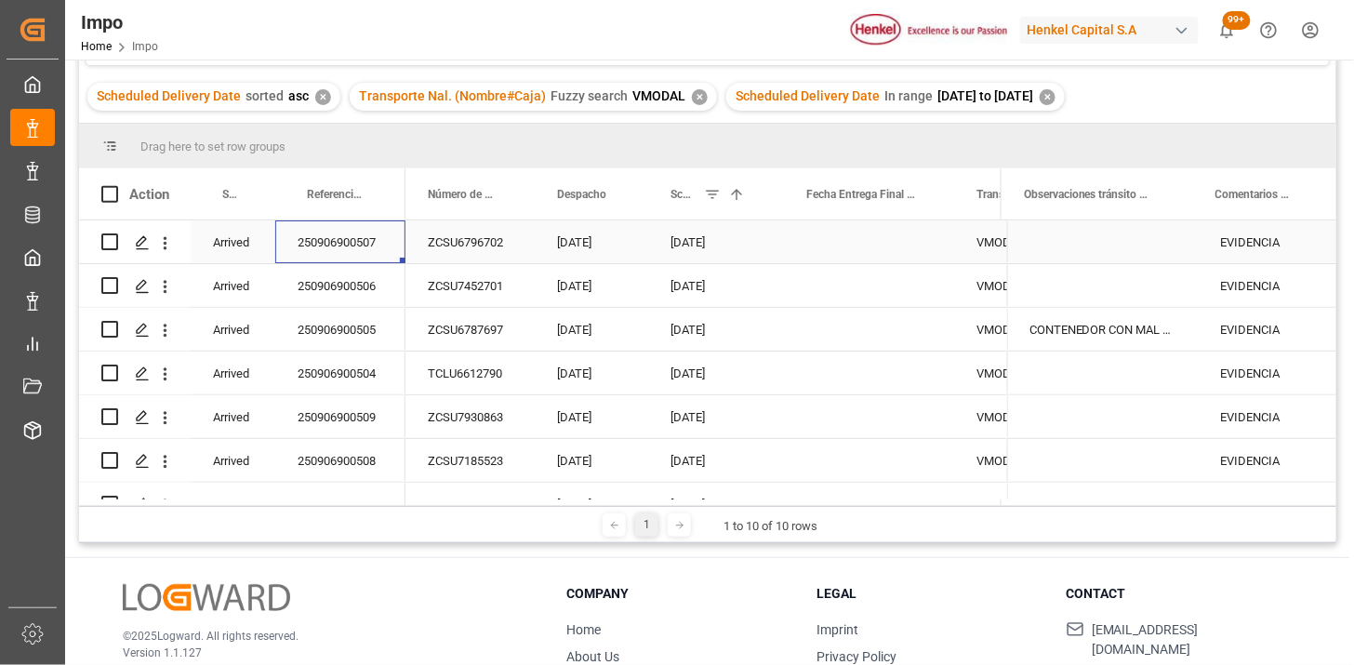
click at [327, 248] on div "250906900507" at bounding box center [340, 241] width 130 height 43
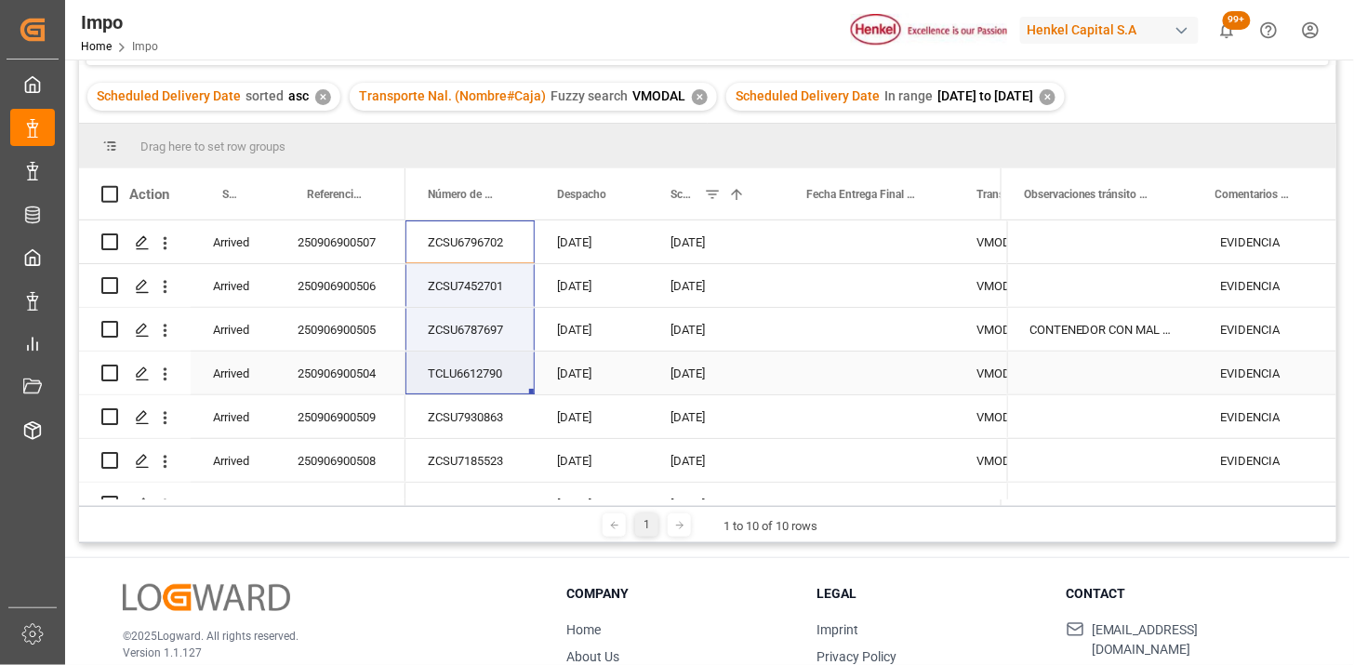
scroll to position [103, 0]
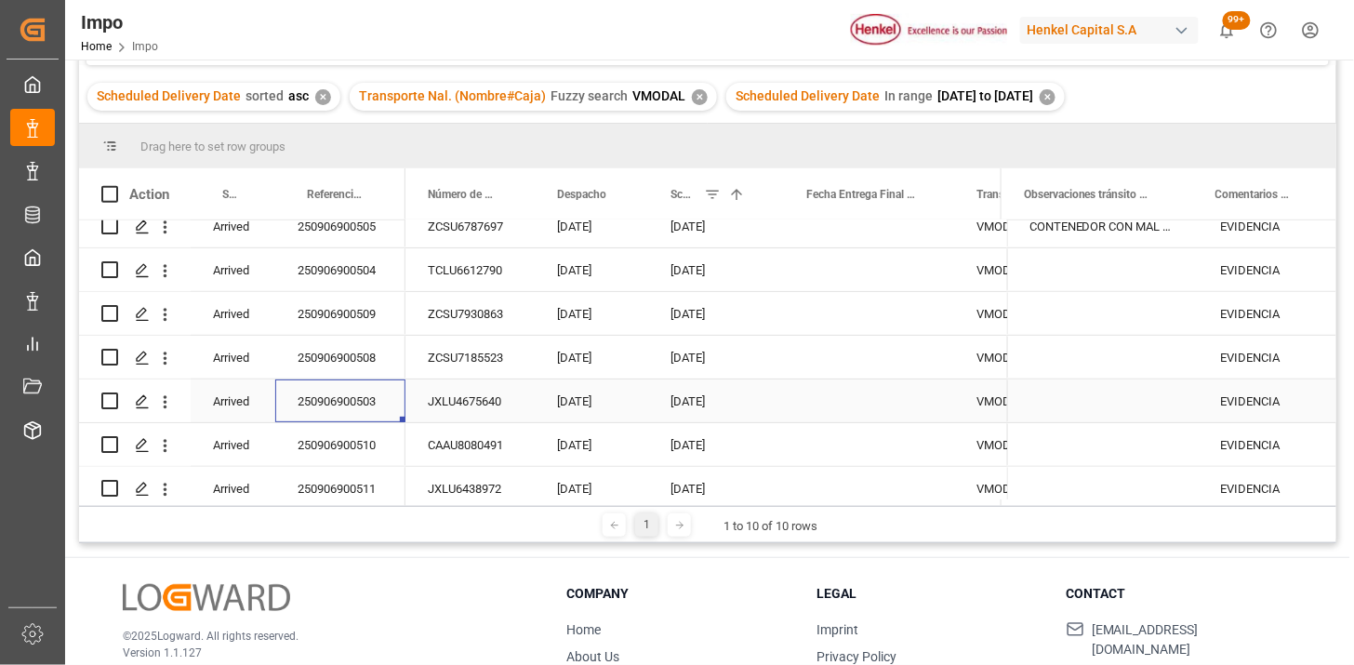
click at [339, 403] on div "250906900503" at bounding box center [340, 400] width 130 height 43
click at [468, 319] on div "ZCSU7930863" at bounding box center [469, 313] width 129 height 43
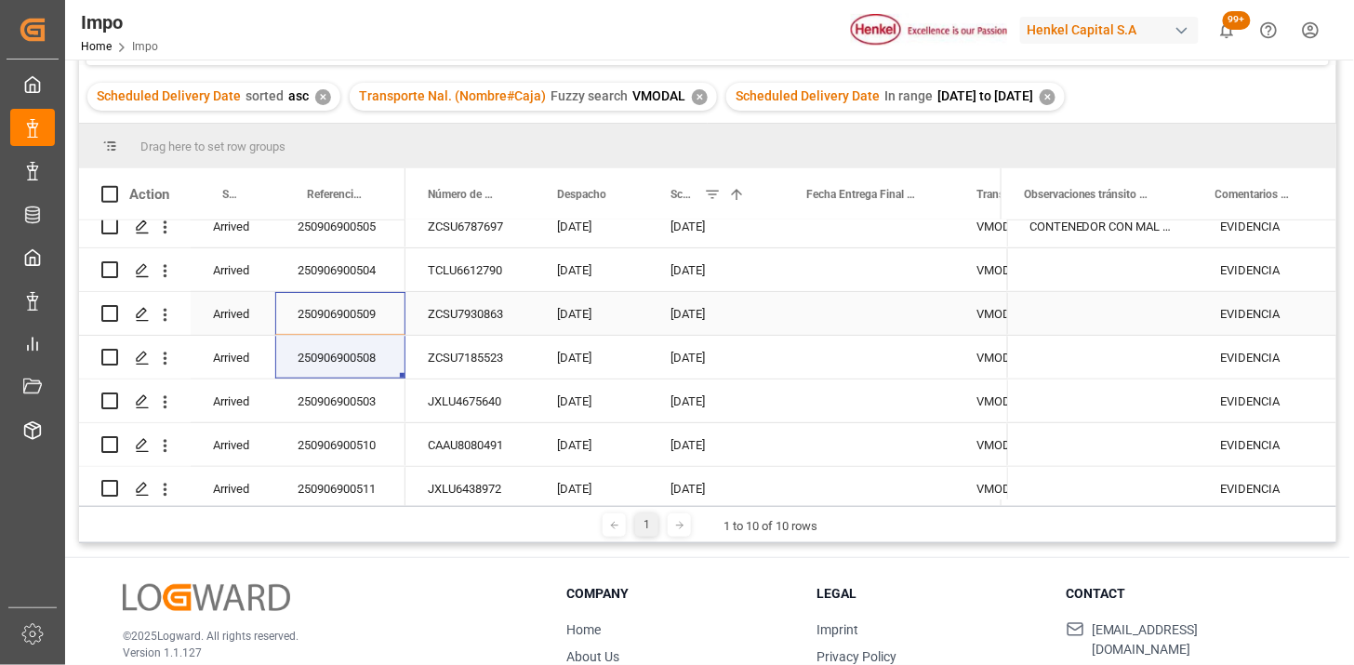
scroll to position [163, 0]
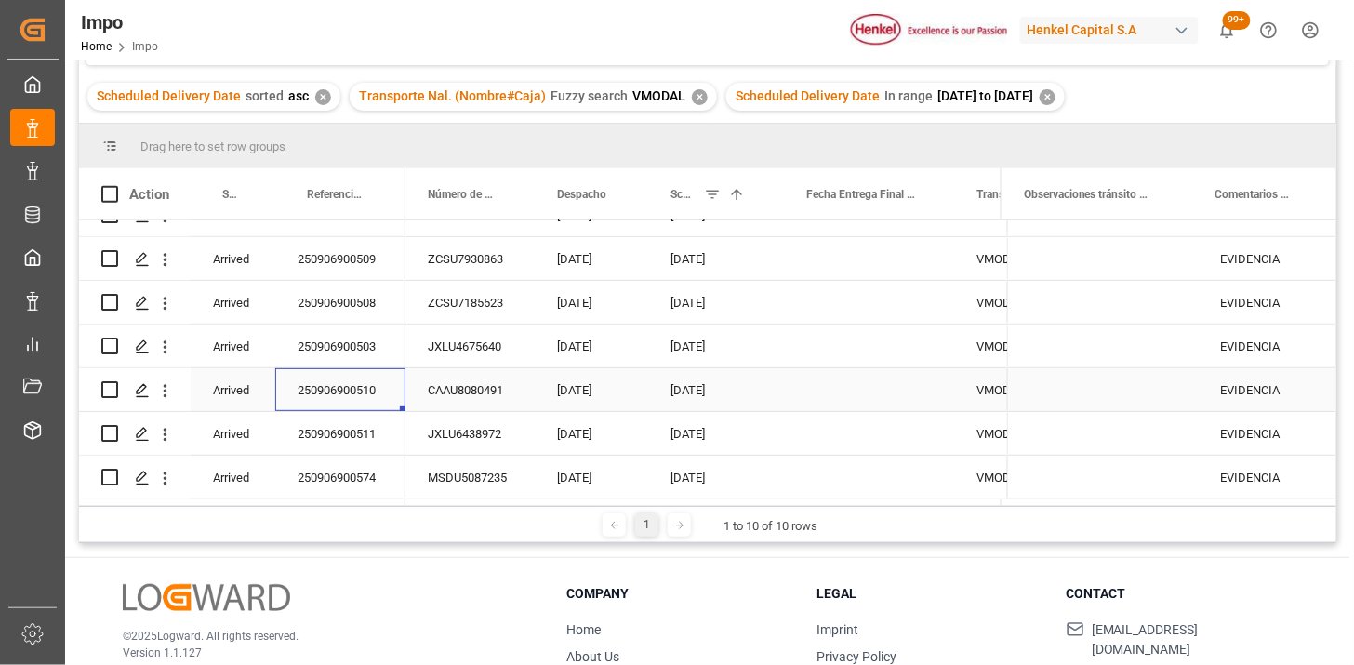
click at [358, 398] on div "250906900510" at bounding box center [340, 389] width 130 height 43
click at [351, 426] on div "250906900511" at bounding box center [340, 433] width 130 height 43
click at [337, 392] on div "250906900510" at bounding box center [340, 389] width 130 height 43
click at [465, 262] on div "ZCSU7930863" at bounding box center [469, 258] width 129 height 43
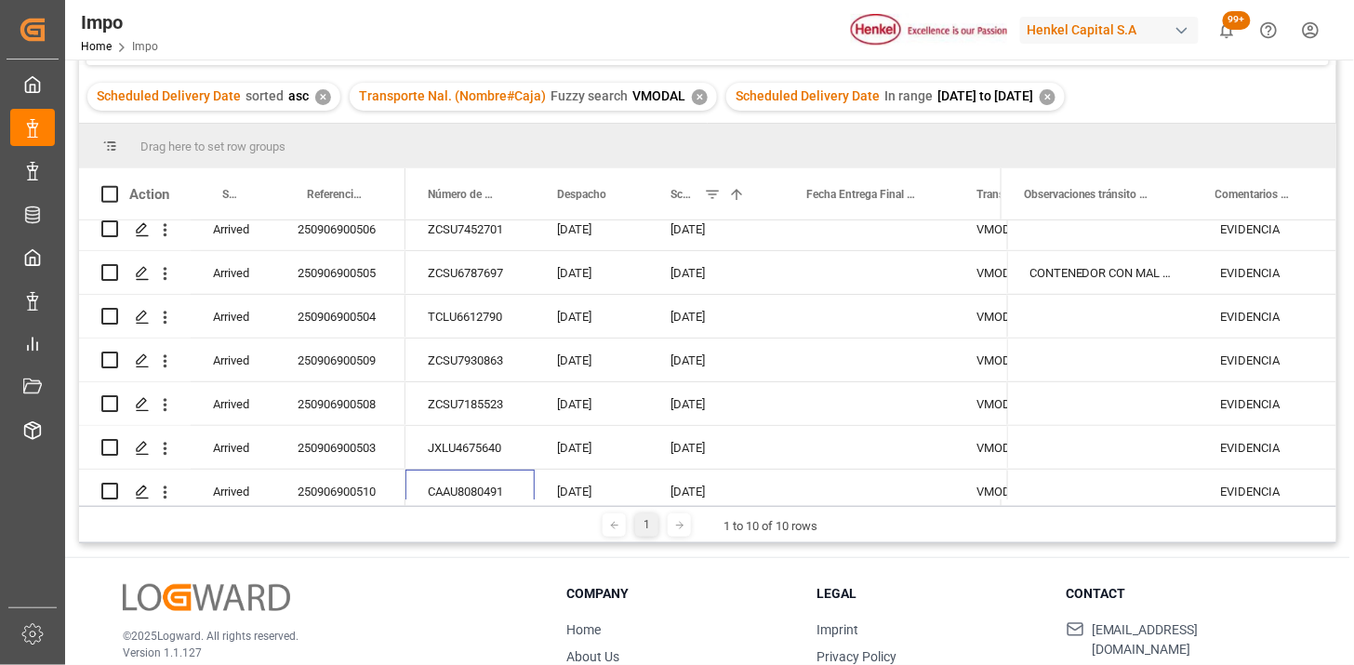
scroll to position [0, 0]
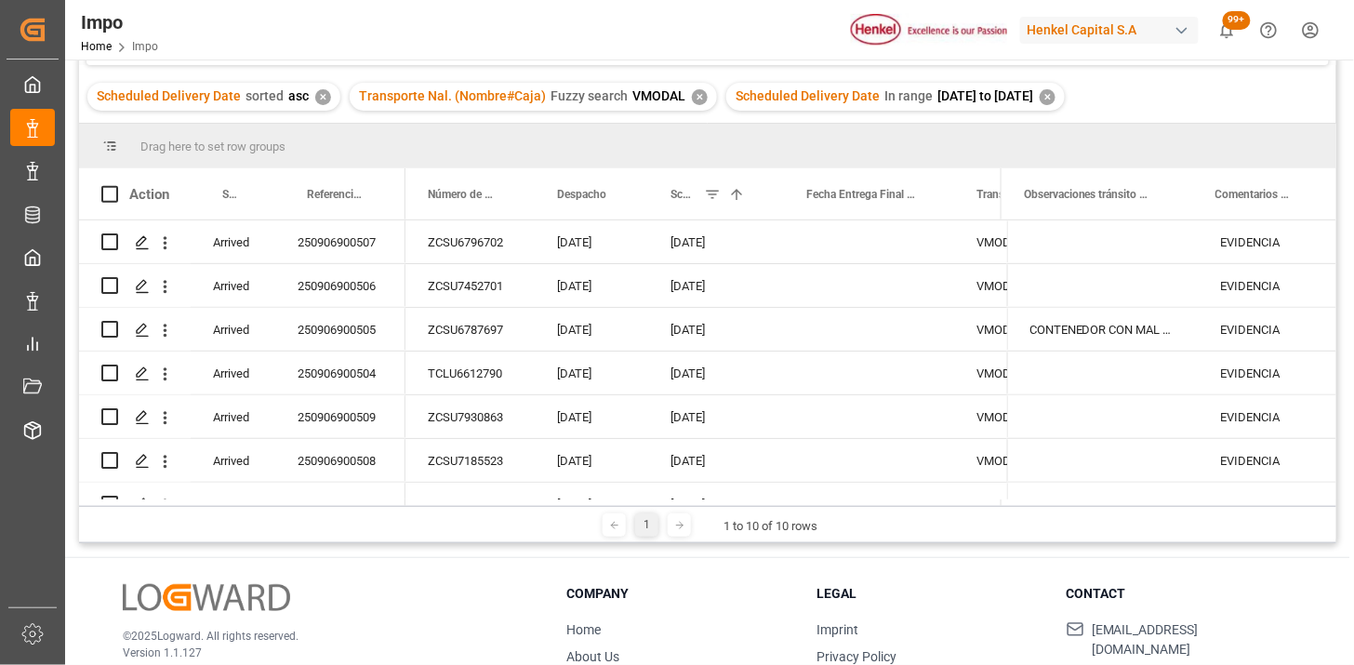
click at [1055, 99] on div "✕" at bounding box center [1047, 97] width 16 height 16
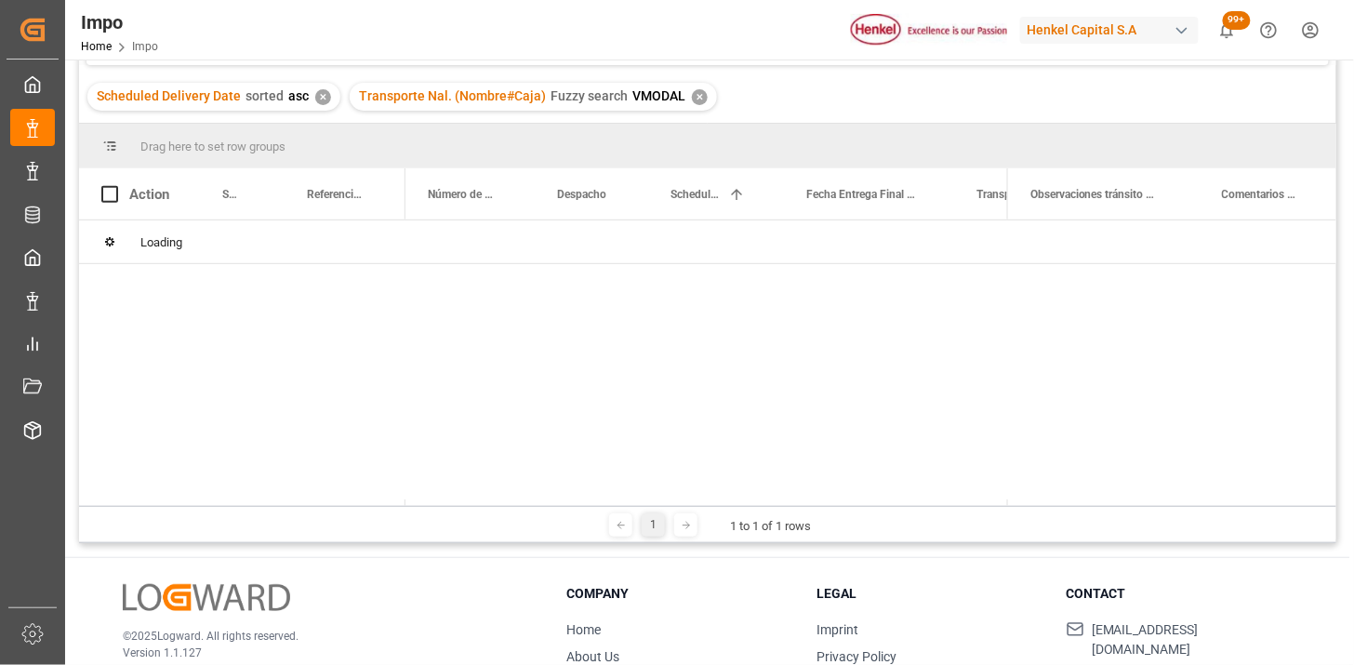
click at [695, 102] on div "Transporte Nal. (Nombre#Caja) Fuzzy search VMODAL ✕" at bounding box center [533, 97] width 367 height 28
click at [692, 102] on div "✕" at bounding box center [700, 97] width 16 height 16
click at [690, 93] on div "Impo Referencia Leschaco Equals Save Ctrl/CMD + S Home Edit Format View VMODAL …" at bounding box center [707, 222] width 1257 height 641
click at [320, 96] on div "✕" at bounding box center [323, 97] width 16 height 16
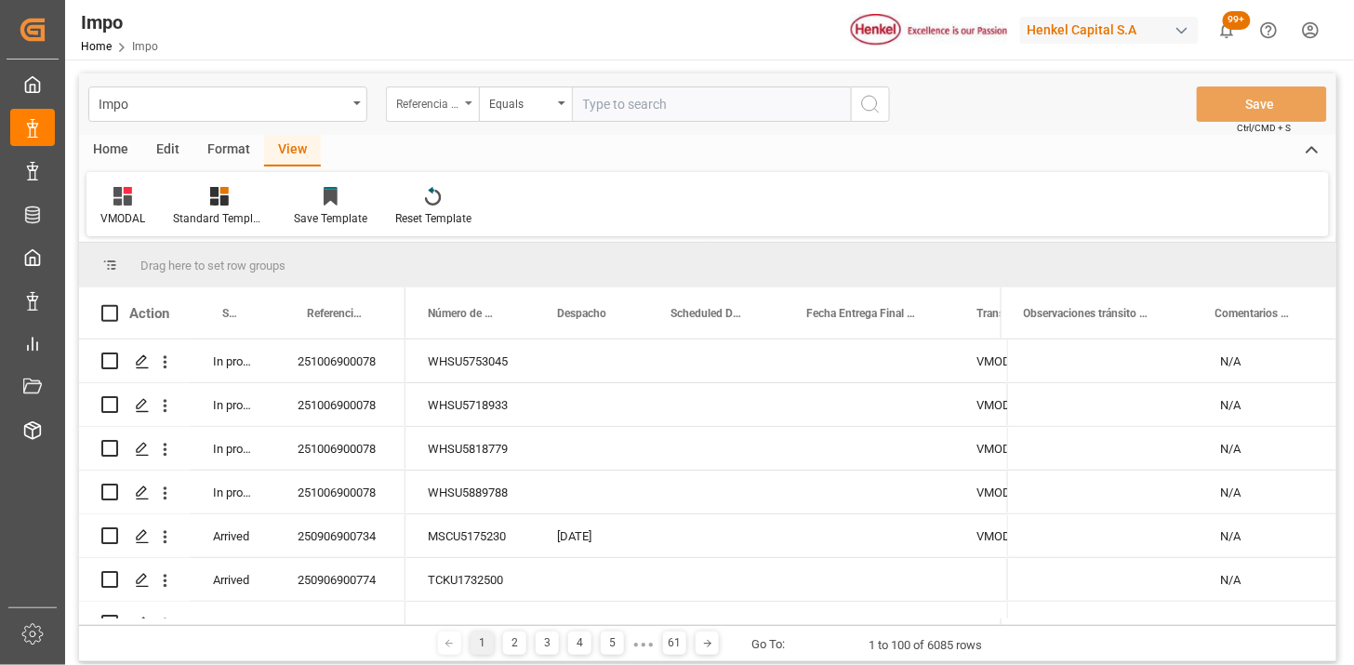
click at [444, 109] on div "Referencia Leschaco" at bounding box center [427, 101] width 63 height 21
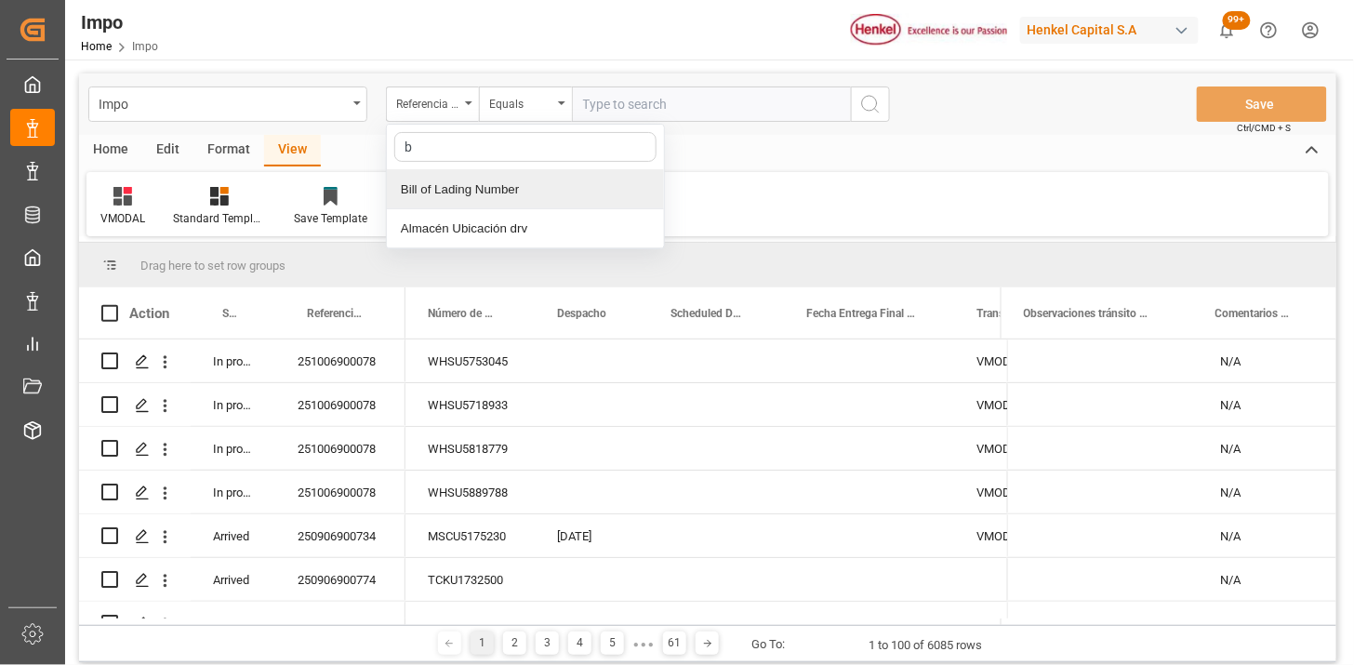
type input "bi"
drag, startPoint x: 495, startPoint y: 179, endPoint x: 618, endPoint y: 146, distance: 128.1
click at [505, 175] on div "Bill of Lading Number" at bounding box center [525, 189] width 277 height 39
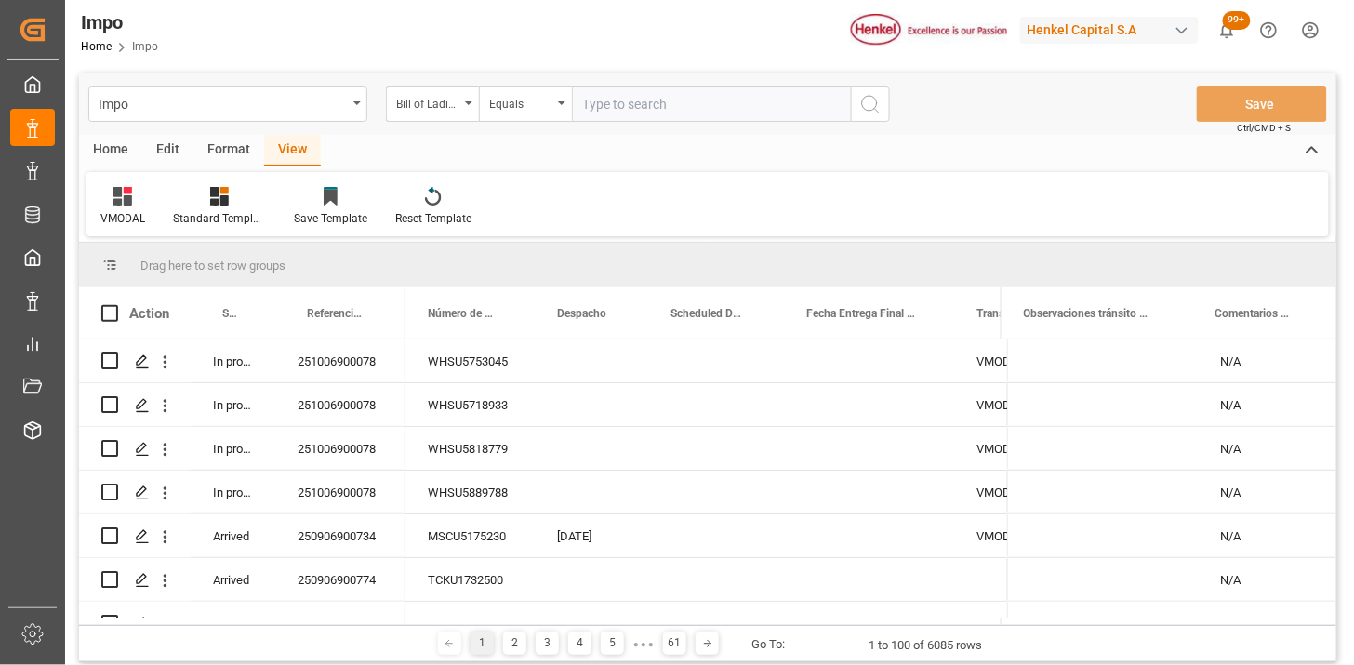
click at [656, 100] on input "text" at bounding box center [711, 103] width 279 height 35
paste input "NGP2710707"
type input "NGP2710707"
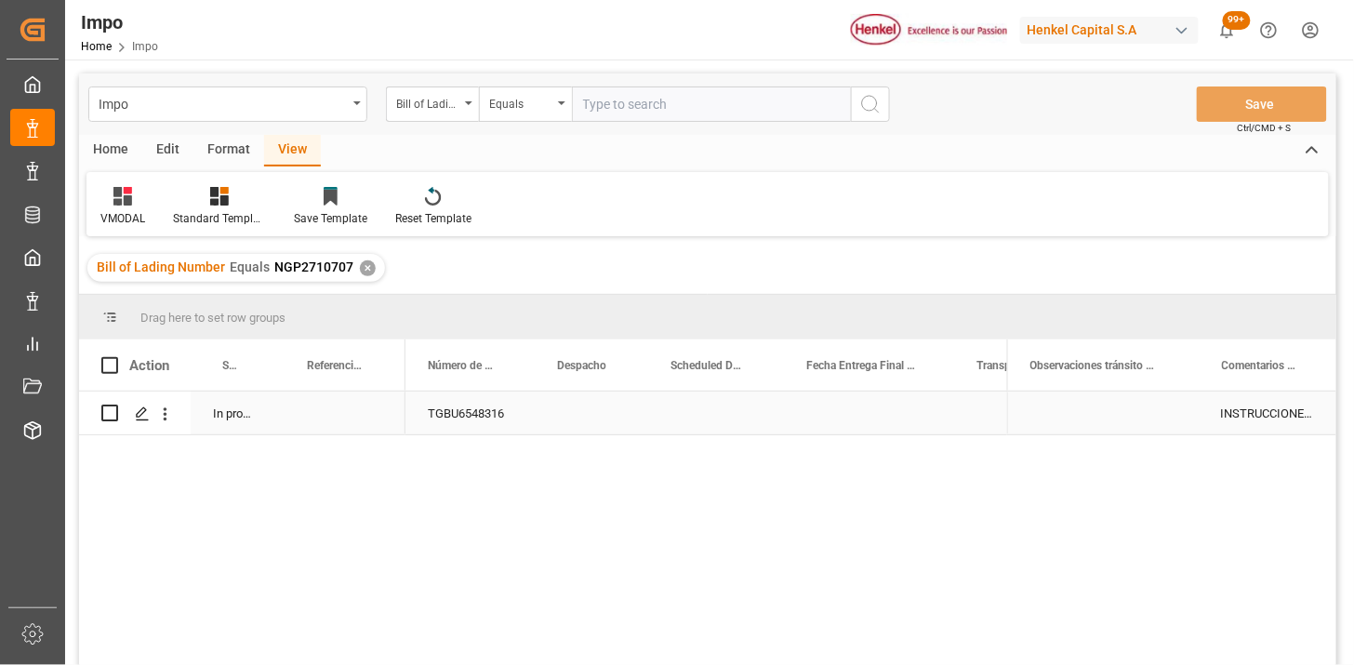
click at [376, 416] on div "Press SPACE to select this row." at bounding box center [340, 412] width 130 height 43
click at [351, 421] on input "Press SPACE to select this row." at bounding box center [340, 423] width 100 height 35
type input "250906900854"
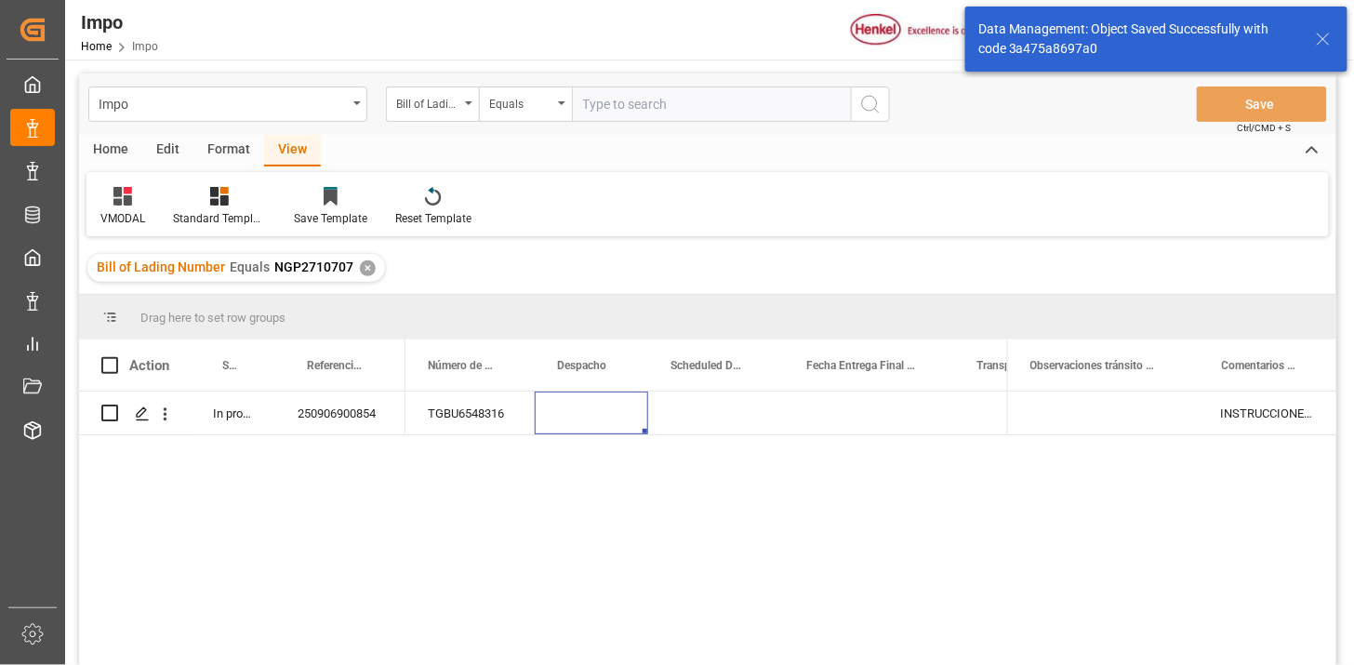
click at [126, 200] on icon at bounding box center [122, 196] width 19 height 19
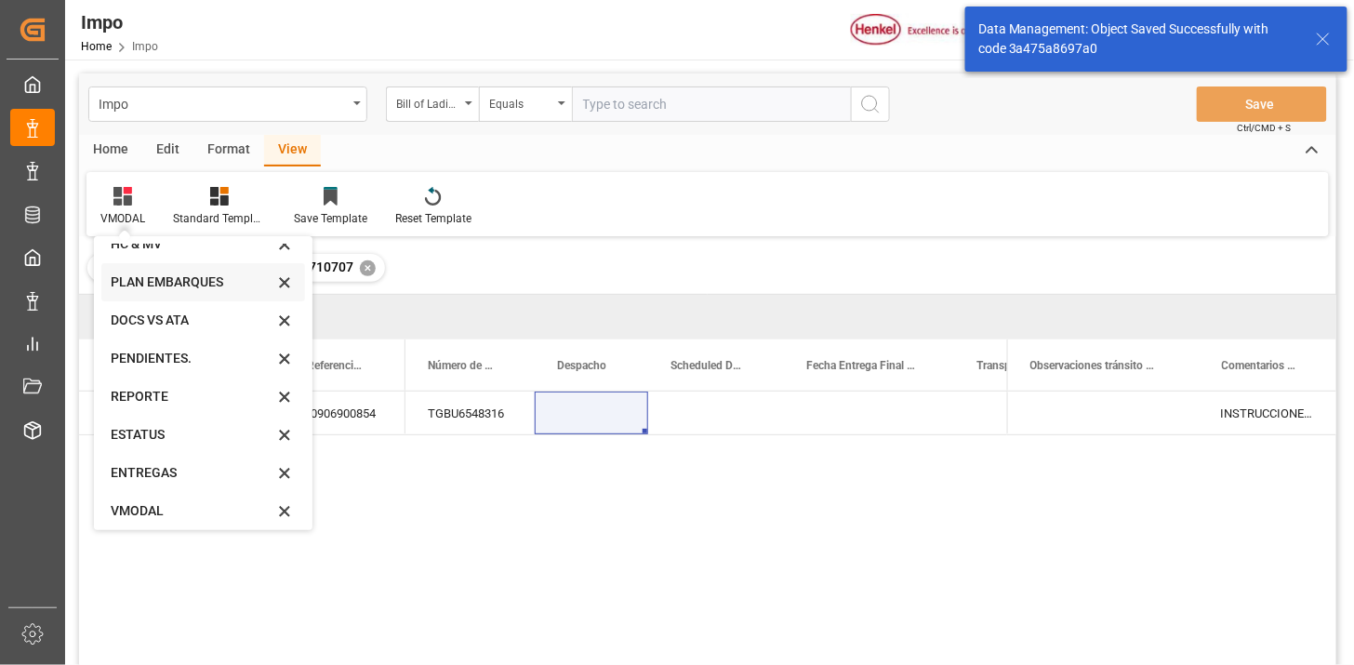
scroll to position [102, 0]
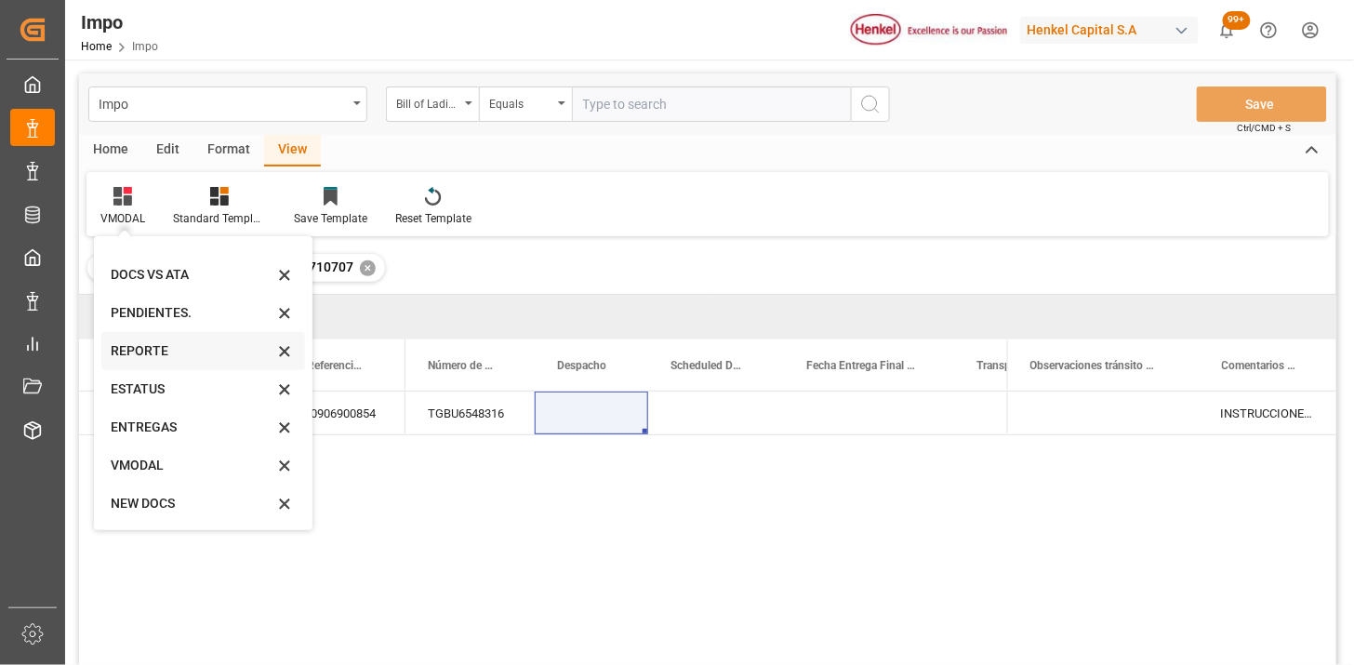
click at [146, 356] on div "REPORTE" at bounding box center [192, 351] width 163 height 20
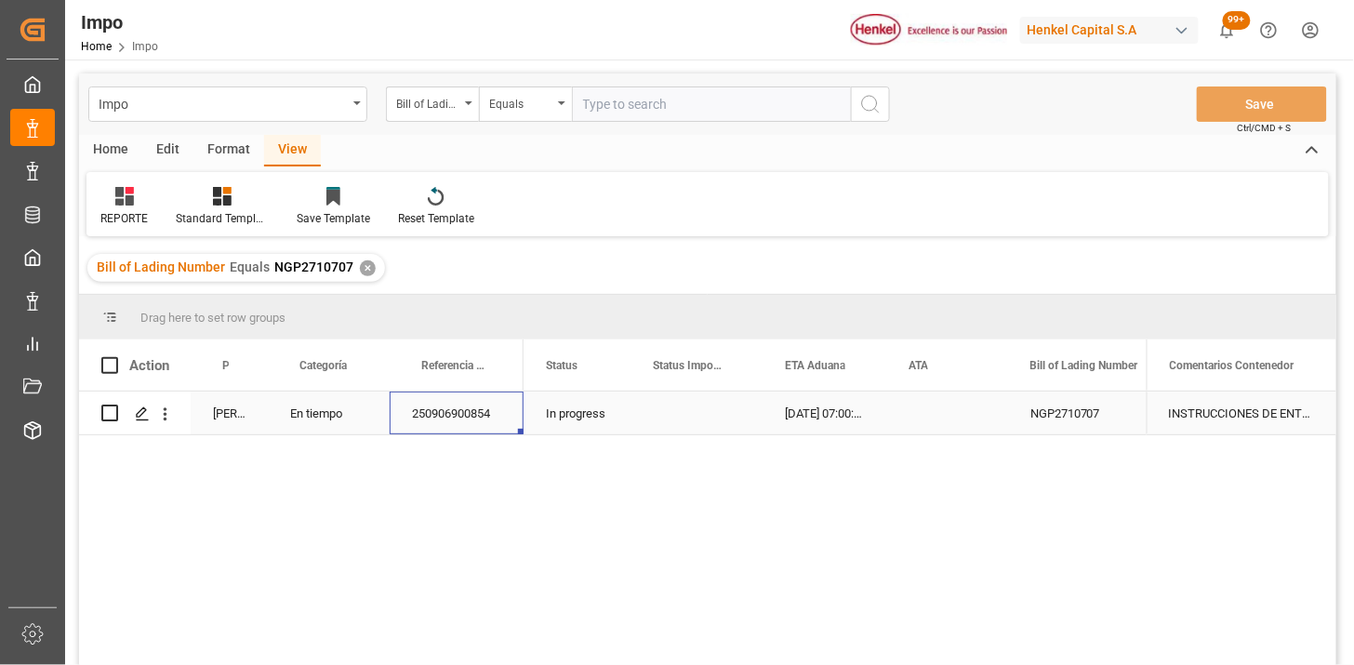
click at [479, 425] on div "250906900854" at bounding box center [457, 412] width 134 height 43
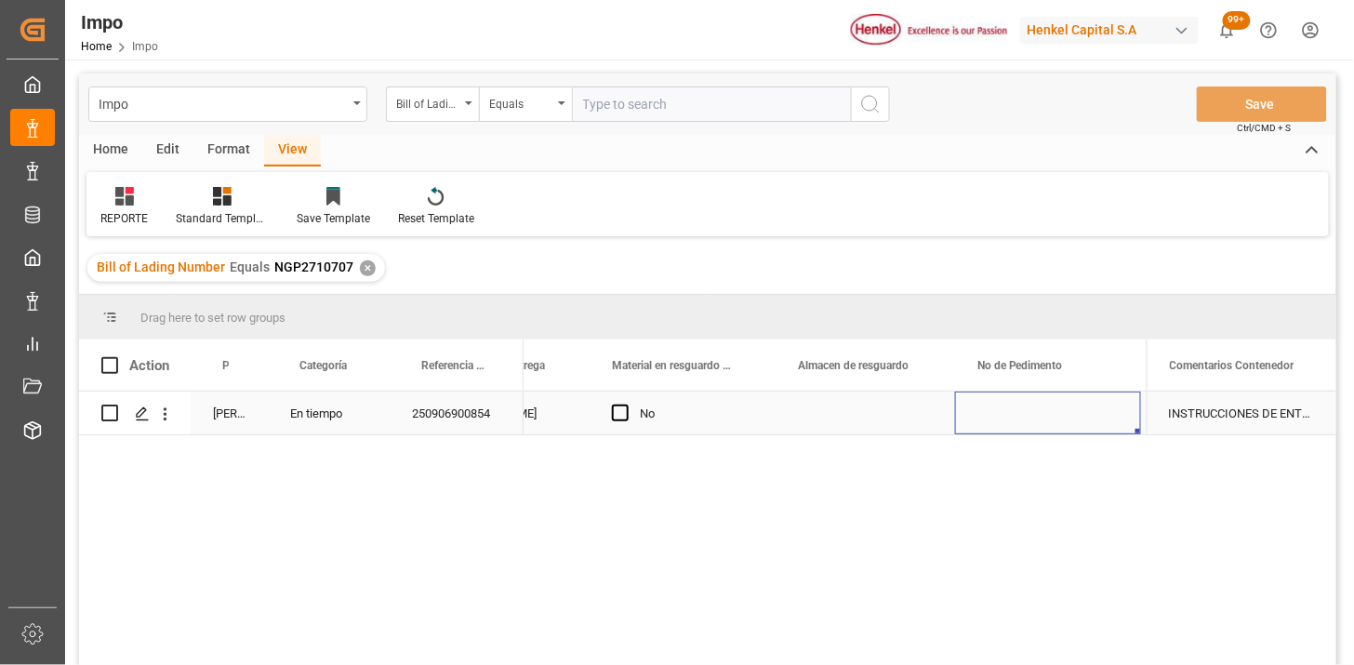
scroll to position [0, 1057]
click at [360, 264] on div "✕" at bounding box center [368, 268] width 16 height 16
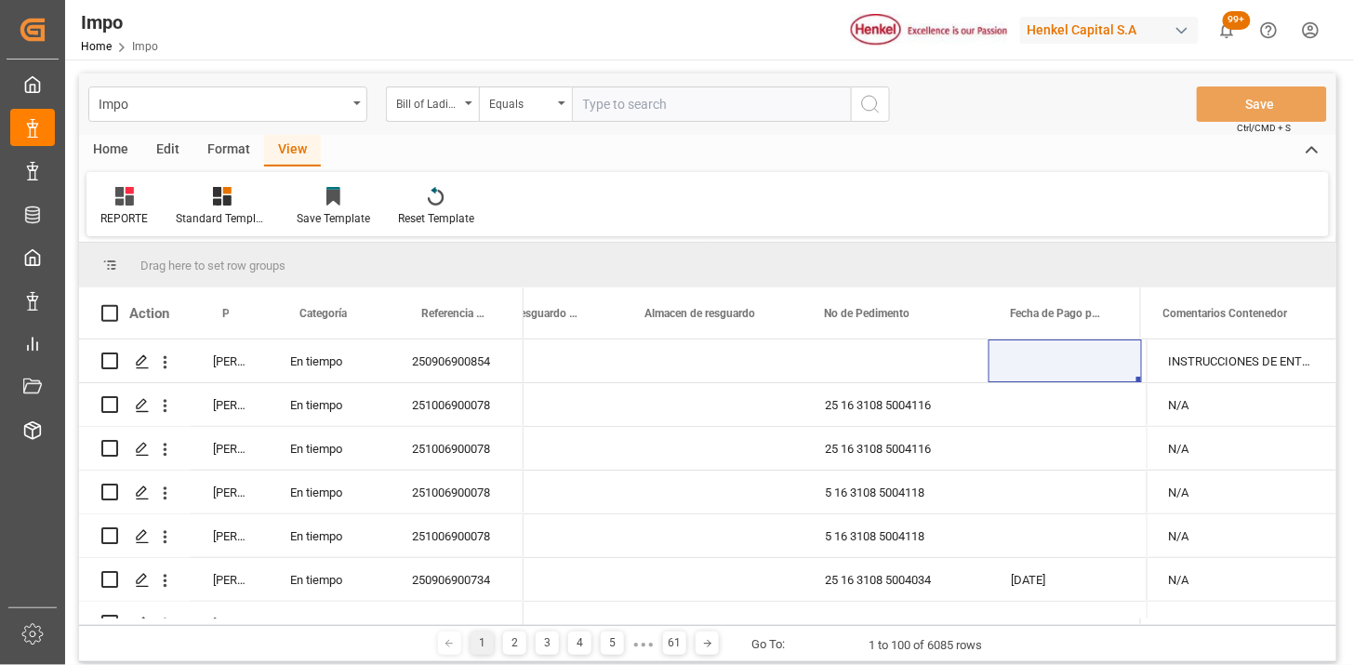
drag, startPoint x: 611, startPoint y: 96, endPoint x: 665, endPoint y: 106, distance: 54.9
click at [614, 96] on input "text" at bounding box center [711, 103] width 279 height 35
paste input "6041073520"
type input "6041073520"
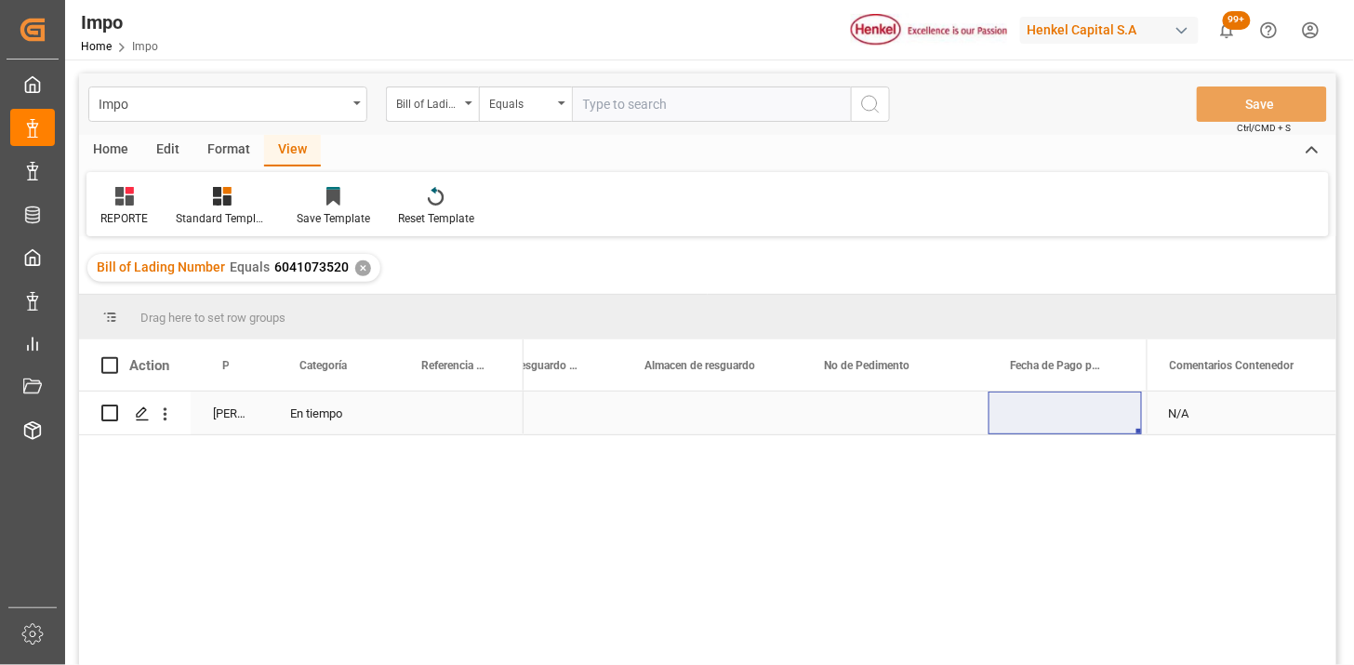
click at [165, 420] on icon "open menu" at bounding box center [165, 414] width 20 height 20
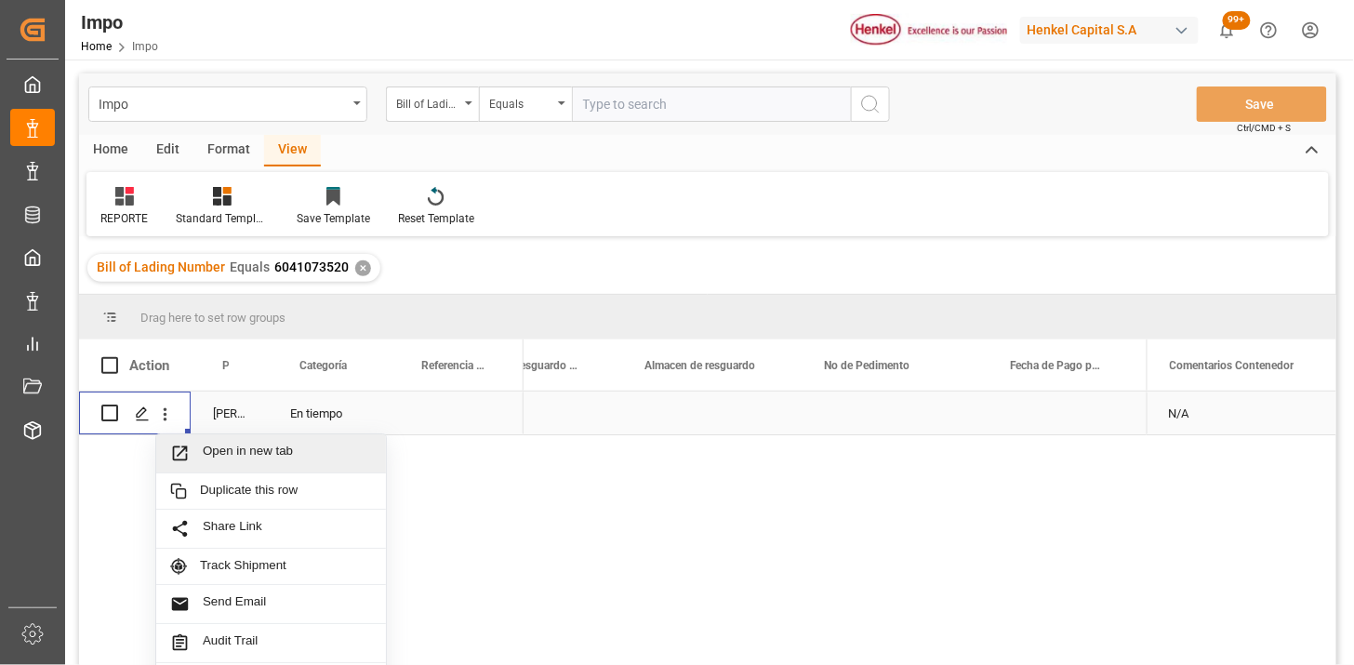
click at [224, 450] on span "Open in new tab" at bounding box center [287, 453] width 169 height 20
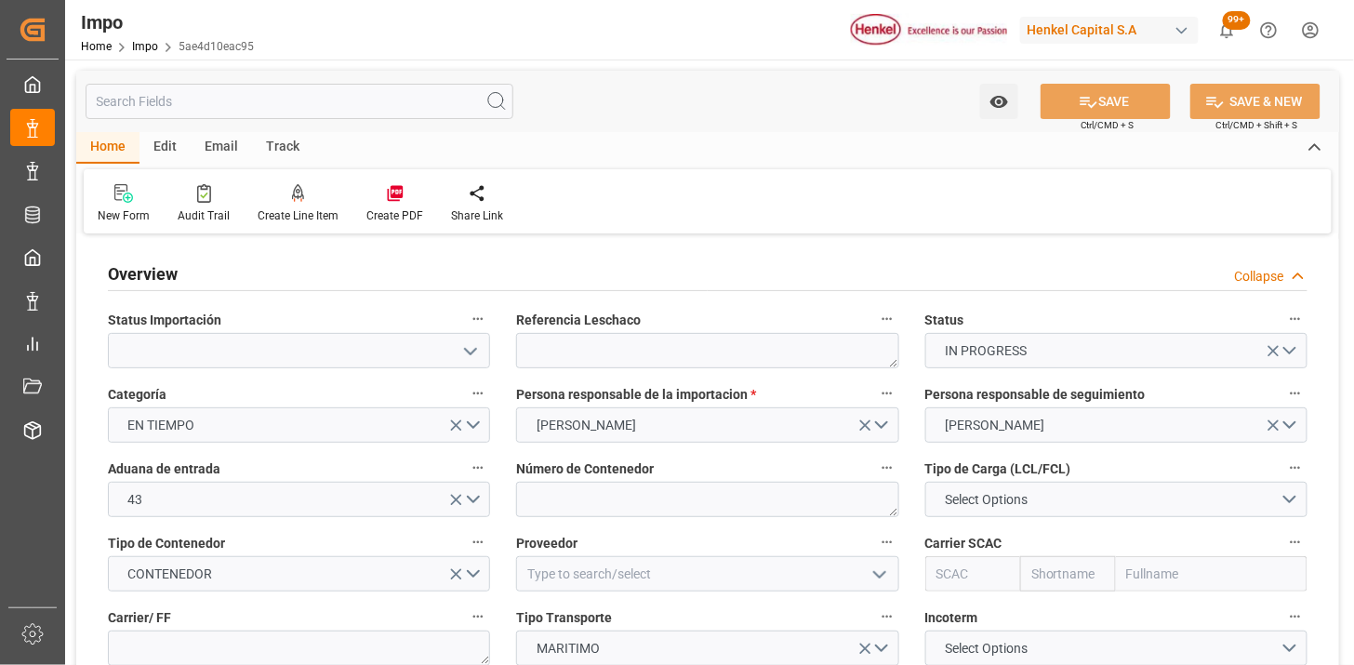
type input "[DATE]"
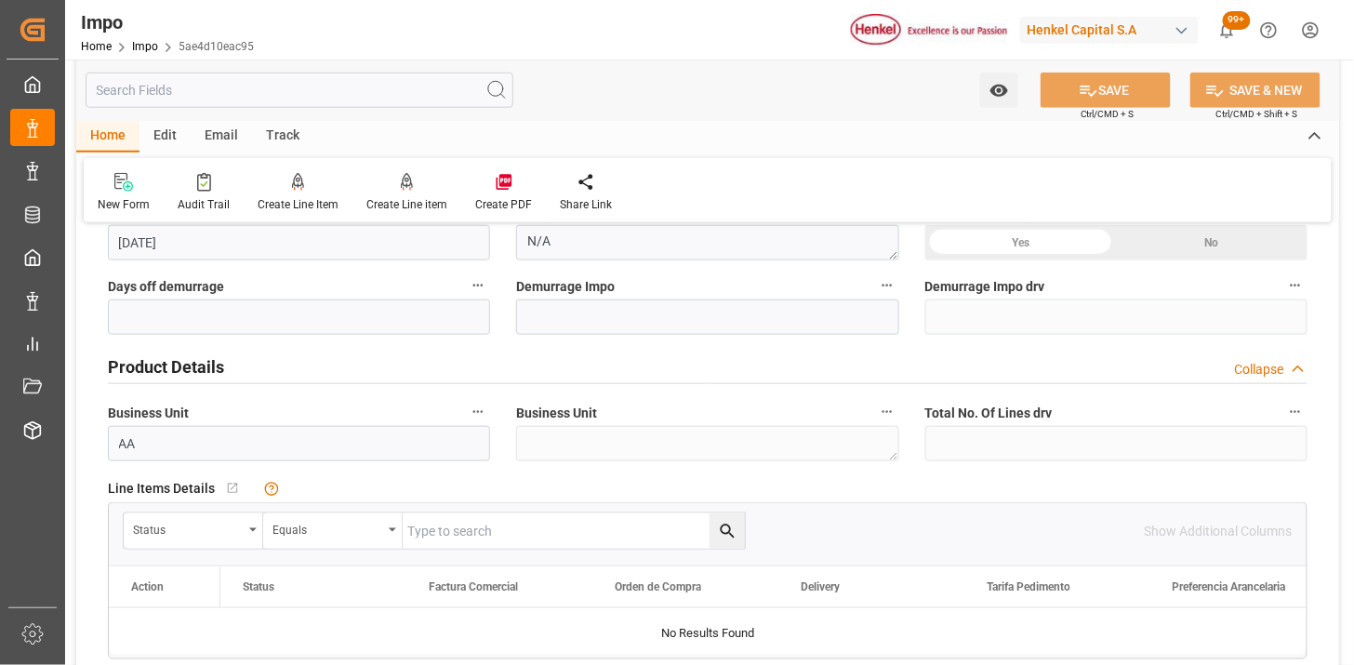
scroll to position [516, 0]
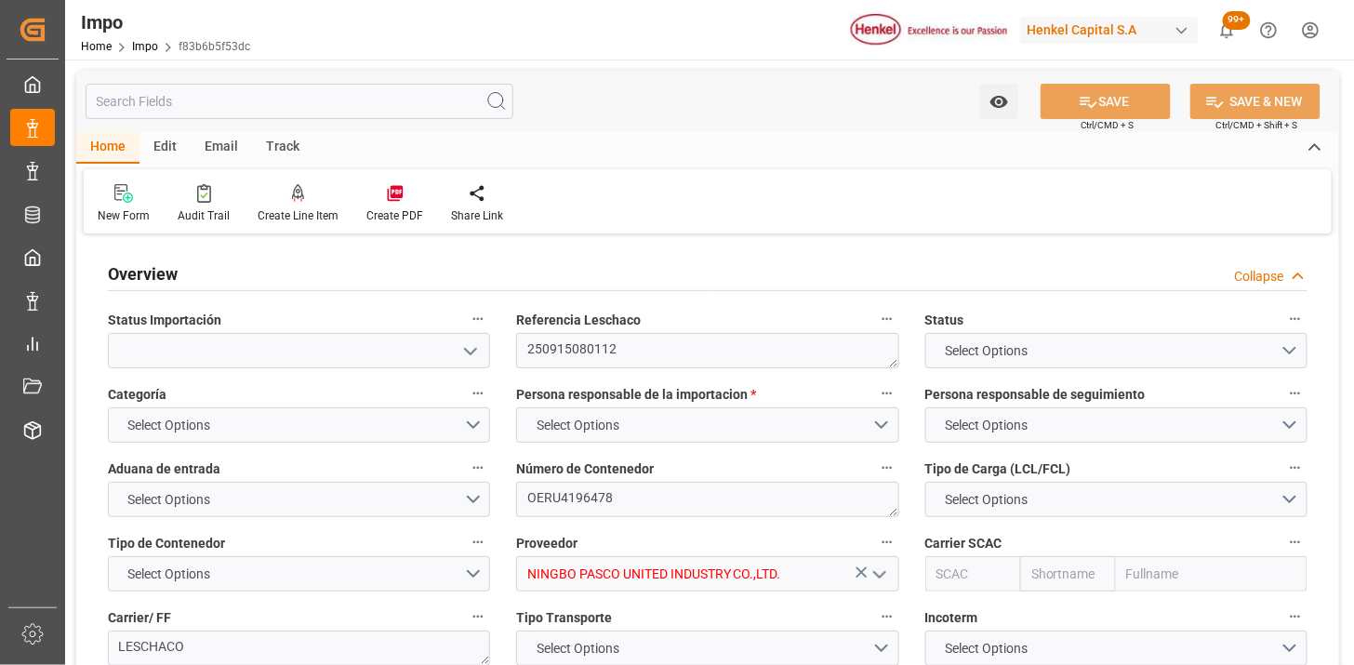
type input "2"
type input "12.116"
type input "11"
type input "[DATE]"
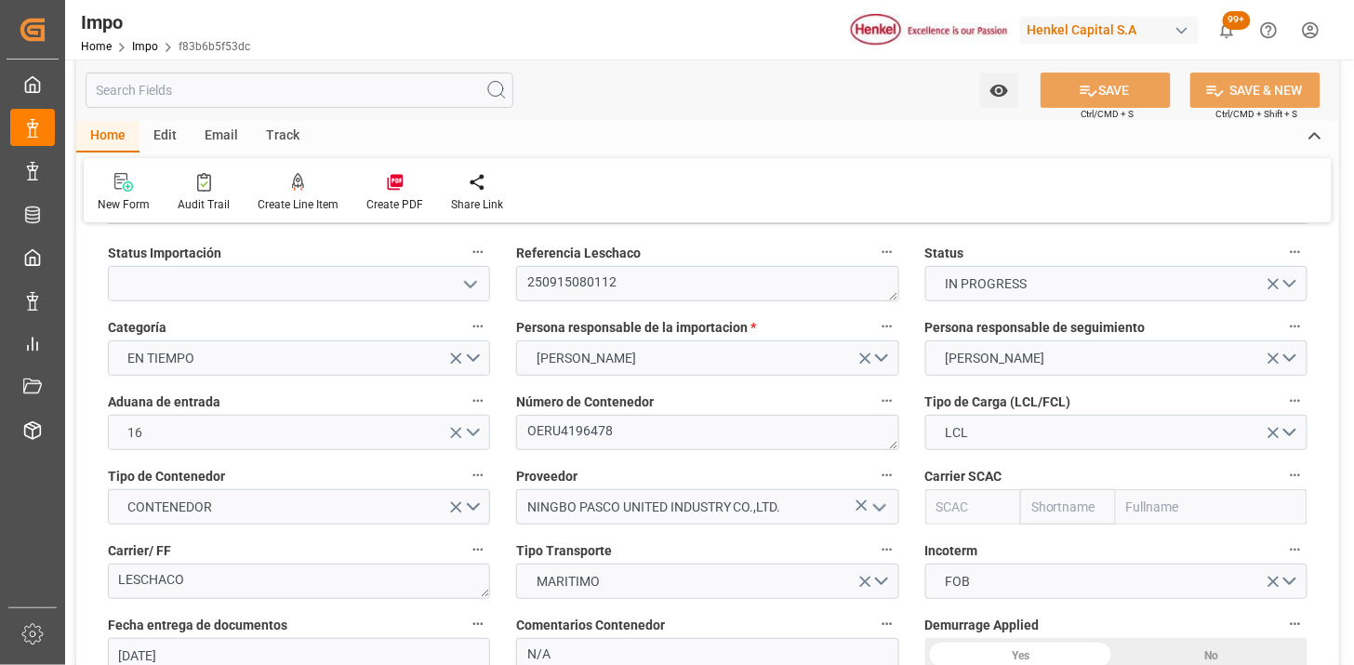
scroll to position [103, 0]
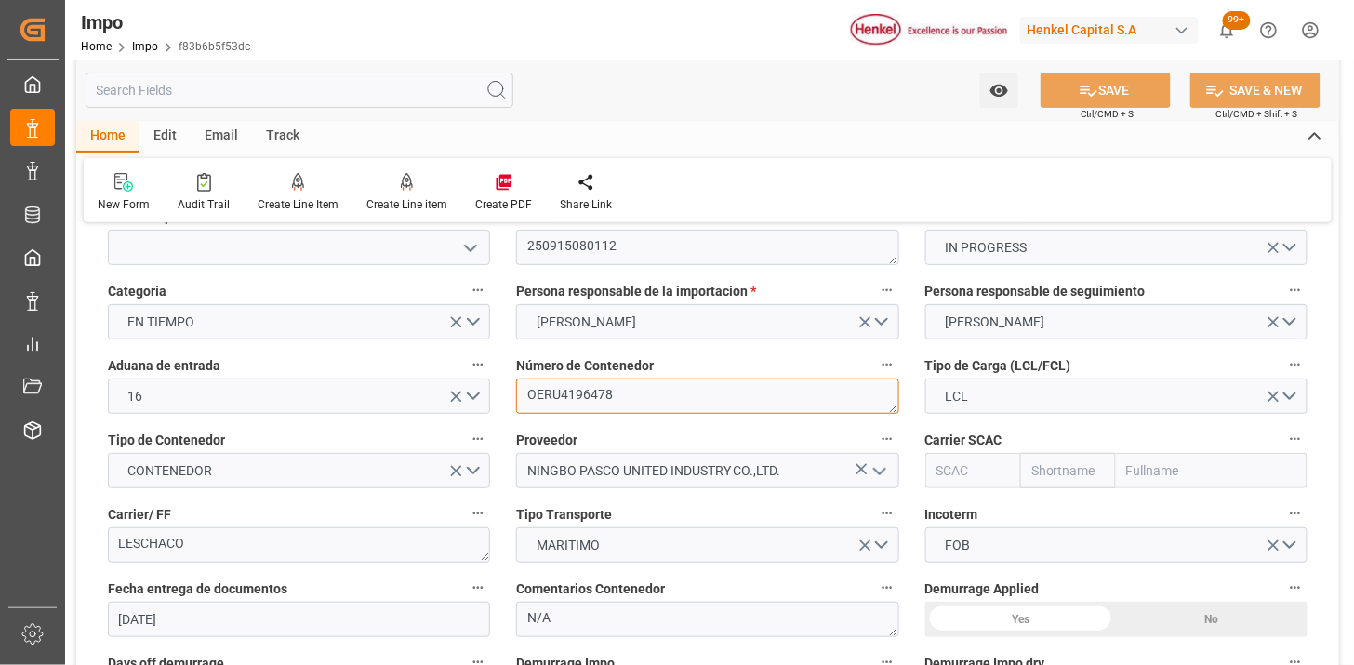
click at [642, 392] on textarea "OERU4196478" at bounding box center [707, 395] width 382 height 35
paste textarea "TXGU6671149"
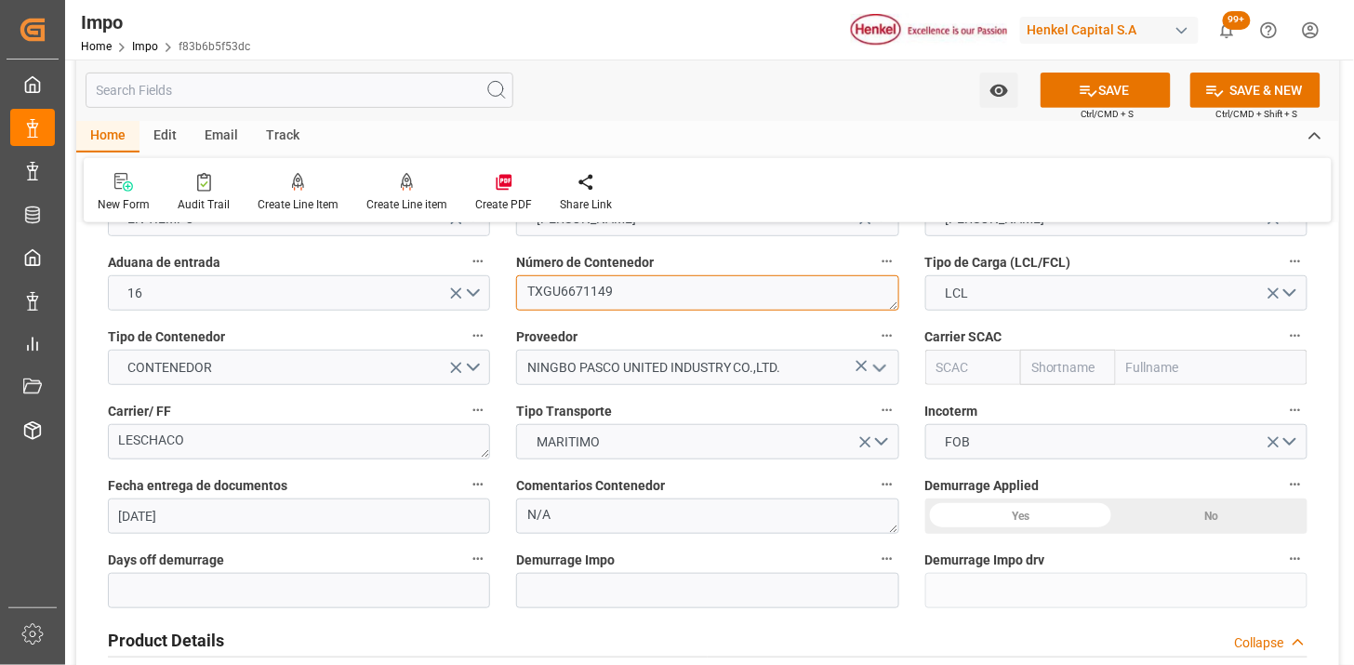
type textarea "TXGU6671149"
click at [974, 368] on input "text" at bounding box center [973, 367] width 96 height 35
type input "EGLV"
type input "Evergreen"
type input "Evergreen Marine Corp."
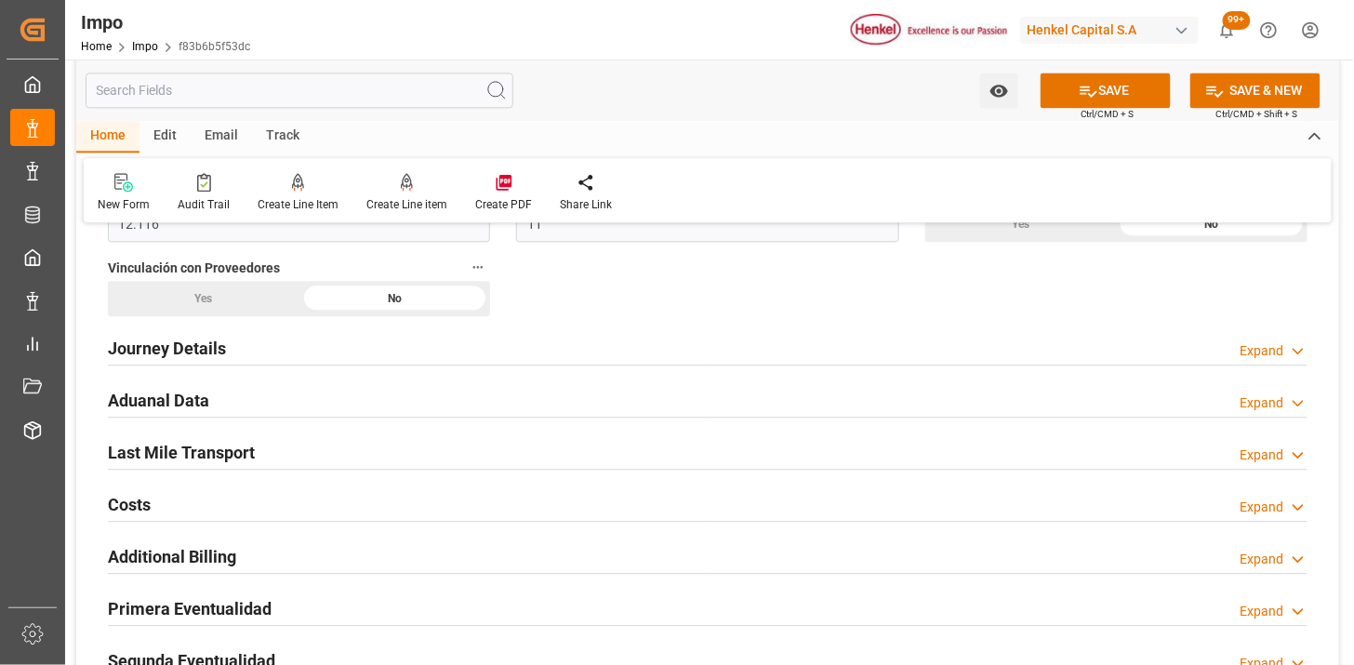
scroll to position [1239, 0]
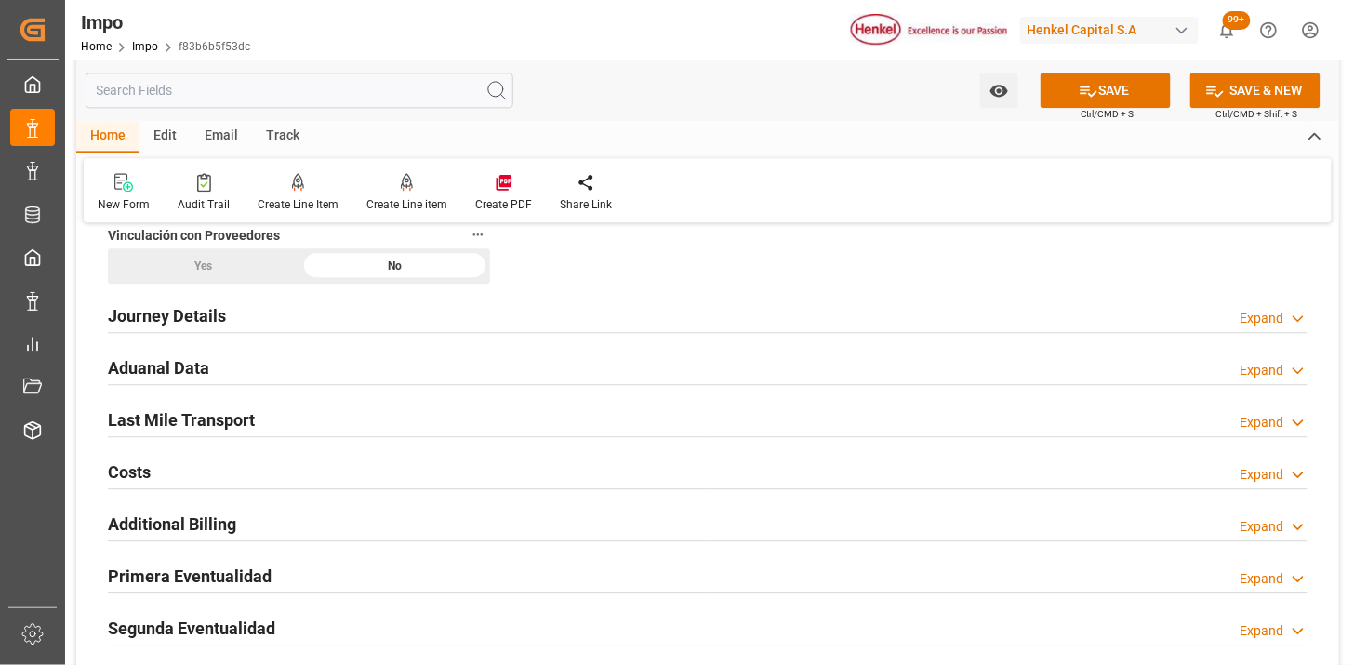
type input "EGLV"
click at [369, 320] on div "Journey Details Expand" at bounding box center [707, 314] width 1199 height 35
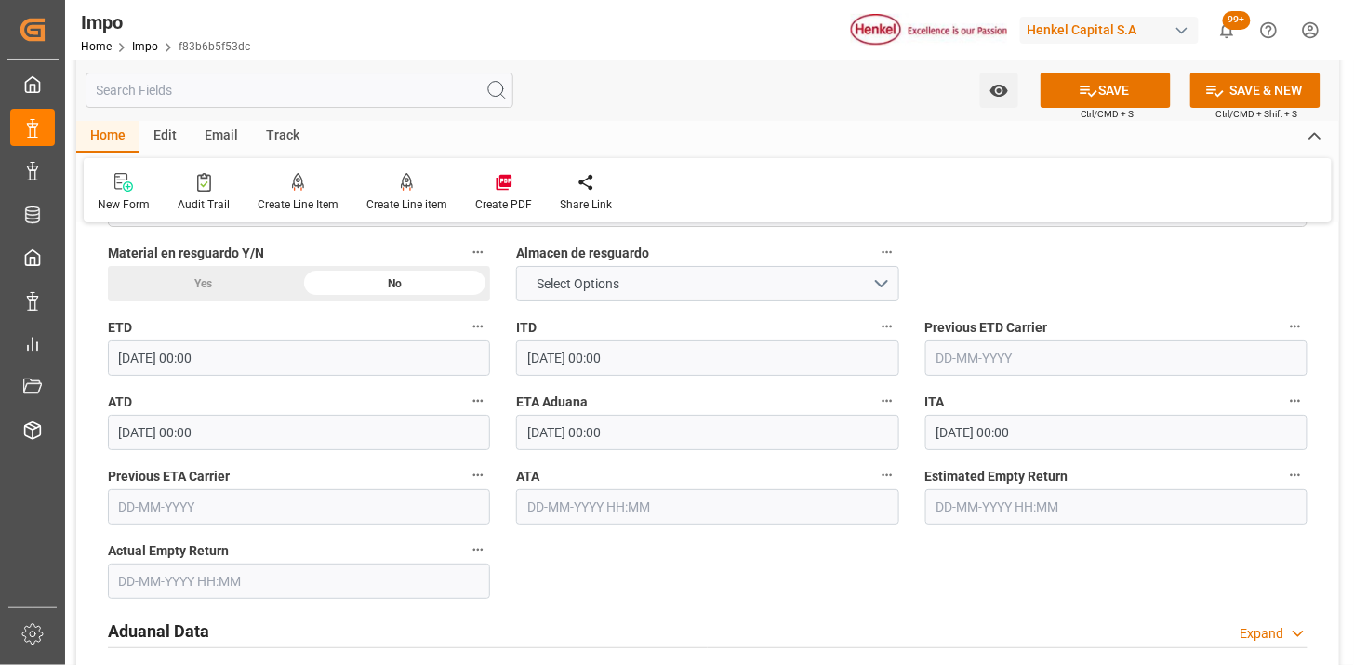
scroll to position [1962, 0]
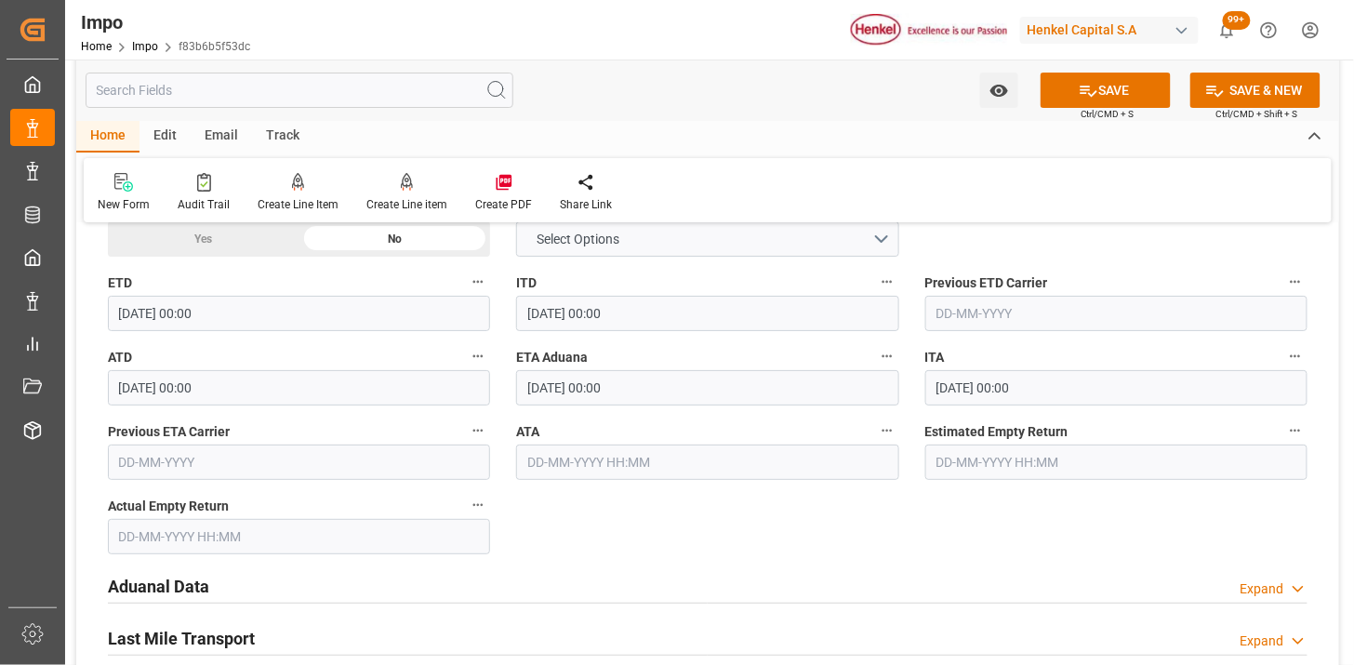
click at [576, 467] on input "text" at bounding box center [707, 461] width 382 height 35
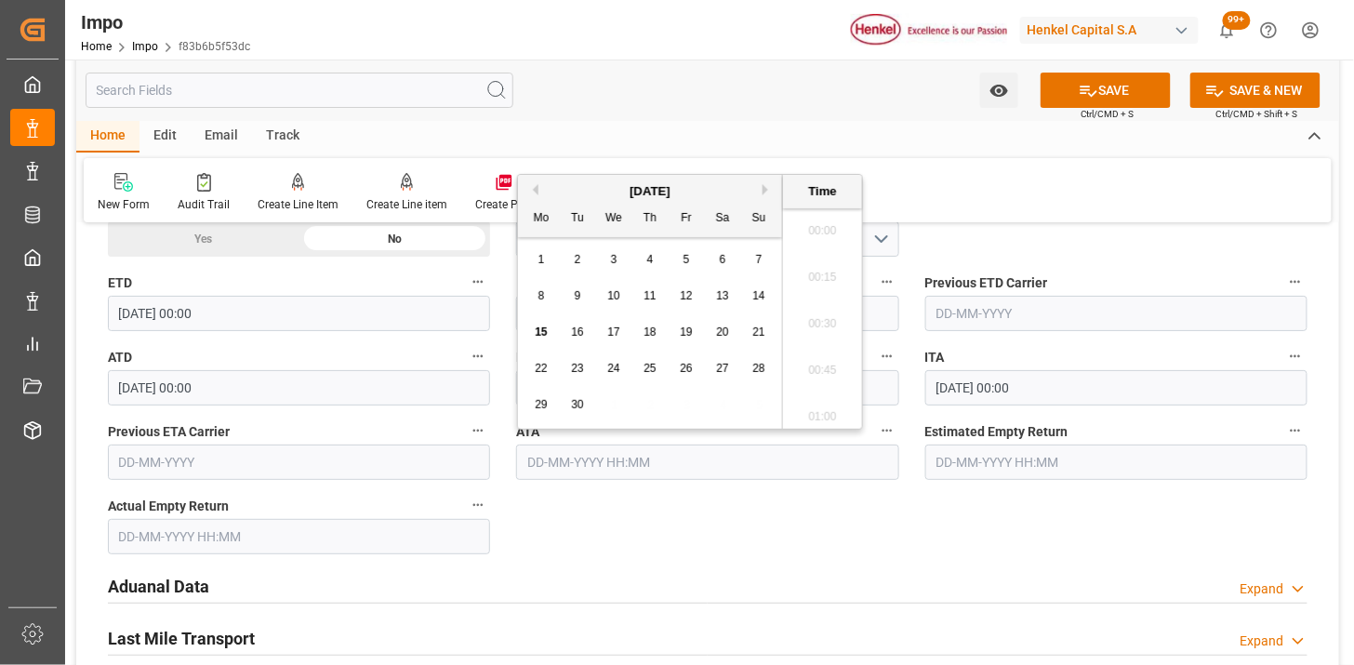
scroll to position [2051, 0]
type input "[DATE] 00:00"
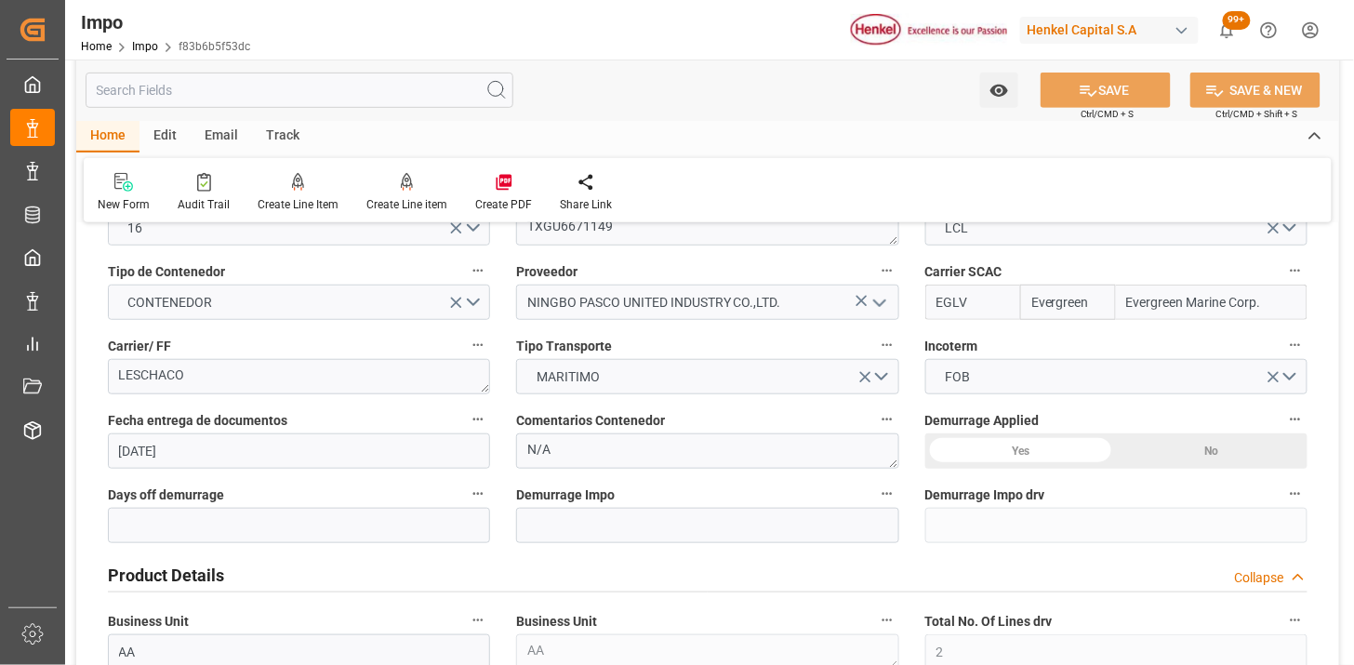
scroll to position [0, 0]
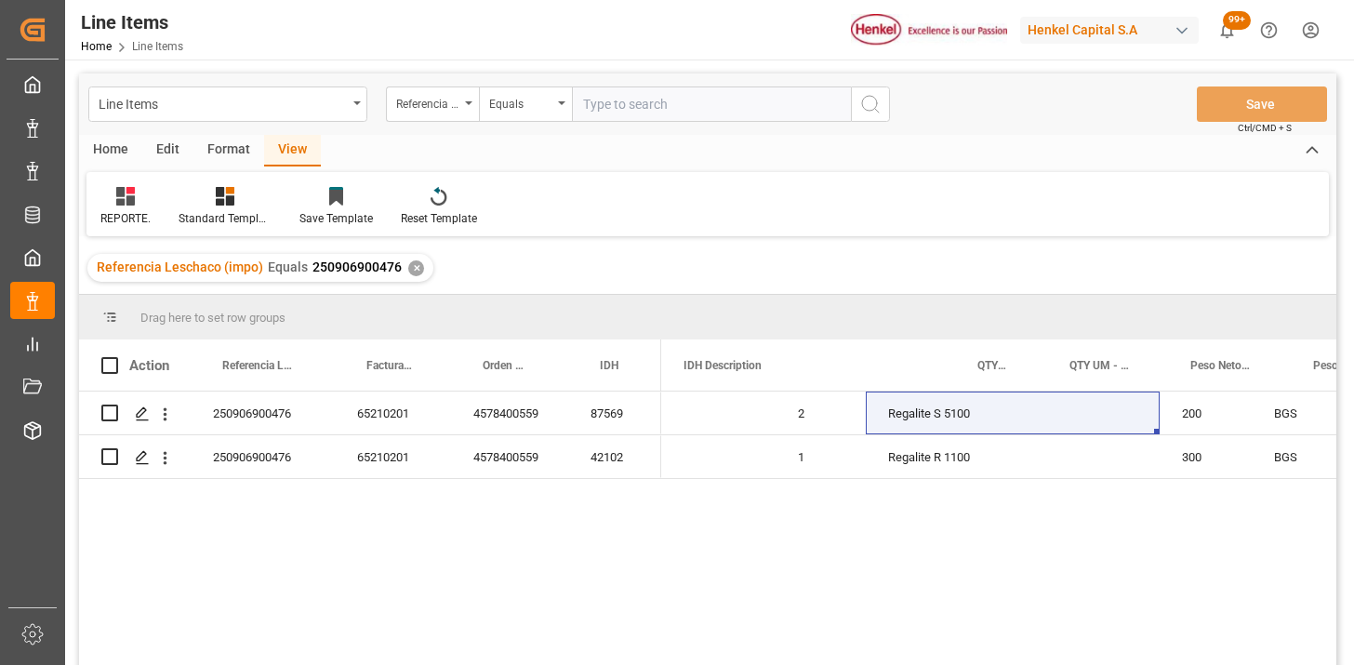
click at [430, 108] on div "Referencia Leschaco (impo)" at bounding box center [427, 101] width 63 height 21
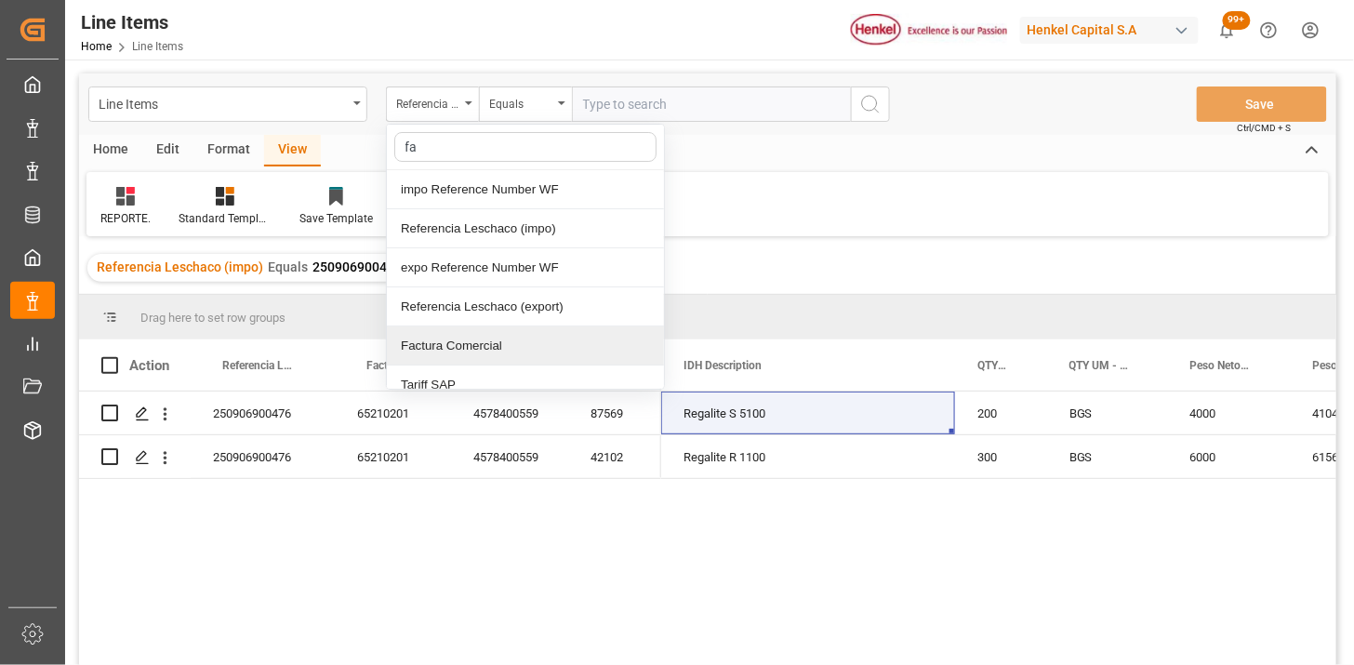
type input "fac"
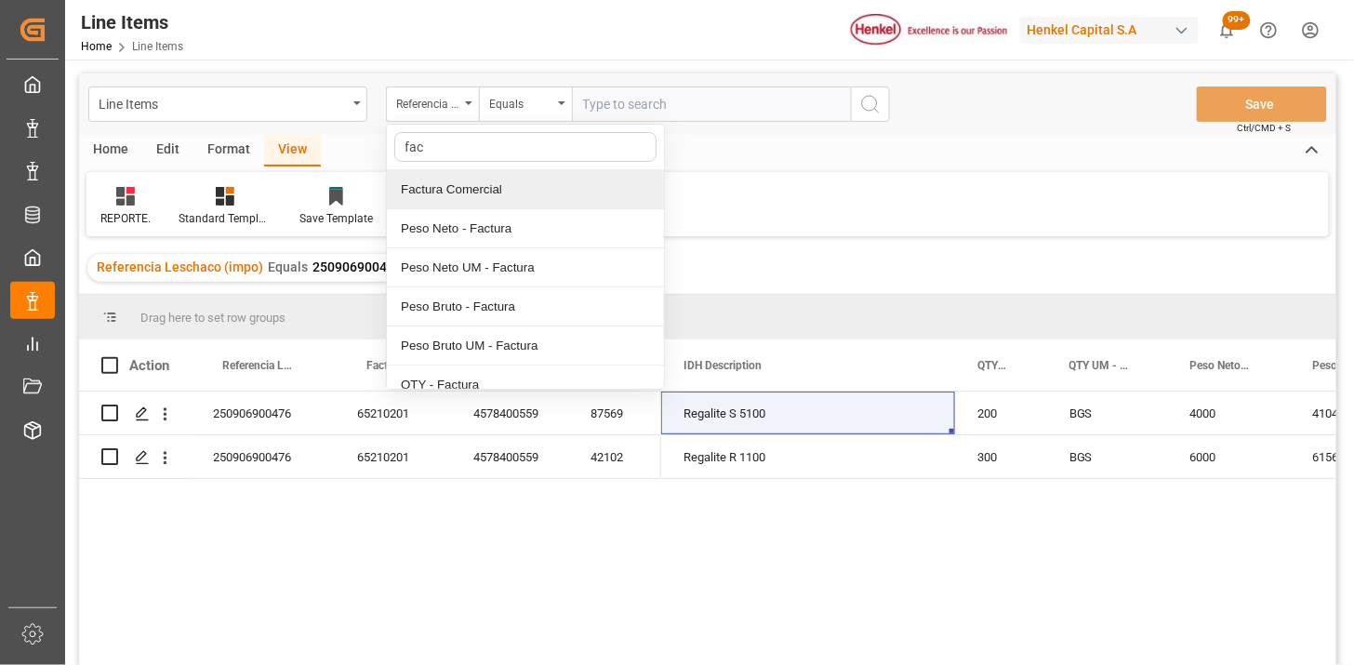
drag, startPoint x: 477, startPoint y: 190, endPoint x: 639, endPoint y: 133, distance: 171.4
click at [481, 188] on div "Factura Comercial" at bounding box center [525, 189] width 277 height 39
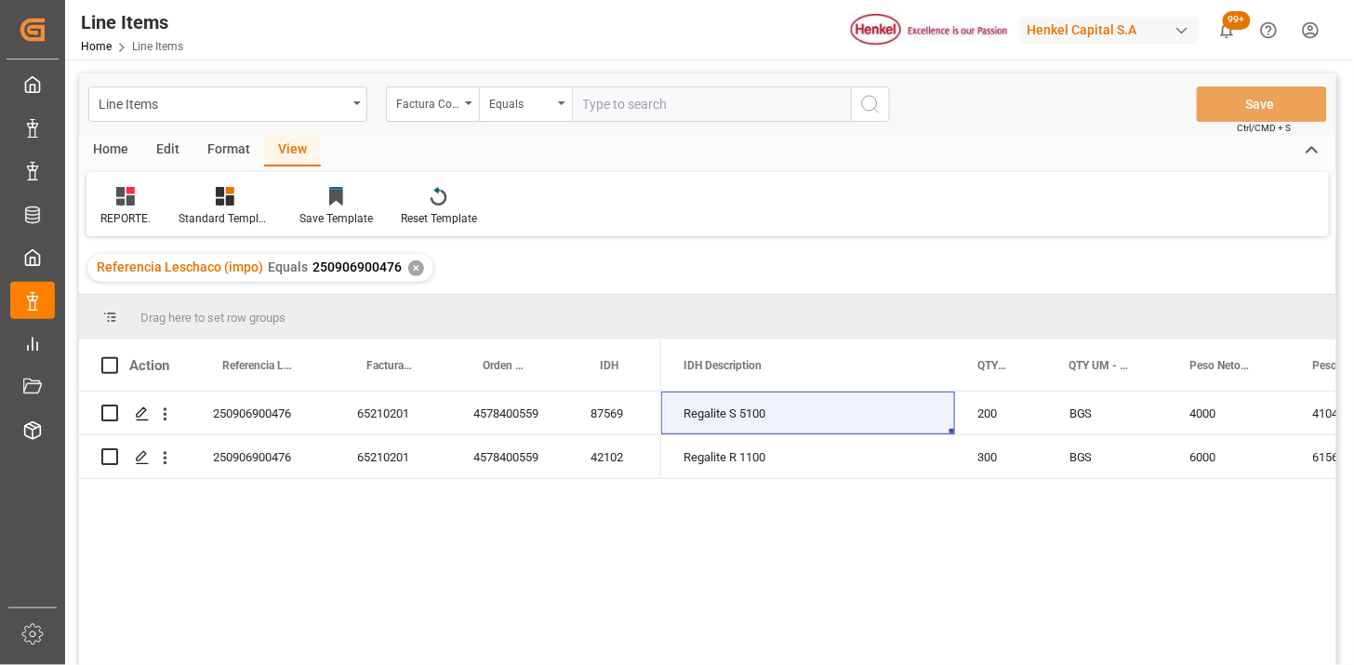
click at [667, 99] on input "text" at bounding box center [711, 103] width 279 height 35
paste input "116753645"
type input "116753645"
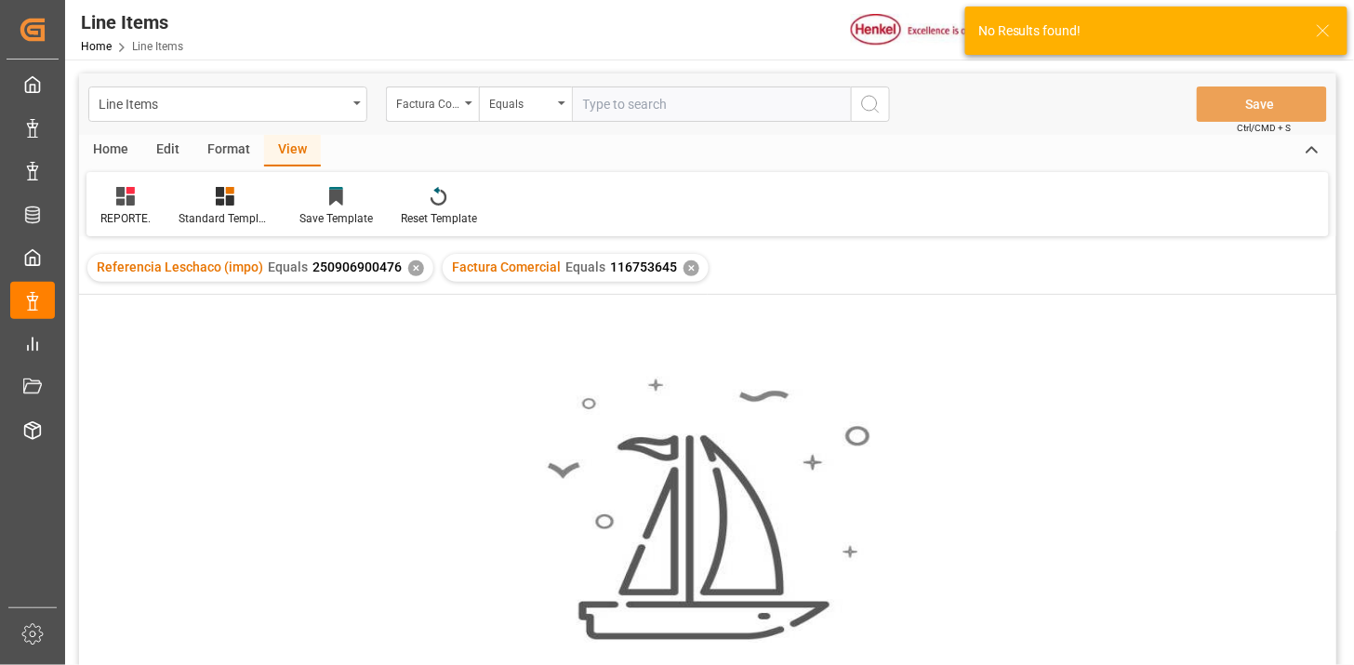
click at [408, 271] on div "✕" at bounding box center [416, 268] width 16 height 16
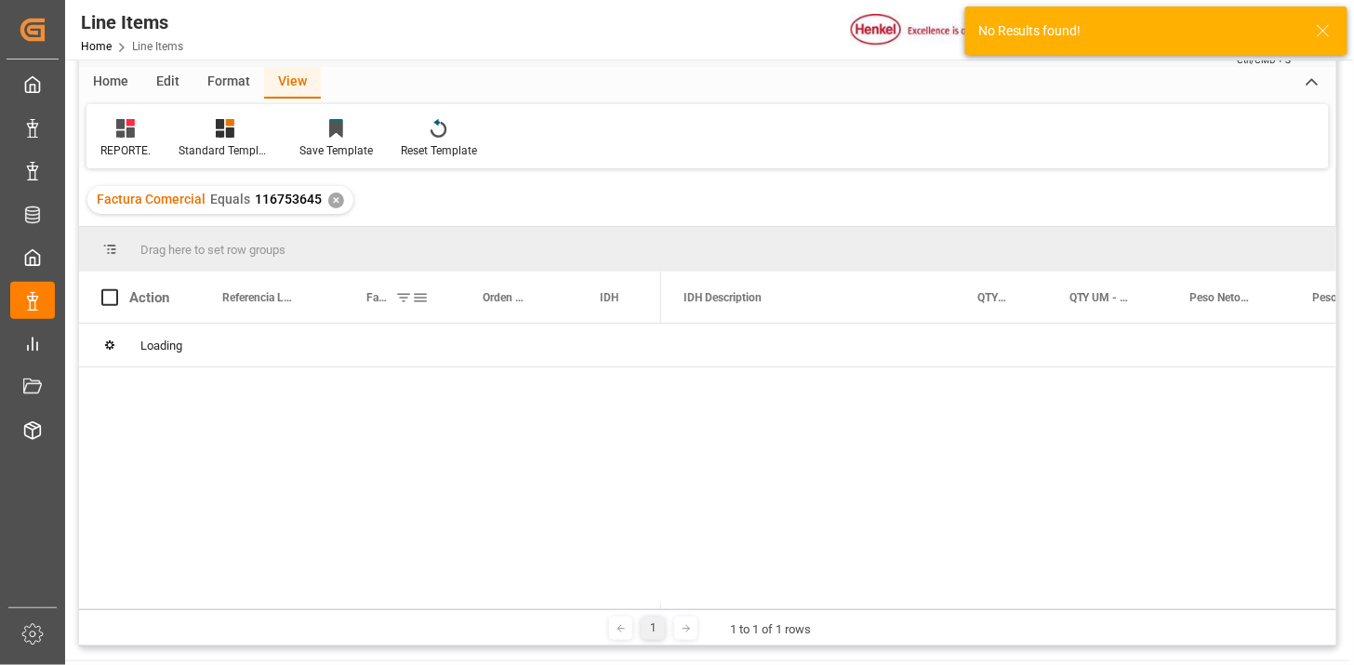
scroll to position [103, 0]
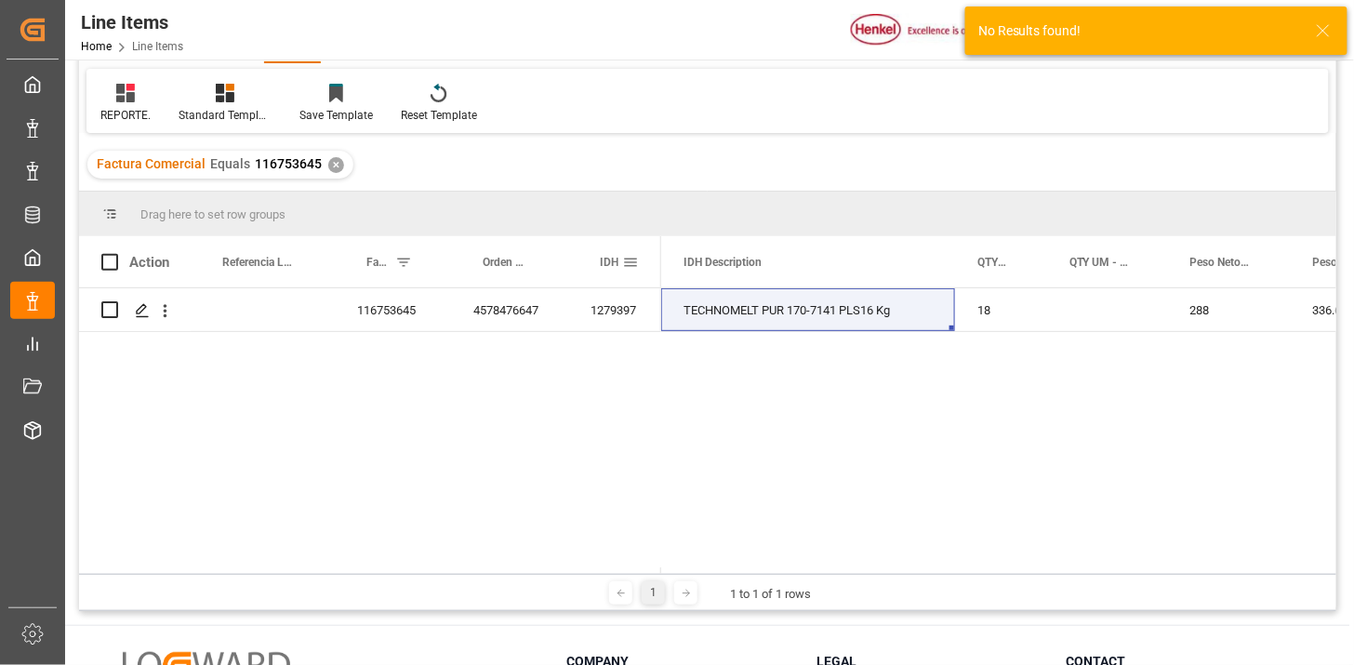
click at [630, 265] on span at bounding box center [630, 262] width 17 height 17
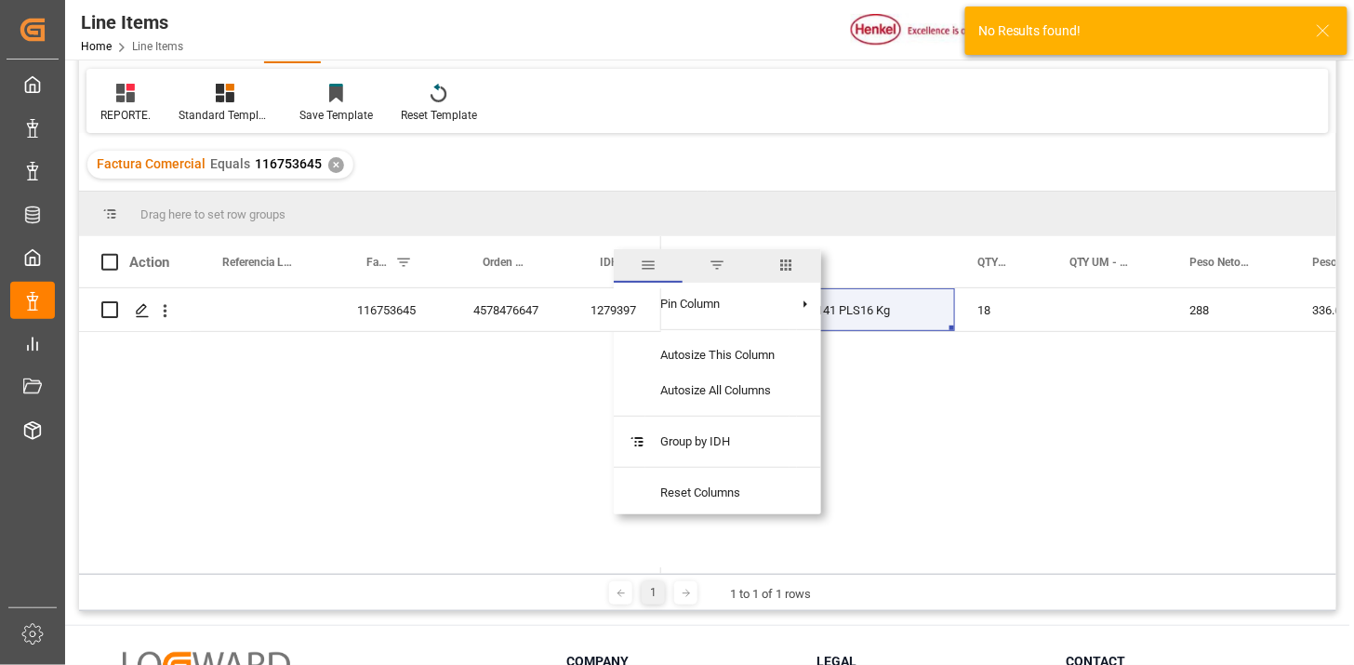
click at [786, 270] on span "columns" at bounding box center [786, 265] width 17 height 17
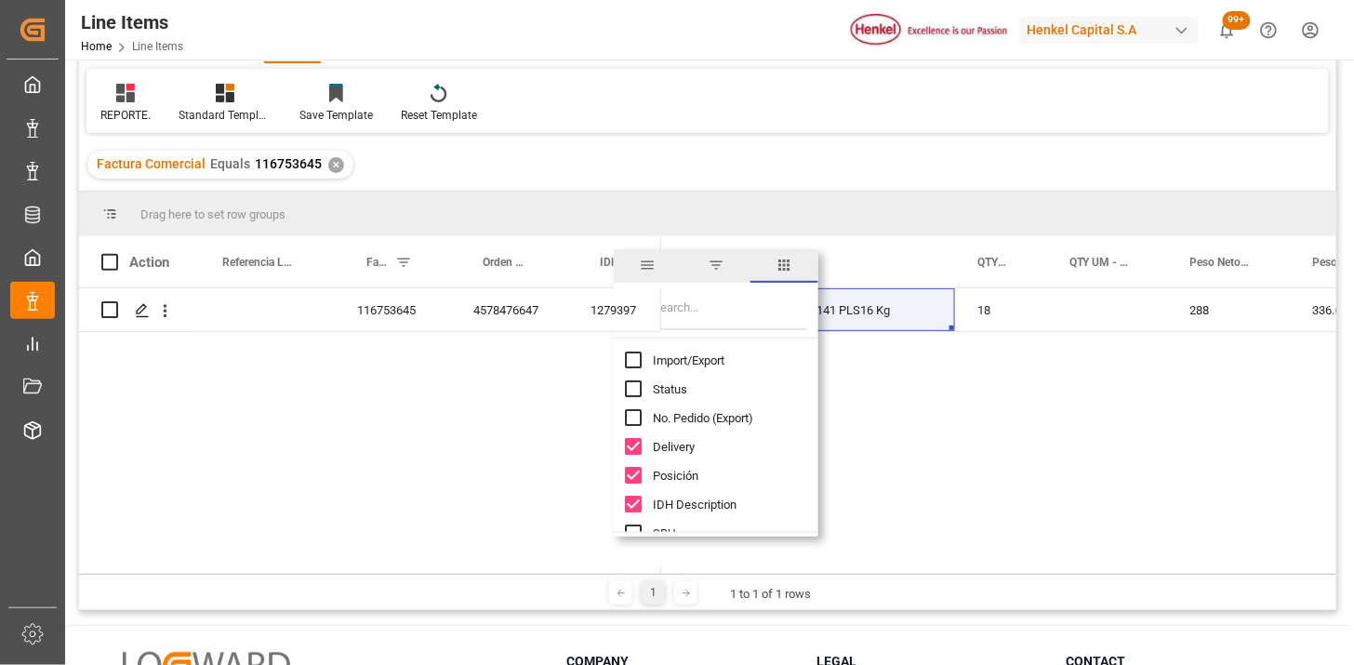
click at [699, 319] on input "Filter Columns Input" at bounding box center [730, 311] width 154 height 37
click at [700, 359] on span "Import/Export" at bounding box center [689, 360] width 72 height 14
checkbox input "true"
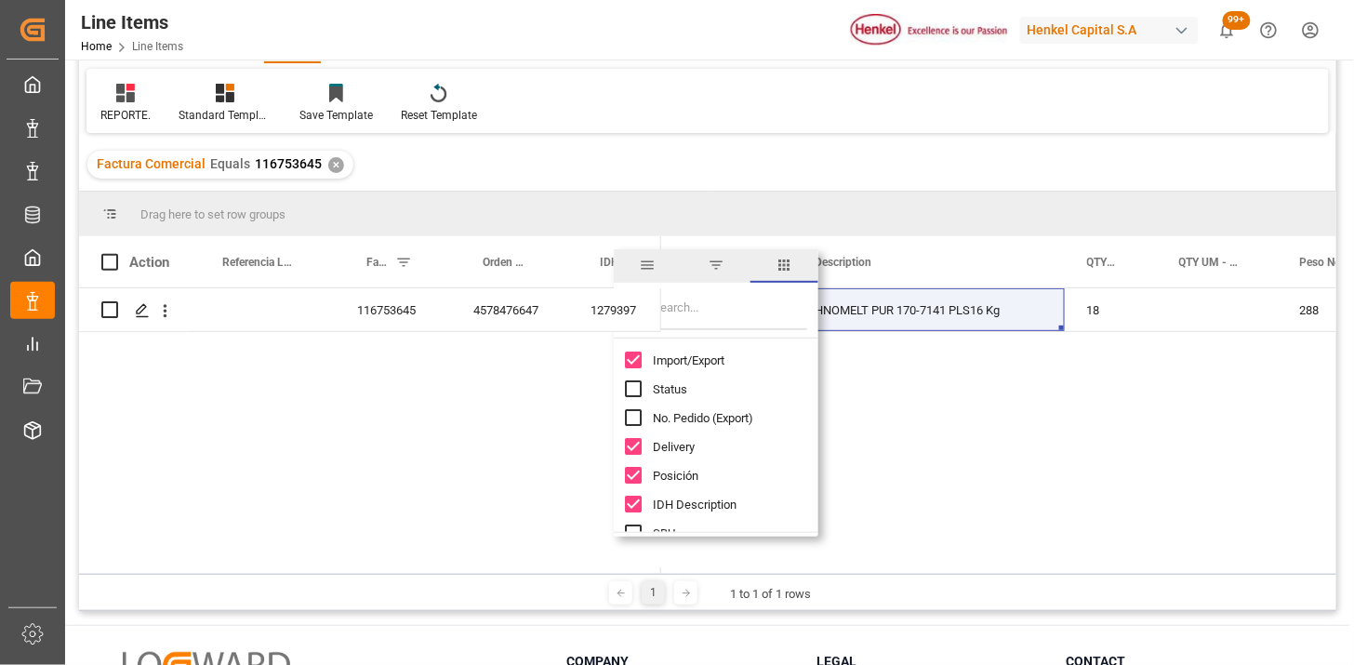
click at [692, 322] on input "Filter Columns Input" at bounding box center [730, 311] width 154 height 37
type input "um"
click at [717, 416] on span "Peso Neto UM - Factura" at bounding box center [715, 418] width 125 height 14
checkbox input "true"
click at [702, 443] on span "Peso Bruto UM - Factura" at bounding box center [716, 447] width 127 height 14
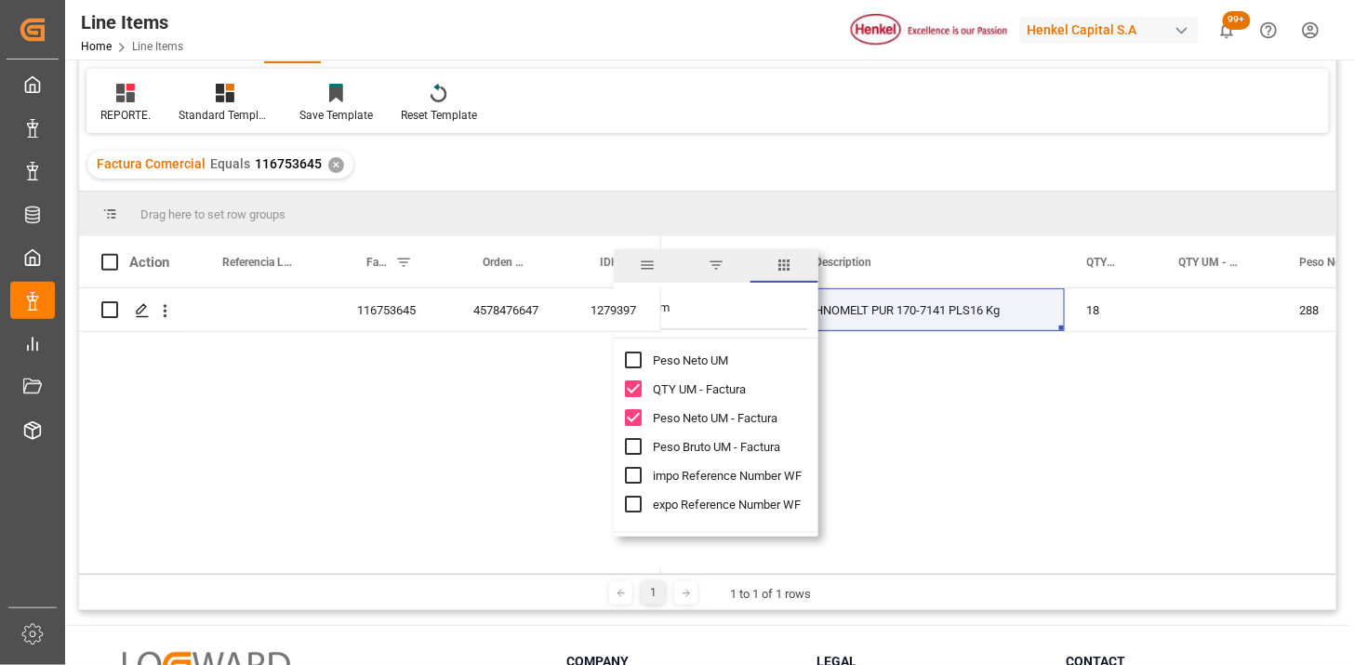
checkbox input "true"
click at [407, 319] on div "116753645" at bounding box center [393, 309] width 116 height 43
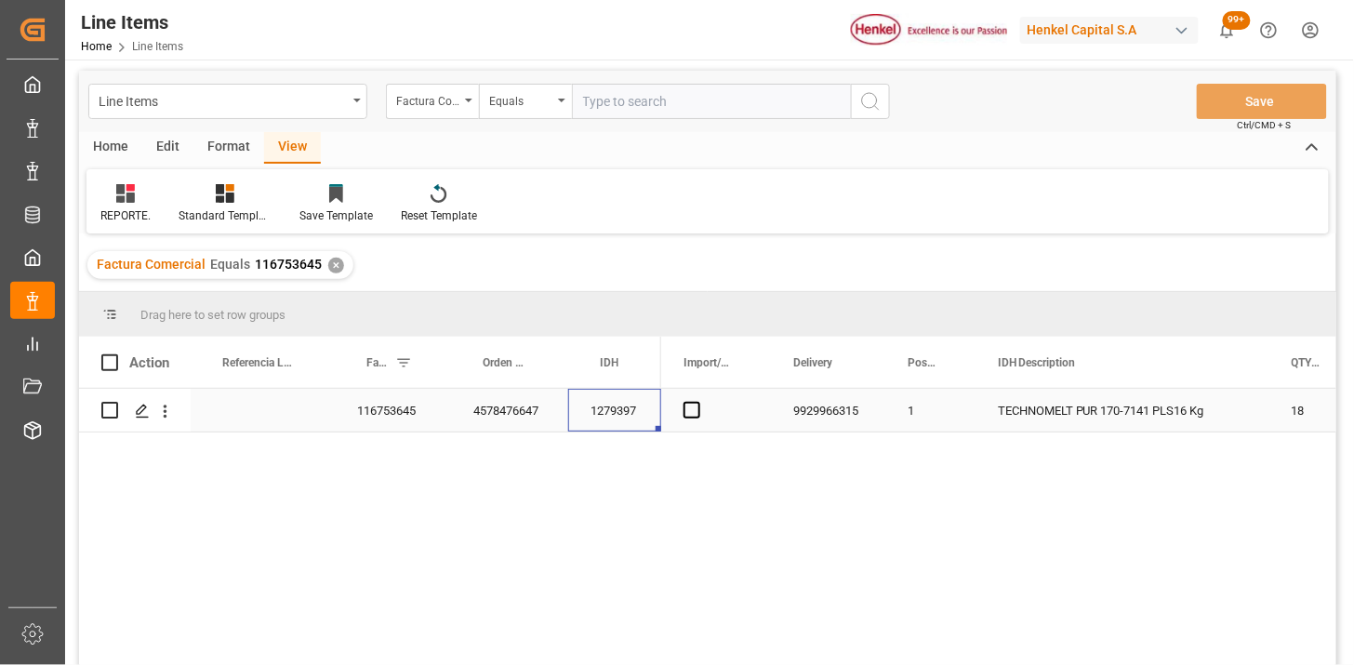
scroll to position [0, 0]
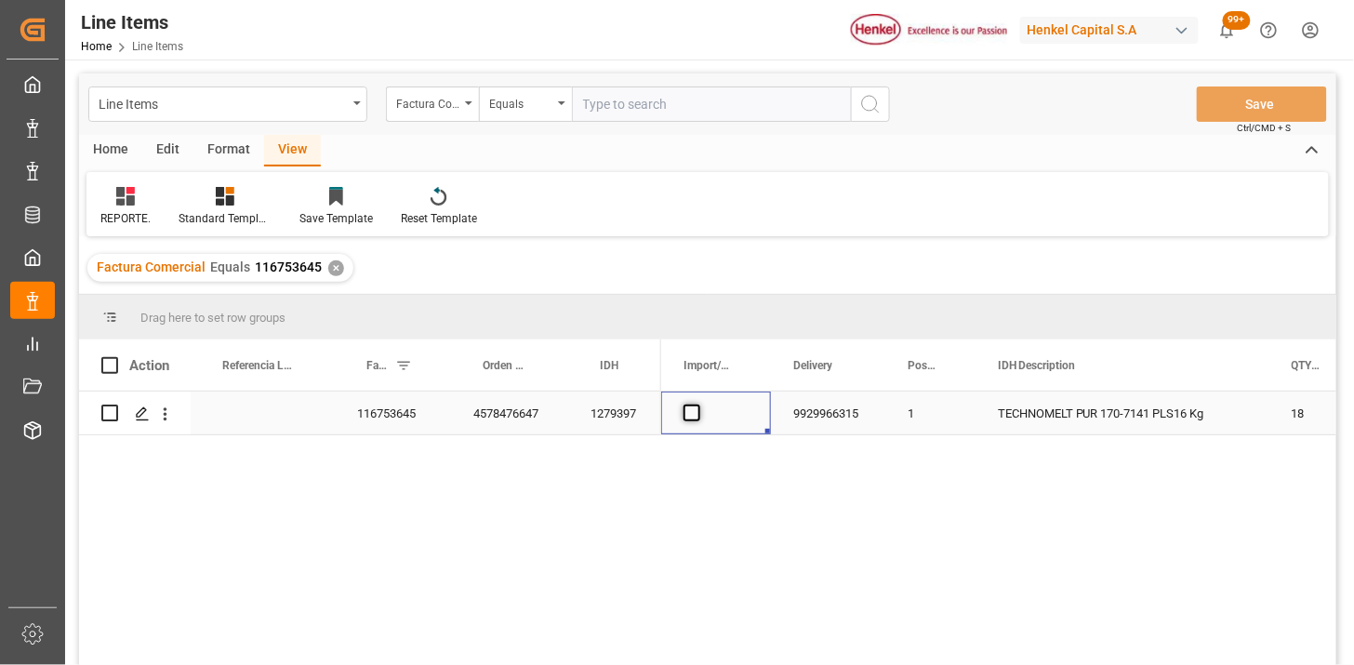
click at [697, 419] on span "Press SPACE to select this row." at bounding box center [691, 412] width 17 height 17
click at [697, 404] on input "Press SPACE to select this row." at bounding box center [697, 404] width 0 height 0
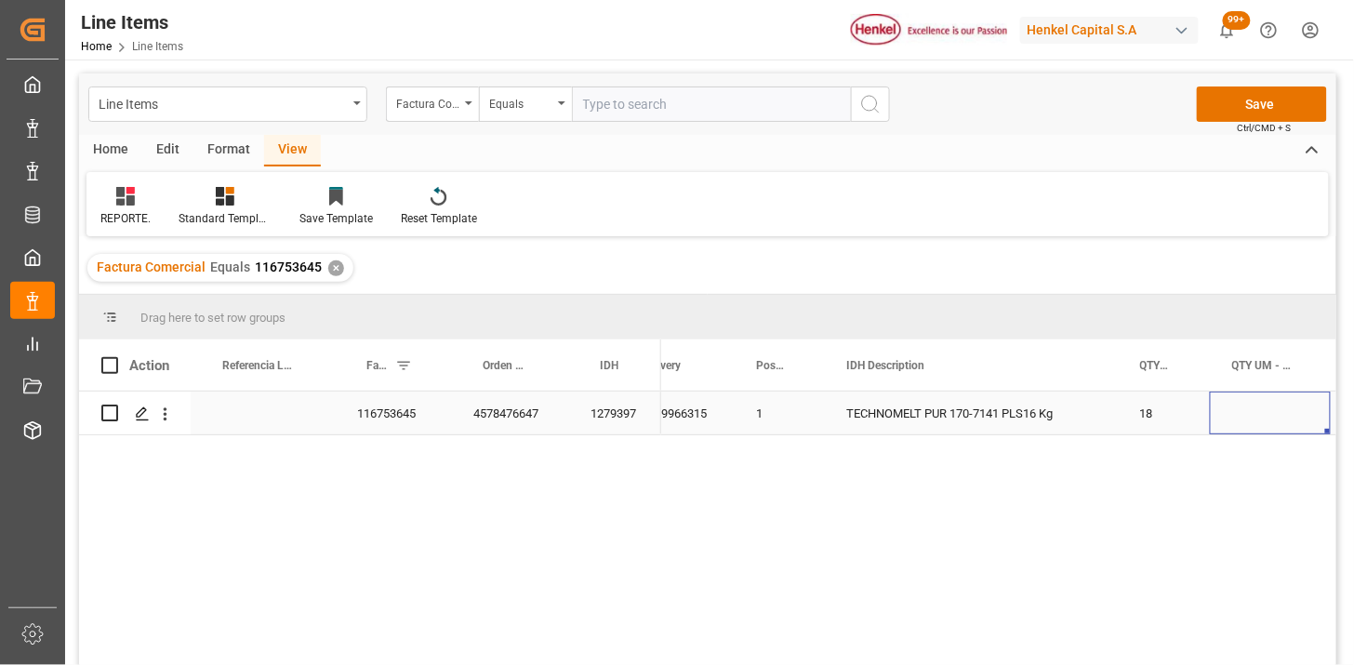
scroll to position [0, 274]
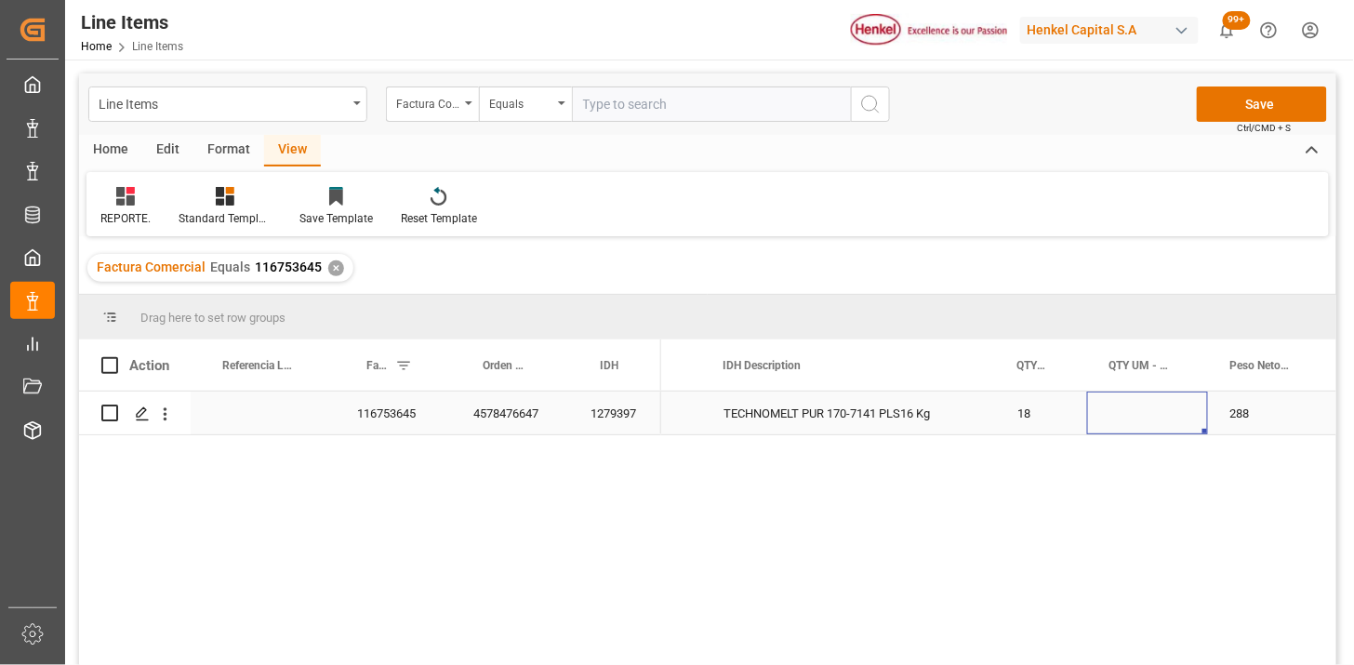
click at [1139, 415] on div "Press SPACE to select this row." at bounding box center [1147, 412] width 121 height 43
click at [1139, 415] on input "Press SPACE to select this row." at bounding box center [1147, 423] width 91 height 35
type input "PLS"
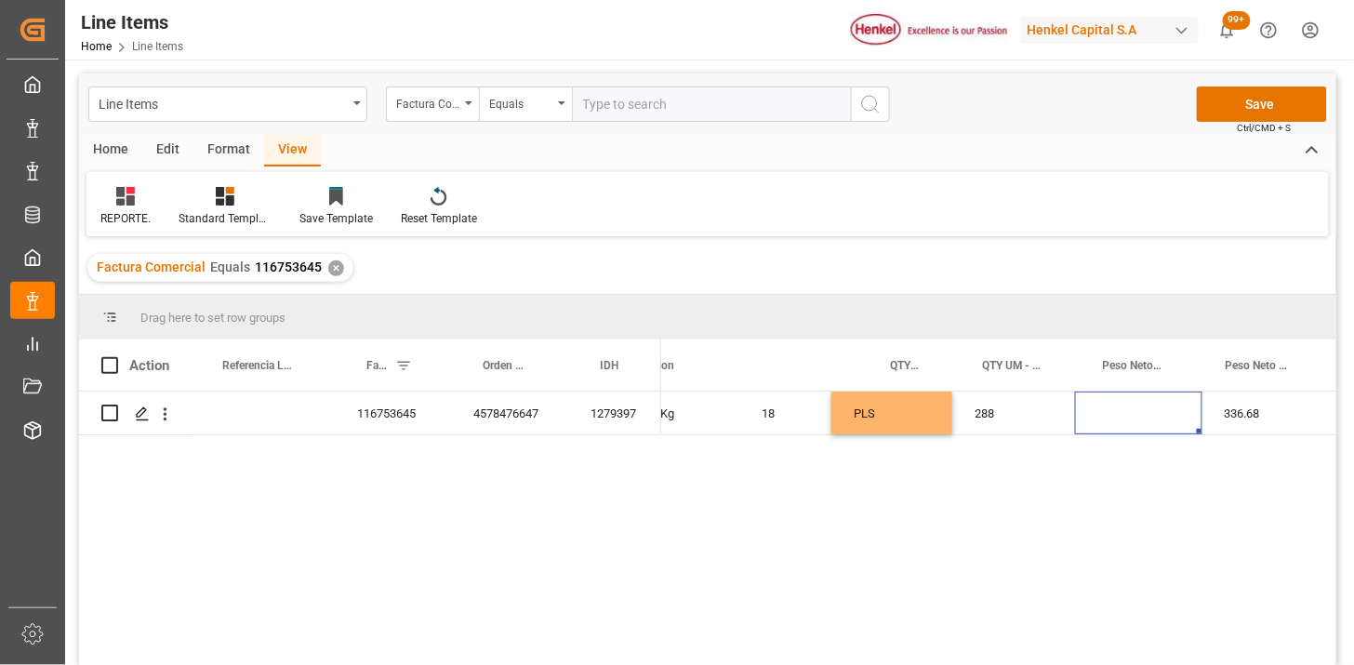
scroll to position [0, 530]
click at [1110, 414] on div "Press SPACE to select this row." at bounding box center [1138, 412] width 127 height 43
click at [1110, 414] on input "Press SPACE to select this row." at bounding box center [1139, 423] width 98 height 35
type input "KG"
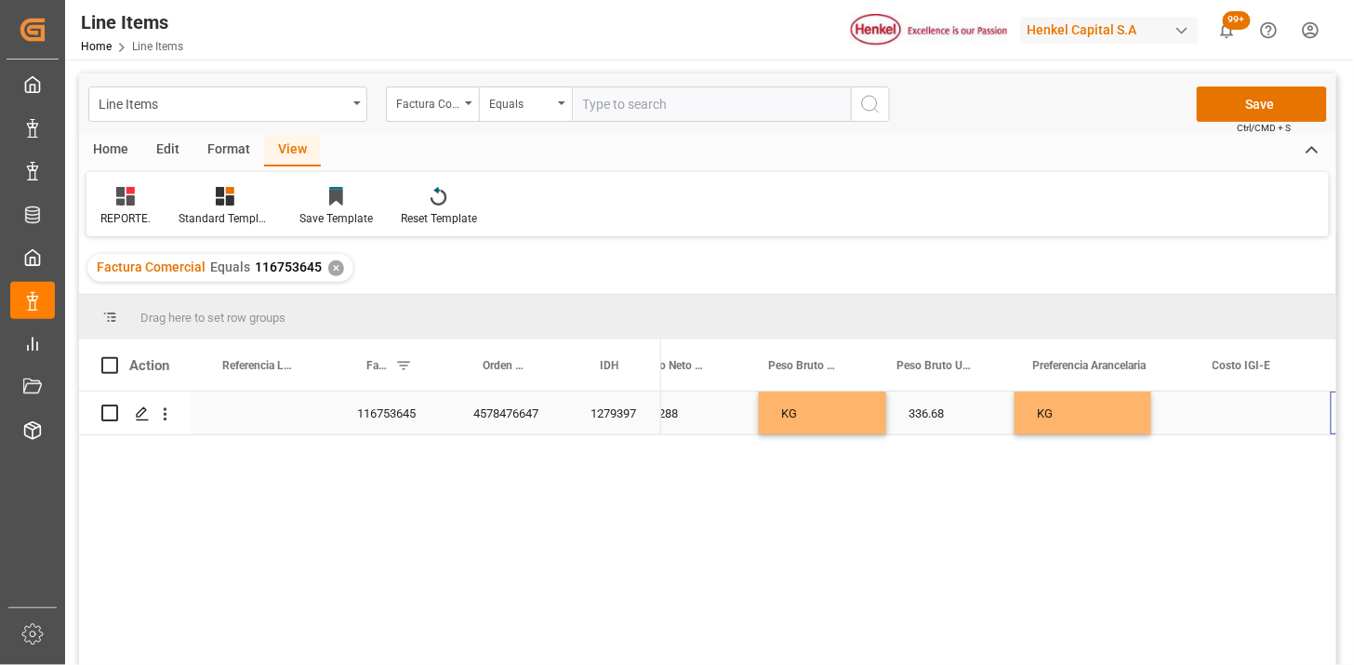
scroll to position [0, 986]
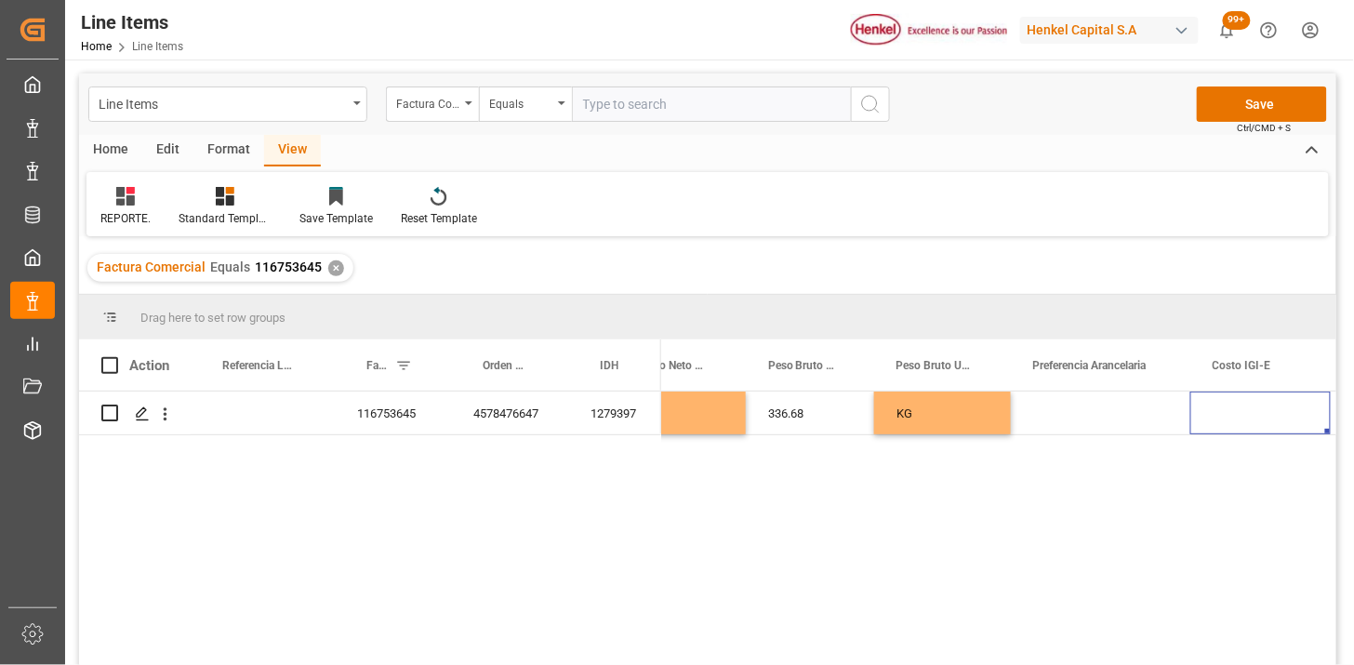
click at [1110, 414] on div "Press SPACE to select this row." at bounding box center [1099, 412] width 179 height 43
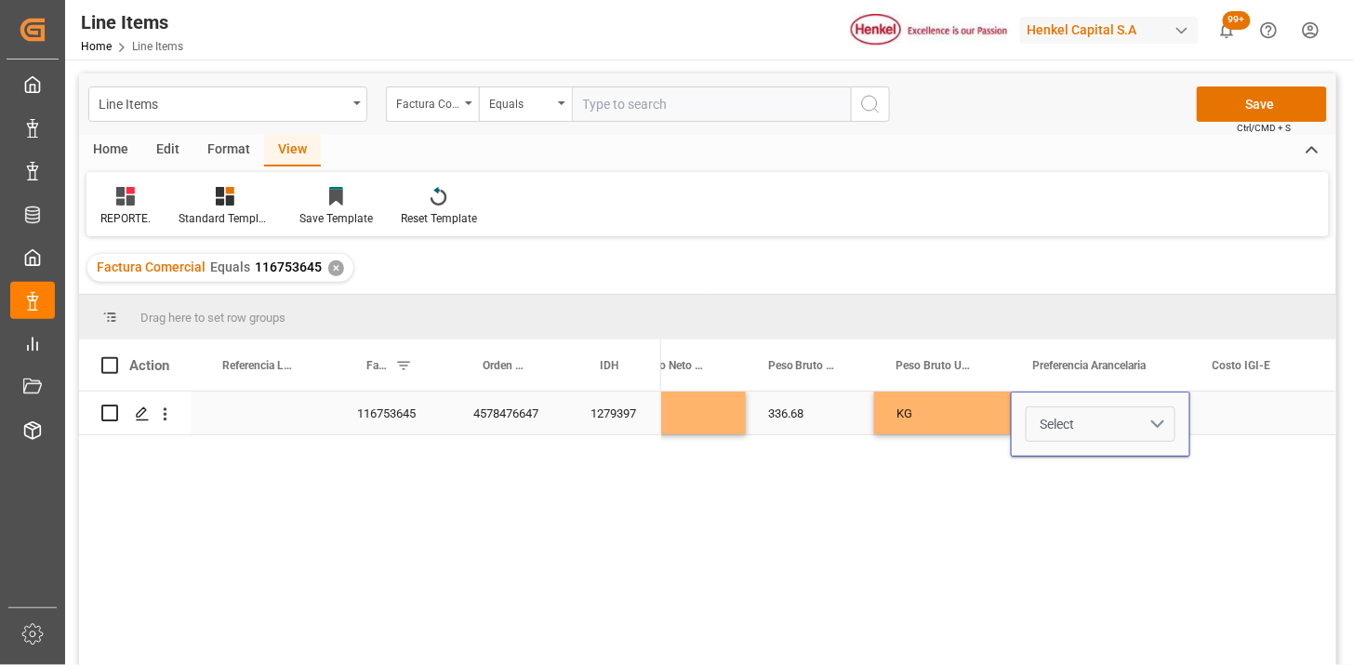
click at [1147, 422] on button "Select" at bounding box center [1100, 423] width 150 height 35
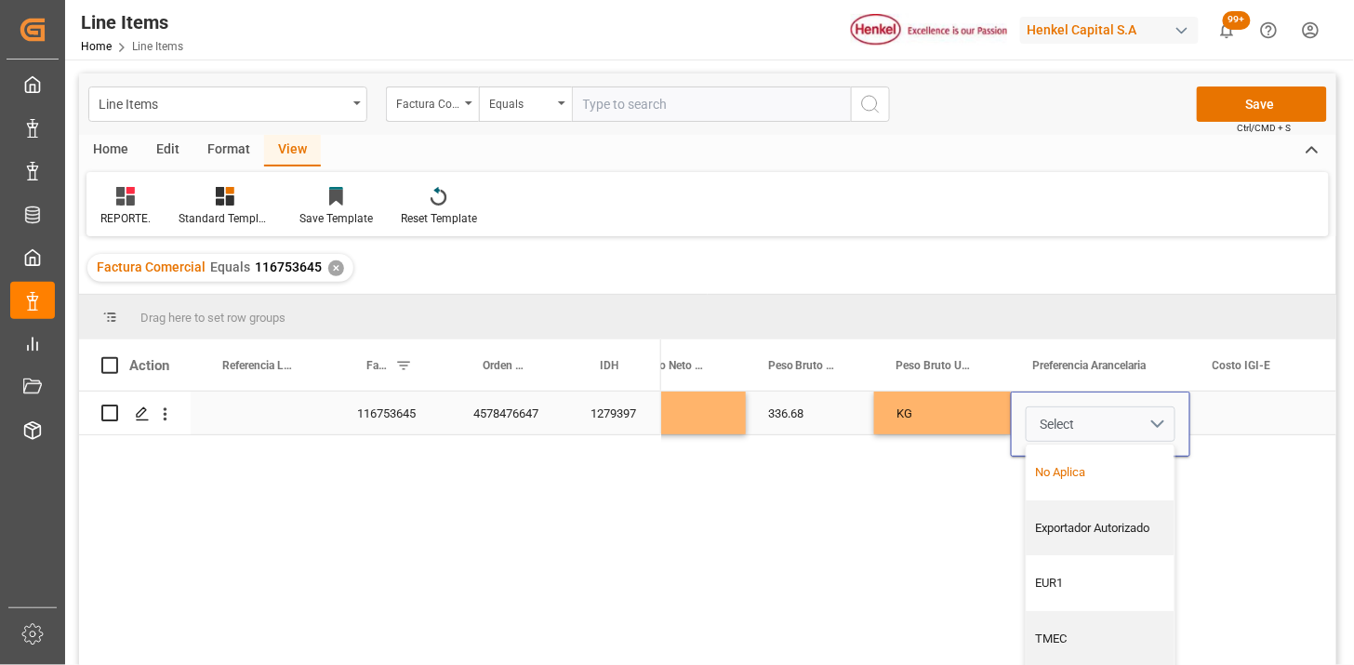
click at [1106, 451] on div "No Aplica" at bounding box center [1100, 472] width 148 height 56
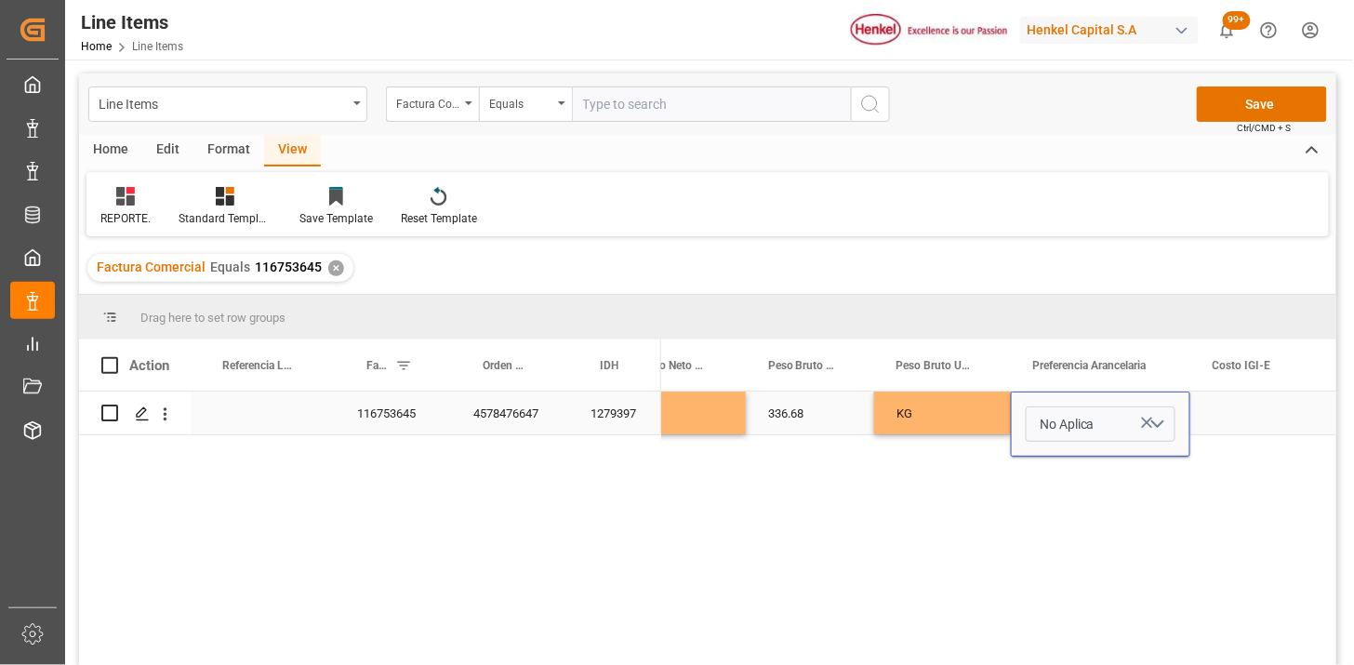
click at [931, 422] on div "KG" at bounding box center [942, 412] width 137 height 43
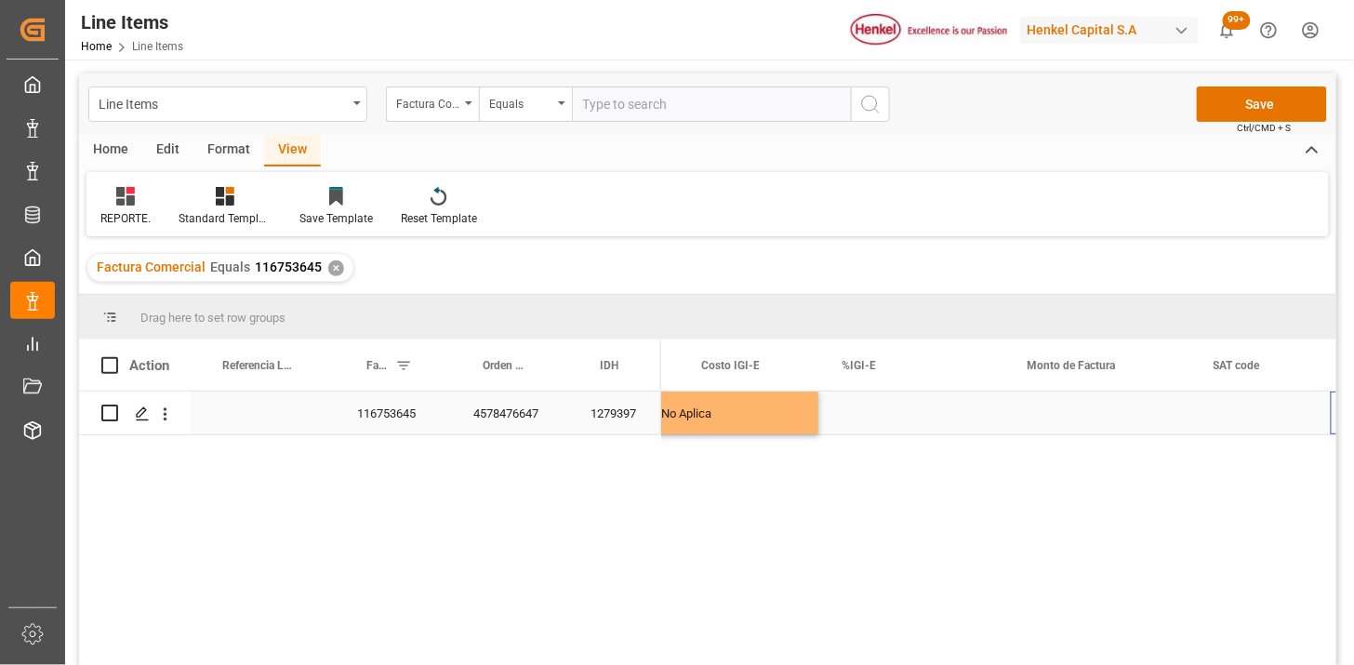
scroll to position [0, 1498]
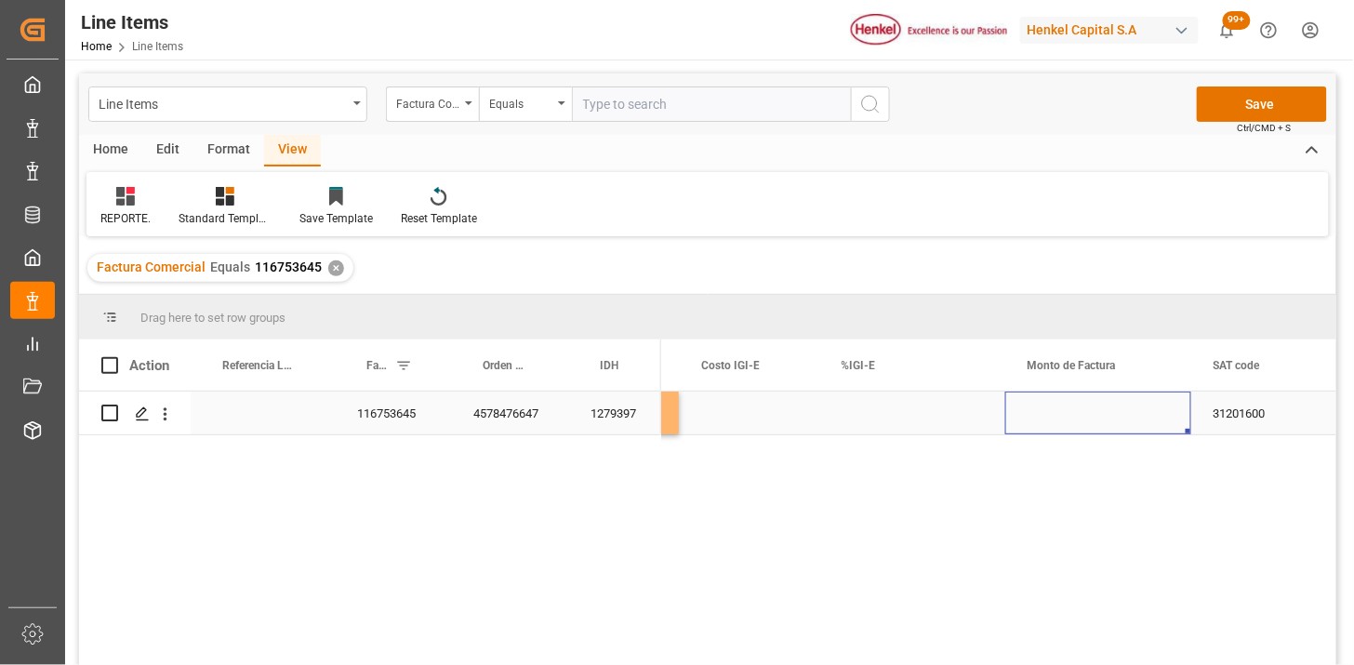
click at [1093, 418] on div "Press SPACE to select this row." at bounding box center [1098, 412] width 186 height 43
click at [1093, 418] on input "Press SPACE to select this row." at bounding box center [1098, 423] width 156 height 35
type input "411917"
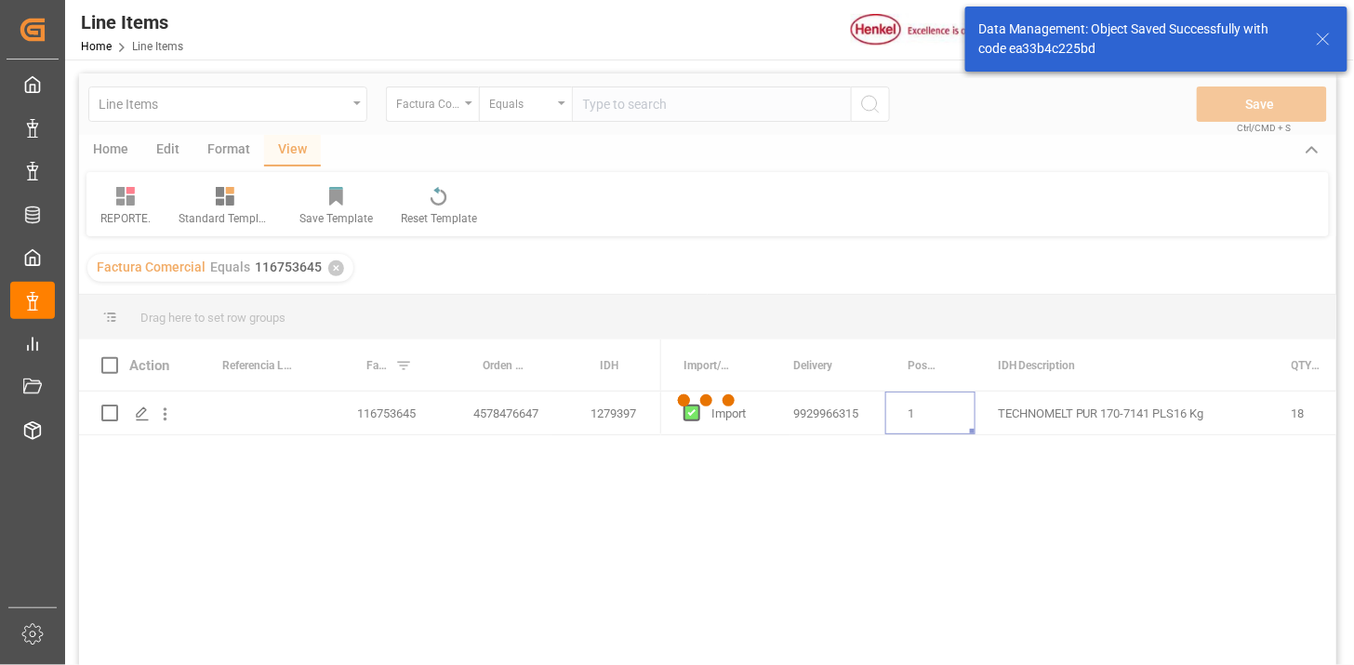
scroll to position [0, 2252]
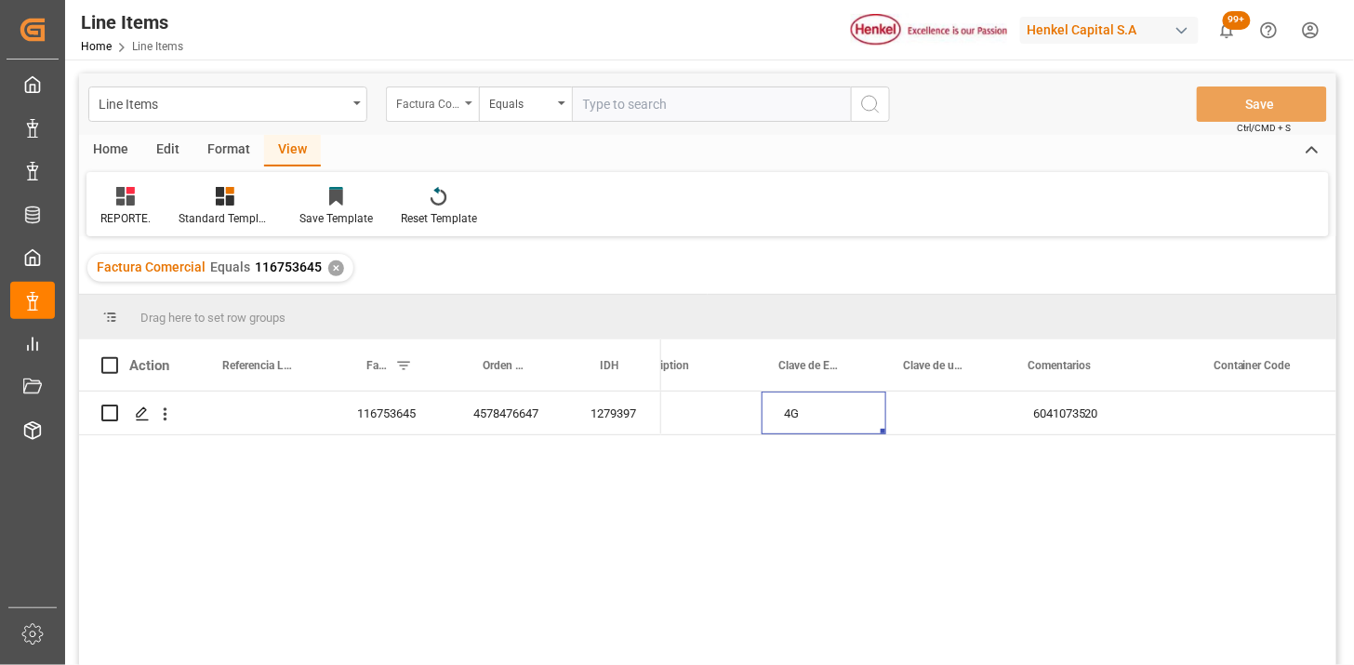
click at [456, 112] on div "Factura Comercial" at bounding box center [432, 103] width 93 height 35
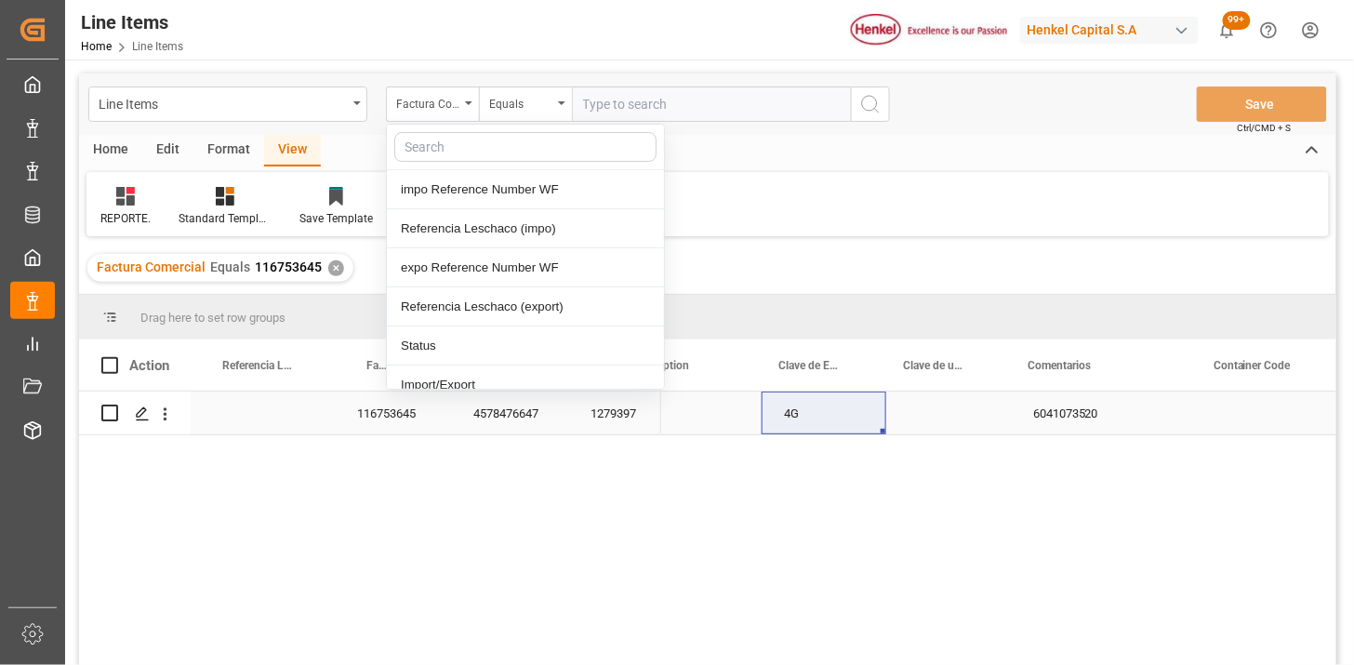
click at [614, 426] on div "1279397" at bounding box center [614, 412] width 93 height 43
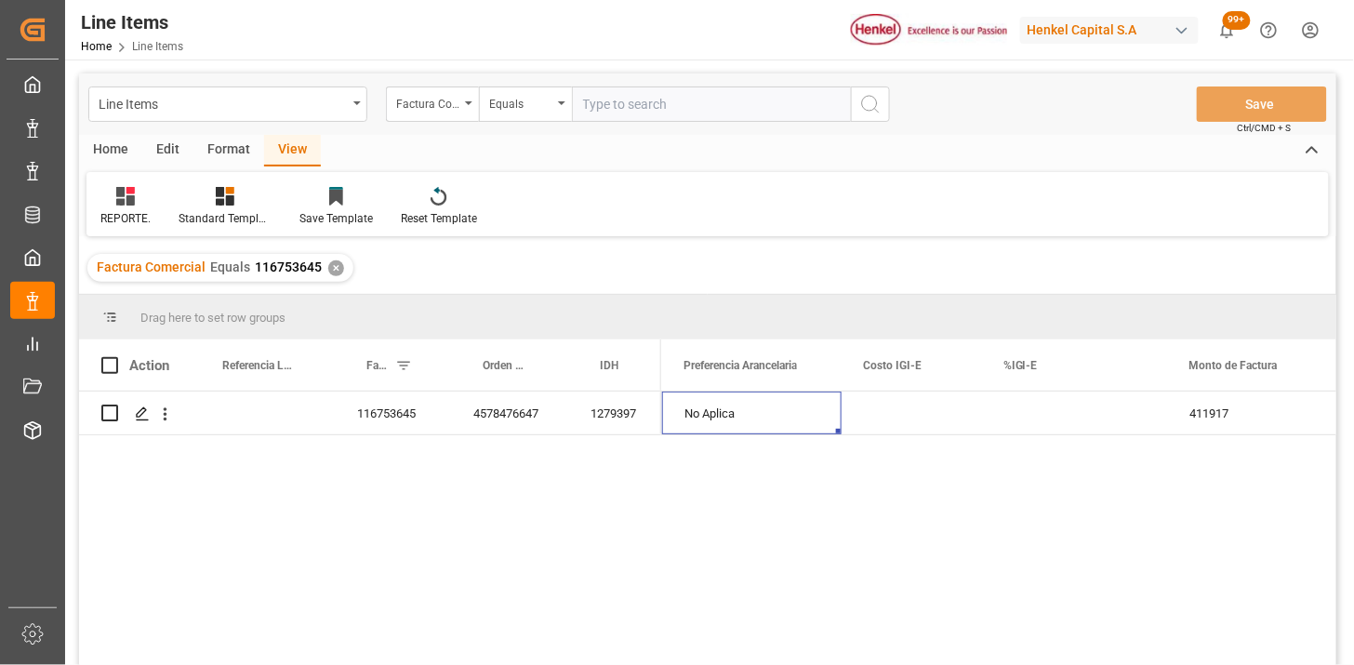
scroll to position [0, 1199]
click at [1196, 428] on div "Press SPACE to select this row." at bounding box center [1210, 412] width 186 height 43
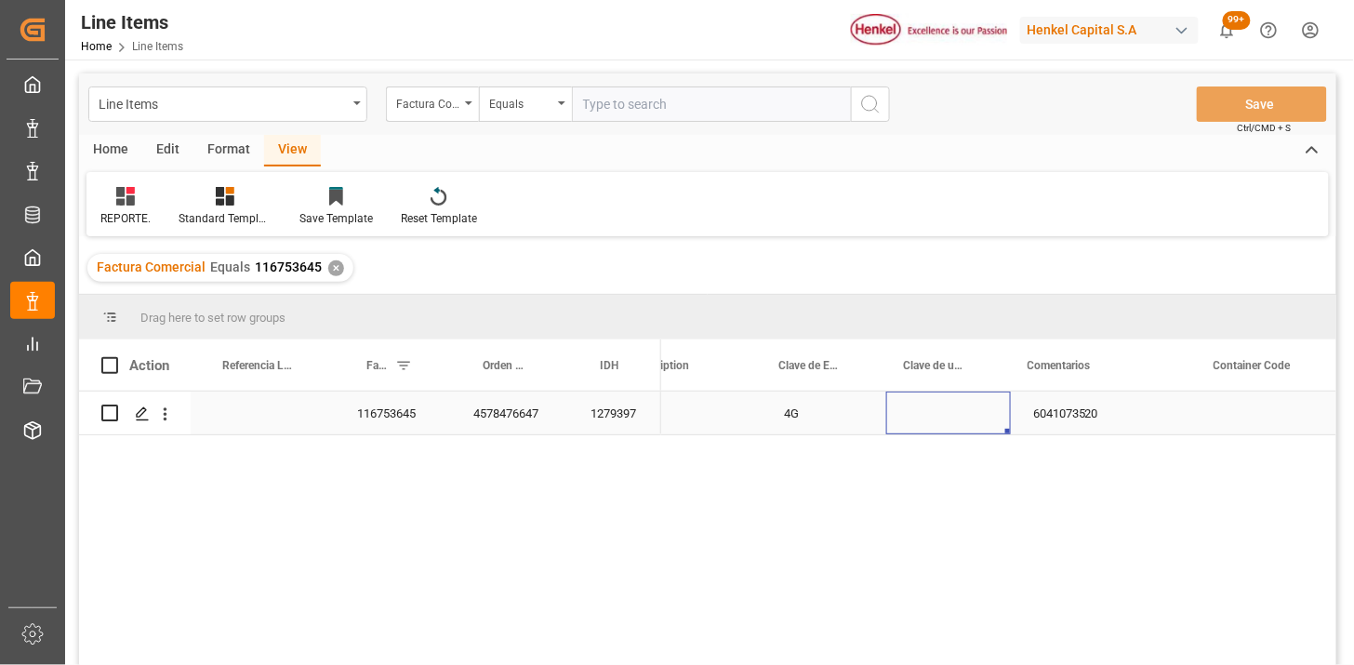
click at [900, 409] on div "Press SPACE to select this row." at bounding box center [948, 412] width 125 height 43
click at [940, 412] on div "Press SPACE to select this row." at bounding box center [948, 412] width 125 height 43
click at [977, 429] on icon "open menu" at bounding box center [976, 425] width 22 height 22
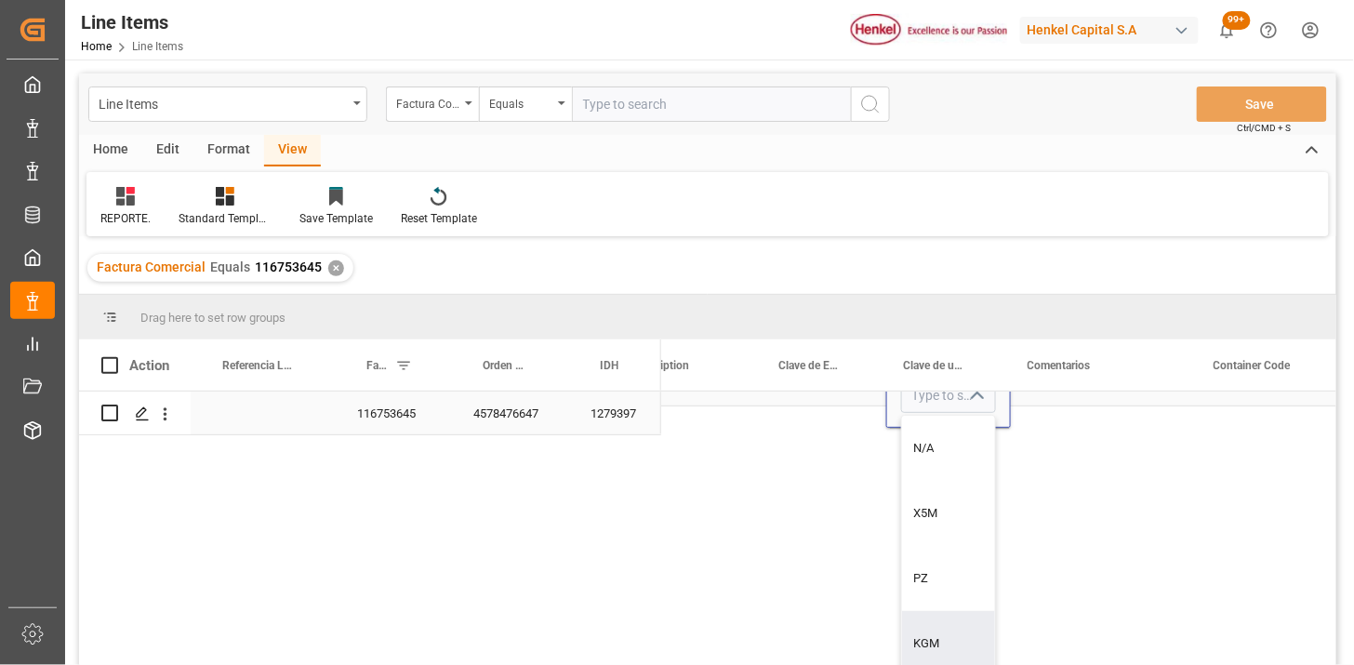
drag, startPoint x: 944, startPoint y: 625, endPoint x: 851, endPoint y: 456, distance: 193.5
click at [939, 614] on div "KGM" at bounding box center [948, 643] width 93 height 65
type input "KGM"
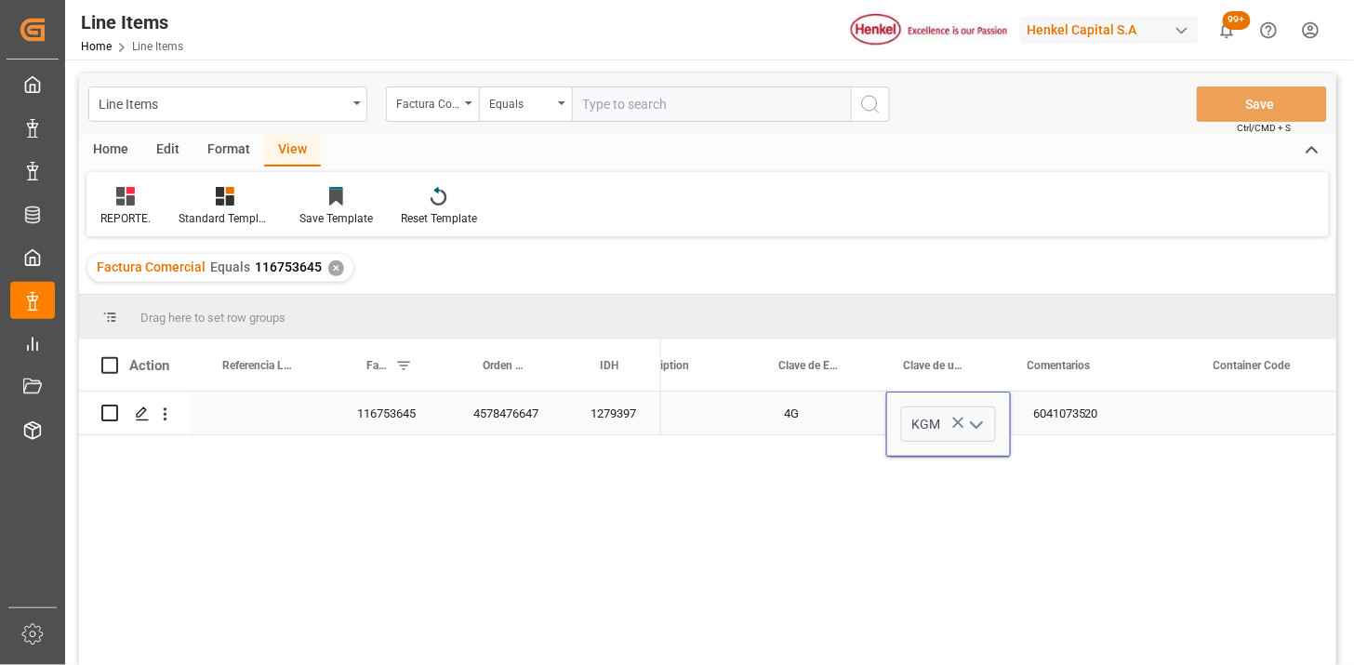
click at [806, 421] on div "4G" at bounding box center [823, 412] width 125 height 43
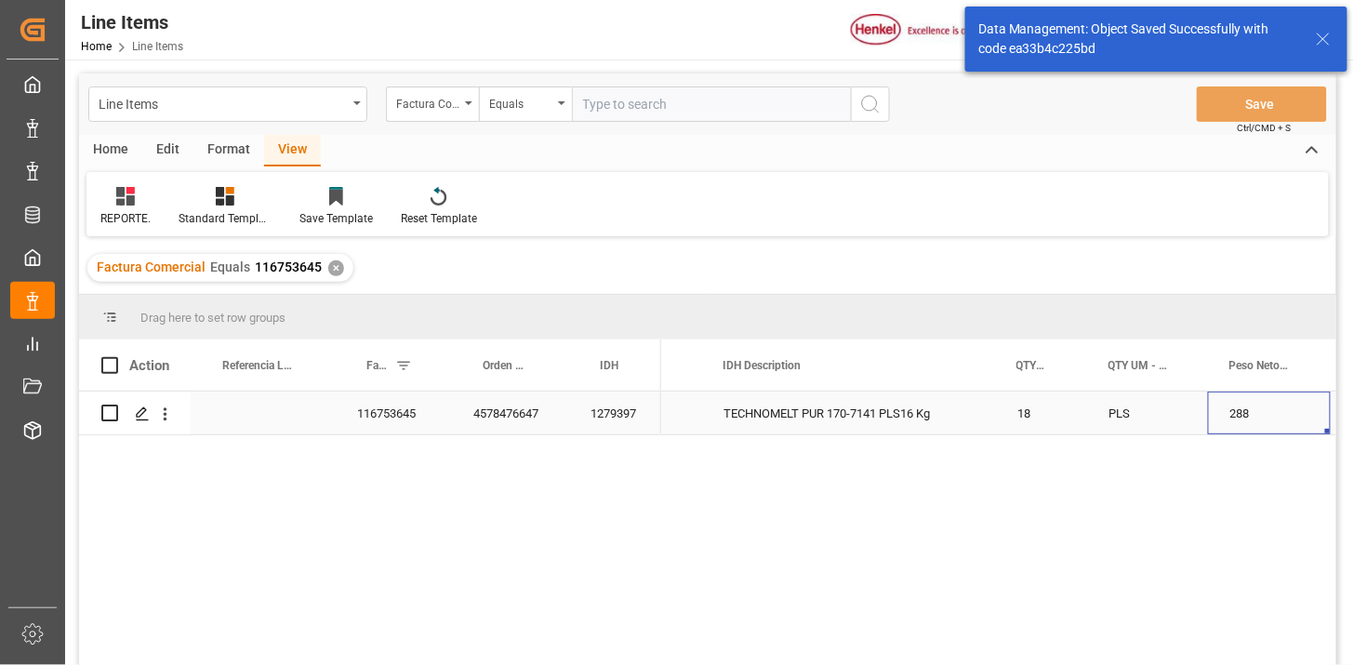
scroll to position [0, 0]
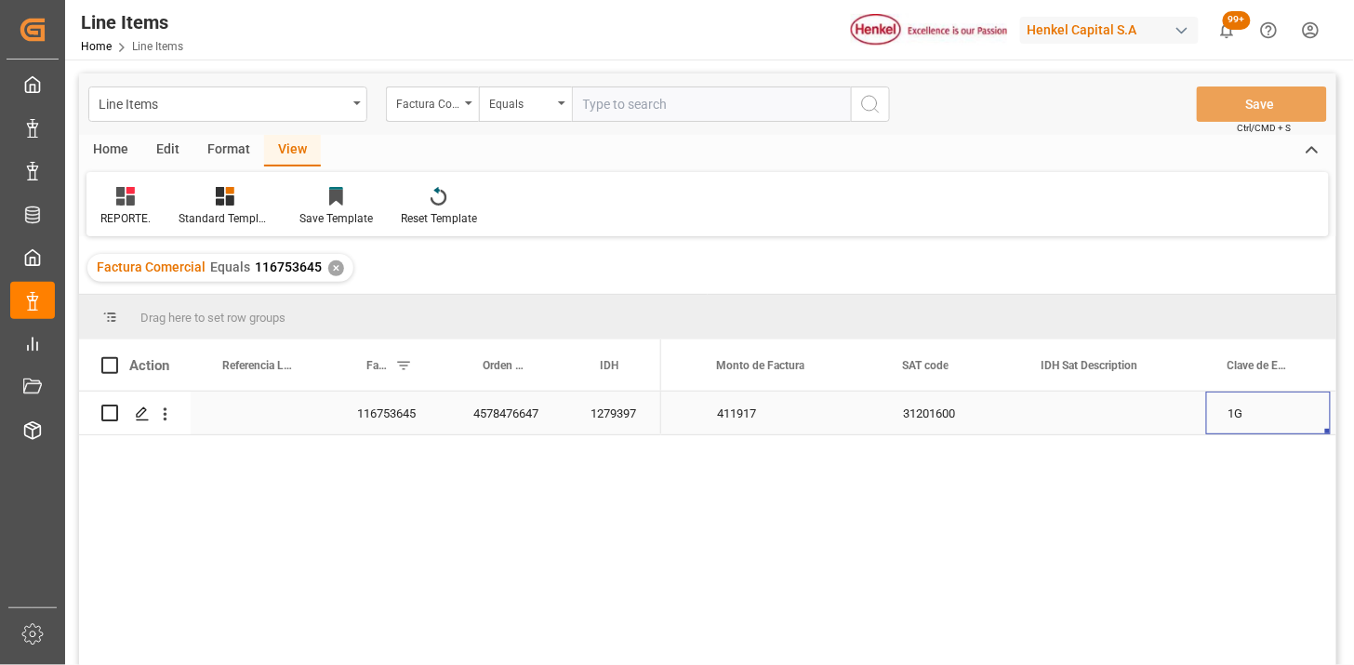
click at [635, 428] on div "1279397" at bounding box center [614, 412] width 93 height 43
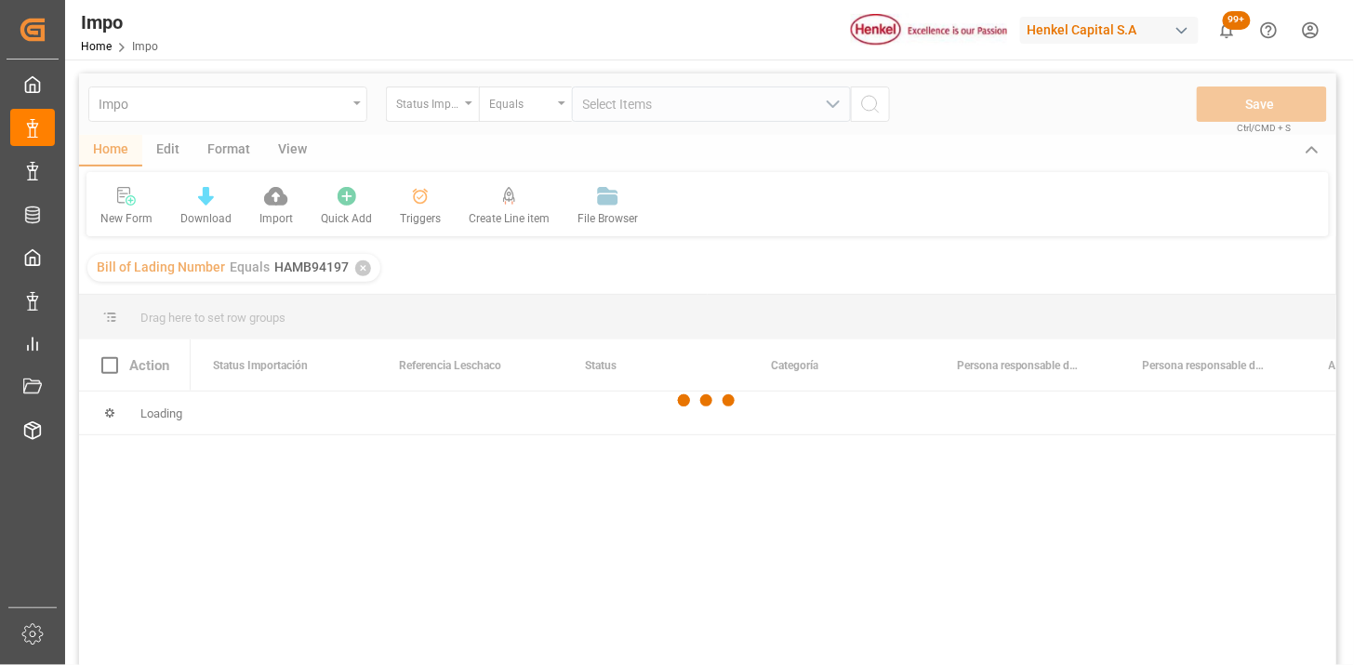
click at [179, 105] on div at bounding box center [707, 400] width 1257 height 654
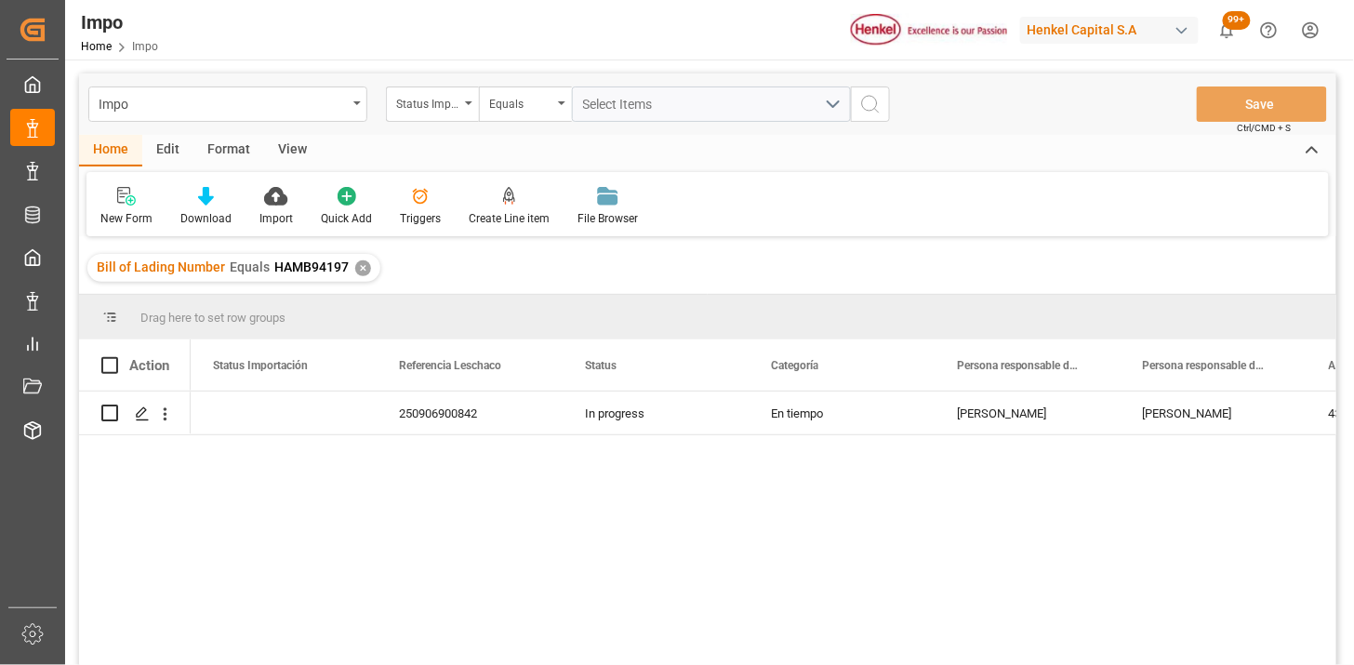
click at [220, 104] on div "Impo" at bounding box center [223, 102] width 248 height 23
type input "IDH"
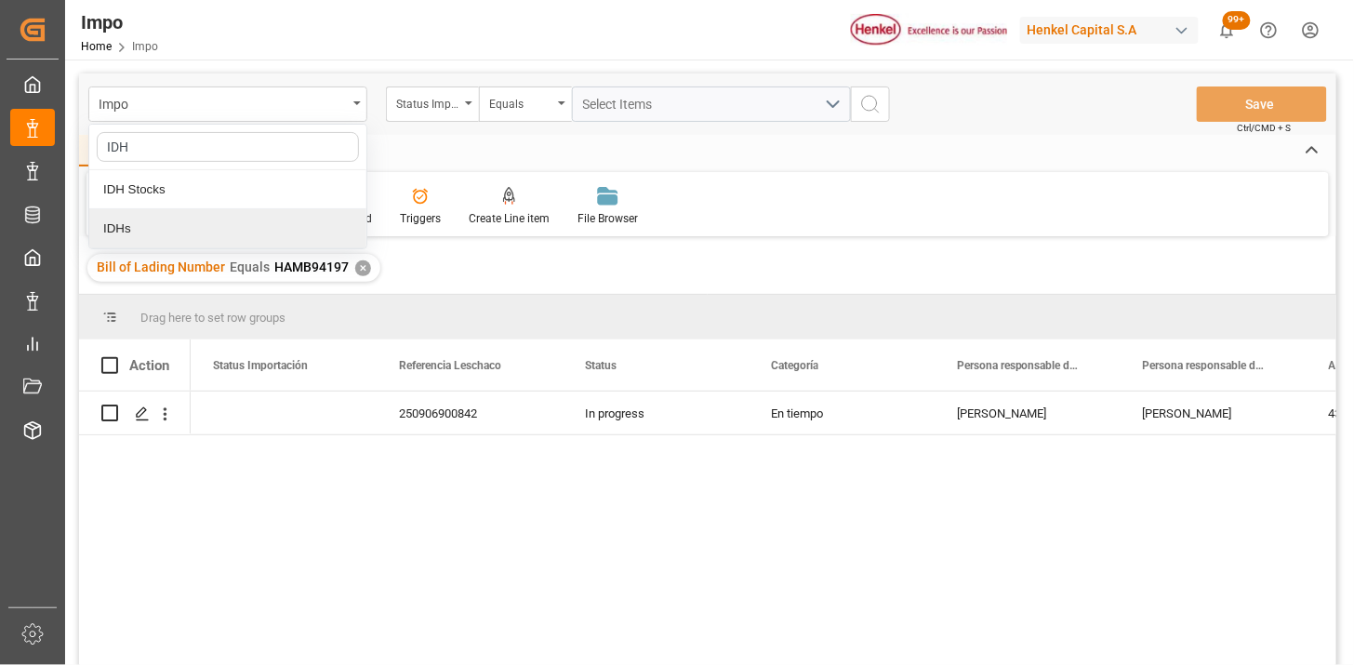
drag, startPoint x: 229, startPoint y: 228, endPoint x: 246, endPoint y: 223, distance: 18.3
click at [226, 226] on div "IDHs" at bounding box center [227, 228] width 277 height 39
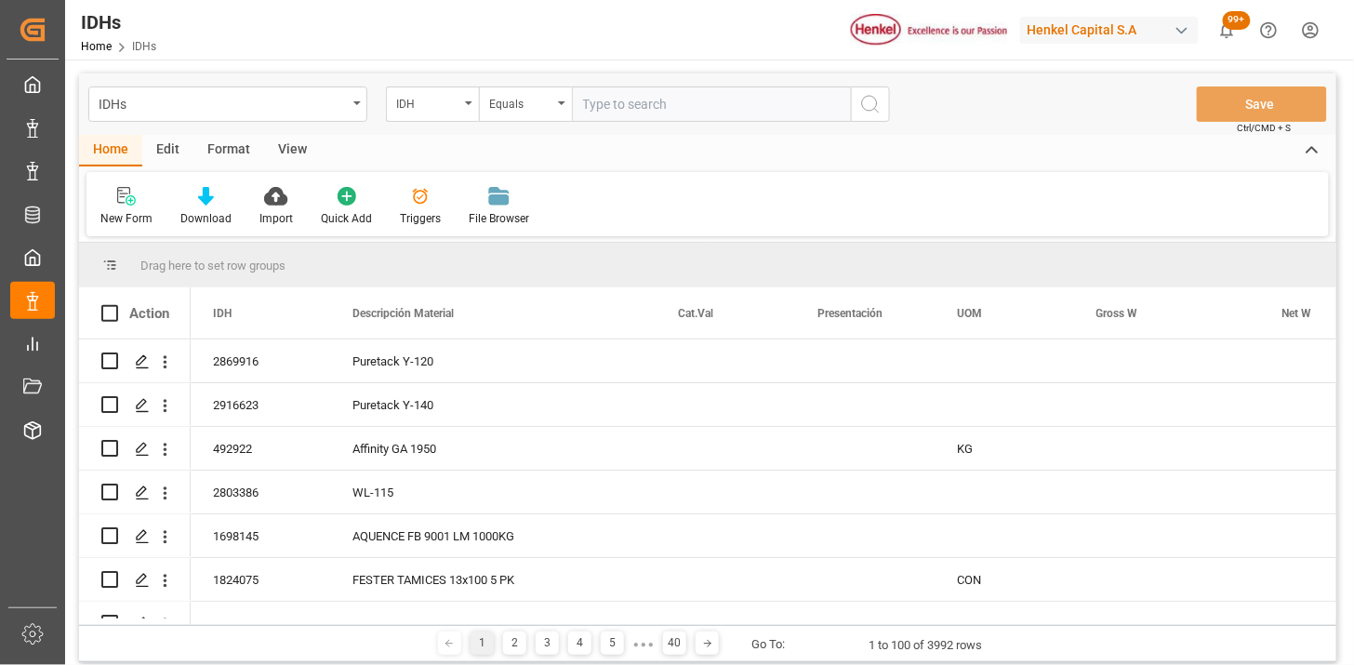
click at [654, 109] on input "text" at bounding box center [711, 103] width 279 height 35
type input "1279397"
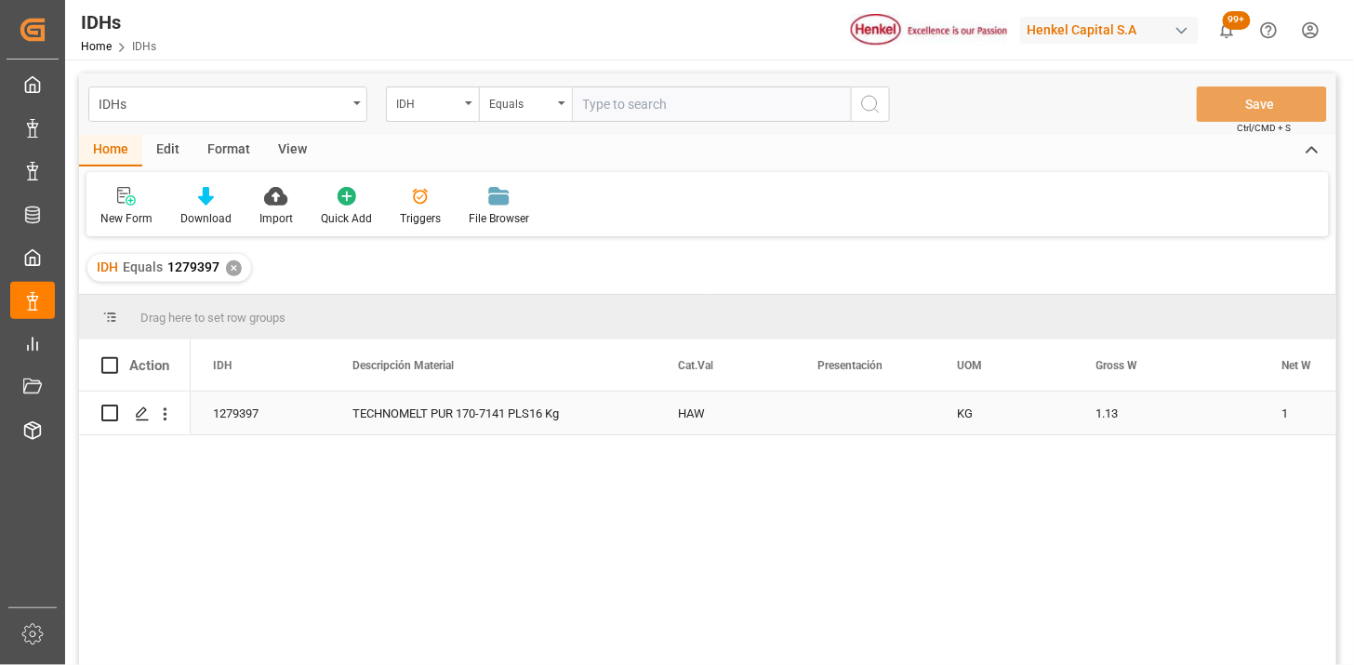
click at [842, 419] on div "Press SPACE to select this row." at bounding box center [864, 412] width 139 height 43
click at [279, 159] on div "View" at bounding box center [292, 151] width 57 height 32
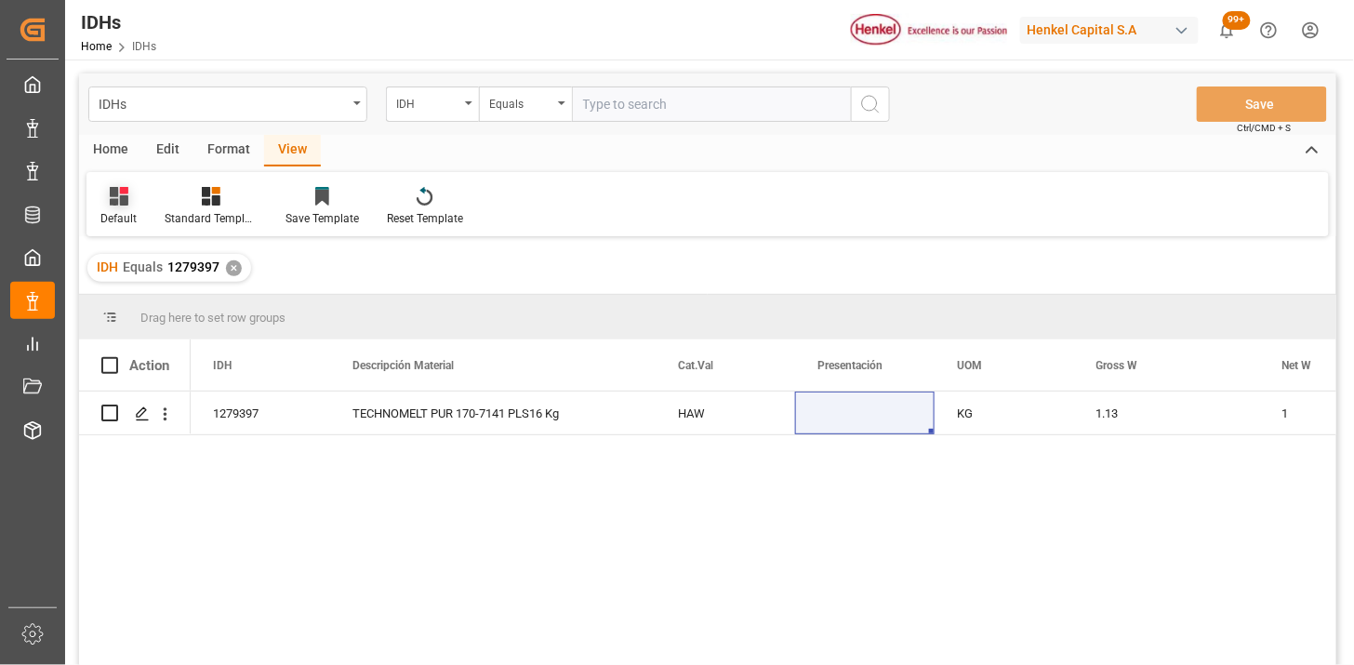
click at [125, 205] on icon at bounding box center [119, 196] width 19 height 19
drag, startPoint x: 144, startPoint y: 312, endPoint x: 209, endPoint y: 316, distance: 65.2
click at [145, 310] on div "IDH" at bounding box center [202, 301] width 204 height 38
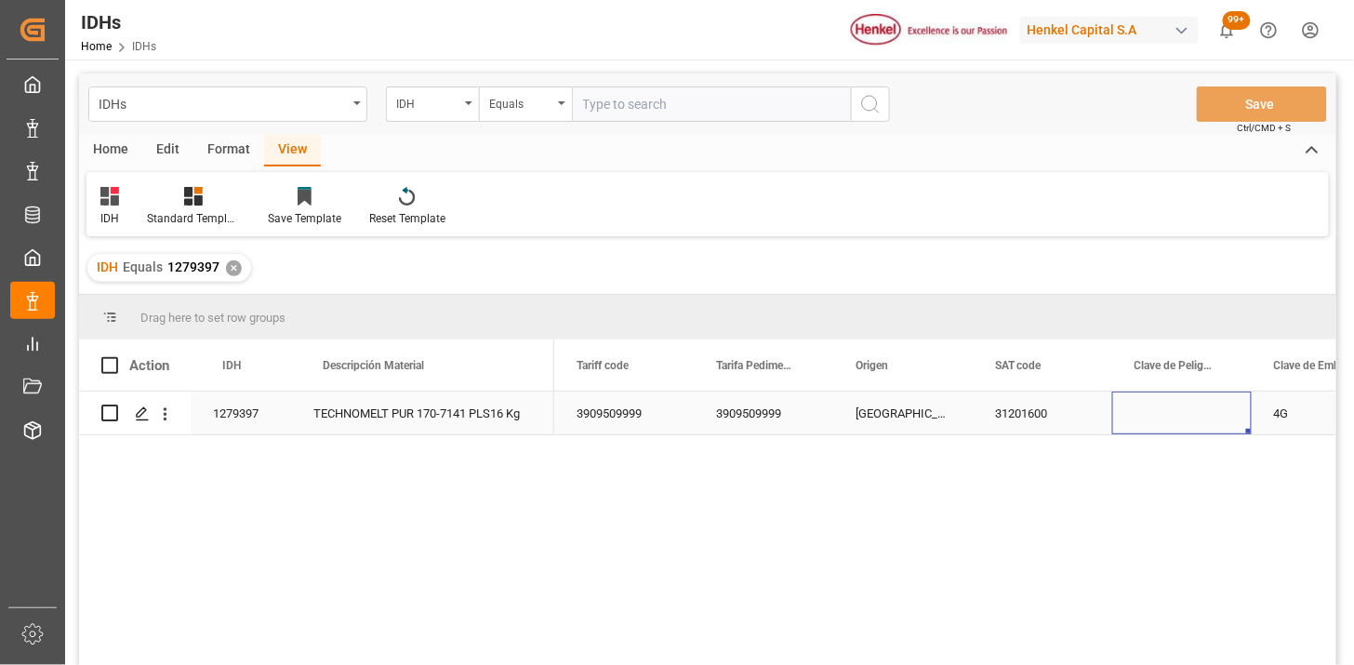
click at [1185, 416] on div "Press SPACE to select this row." at bounding box center [1181, 412] width 139 height 43
click at [1290, 431] on div "4G" at bounding box center [1320, 412] width 139 height 43
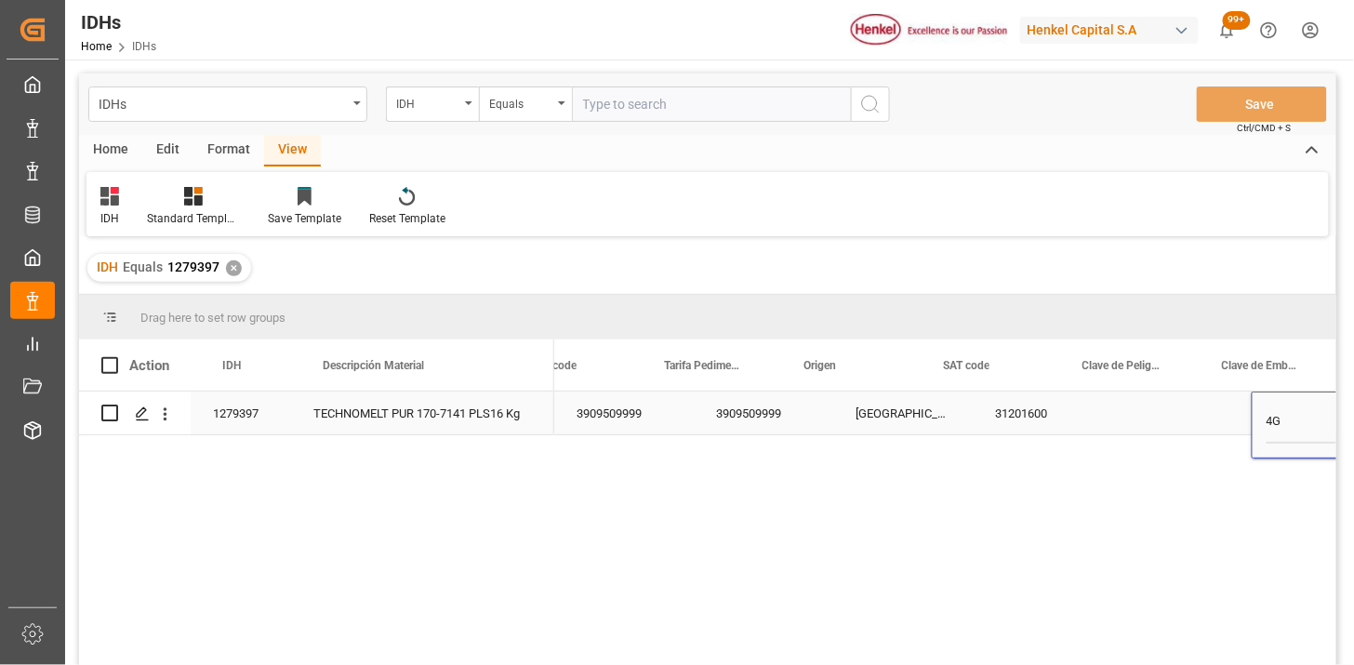
scroll to position [0, 51]
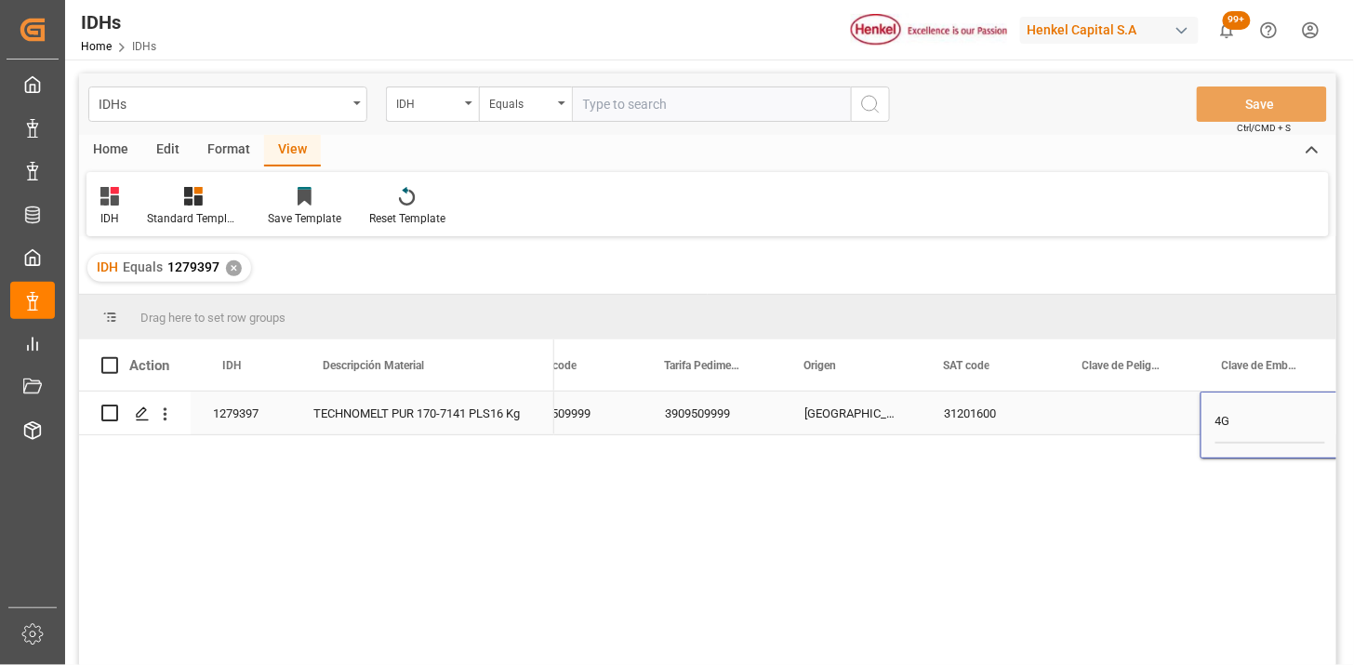
click at [1289, 422] on input "4G" at bounding box center [1270, 424] width 110 height 37
type input "1G"
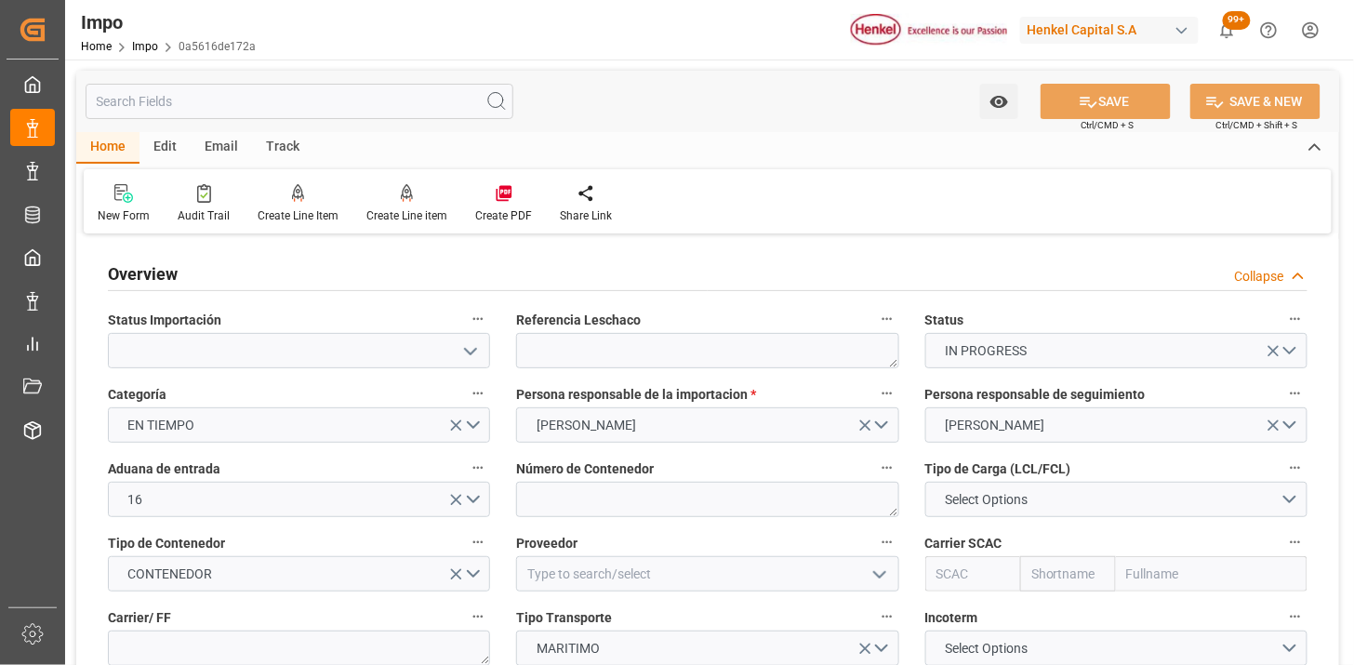
type input "[DATE]"
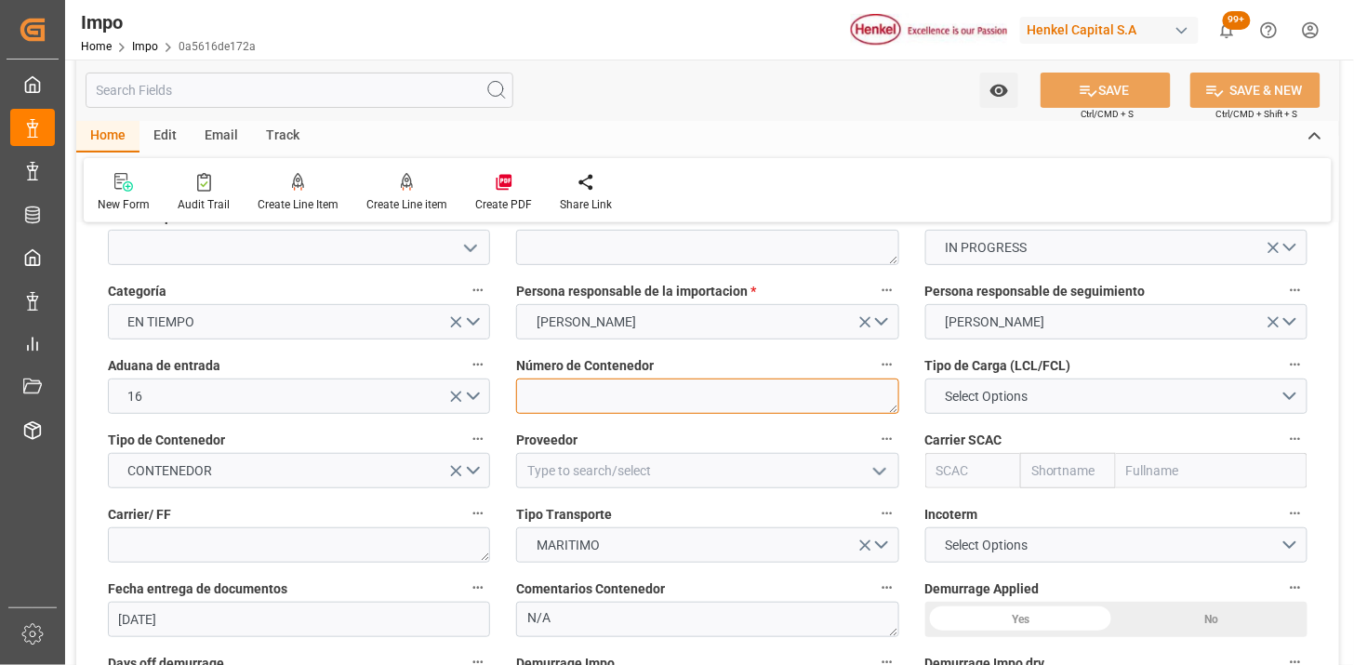
click at [590, 402] on textarea at bounding box center [707, 395] width 382 height 35
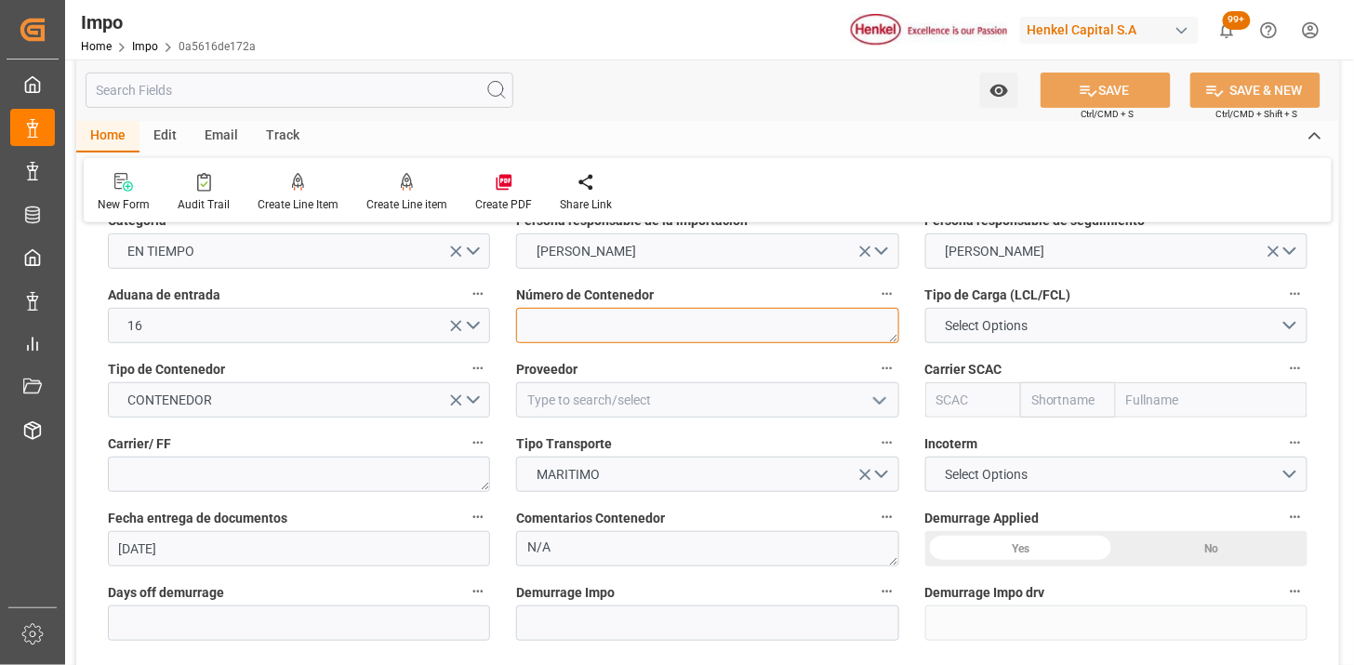
scroll to position [206, 0]
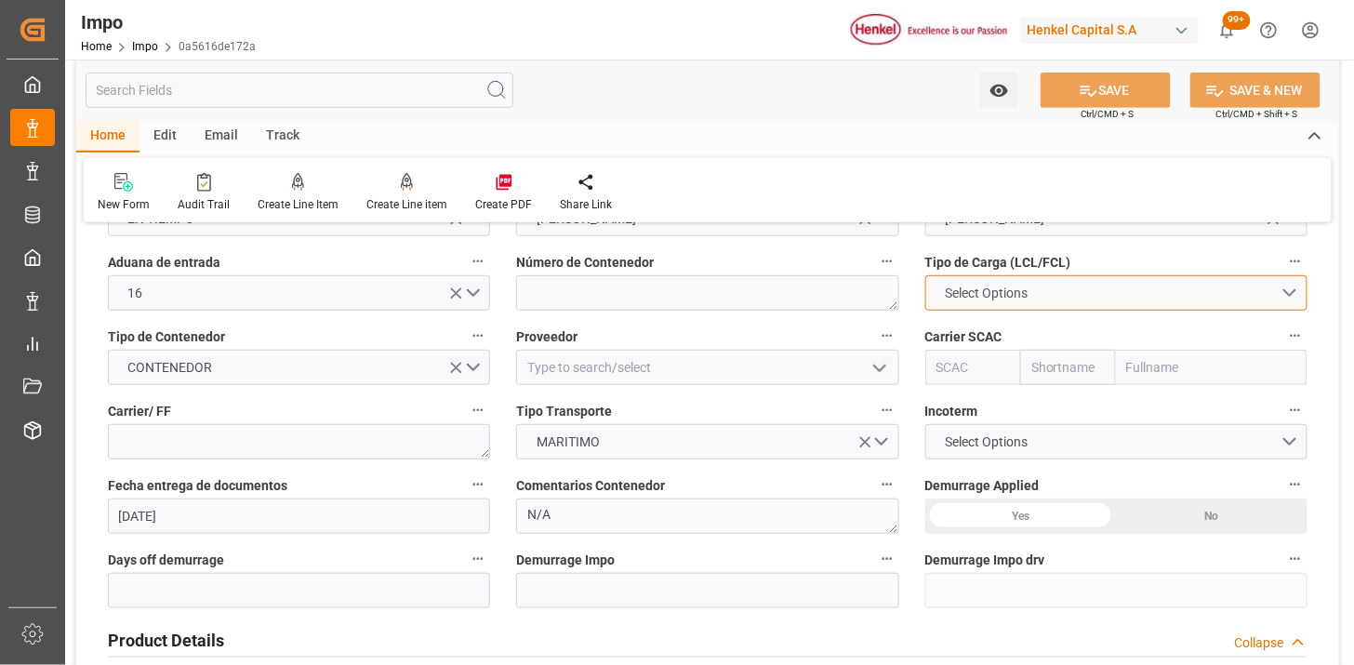
click at [1044, 300] on button "Select Options" at bounding box center [1116, 292] width 382 height 35
click at [1054, 310] on button "Select Options" at bounding box center [1116, 292] width 382 height 35
click at [1030, 288] on span "Select Options" at bounding box center [985, 294] width 101 height 20
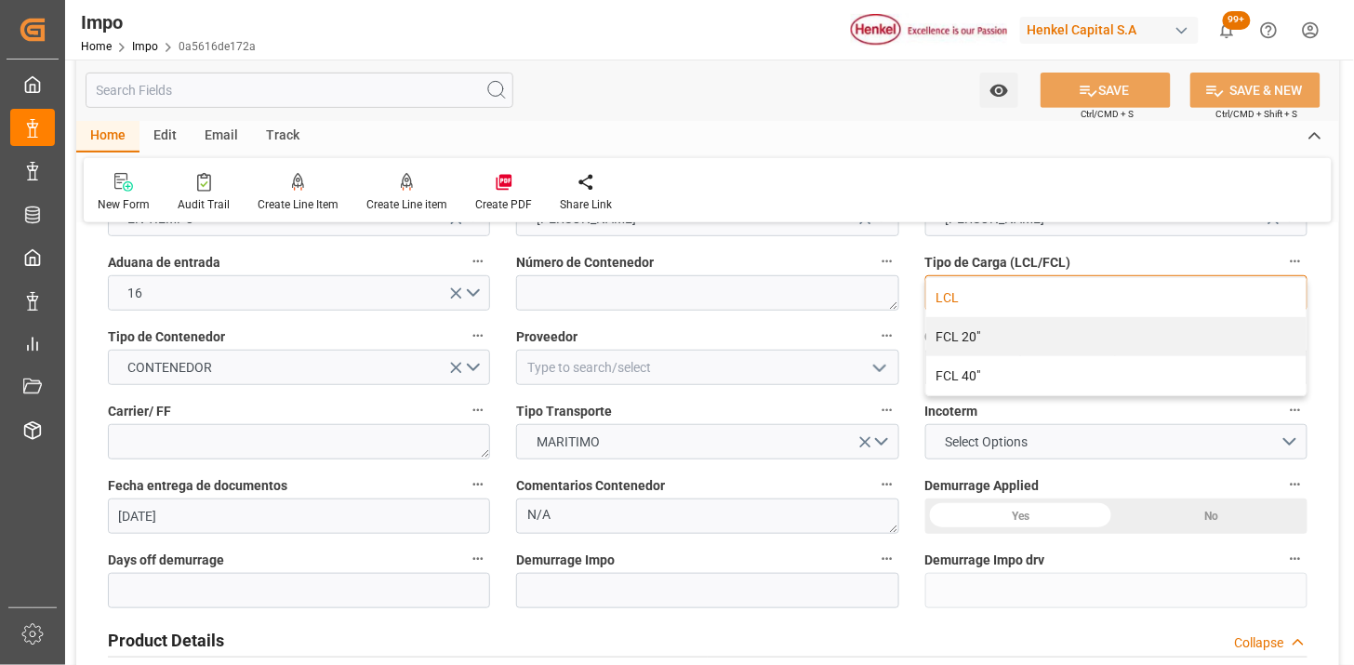
click at [1009, 311] on div "LCL" at bounding box center [1116, 297] width 380 height 39
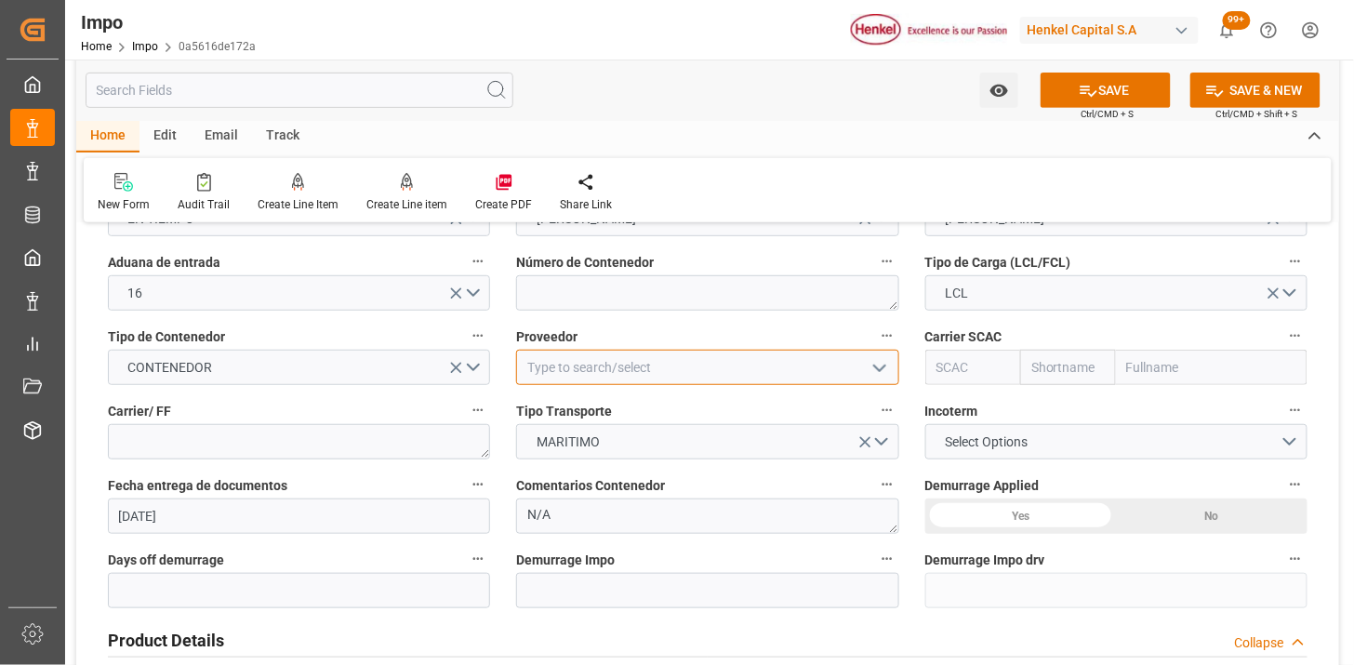
click at [570, 370] on input at bounding box center [707, 367] width 382 height 35
type input "[PERSON_NAME] JAPAN LTD."
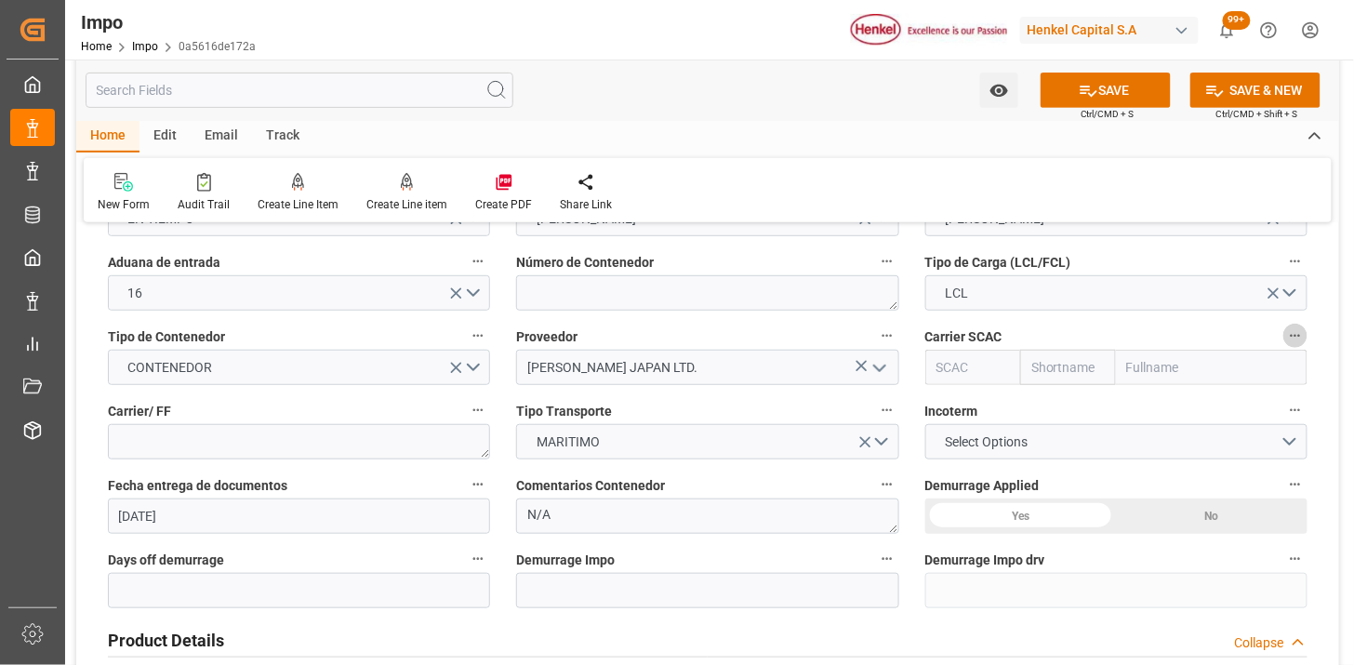
scroll to position [310, 0]
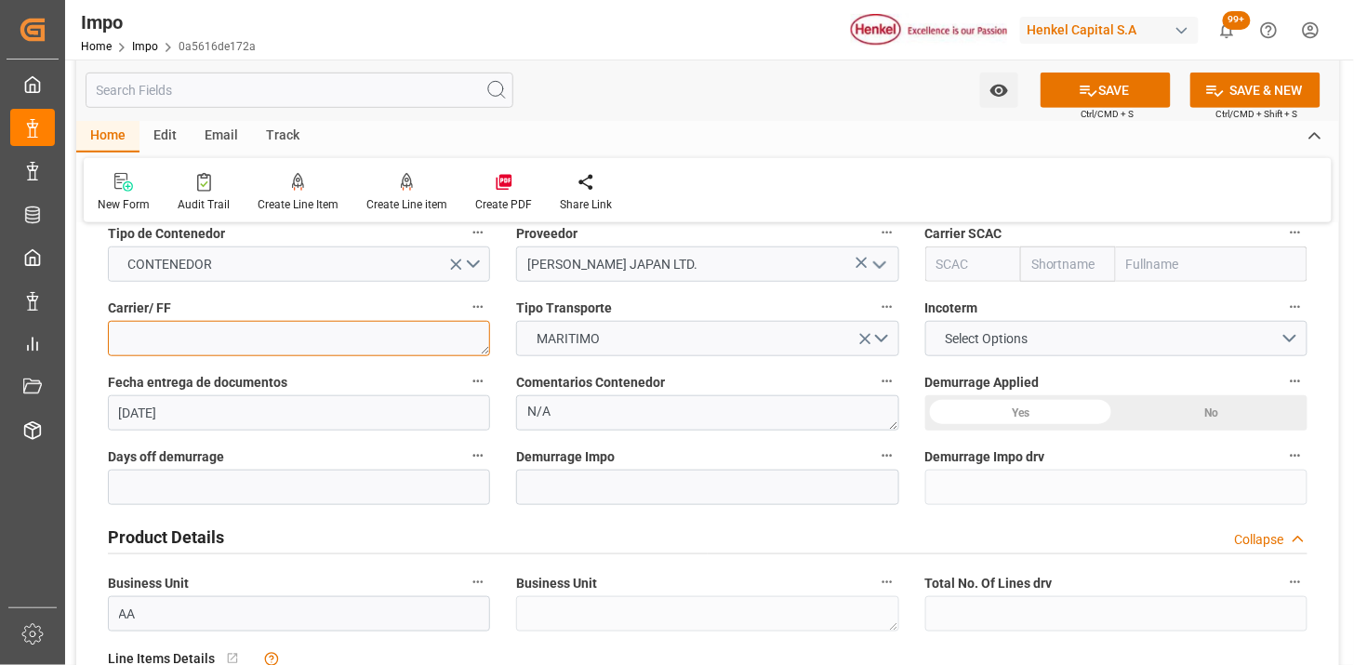
click at [229, 337] on textarea at bounding box center [299, 338] width 382 height 35
type textarea "KENSA"
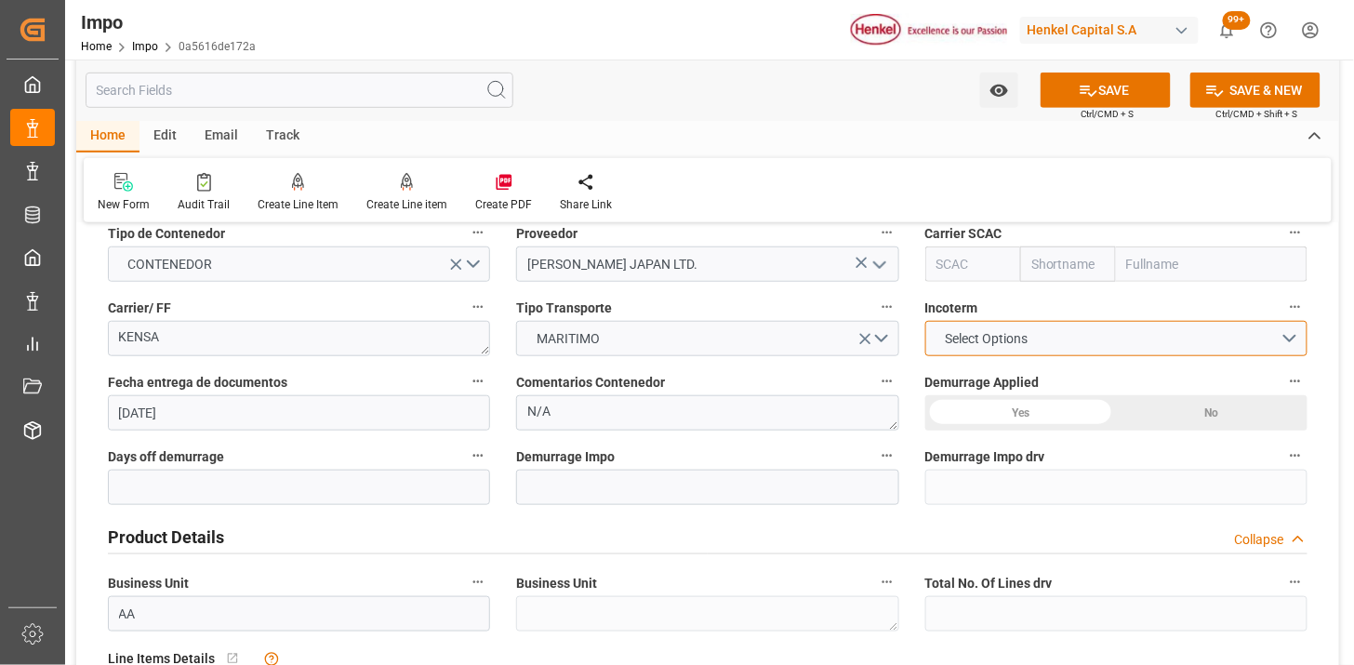
click at [968, 339] on span "Select Options" at bounding box center [985, 339] width 101 height 20
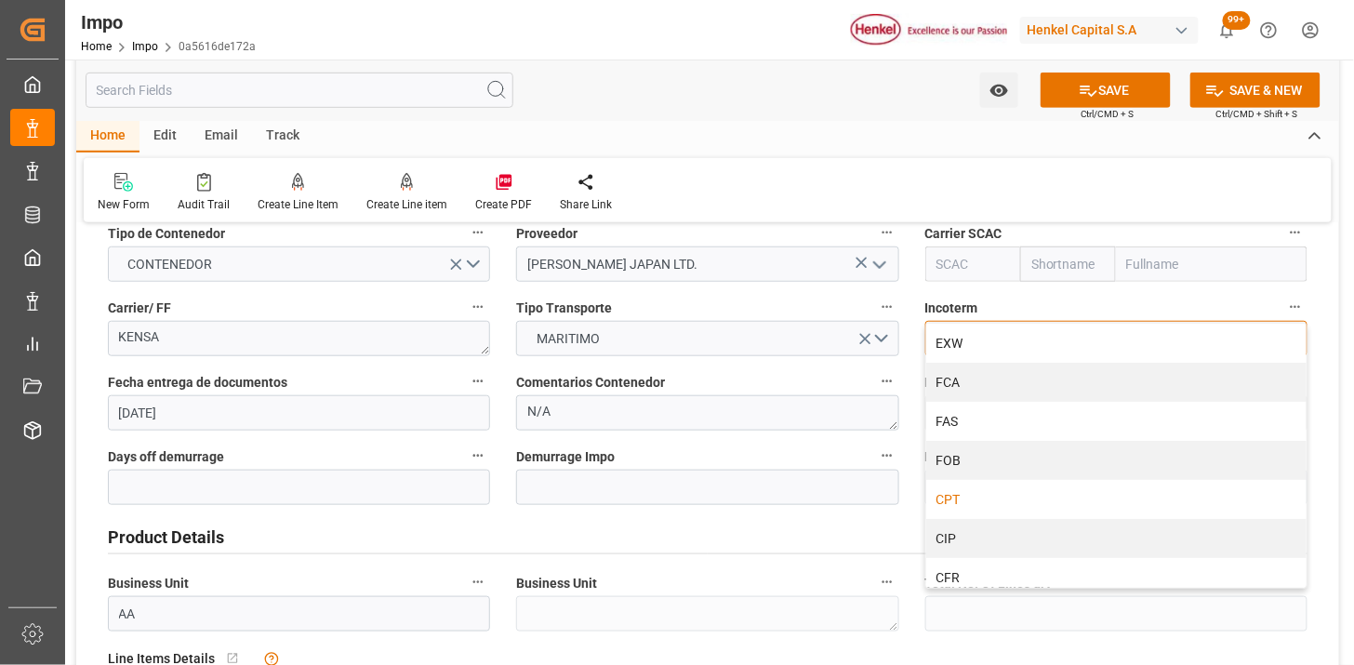
click at [970, 491] on div "CPT" at bounding box center [1116, 499] width 380 height 39
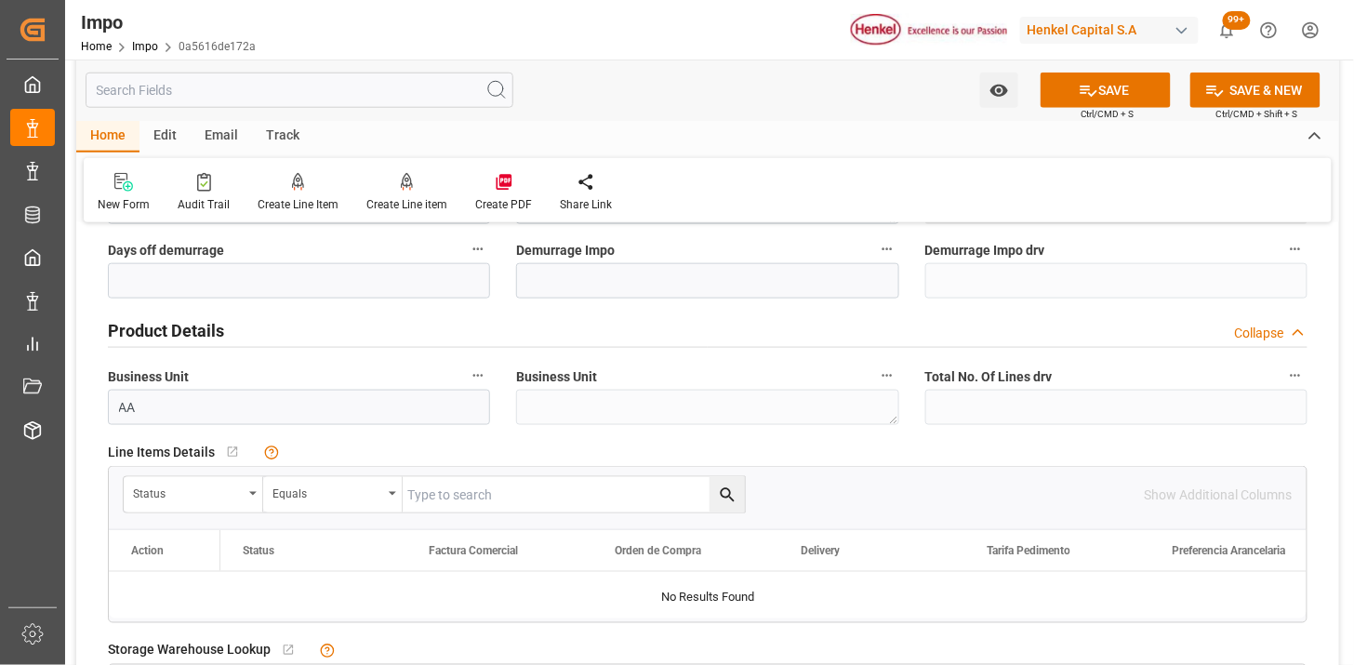
scroll to position [619, 0]
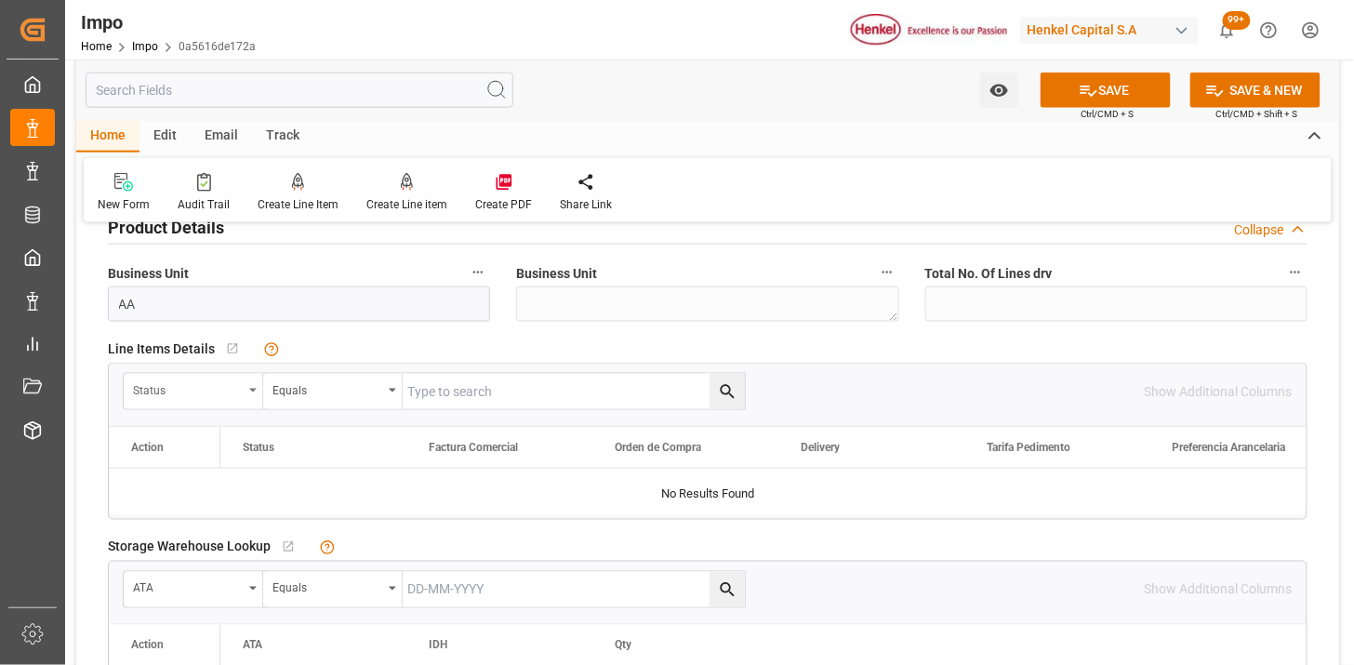
click at [183, 390] on div "Status" at bounding box center [188, 387] width 110 height 21
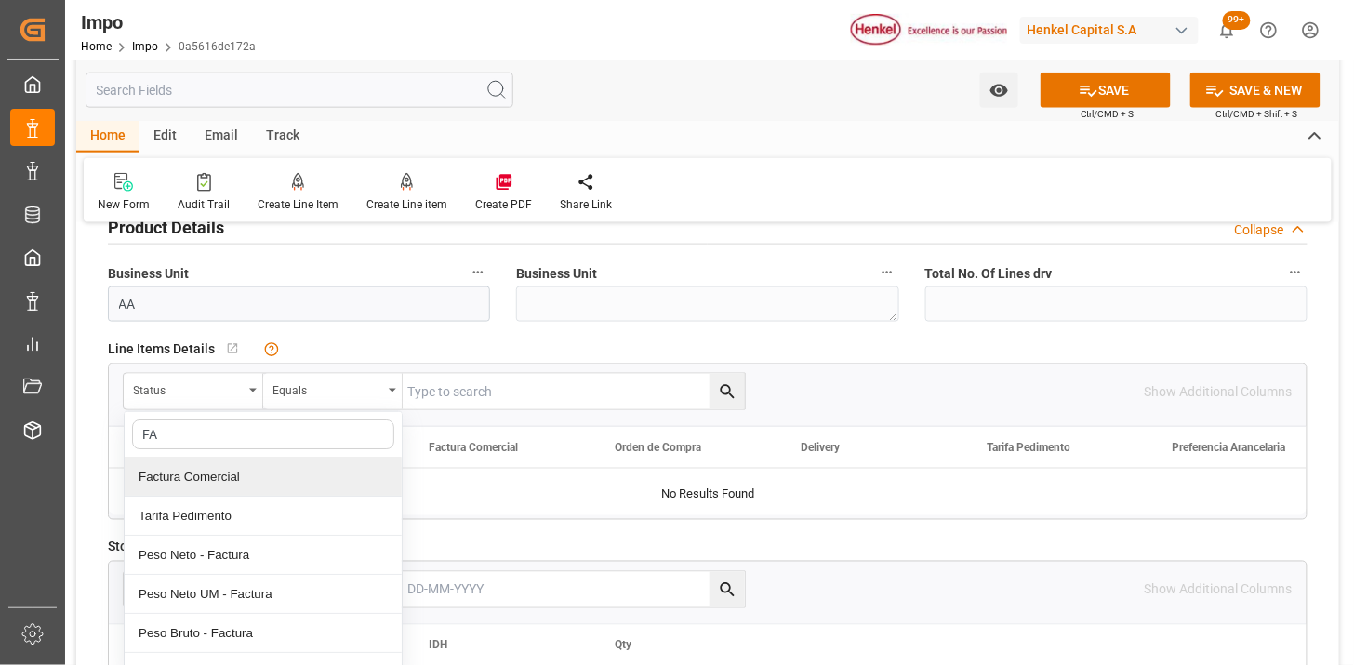
type input "FAC"
click at [239, 474] on div "Factura Comercial" at bounding box center [263, 476] width 277 height 39
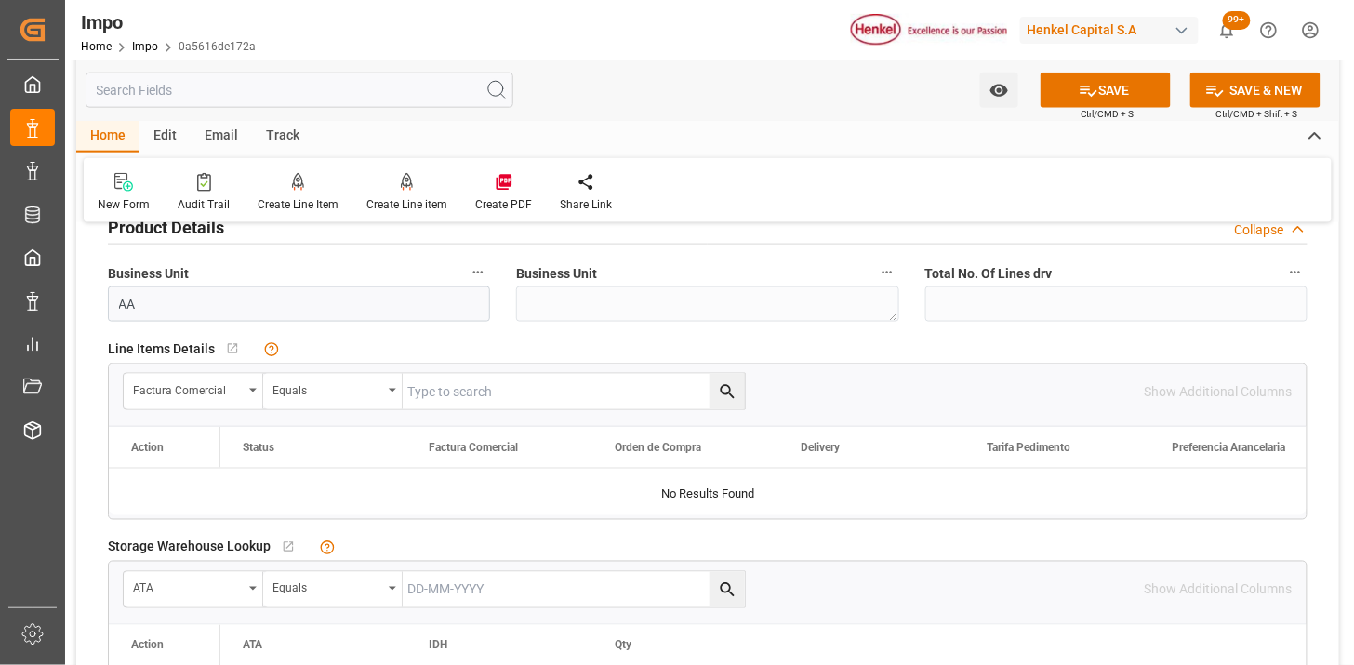
click at [514, 378] on input "text" at bounding box center [574, 391] width 342 height 35
paste input "116753645"
type input "116753645"
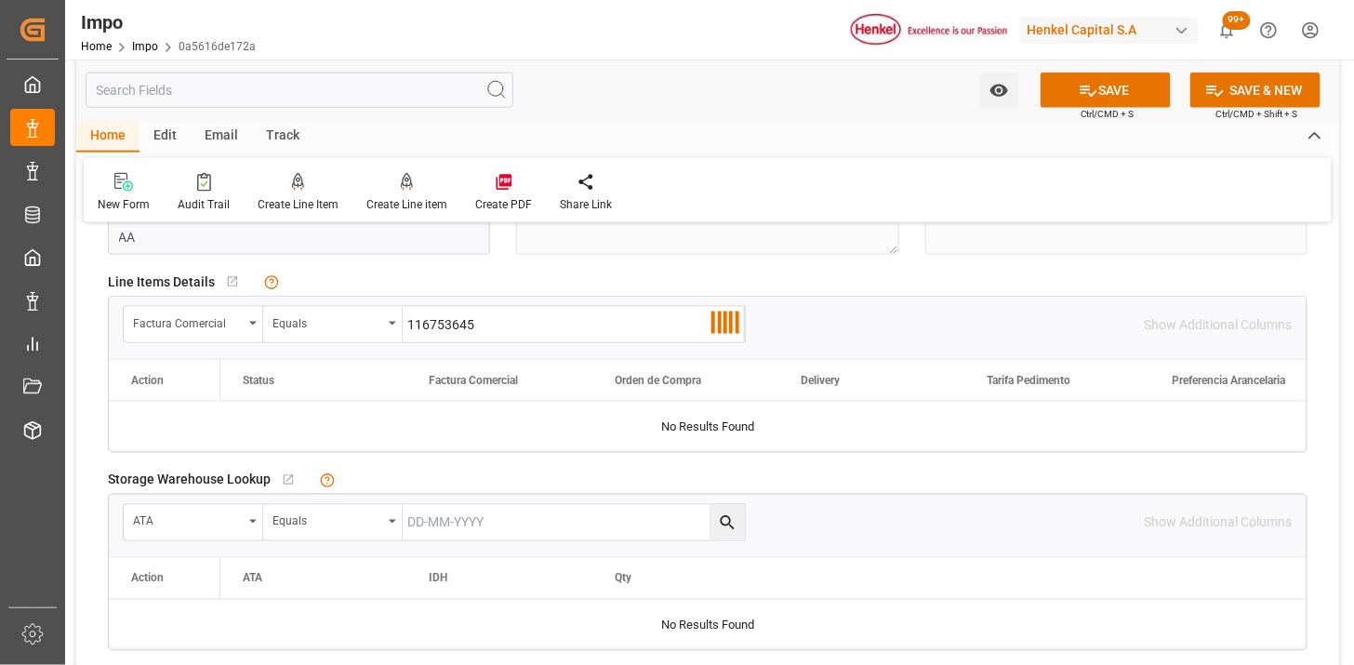
scroll to position [722, 0]
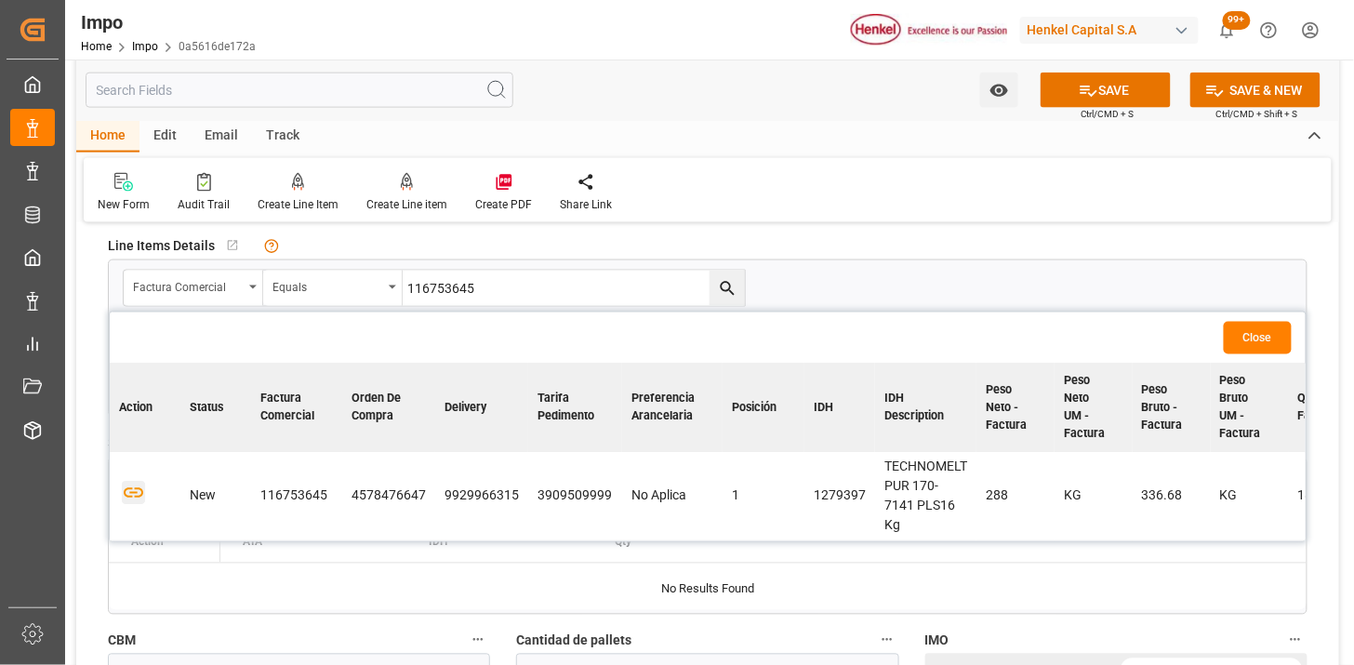
click at [136, 491] on icon "button" at bounding box center [133, 493] width 23 height 23
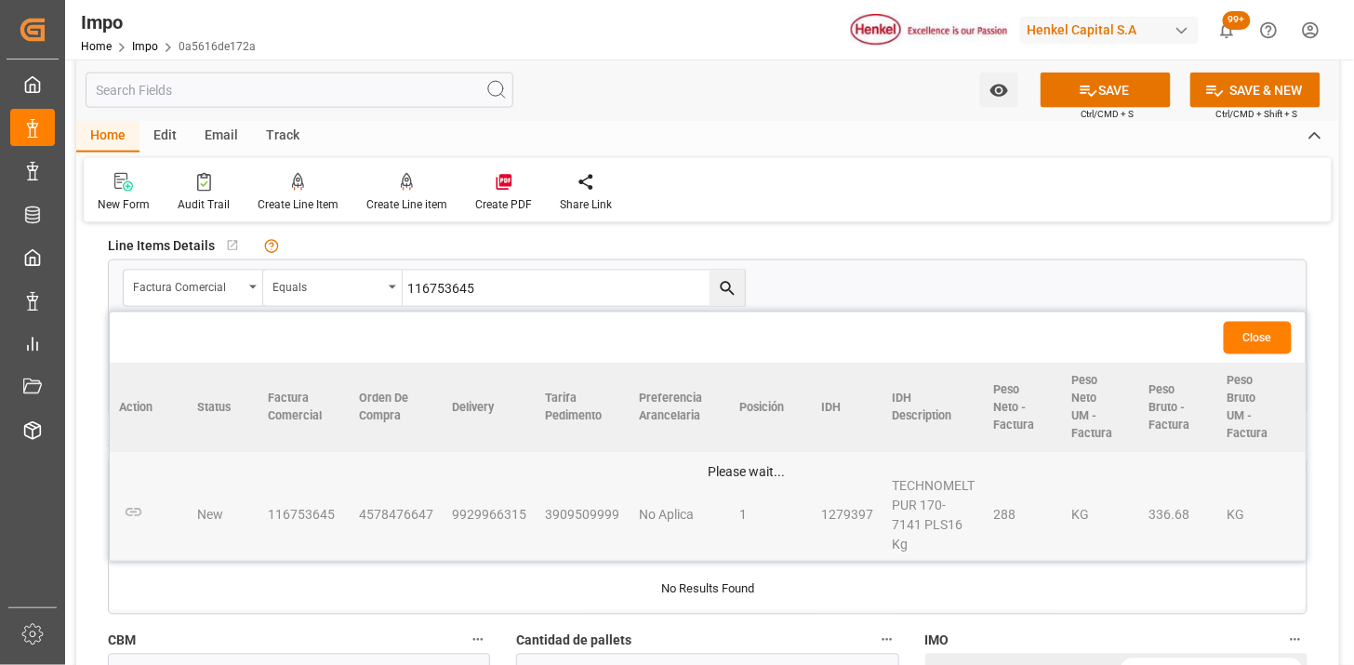
scroll to position [826, 0]
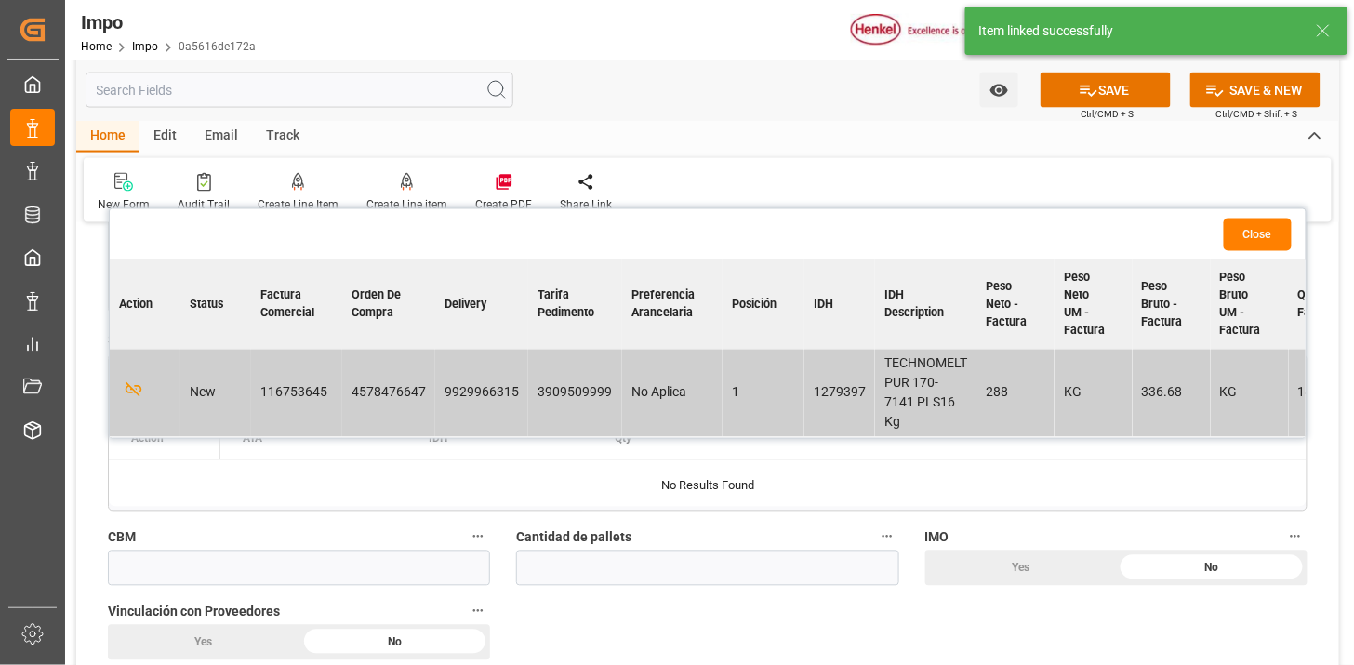
click at [1261, 226] on button "Close" at bounding box center [1257, 234] width 68 height 33
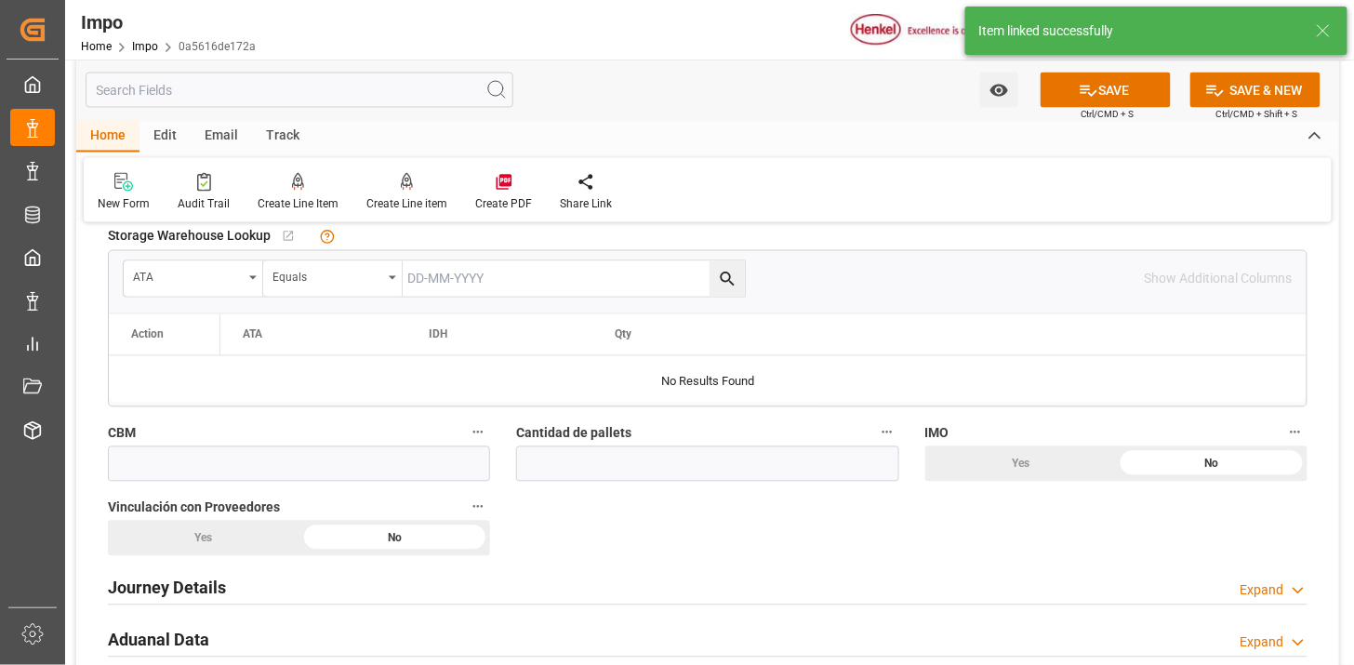
scroll to position [1033, 0]
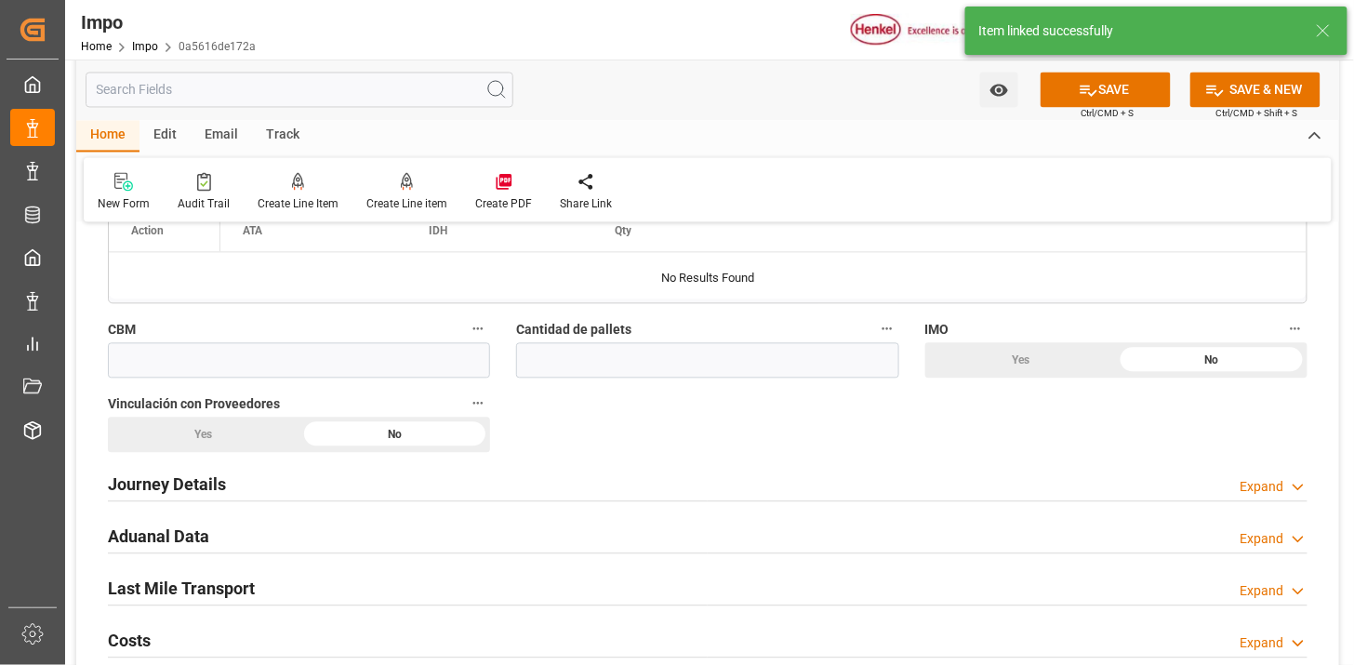
click at [401, 322] on label "CBM" at bounding box center [299, 330] width 382 height 26
click at [466, 322] on button "CBM" at bounding box center [478, 329] width 24 height 24
click at [405, 367] on div at bounding box center [677, 332] width 1354 height 665
click at [396, 358] on input "text" at bounding box center [299, 360] width 382 height 35
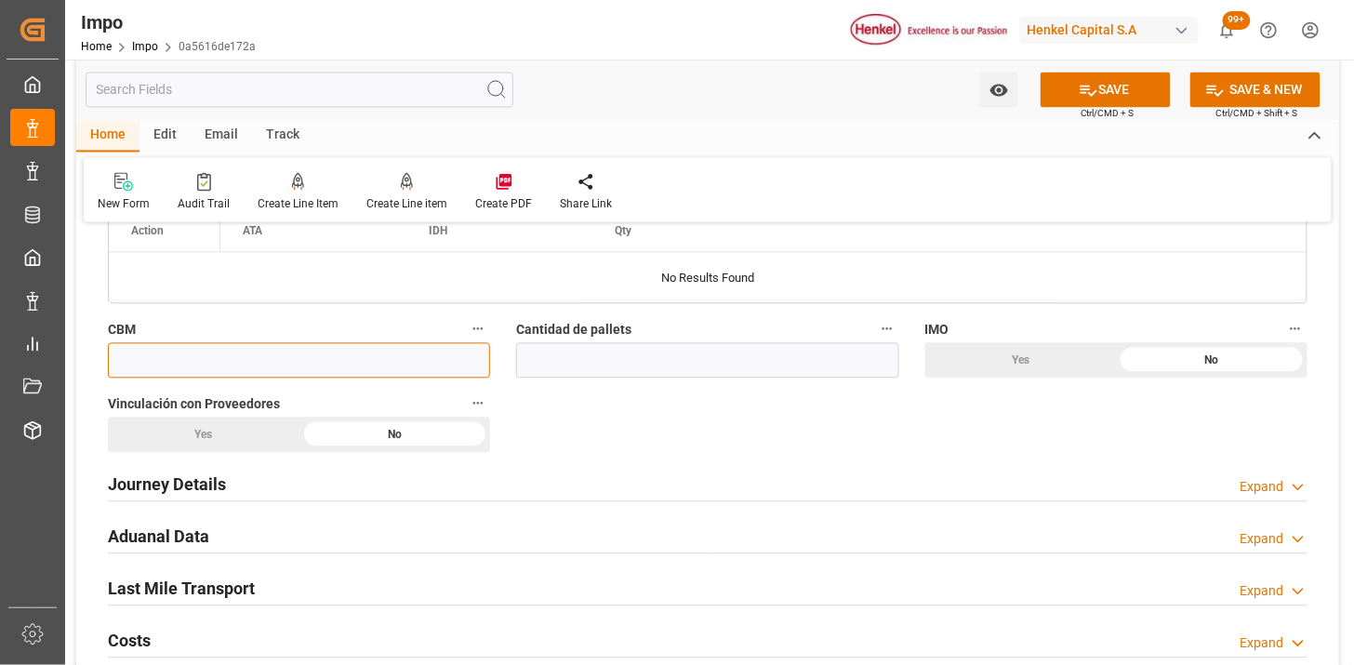
paste input "1.053"
type input "1.053"
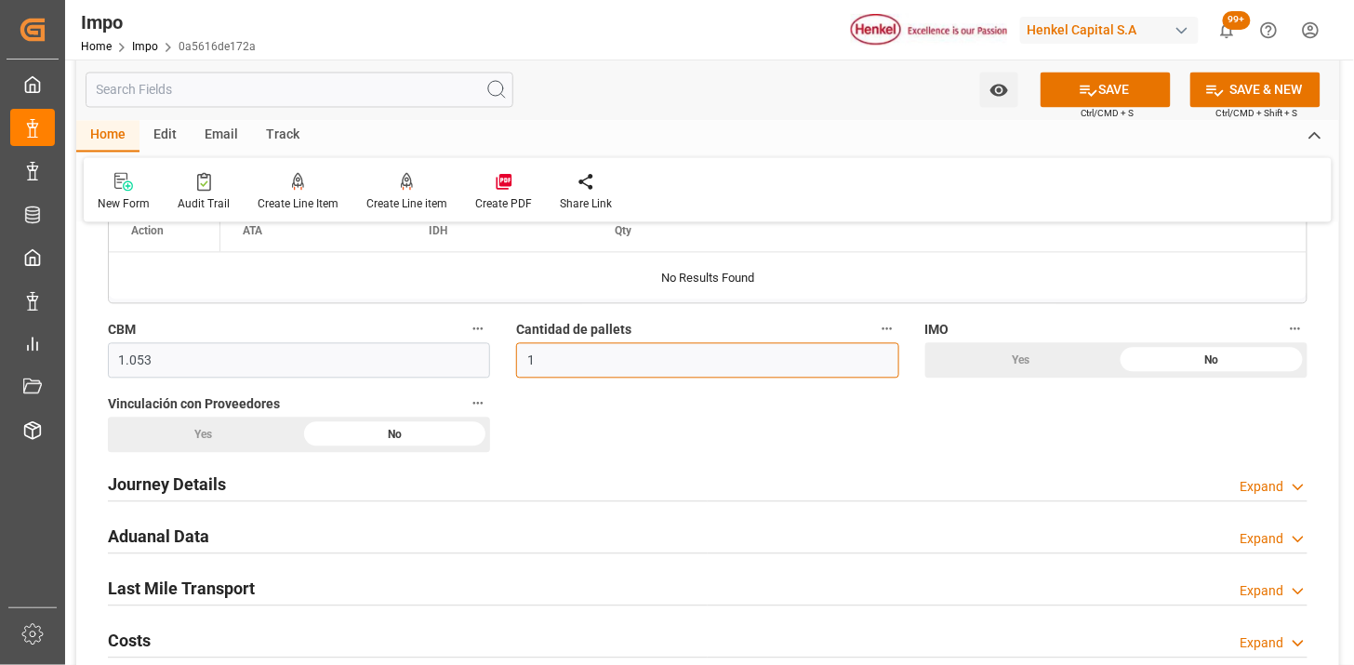
scroll to position [1136, 0]
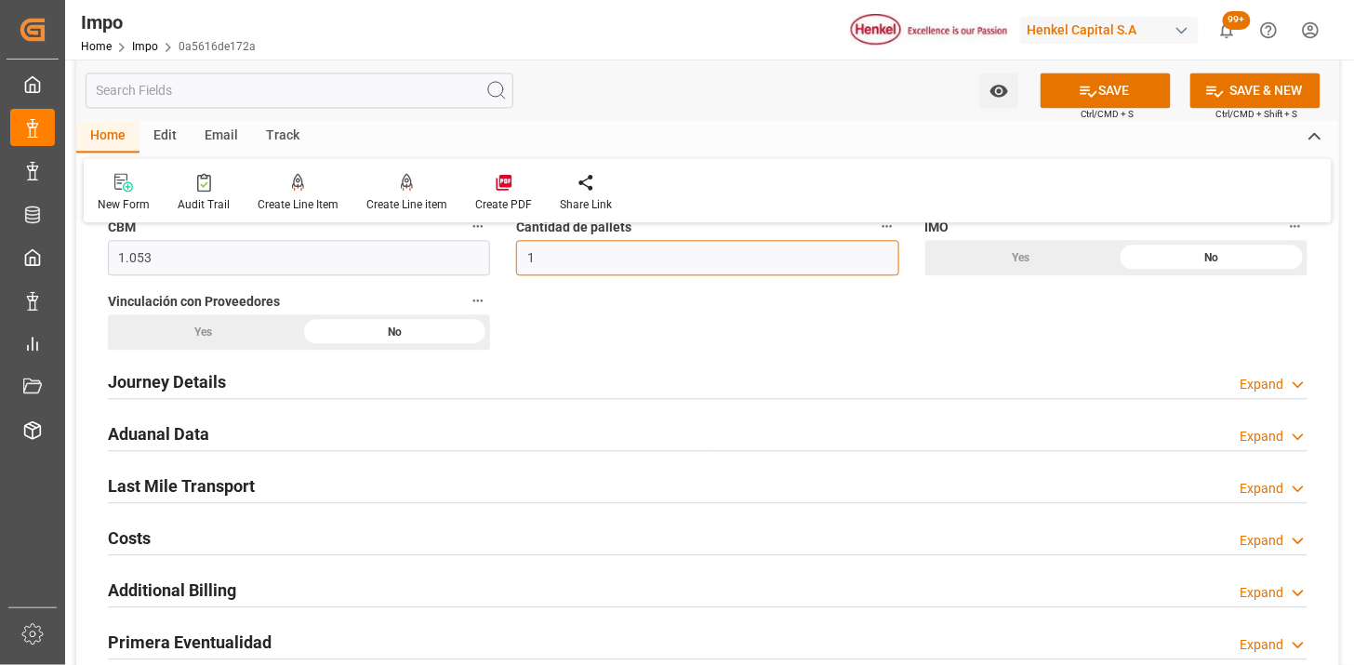
type input "1"
drag, startPoint x: 231, startPoint y: 328, endPoint x: 228, endPoint y: 381, distance: 53.1
click at [231, 327] on div "Yes" at bounding box center [204, 331] width 192 height 35
click at [228, 381] on div "Journey Details Expand" at bounding box center [707, 380] width 1199 height 35
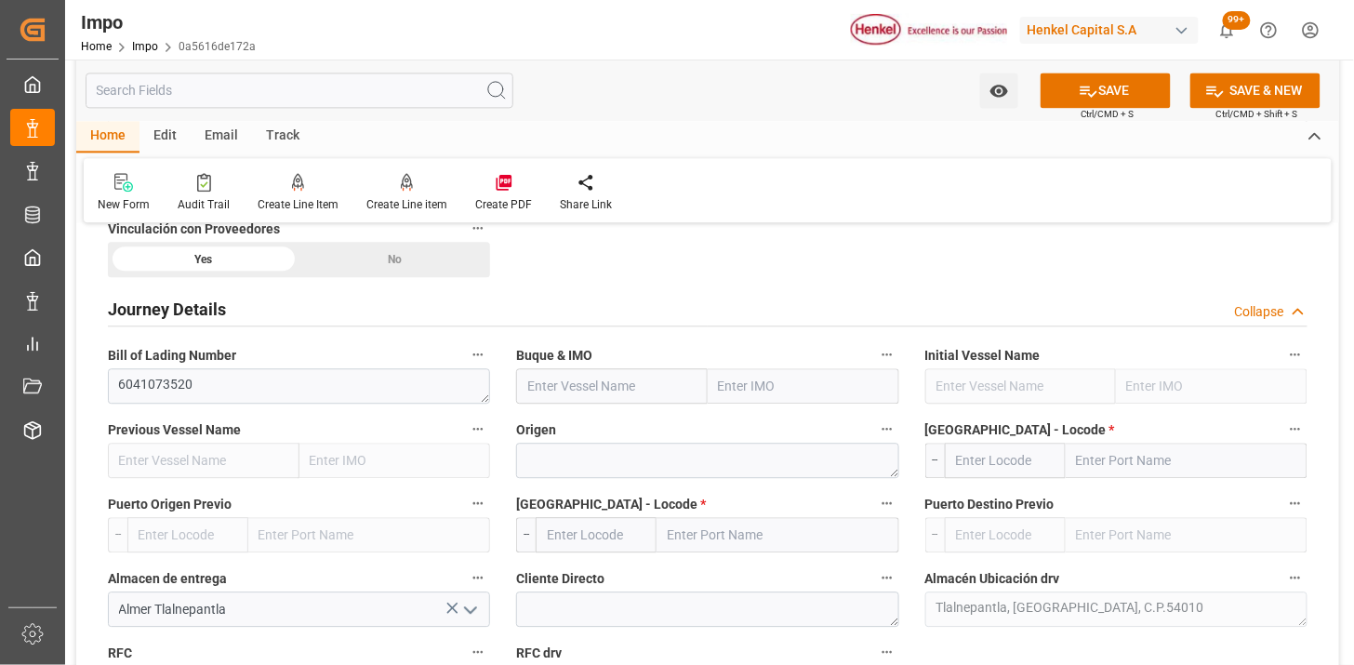
scroll to position [1239, 0]
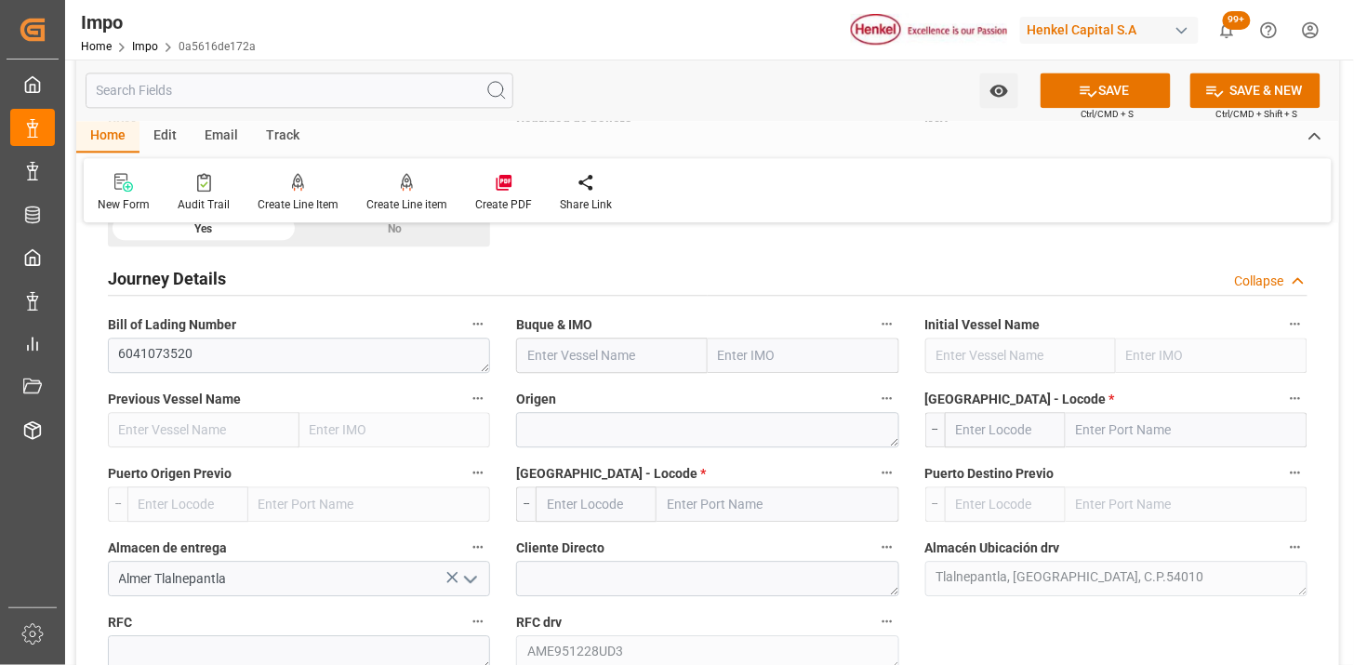
click at [595, 346] on input "text" at bounding box center [612, 354] width 192 height 35
paste input "PACIFIC TIANJIN/"
type input "PACIFIC TIANJIN"
type input "9498690"
type input "PACIFIC TIANJIN"
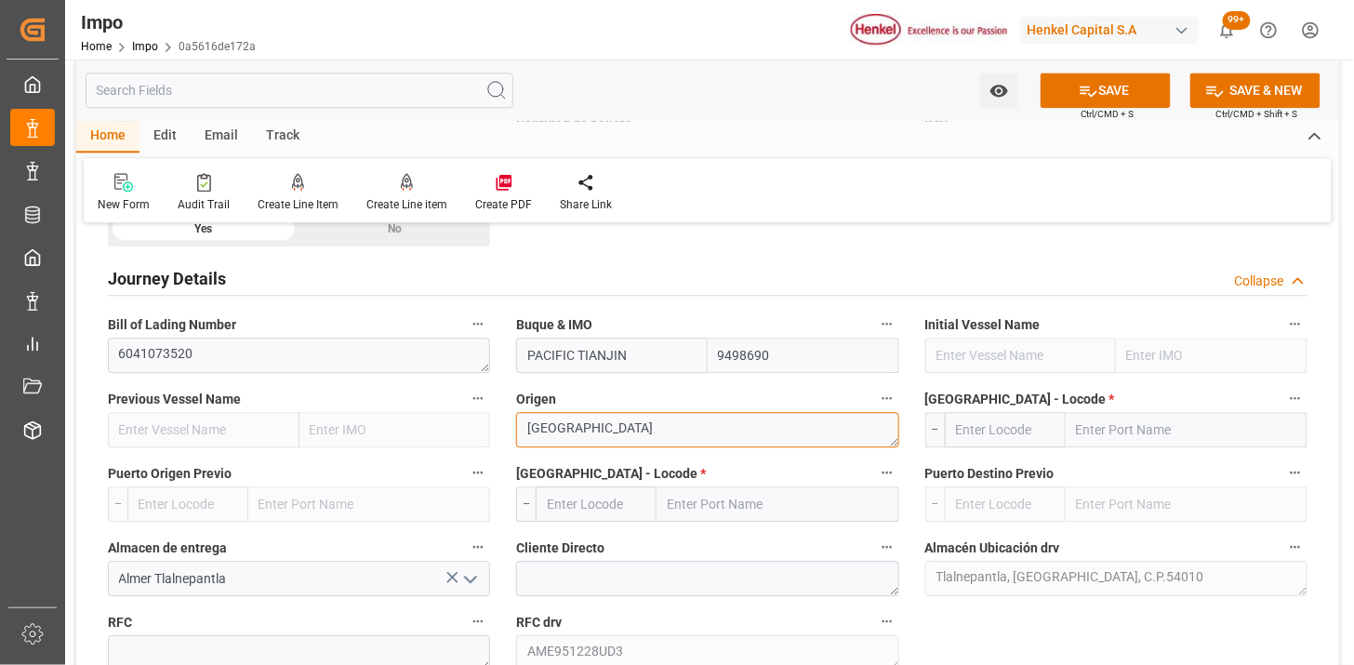
type textarea "[GEOGRAPHIC_DATA]"
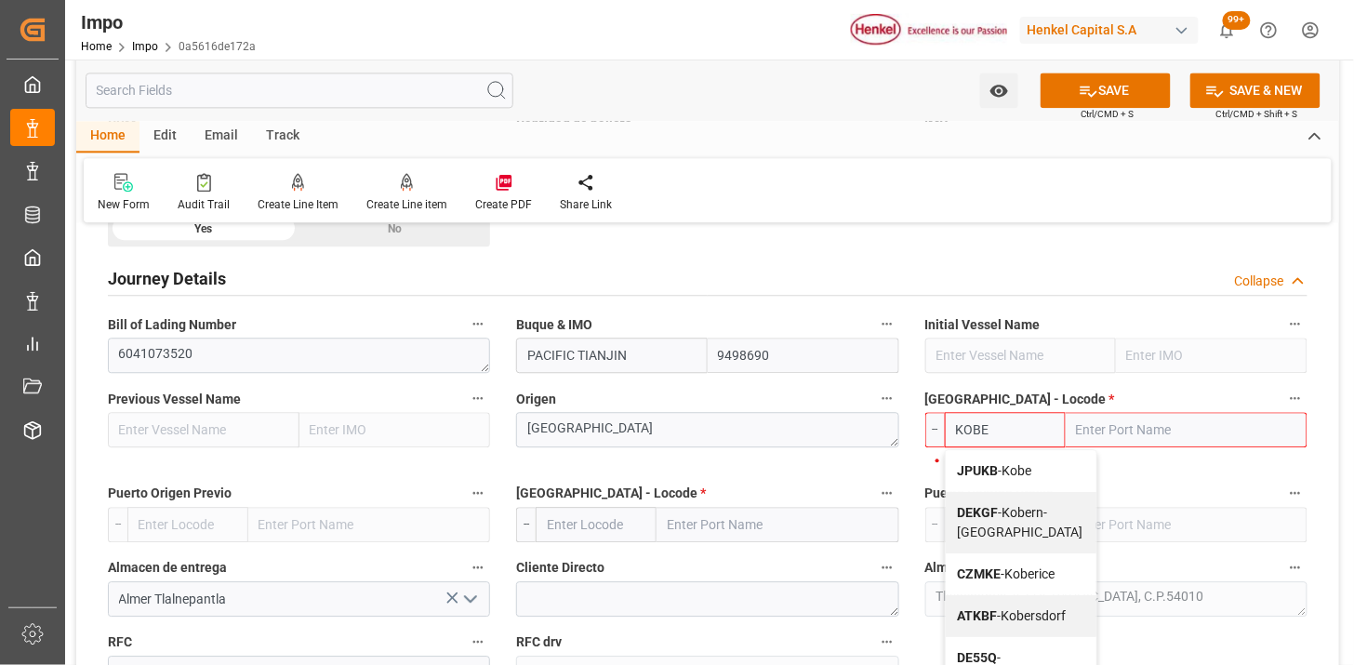
type input "JPUKB"
type input "Kobe"
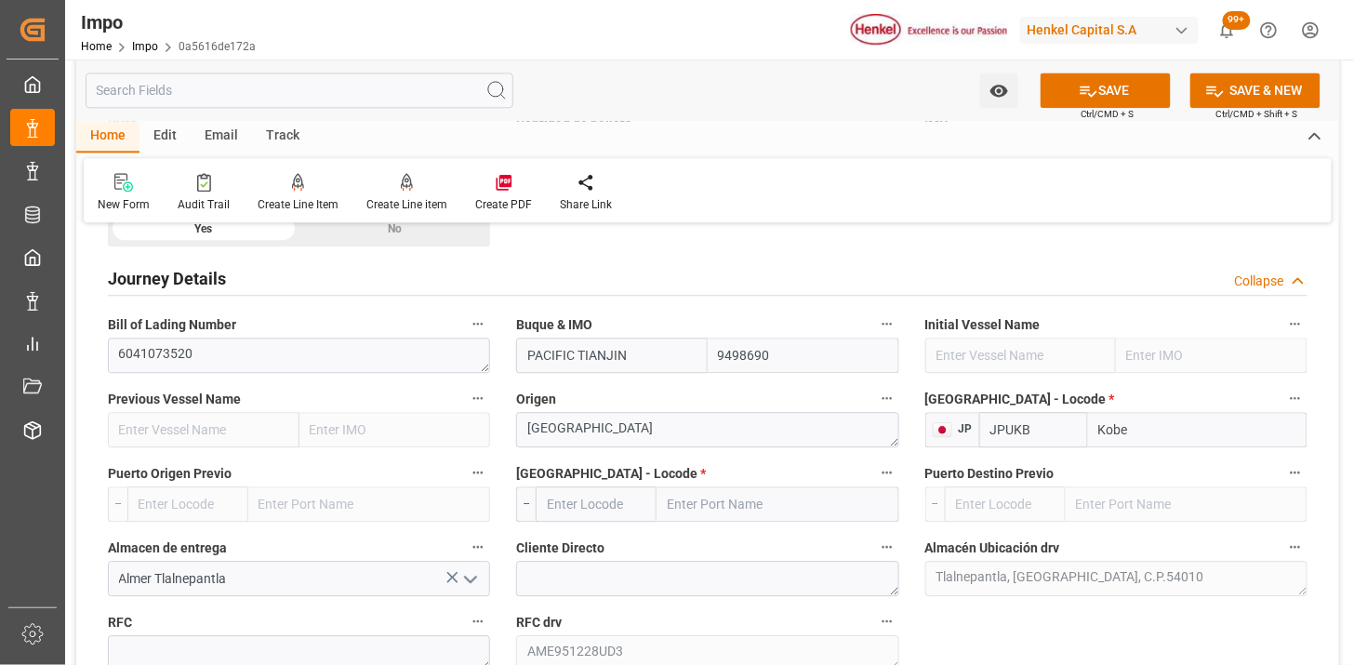
type input "JPUKB"
type input "MXZLO"
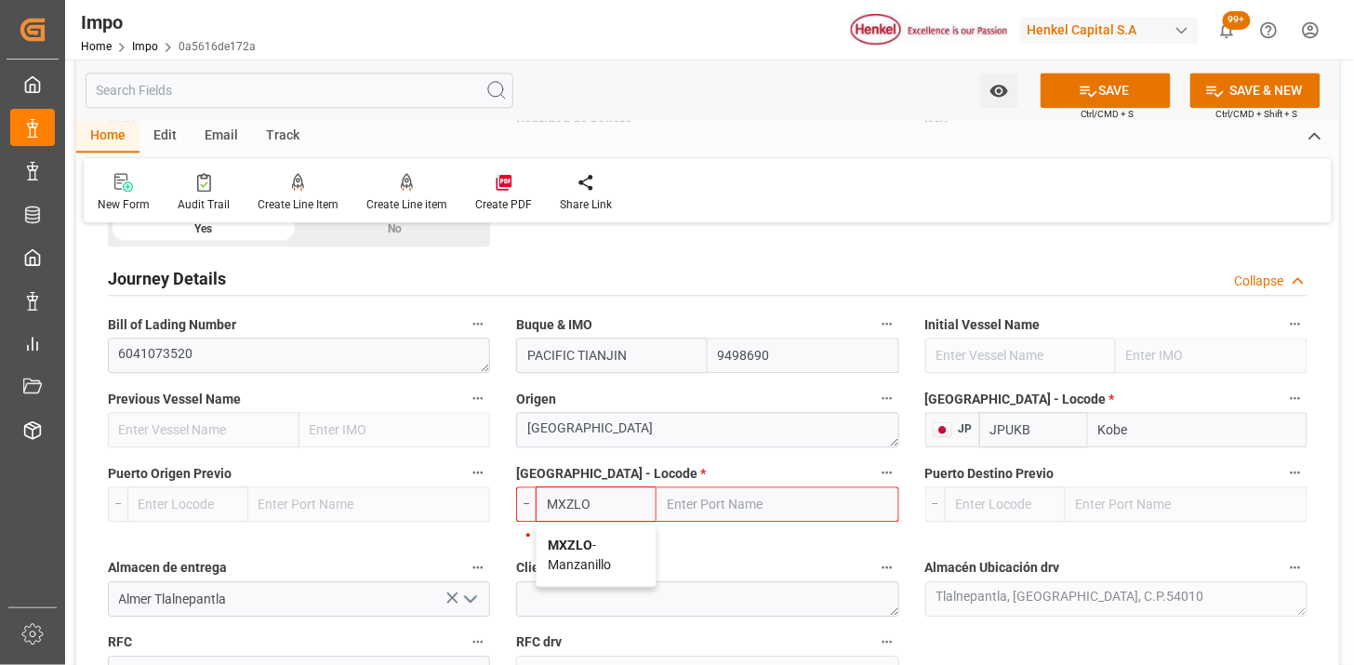
type input "Manzanillo"
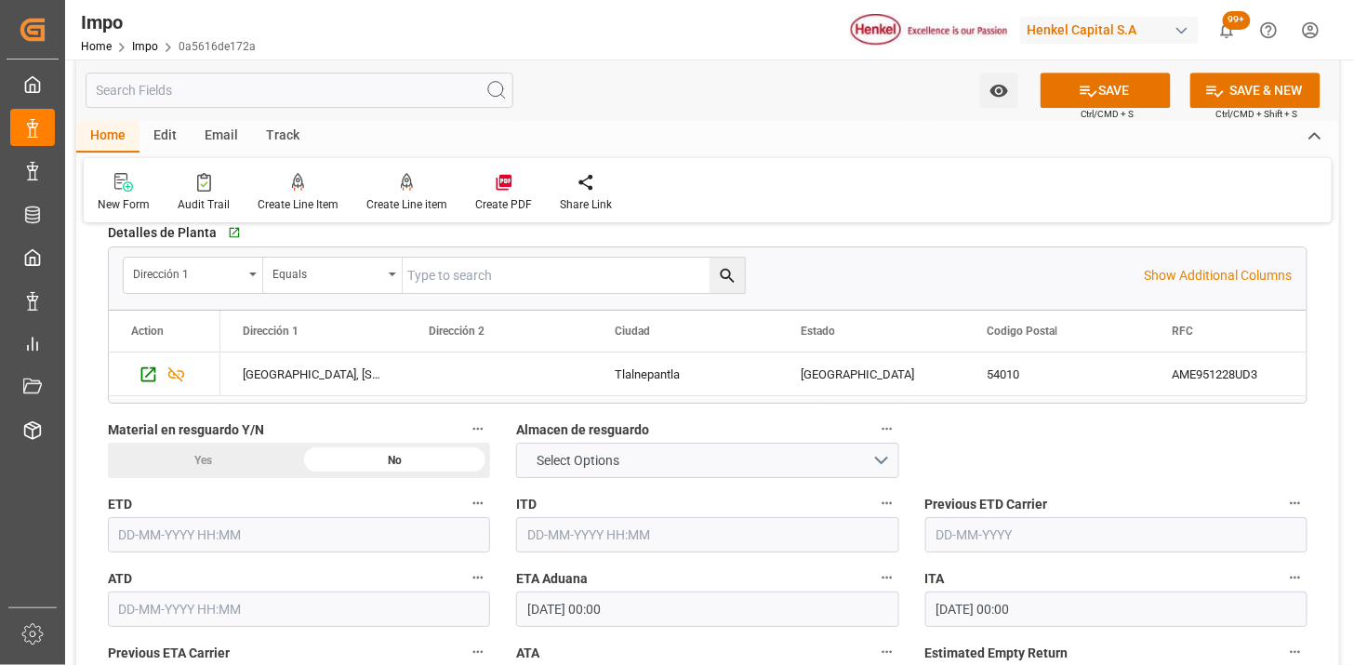
scroll to position [1755, 0]
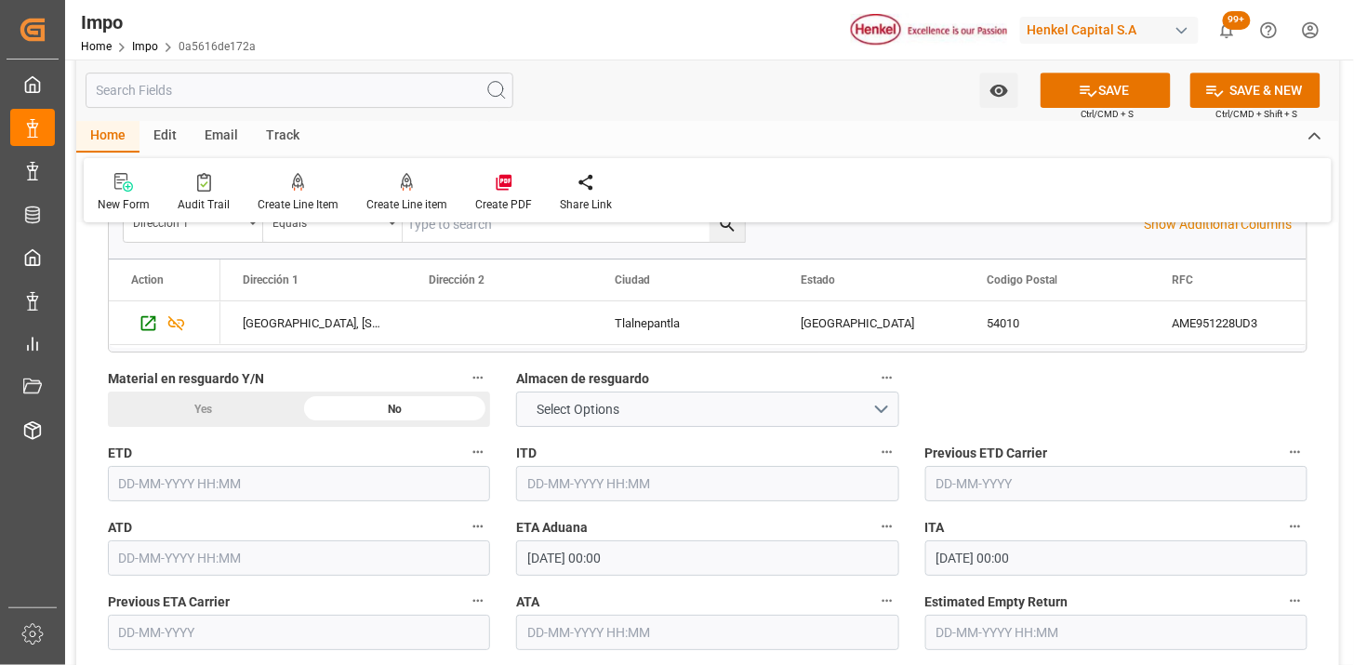
type input "MXZLO"
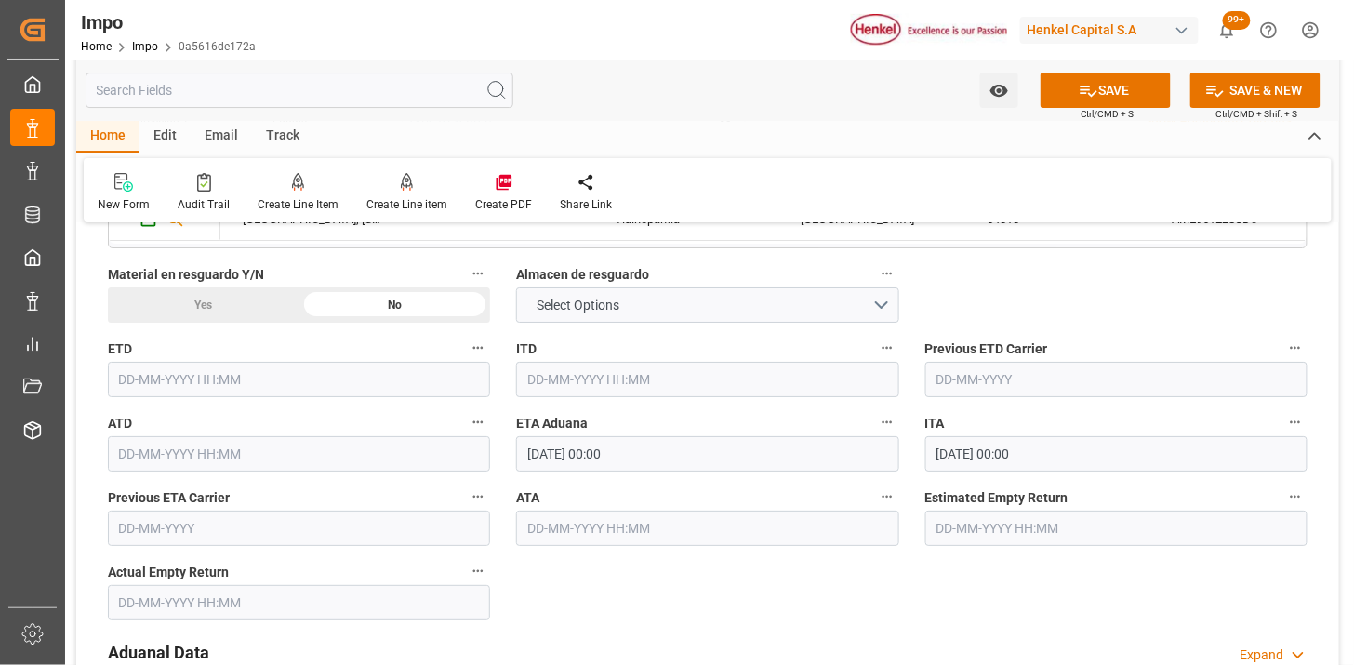
scroll to position [1962, 0]
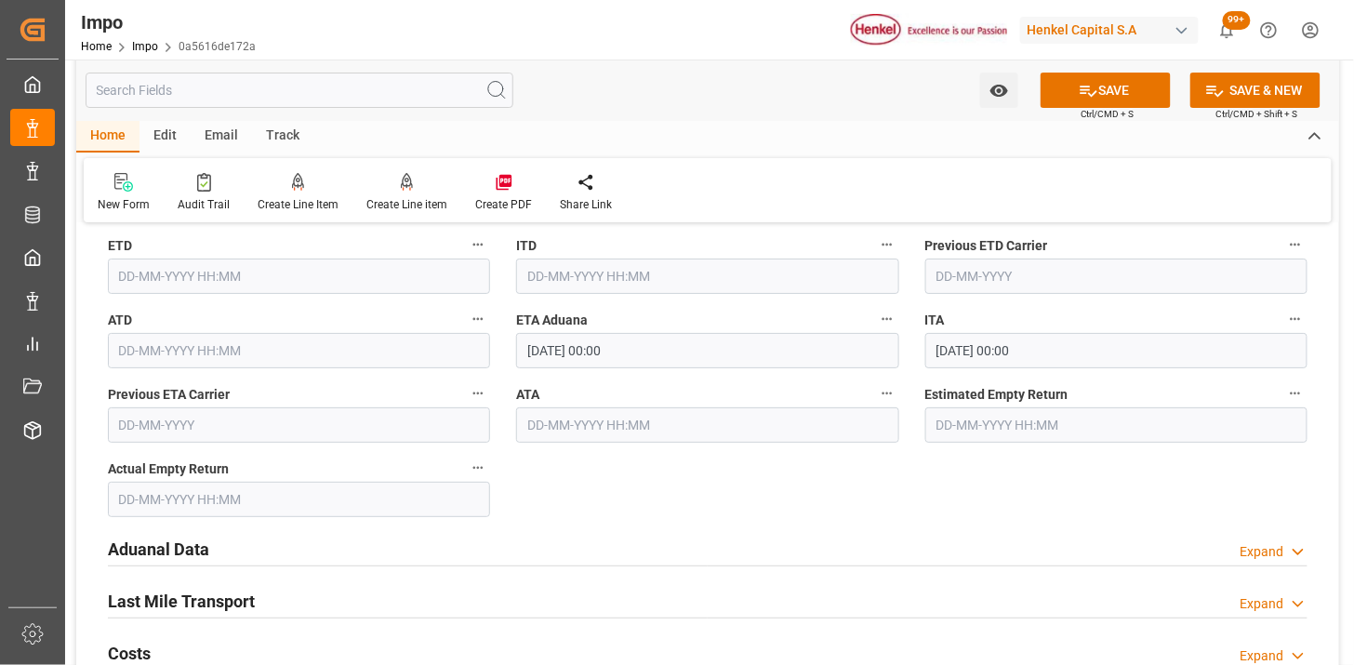
click at [665, 351] on input "[DATE] 00:00" at bounding box center [707, 350] width 382 height 35
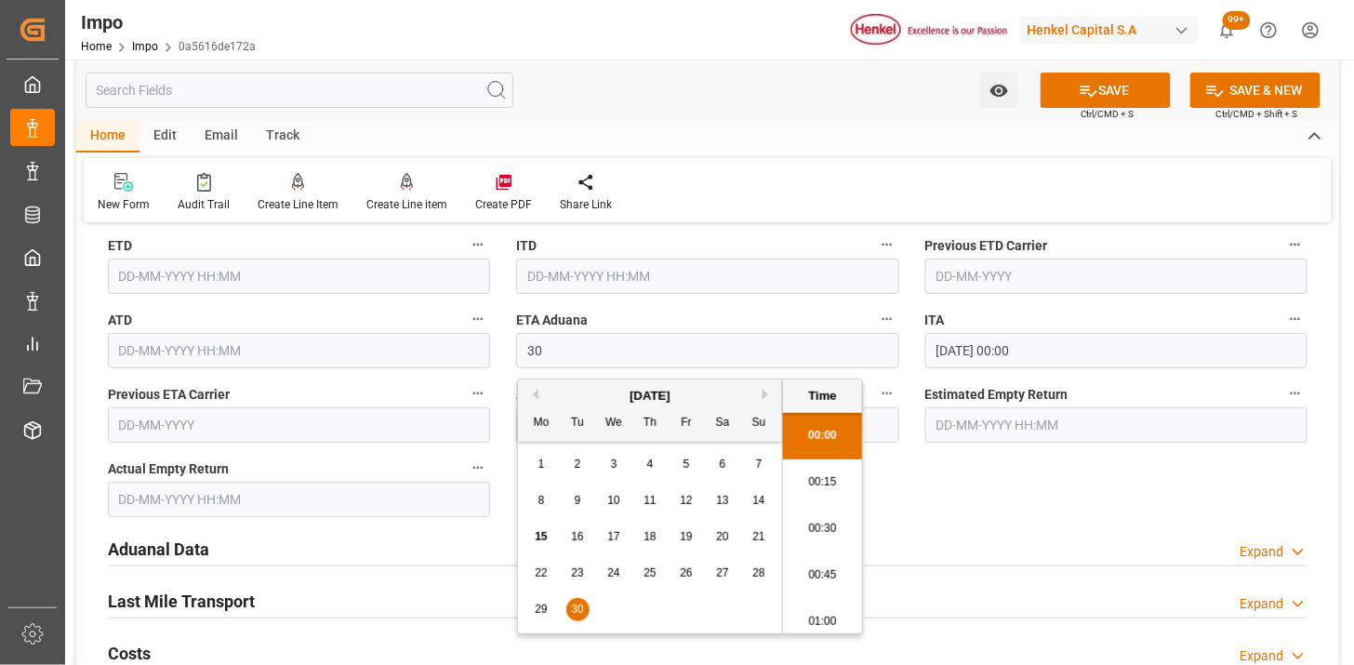
type input "[DATE] 00:00"
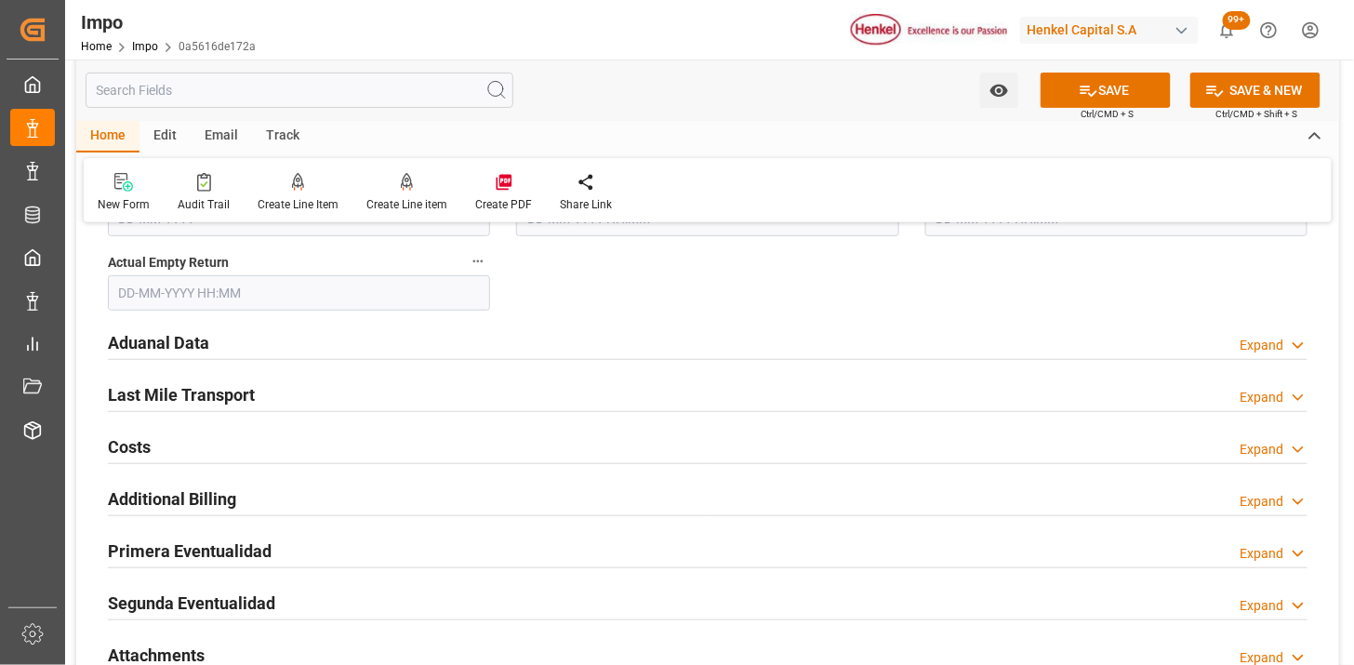
click at [323, 342] on div "Aduanal Data Expand" at bounding box center [707, 341] width 1199 height 35
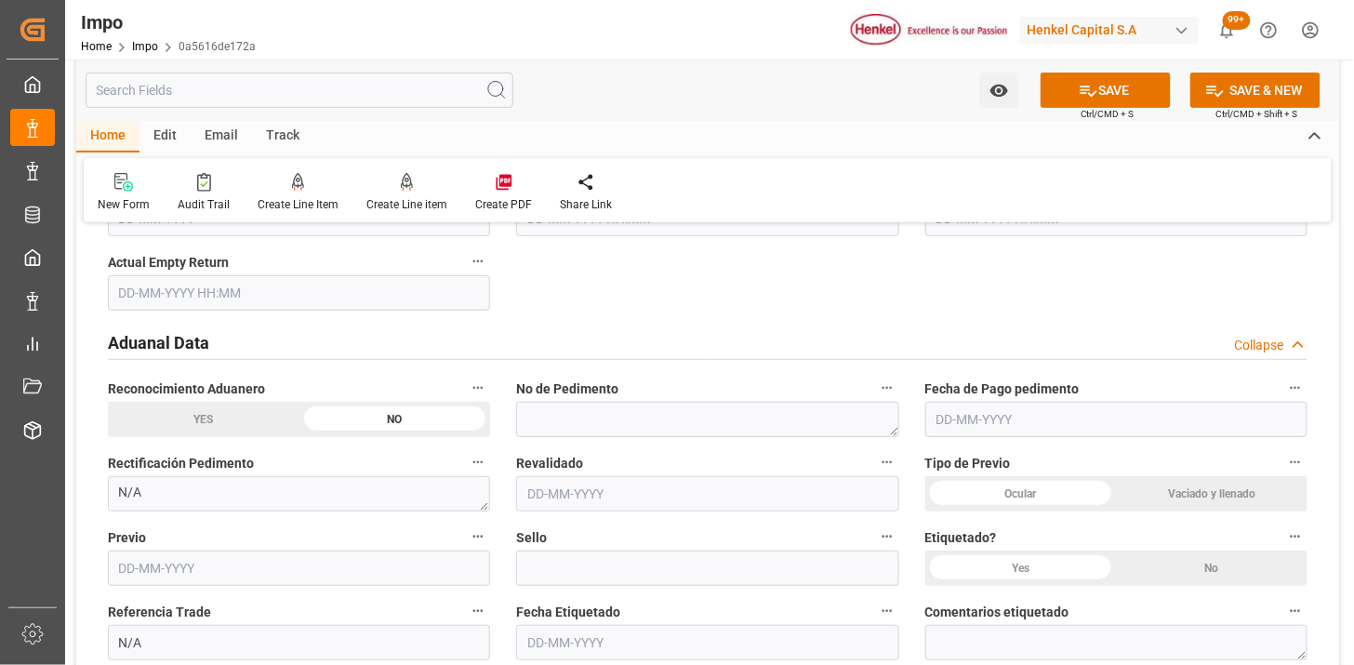
scroll to position [2272, 0]
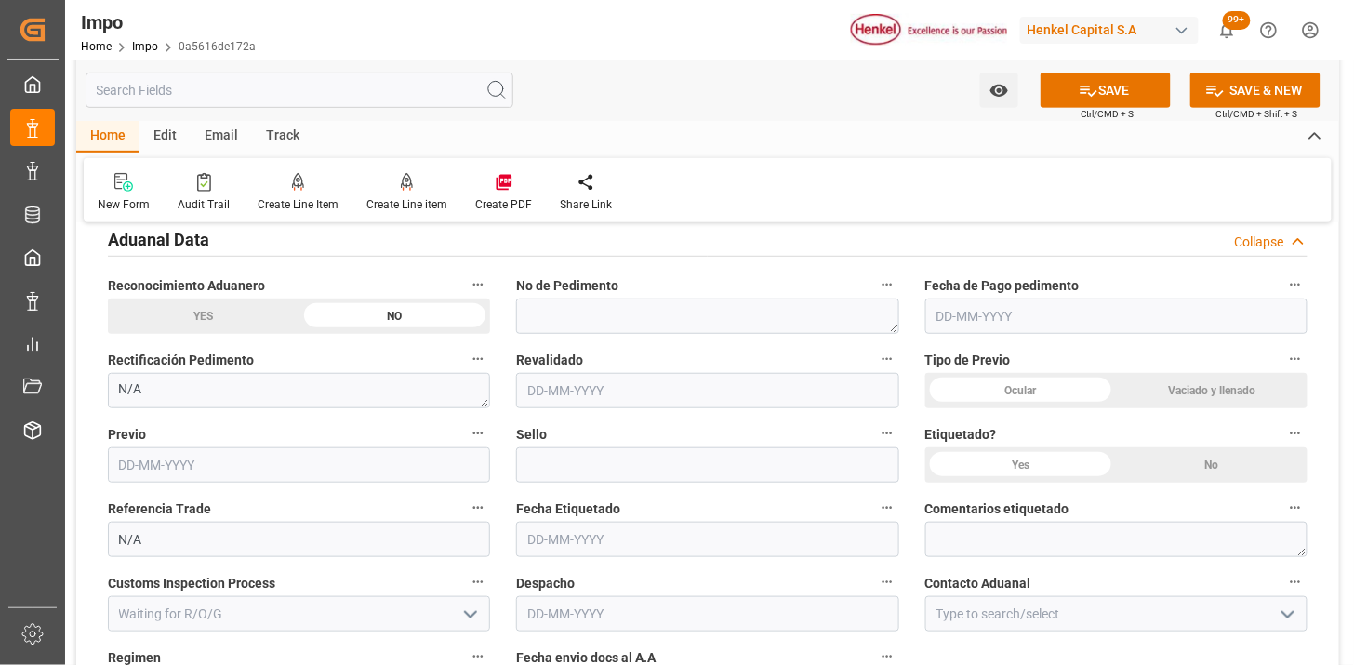
click at [1061, 388] on div "Ocular" at bounding box center [1021, 390] width 192 height 35
click at [1214, 466] on div "No" at bounding box center [1212, 464] width 192 height 35
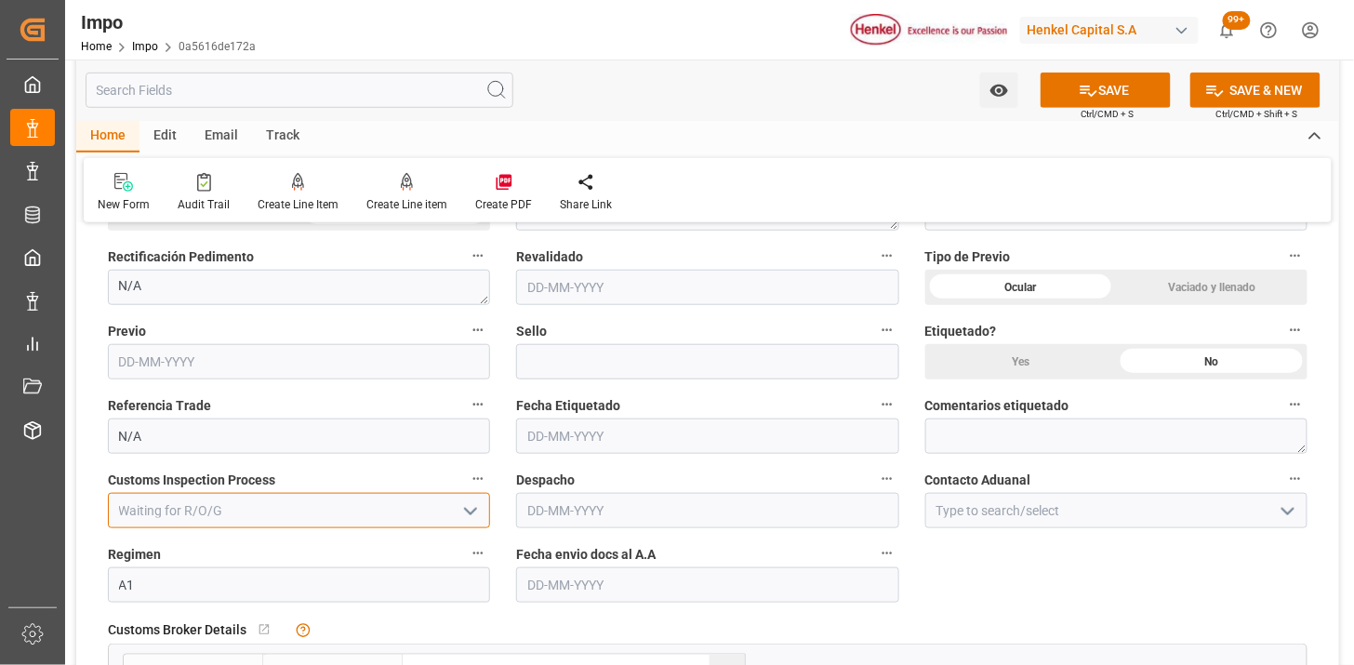
click at [296, 509] on input at bounding box center [299, 510] width 382 height 35
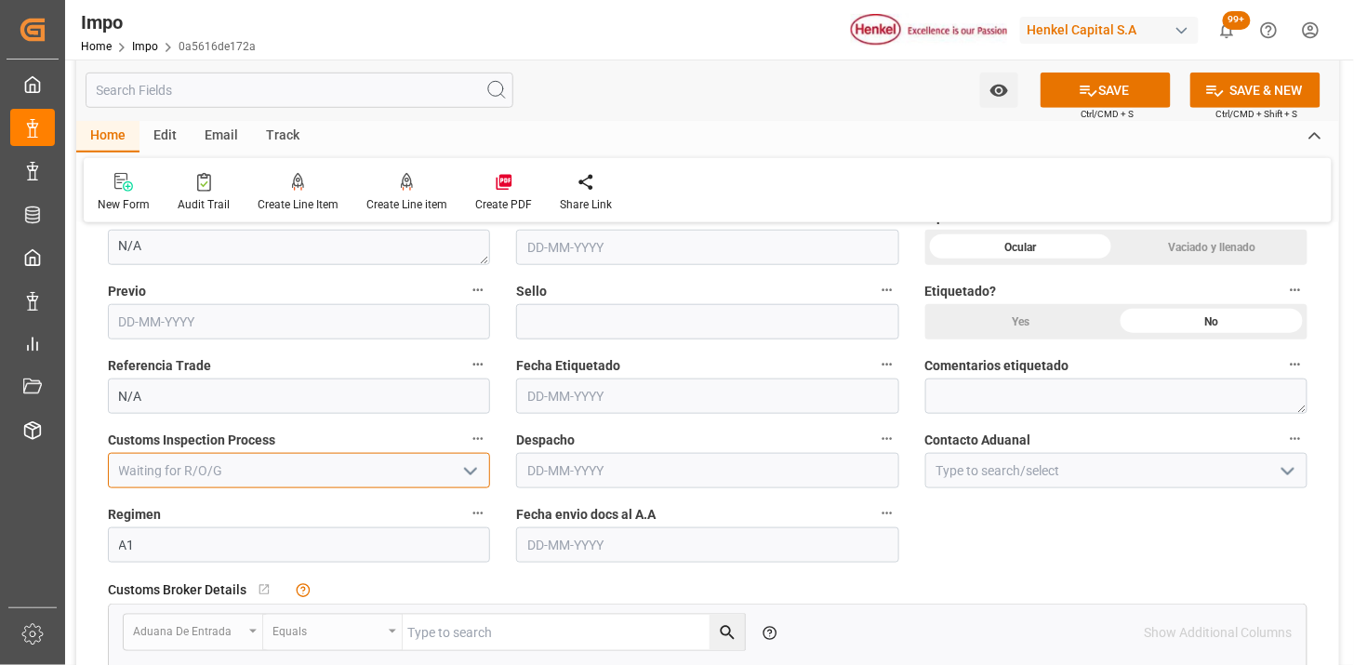
scroll to position [2478, 0]
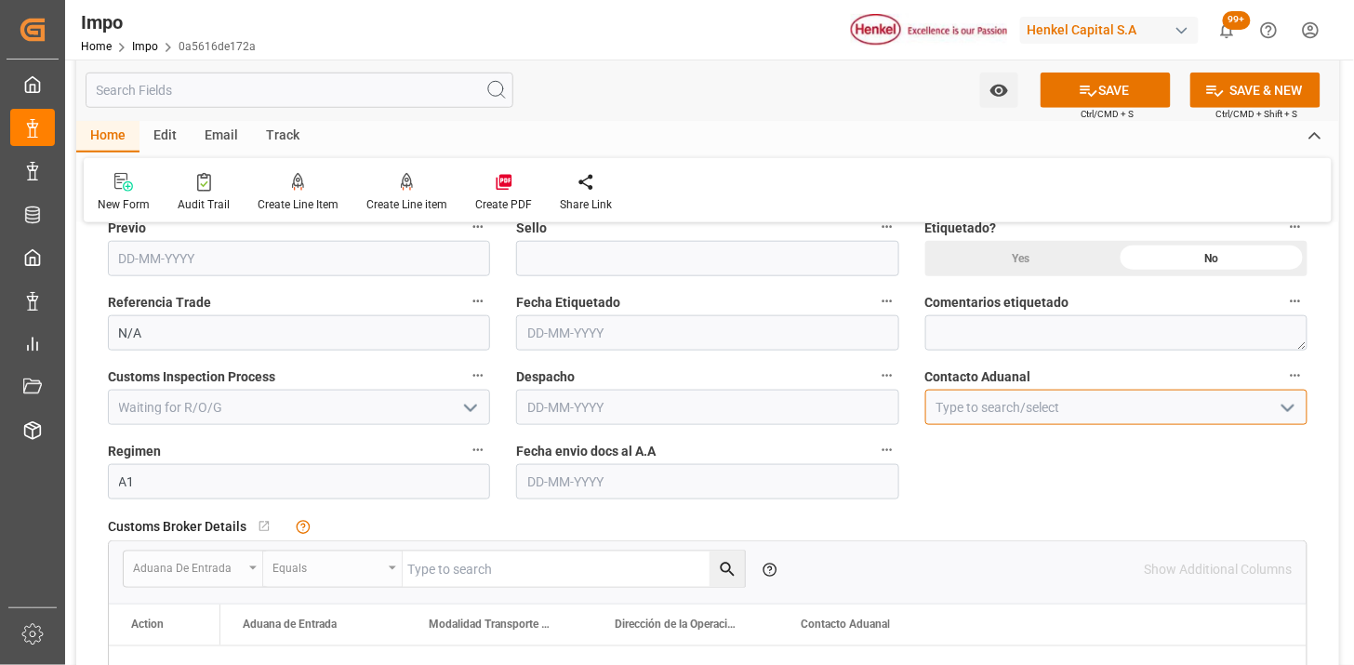
click at [944, 402] on input at bounding box center [1116, 407] width 382 height 35
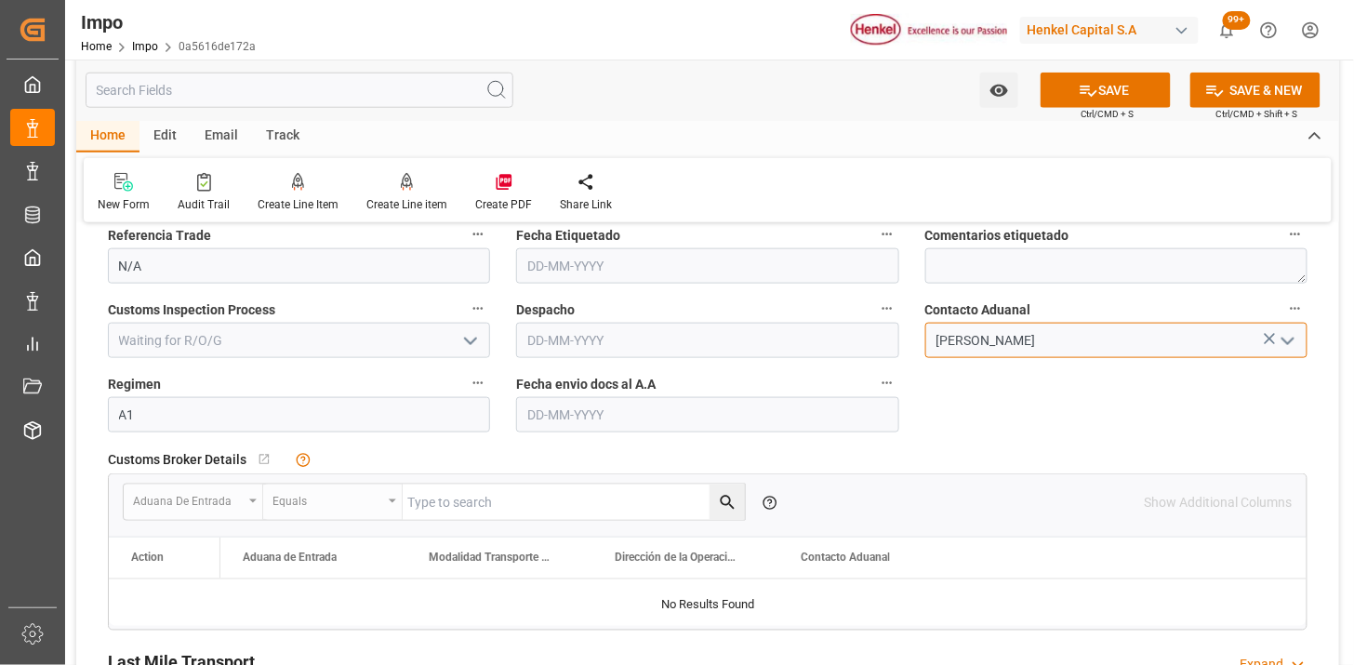
scroll to position [2582, 0]
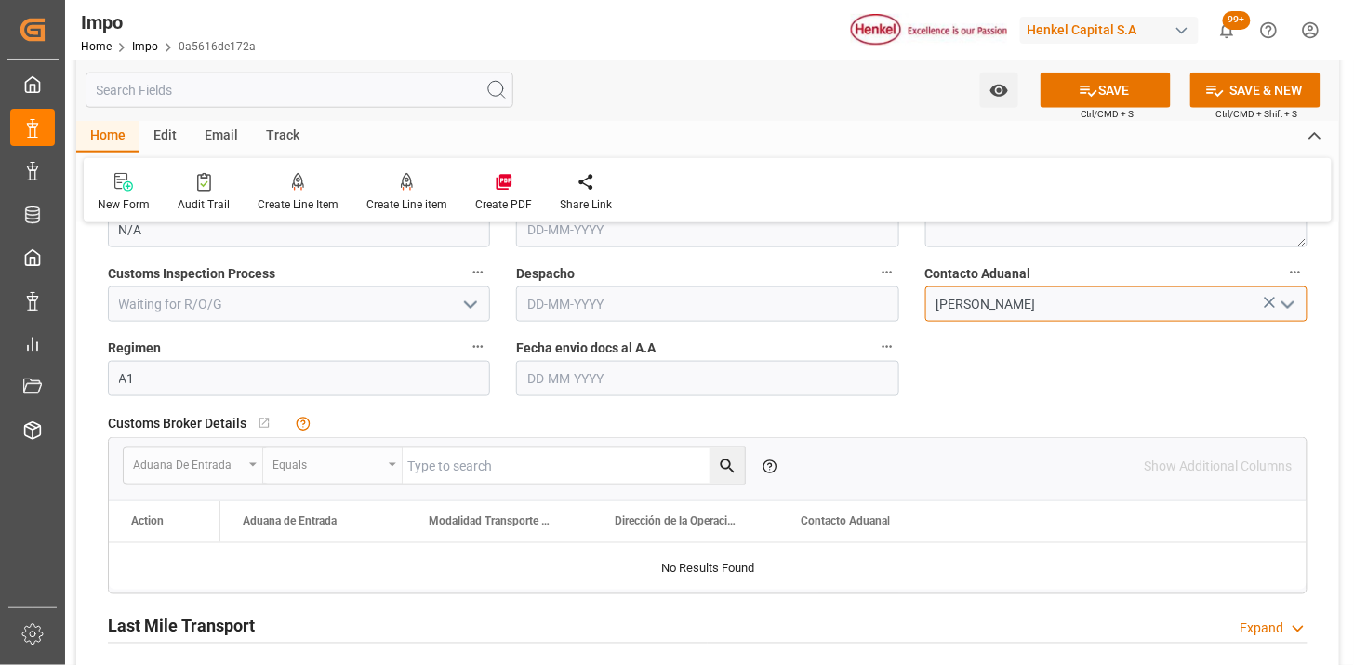
type input "[PERSON_NAME]"
click at [572, 381] on input "text" at bounding box center [707, 378] width 382 height 35
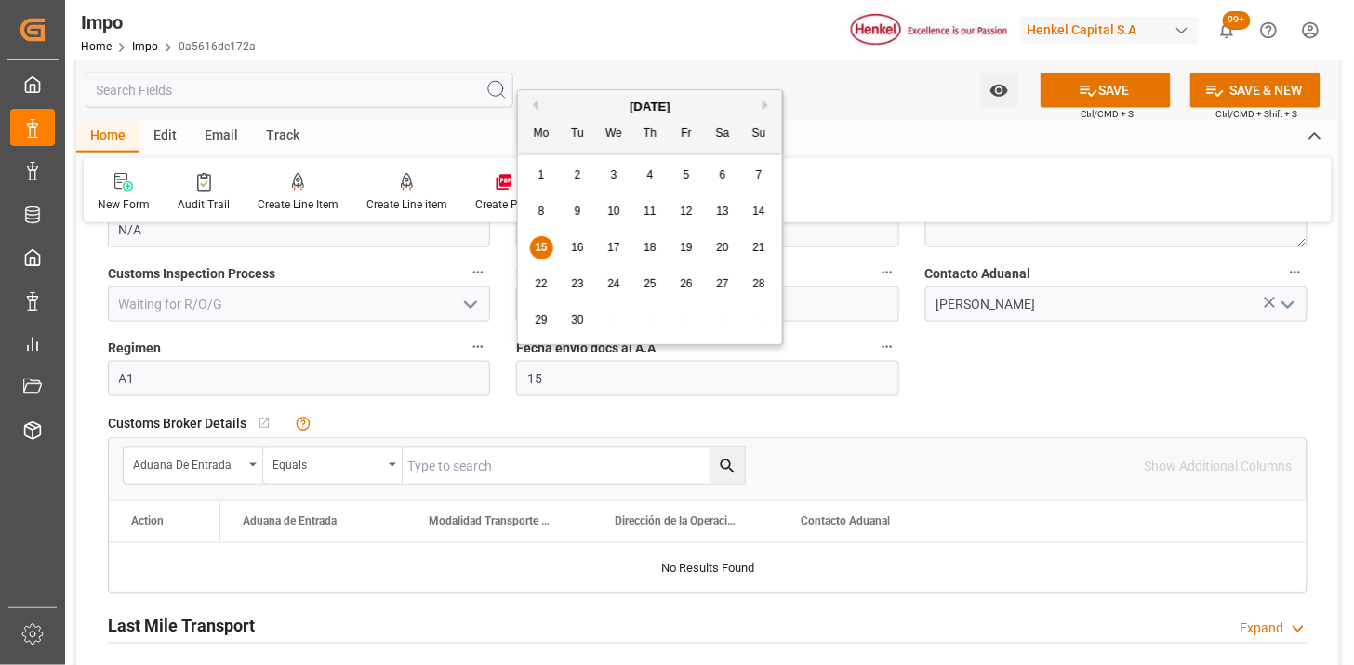
type input "[DATE]"
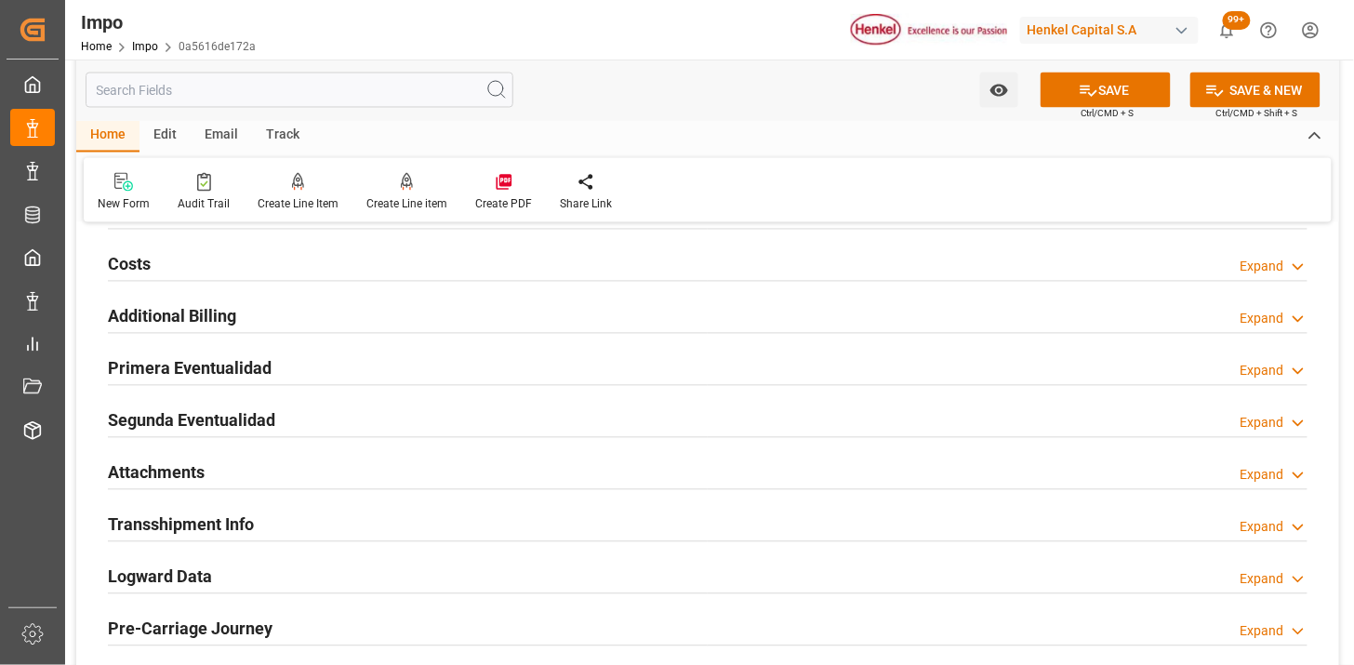
scroll to position [3098, 0]
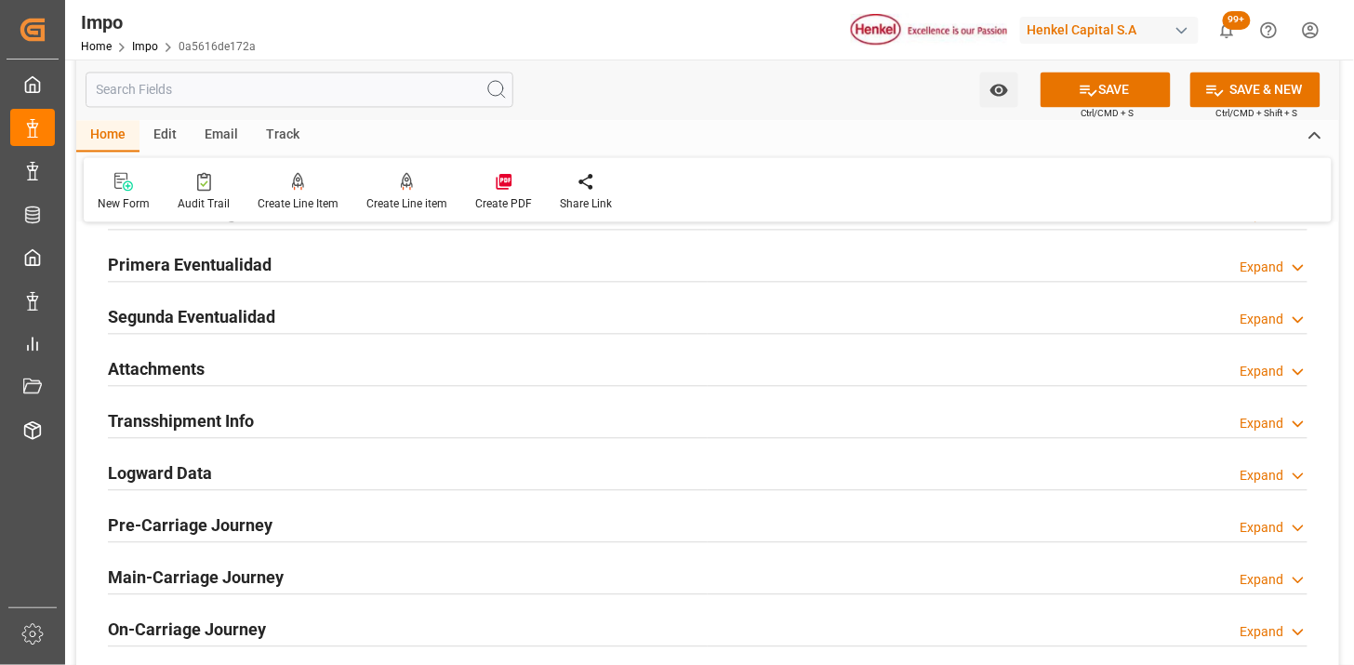
drag, startPoint x: 310, startPoint y: 369, endPoint x: 487, endPoint y: 366, distance: 176.6
click at [312, 367] on div "Attachments Expand" at bounding box center [707, 367] width 1199 height 35
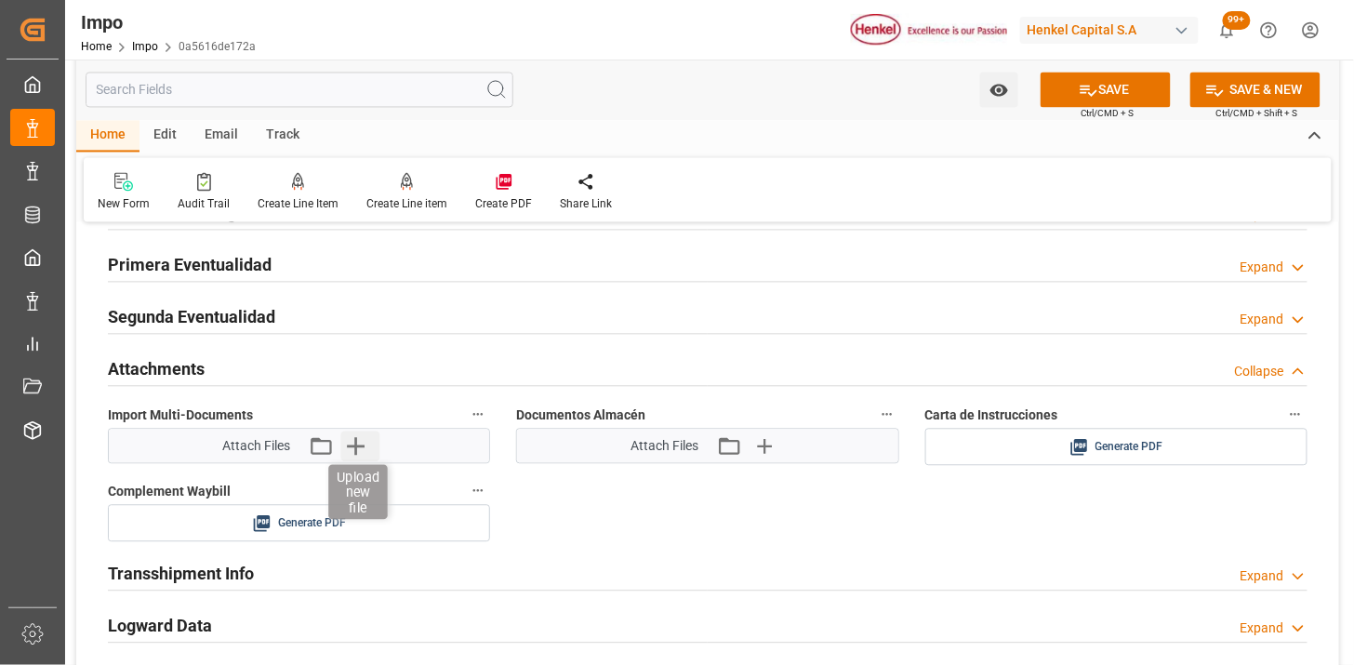
click at [361, 447] on icon "button" at bounding box center [356, 447] width 18 height 18
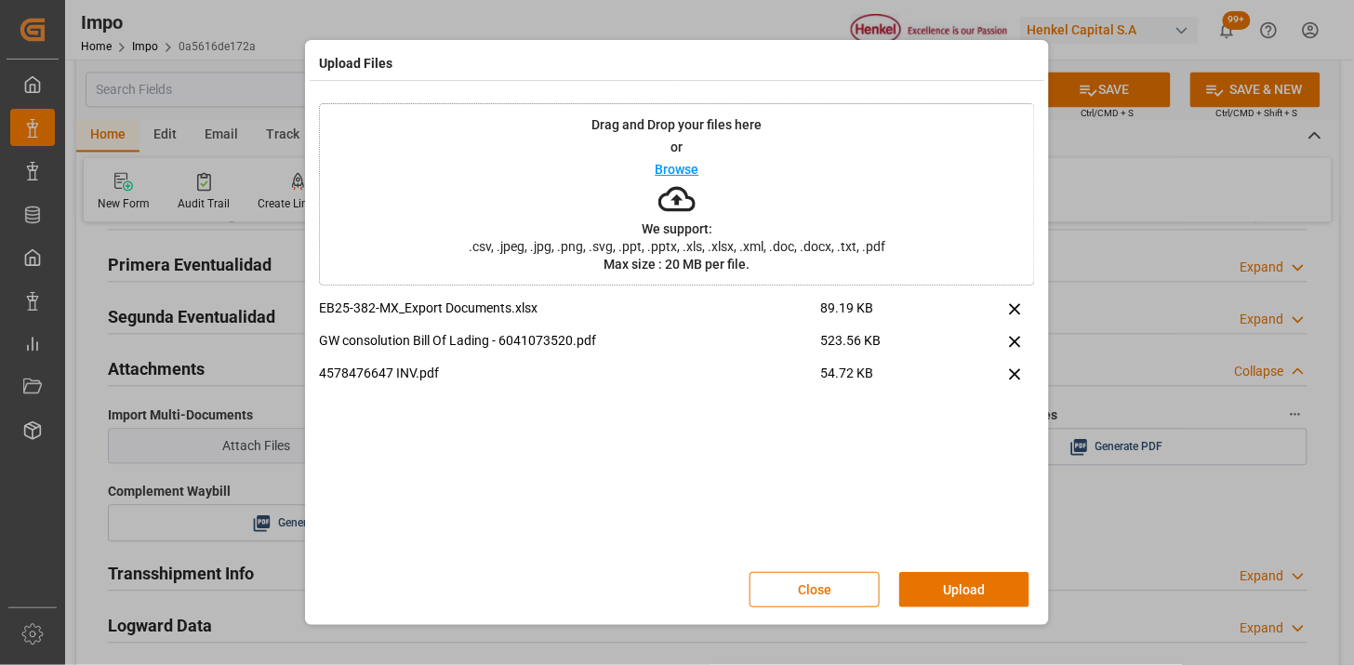
drag, startPoint x: 949, startPoint y: 591, endPoint x: 665, endPoint y: 404, distance: 340.3
click at [949, 590] on button "Upload" at bounding box center [964, 589] width 130 height 35
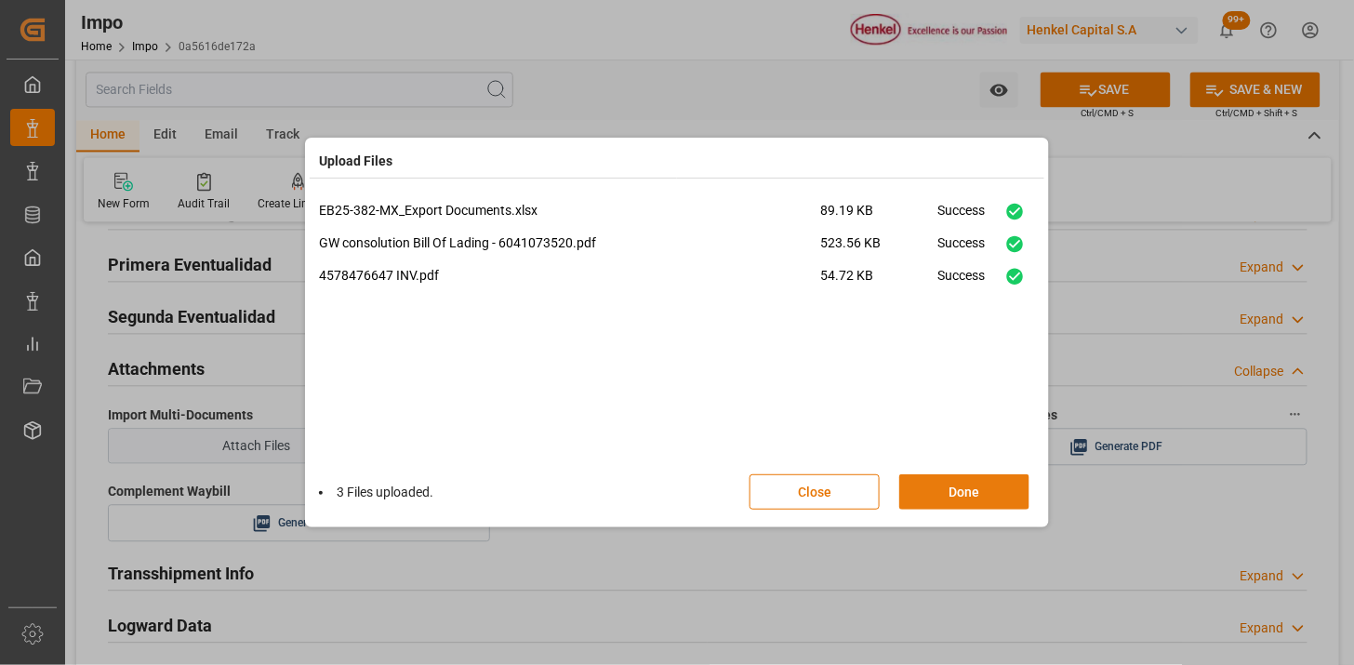
click at [980, 477] on button "Done" at bounding box center [964, 491] width 130 height 35
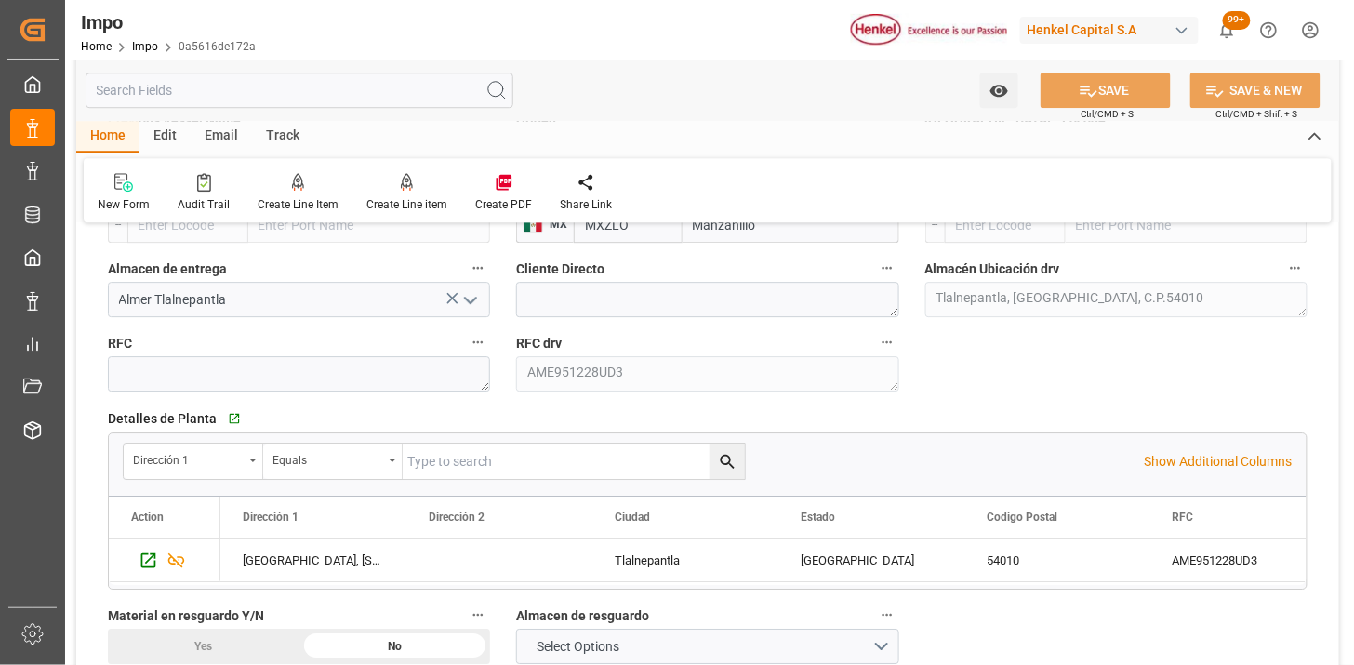
scroll to position [1446, 0]
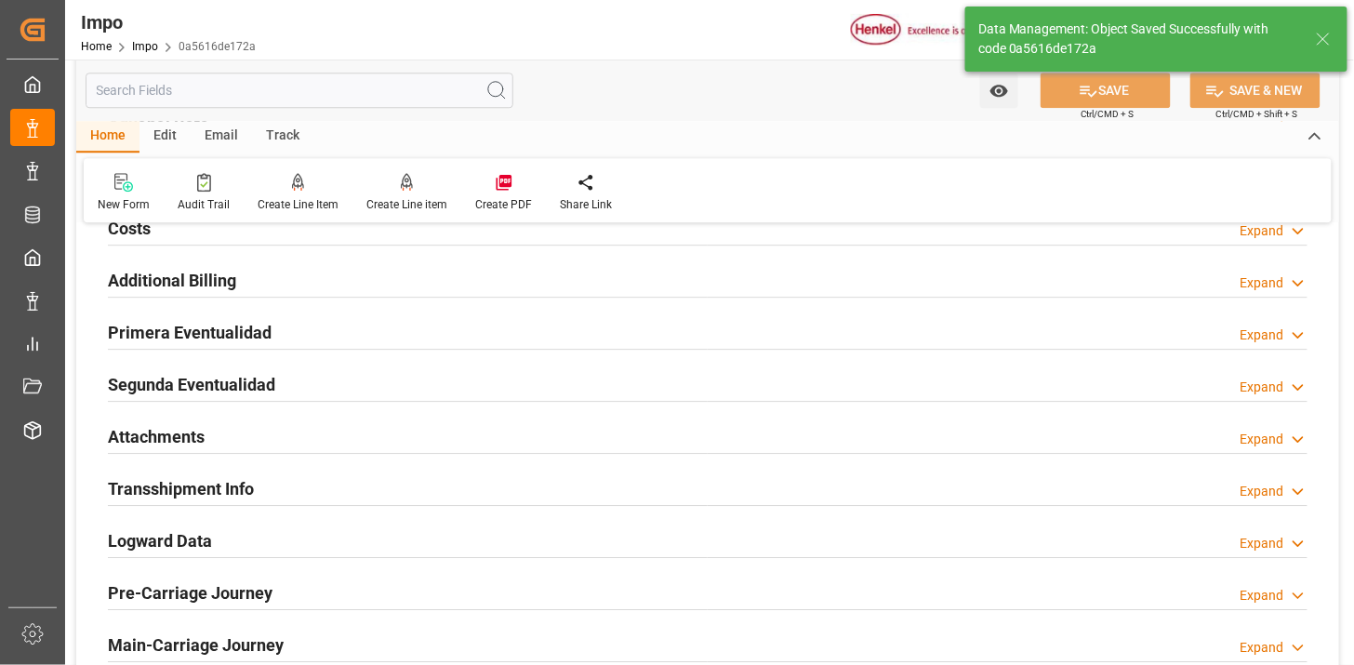
type textarea "AA"
type input "1"
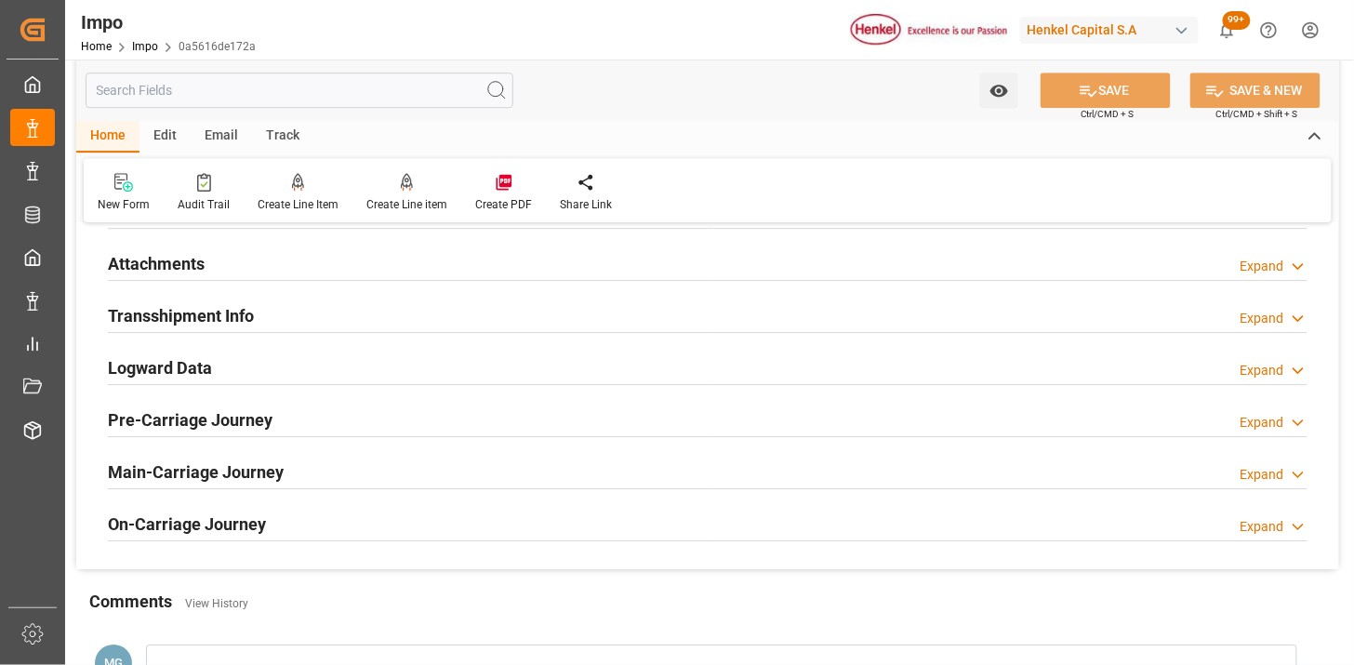
scroll to position [1587, 0]
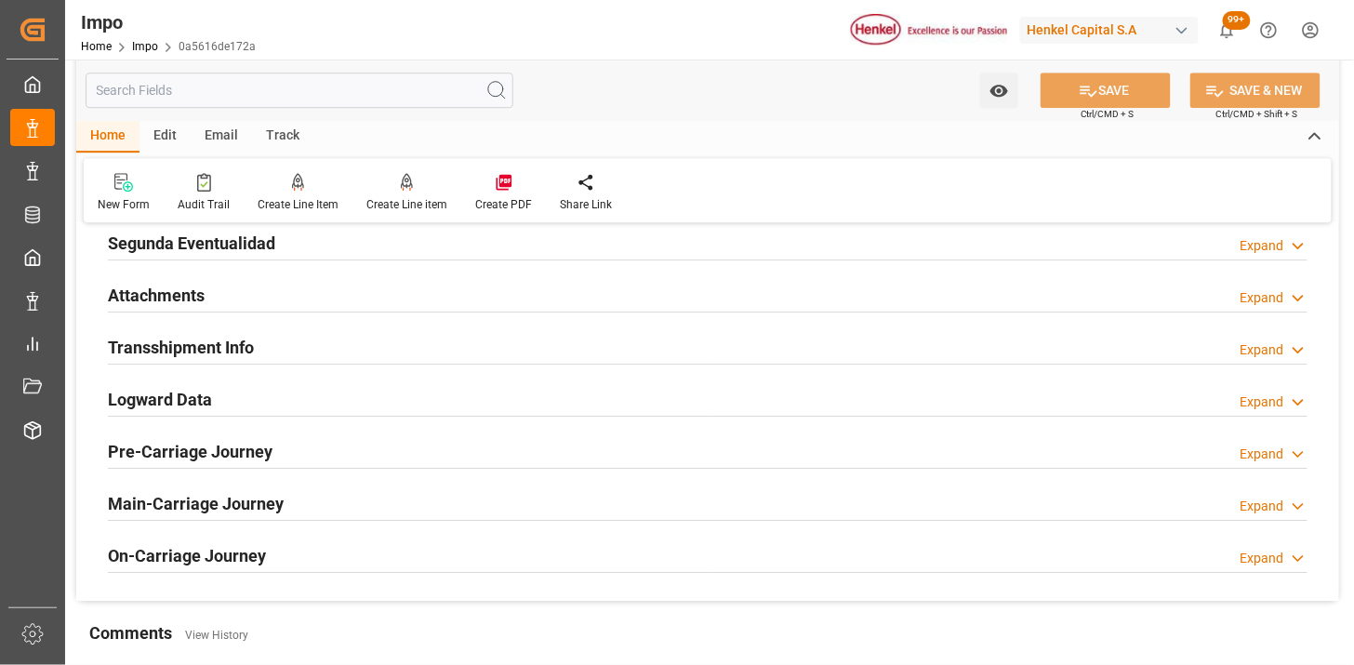
drag, startPoint x: 239, startPoint y: 290, endPoint x: 1229, endPoint y: 469, distance: 1006.0
click at [244, 292] on div "Attachments Expand" at bounding box center [707, 293] width 1199 height 35
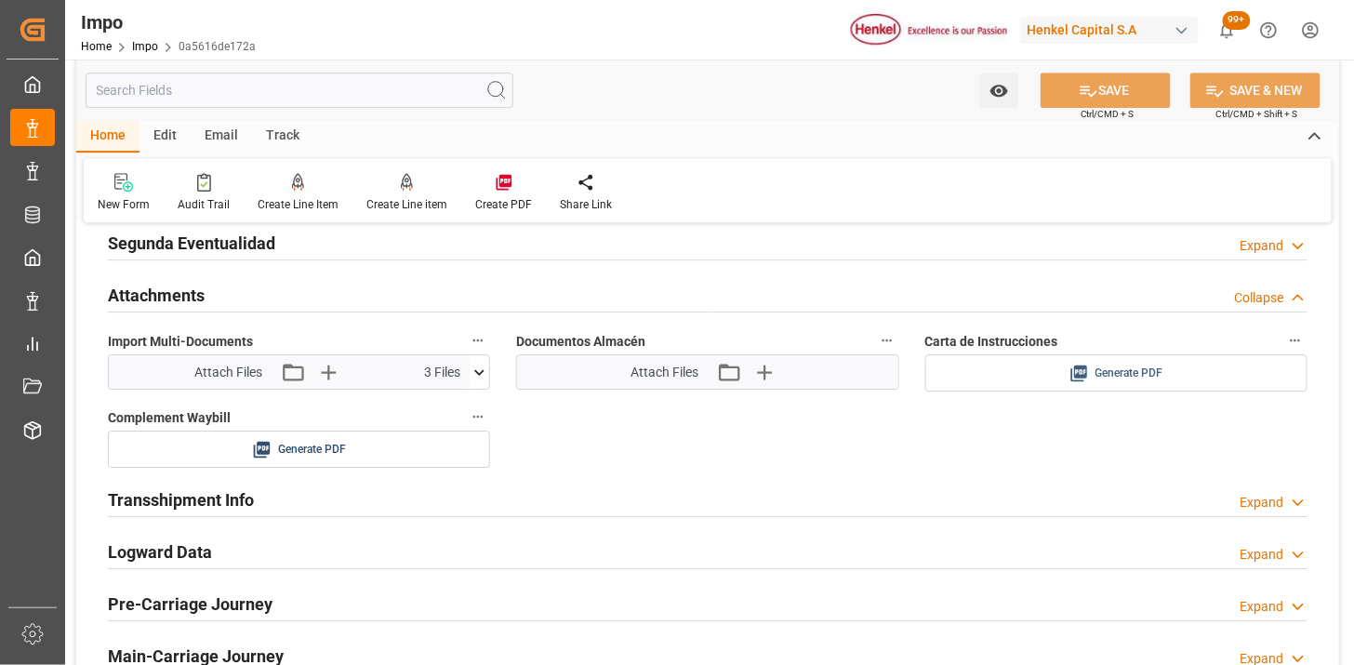
click at [1138, 375] on span "Generate PDF" at bounding box center [1129, 373] width 68 height 23
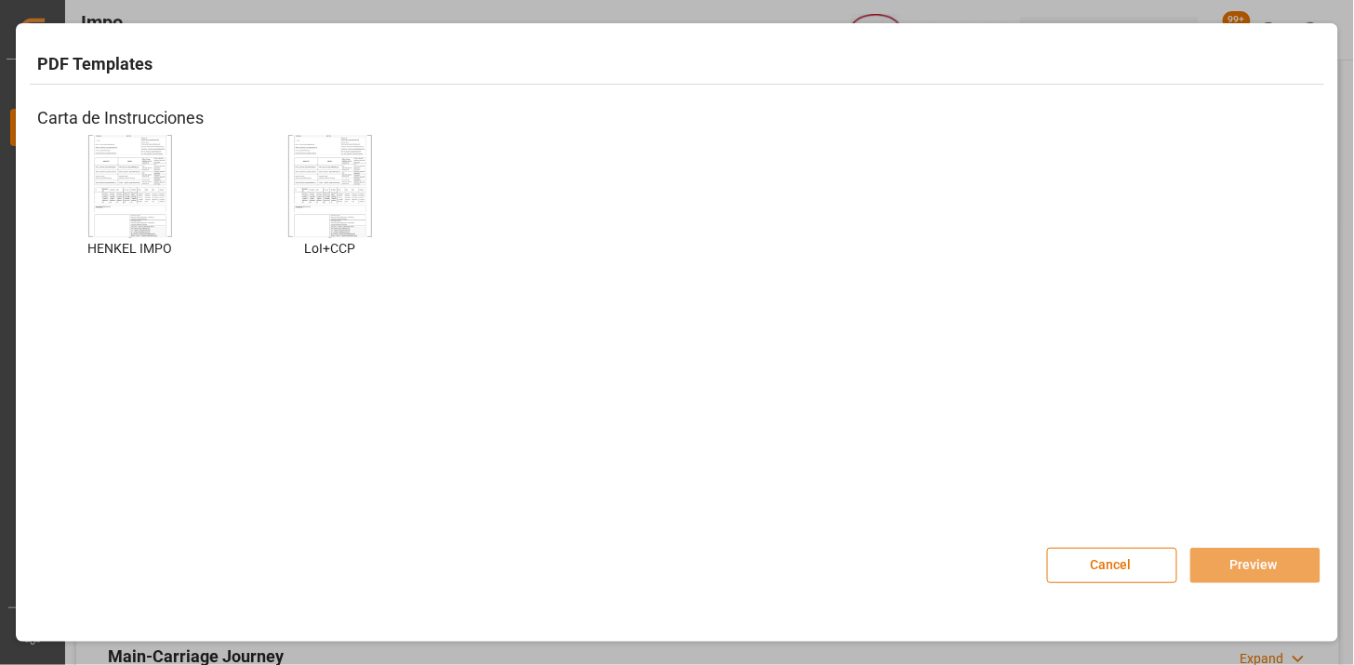
click at [125, 172] on img at bounding box center [130, 186] width 74 height 105
click at [1230, 565] on button "Preview" at bounding box center [1255, 565] width 130 height 35
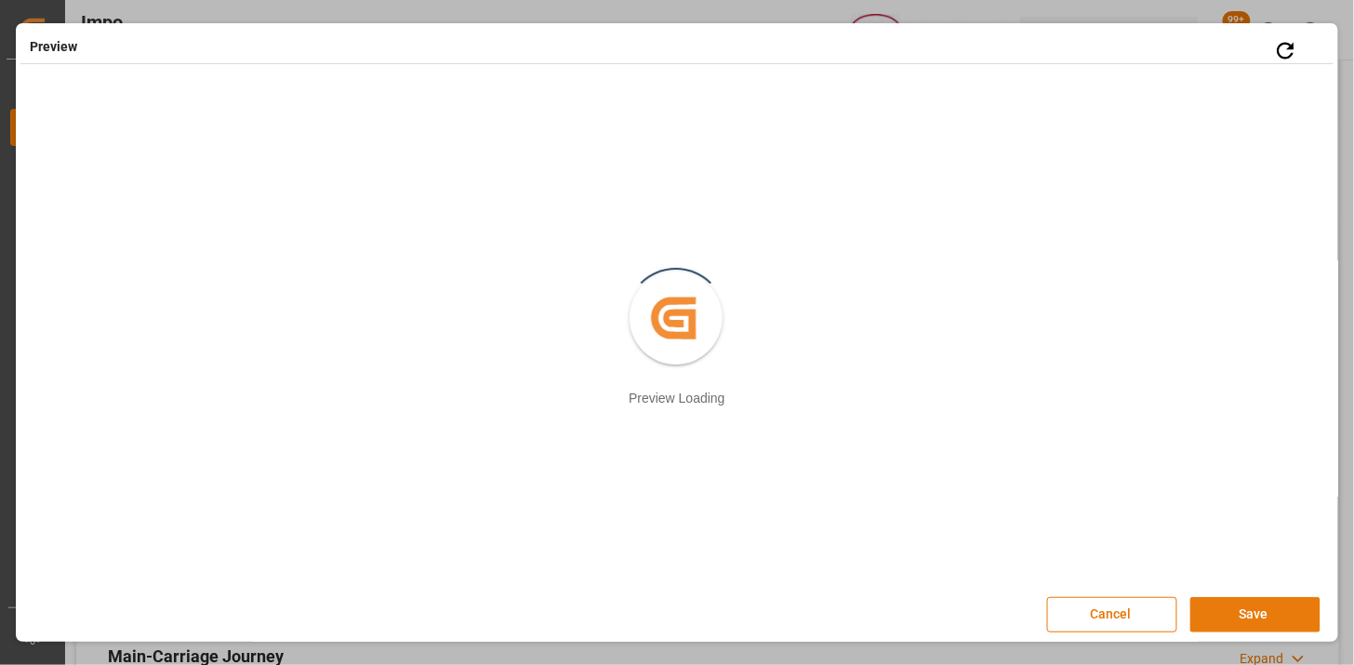
click at [1210, 607] on button "Save" at bounding box center [1255, 614] width 130 height 35
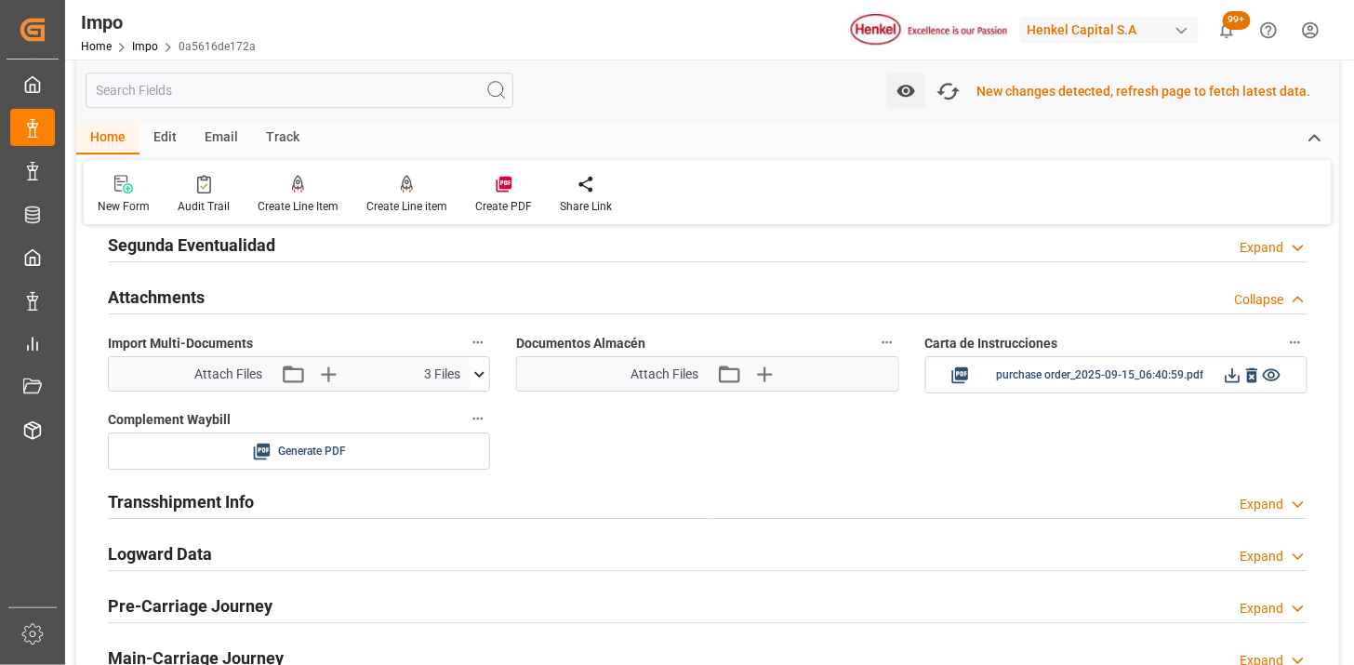
scroll to position [1590, 0]
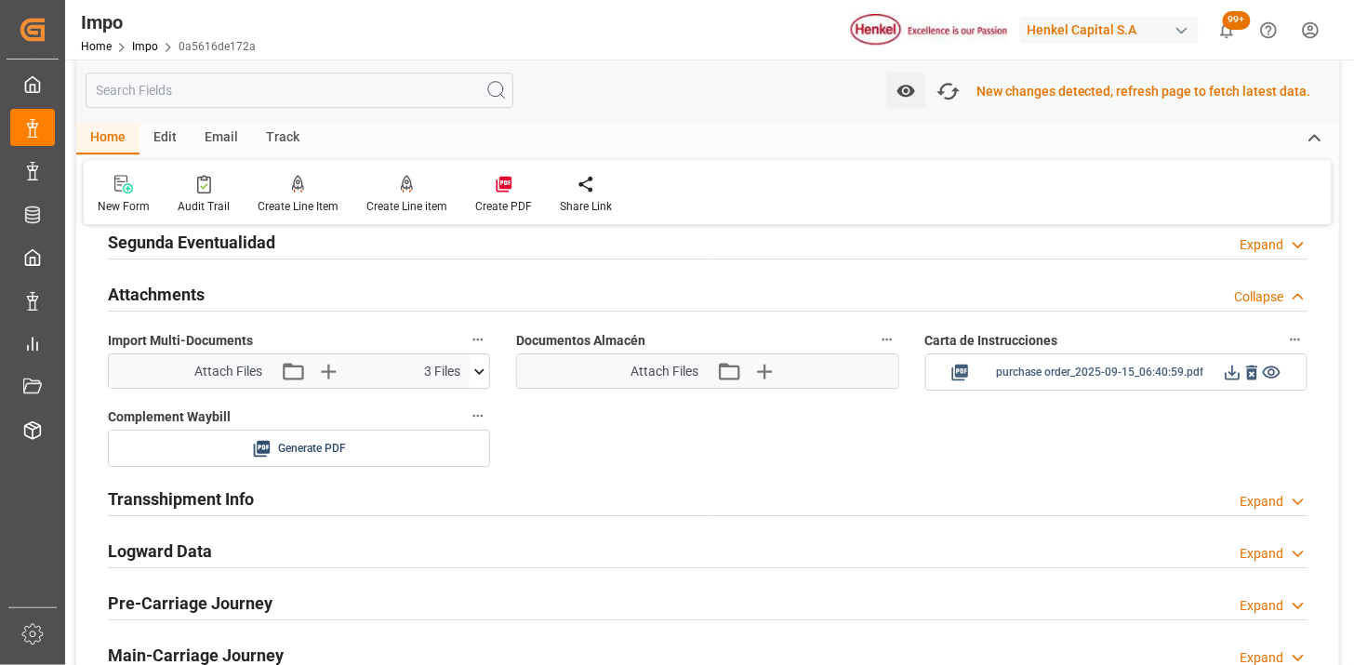
click at [1229, 379] on icon at bounding box center [1232, 372] width 15 height 15
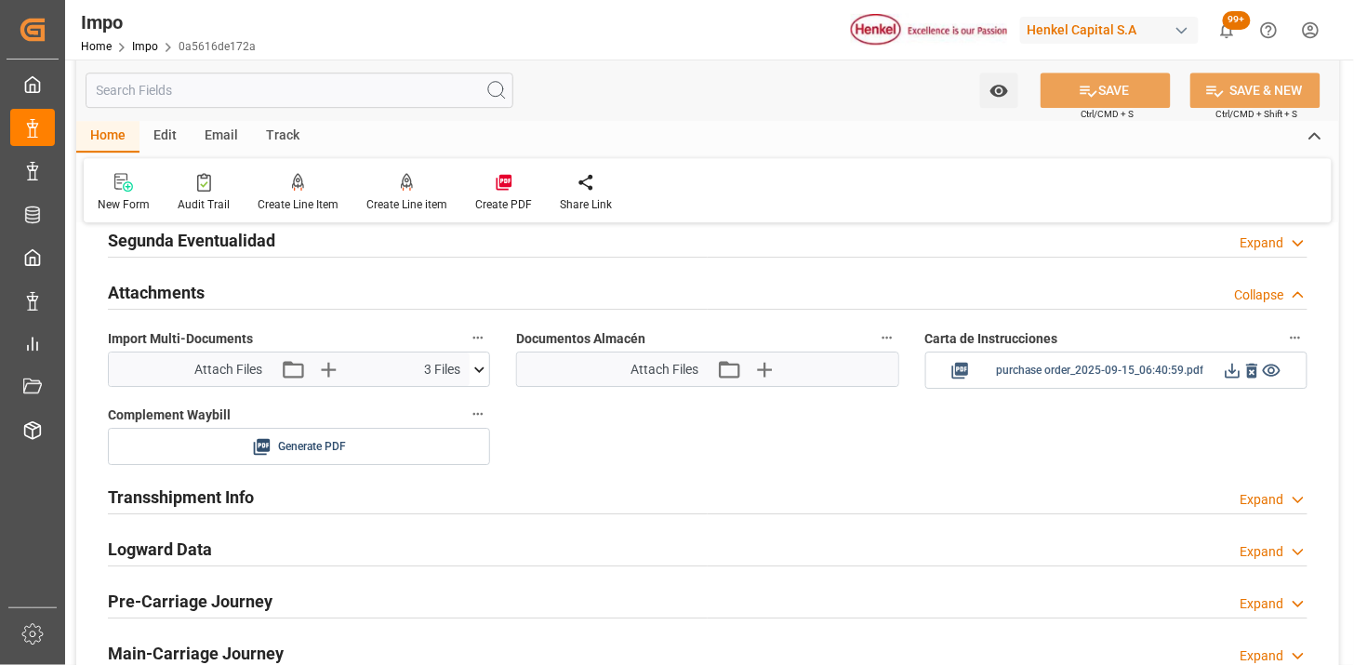
scroll to position [1587, 0]
